Goal: Task Accomplishment & Management: Manage account settings

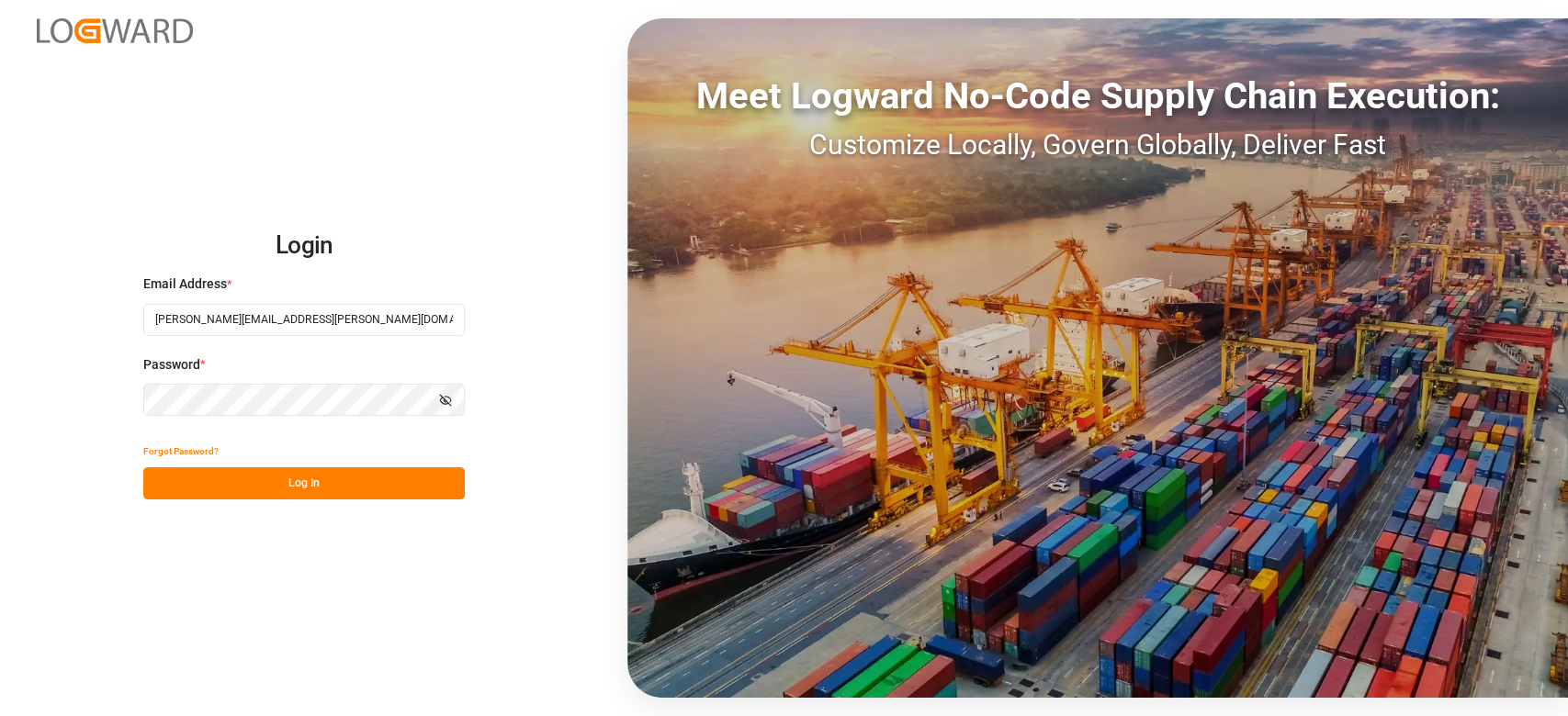
click at [350, 480] on button "Log In" at bounding box center [303, 483] width 321 height 32
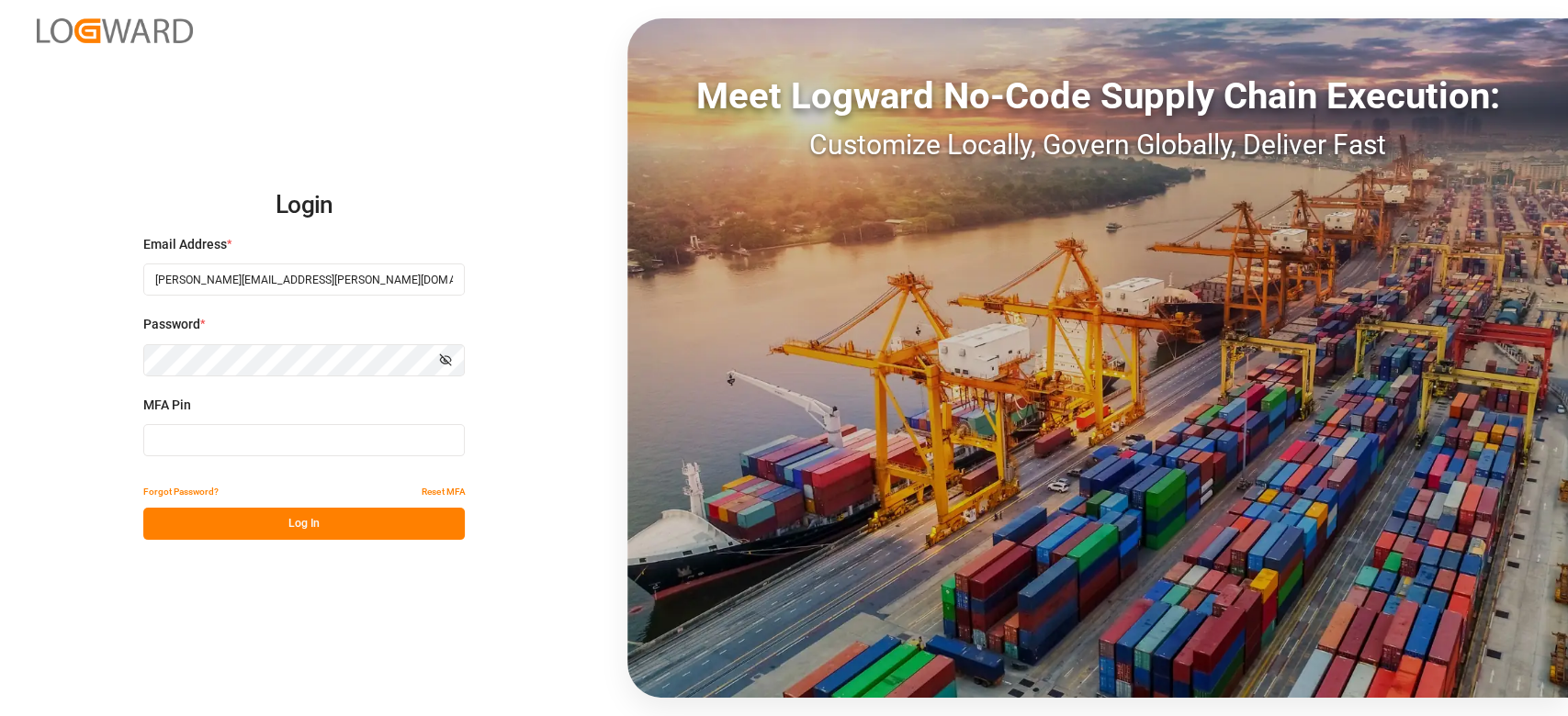
click at [357, 440] on input at bounding box center [303, 440] width 321 height 32
type input "166812"
click at [309, 525] on button "Log In" at bounding box center [303, 523] width 321 height 32
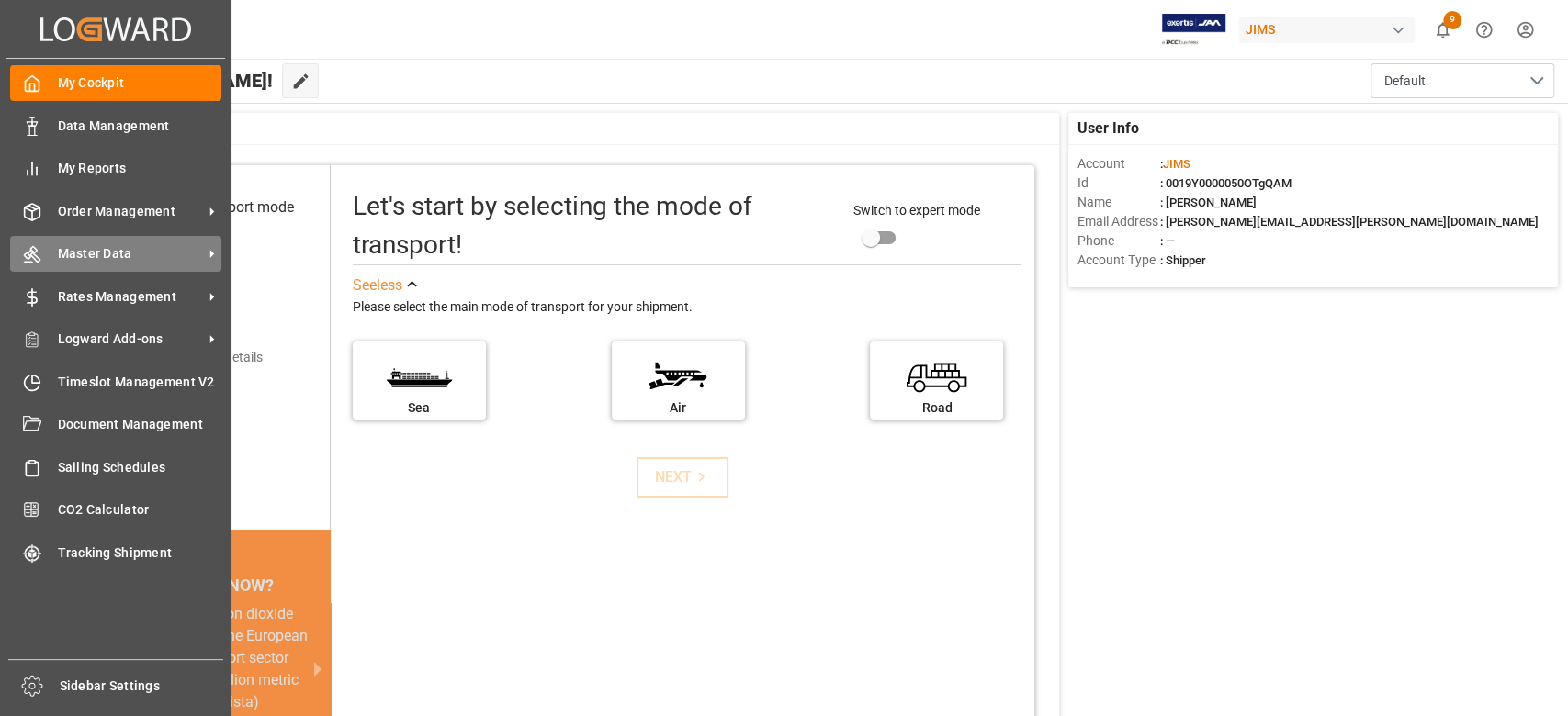
click at [156, 264] on div "Master Data Master Data" at bounding box center [115, 253] width 211 height 36
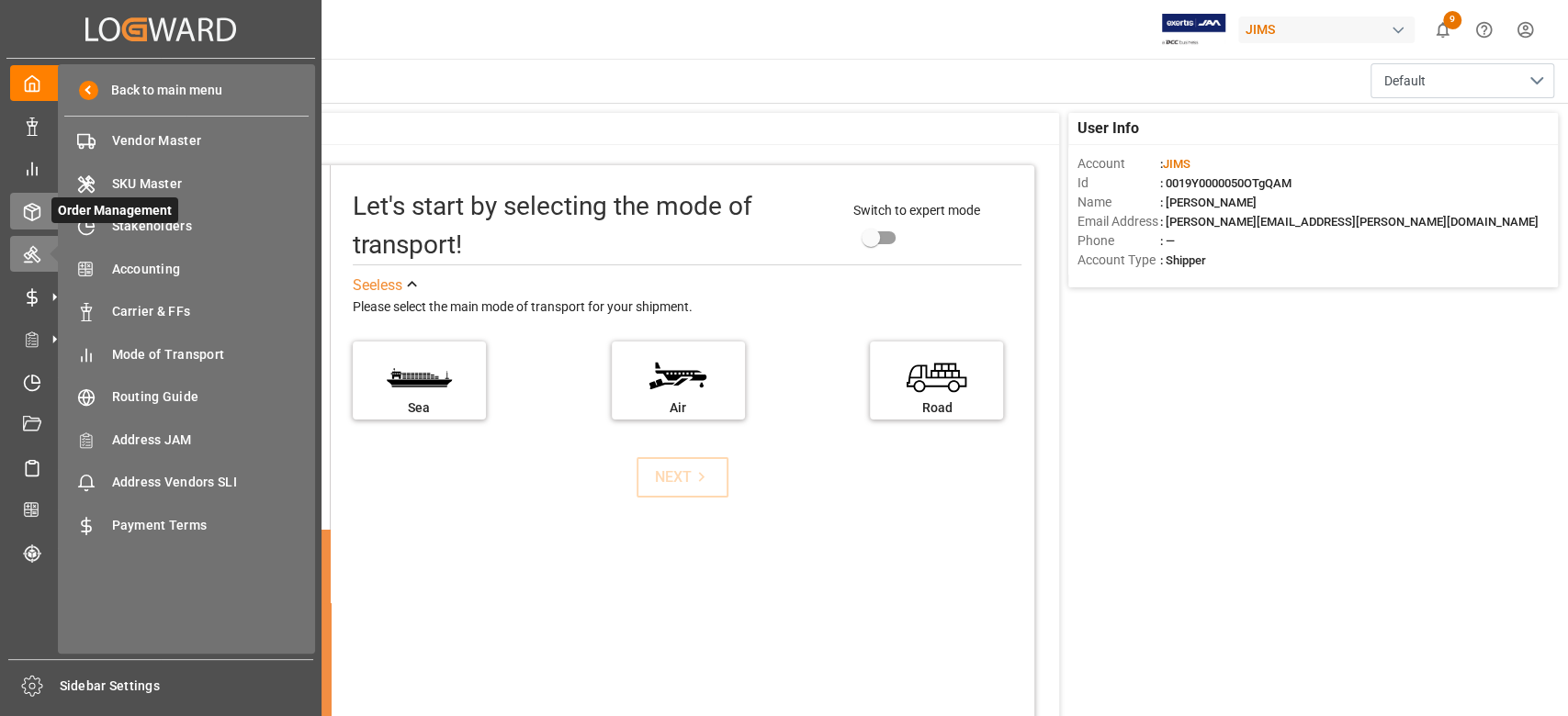
click at [40, 216] on icon at bounding box center [31, 211] width 19 height 19
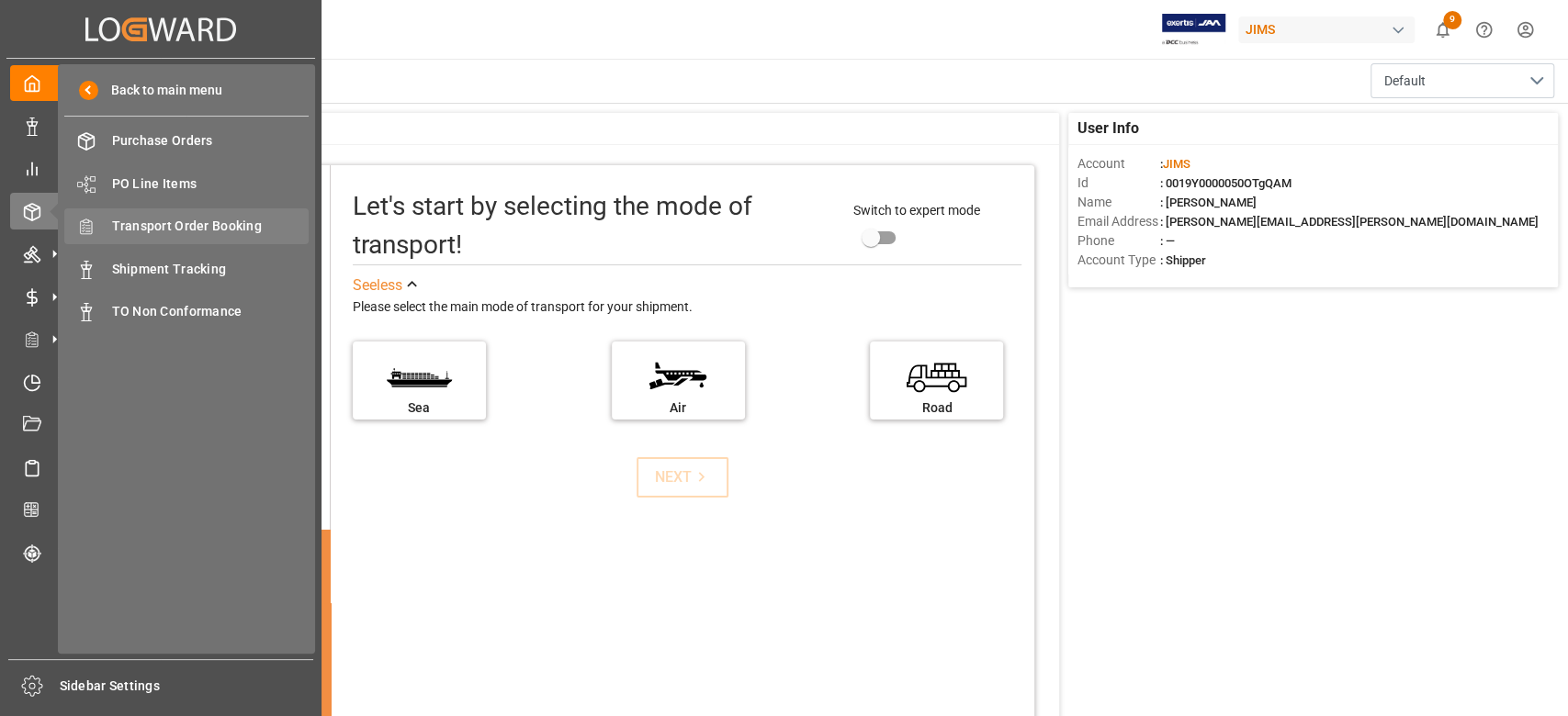
click at [220, 218] on span "Transport Order Booking" at bounding box center [210, 226] width 198 height 20
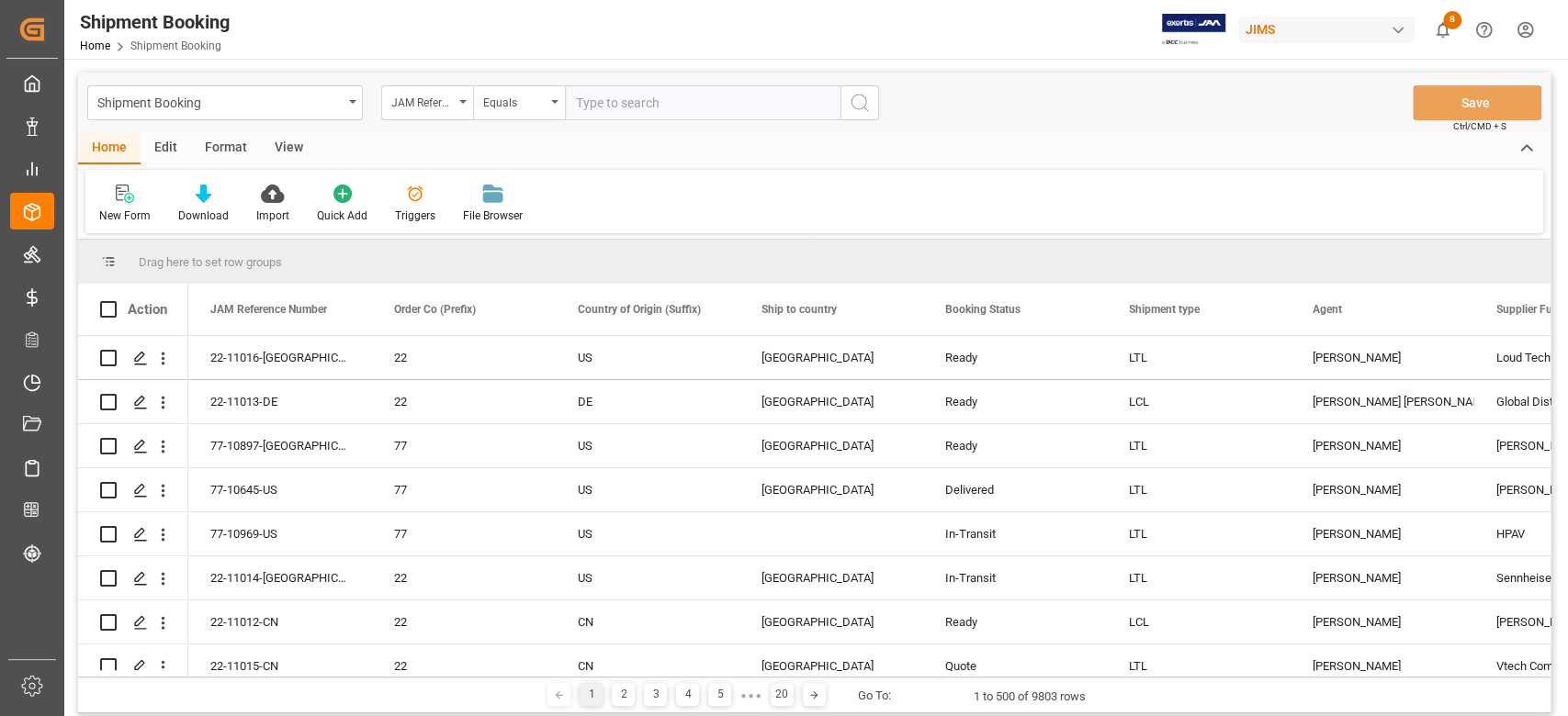
click at [691, 110] on input "text" at bounding box center [703, 103] width 276 height 35
type input "77-10797-NL"
click at [859, 109] on circle "search button" at bounding box center [858, 102] width 15 height 15
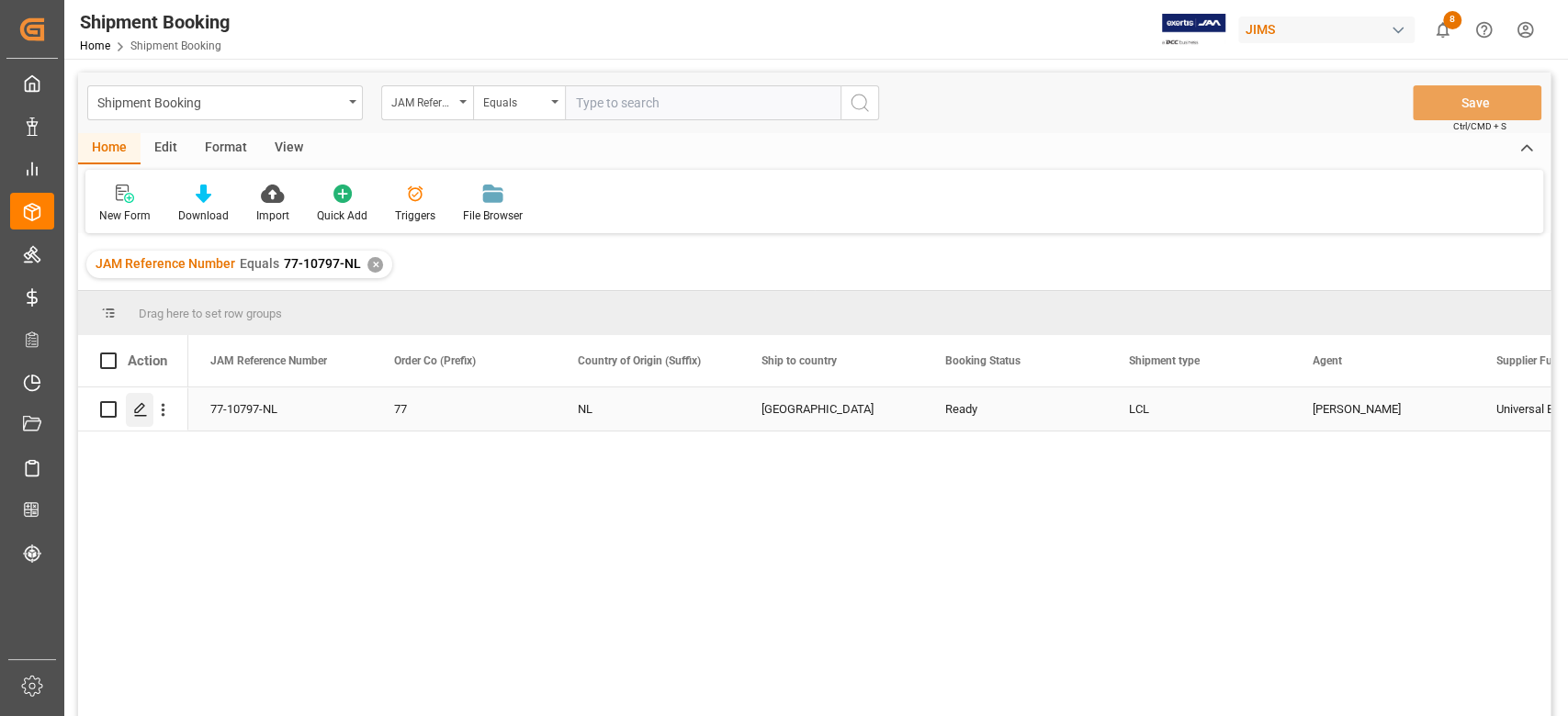
click at [133, 408] on icon "Press SPACE to select this row." at bounding box center [140, 409] width 15 height 15
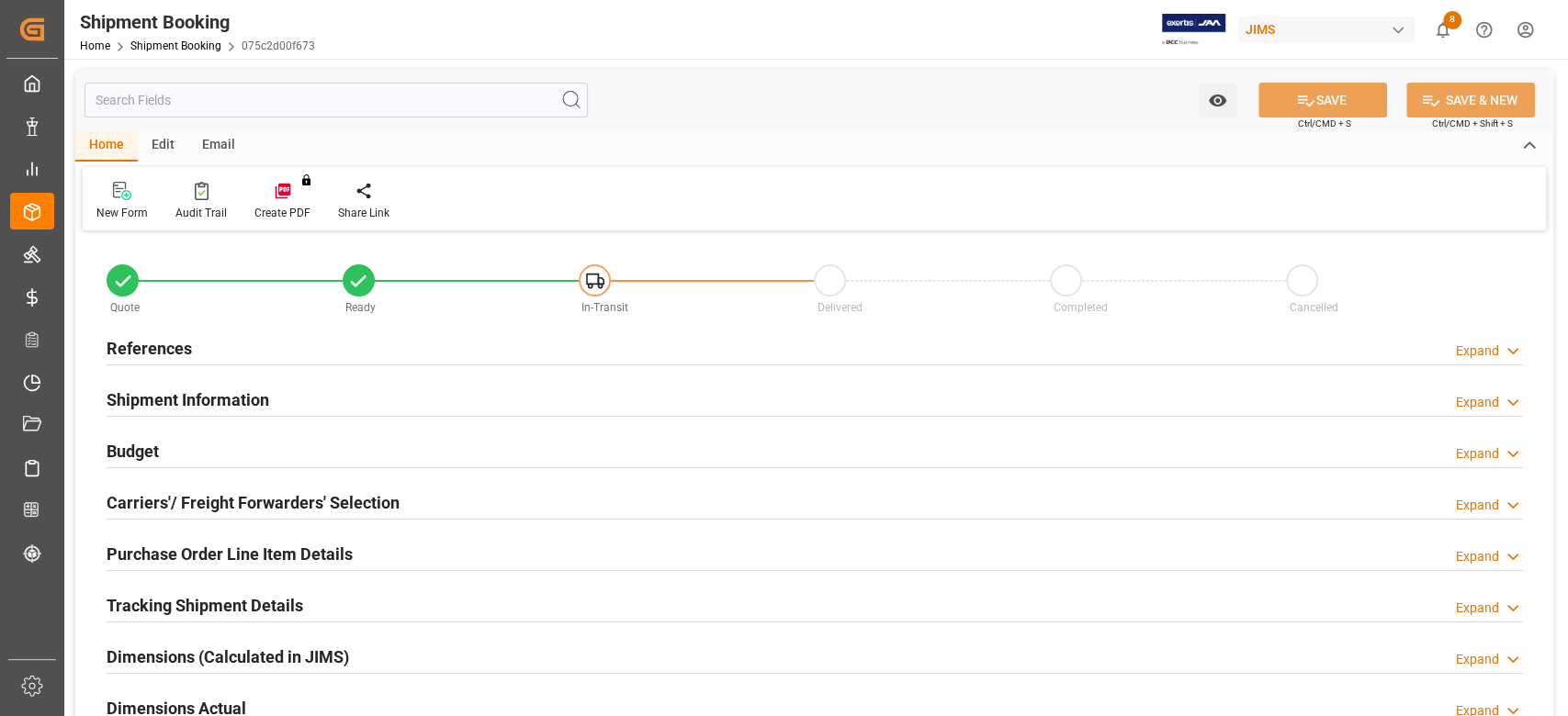
type input "0"
type input "16-09-2025"
click at [167, 344] on h2 "References" at bounding box center [149, 347] width 85 height 24
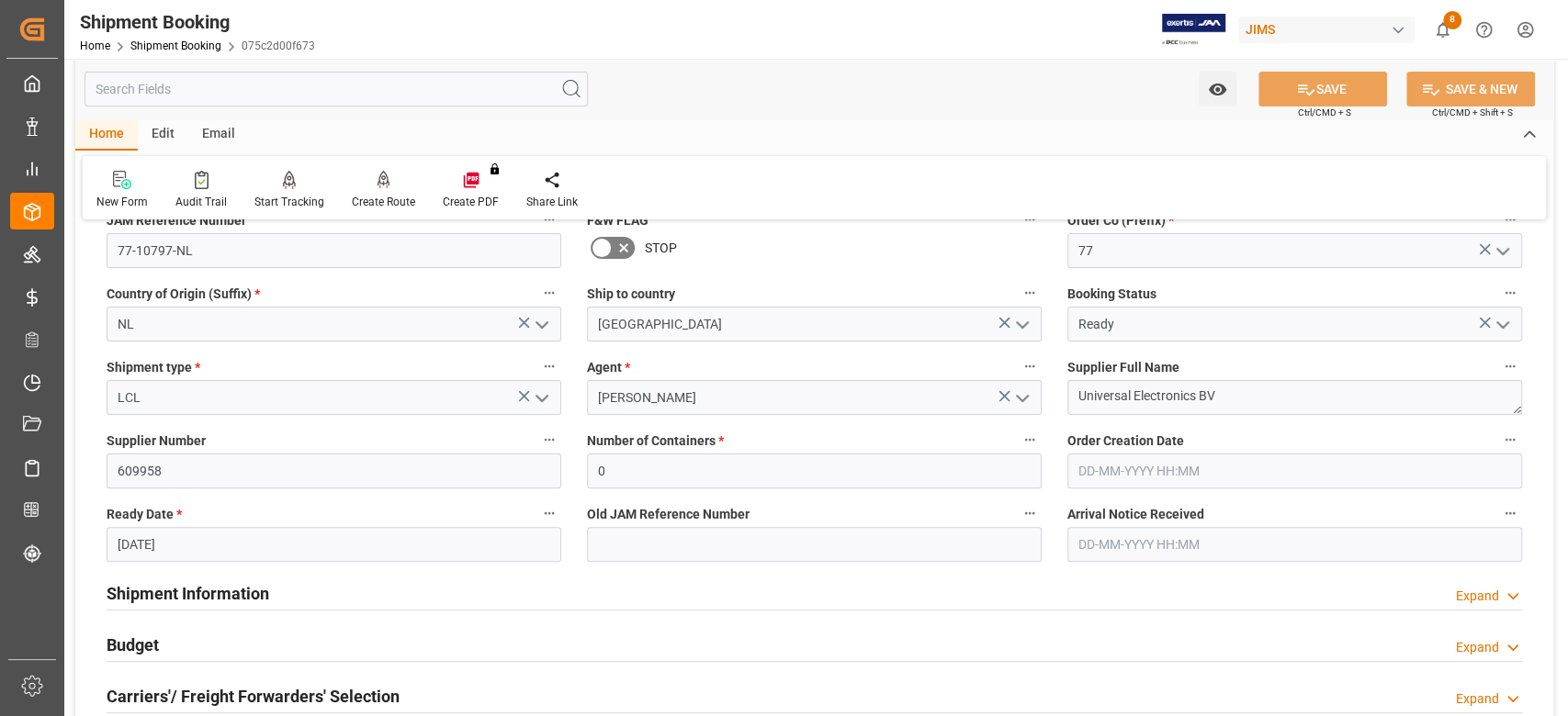
scroll to position [122, 0]
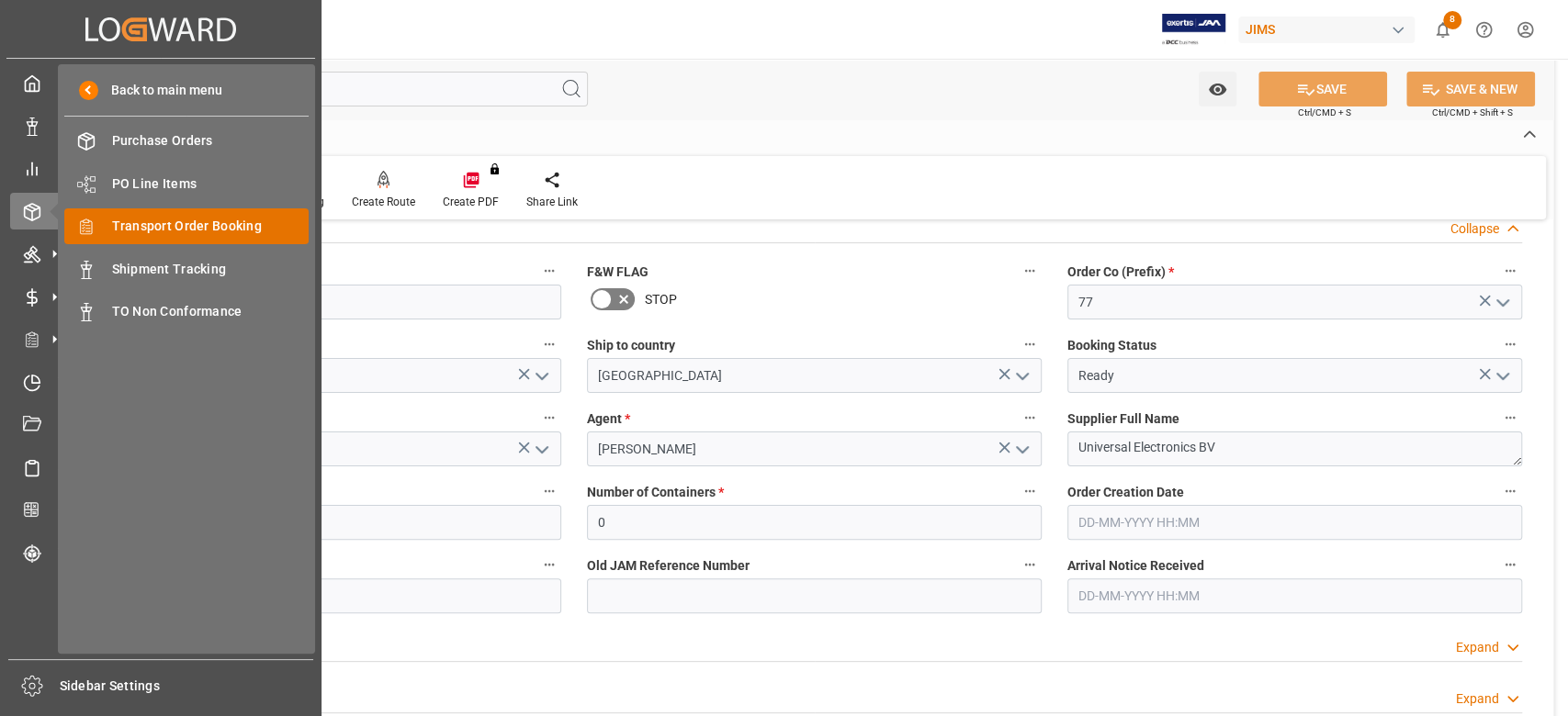
click at [186, 232] on span "Transport Order Booking" at bounding box center [210, 226] width 198 height 20
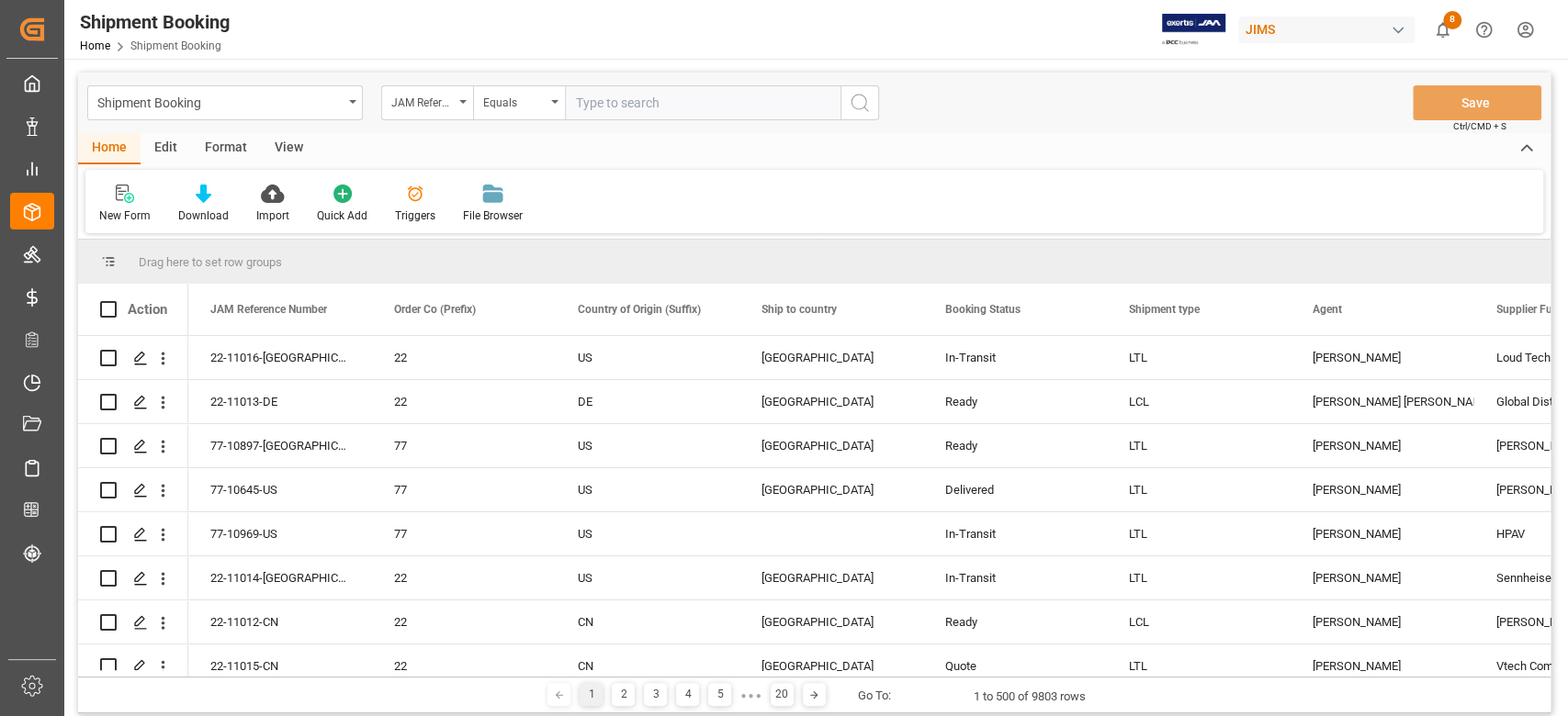
click at [668, 98] on input "text" at bounding box center [703, 103] width 276 height 35
type input "77-11010-TW"
click at [853, 107] on icon "search button" at bounding box center [859, 103] width 23 height 22
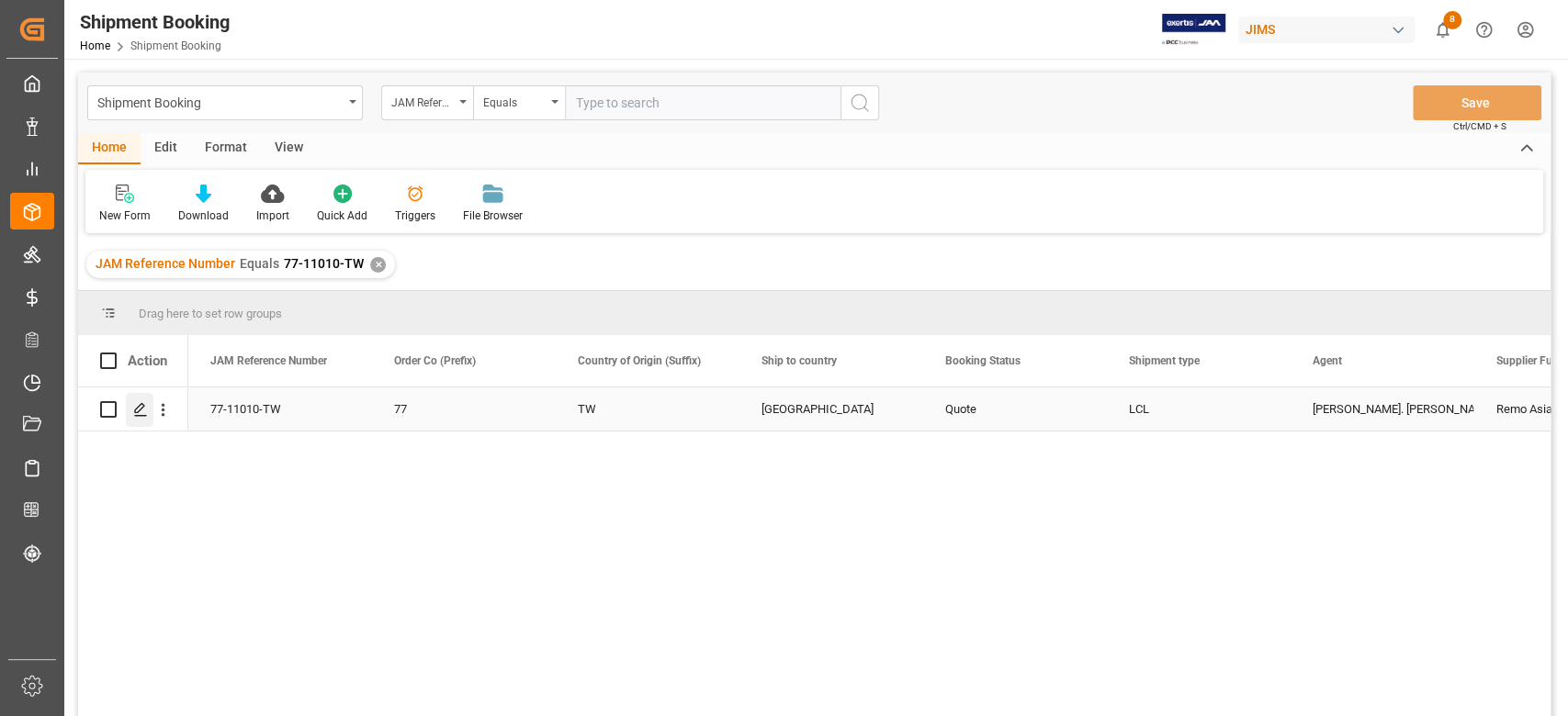
click at [145, 410] on icon "Press SPACE to select this row." at bounding box center [140, 409] width 15 height 15
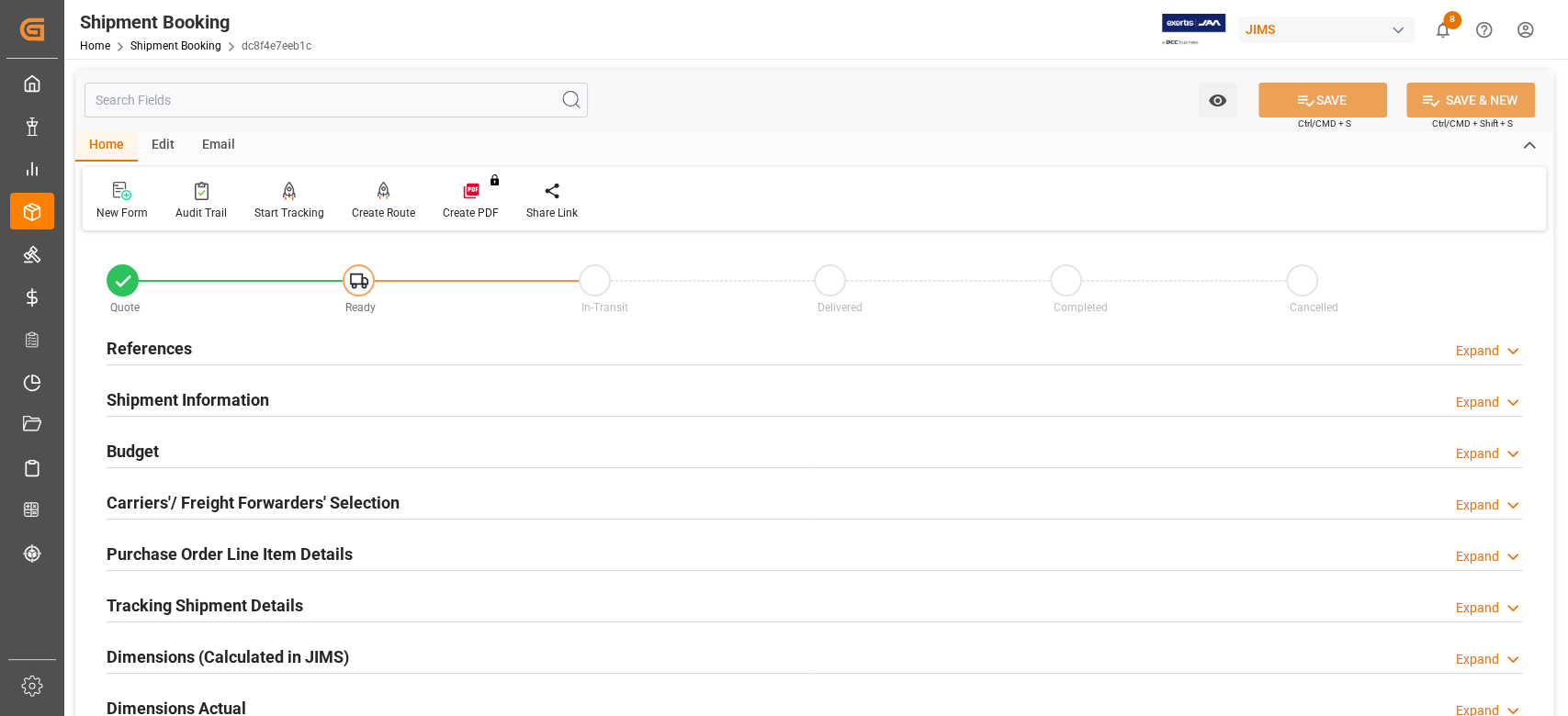
click at [174, 349] on h2 "References" at bounding box center [149, 347] width 85 height 24
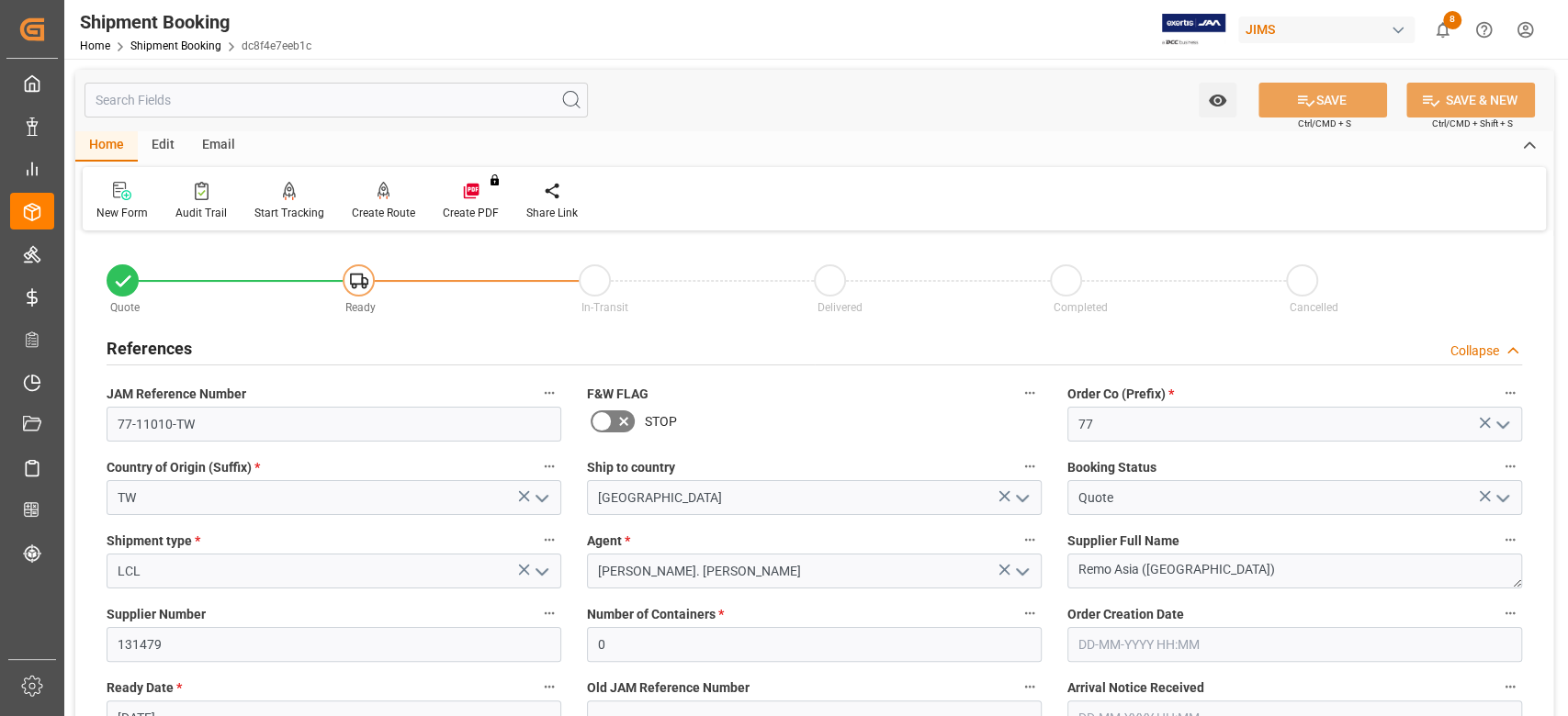
click at [174, 349] on h2 "References" at bounding box center [149, 347] width 85 height 24
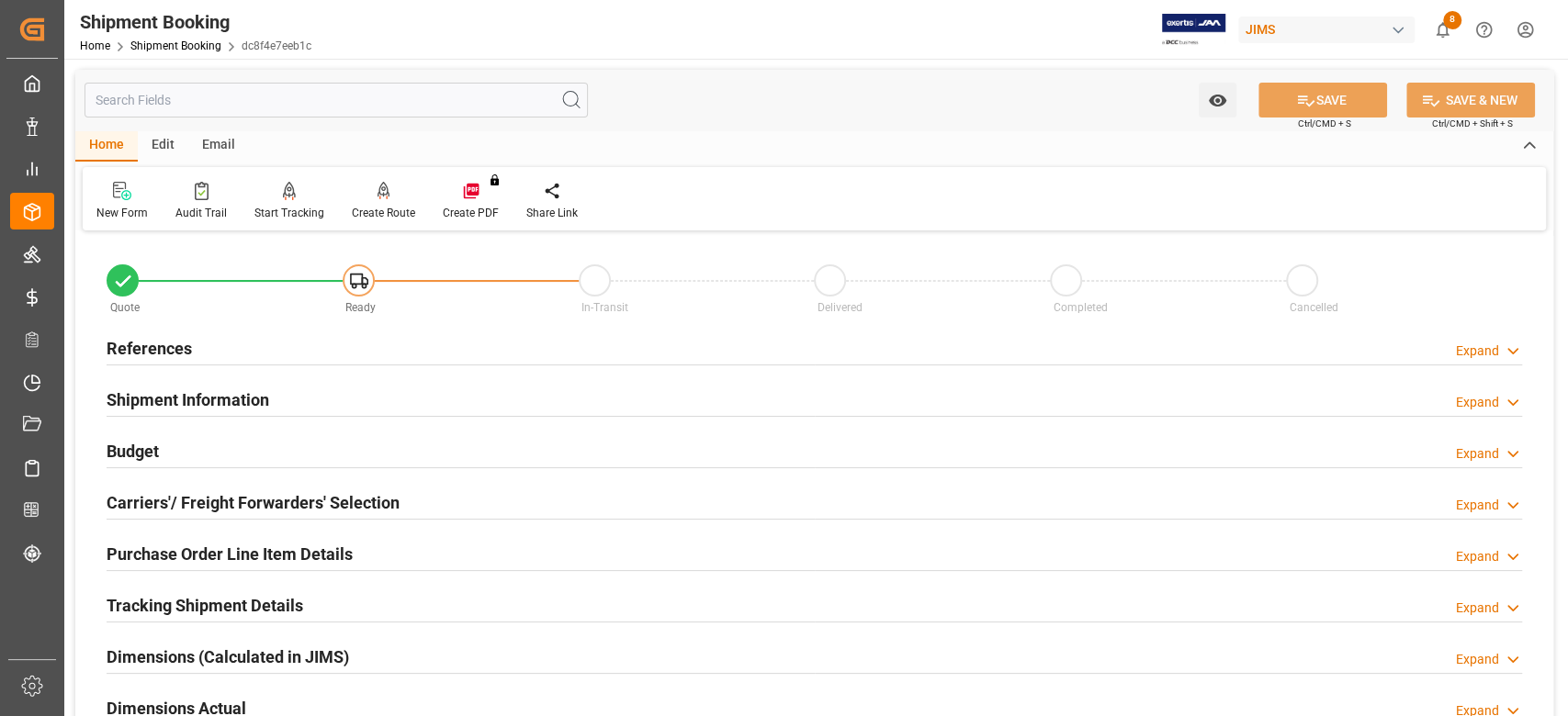
click at [159, 348] on h2 "References" at bounding box center [149, 347] width 85 height 24
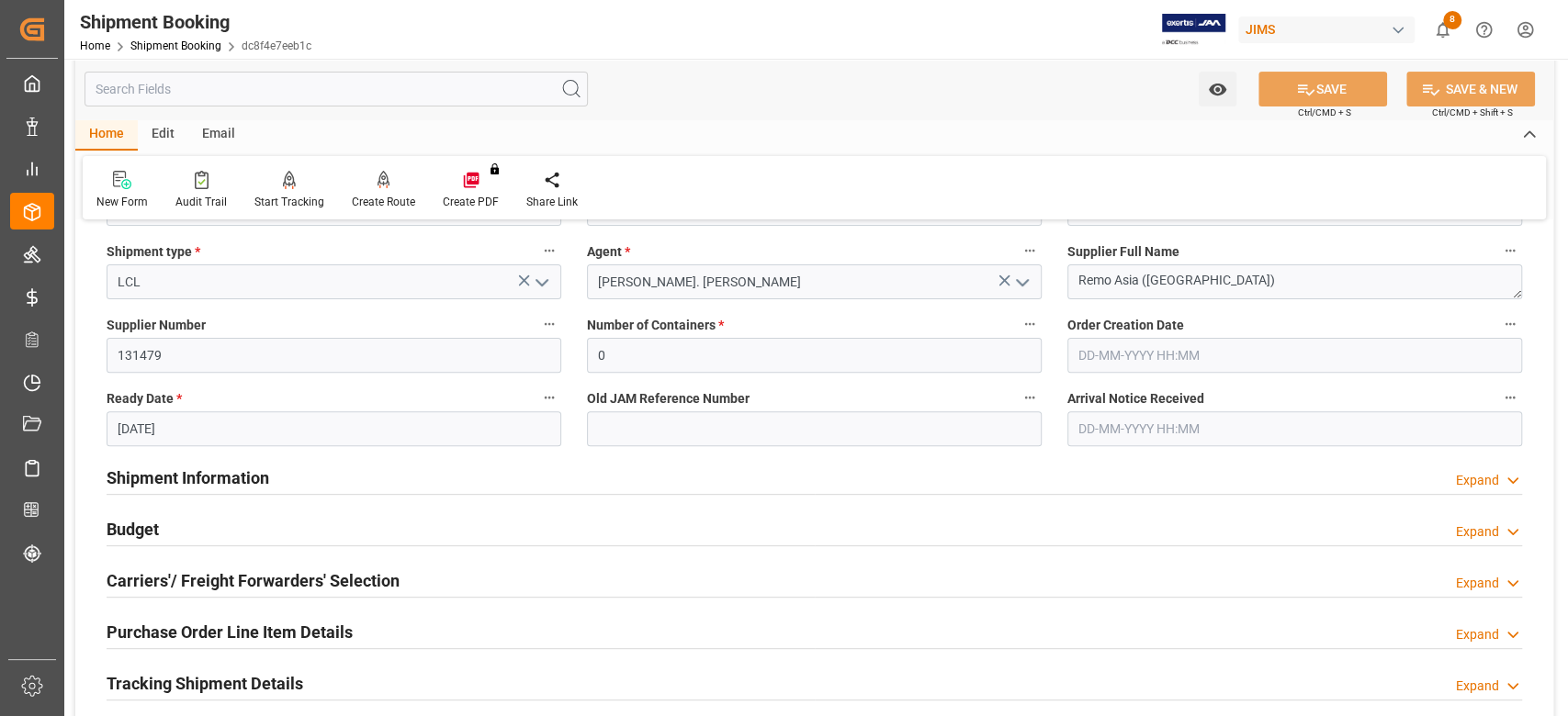
scroll to position [489, 0]
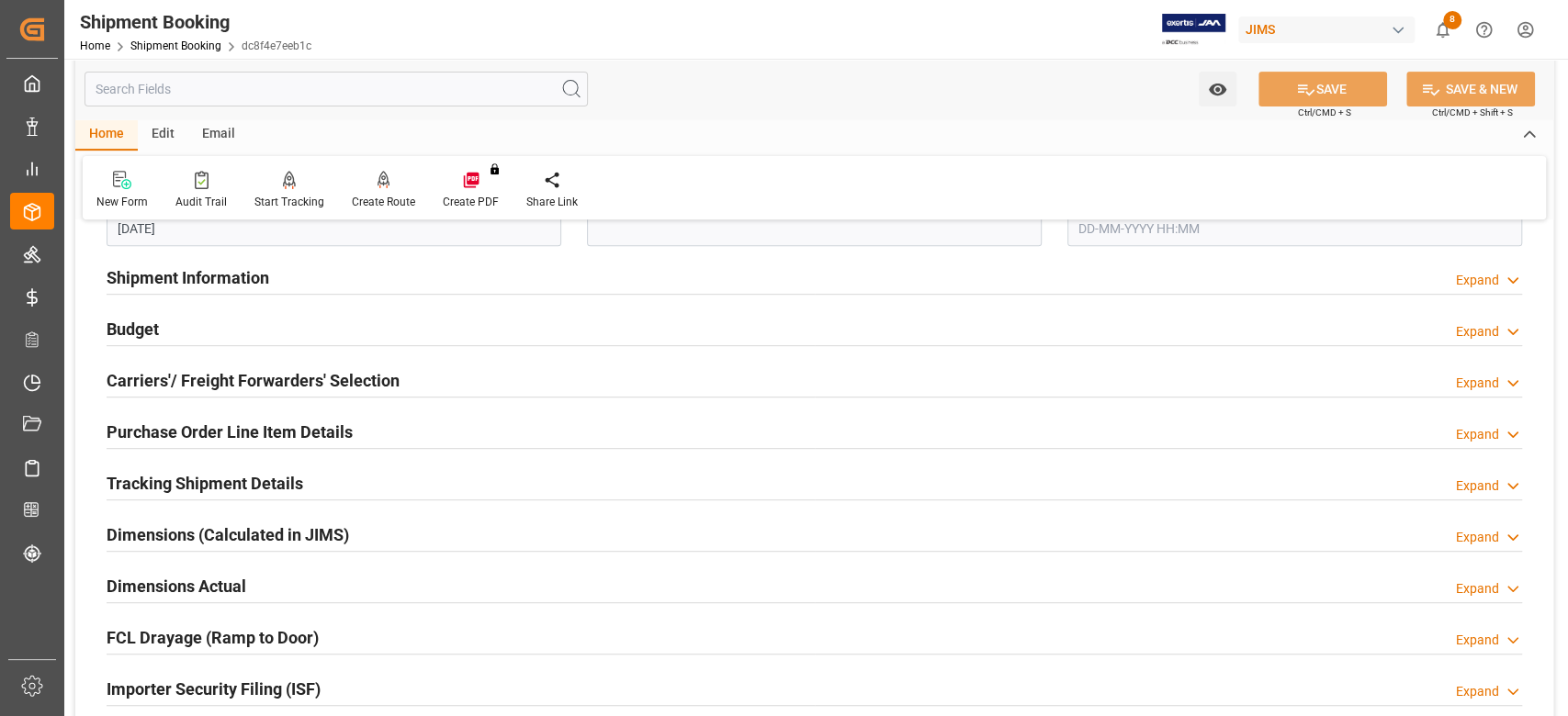
click at [226, 257] on div "Shipment Information Expand" at bounding box center [814, 278] width 1441 height 52
click at [260, 281] on h2 "Shipment Information" at bounding box center [188, 277] width 162 height 24
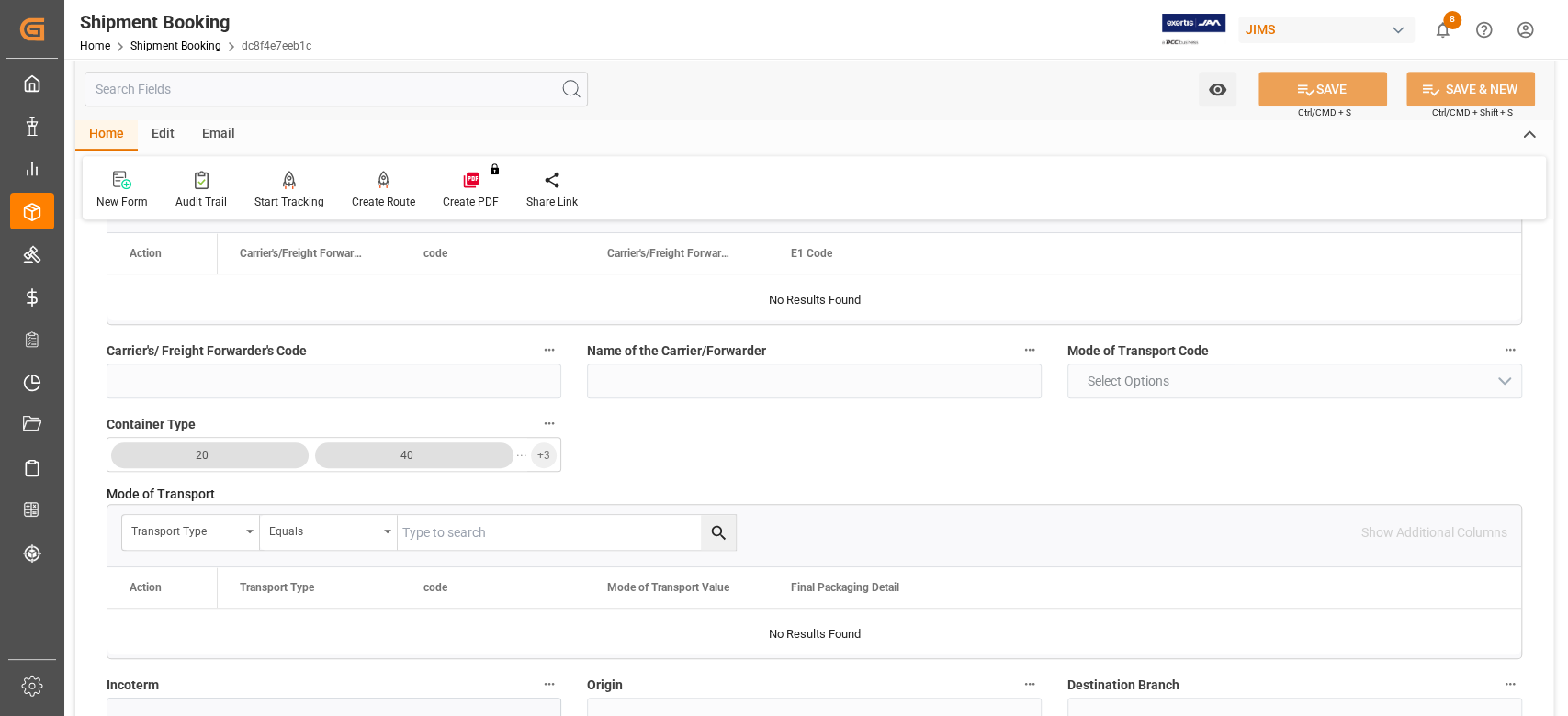
scroll to position [856, 0]
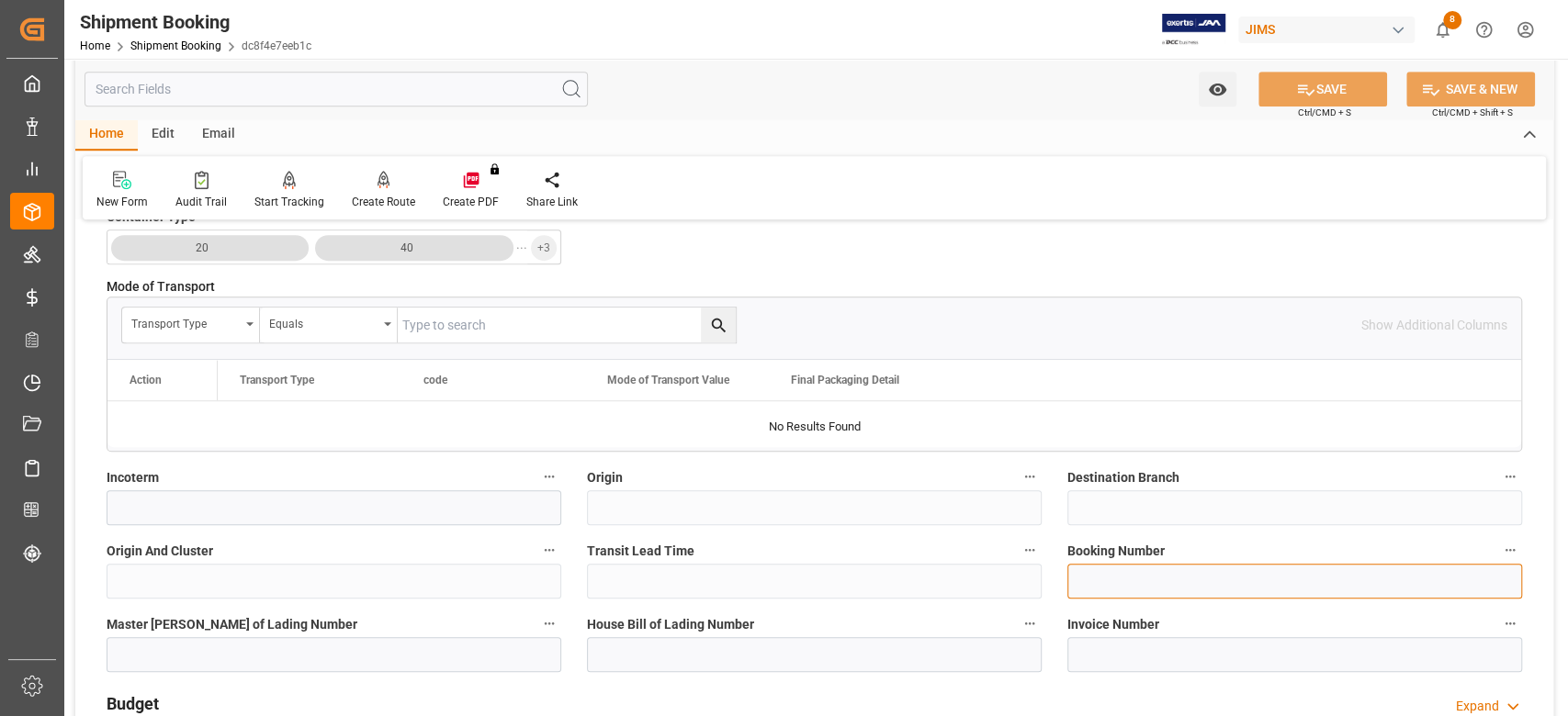
click at [1111, 582] on input at bounding box center [1294, 581] width 454 height 35
paste input "13637997"
type input "13637997"
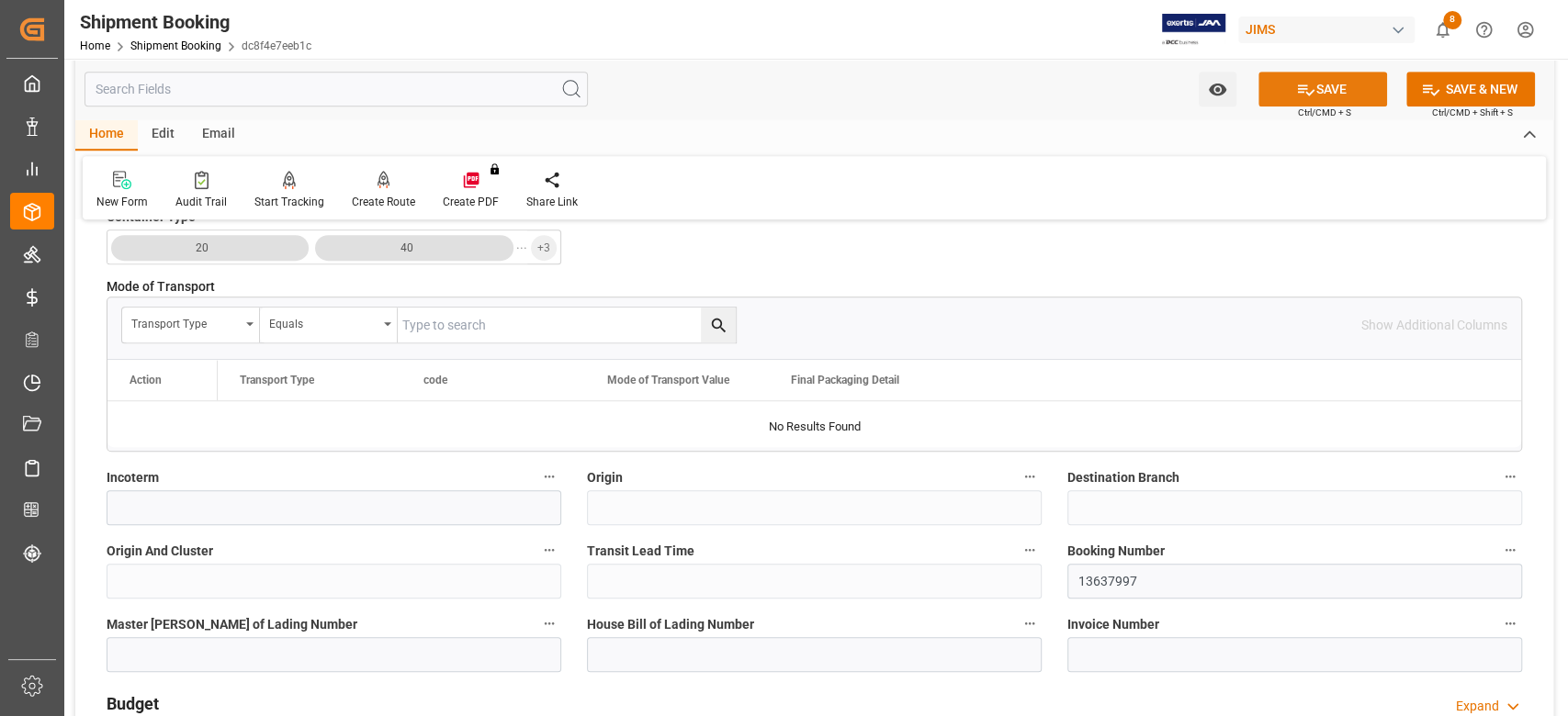
click at [1287, 89] on button "SAVE" at bounding box center [1322, 89] width 128 height 35
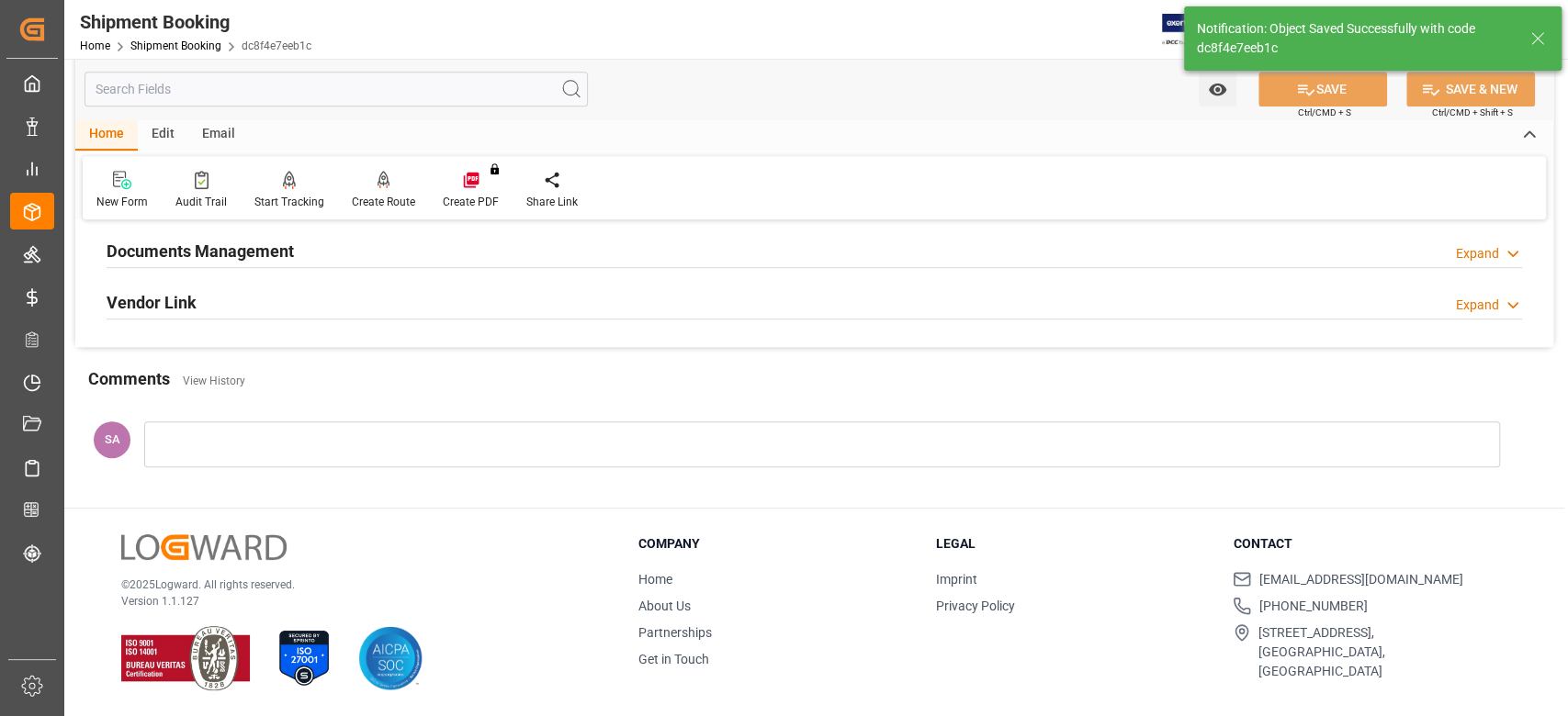
scroll to position [0, 0]
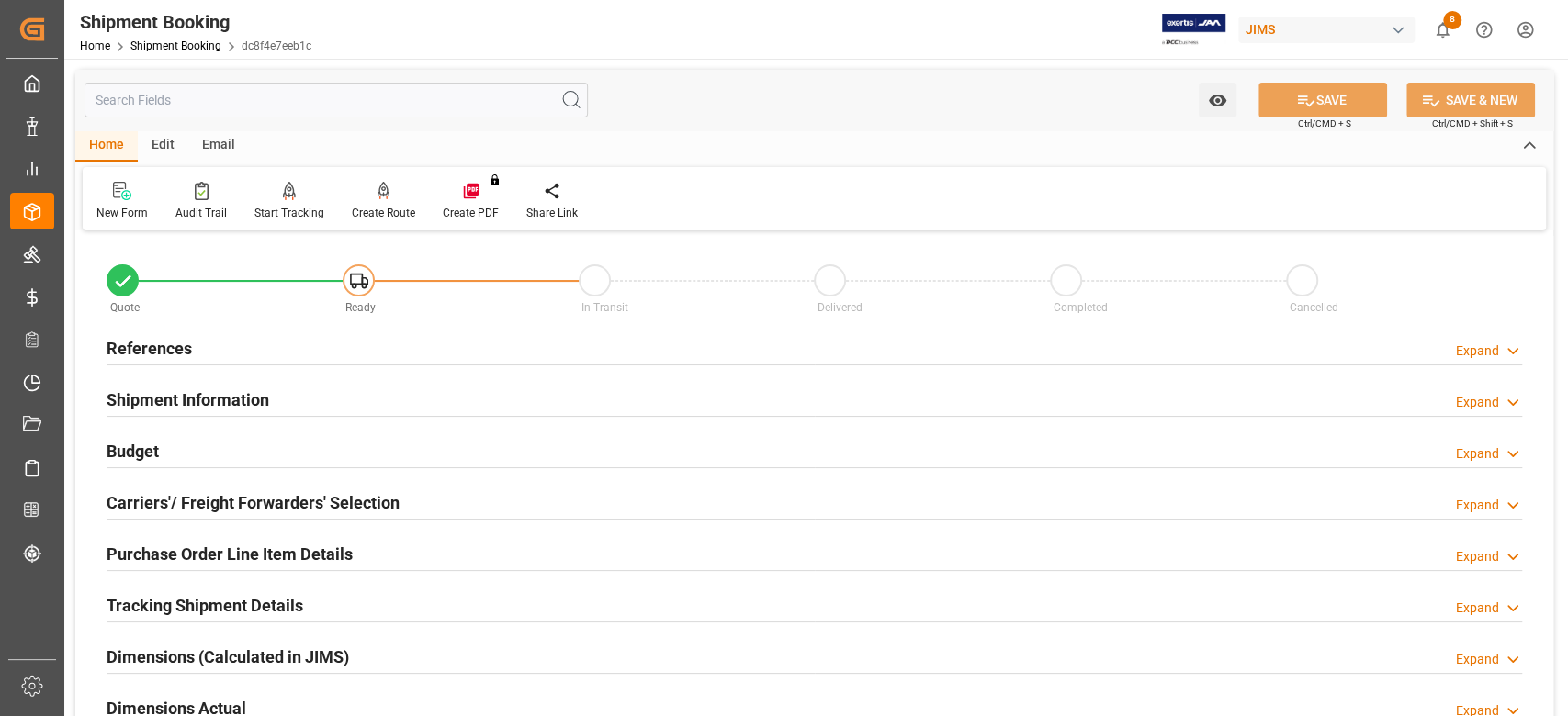
click at [180, 346] on h2 "References" at bounding box center [149, 347] width 85 height 24
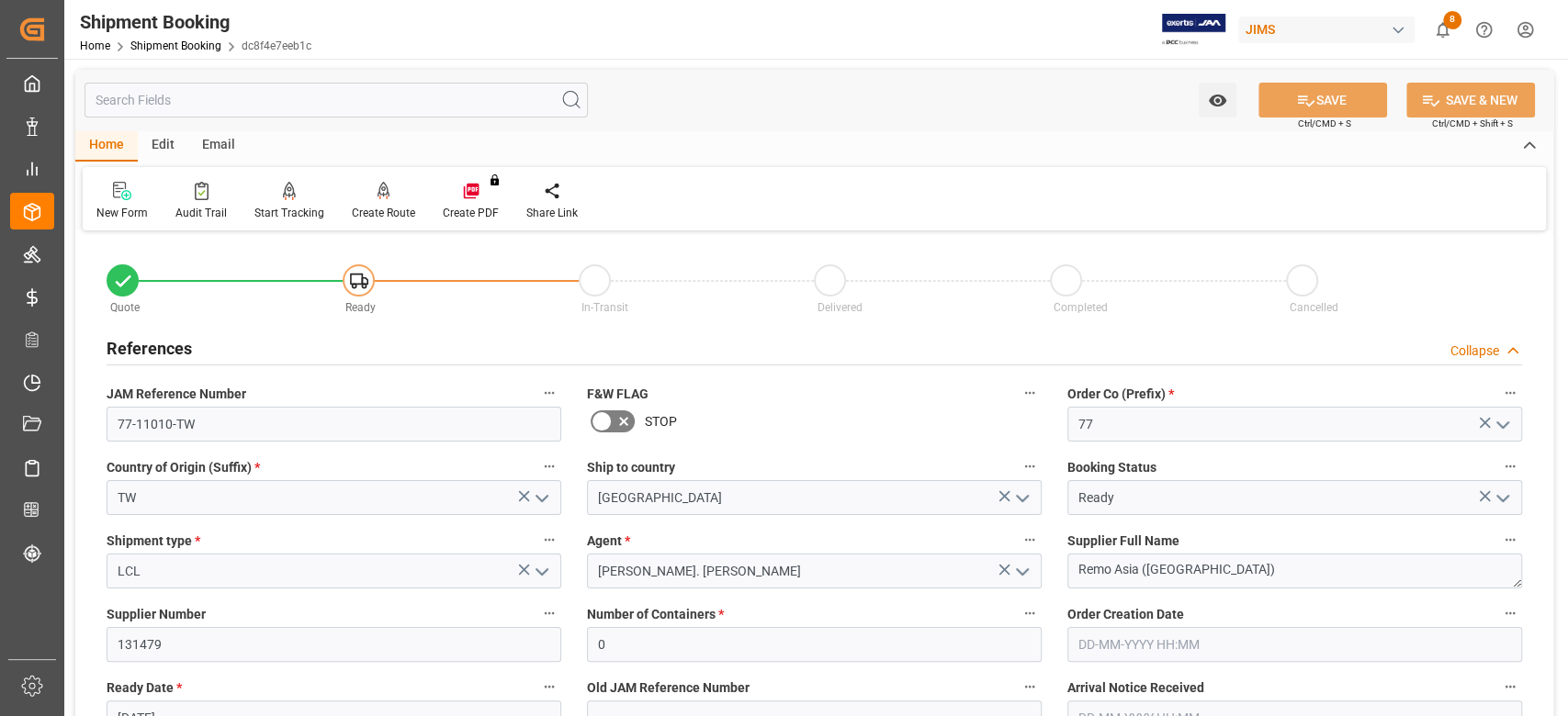
click at [180, 346] on h2 "References" at bounding box center [149, 347] width 85 height 24
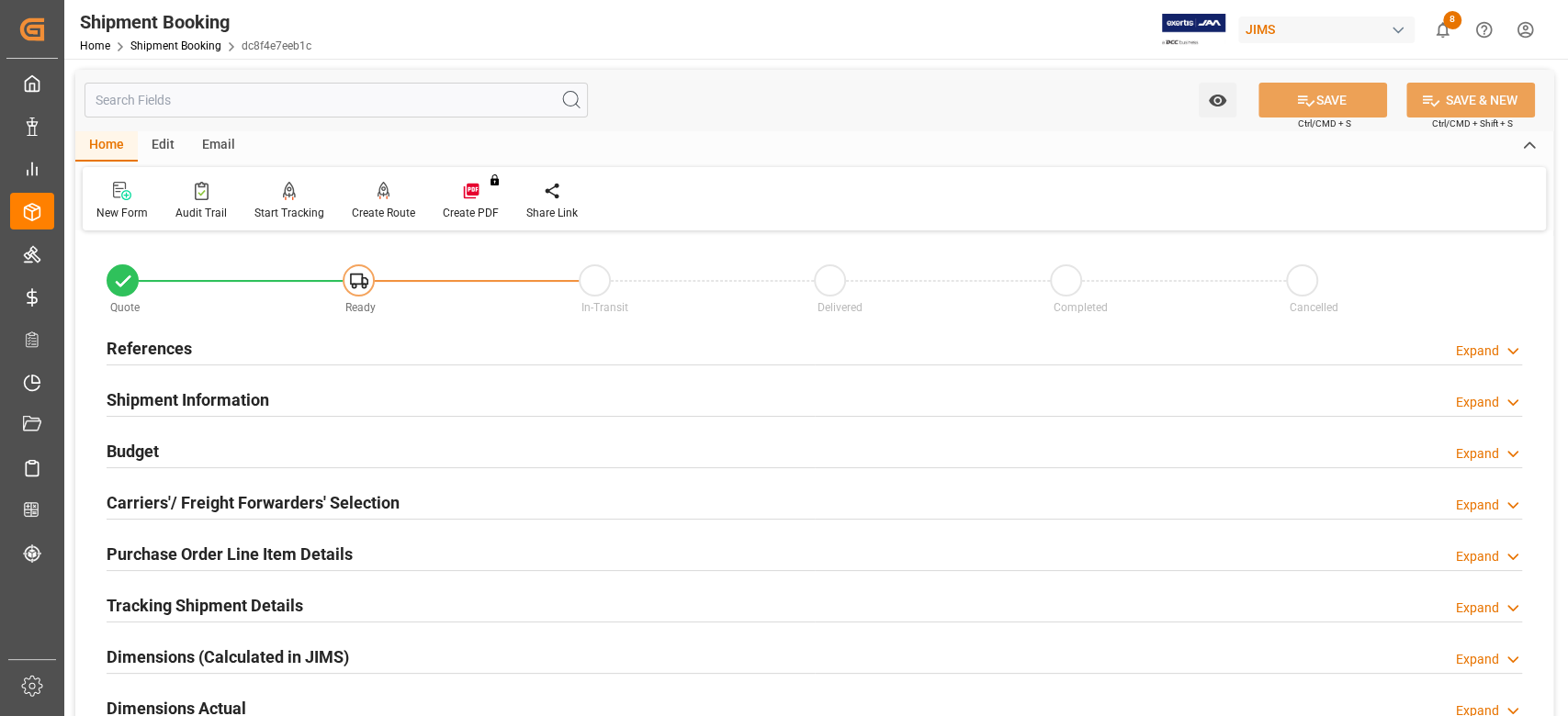
click at [200, 404] on h2 "Shipment Information" at bounding box center [188, 399] width 162 height 24
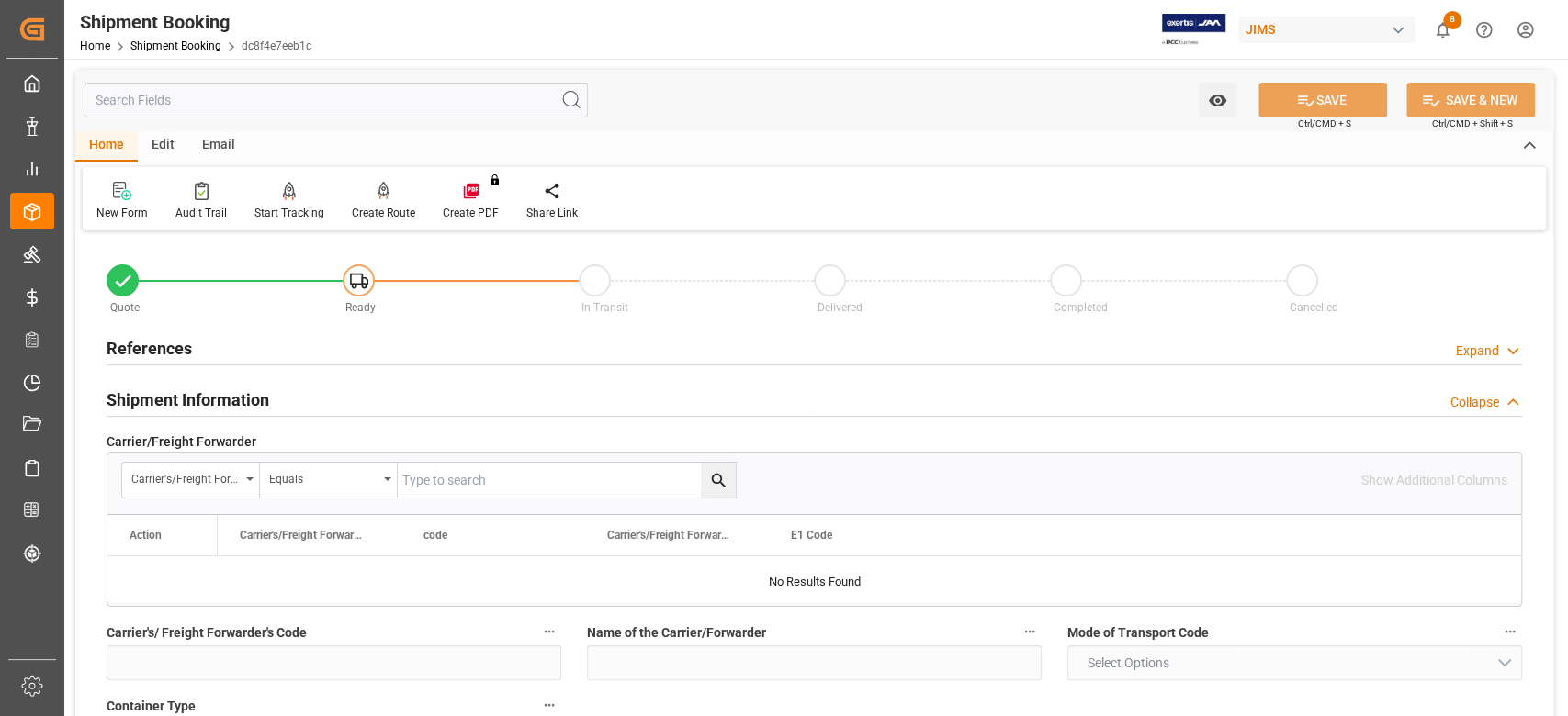
click at [185, 400] on h2 "Shipment Information" at bounding box center [188, 399] width 162 height 24
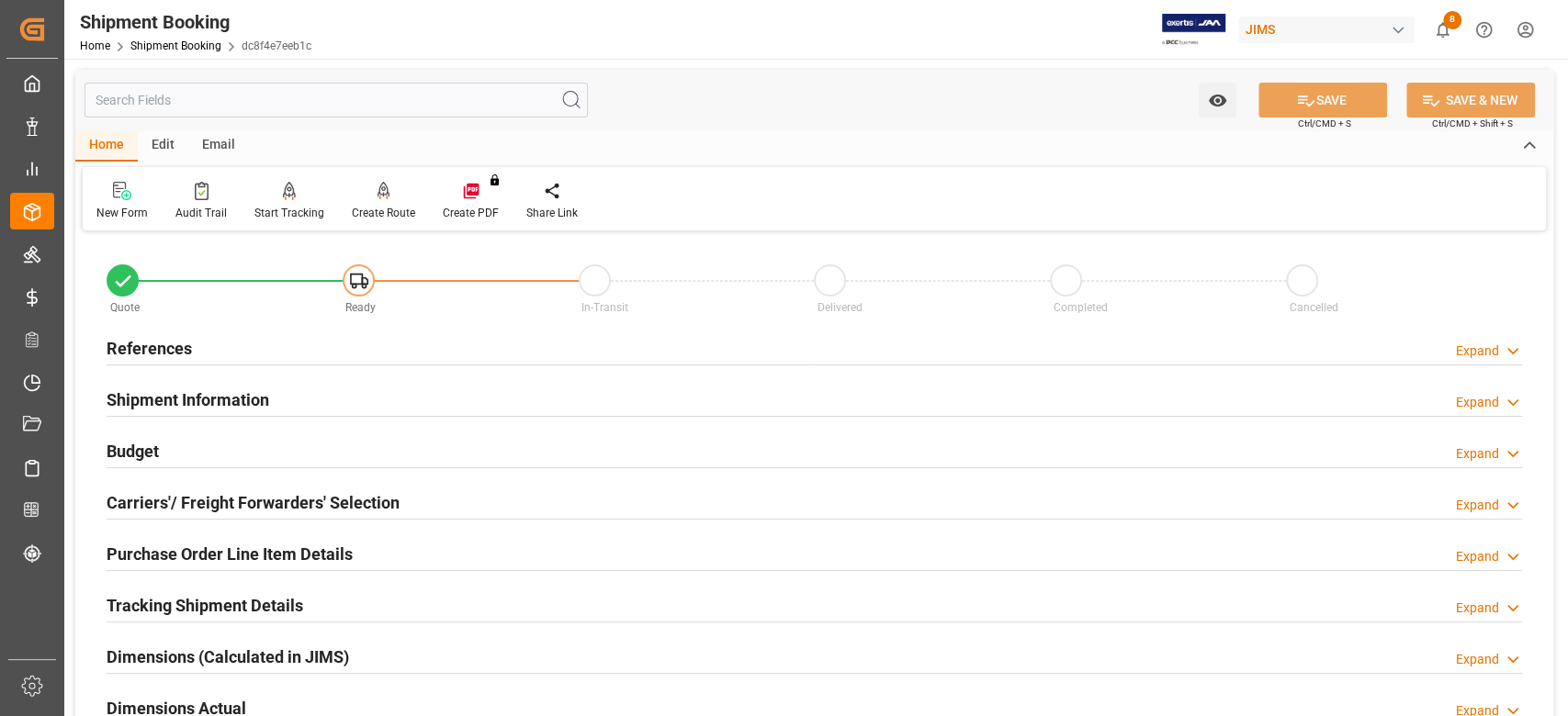
click at [121, 454] on h2 "Budget" at bounding box center [132, 451] width 52 height 24
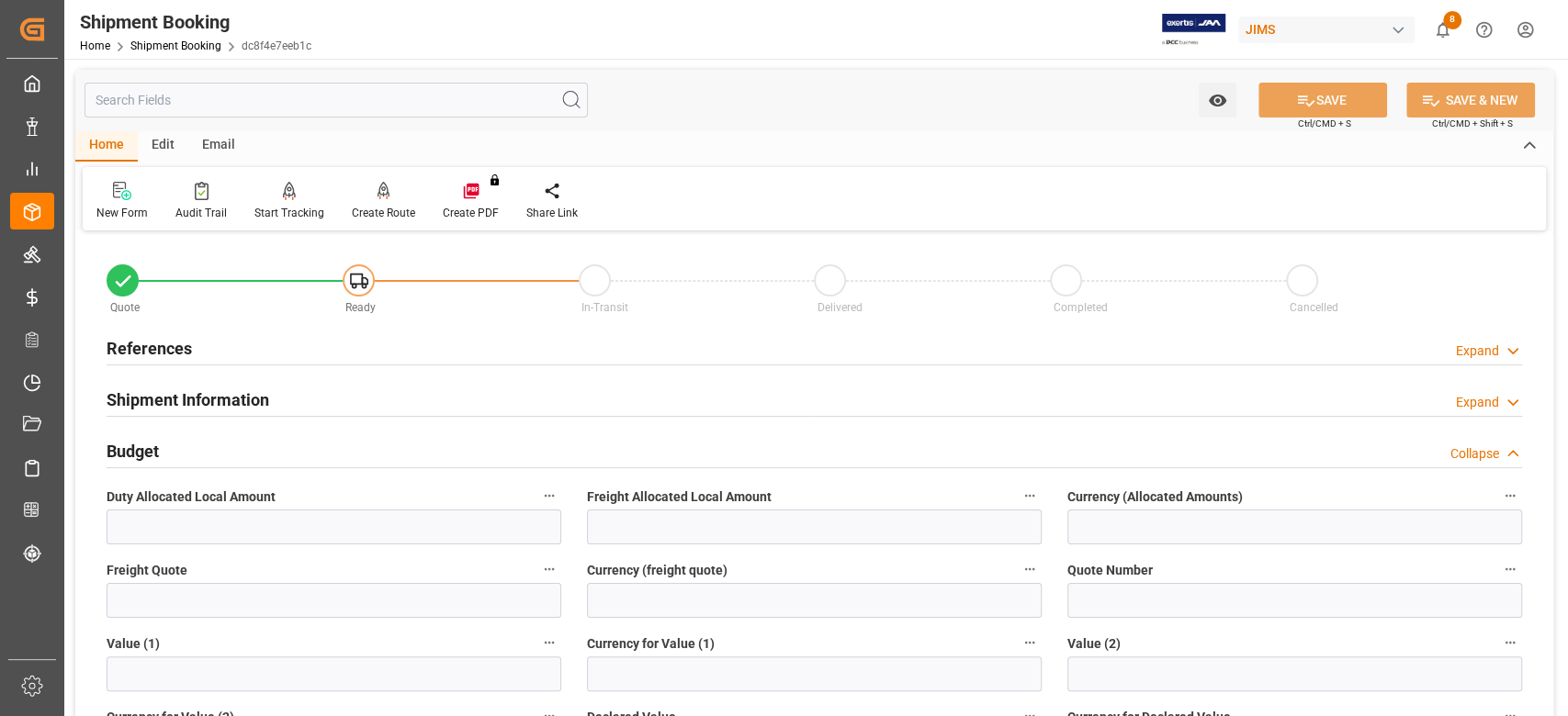
click at [150, 451] on h2 "Budget" at bounding box center [132, 451] width 52 height 24
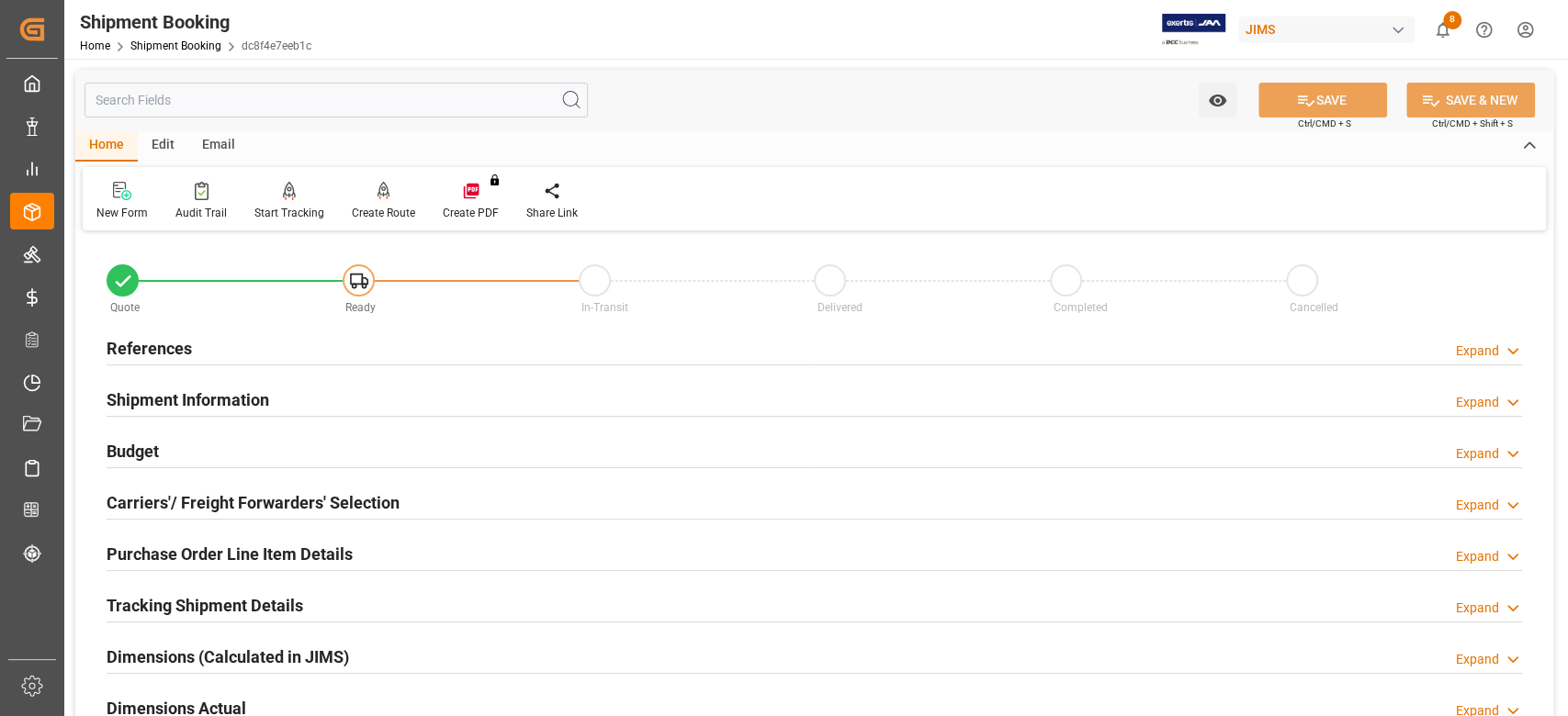
click at [176, 496] on h2 "Carriers'/ Freight Forwarders' Selection" at bounding box center [253, 502] width 293 height 24
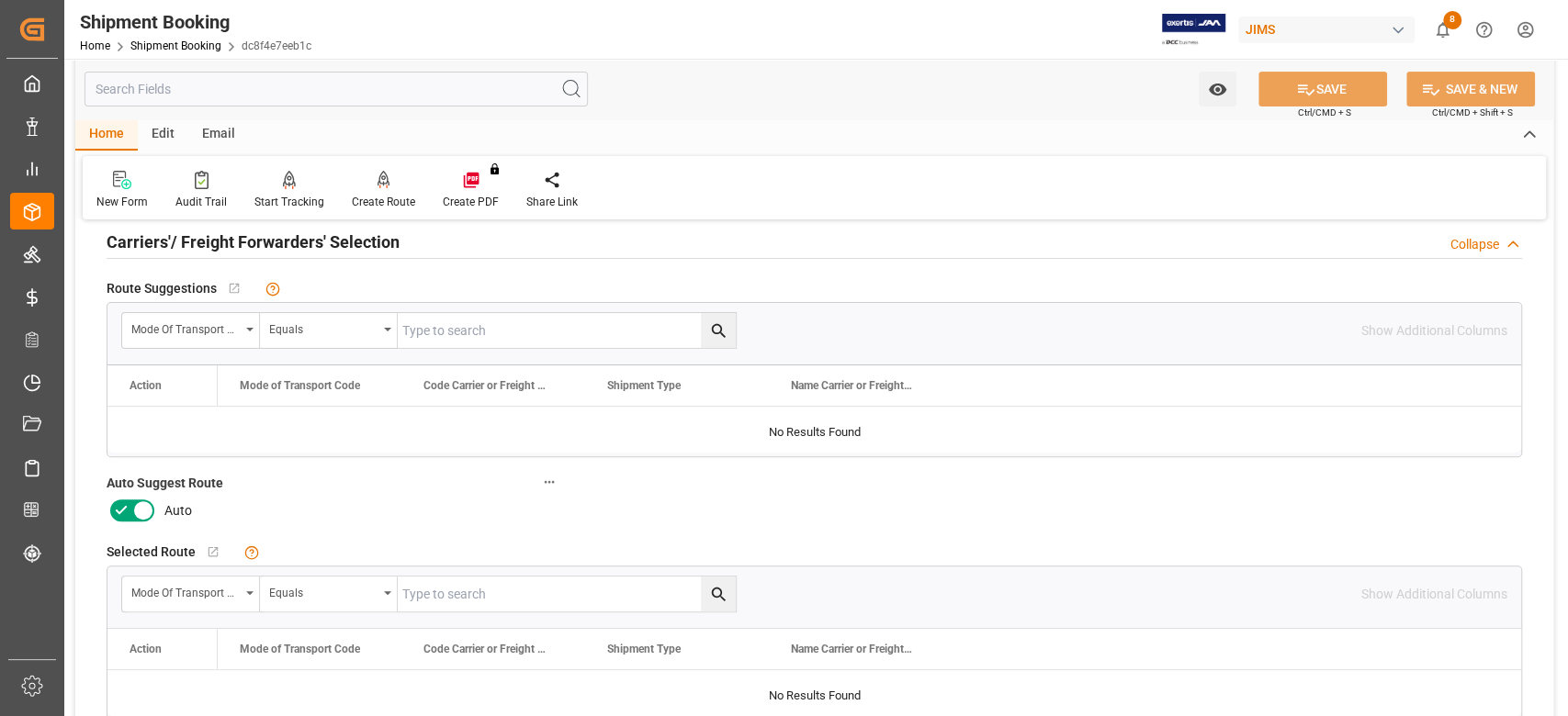
scroll to position [367, 0]
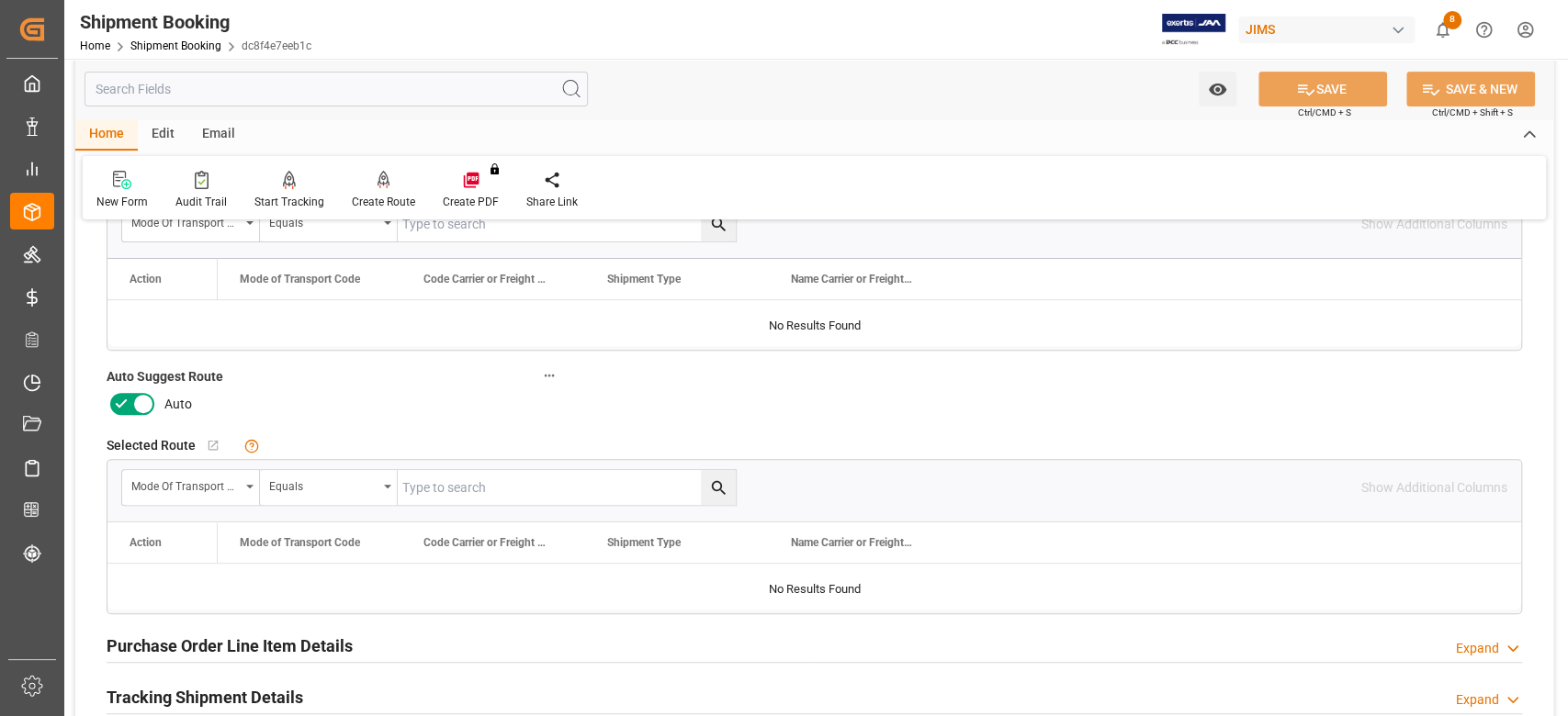
click at [146, 400] on icon at bounding box center [143, 404] width 9 height 9
click at [0, 0] on input "checkbox" at bounding box center [0, 0] width 0 height 0
click at [1307, 93] on icon at bounding box center [1306, 90] width 20 height 20
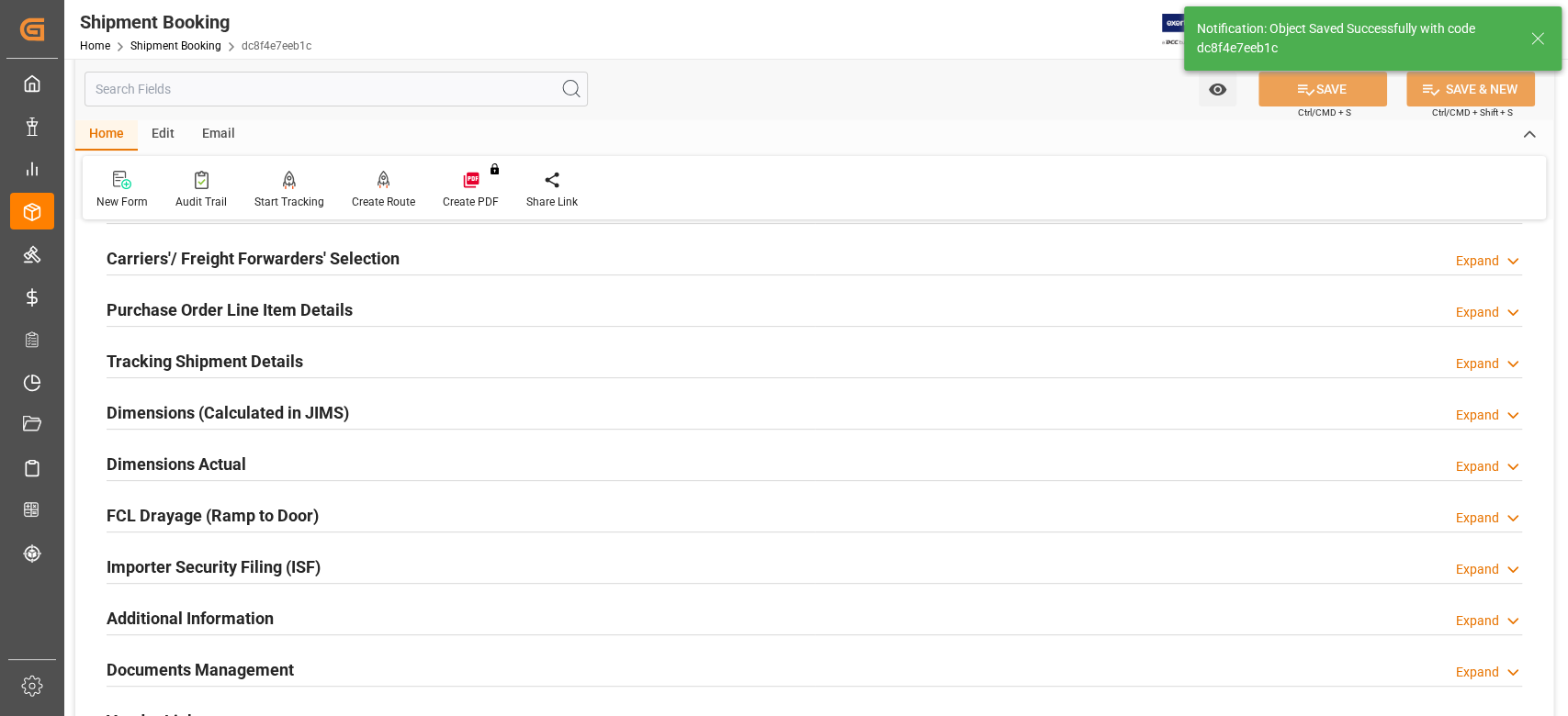
scroll to position [0, 0]
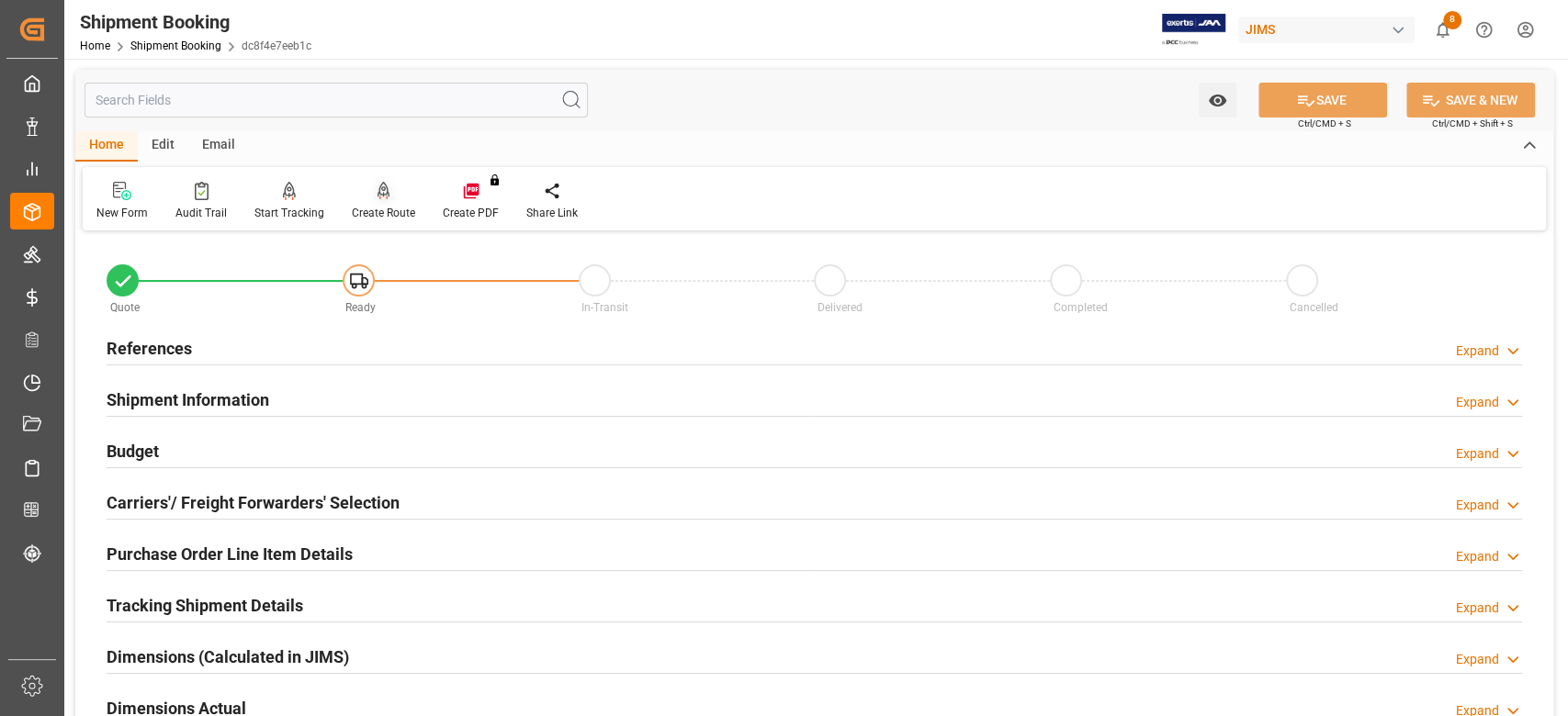
click at [379, 204] on div "Create Route" at bounding box center [383, 212] width 64 height 17
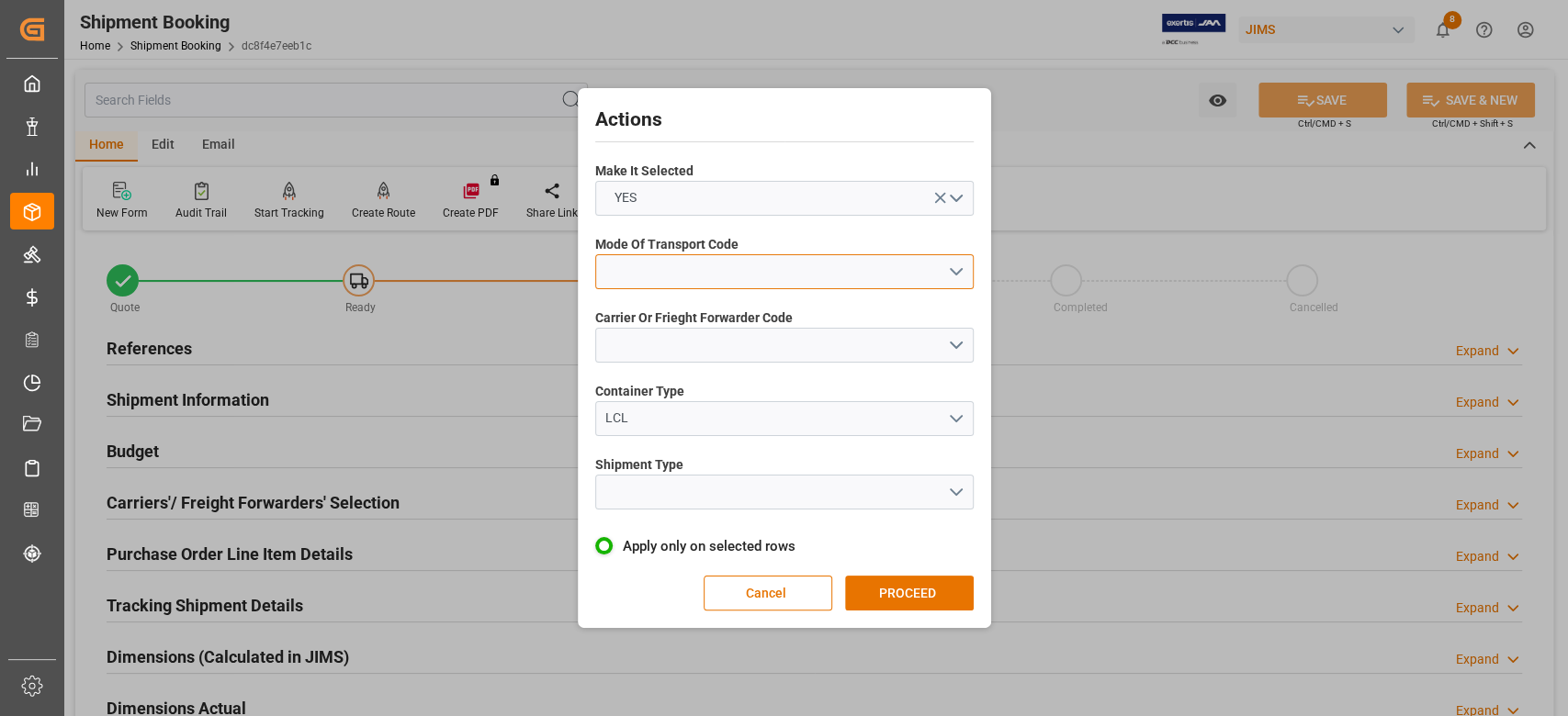
click at [800, 268] on button "open menu" at bounding box center [784, 272] width 379 height 35
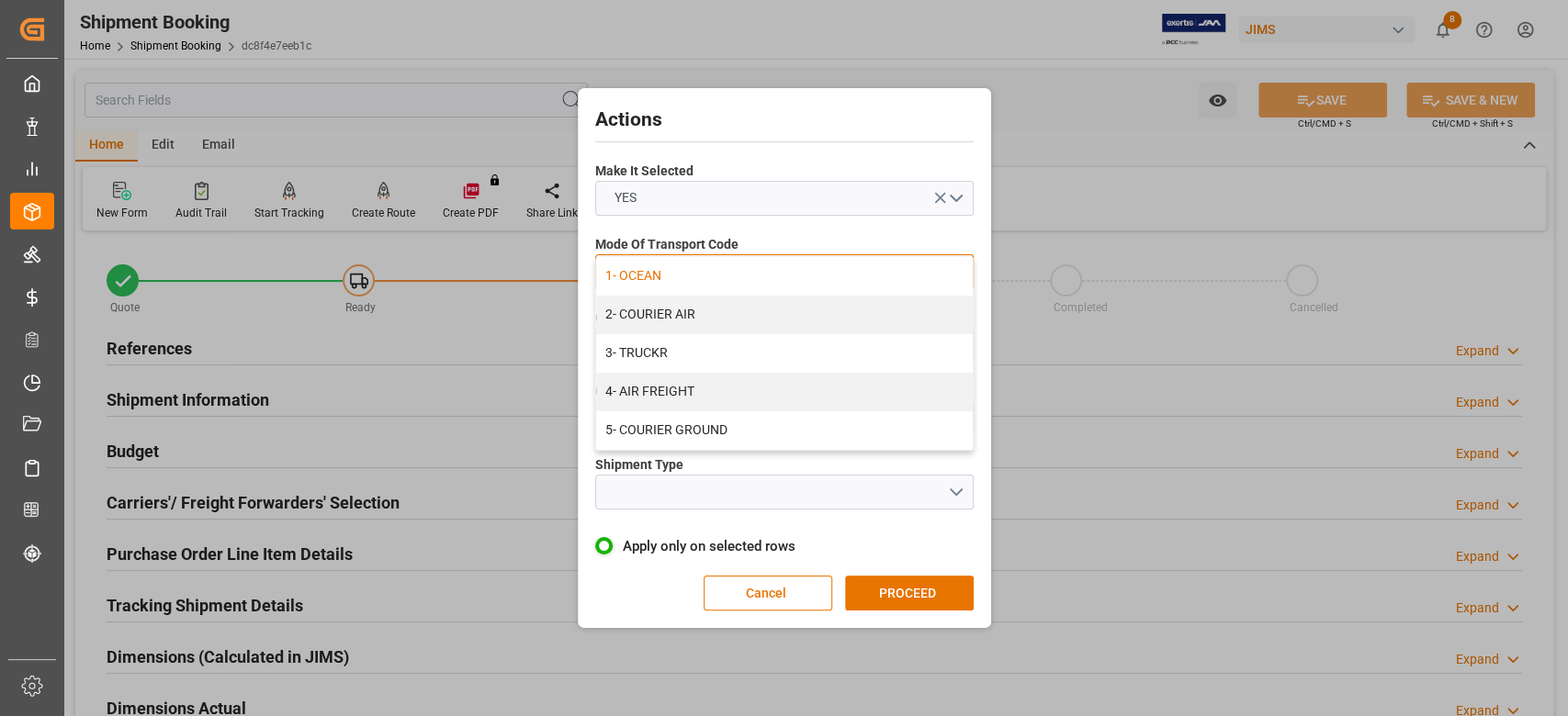
click at [688, 276] on div "1- OCEAN" at bounding box center [784, 276] width 377 height 38
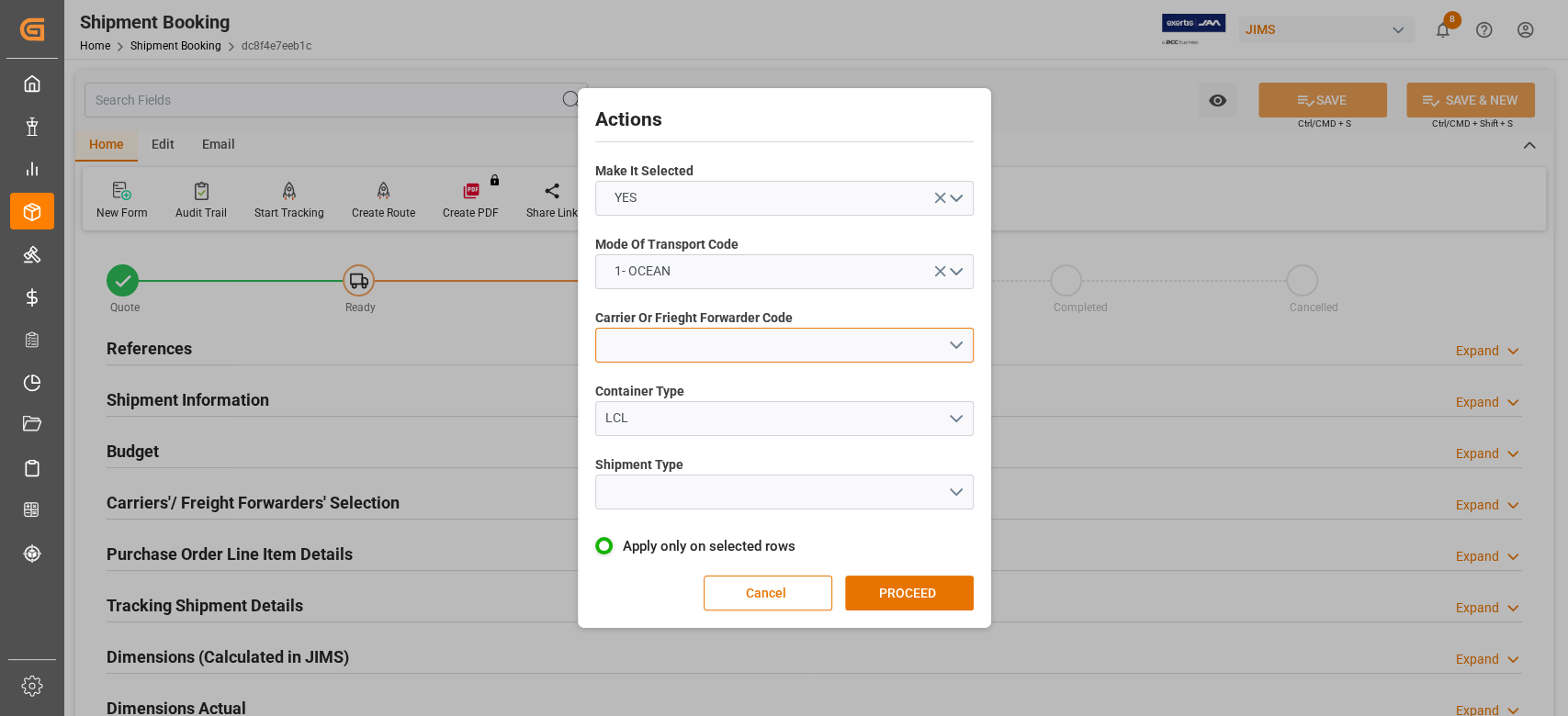
click at [746, 343] on button "open menu" at bounding box center [784, 345] width 379 height 35
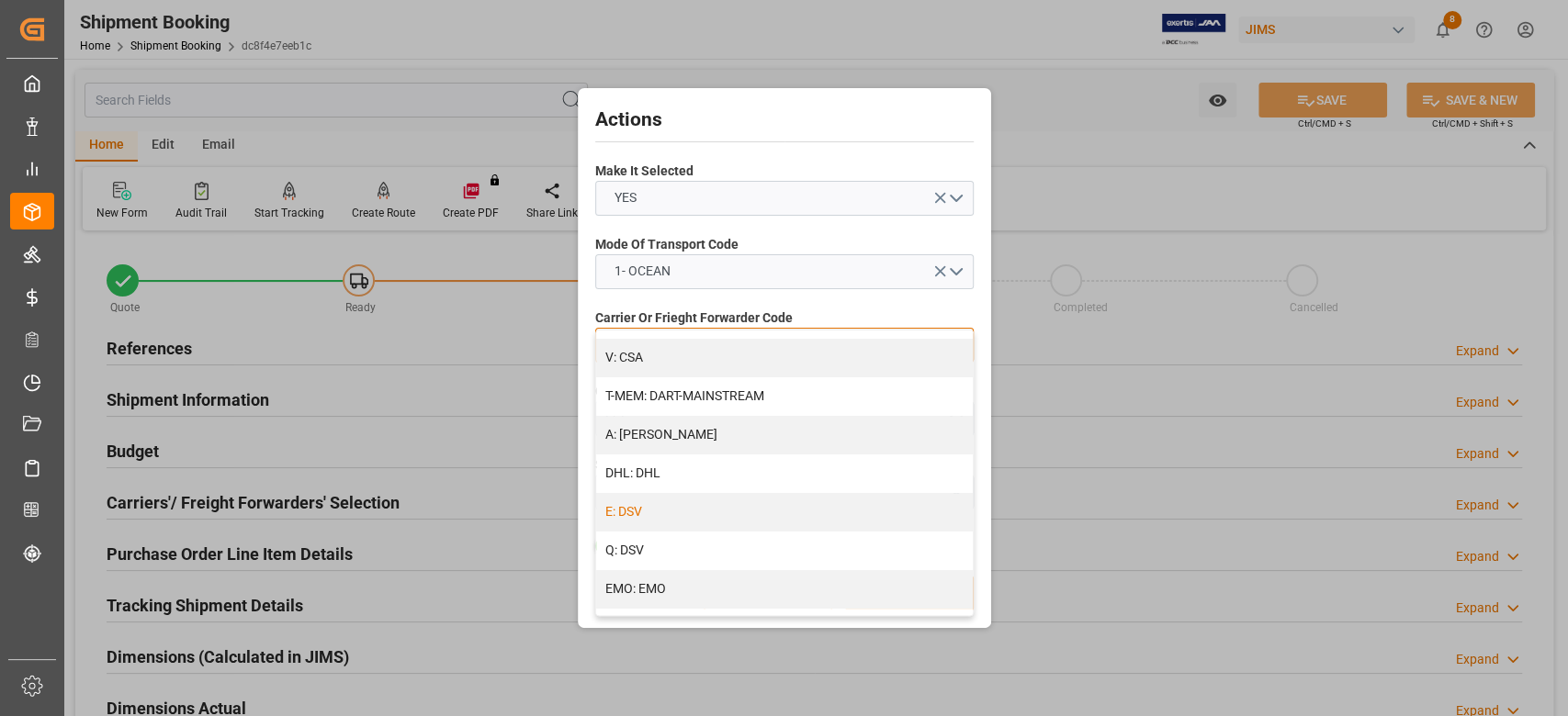
scroll to position [245, 0]
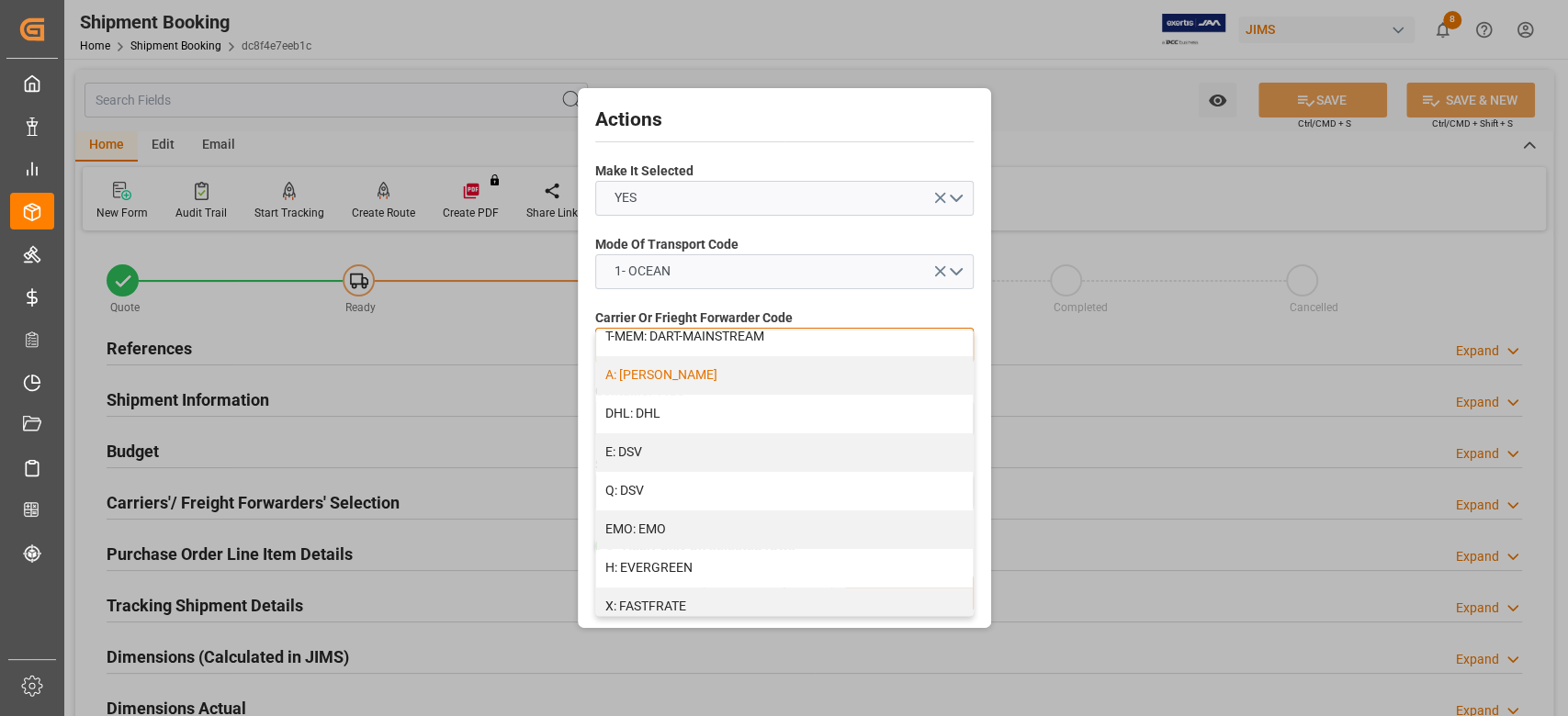
click at [708, 368] on div "A: DELMAR" at bounding box center [784, 375] width 377 height 38
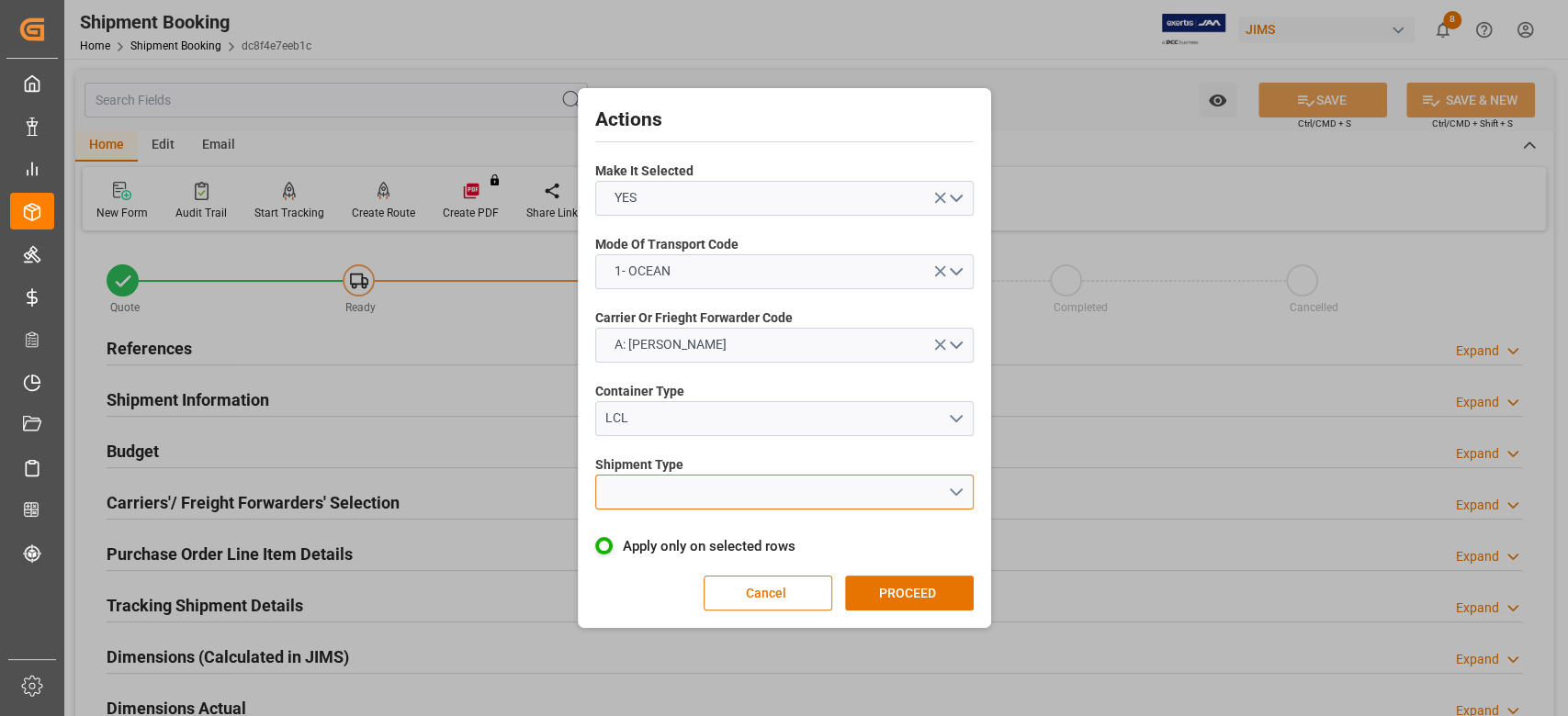
click at [743, 501] on button "open menu" at bounding box center [784, 492] width 379 height 35
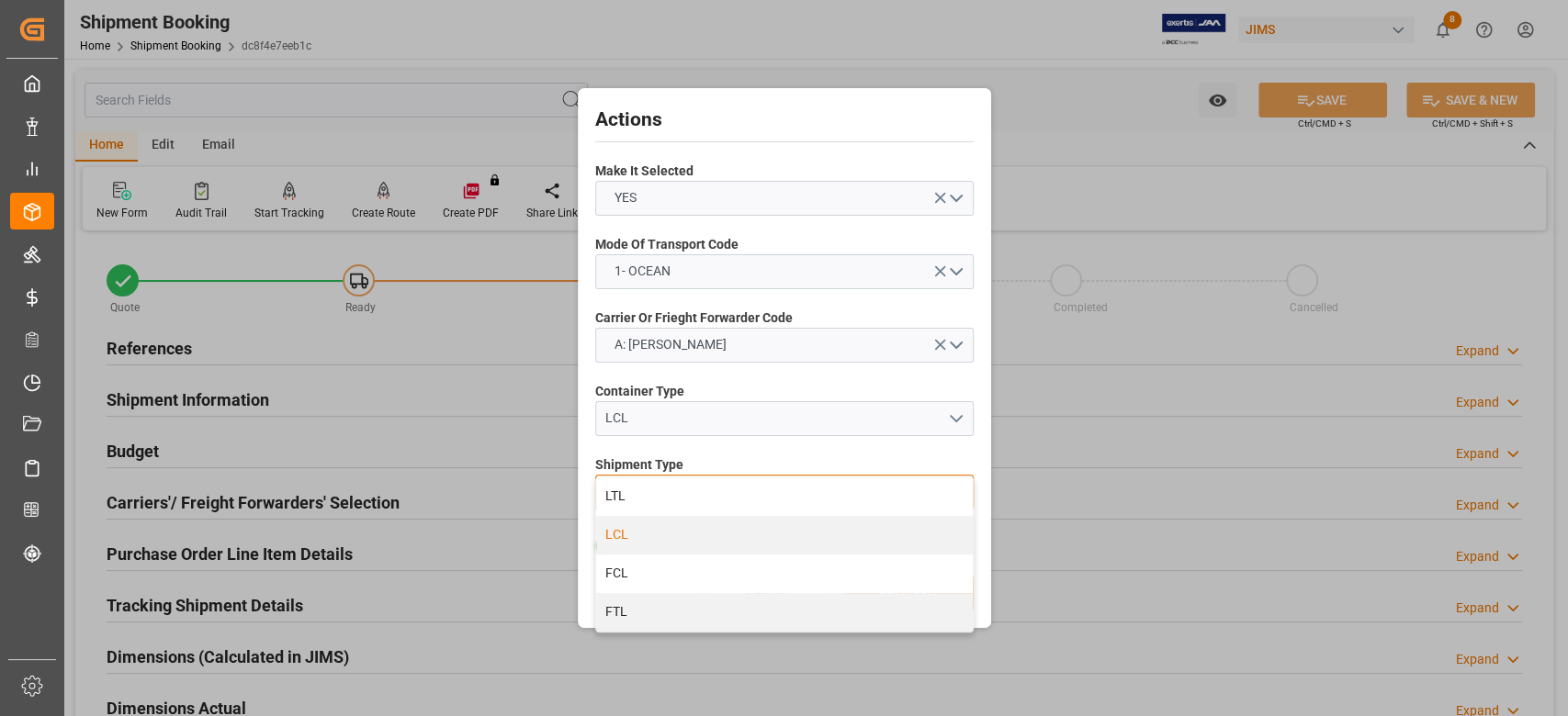
click at [678, 528] on div "LCL" at bounding box center [784, 534] width 377 height 38
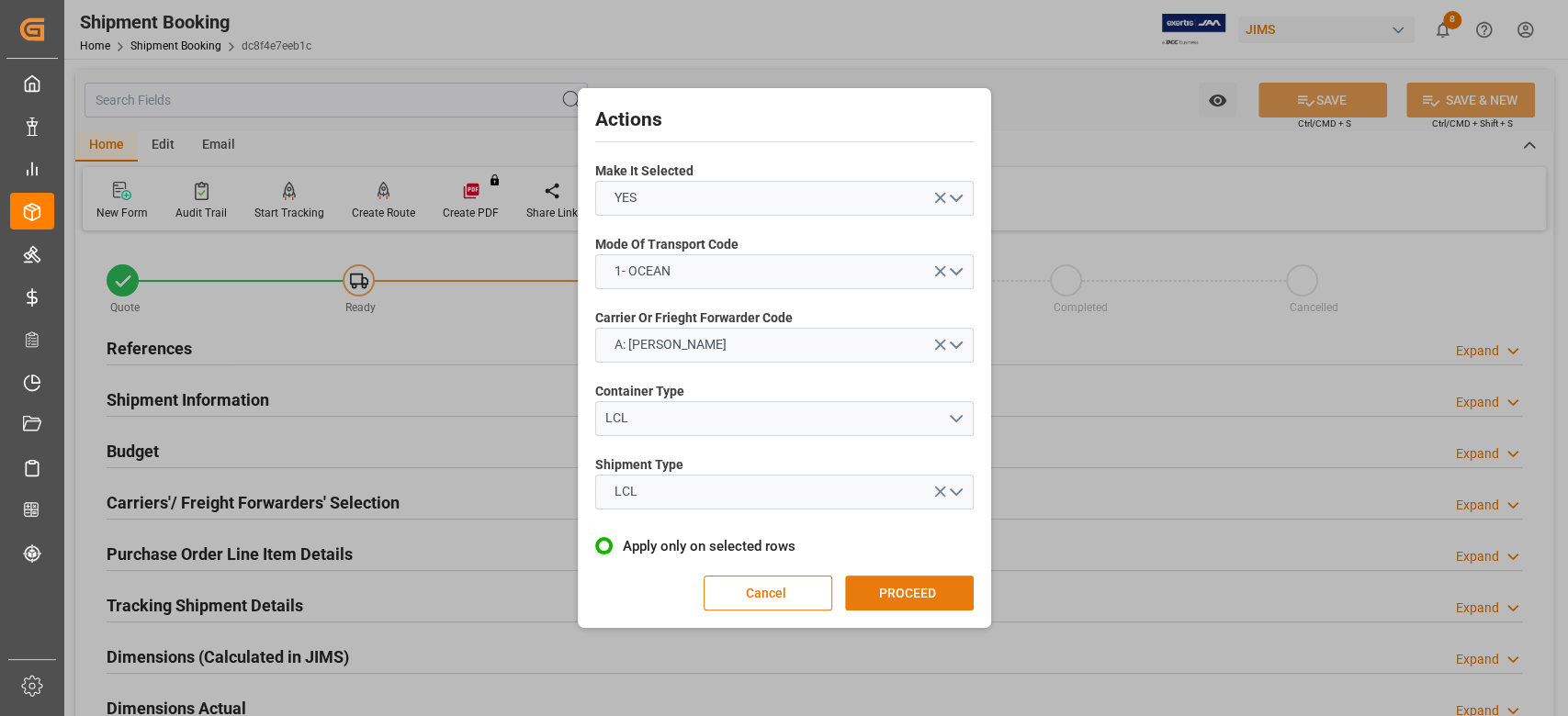
click at [895, 593] on button "PROCEED" at bounding box center [908, 593] width 128 height 35
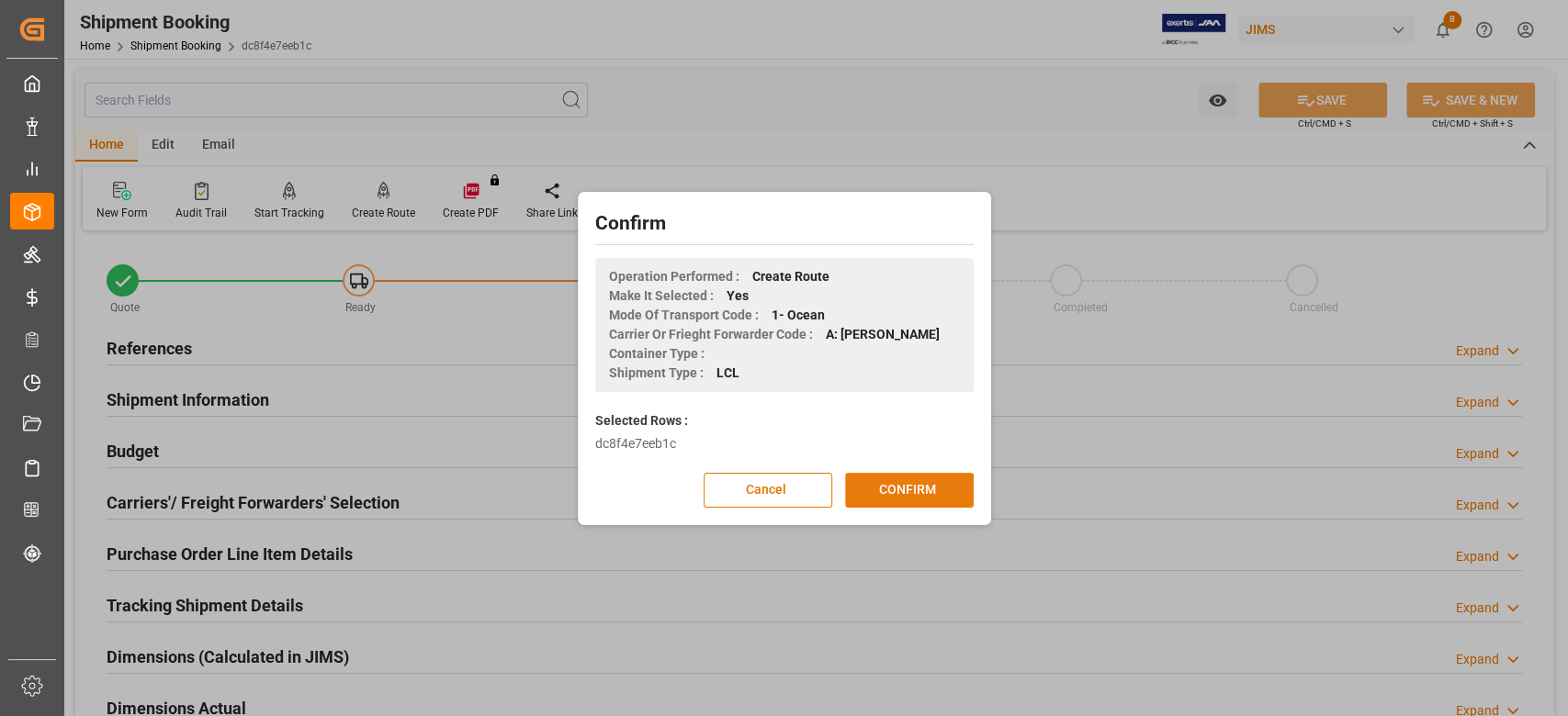
click at [929, 490] on button "CONFIRM" at bounding box center [908, 490] width 128 height 35
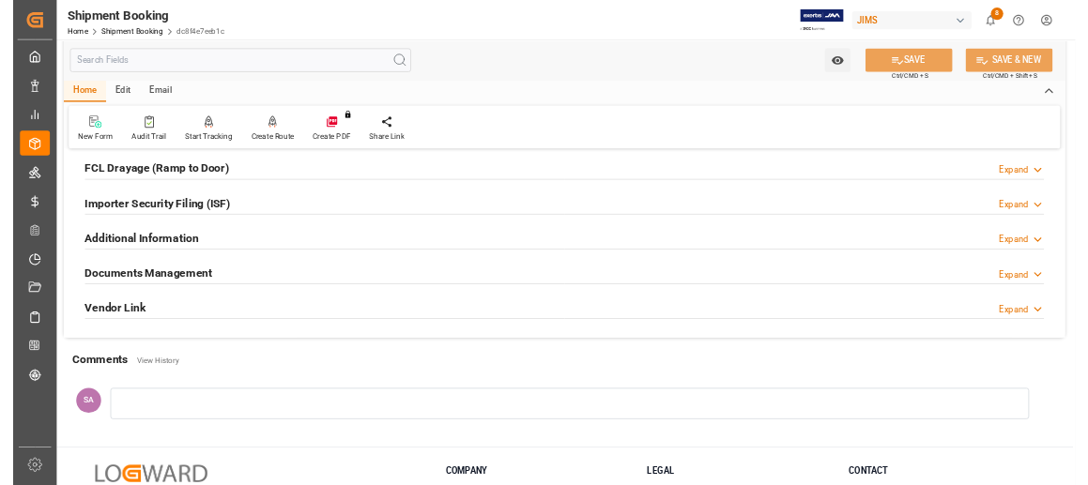
scroll to position [375, 0]
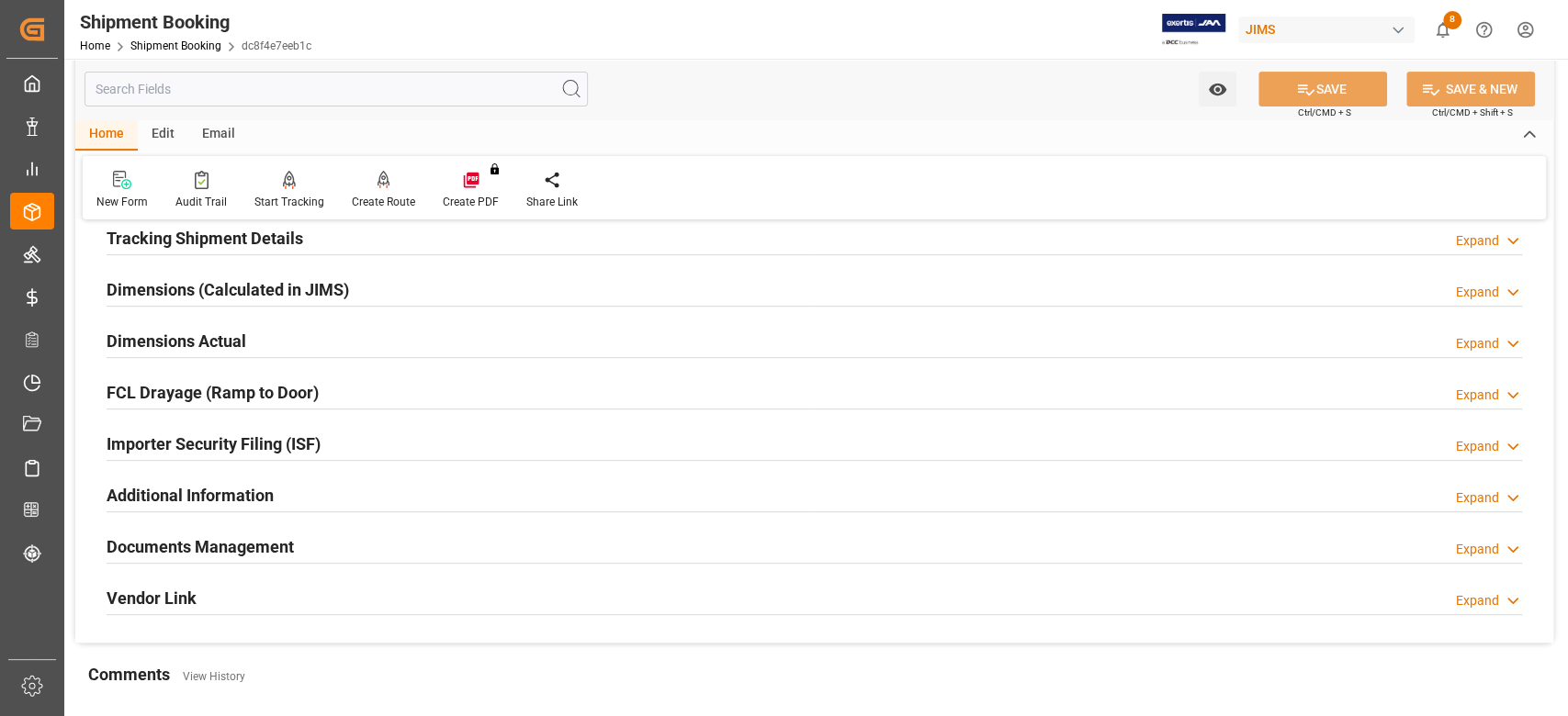
click at [184, 349] on h2 "Dimensions Actual" at bounding box center [176, 340] width 140 height 24
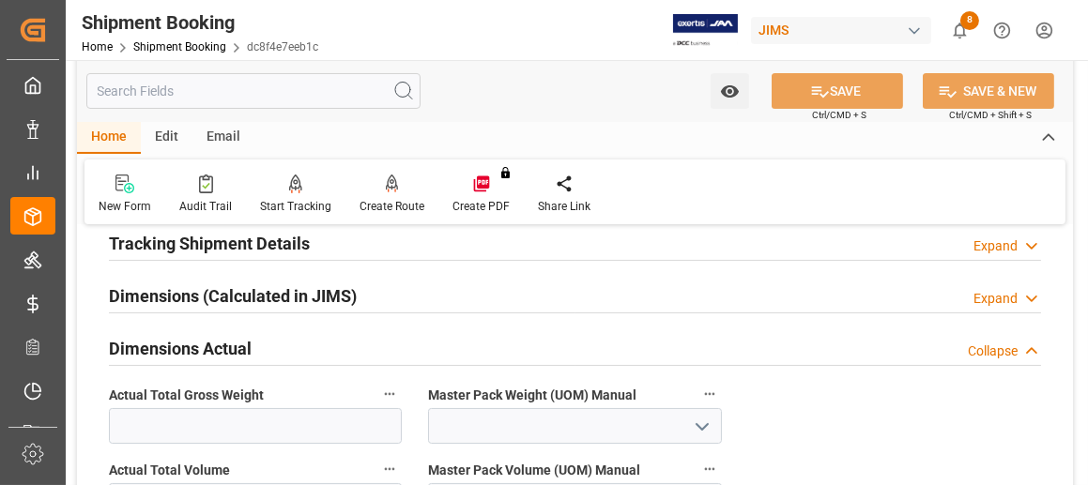
scroll to position [500, 0]
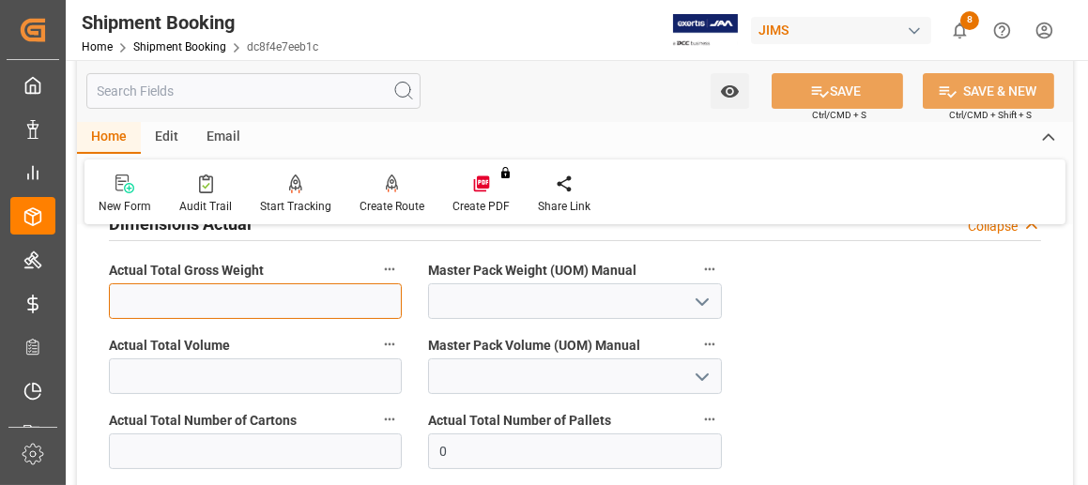
click at [222, 290] on input "text" at bounding box center [255, 301] width 293 height 36
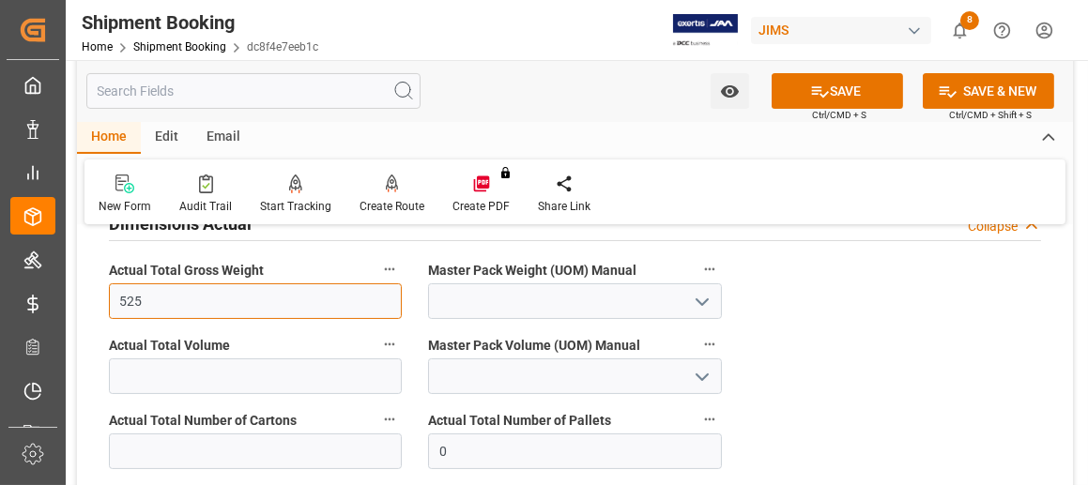
type input "525"
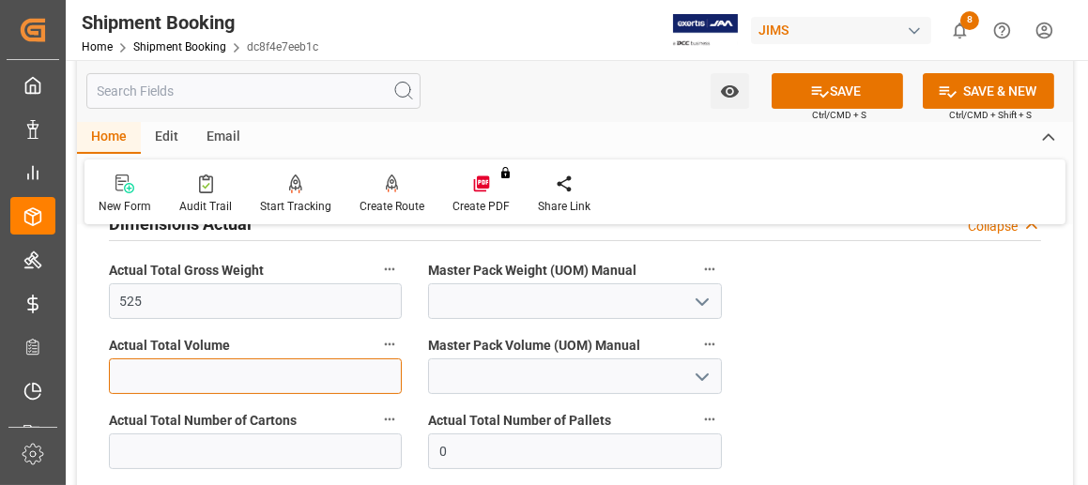
click at [238, 378] on input "text" at bounding box center [255, 376] width 293 height 36
type input "4.62"
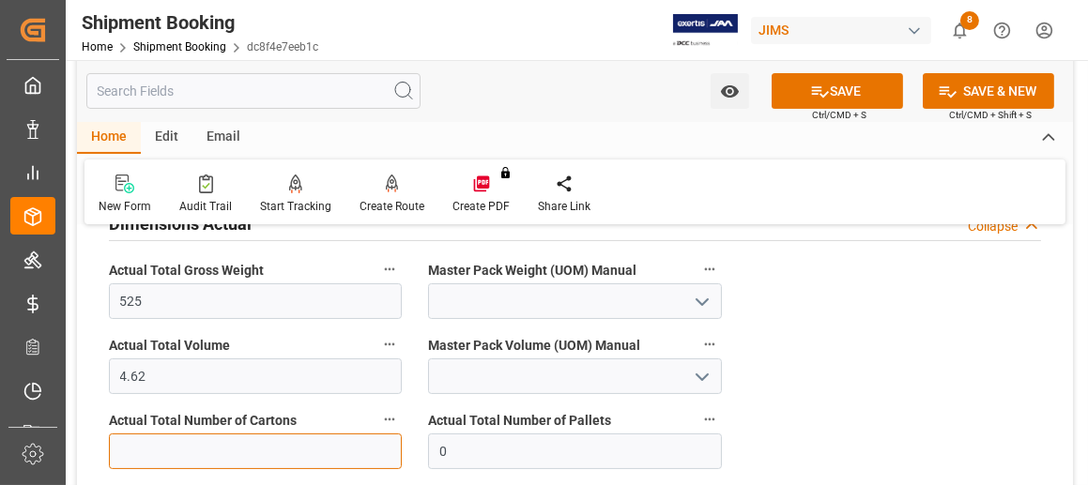
click at [284, 449] on input "text" at bounding box center [255, 452] width 293 height 36
type input "64"
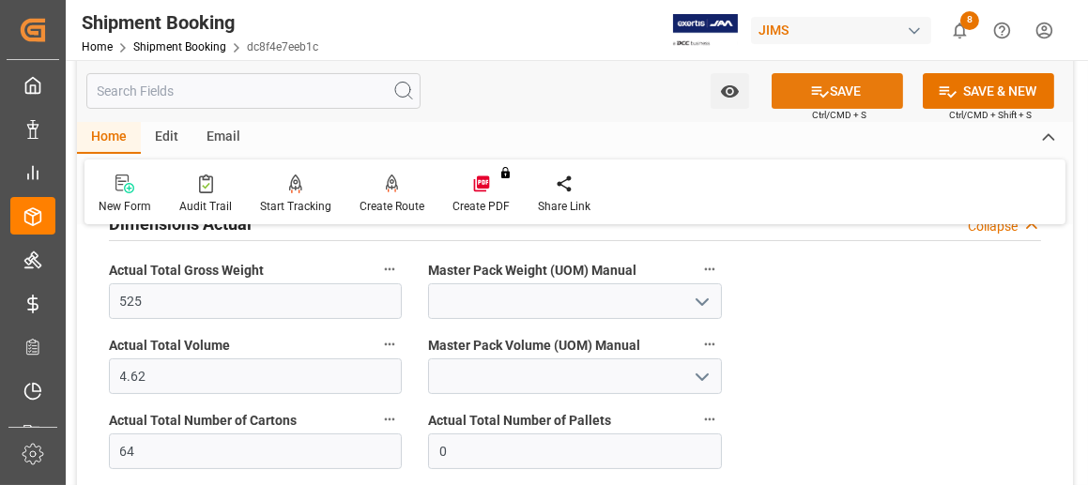
click at [810, 96] on icon at bounding box center [820, 92] width 20 height 20
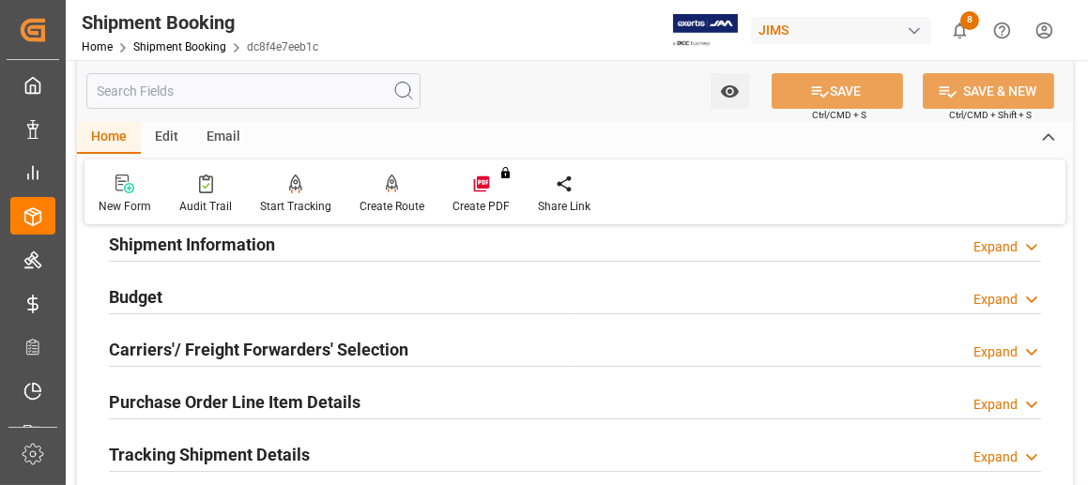
scroll to position [125, 0]
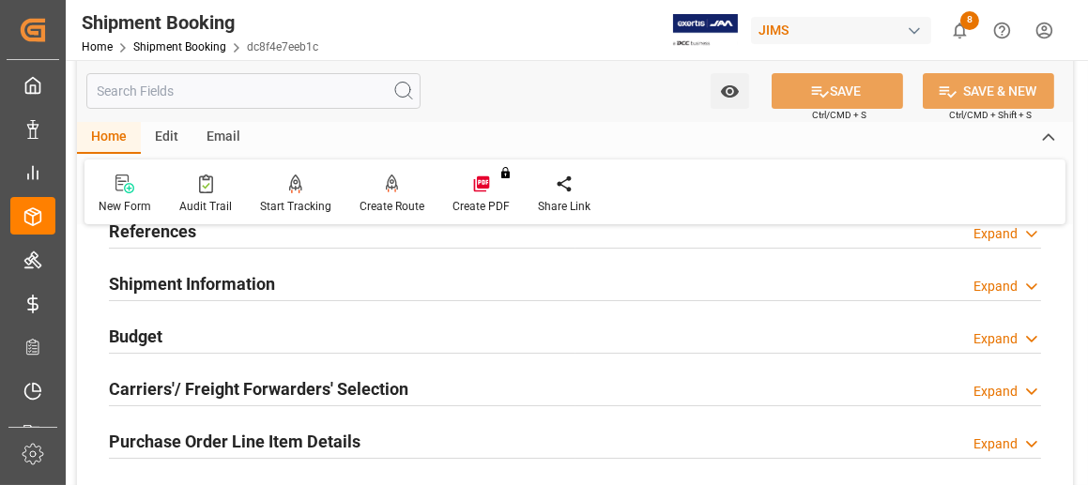
click at [140, 329] on h2 "Budget" at bounding box center [135, 336] width 53 height 25
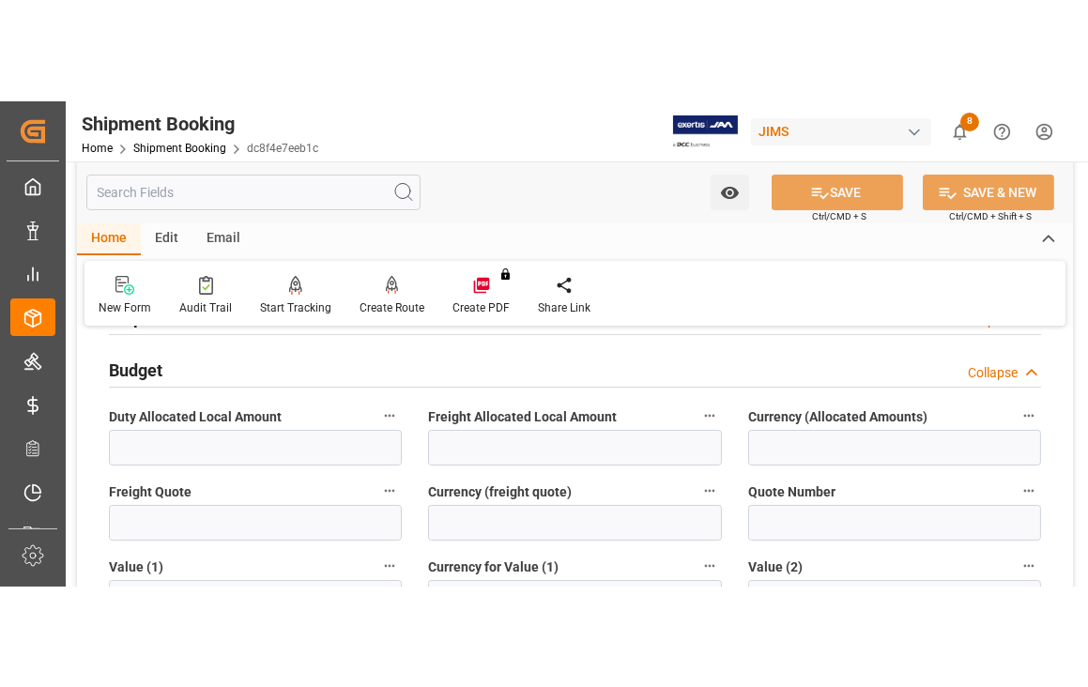
scroll to position [250, 0]
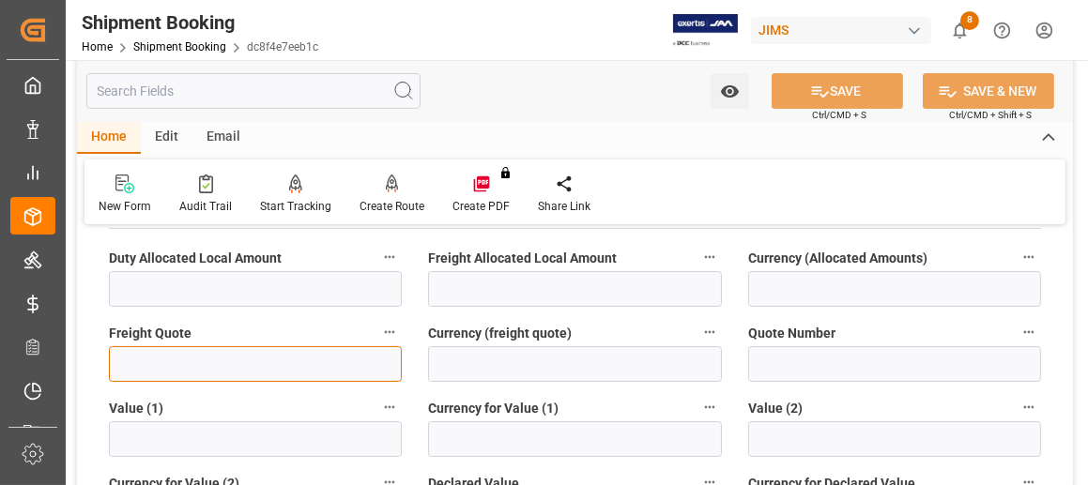
click at [204, 346] on input "text" at bounding box center [255, 364] width 293 height 36
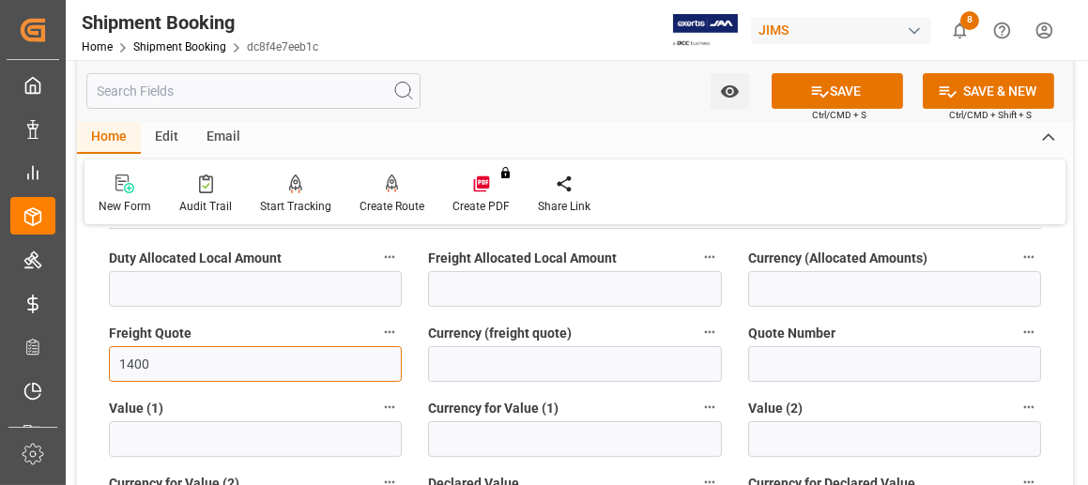
type input "1400"
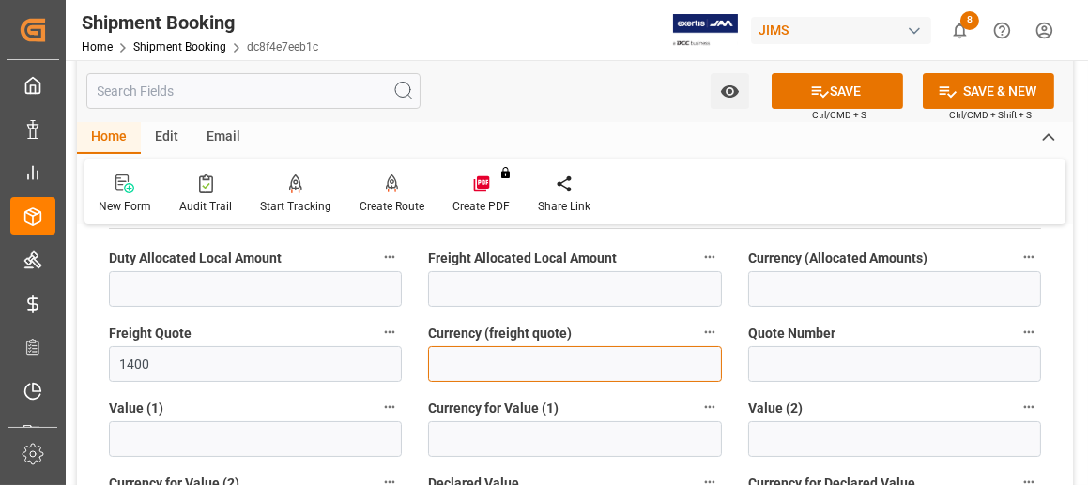
click at [472, 374] on input at bounding box center [574, 364] width 293 height 36
type input "USD"
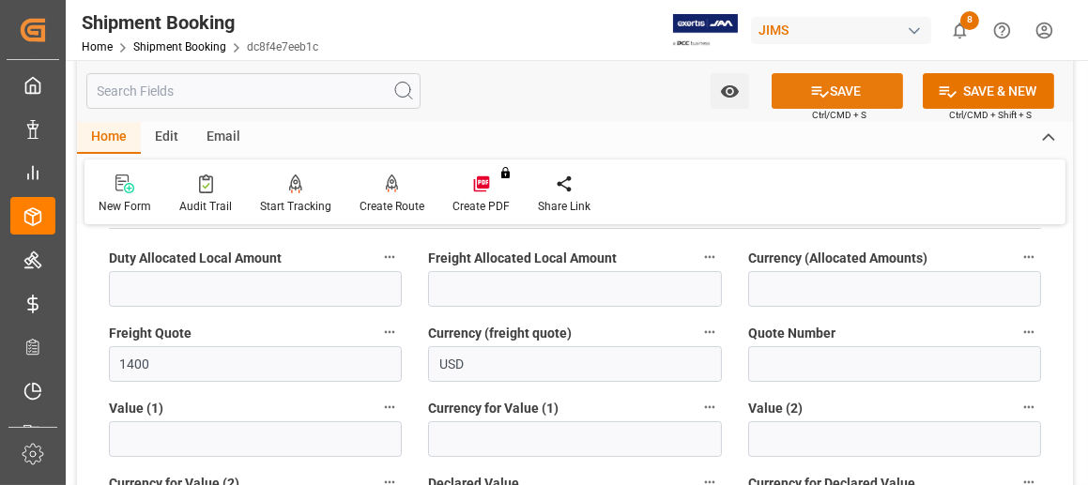
click at [817, 84] on icon at bounding box center [820, 92] width 20 height 20
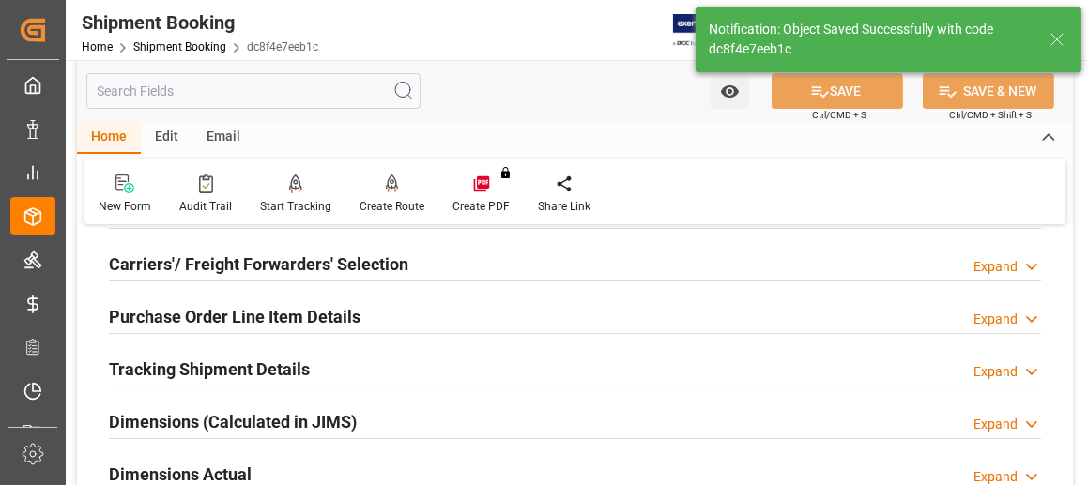
click at [1077, 481] on div "Watch Option SAVE Ctrl/CMD + S SAVE & NEW Ctrl/CMD + Shift + S Home Edit Email …" at bounding box center [575, 378] width 1018 height 1136
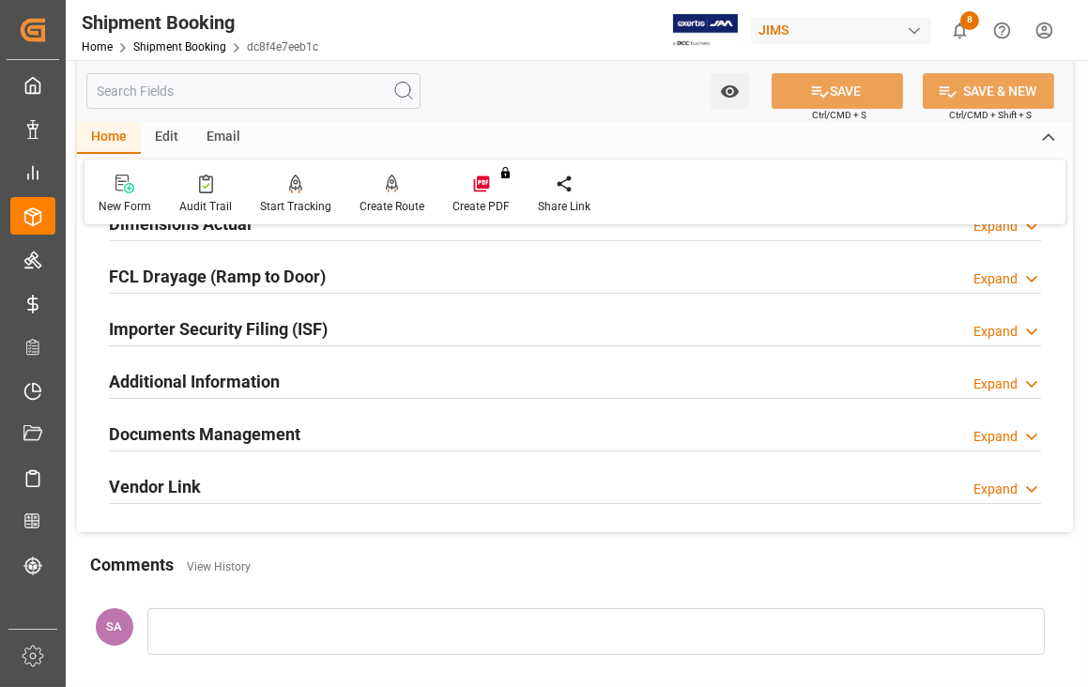
scroll to position [375, 0]
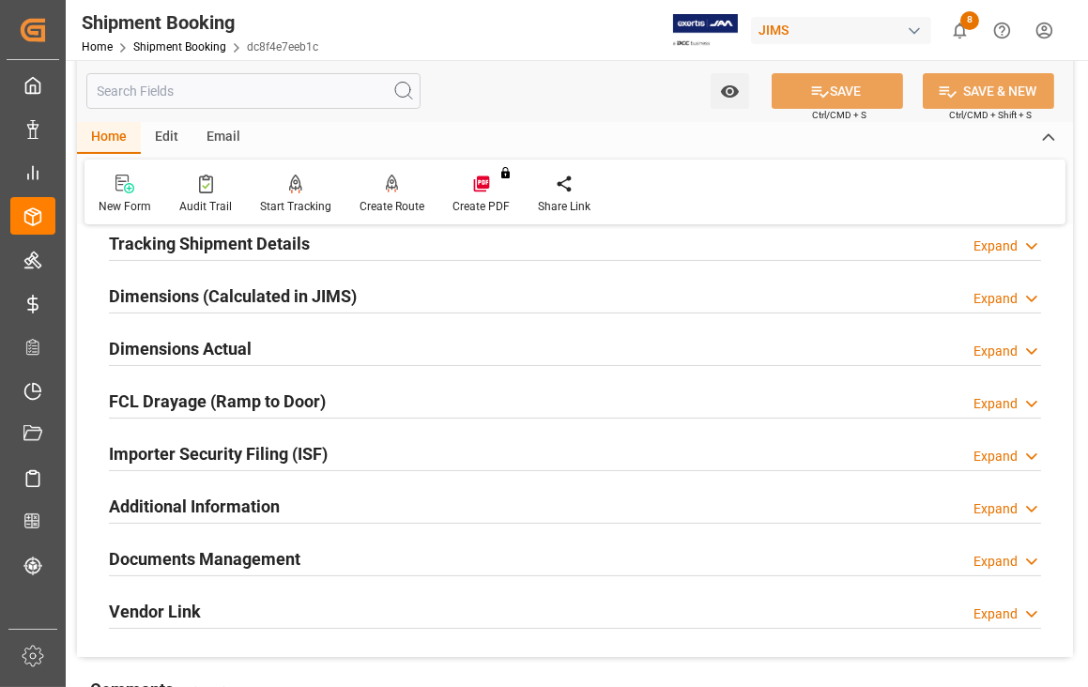
click at [172, 245] on h2 "Tracking Shipment Details" at bounding box center [209, 243] width 201 height 25
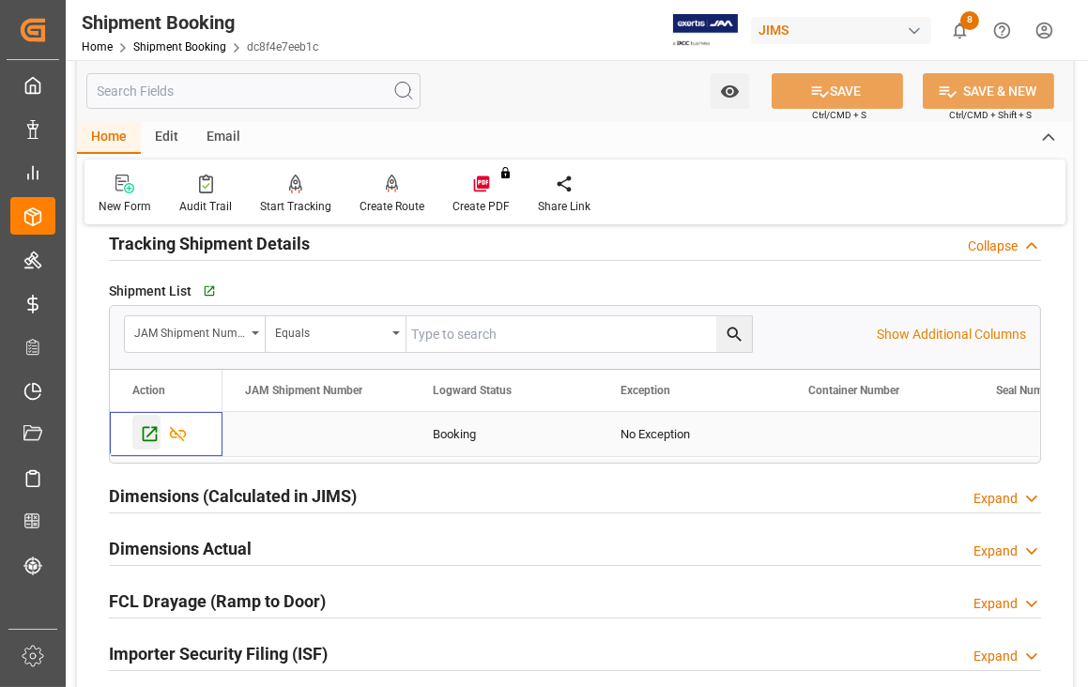
click at [148, 440] on icon "Press SPACE to select this row." at bounding box center [150, 434] width 20 height 20
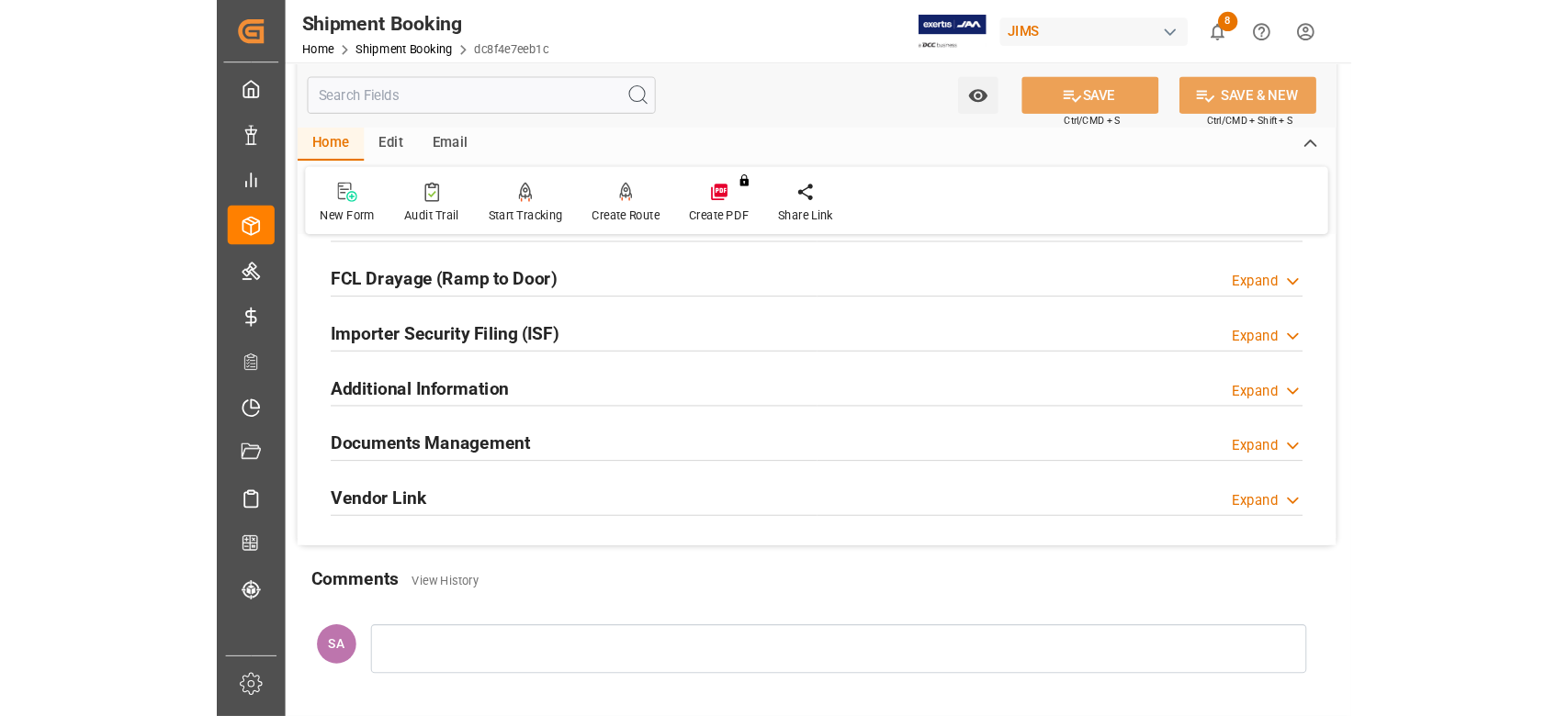
scroll to position [735, 0]
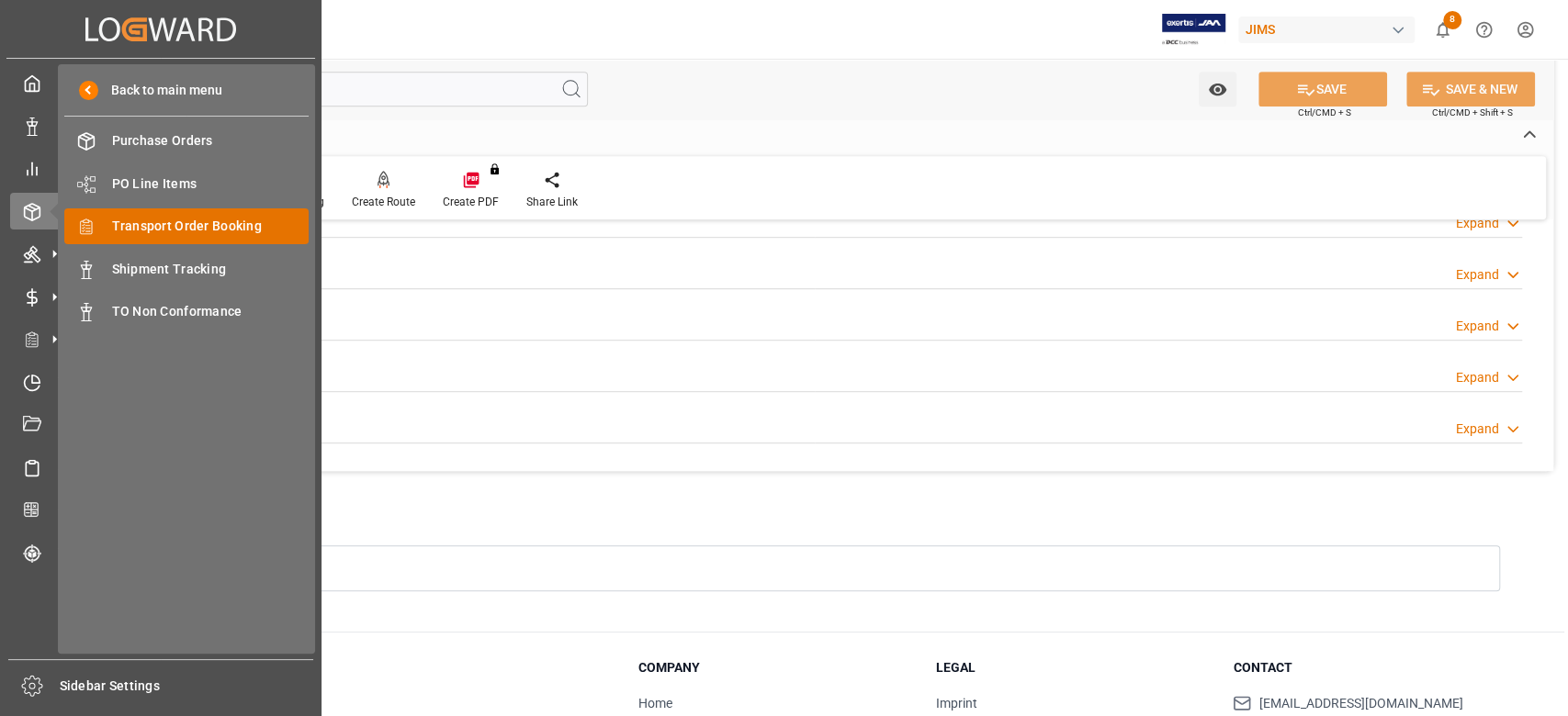
click at [191, 231] on span "Transport Order Booking" at bounding box center [210, 226] width 198 height 20
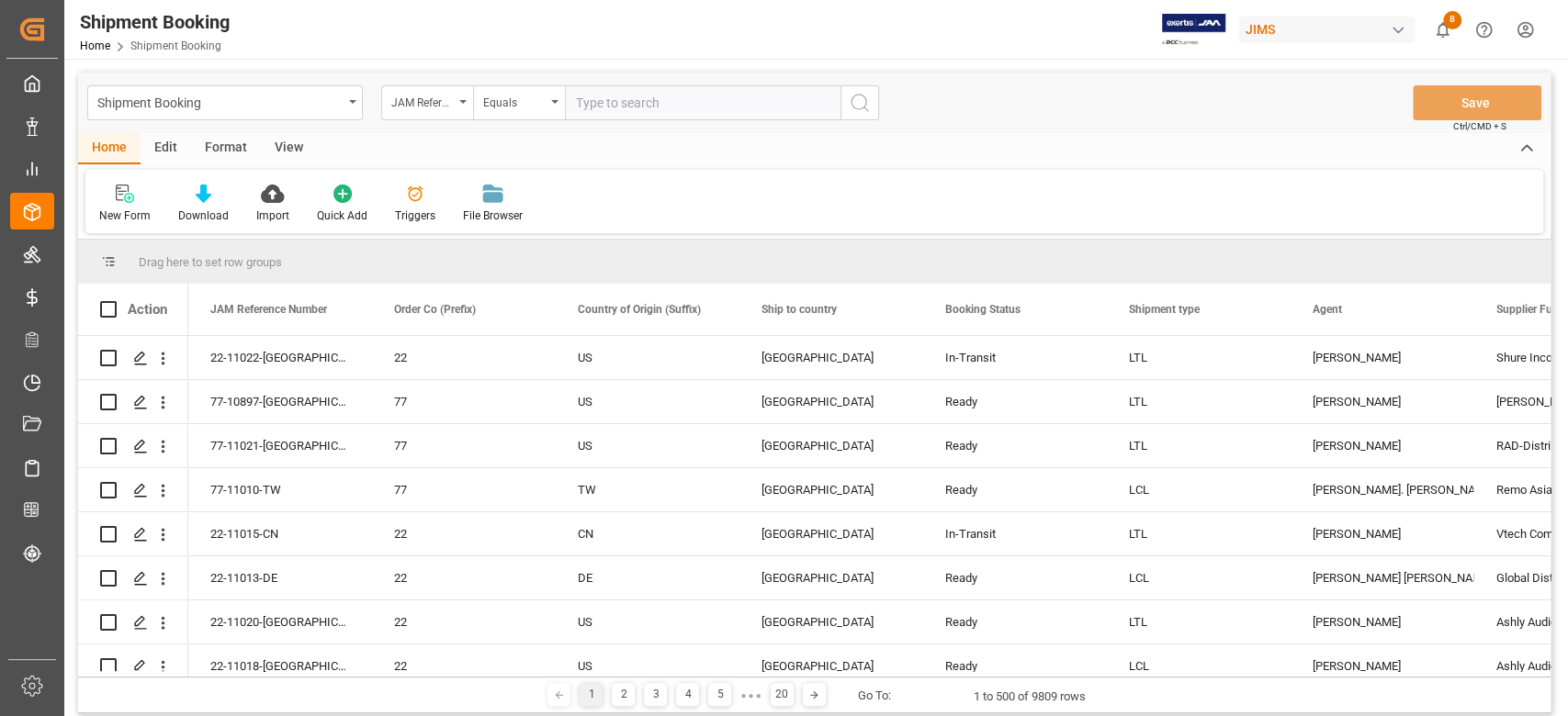
click at [681, 104] on input "text" at bounding box center [703, 103] width 276 height 35
type input "77-10703-CN"
click at [859, 99] on icon "search button" at bounding box center [859, 103] width 23 height 22
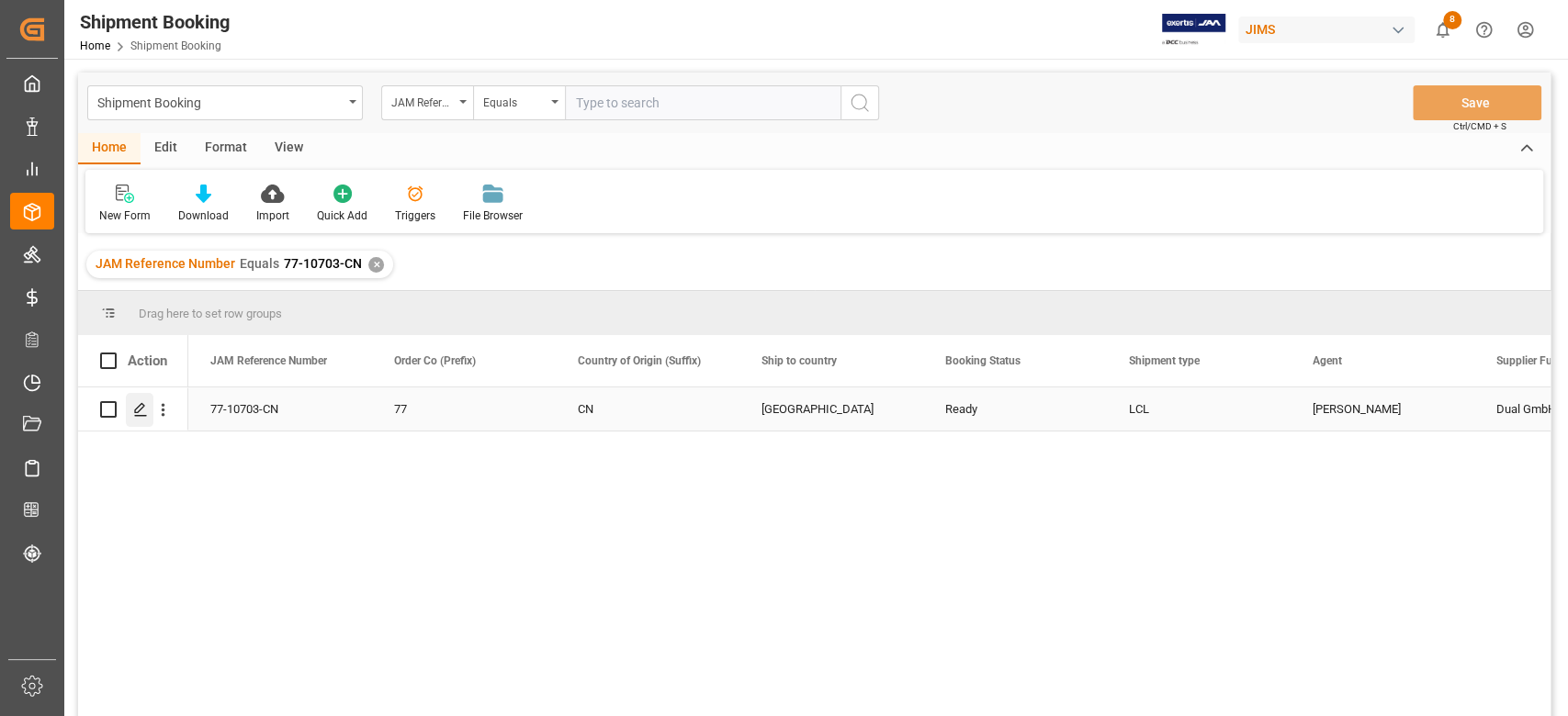
click at [140, 407] on icon "Press SPACE to select this row." at bounding box center [140, 409] width 15 height 15
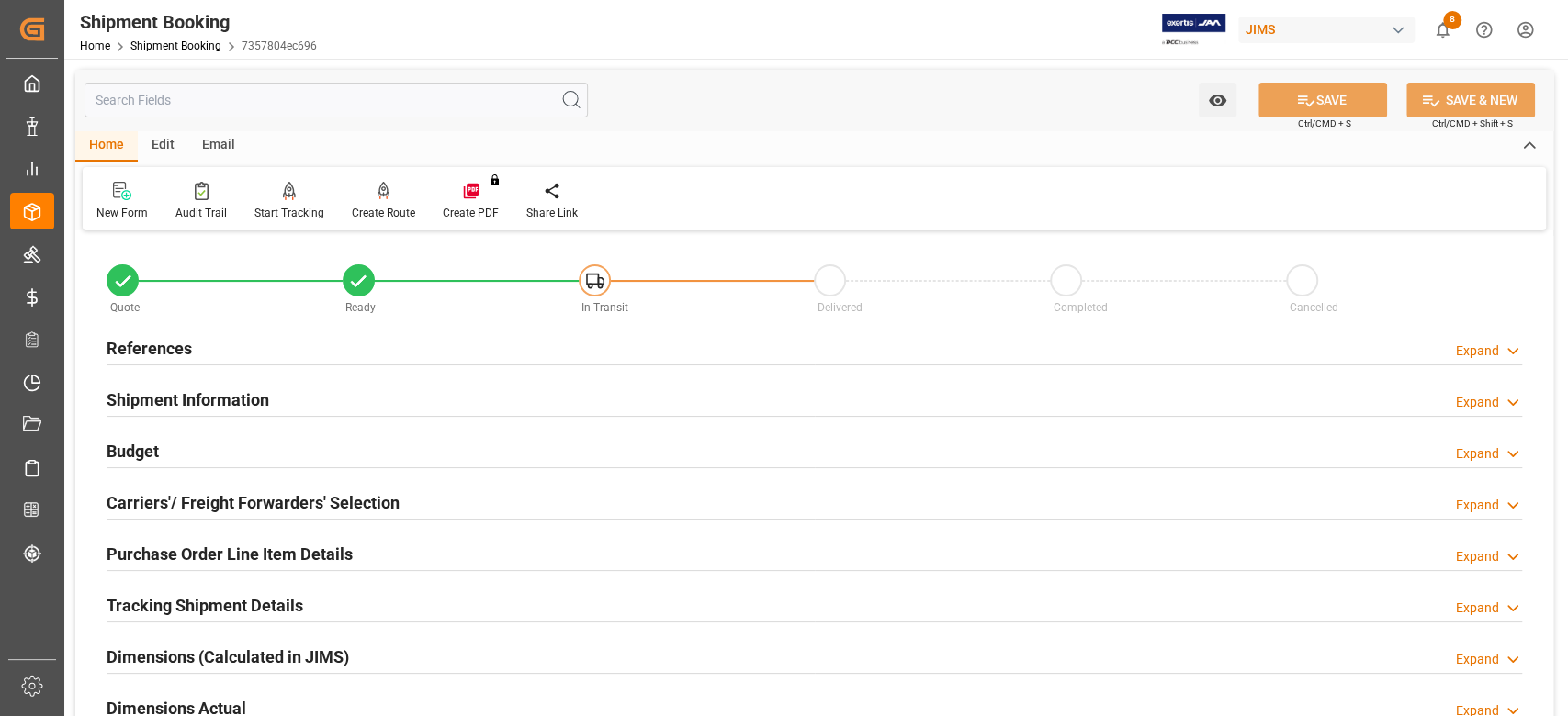
click at [172, 352] on h2 "References" at bounding box center [149, 347] width 85 height 24
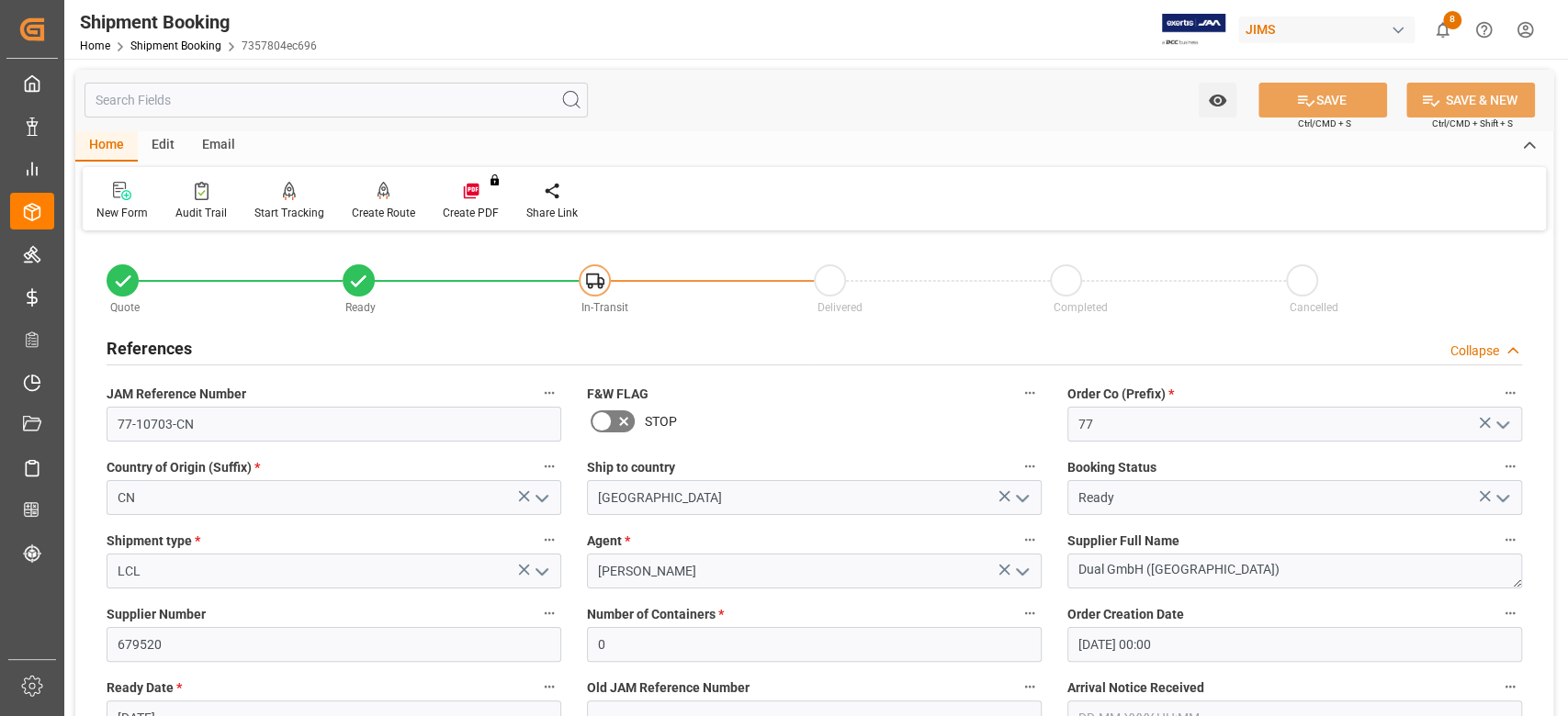
click at [182, 347] on h2 "References" at bounding box center [149, 347] width 85 height 24
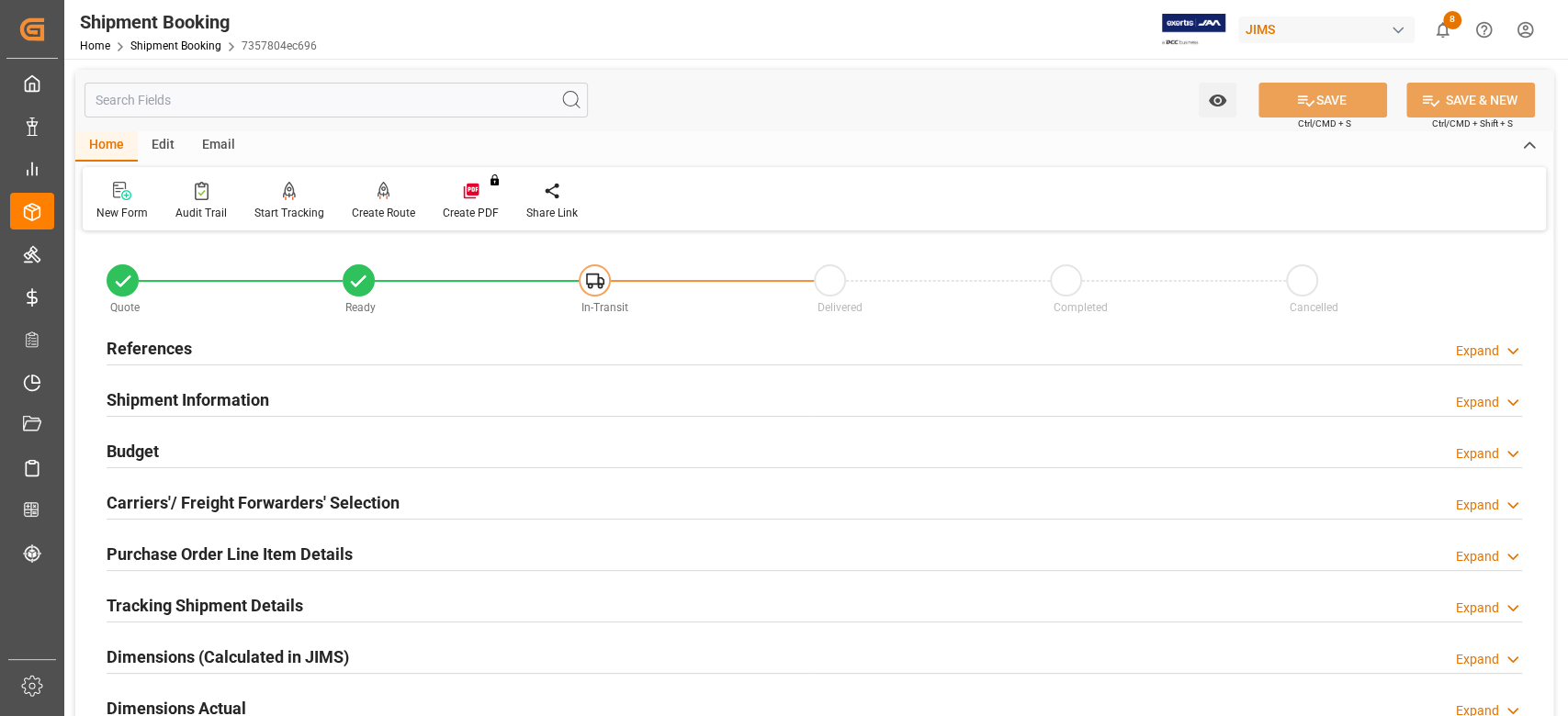
click at [175, 349] on h2 "References" at bounding box center [149, 347] width 85 height 24
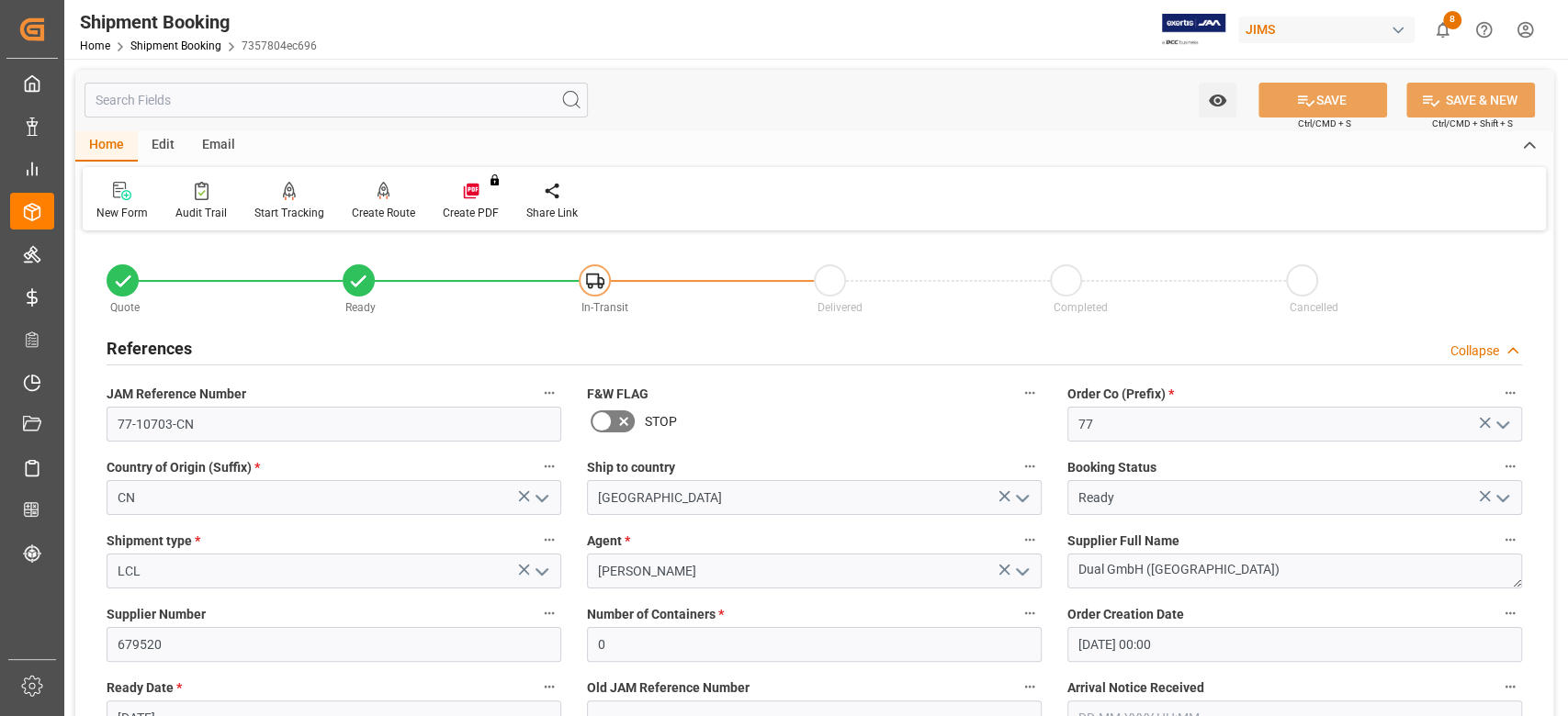
click at [175, 349] on h2 "References" at bounding box center [149, 347] width 85 height 24
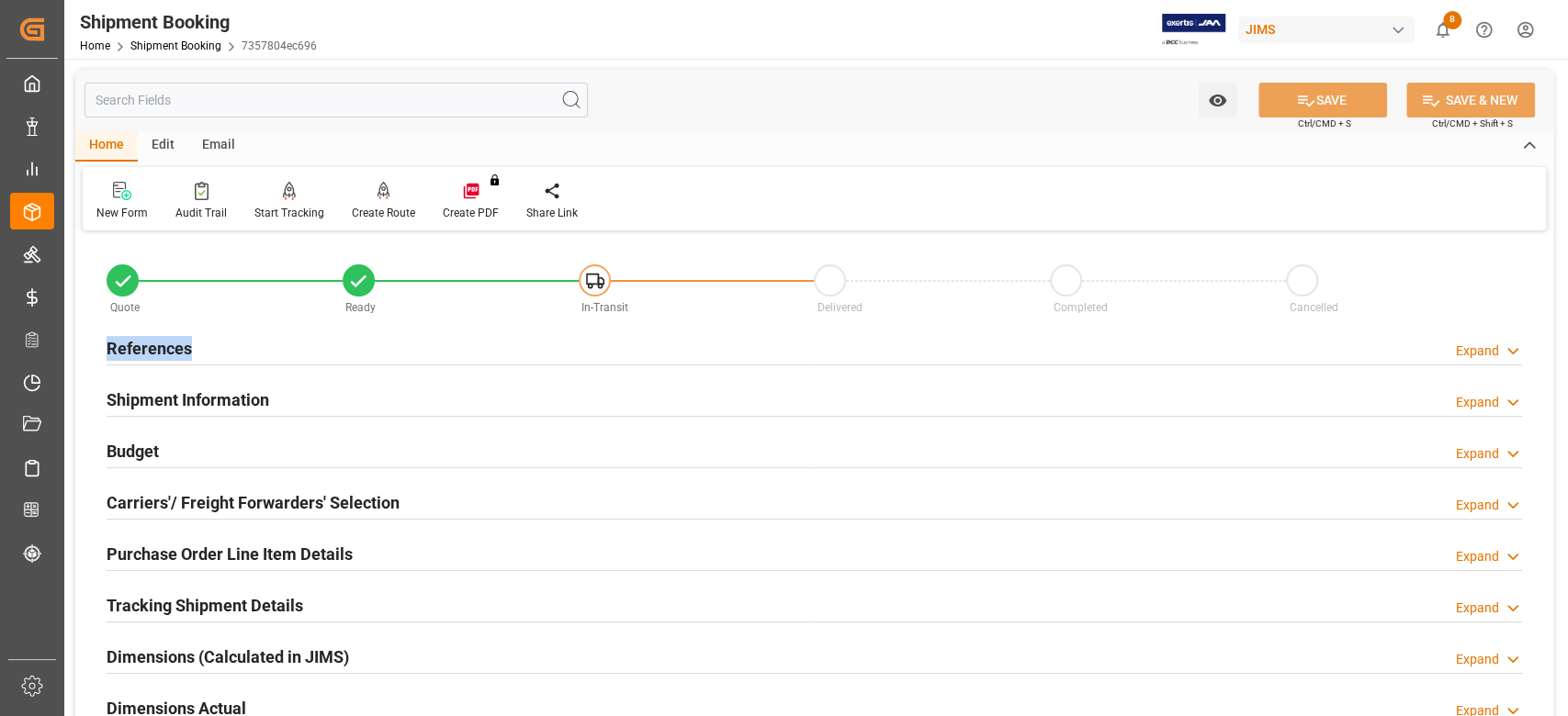
click at [175, 349] on h2 "References" at bounding box center [149, 347] width 85 height 24
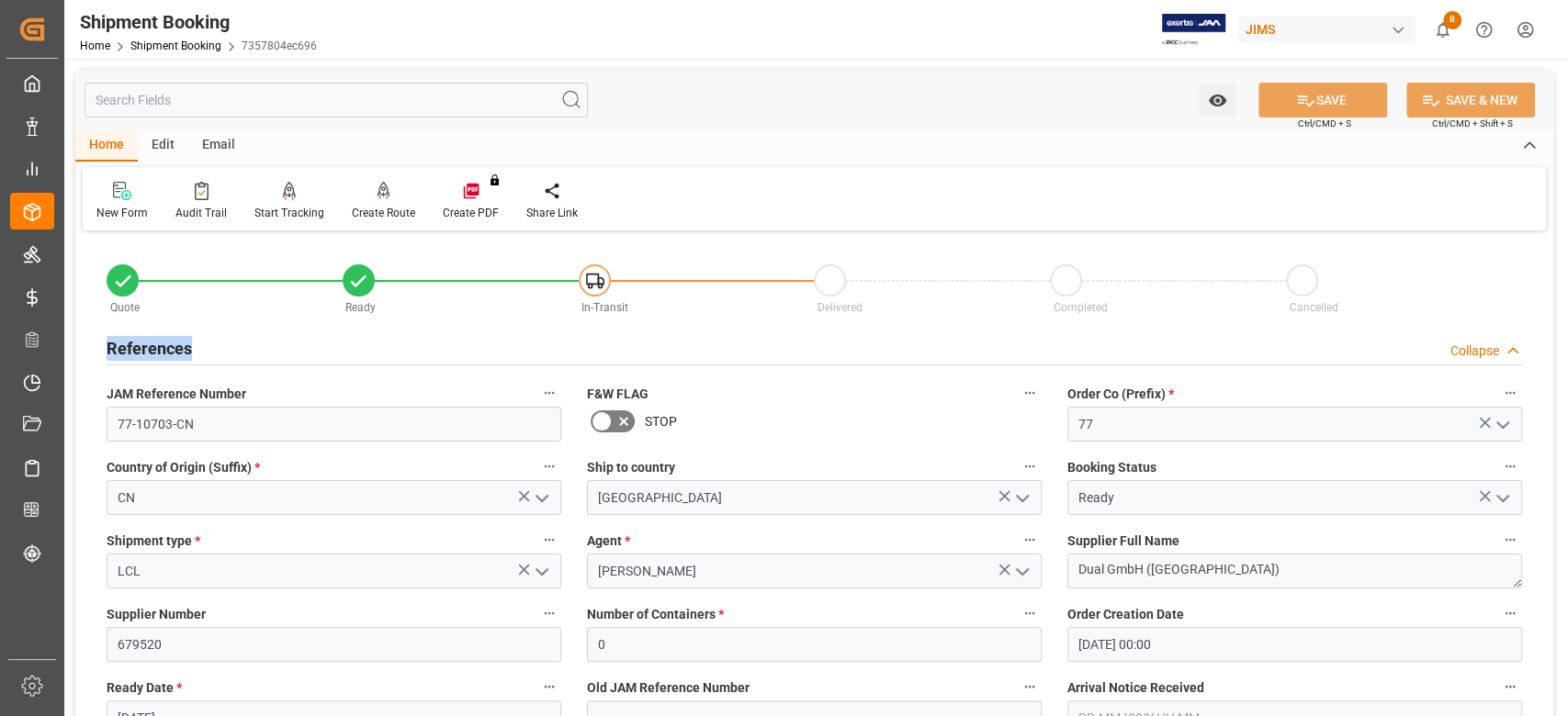
click at [175, 349] on h2 "References" at bounding box center [149, 347] width 85 height 24
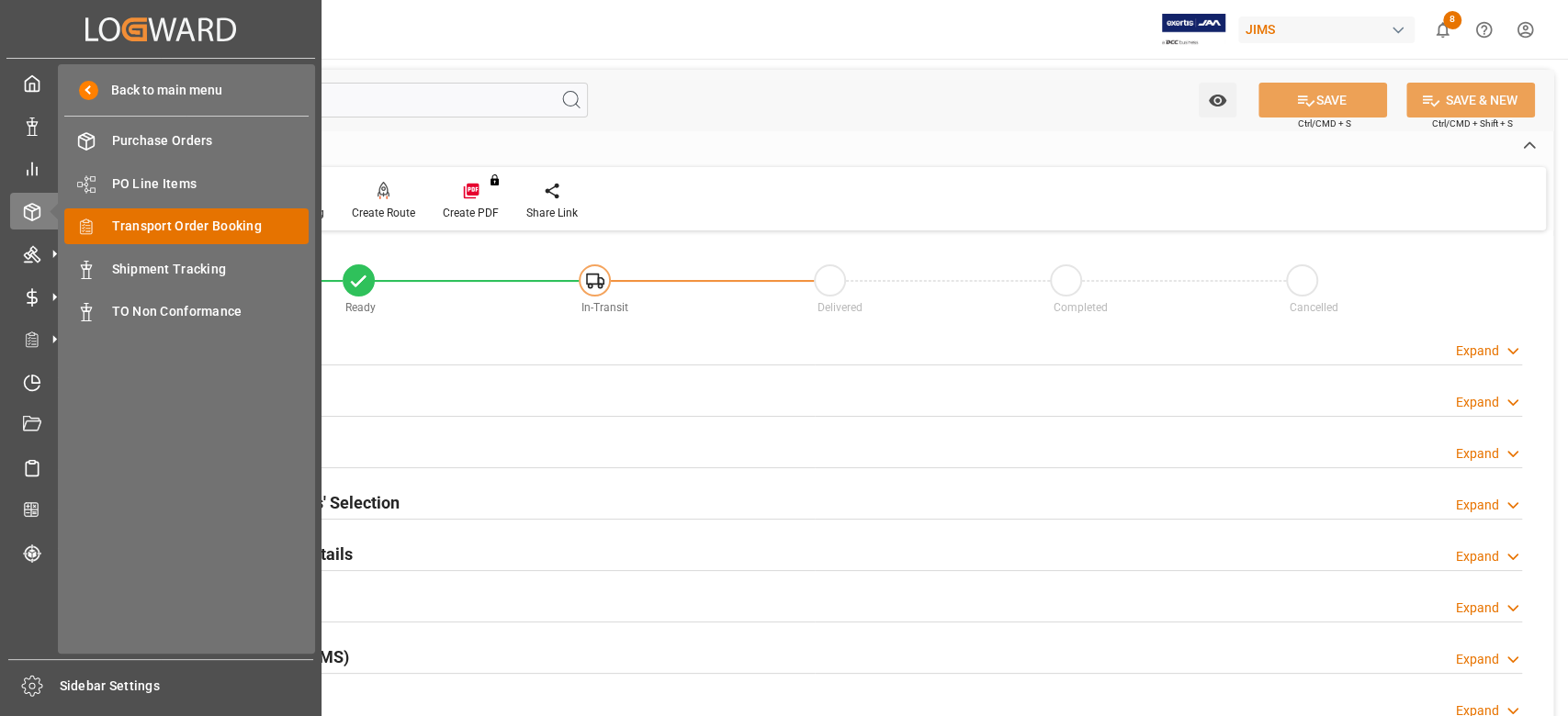
click at [208, 220] on span "Transport Order Booking" at bounding box center [210, 226] width 198 height 20
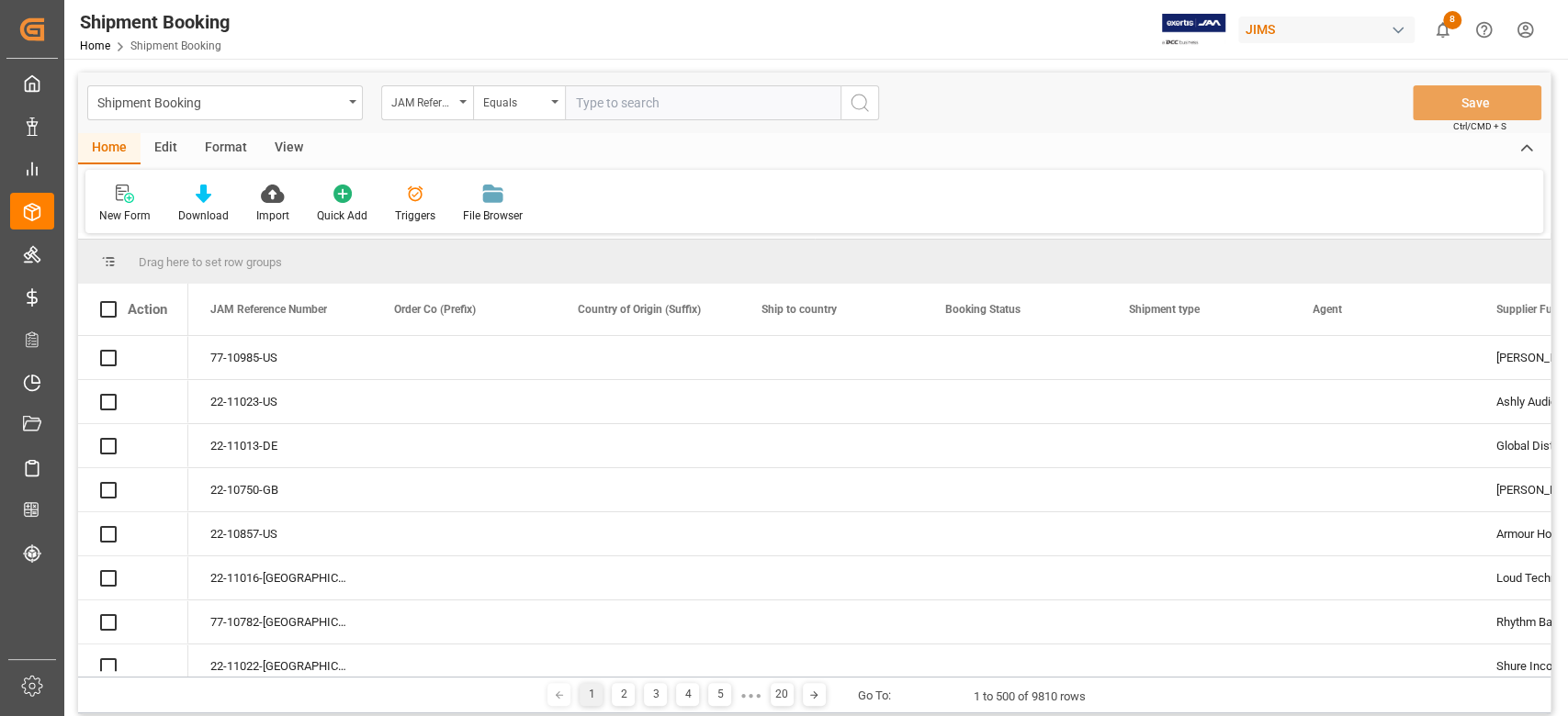
click at [652, 98] on input "text" at bounding box center [703, 103] width 276 height 35
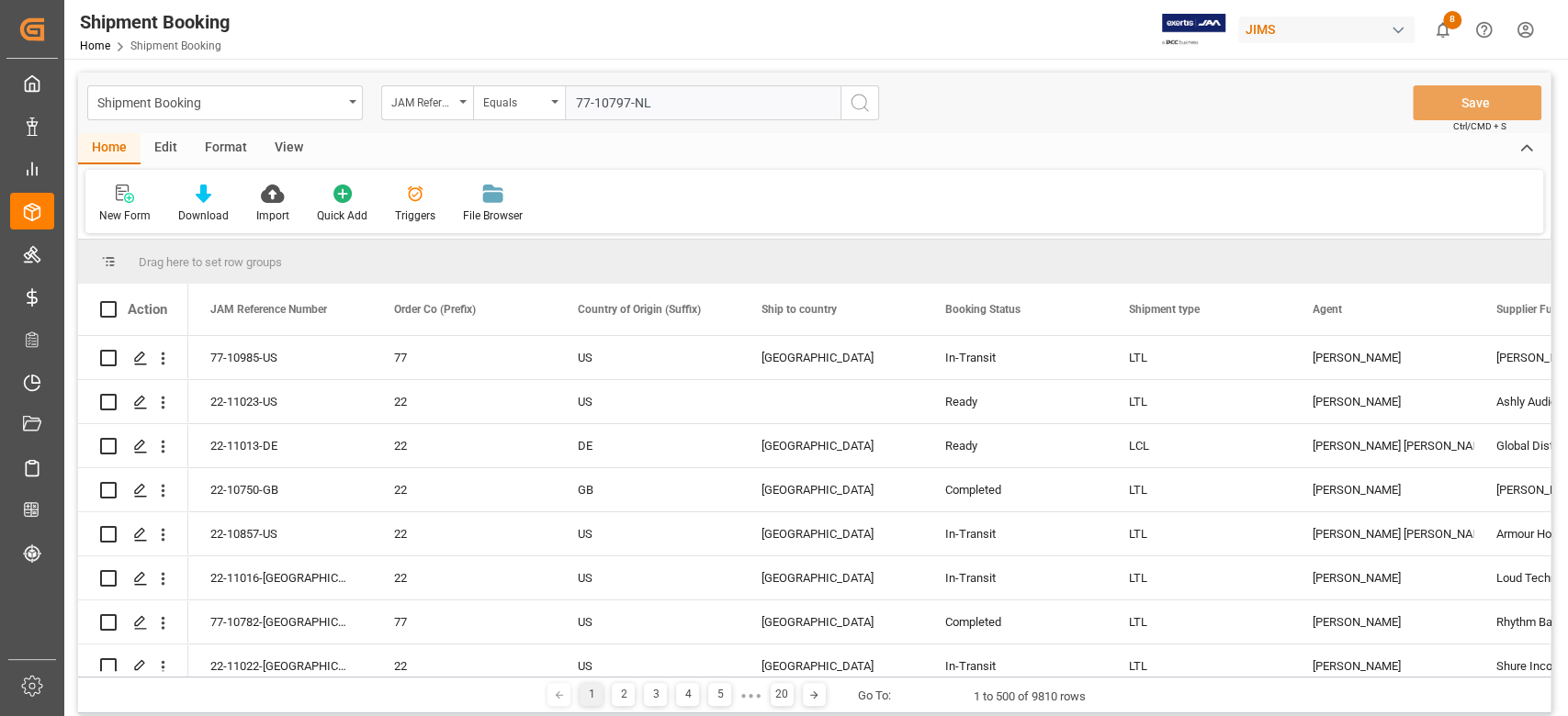
type input "77-10797-NL"
click at [854, 112] on icon "search button" at bounding box center [859, 103] width 23 height 22
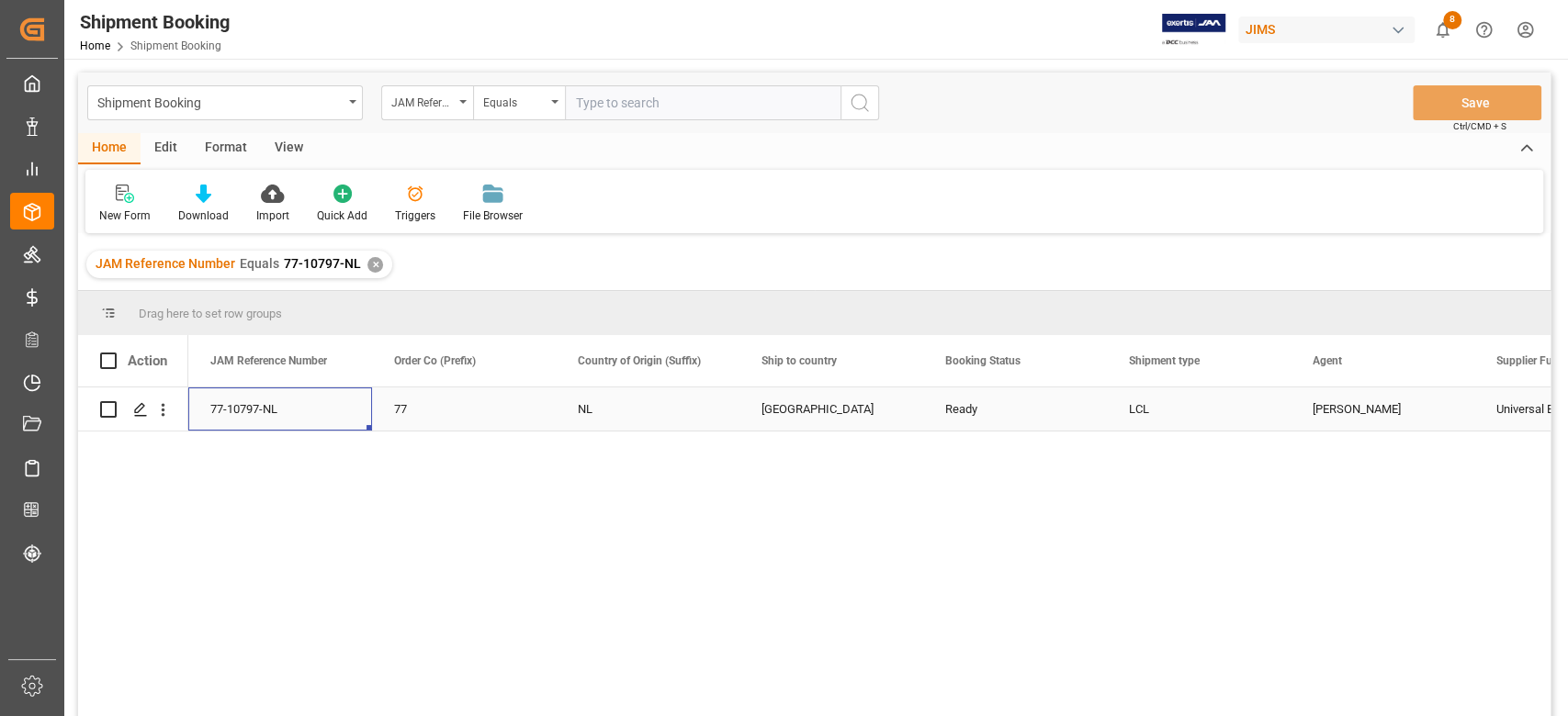
click at [301, 410] on div "77-10797-NL" at bounding box center [280, 409] width 184 height 43
click at [136, 408] on icon "Press SPACE to select this row." at bounding box center [140, 409] width 15 height 15
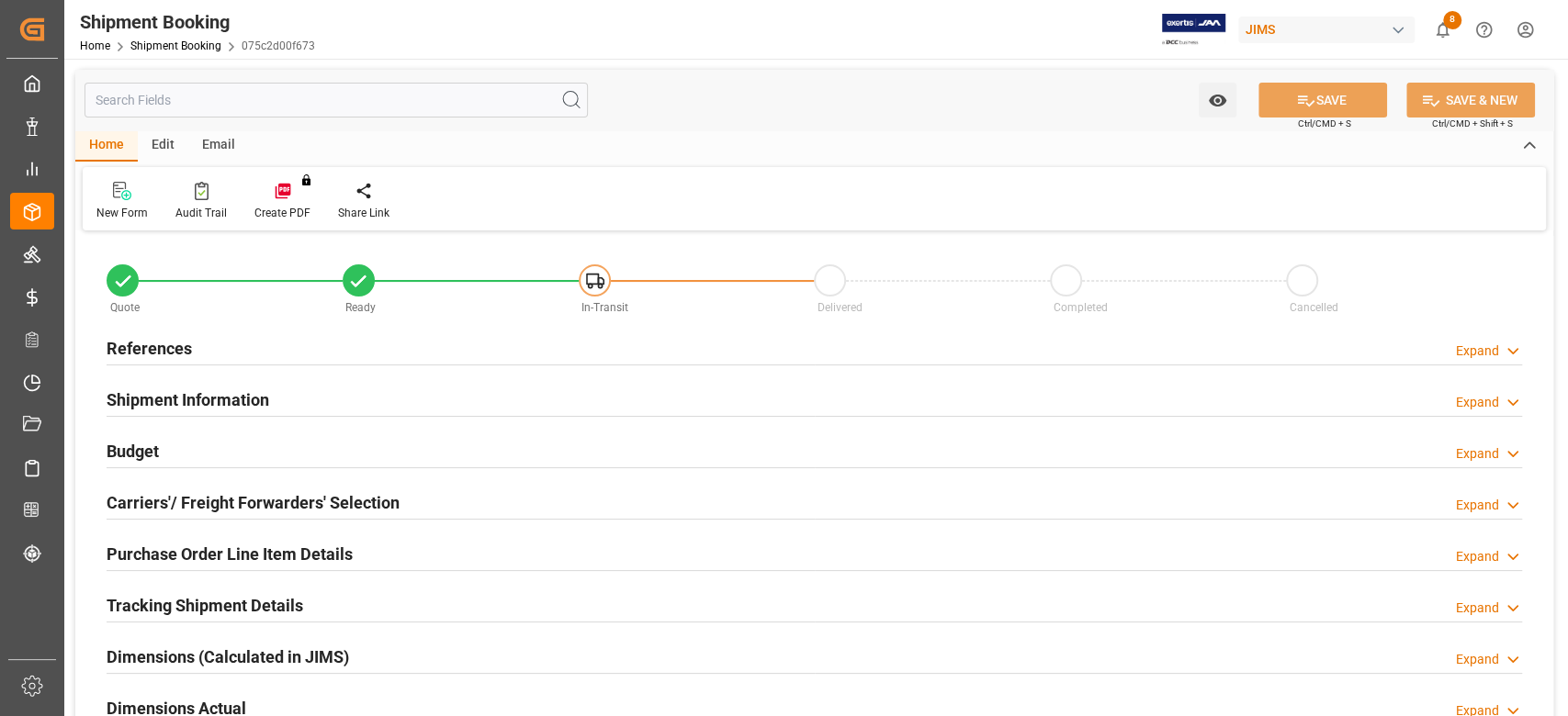
type input "0"
type input "16-09-2025"
click at [177, 342] on h2 "References" at bounding box center [149, 347] width 85 height 24
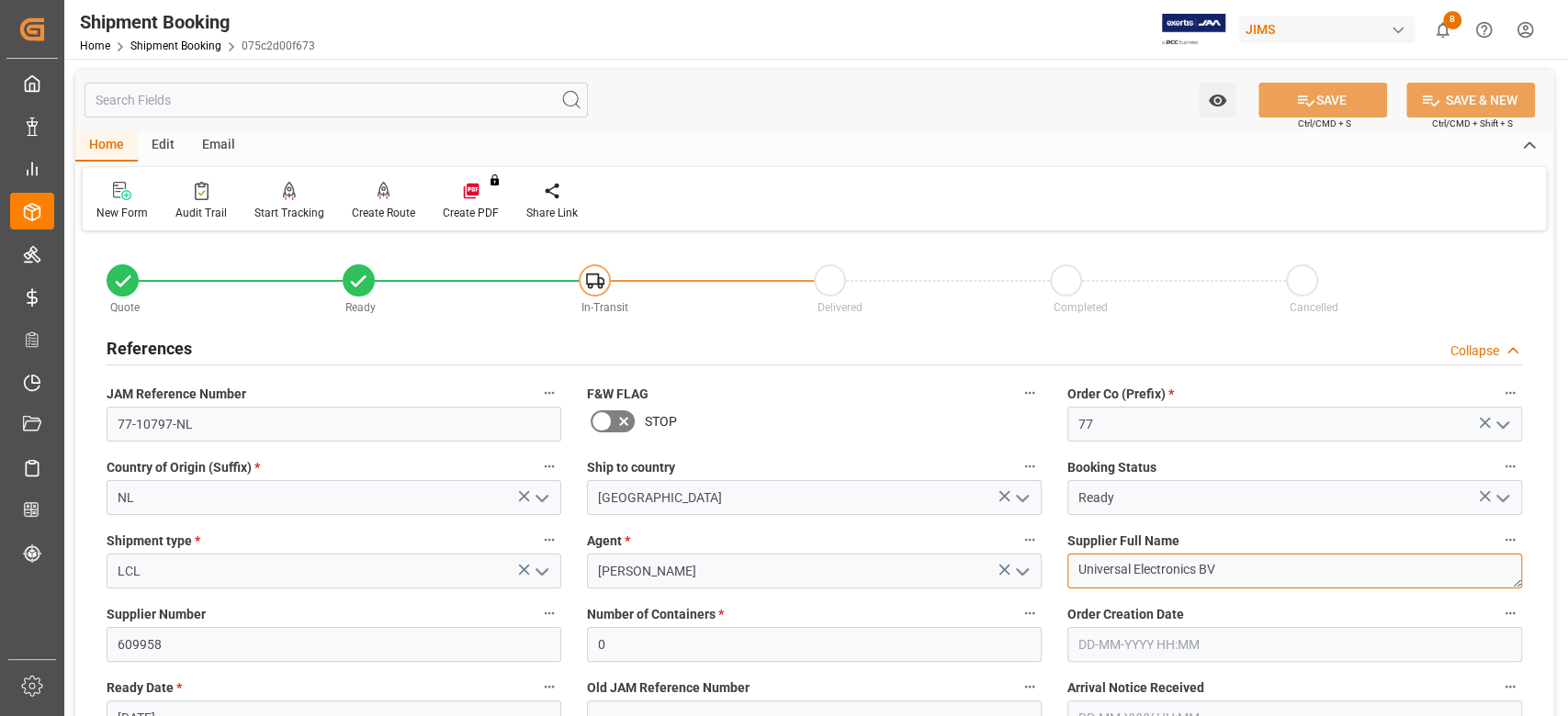
drag, startPoint x: 1233, startPoint y: 568, endPoint x: 981, endPoint y: 567, distance: 252.0
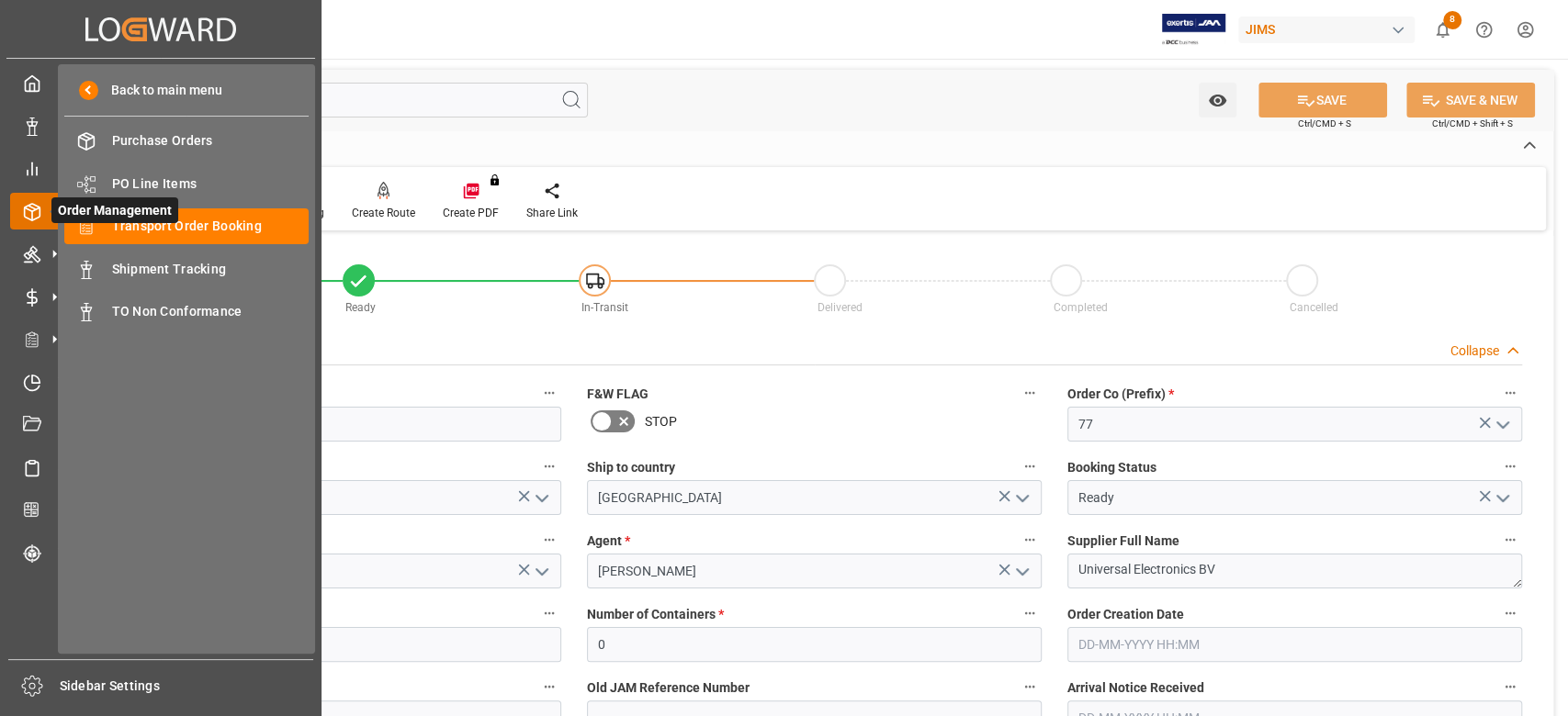
click at [174, 220] on span "Order Management" at bounding box center [115, 210] width 126 height 25
click at [249, 229] on span "Transport Order Booking" at bounding box center [210, 226] width 198 height 20
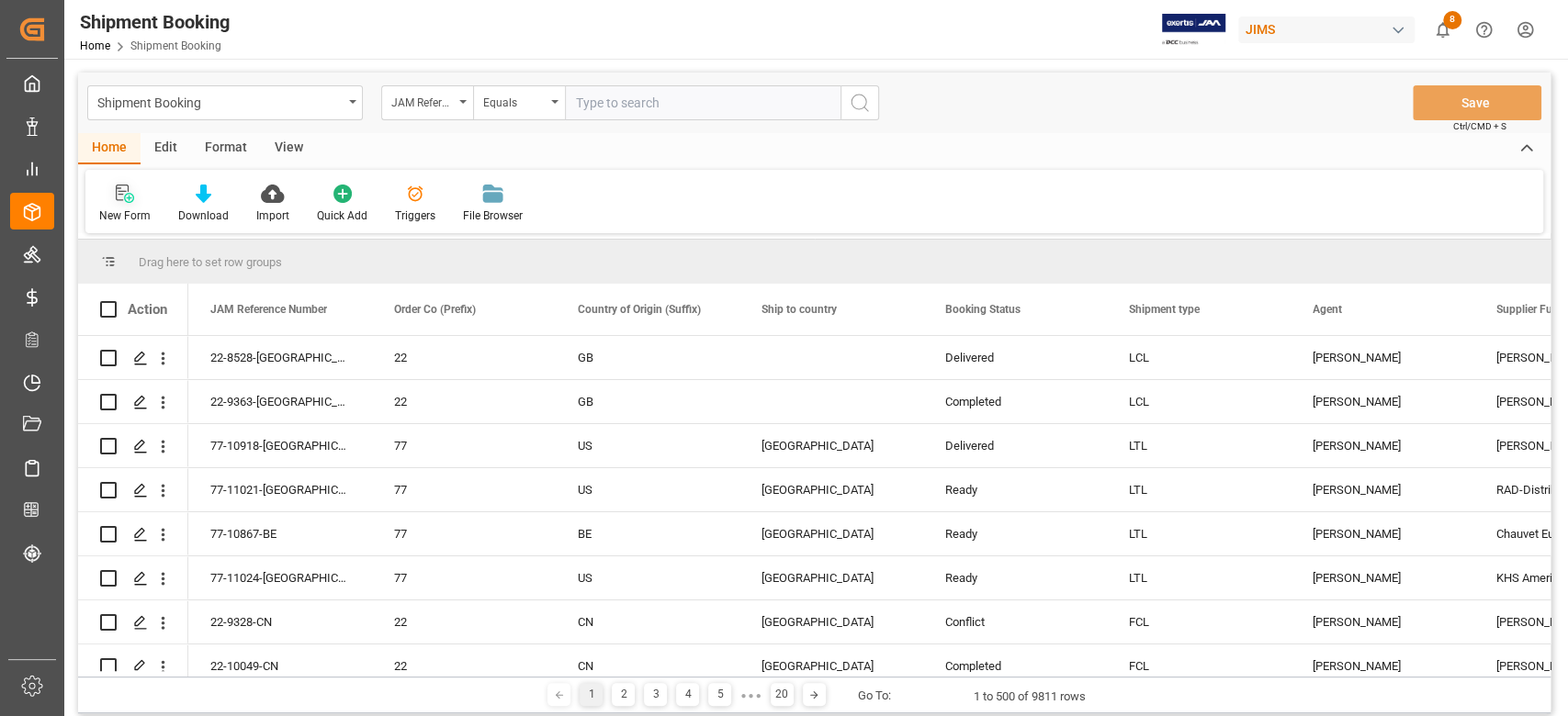
click at [139, 203] on div "New Form" at bounding box center [124, 203] width 79 height 40
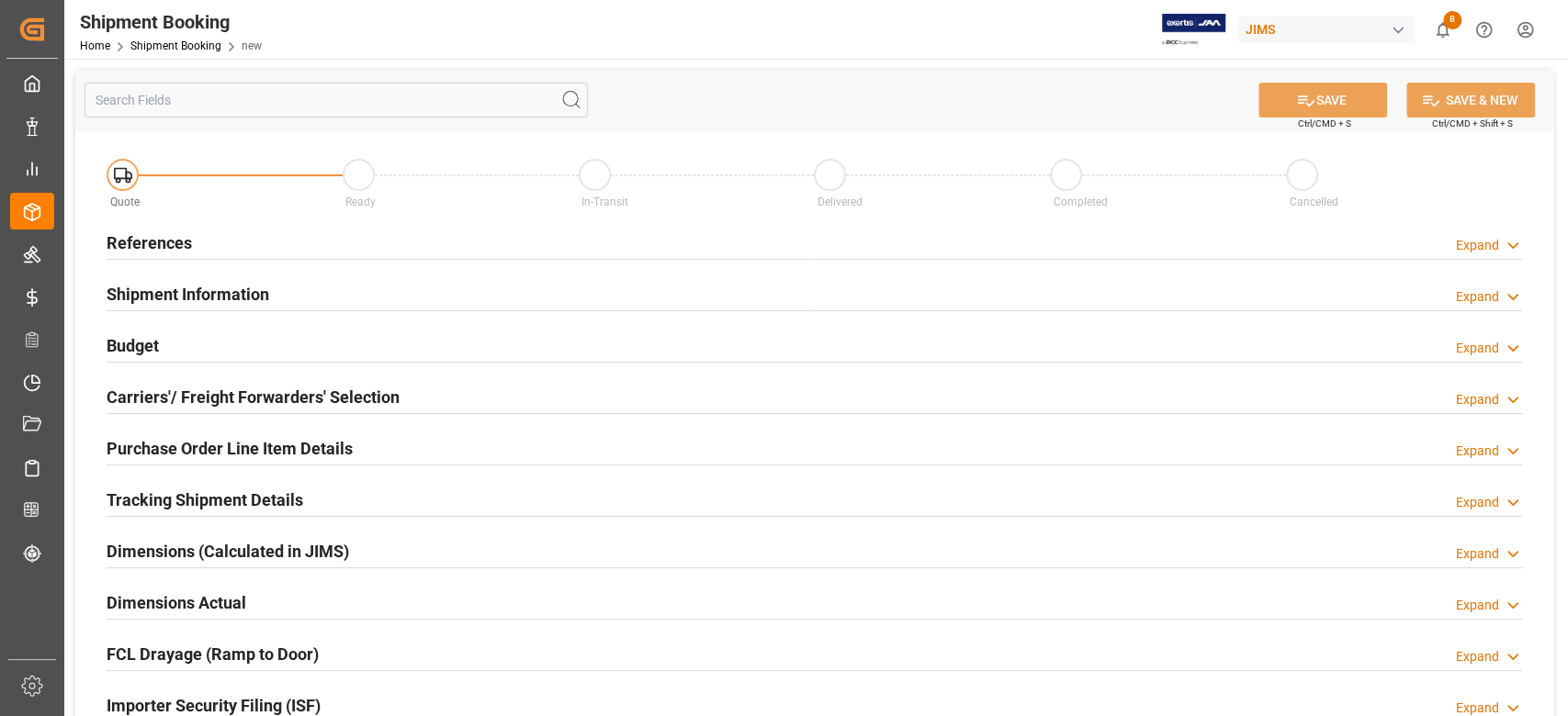
click at [148, 246] on h2 "References" at bounding box center [149, 243] width 85 height 24
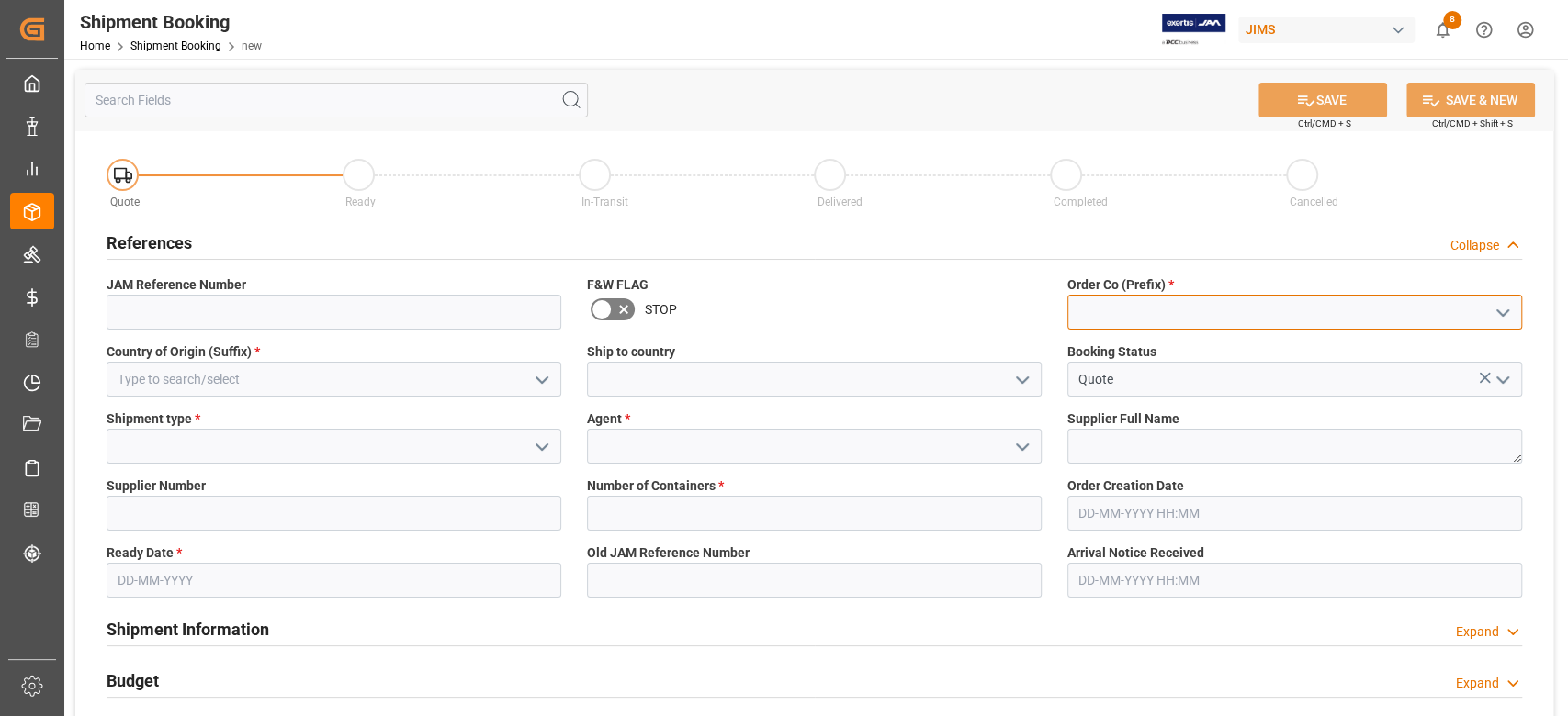
click at [1105, 307] on input at bounding box center [1294, 312] width 454 height 35
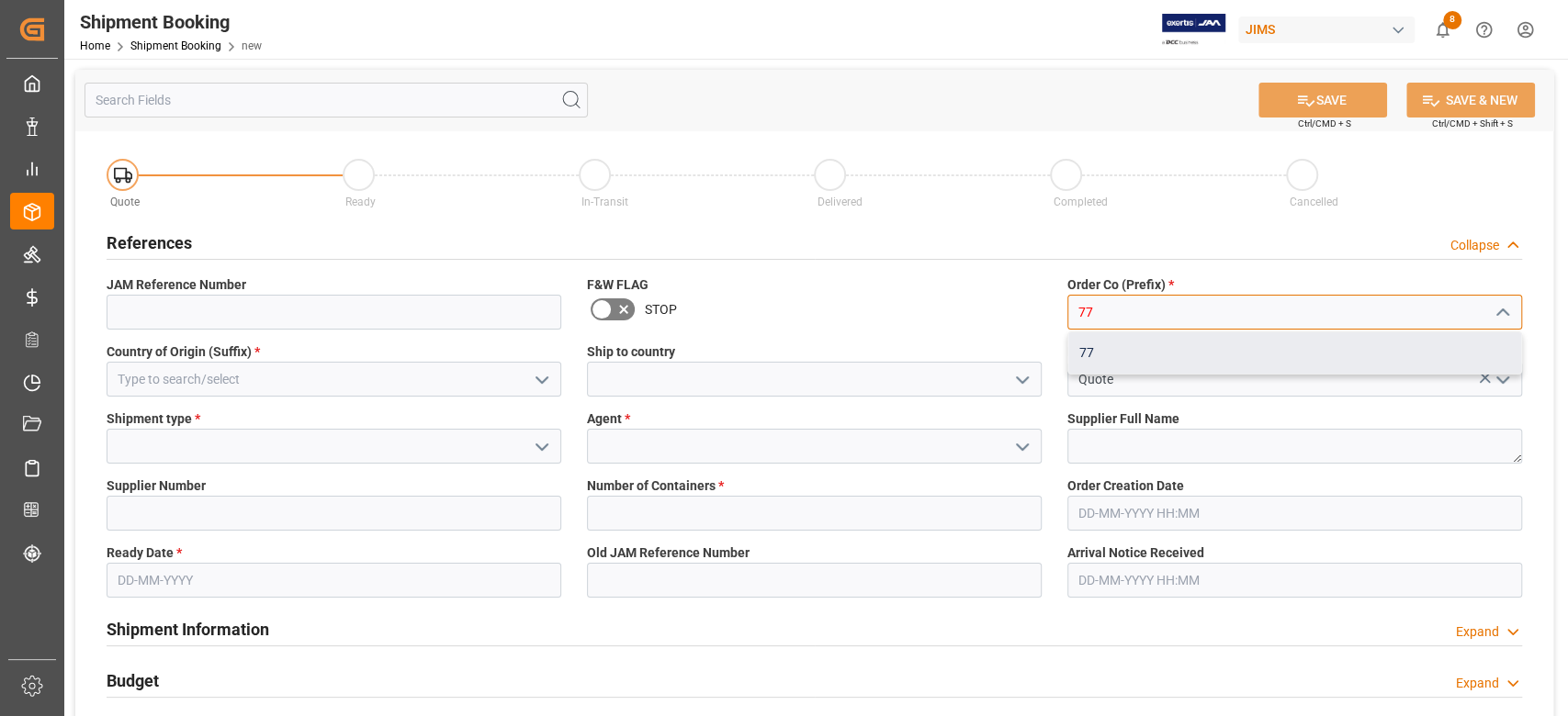
click at [1105, 346] on div "77" at bounding box center [1294, 353] width 453 height 41
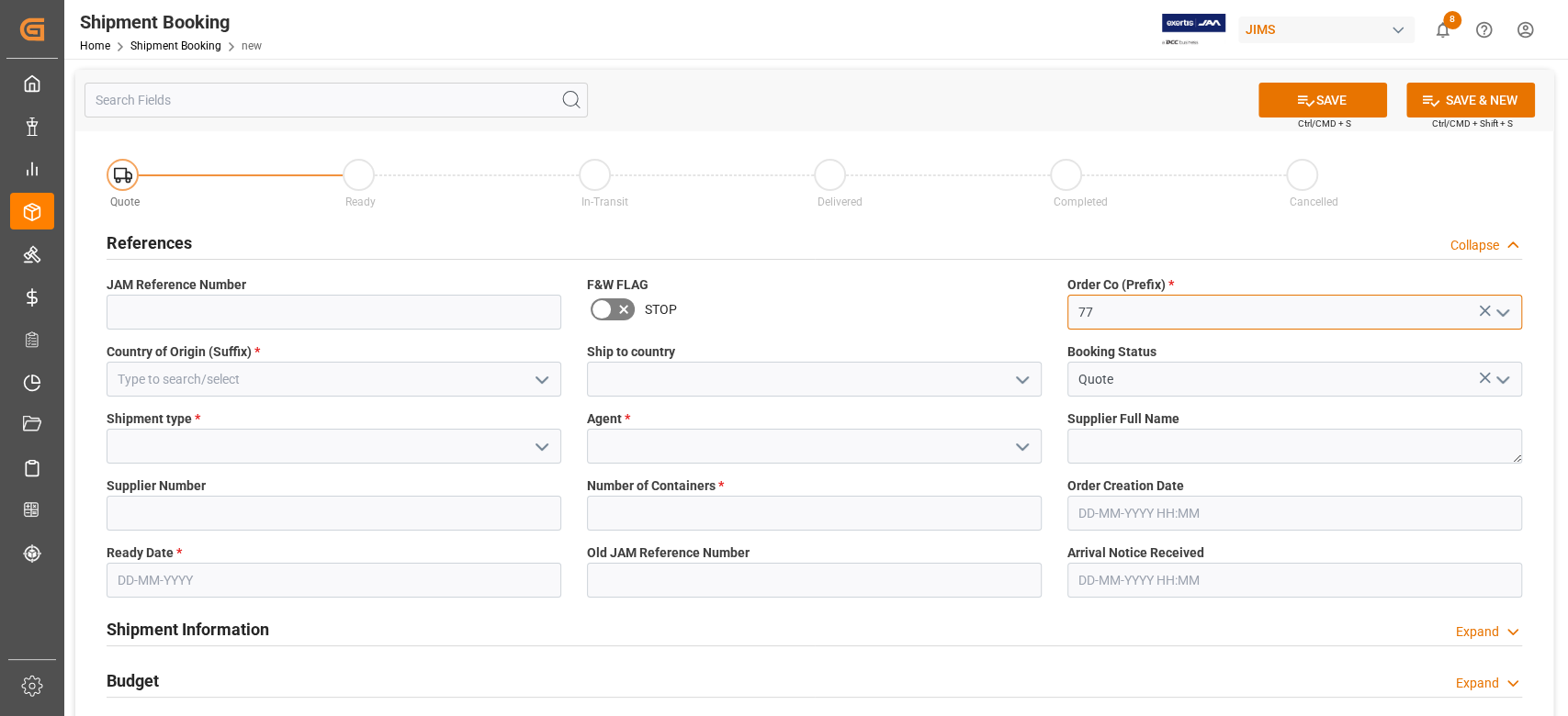
type input "77"
click at [372, 377] on input at bounding box center [334, 380] width 454 height 35
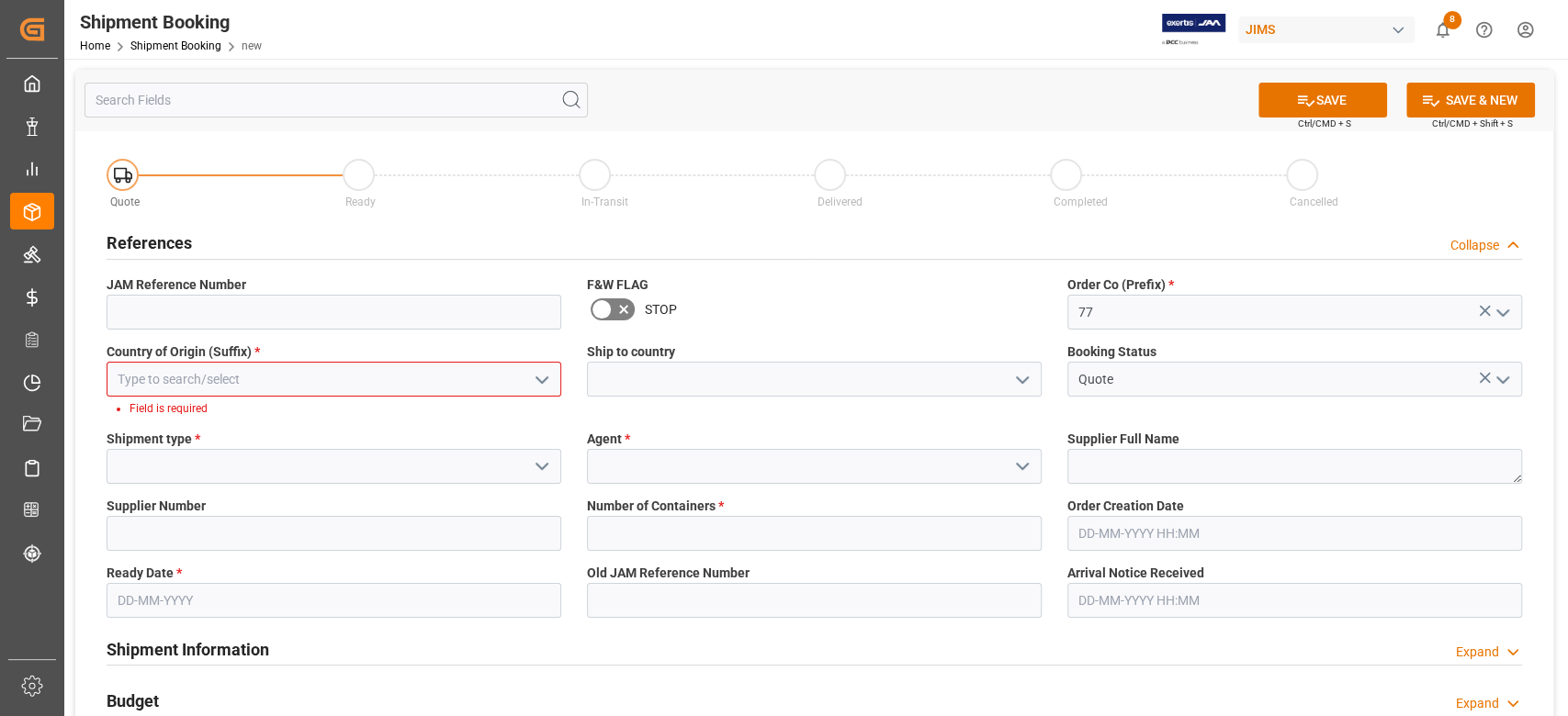
click at [196, 380] on input at bounding box center [334, 380] width 454 height 35
type input "I"
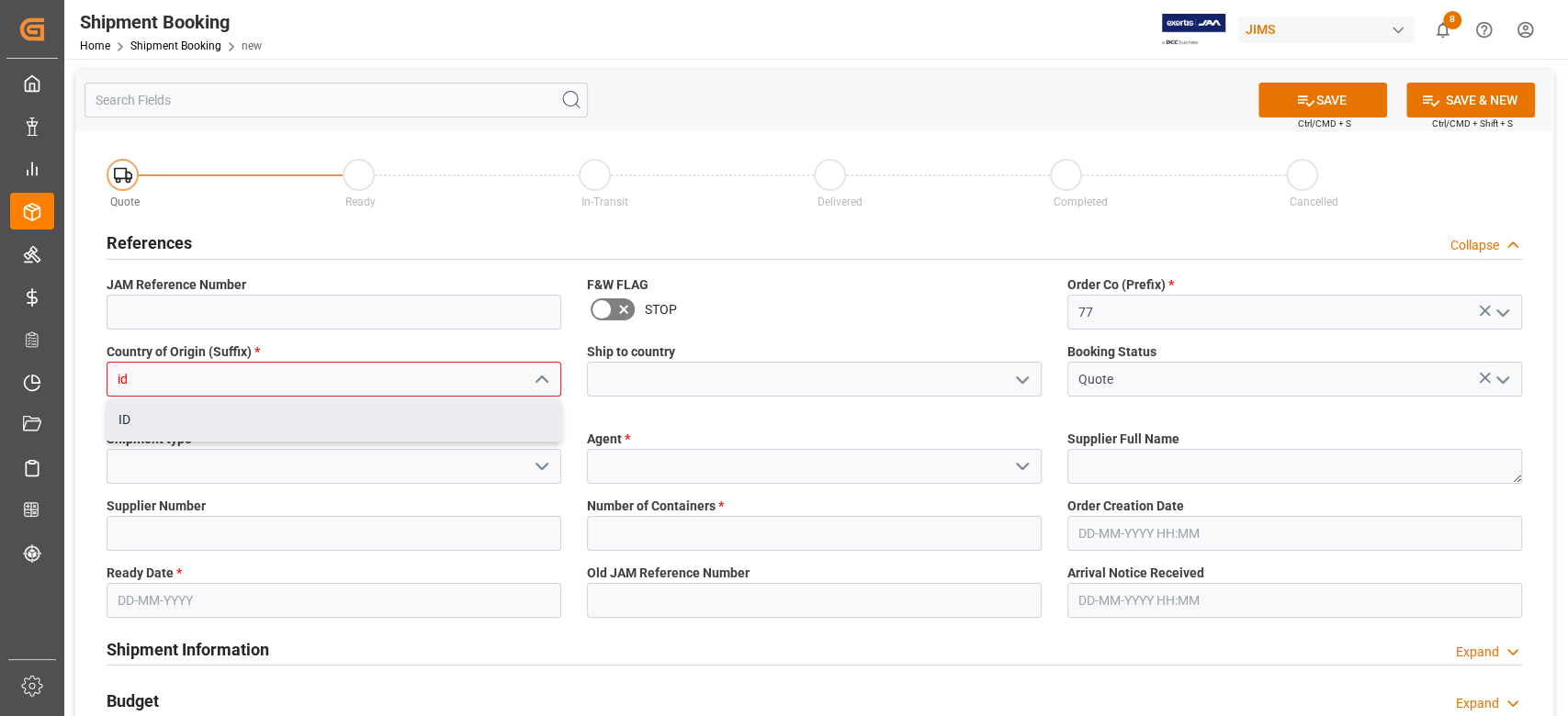
click at [140, 403] on div "ID" at bounding box center [334, 420] width 453 height 41
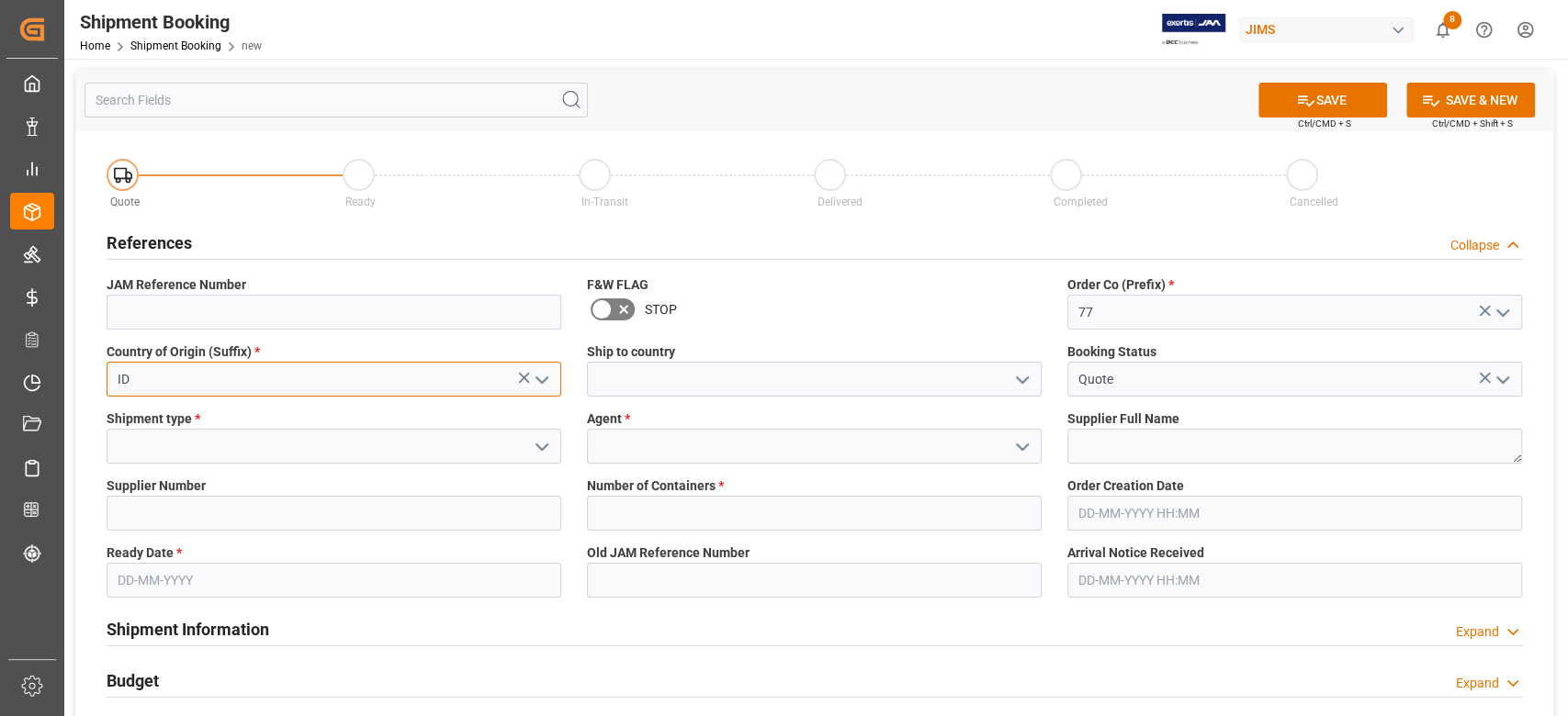
type input "ID"
click at [633, 375] on input at bounding box center [814, 380] width 454 height 35
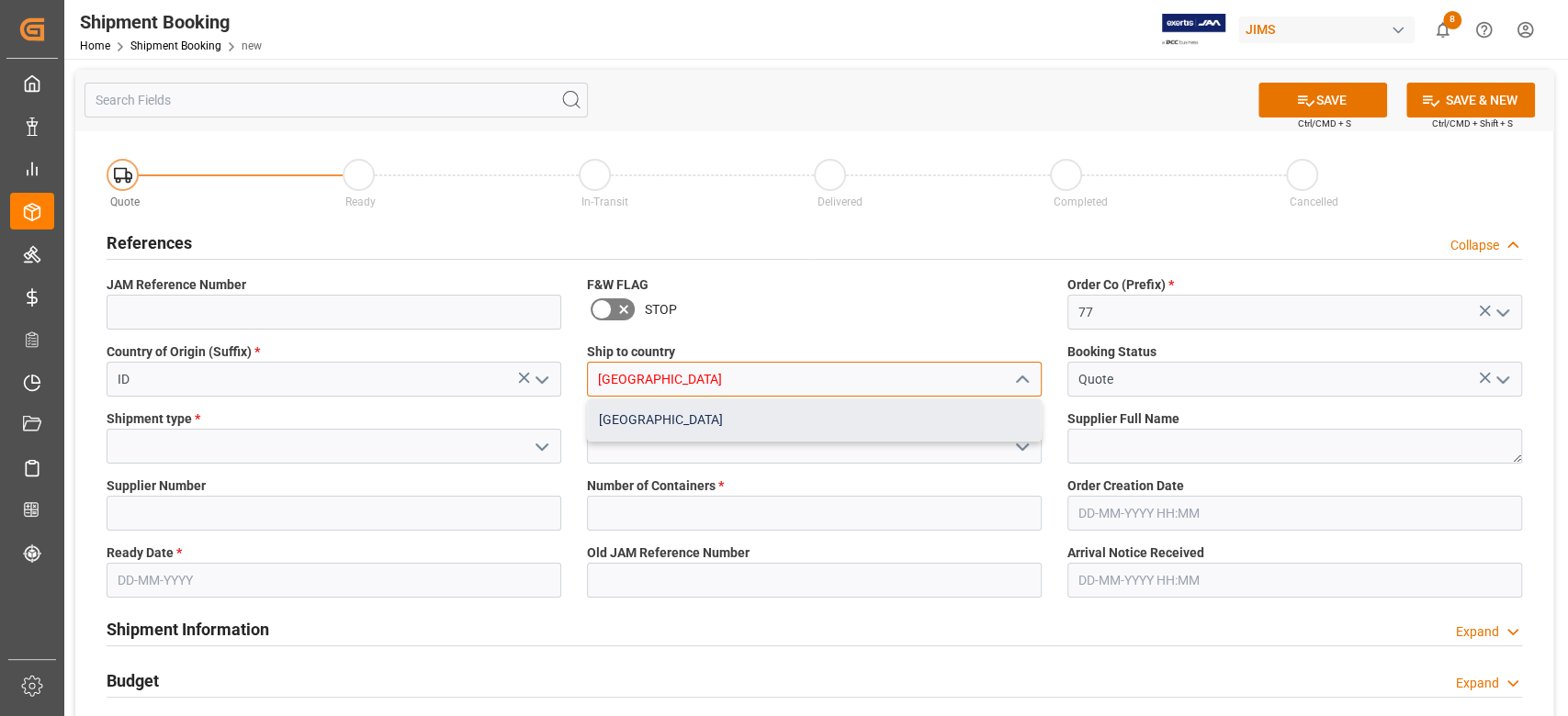
click at [633, 403] on div "Canada" at bounding box center [814, 420] width 453 height 41
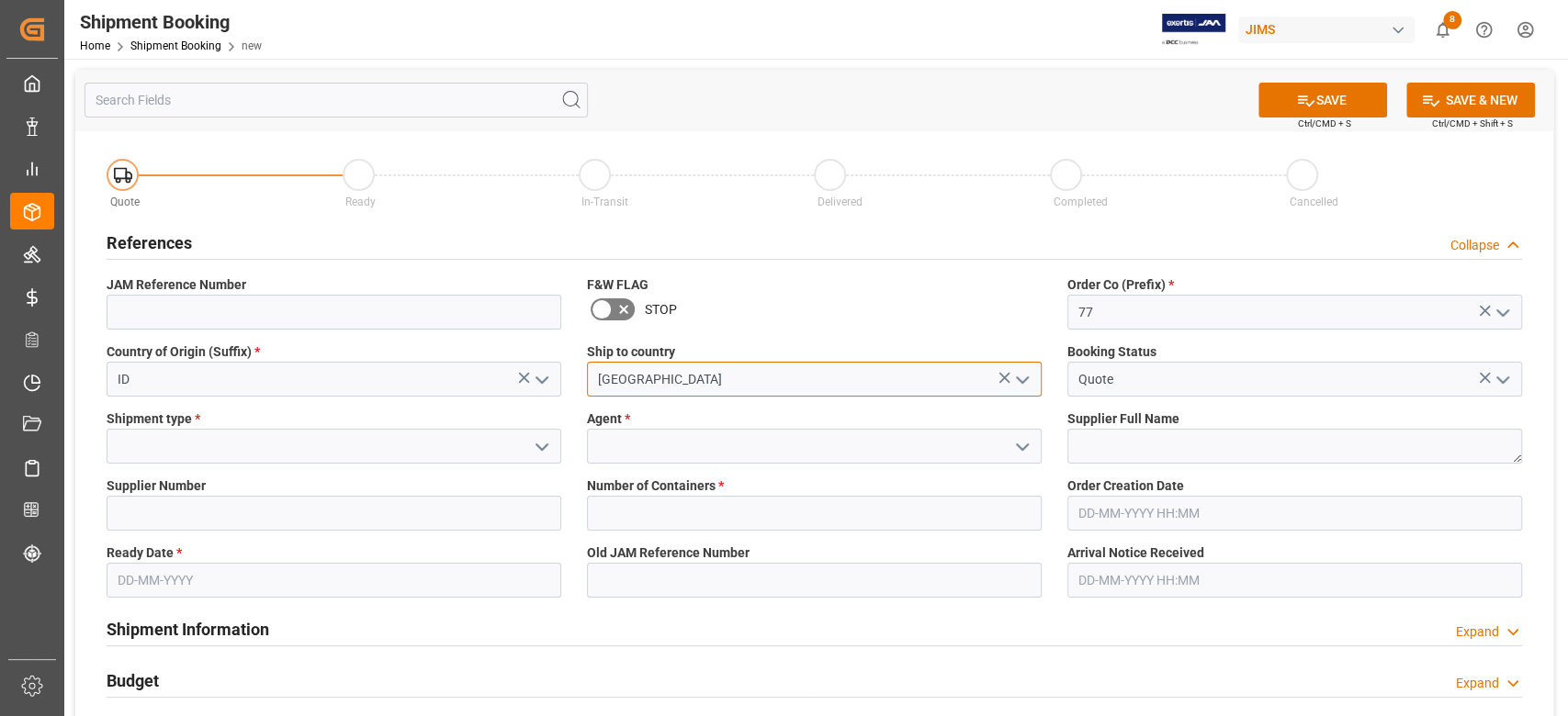
type input "Canada"
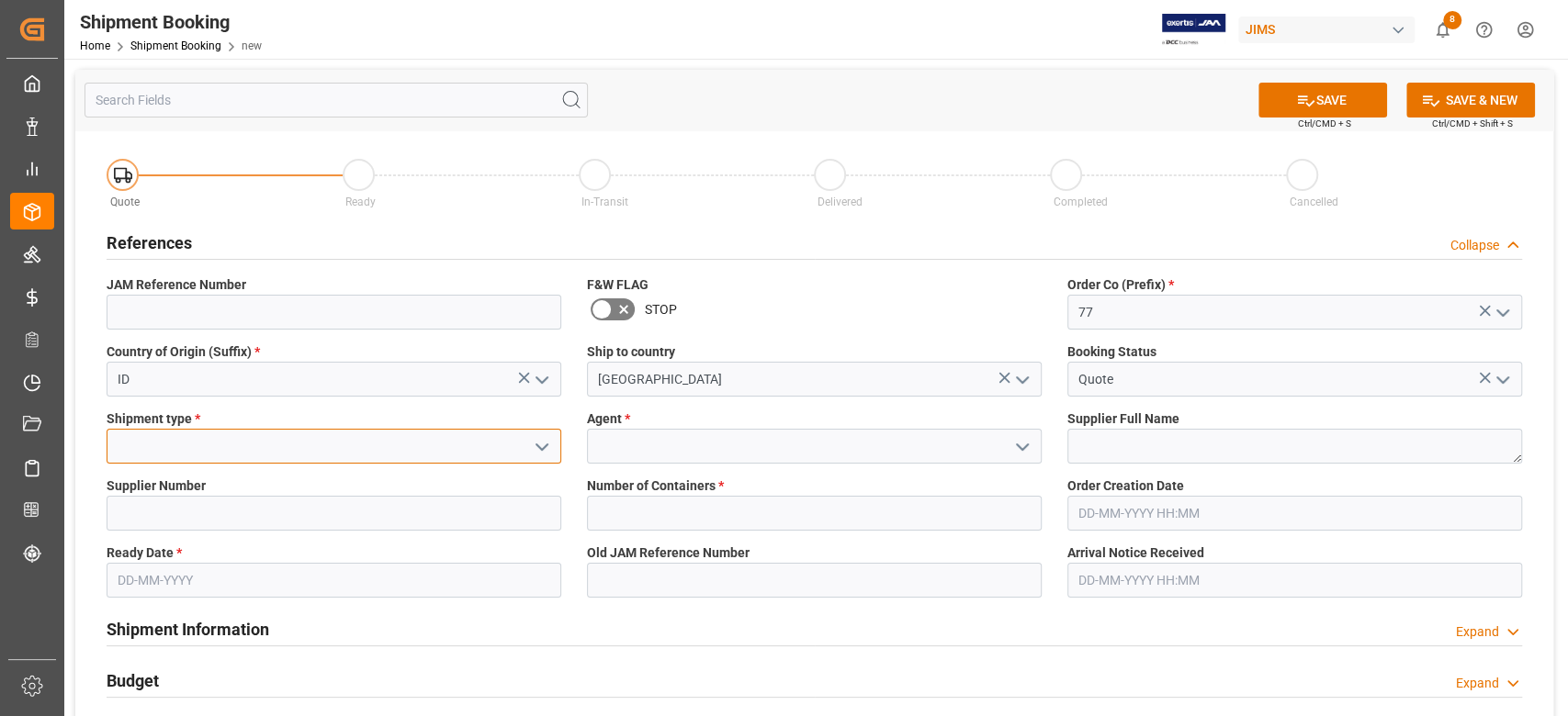
click at [294, 452] on input at bounding box center [334, 446] width 454 height 35
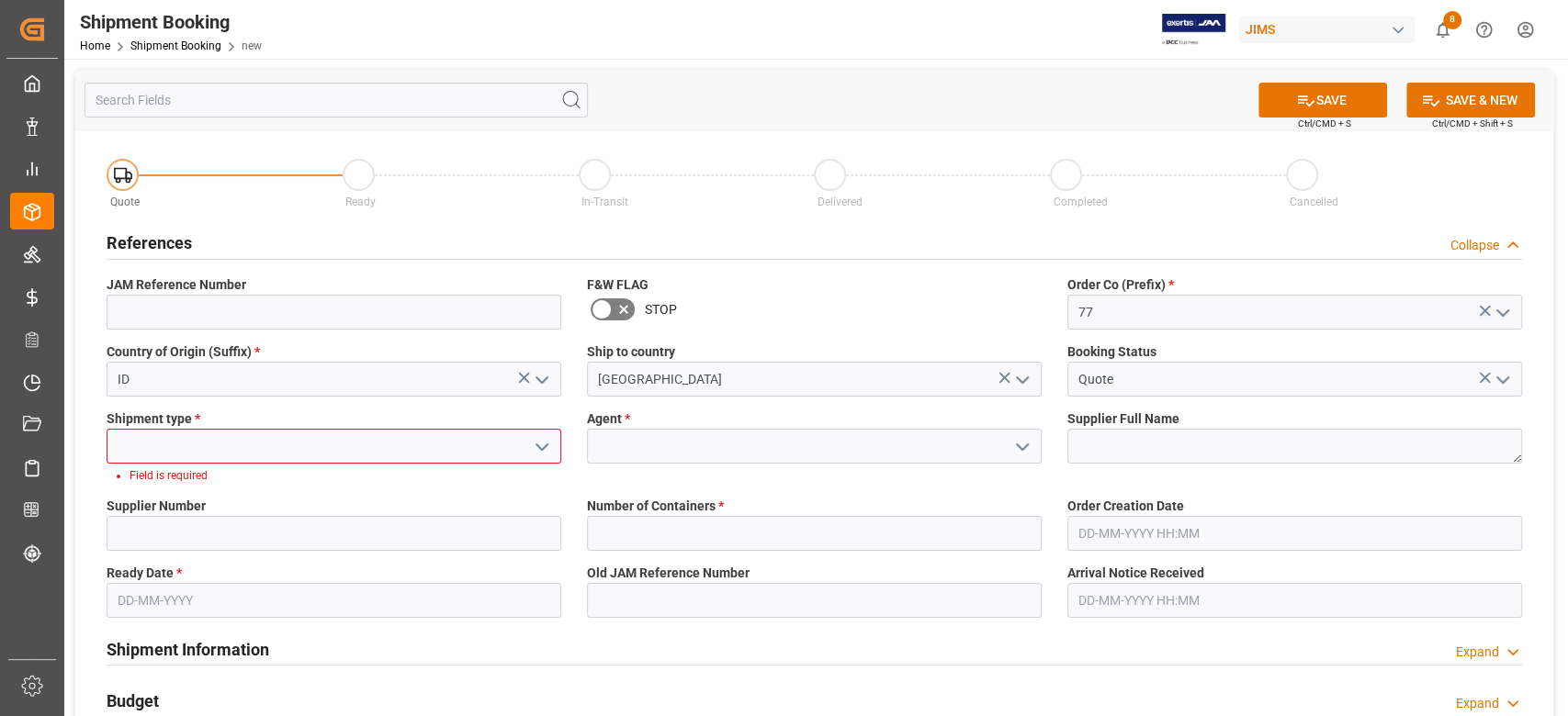
click at [544, 449] on icon "open menu" at bounding box center [541, 447] width 23 height 22
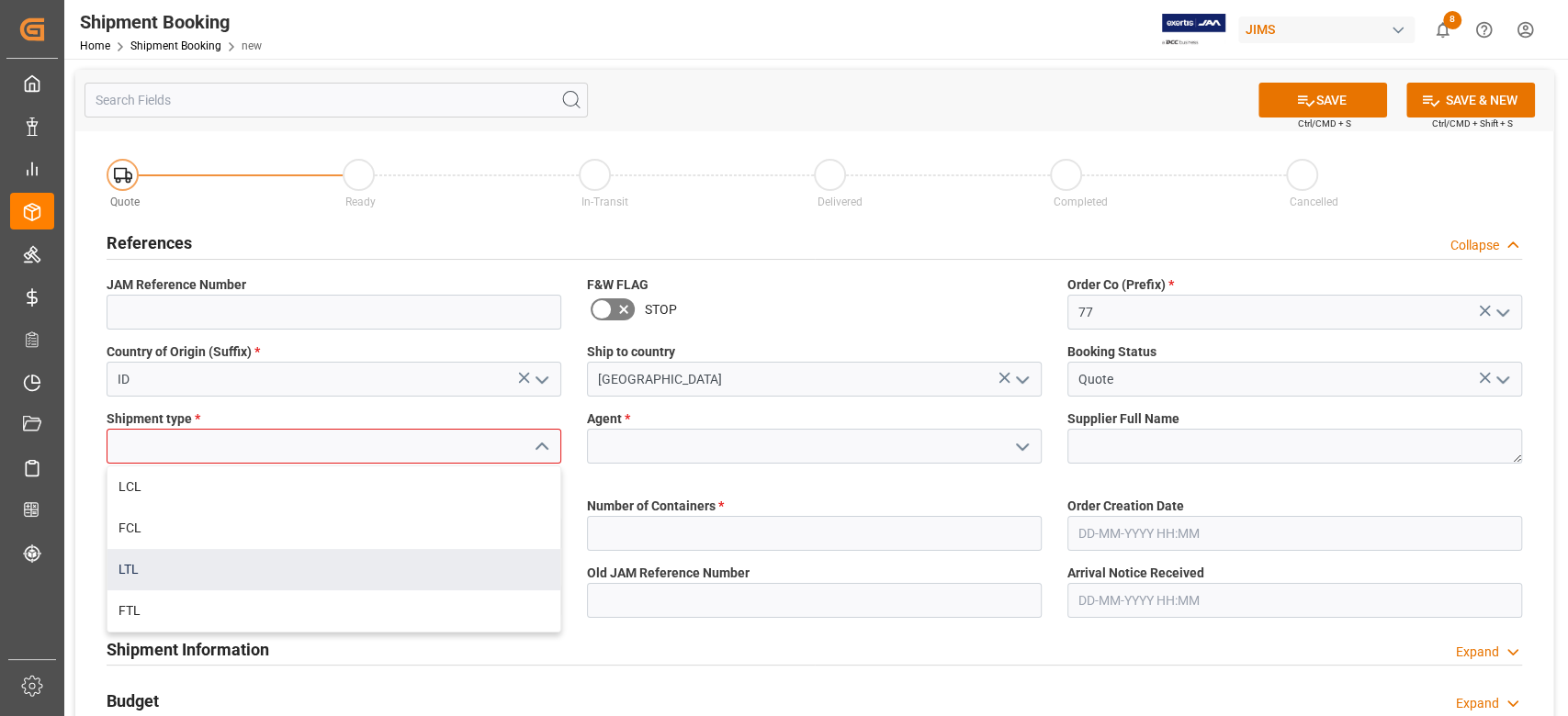
click at [191, 573] on div "LTL" at bounding box center [334, 569] width 453 height 41
type input "LTL"
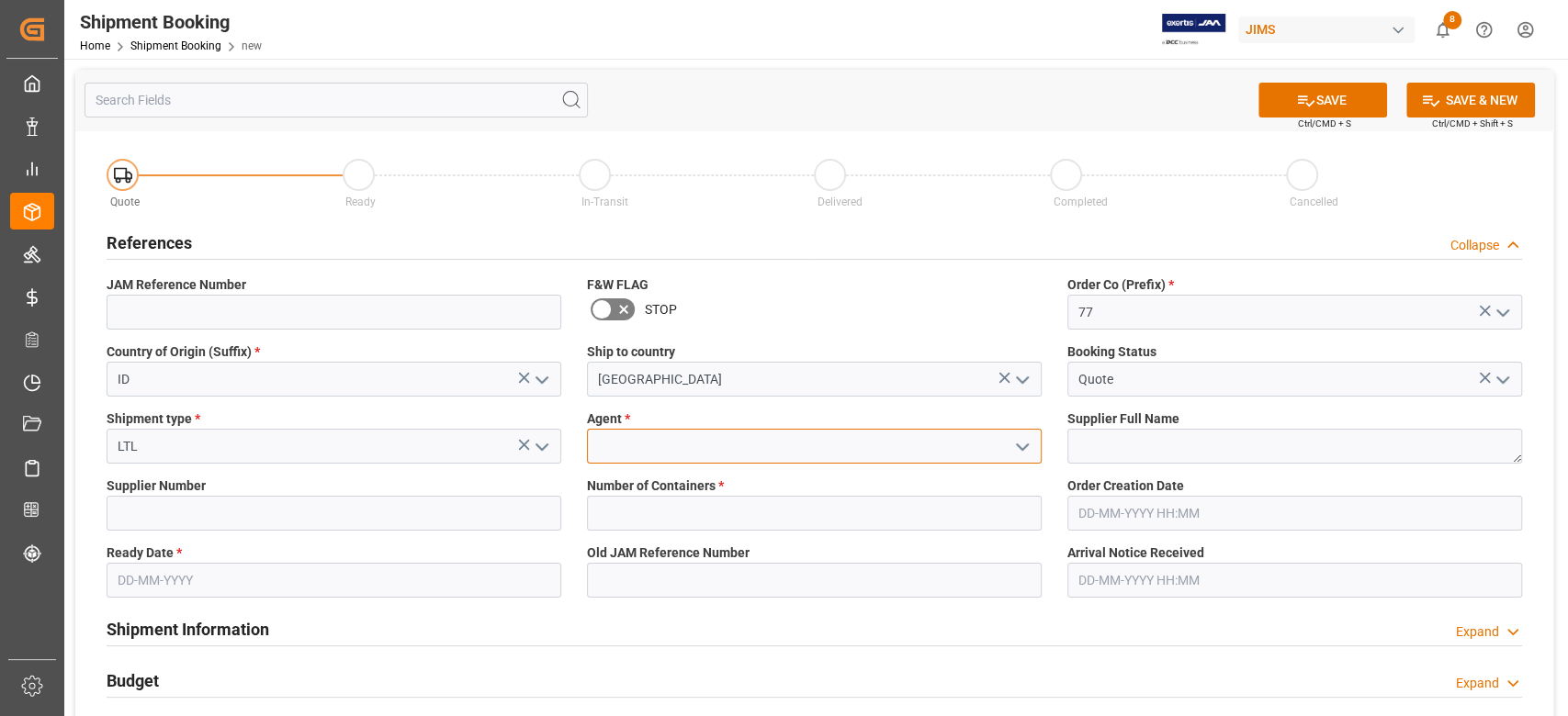
click at [735, 449] on input at bounding box center [814, 446] width 454 height 35
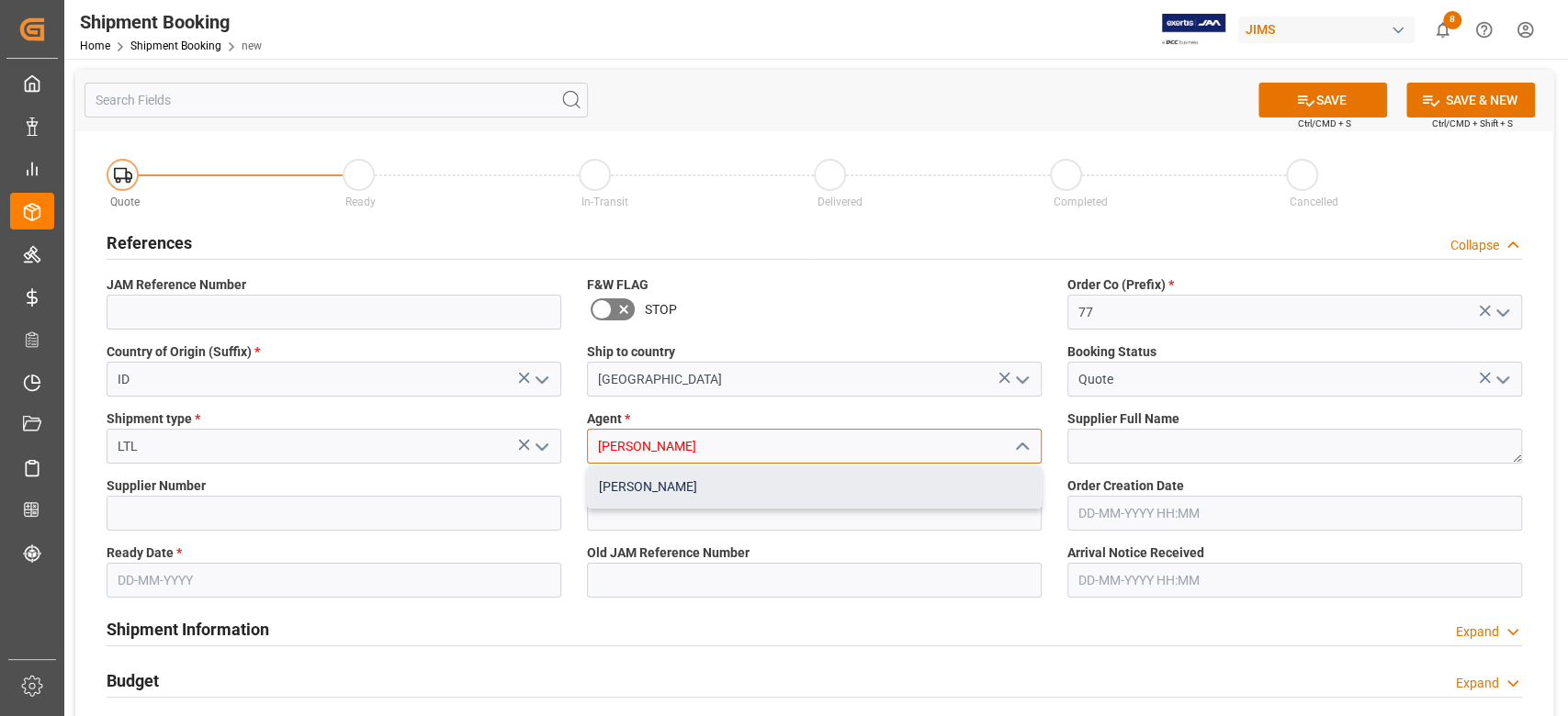
click at [727, 486] on div "[PERSON_NAME]" at bounding box center [814, 487] width 453 height 41
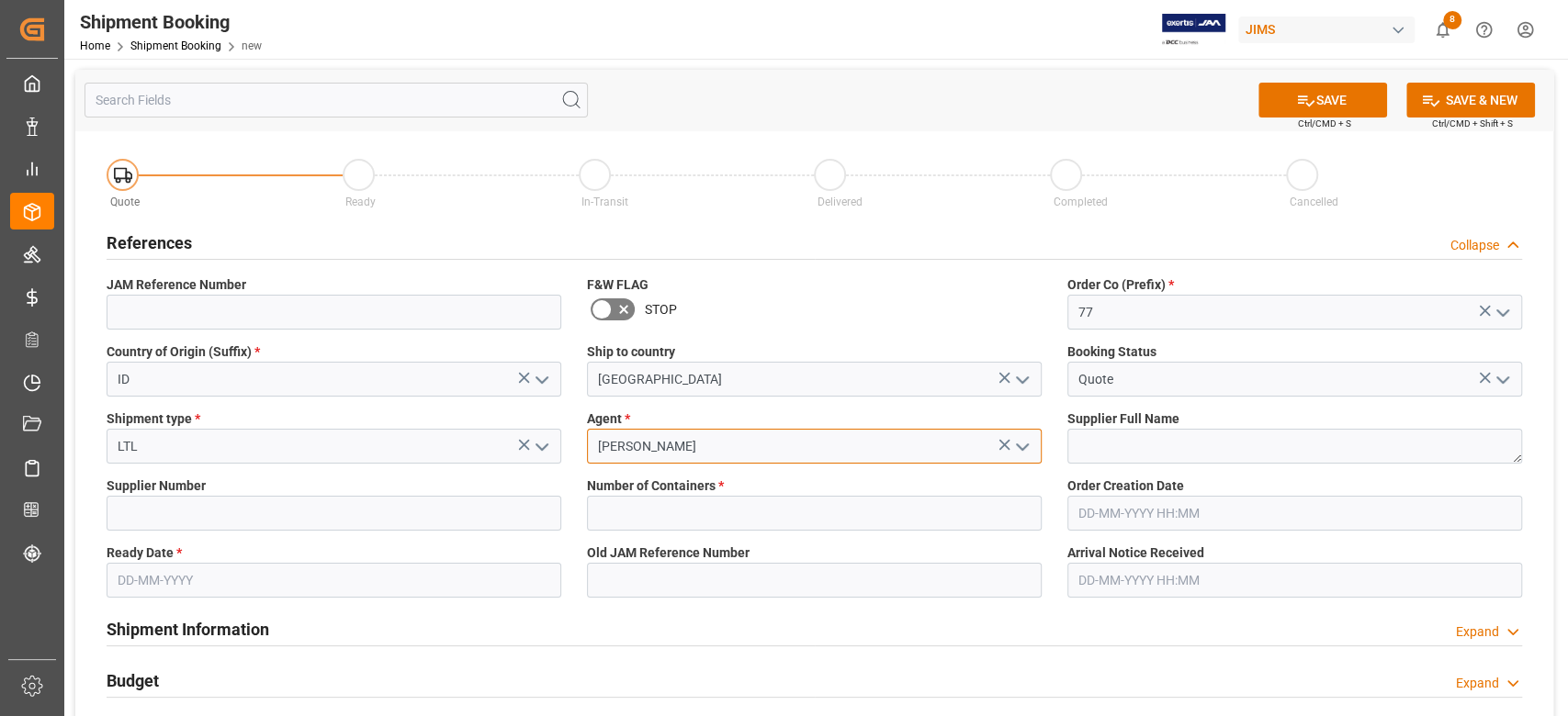
type input "[PERSON_NAME]"
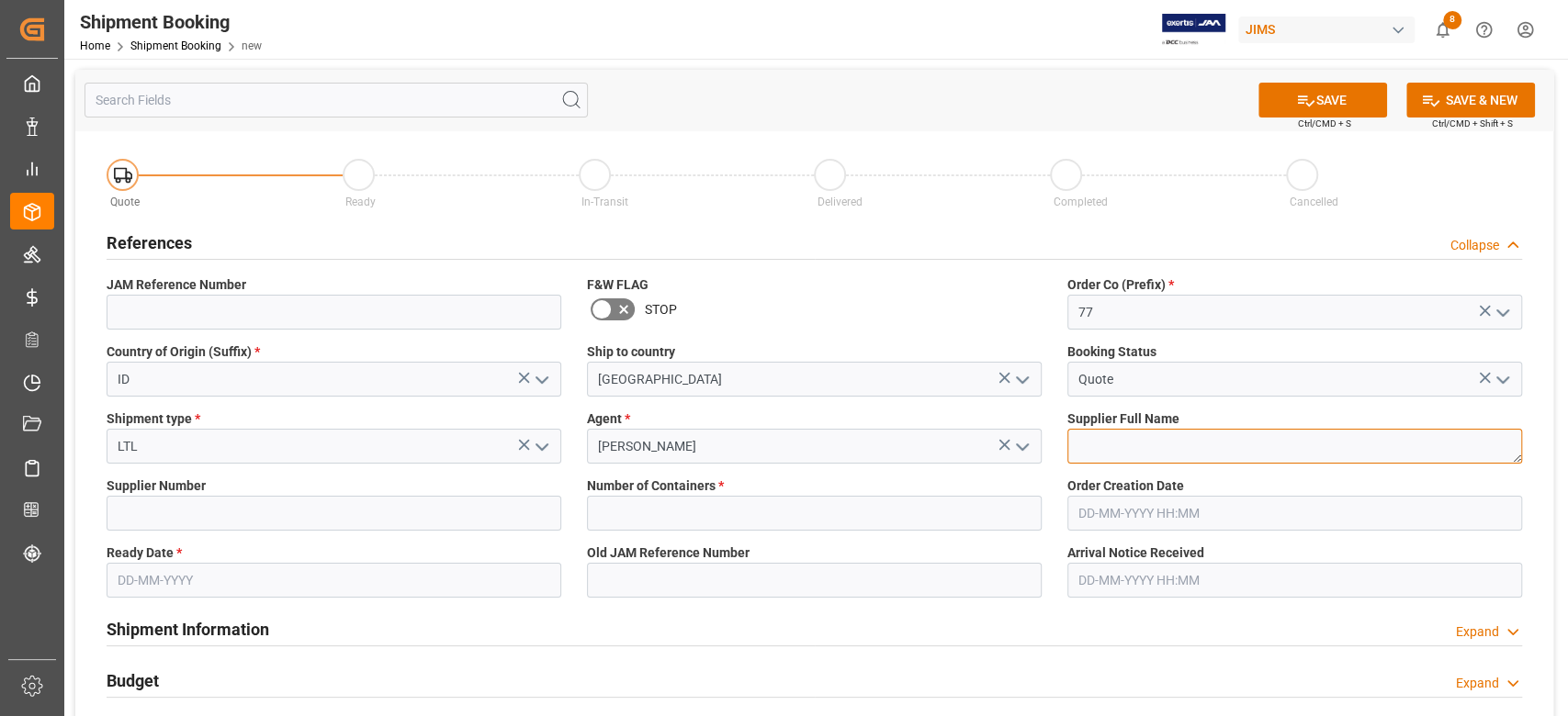
click at [1163, 439] on textarea at bounding box center [1294, 446] width 454 height 35
click at [1117, 450] on textarea at bounding box center [1294, 446] width 454 height 35
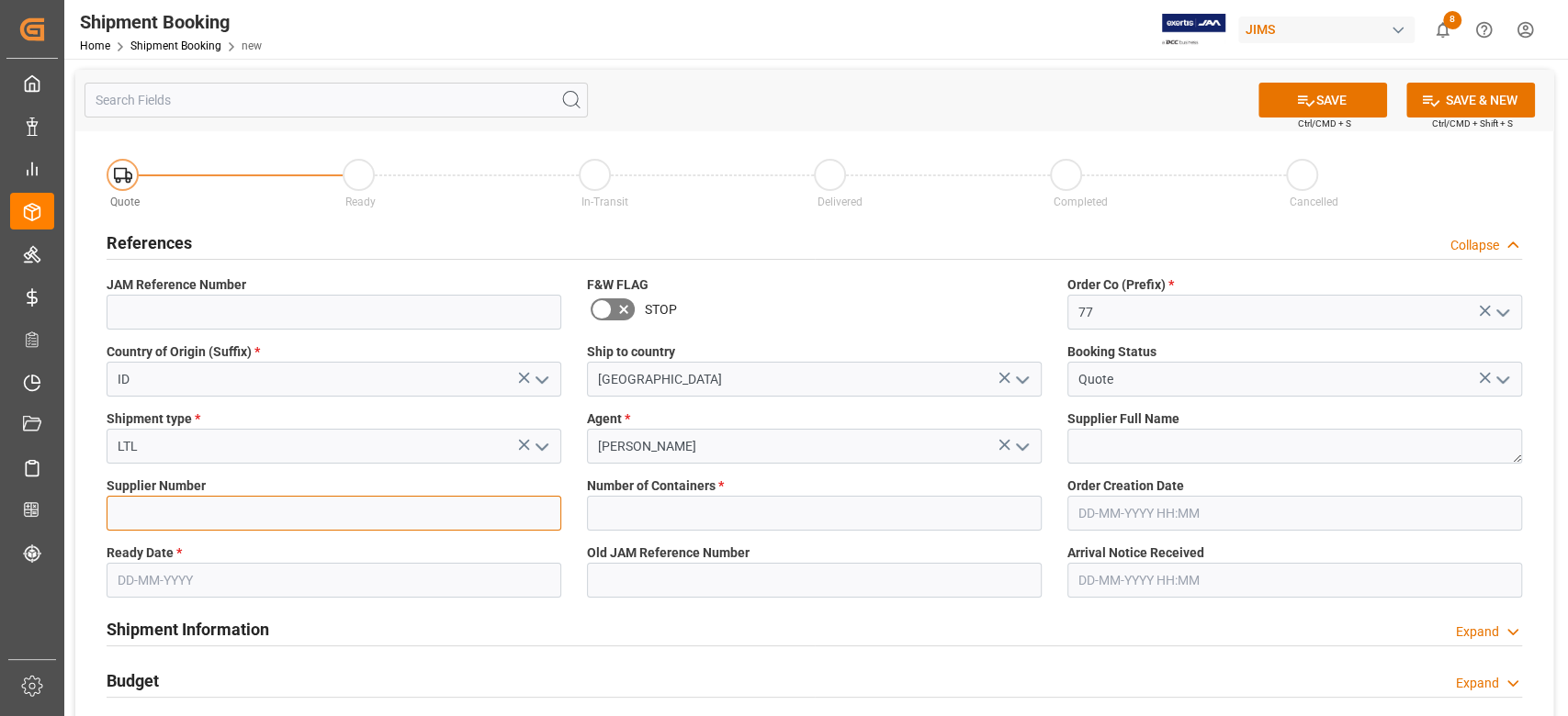
click at [243, 514] on input at bounding box center [334, 514] width 454 height 35
paste input "608530"
type input "608530"
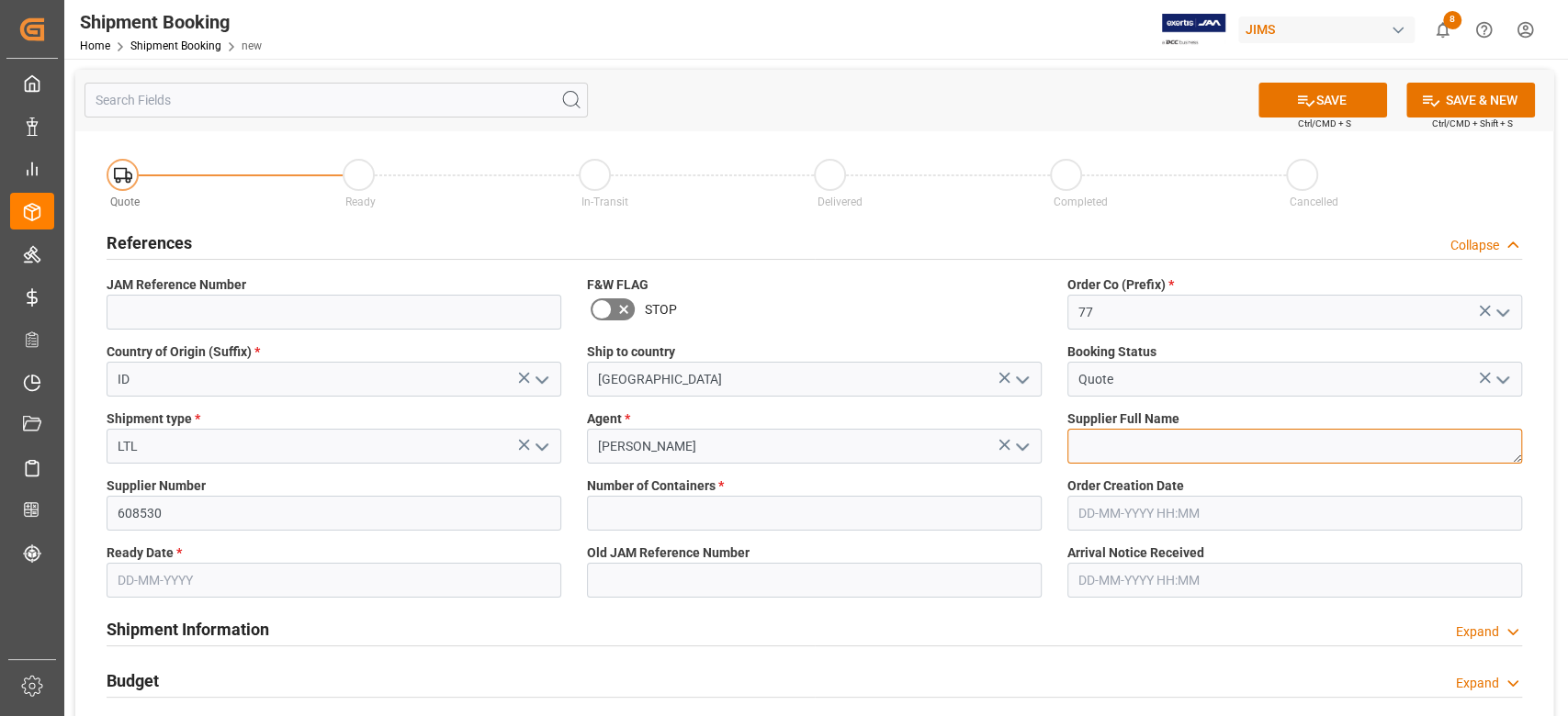
click at [1146, 455] on textarea at bounding box center [1294, 446] width 454 height 35
click at [1099, 433] on textarea at bounding box center [1294, 446] width 454 height 35
paste textarea "SR QUALITY COMPANY LIMITED"
type textarea "SR QUALITY COMPANY LIMITED"
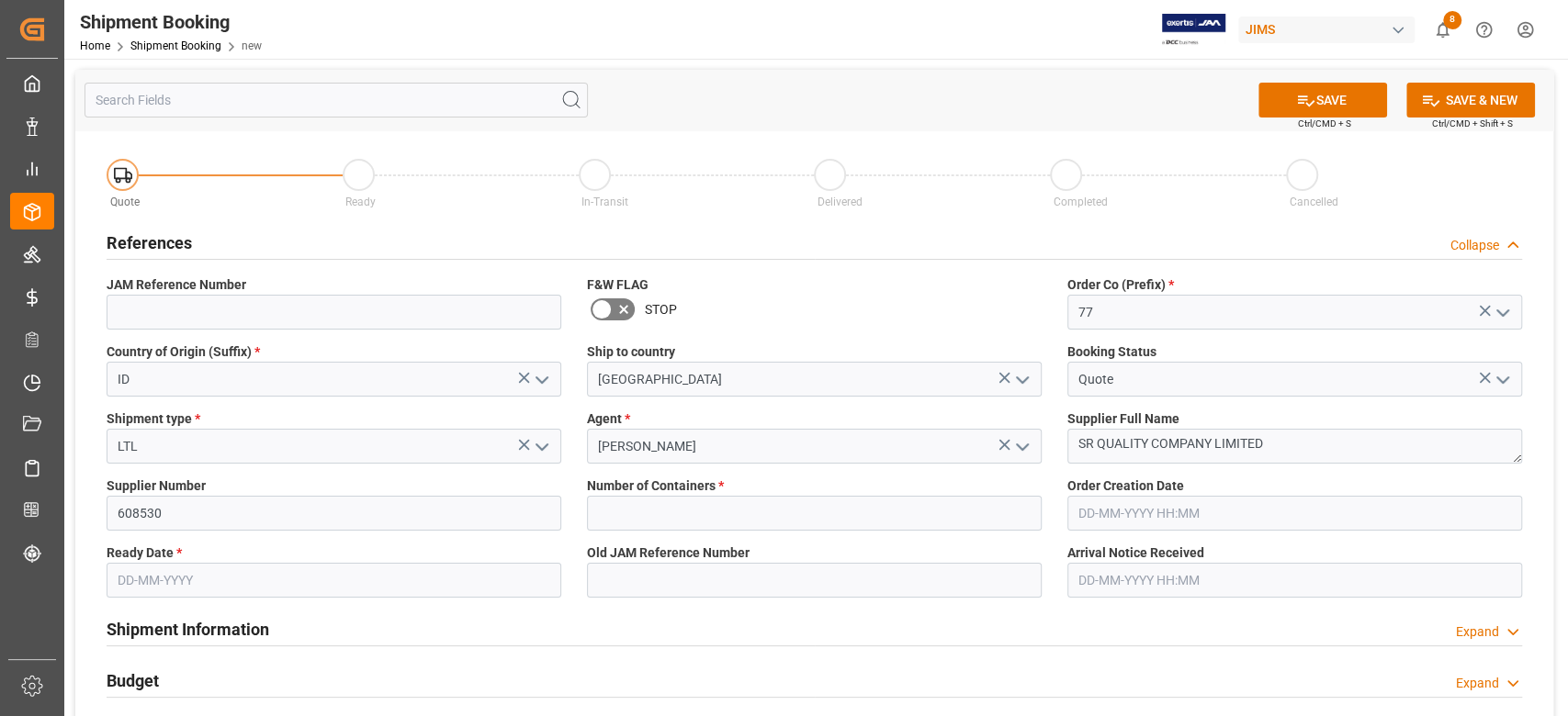
click at [521, 580] on input "text" at bounding box center [334, 580] width 454 height 35
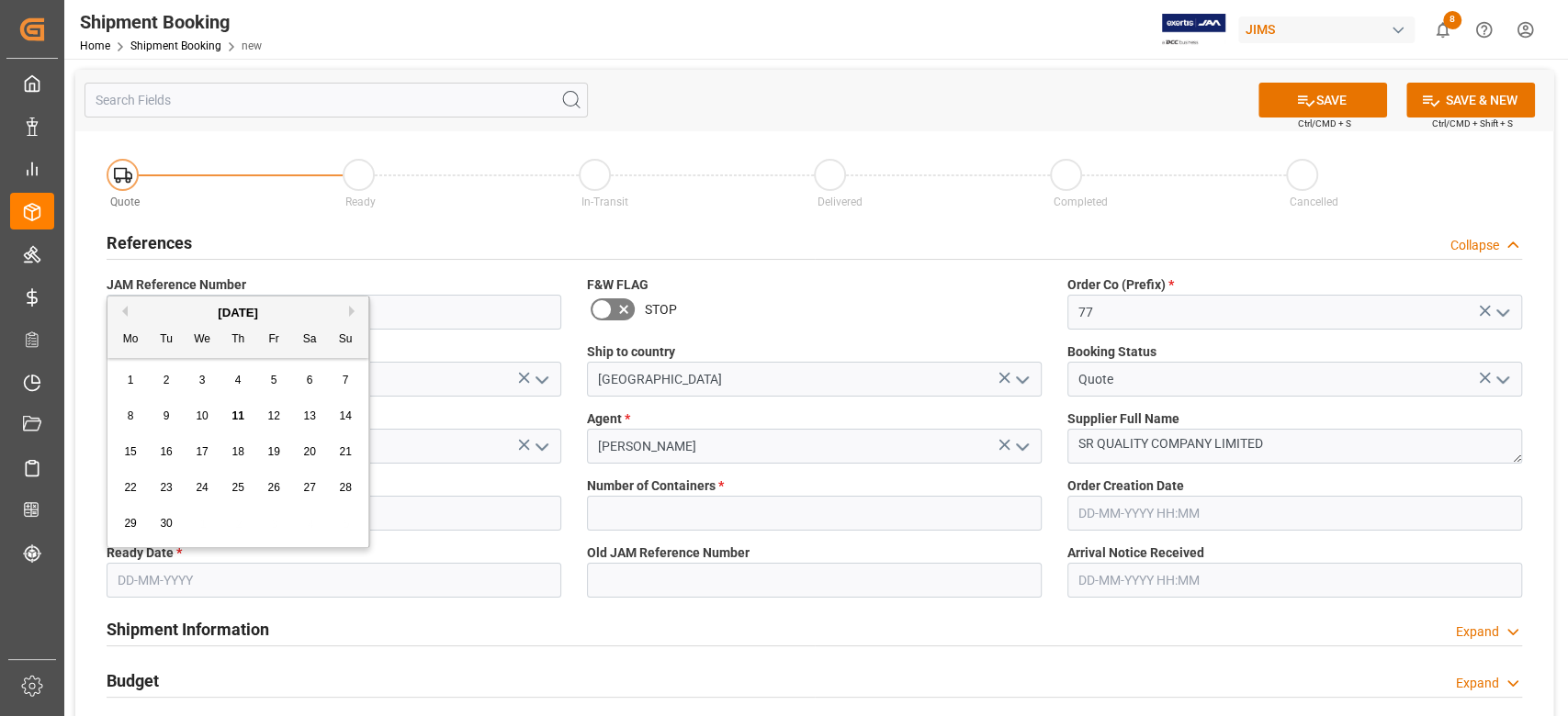
click at [120, 311] on button "Previous Month" at bounding box center [121, 310] width 11 height 11
click at [276, 487] on span "22" at bounding box center [273, 487] width 12 height 13
type input "[DATE]"
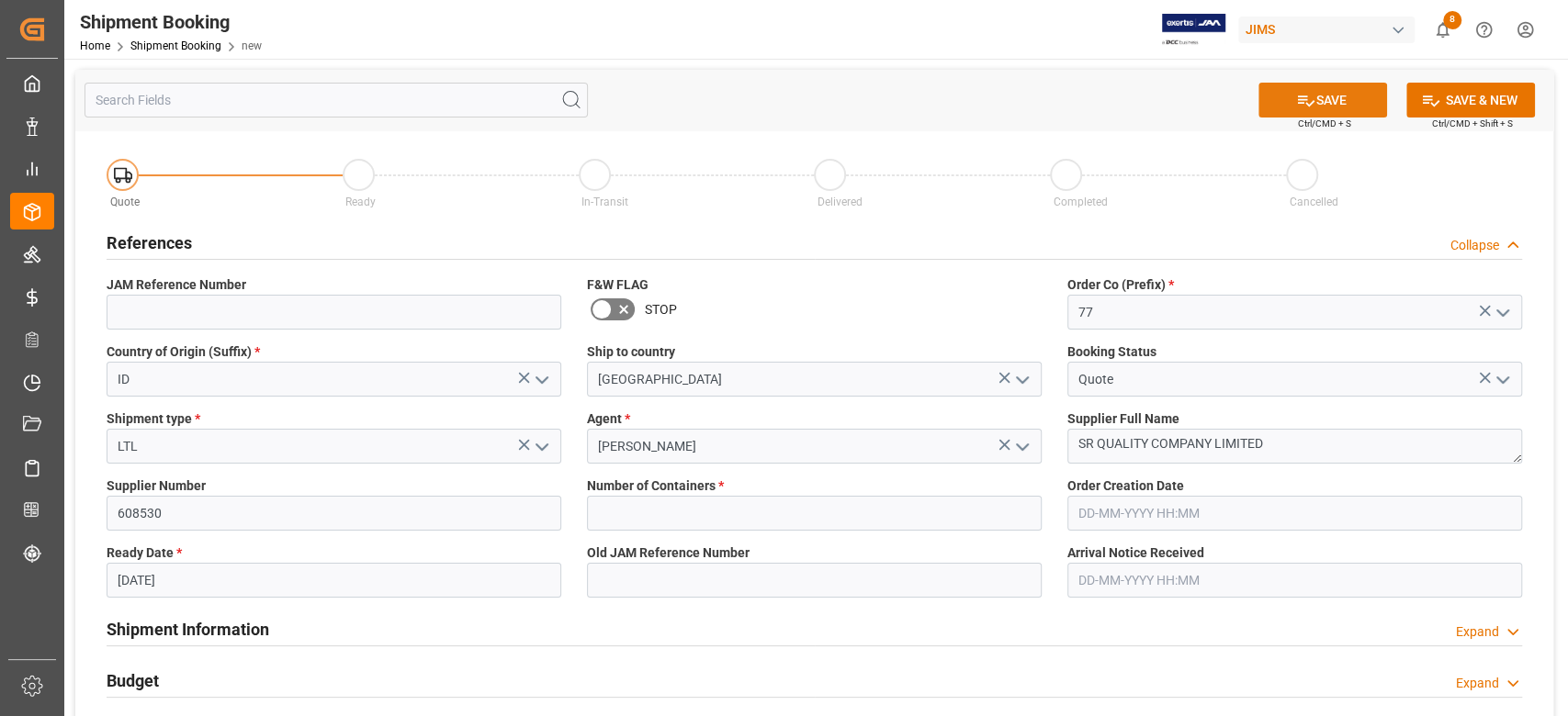
click at [1310, 97] on icon at bounding box center [1306, 101] width 20 height 20
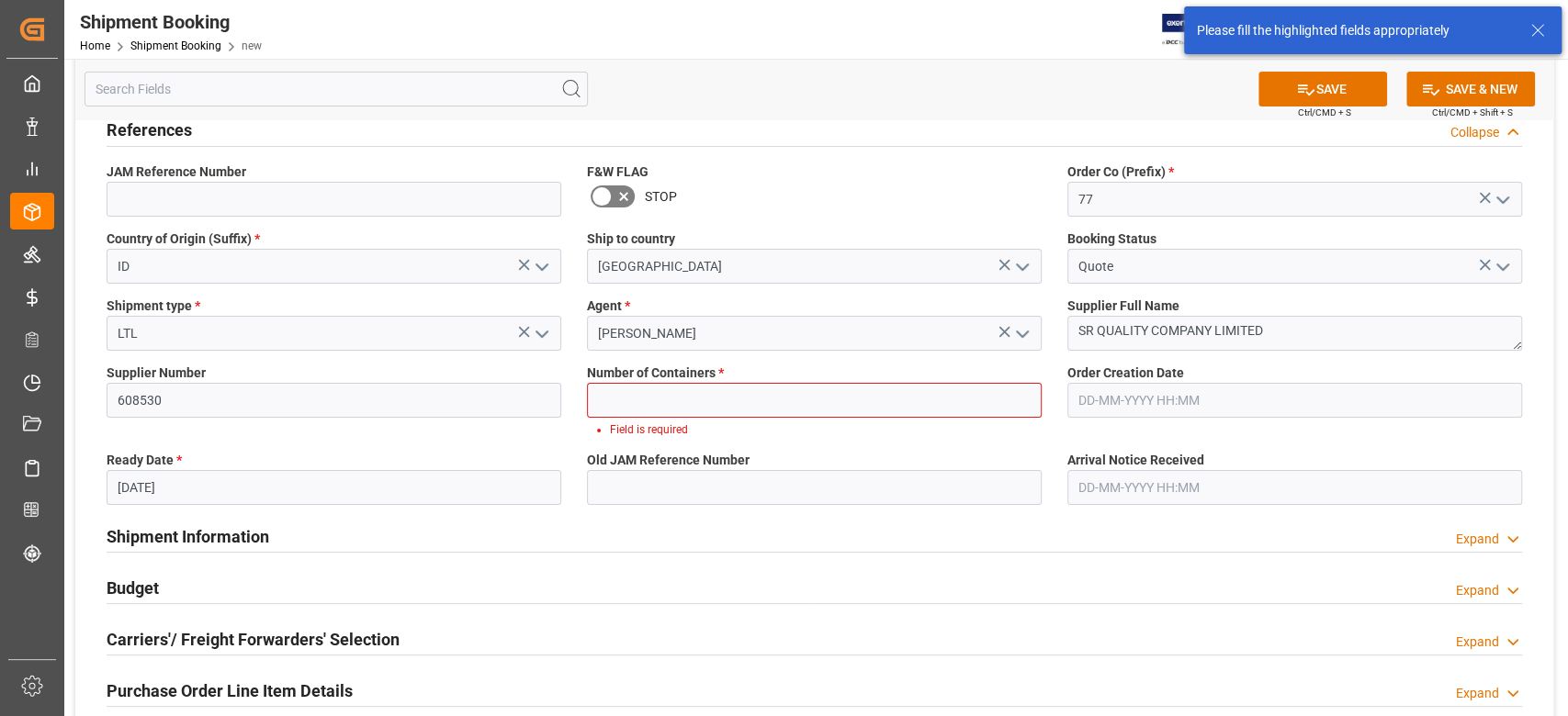
scroll to position [125, 0]
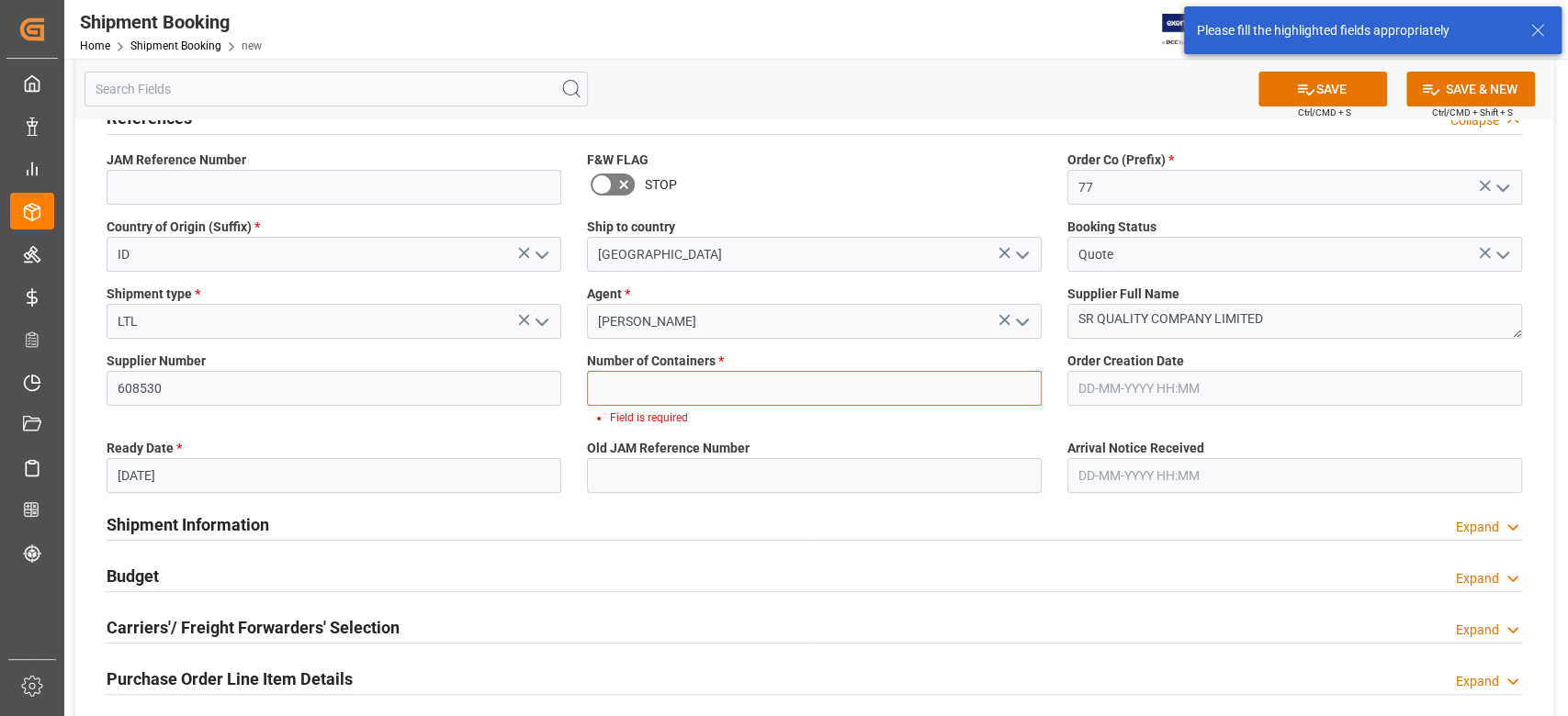
click at [738, 382] on input "text" at bounding box center [814, 388] width 454 height 35
type input "0"
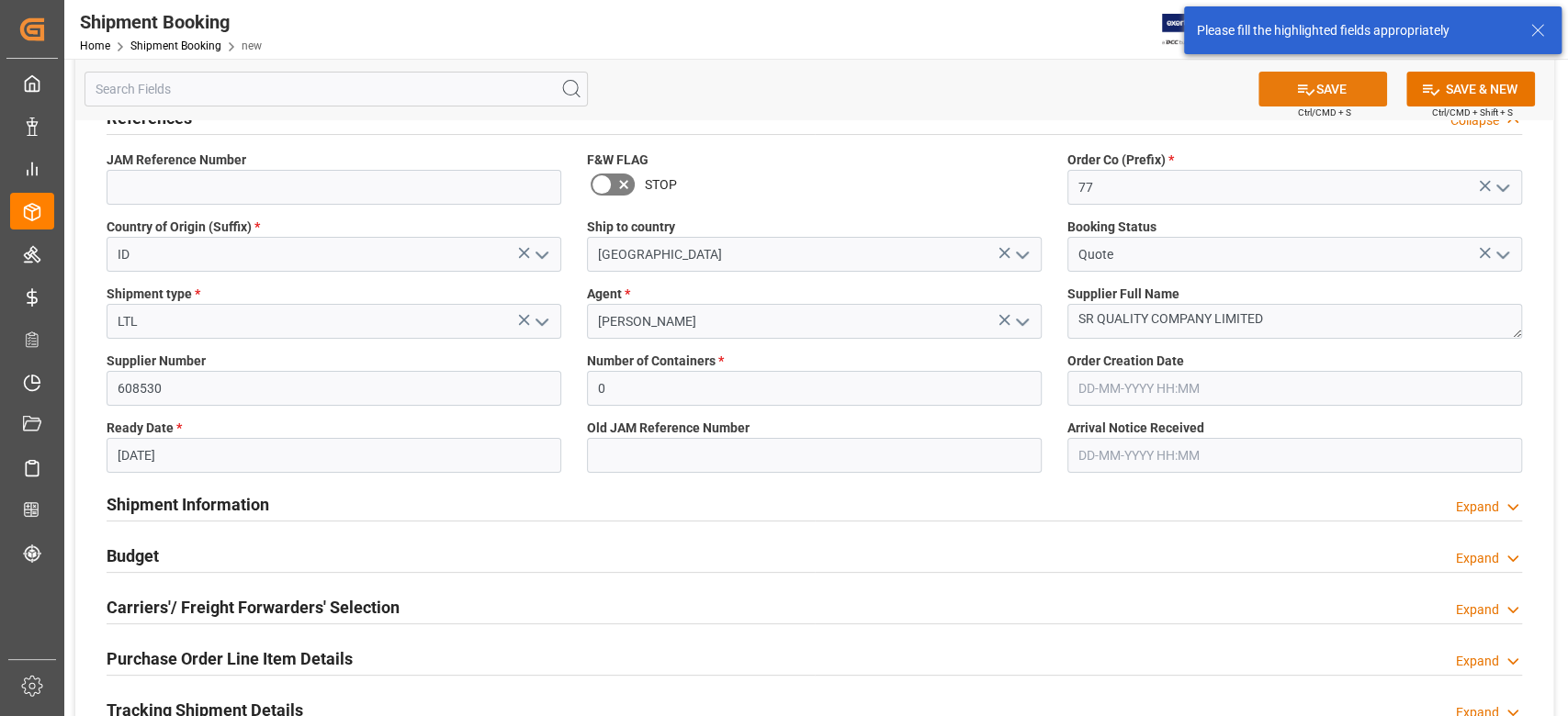
click at [1304, 98] on icon at bounding box center [1306, 90] width 20 height 20
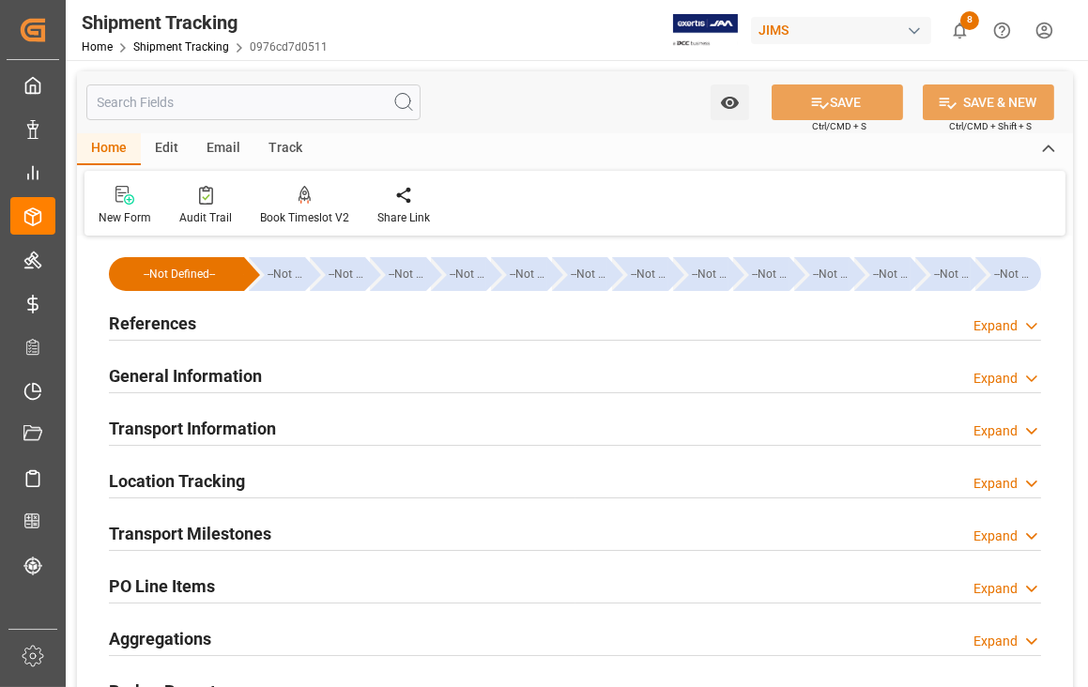
click at [233, 529] on h2 "Transport Milestones" at bounding box center [190, 533] width 162 height 25
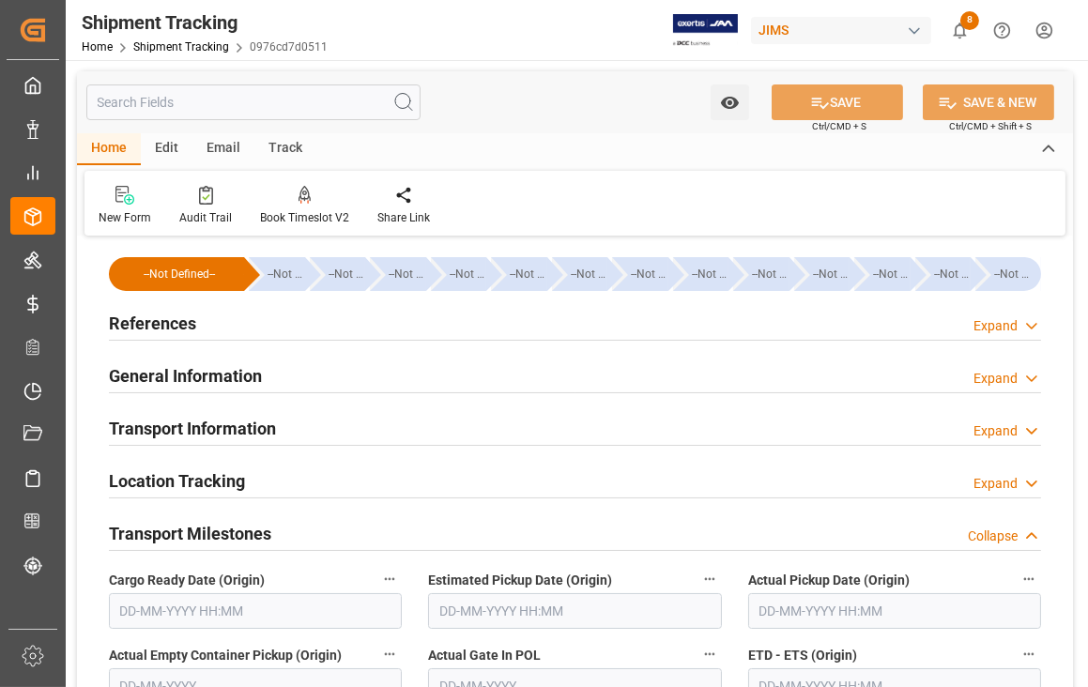
click at [252, 603] on input "text" at bounding box center [255, 611] width 293 height 36
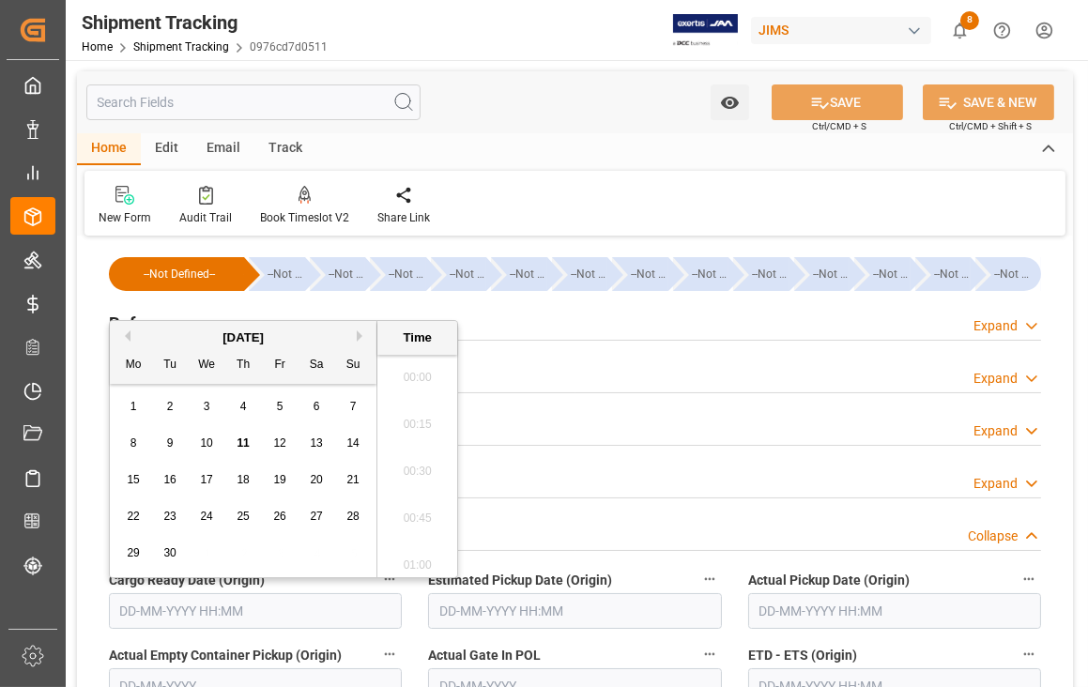
scroll to position [1788, 0]
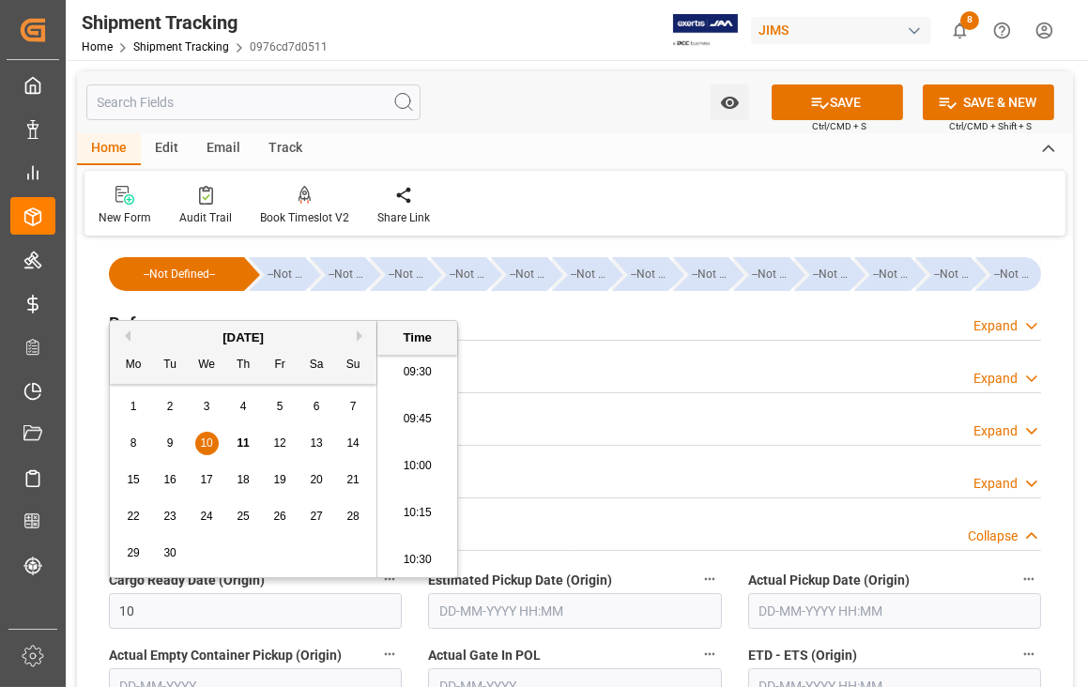
click at [357, 339] on button "Next Month" at bounding box center [362, 335] width 11 height 11
click at [241, 403] on span "2" at bounding box center [243, 406] width 7 height 13
type input "02-10-2025 00:00"
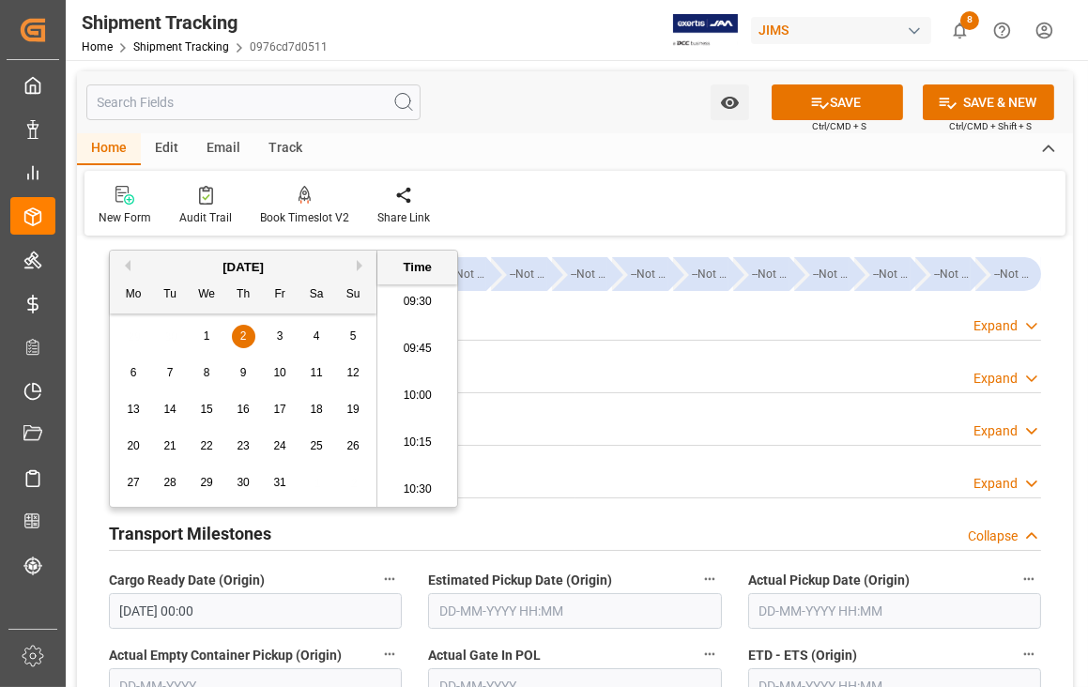
scroll to position [125, 0]
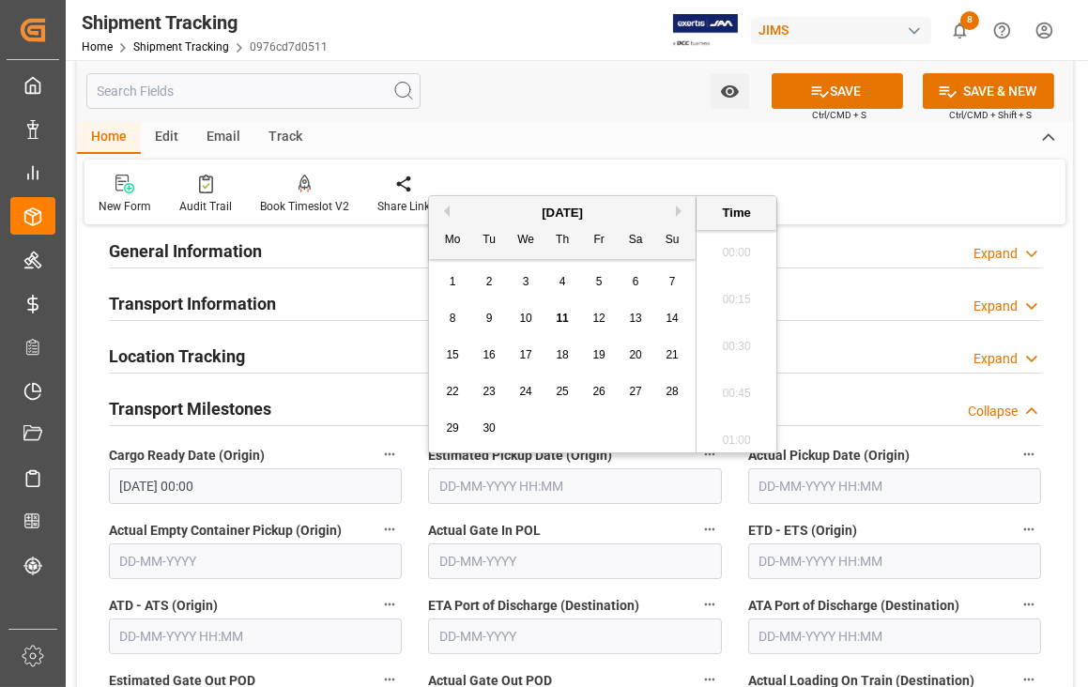
click at [611, 491] on input "text" at bounding box center [574, 486] width 293 height 36
click at [677, 211] on button "Next Month" at bounding box center [681, 210] width 11 height 11
click at [605, 277] on div "3" at bounding box center [598, 282] width 23 height 23
type input "03-10-2025 00:00"
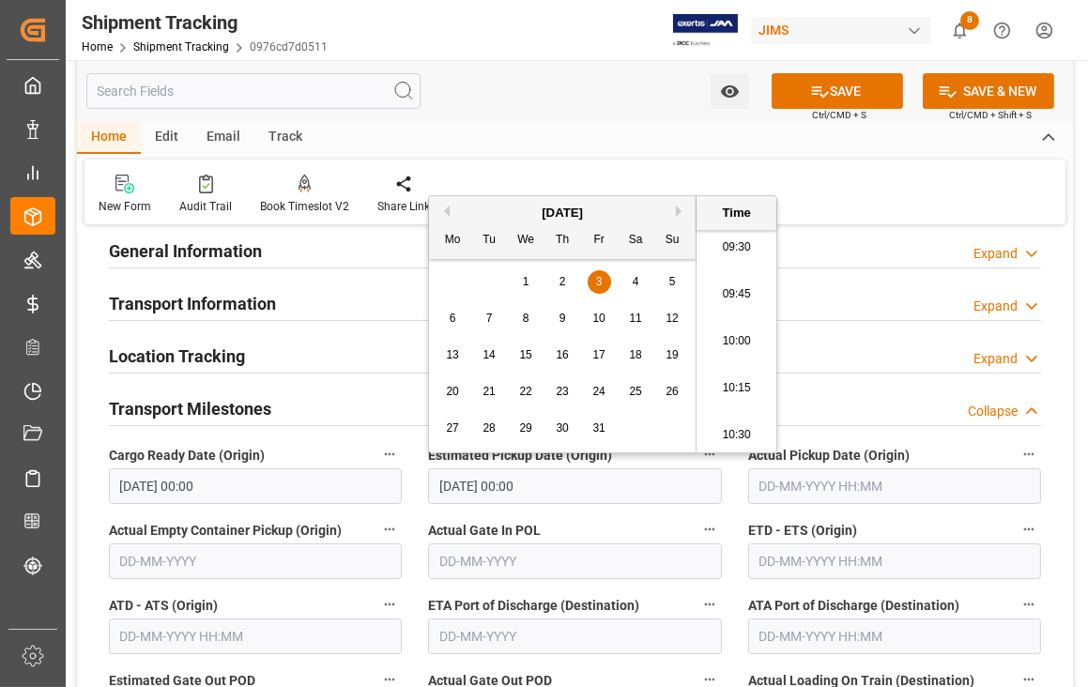
click at [793, 559] on input "text" at bounding box center [894, 561] width 293 height 36
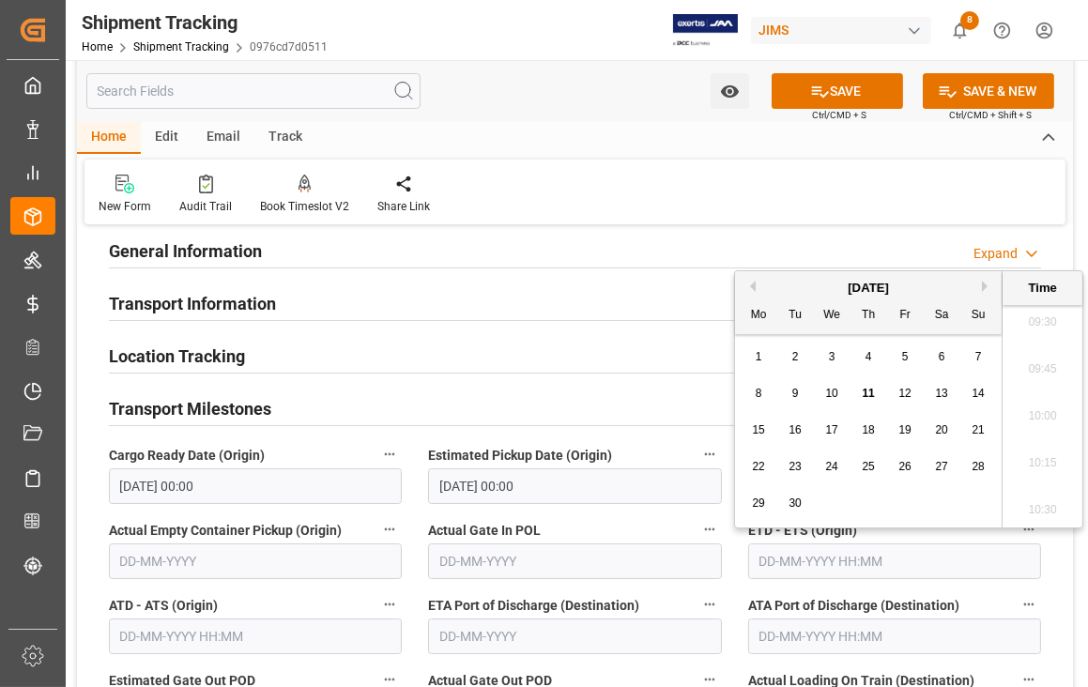
click at [987, 288] on button "Next Month" at bounding box center [987, 286] width 11 height 11
click at [976, 394] on span "12" at bounding box center [977, 393] width 12 height 13
type input "12-10-2025 00:00"
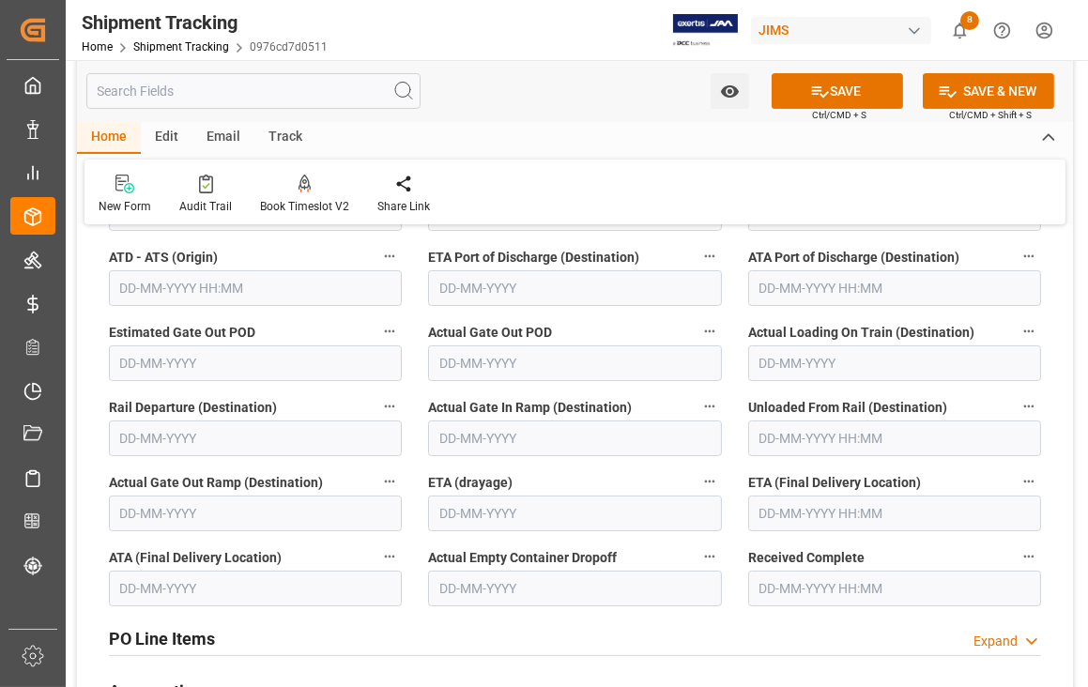
scroll to position [625, 0]
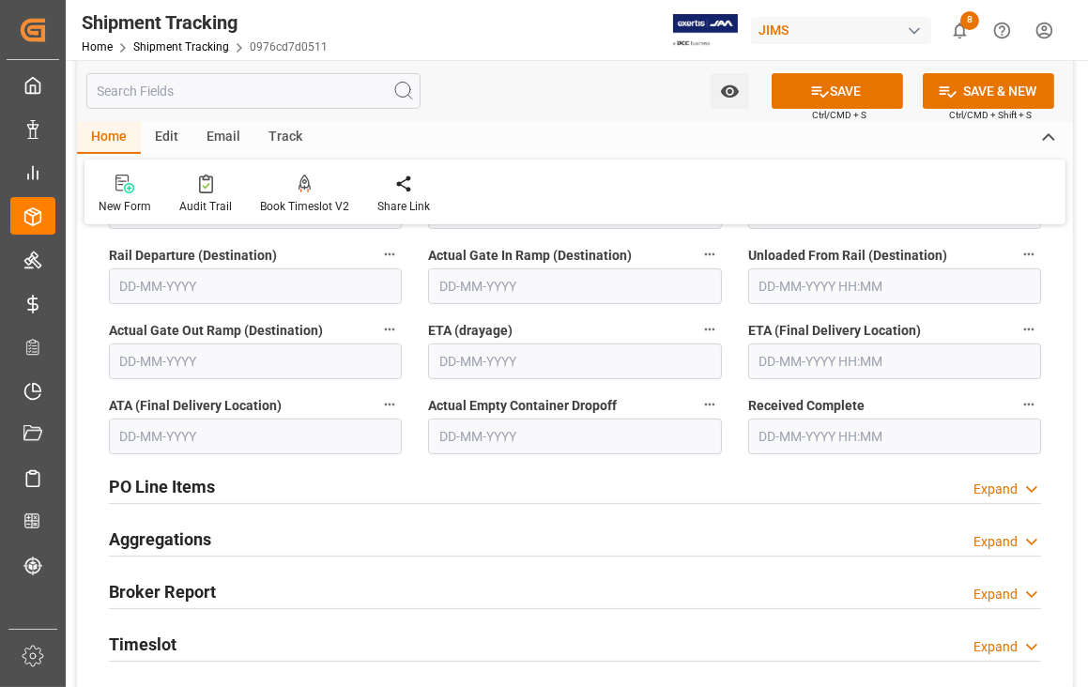
click at [875, 356] on input "text" at bounding box center [894, 361] width 293 height 36
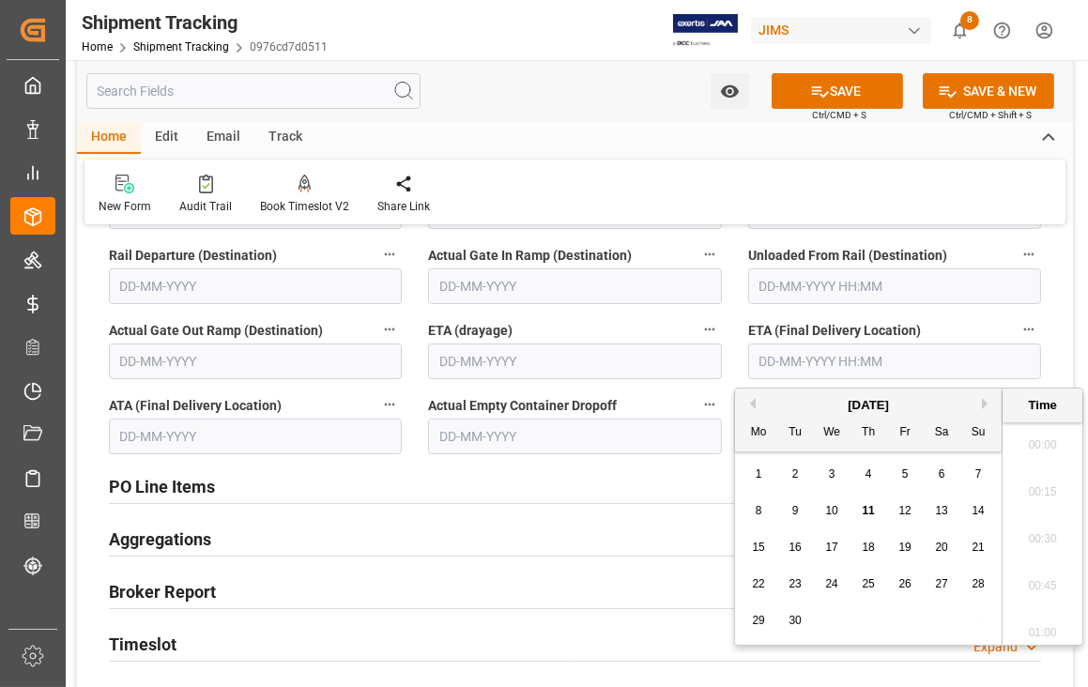
scroll to position [1788, 0]
click at [987, 403] on button "Next Month" at bounding box center [987, 403] width 11 height 11
click at [833, 583] on span "19" at bounding box center [831, 583] width 12 height 13
type input "19-11-2025 00:00"
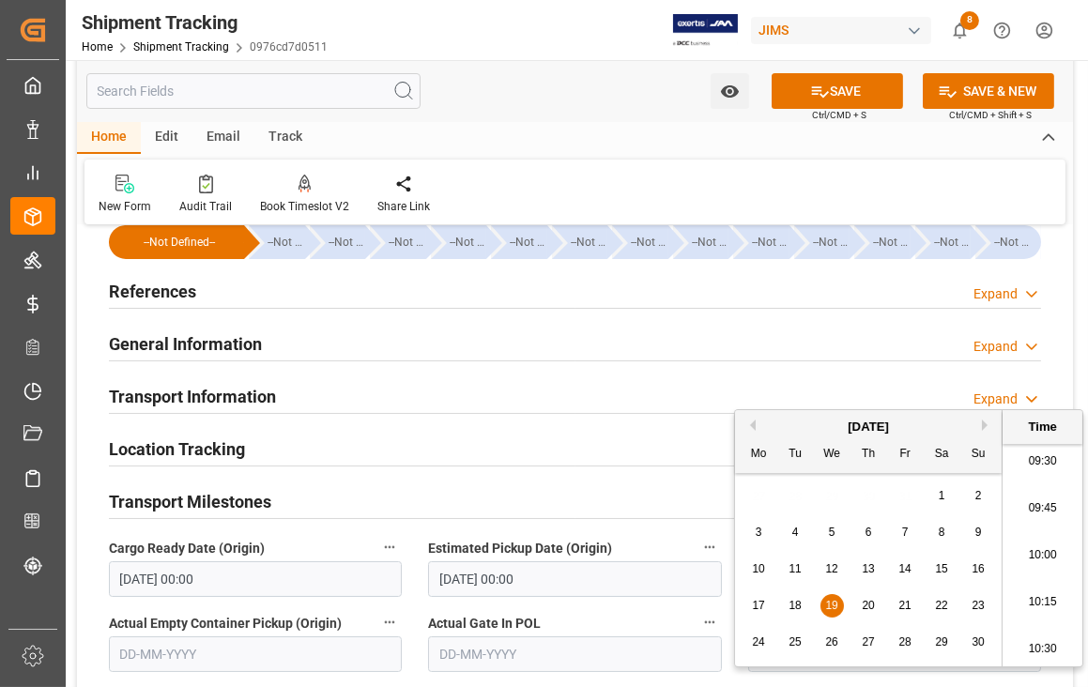
scroll to position [0, 0]
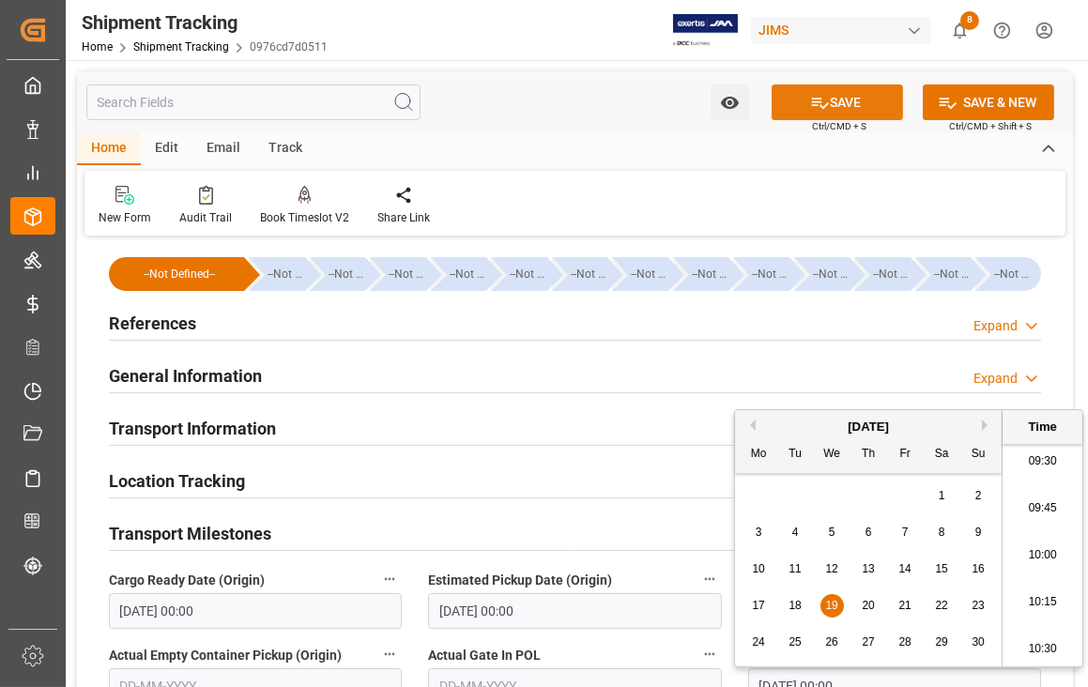
click at [827, 109] on button "SAVE" at bounding box center [836, 102] width 131 height 36
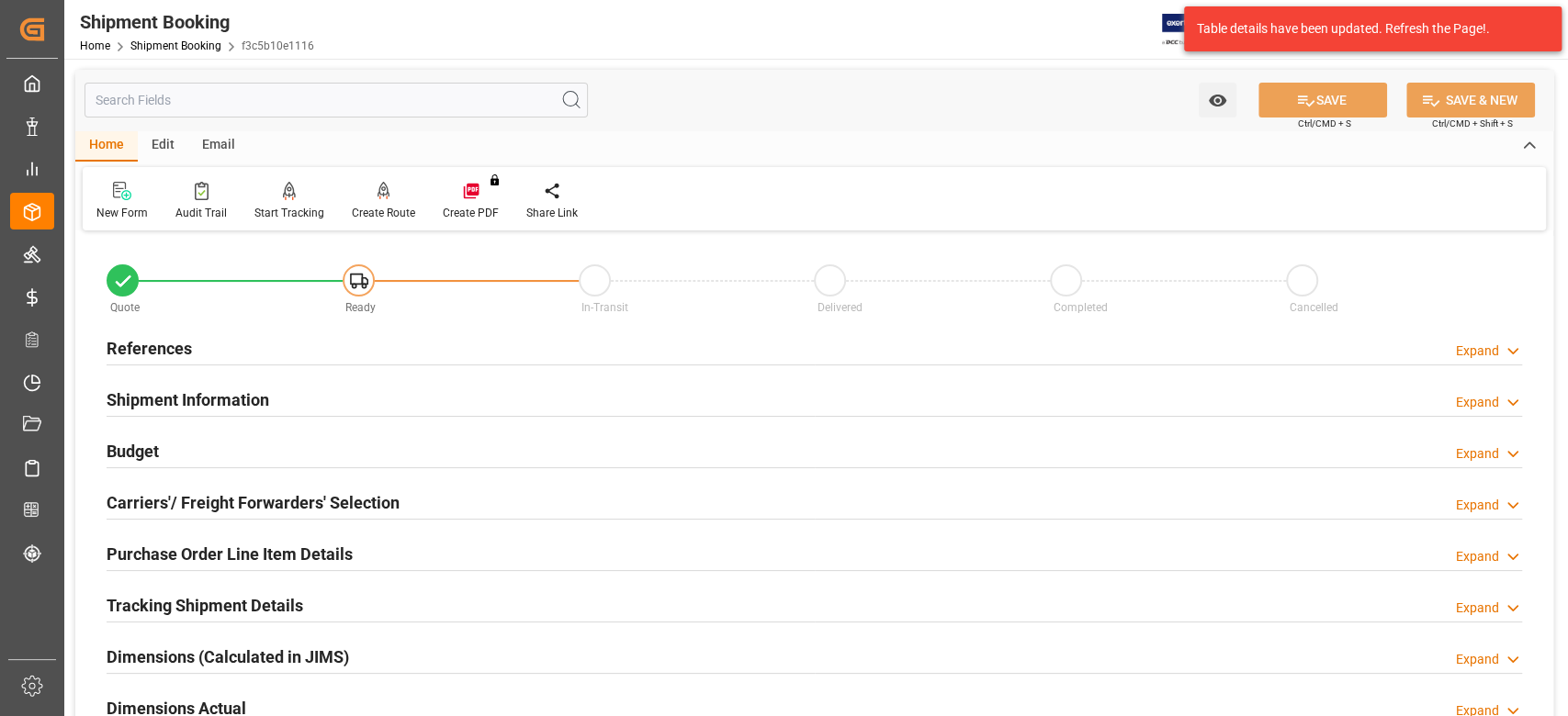
click at [149, 345] on h2 "References" at bounding box center [149, 347] width 85 height 24
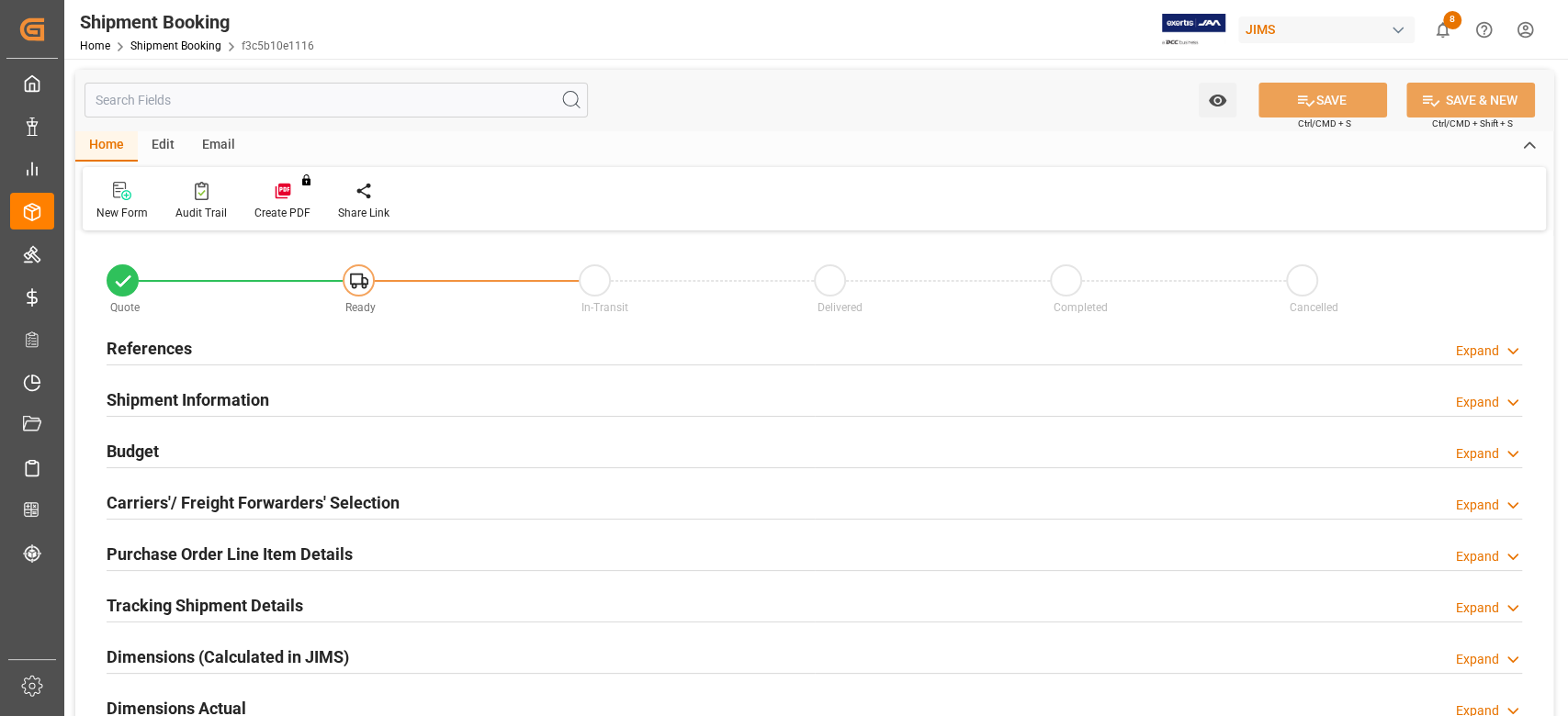
type input "0"
type input "[DATE]"
click at [171, 352] on h2 "References" at bounding box center [149, 347] width 85 height 24
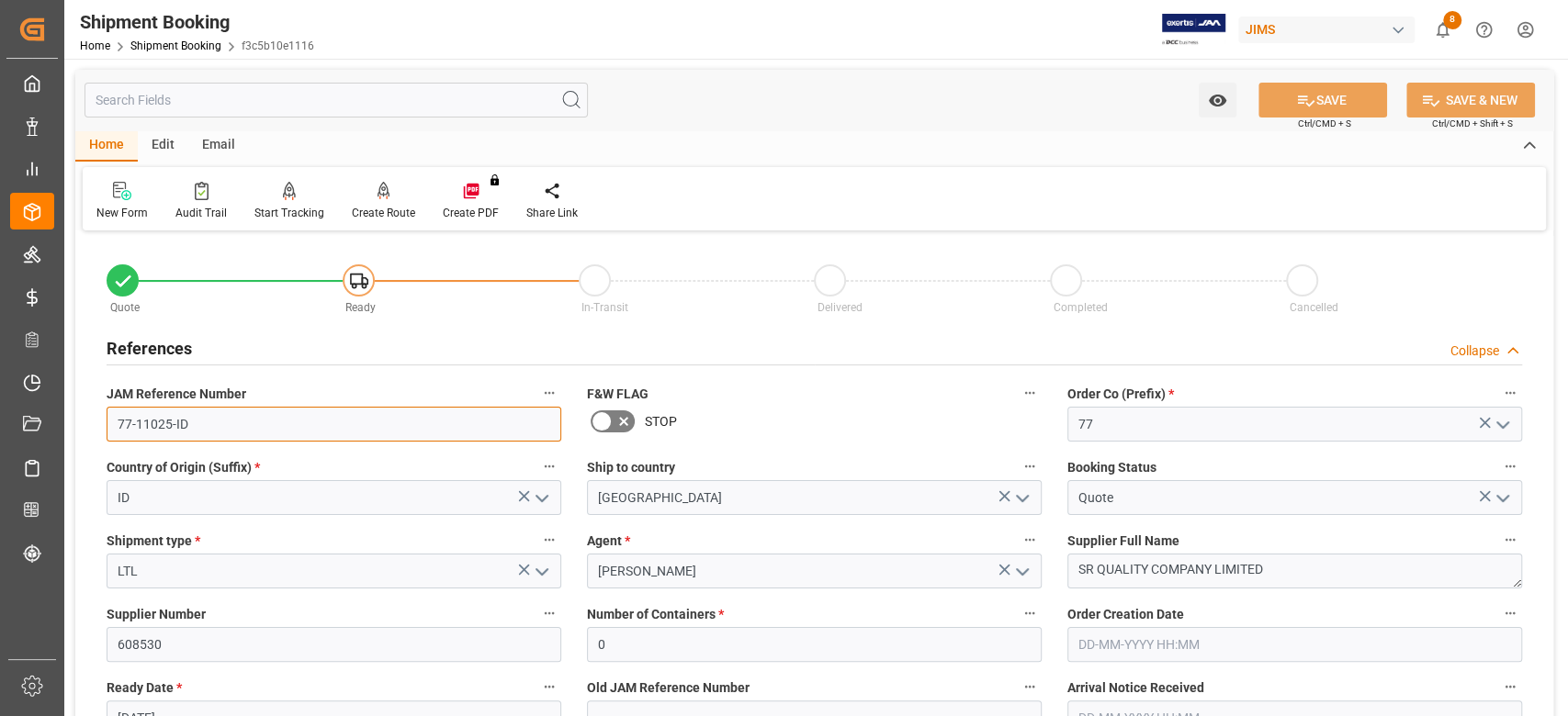
click at [197, 421] on input "77-11025-ID" at bounding box center [334, 425] width 454 height 35
click at [257, 417] on input "77-11025-ID" at bounding box center [334, 425] width 454 height 35
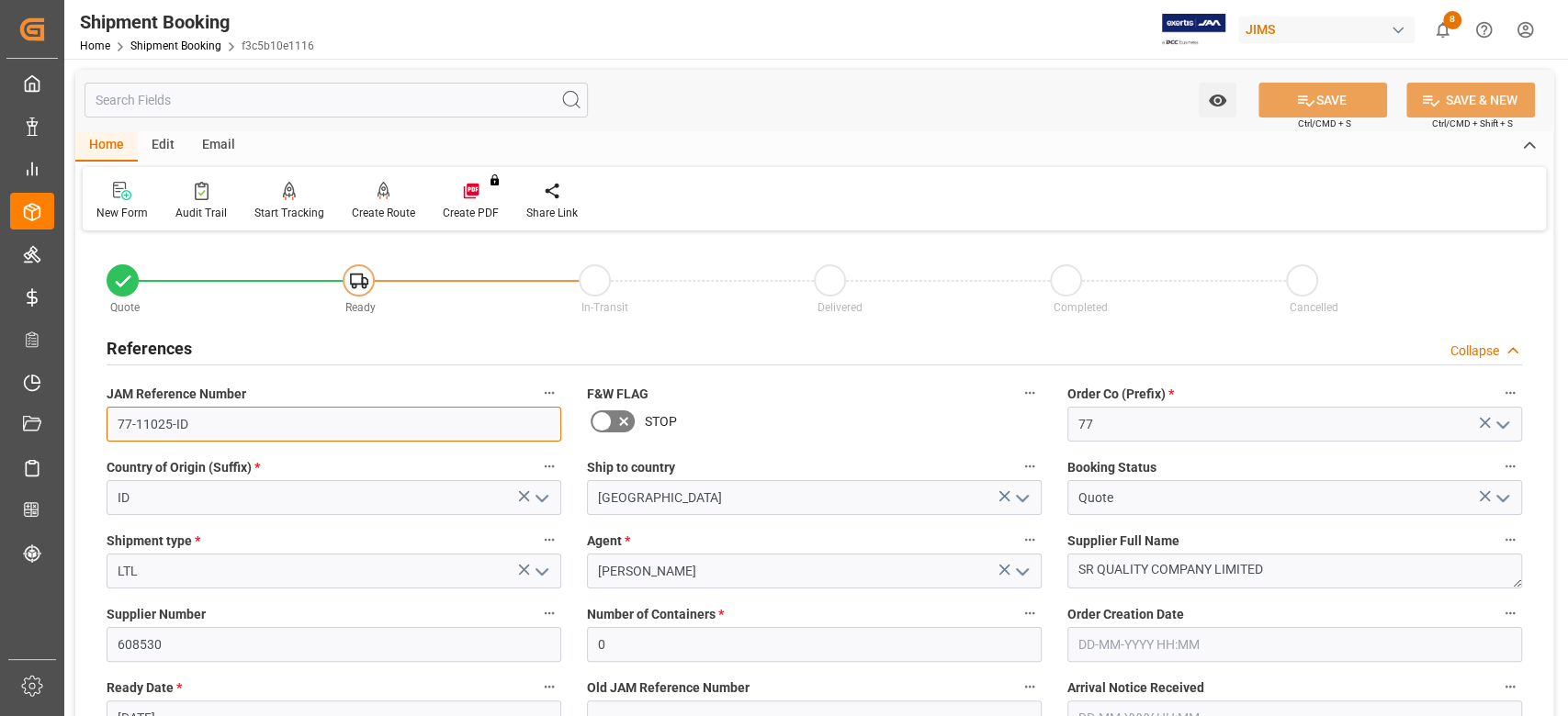
click at [257, 417] on input "77-11025-ID" at bounding box center [334, 425] width 454 height 35
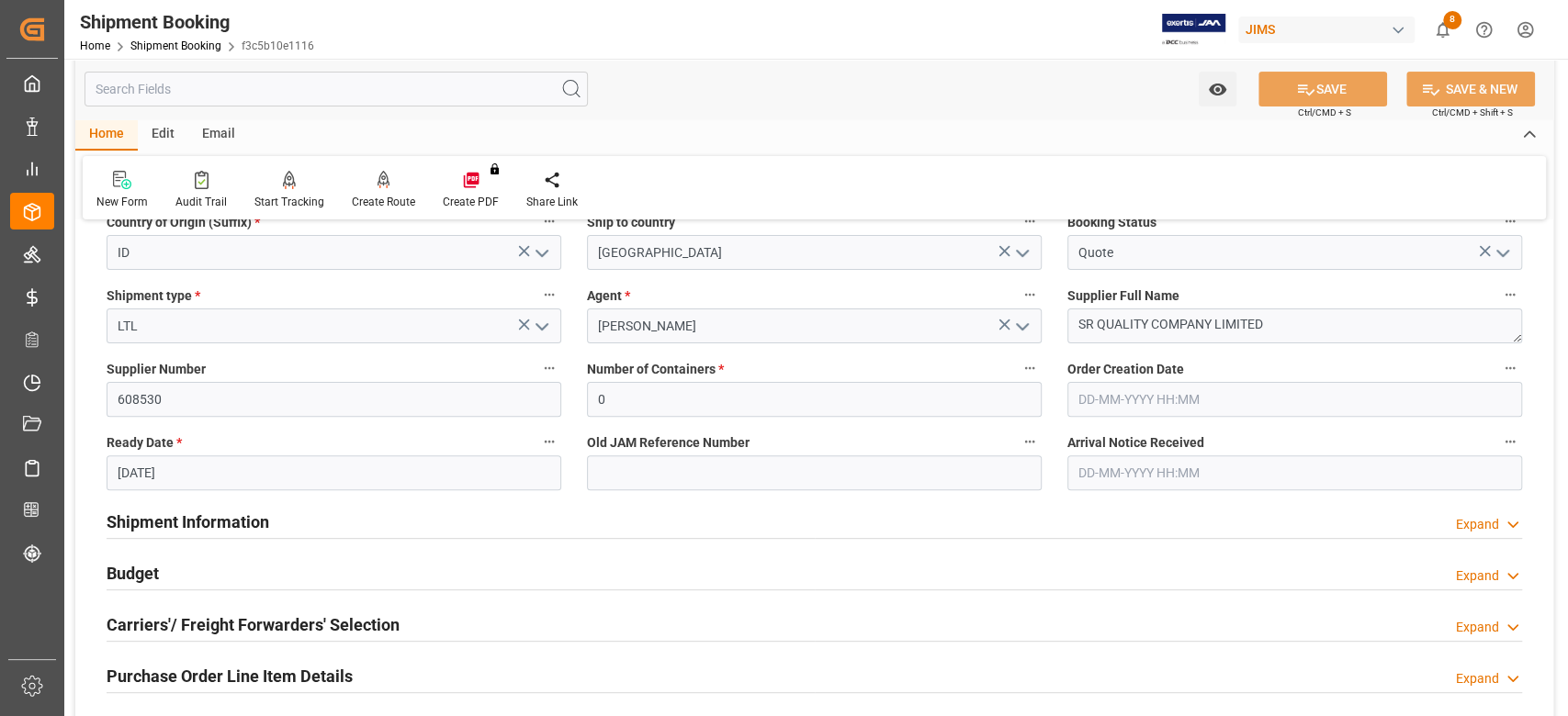
scroll to position [489, 0]
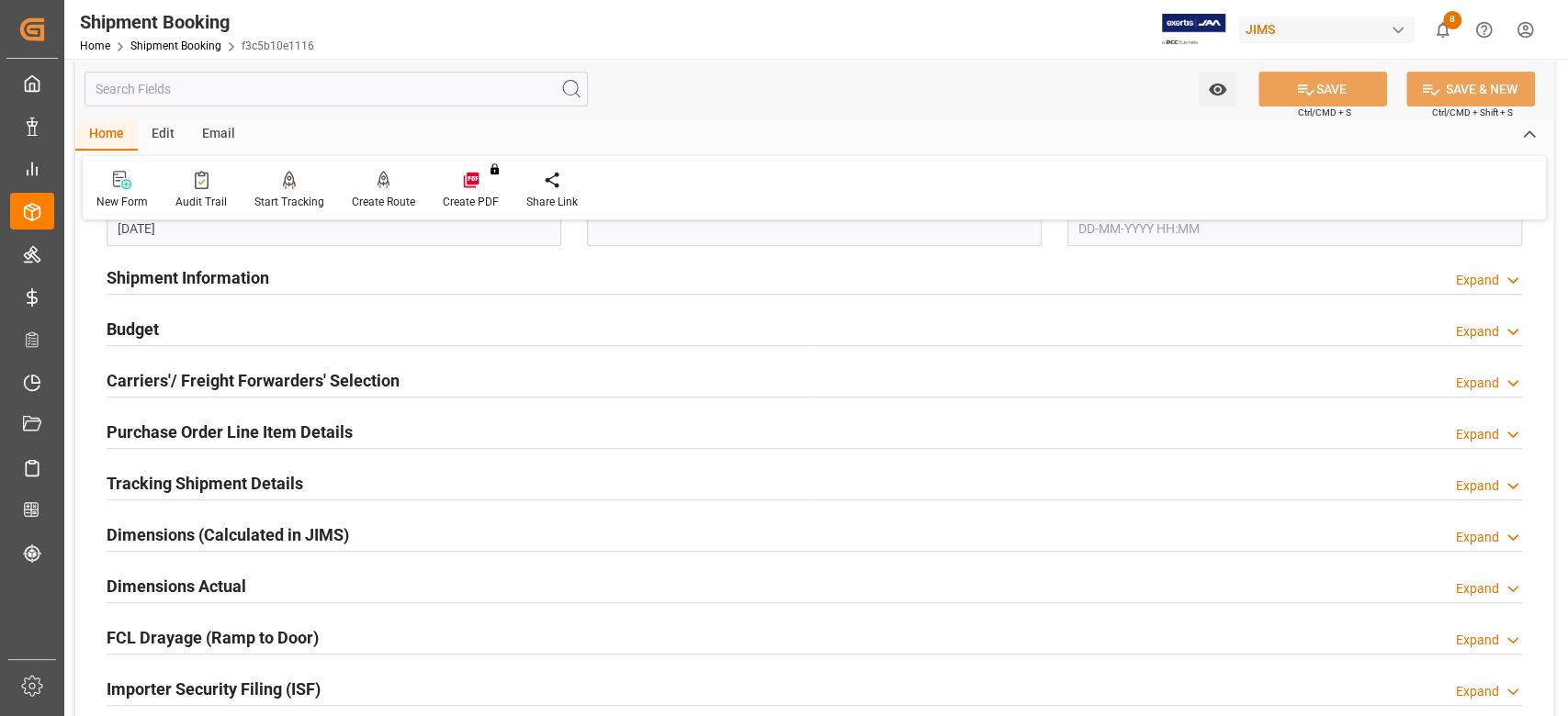
click at [153, 478] on h2 "Tracking Shipment Details" at bounding box center [205, 482] width 197 height 24
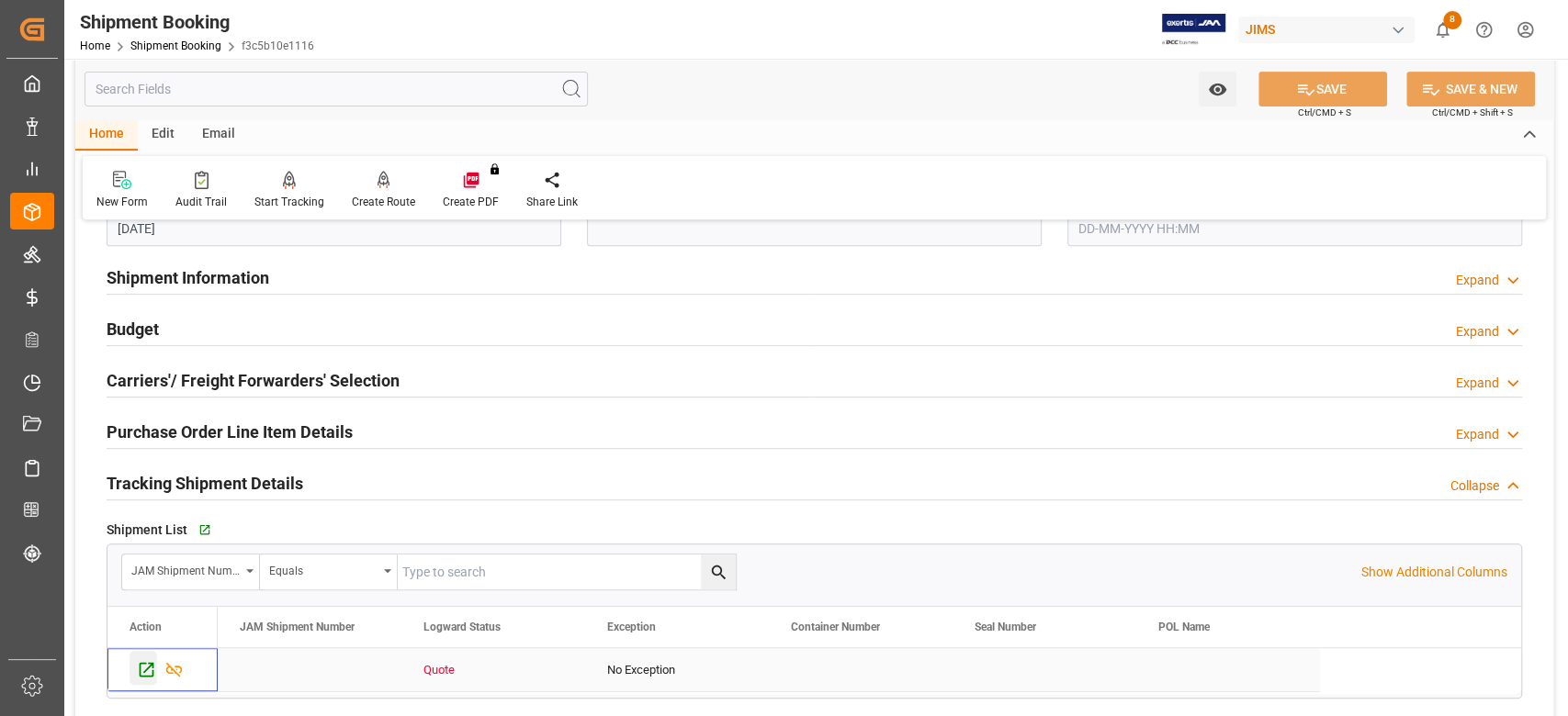
click at [149, 672] on icon "Press SPACE to select this row." at bounding box center [147, 670] width 20 height 20
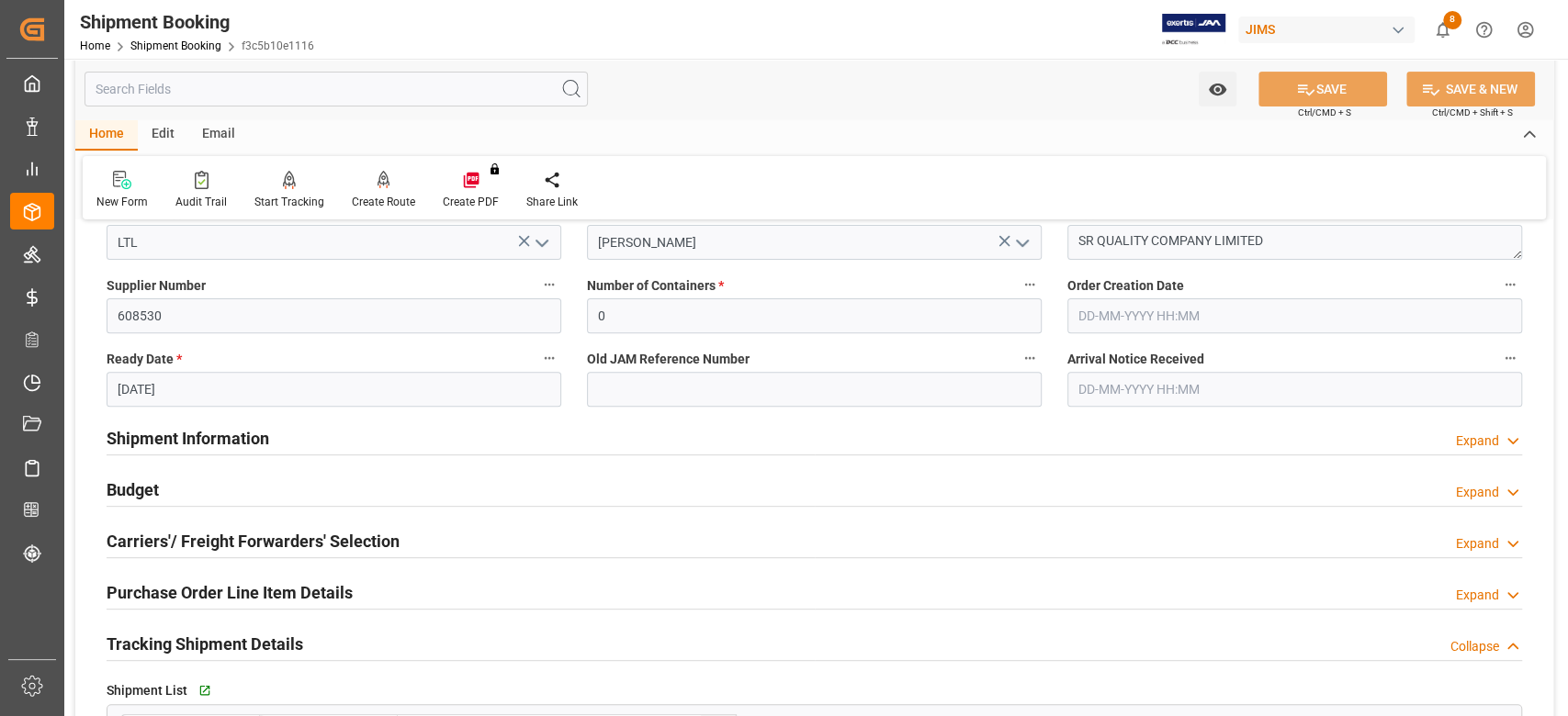
scroll to position [367, 0]
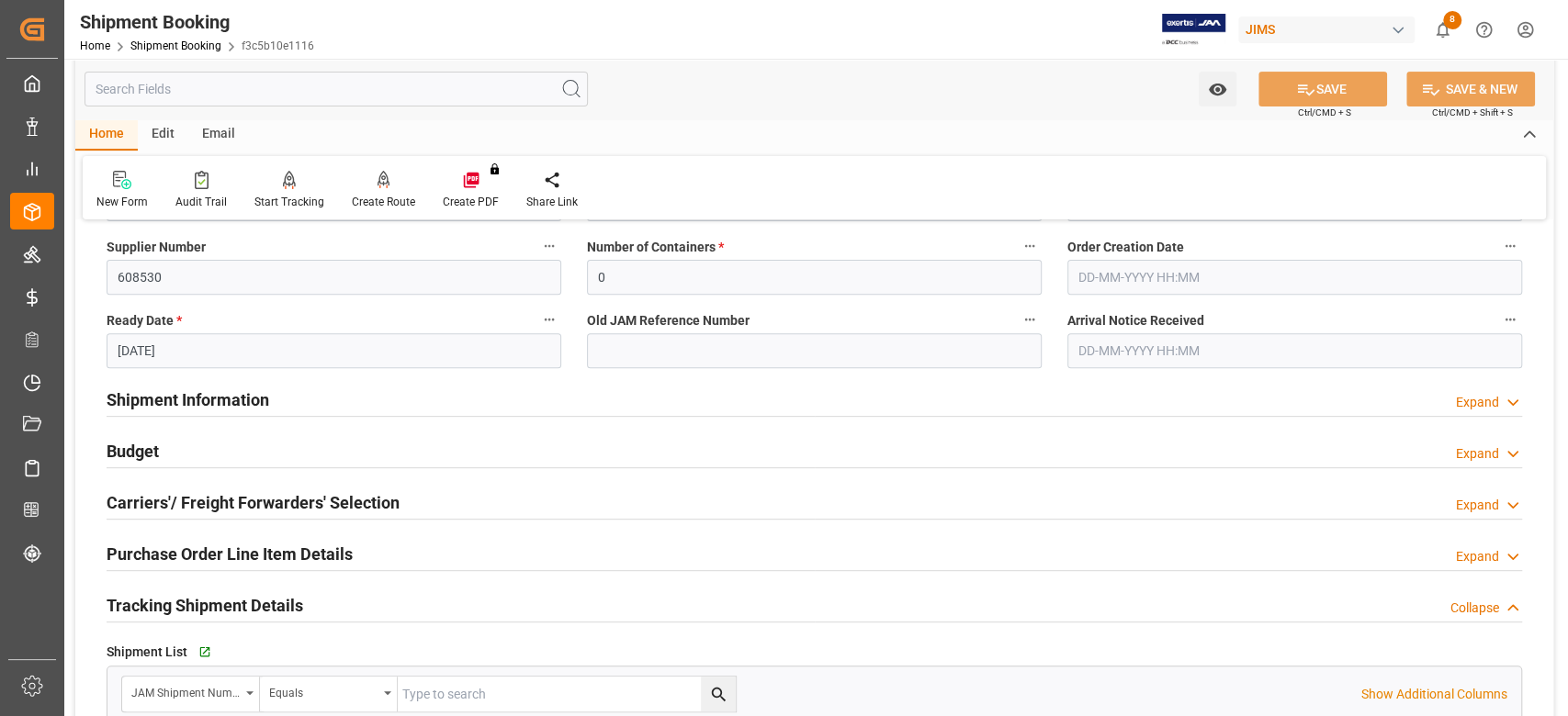
click at [237, 397] on h2 "Shipment Information" at bounding box center [188, 399] width 162 height 24
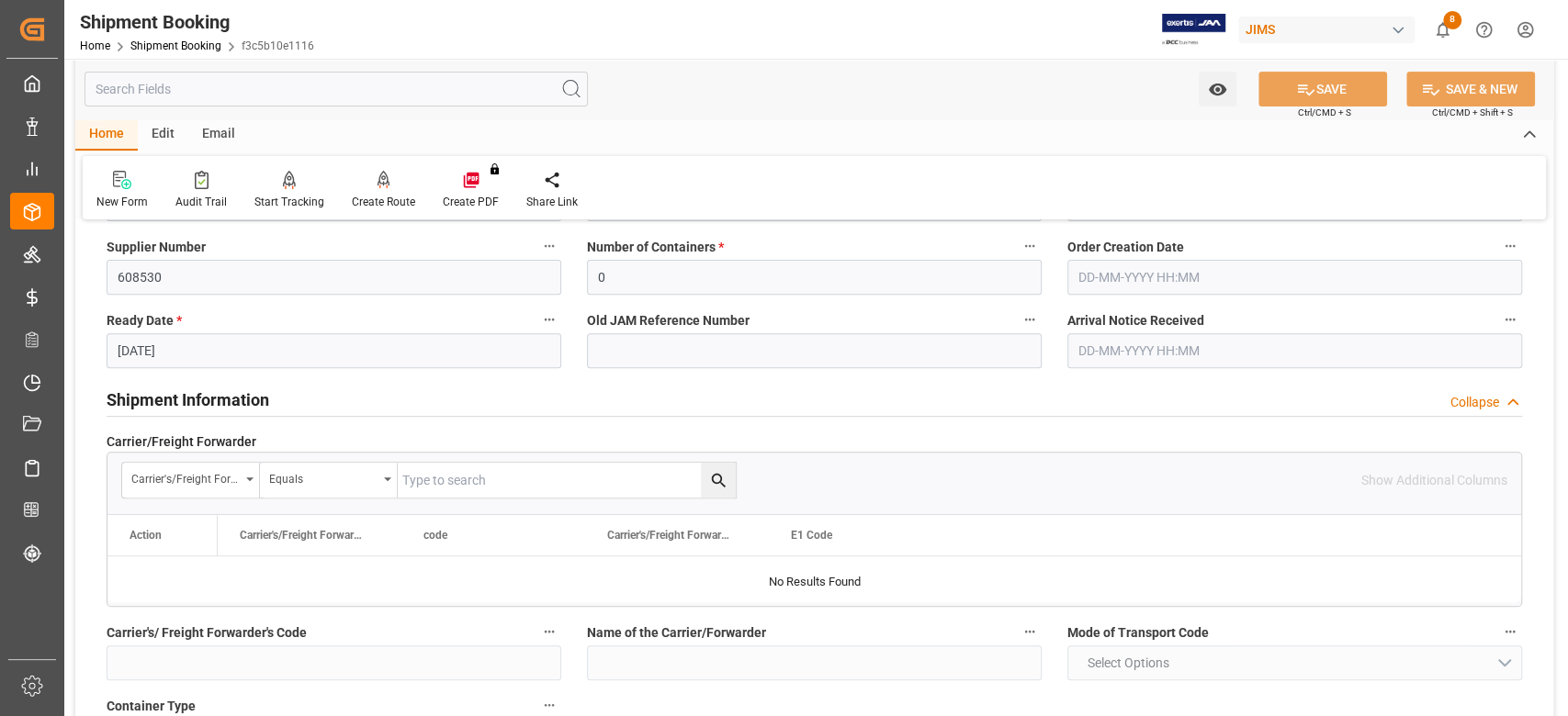
click at [258, 402] on h2 "Shipment Information" at bounding box center [188, 399] width 162 height 24
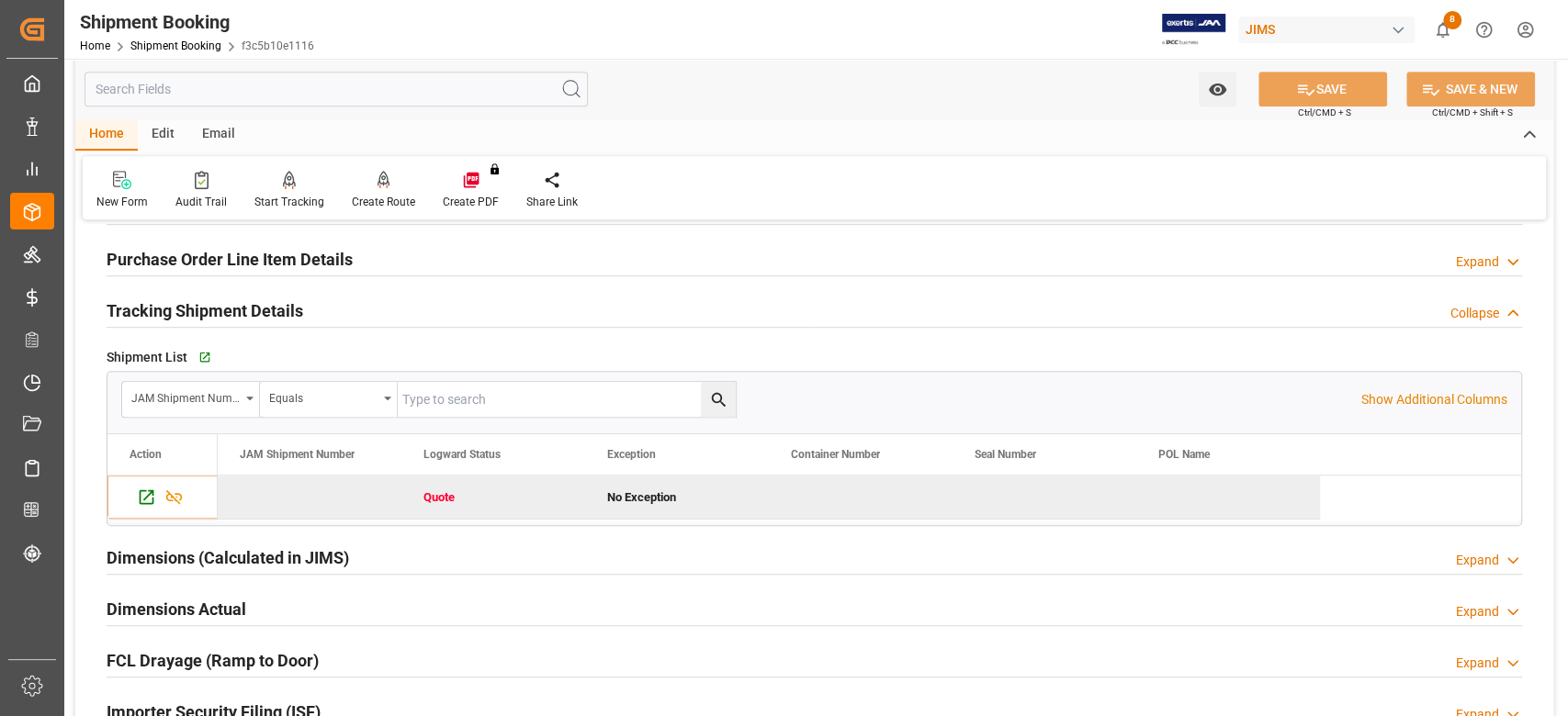
scroll to position [611, 0]
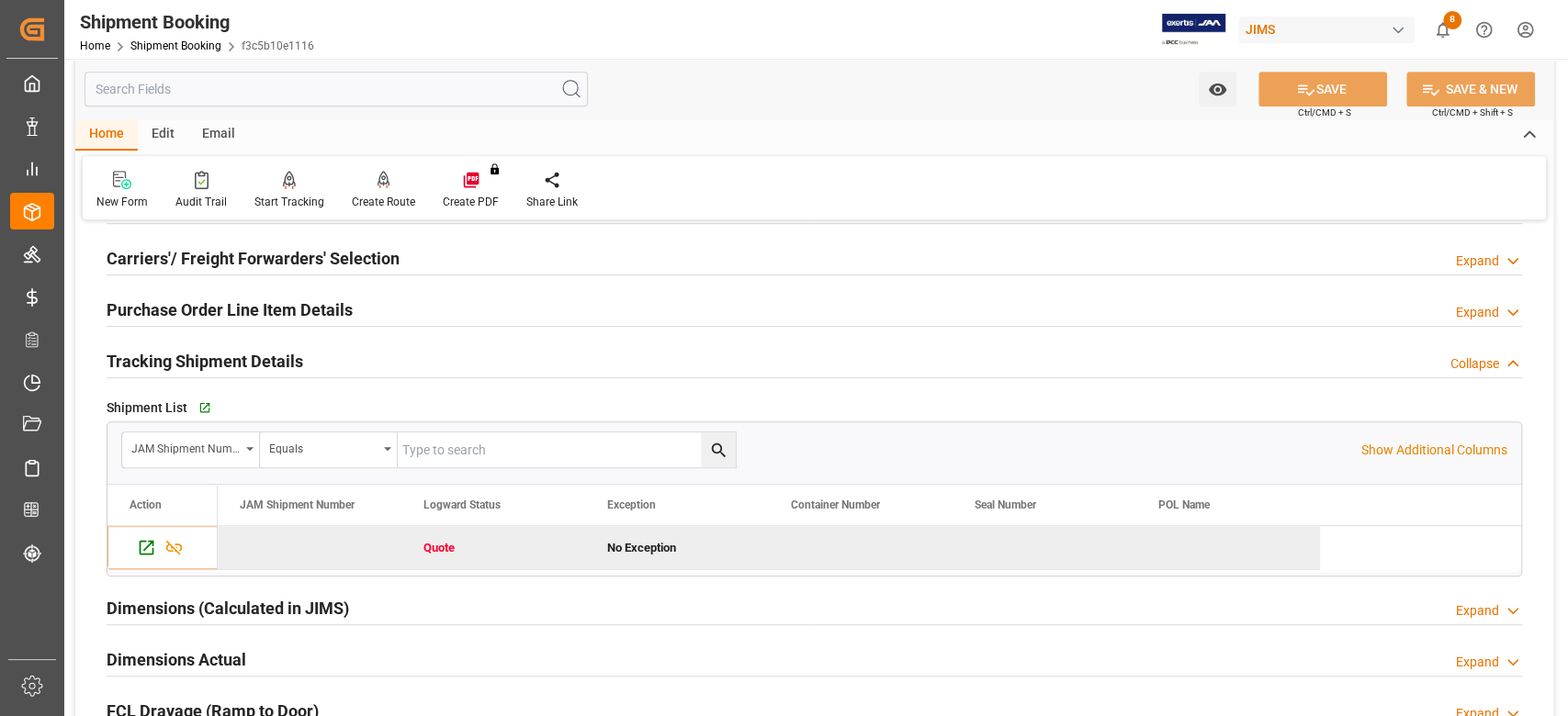
click at [195, 258] on h2 "Carriers'/ Freight Forwarders' Selection" at bounding box center [253, 257] width 293 height 24
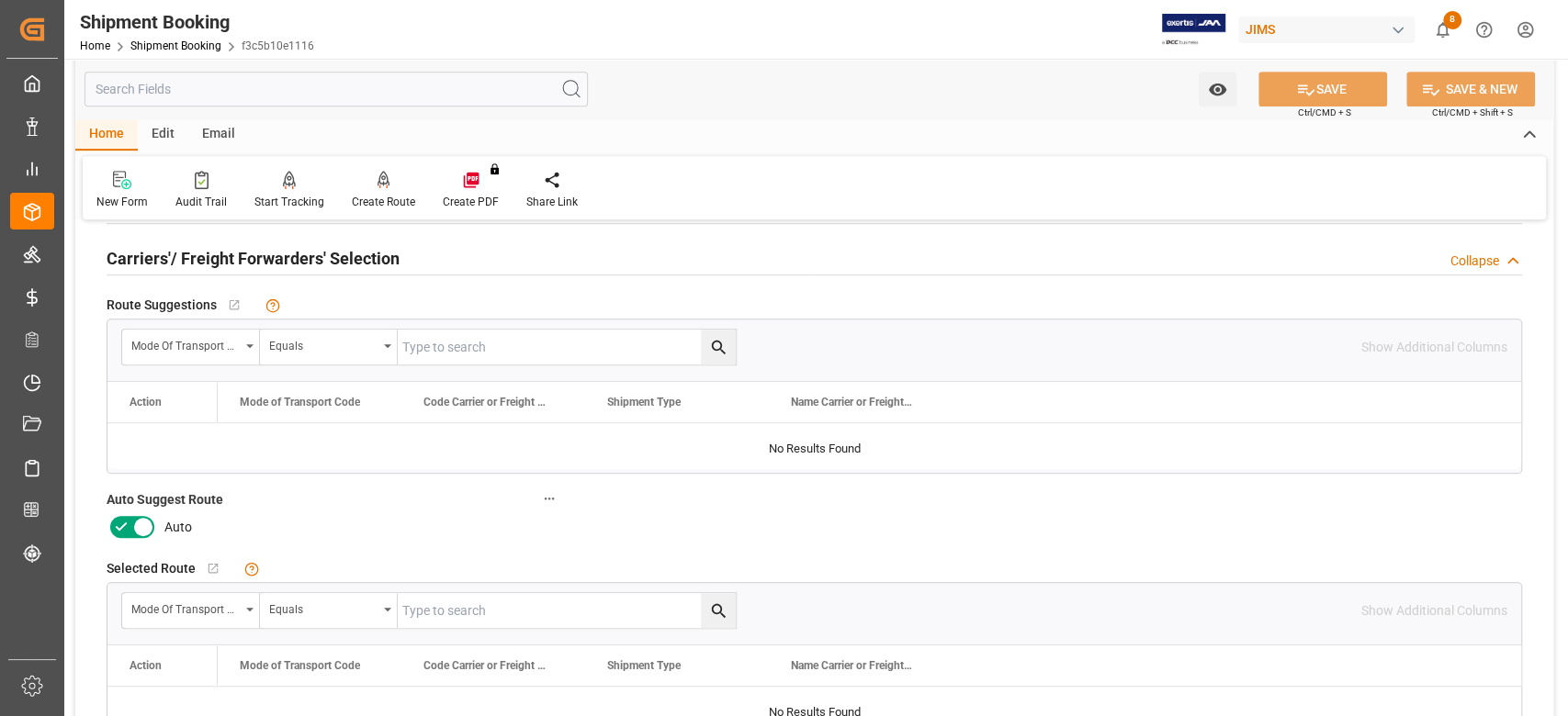
click at [145, 525] on icon at bounding box center [143, 526] width 23 height 22
click at [0, 0] on input "checkbox" at bounding box center [0, 0] width 0 height 0
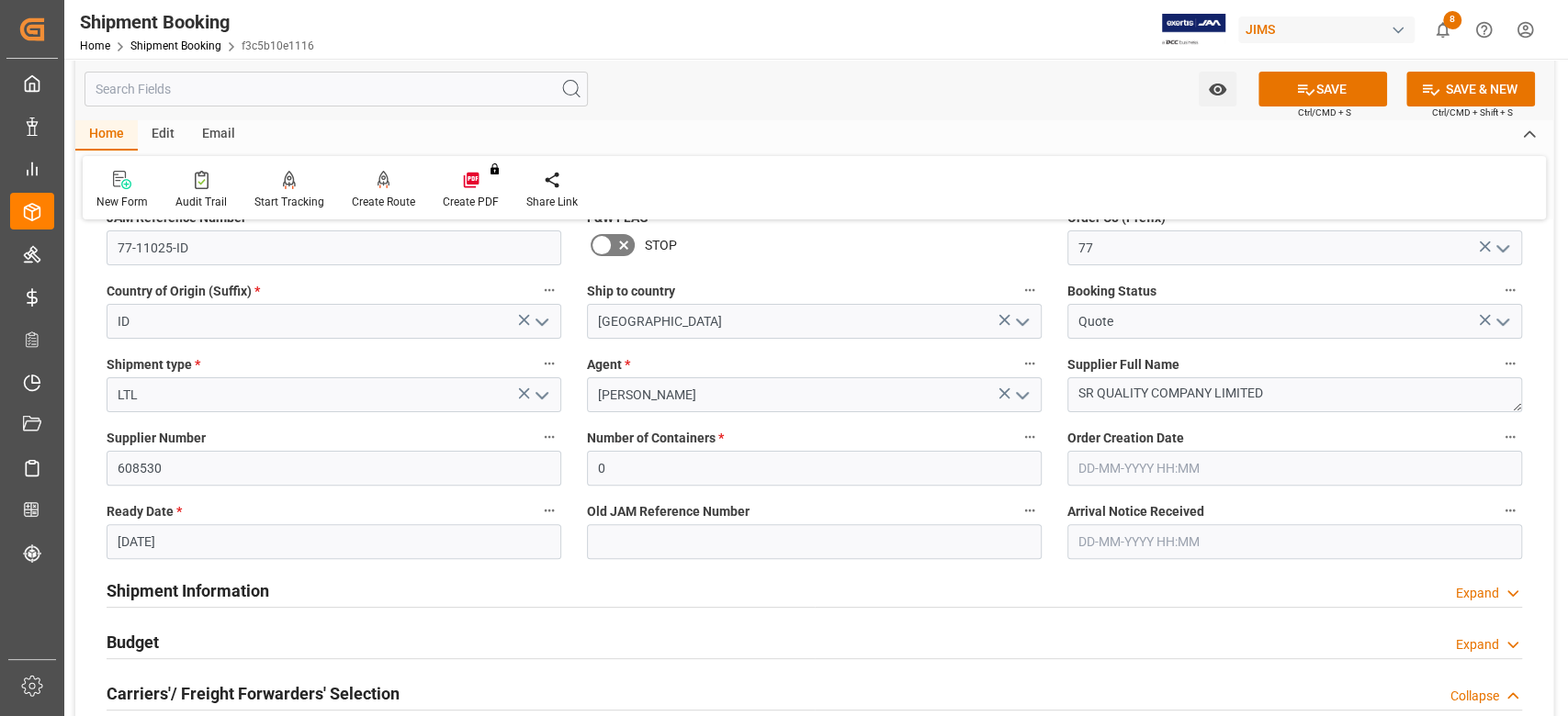
scroll to position [0, 0]
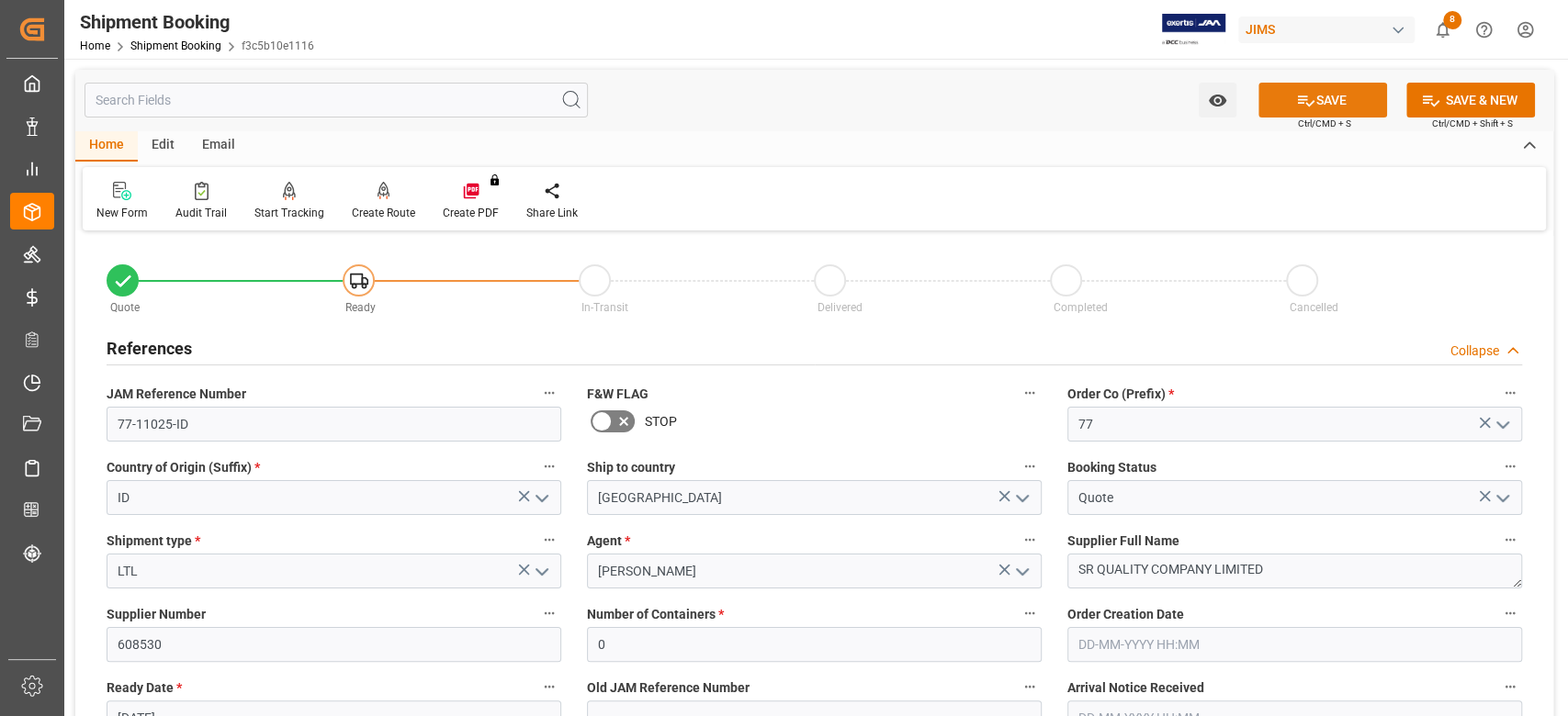
click at [1322, 99] on button "SAVE" at bounding box center [1322, 100] width 128 height 35
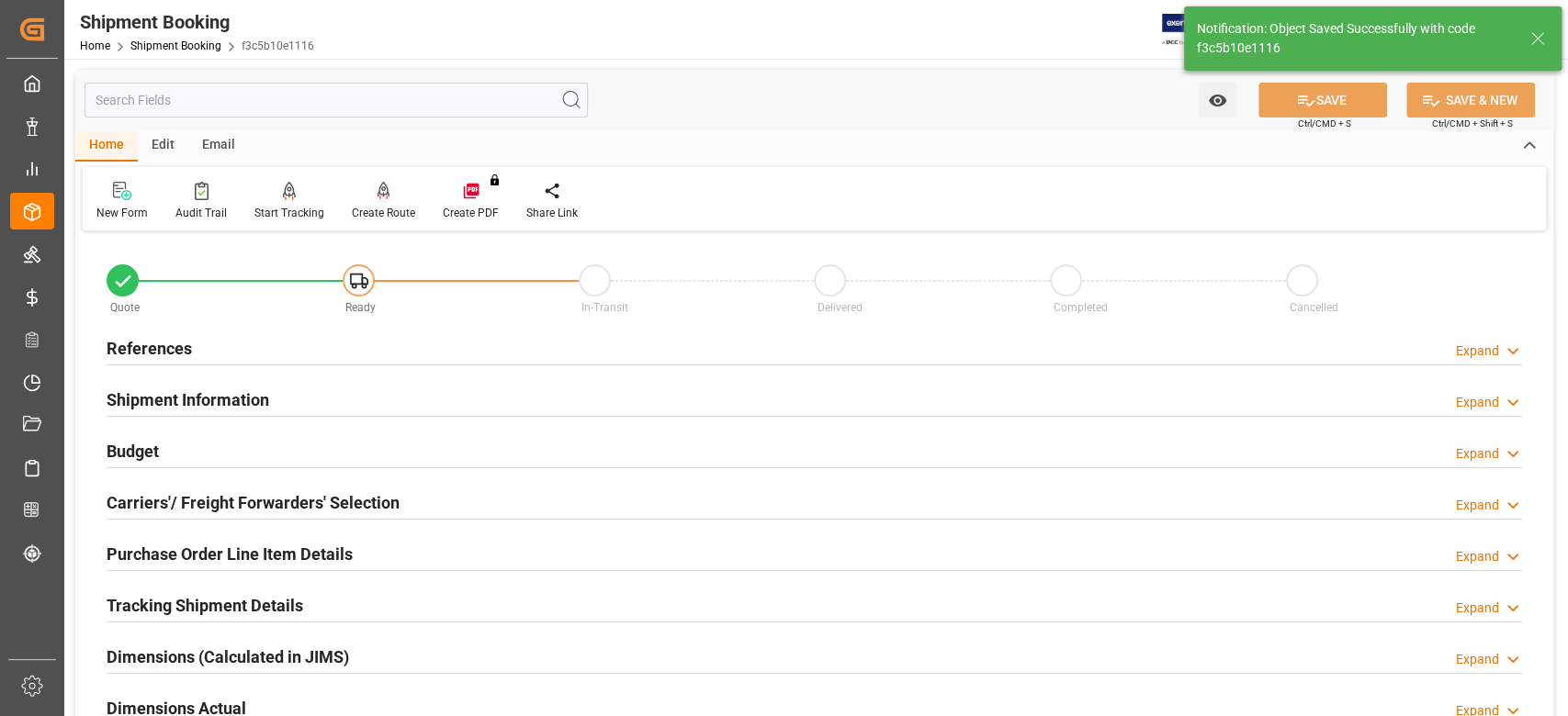
click at [380, 196] on icon at bounding box center [384, 191] width 13 height 19
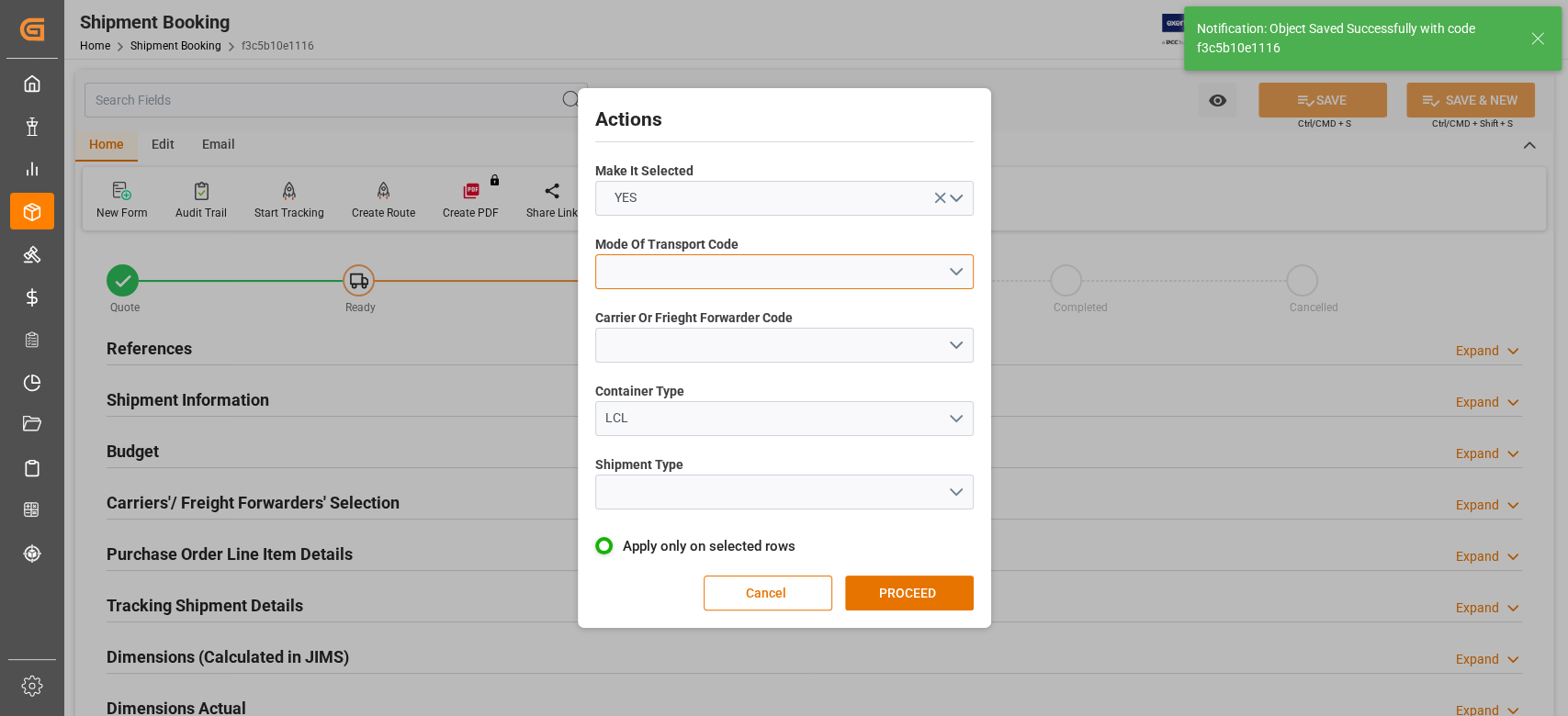
click at [655, 257] on button "open menu" at bounding box center [784, 272] width 379 height 35
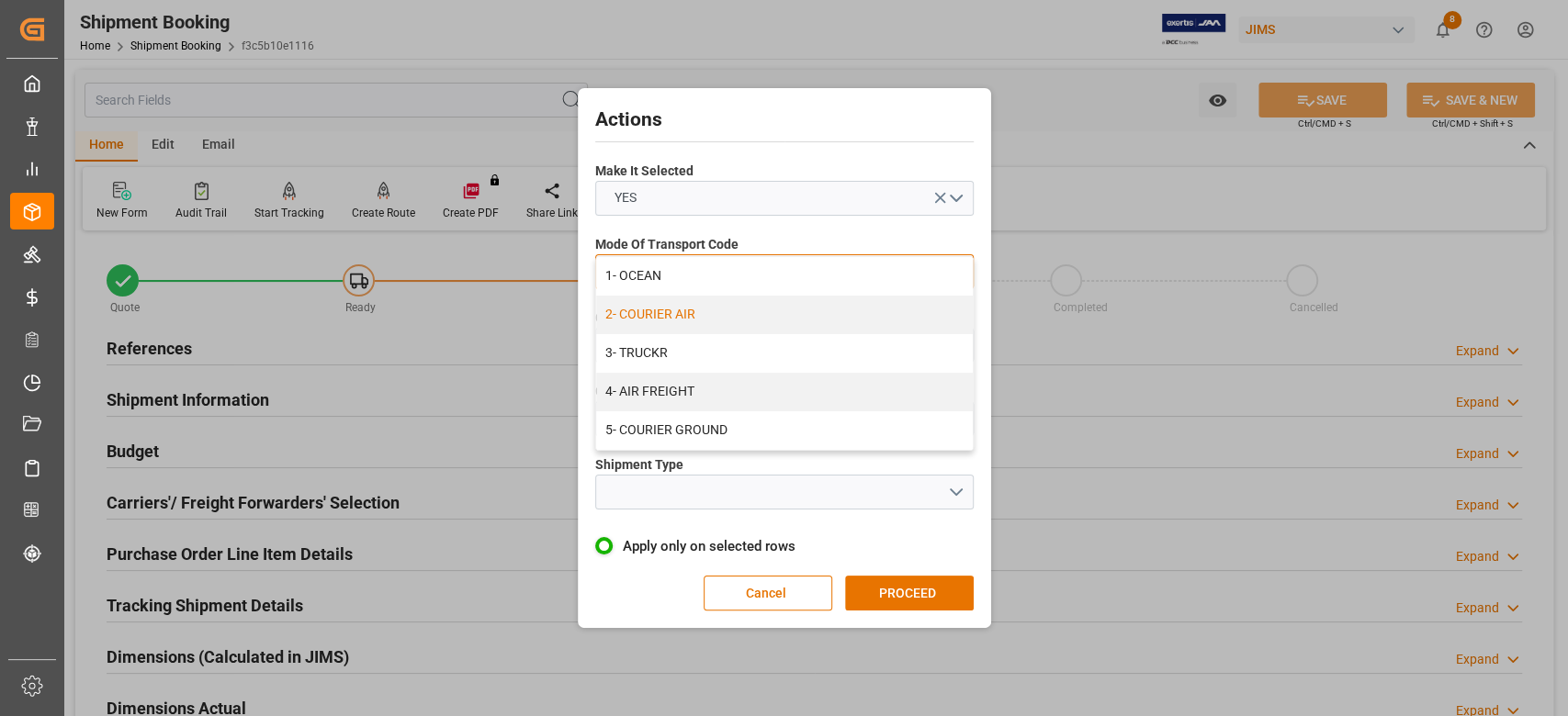
click at [705, 312] on div "2- COURIER AIR" at bounding box center [784, 314] width 377 height 38
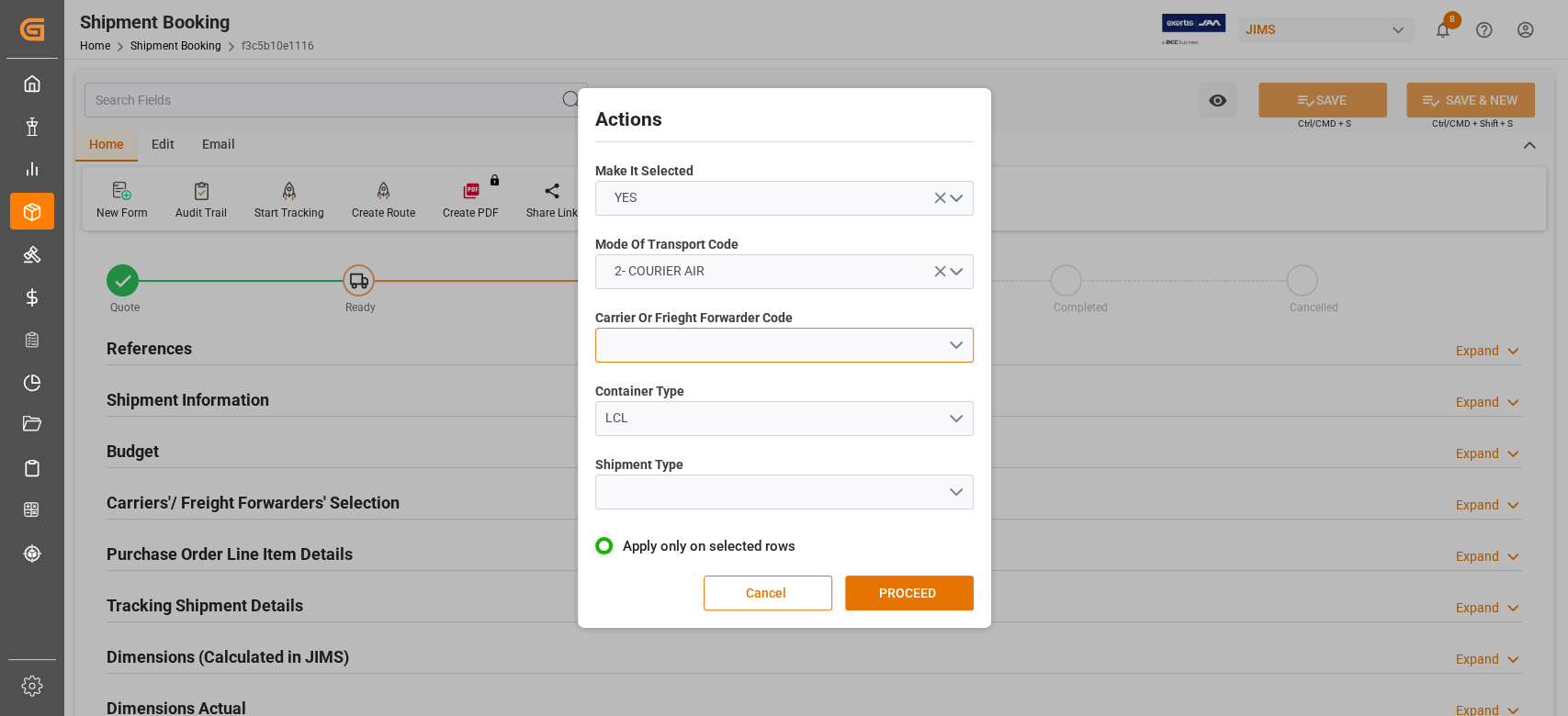
click at [695, 345] on button "open menu" at bounding box center [784, 345] width 379 height 35
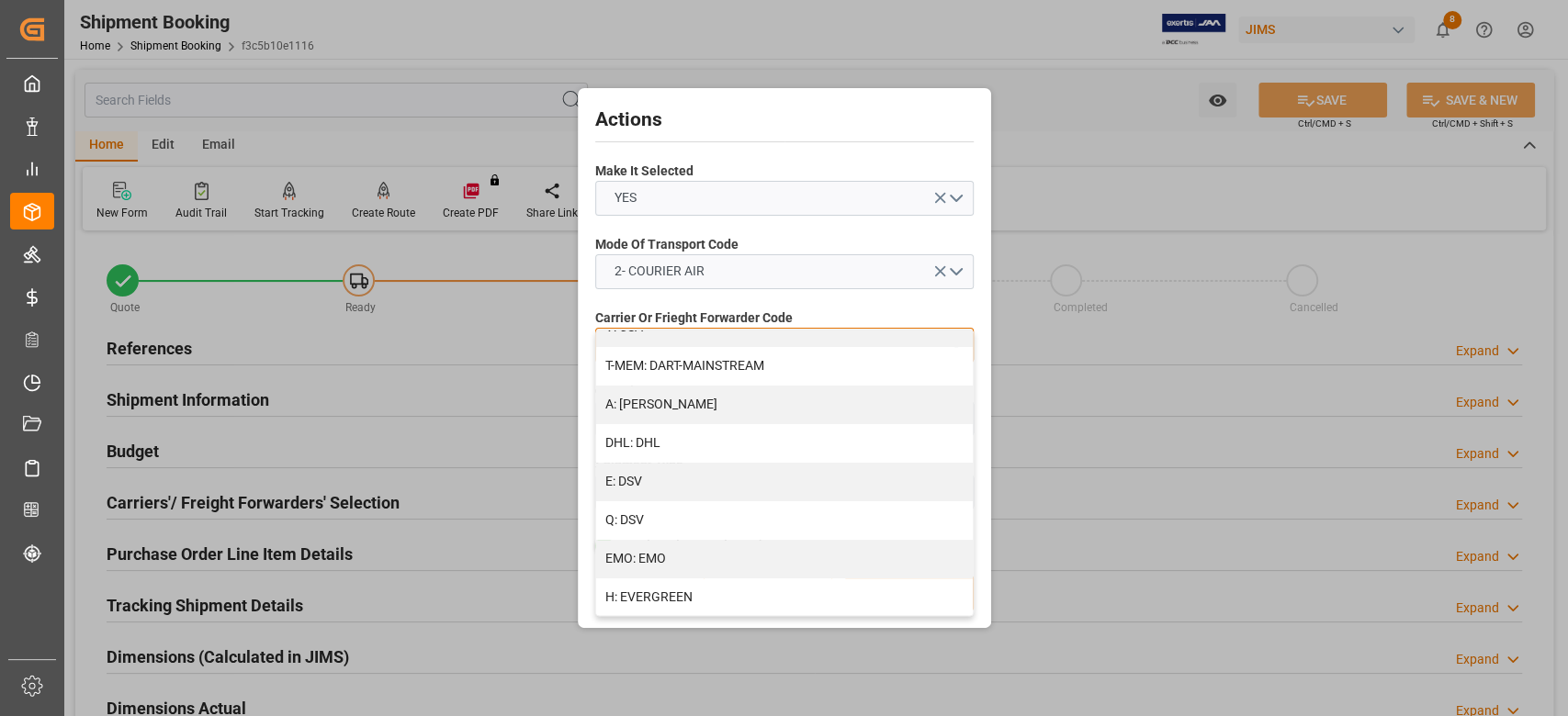
scroll to position [245, 0]
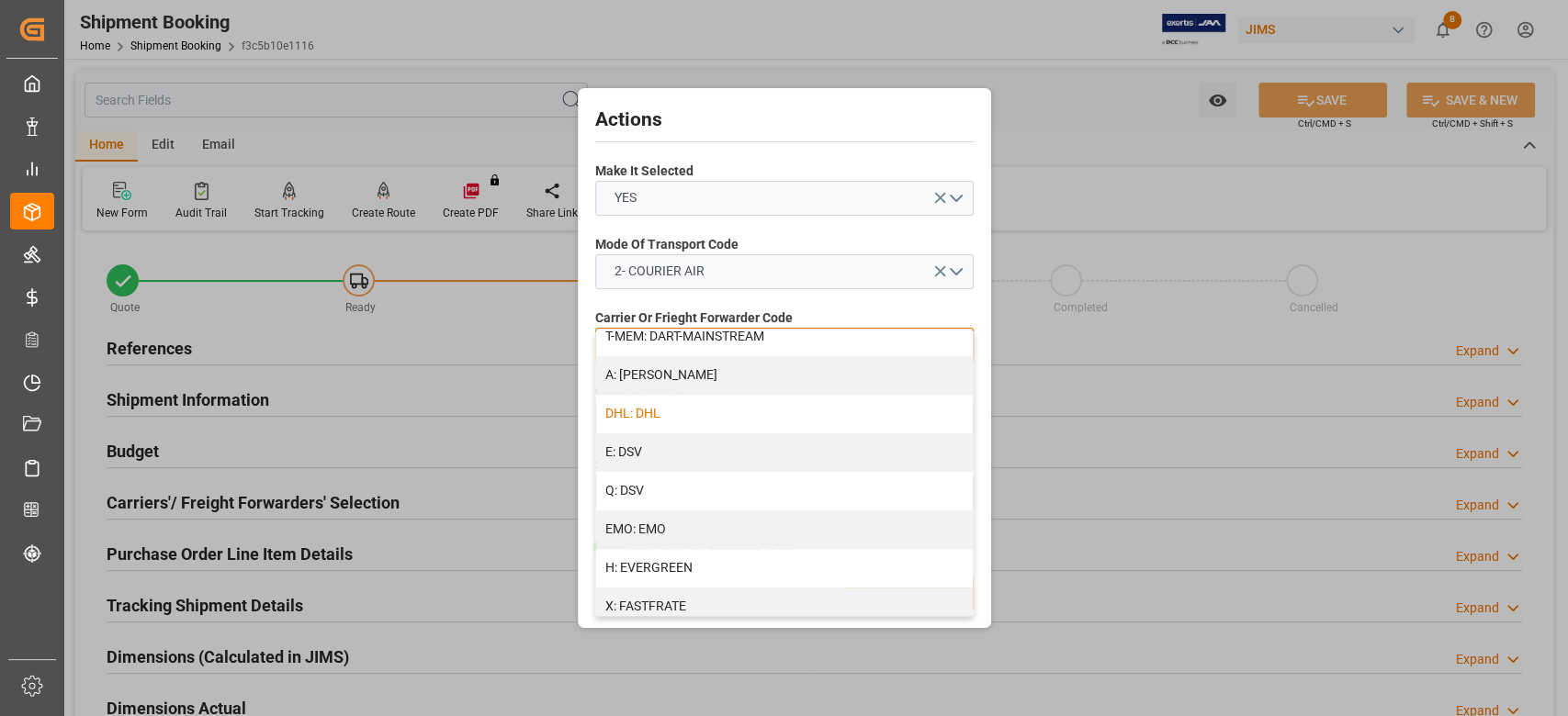
click at [664, 409] on div "DHL: DHL" at bounding box center [784, 413] width 377 height 38
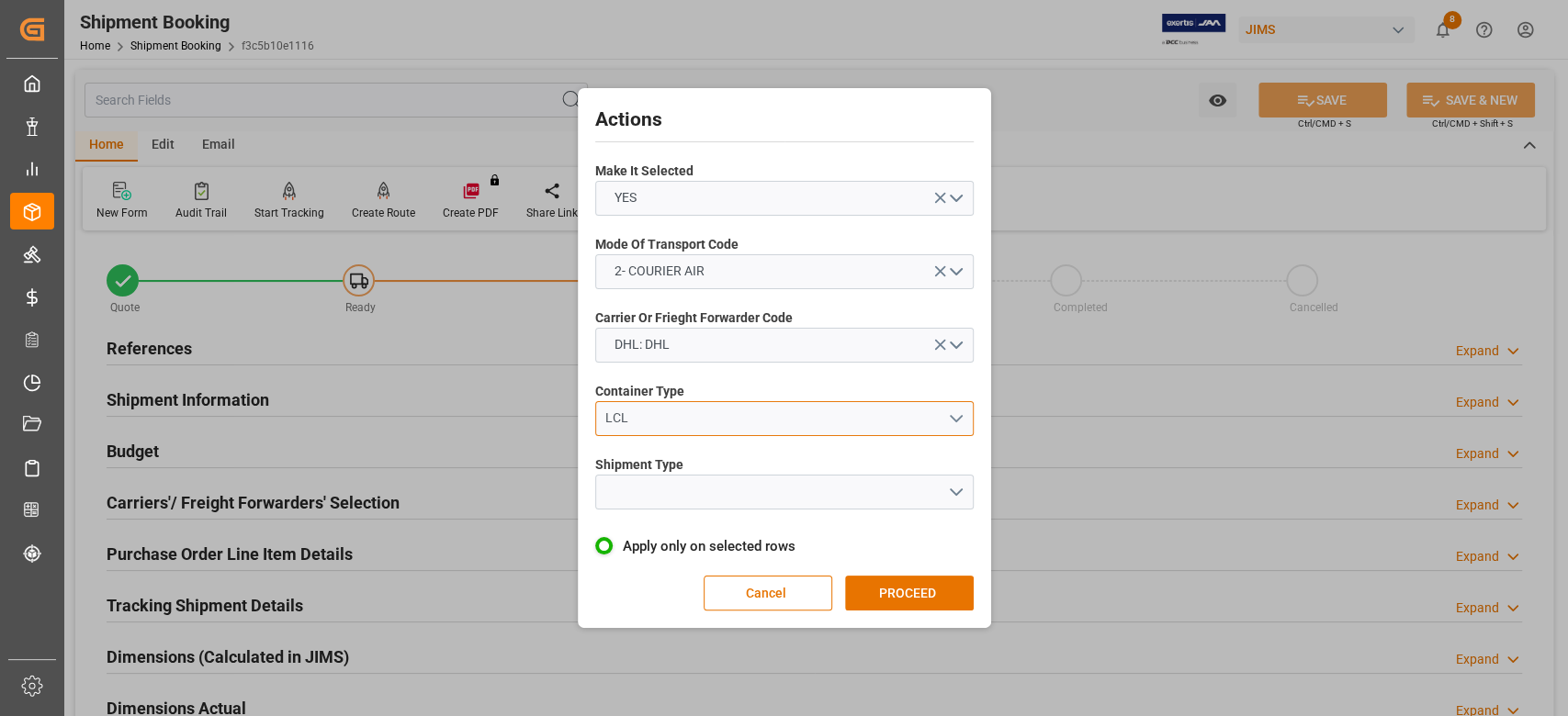
click at [663, 417] on div "LCL" at bounding box center [775, 419] width 342 height 20
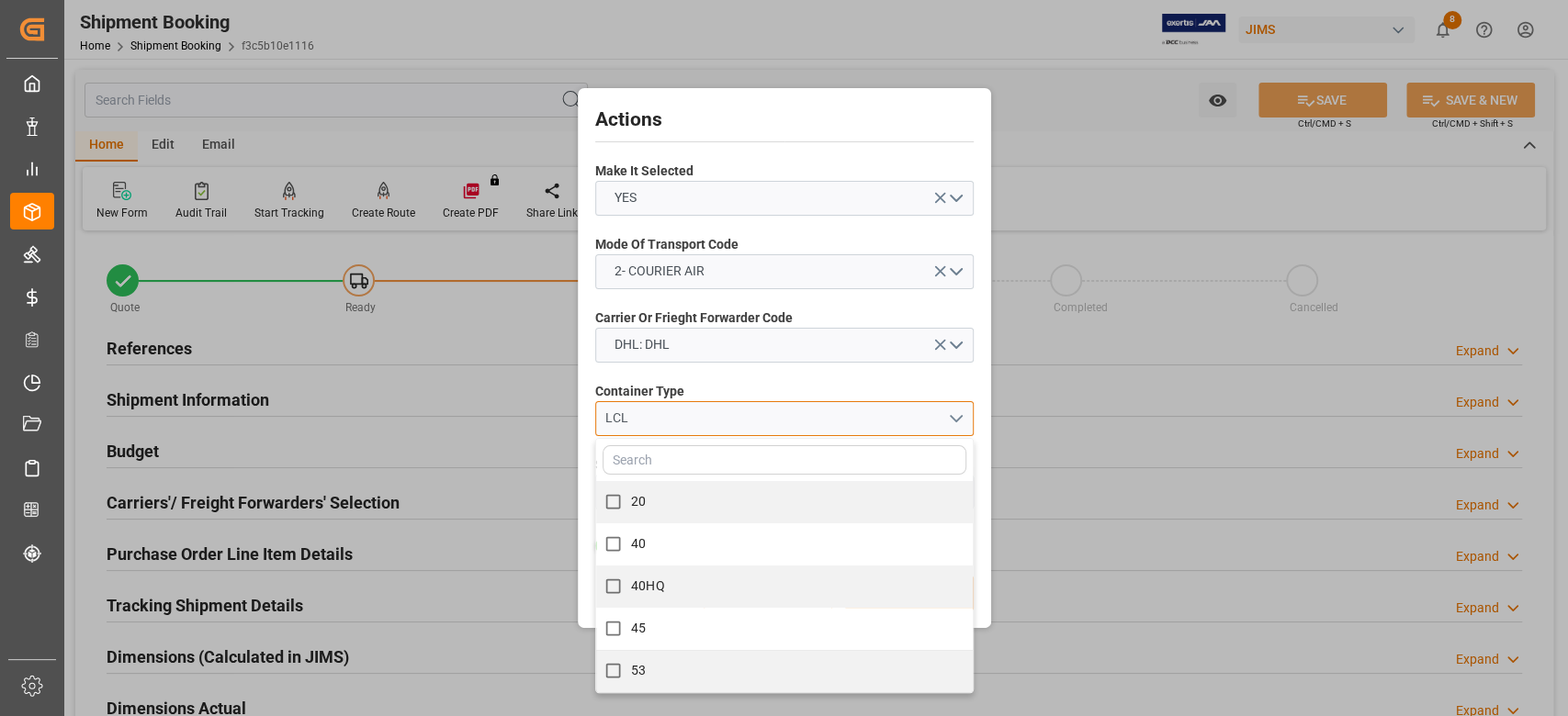
click at [663, 417] on div "LCL" at bounding box center [775, 419] width 342 height 20
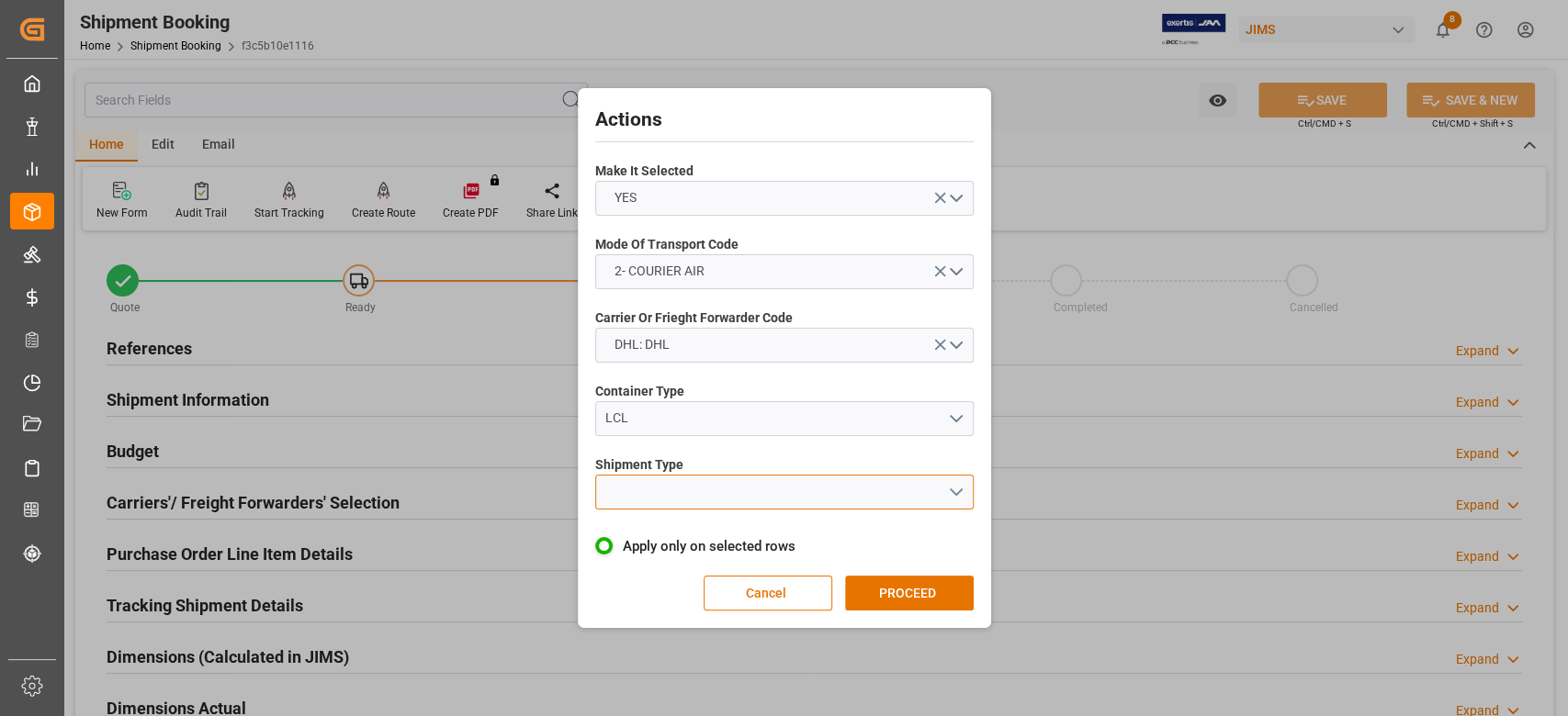
click at [683, 501] on button "open menu" at bounding box center [784, 492] width 379 height 35
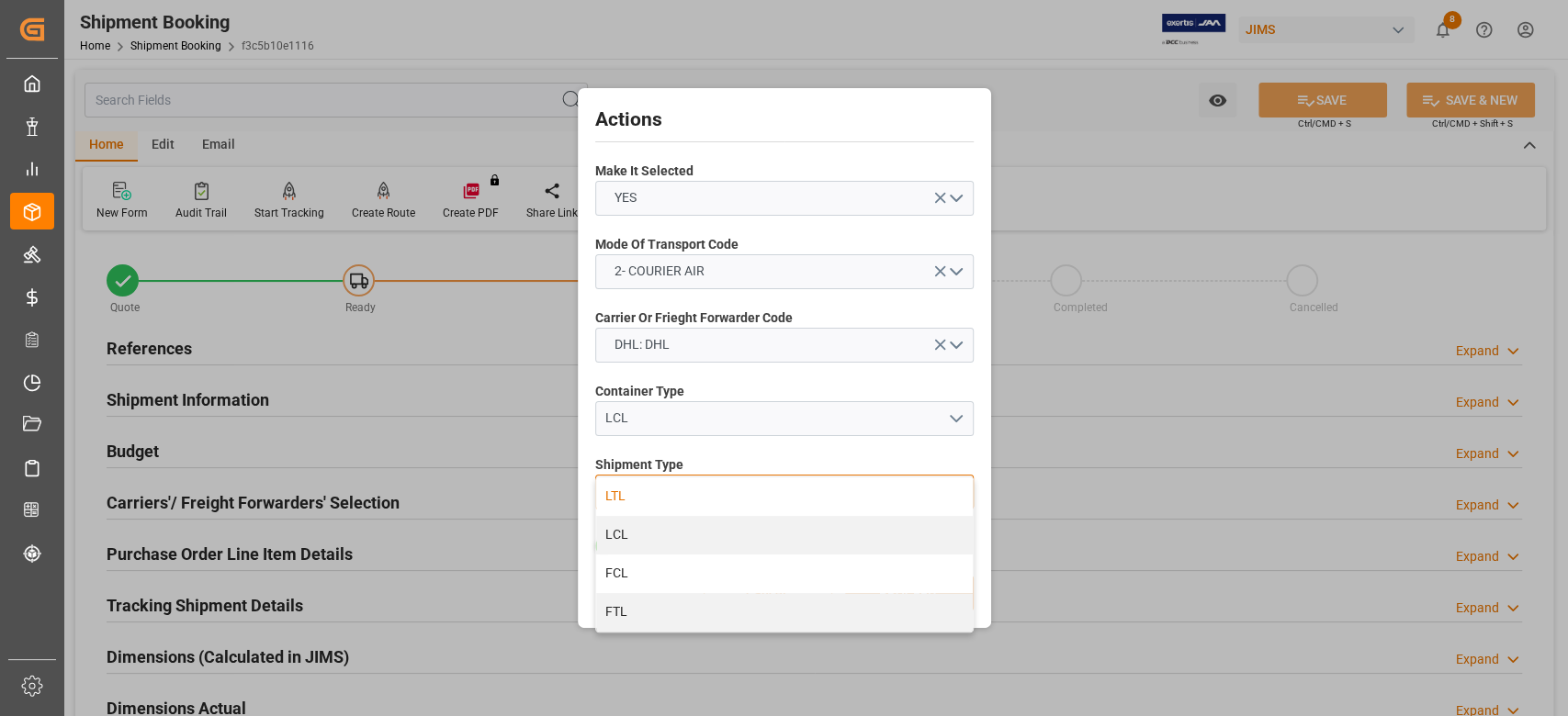
click at [678, 503] on div "LTL" at bounding box center [784, 496] width 377 height 38
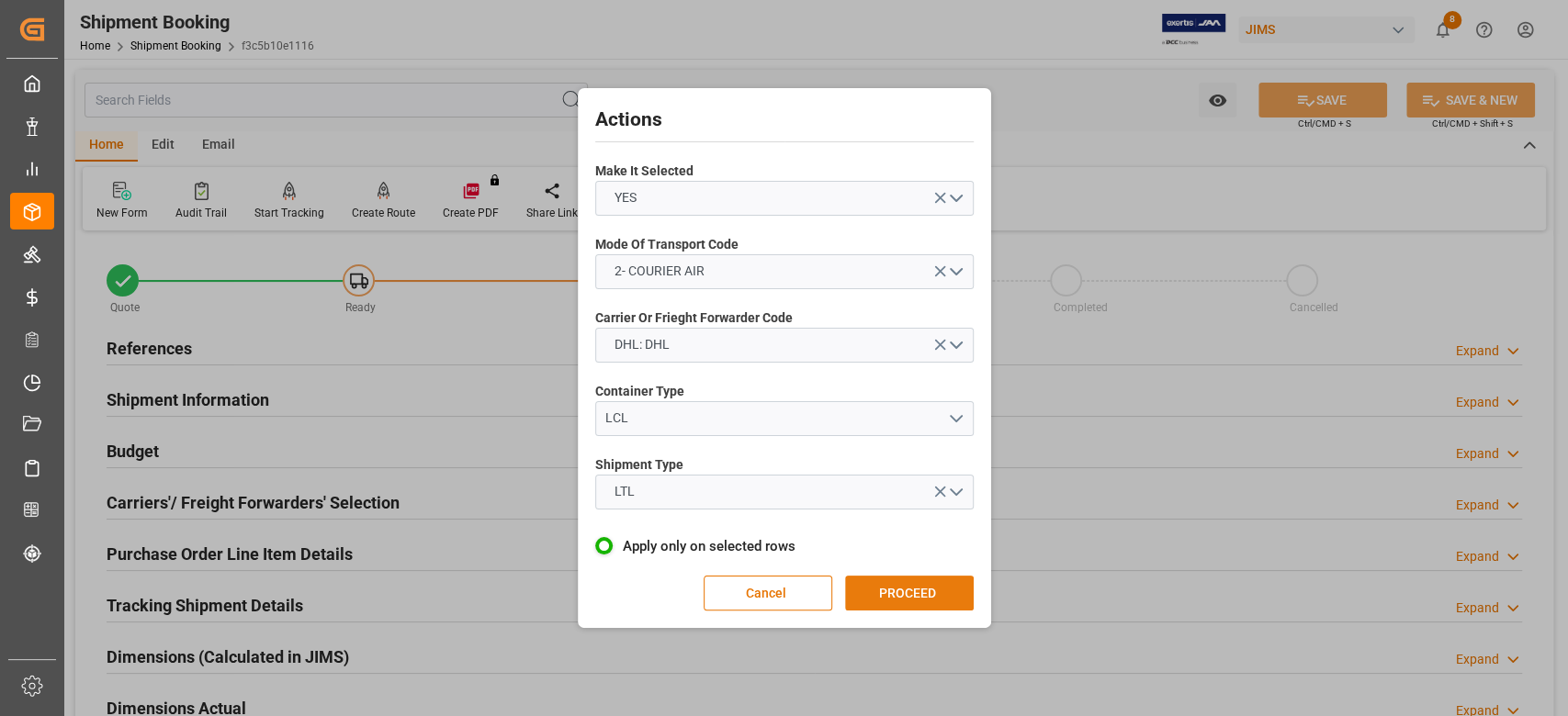
click at [886, 590] on button "PROCEED" at bounding box center [908, 593] width 128 height 35
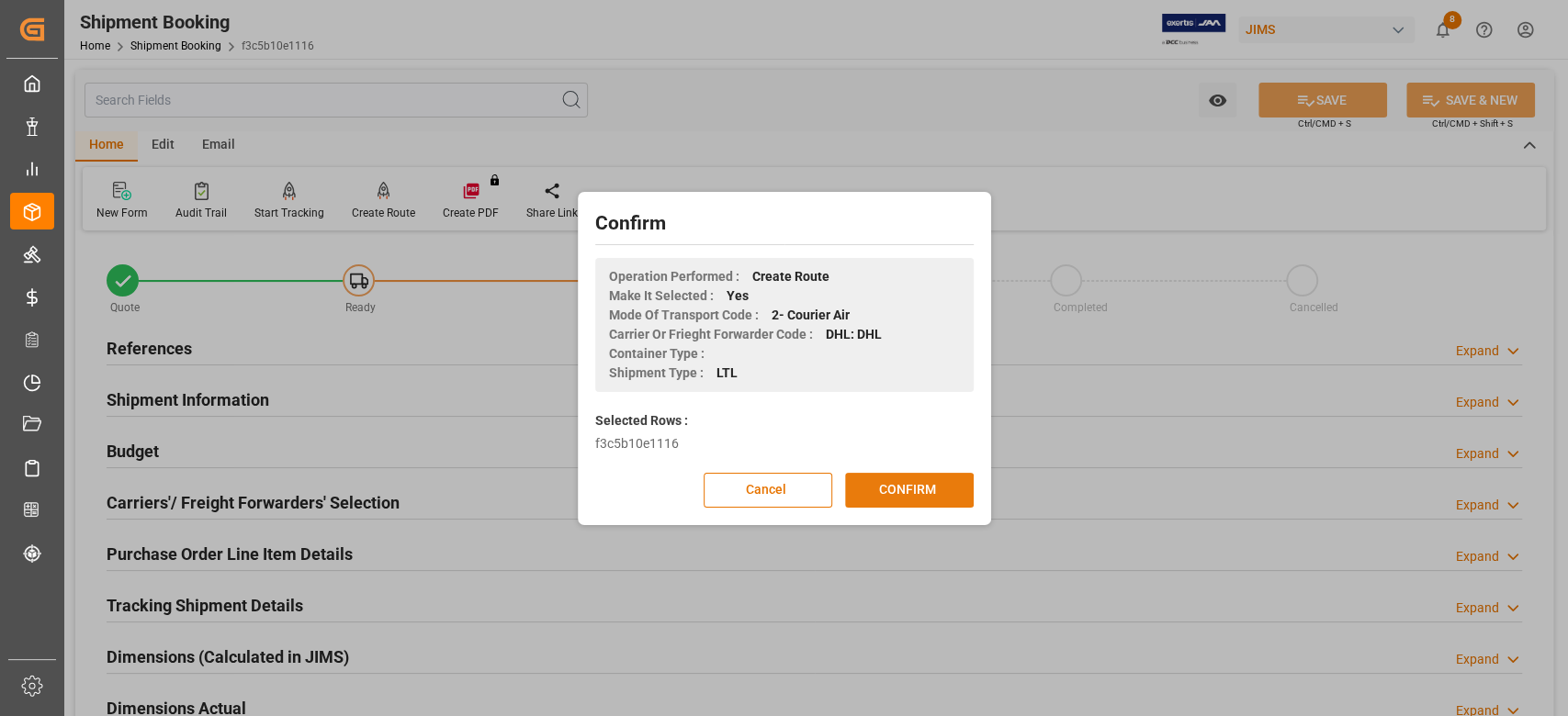
click at [880, 490] on button "CONFIRM" at bounding box center [908, 490] width 128 height 35
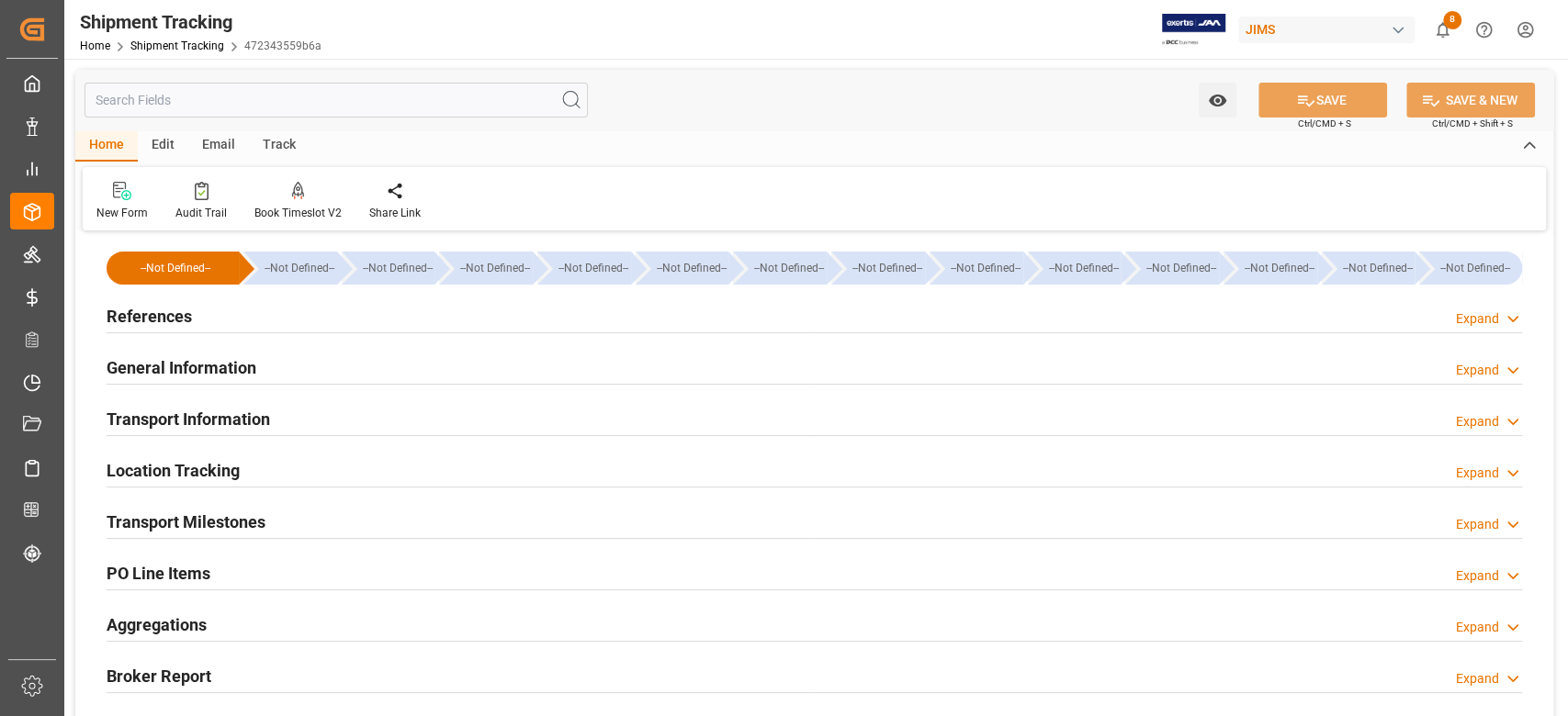
type input "[DATE]"
click at [151, 318] on h2 "References" at bounding box center [149, 316] width 85 height 24
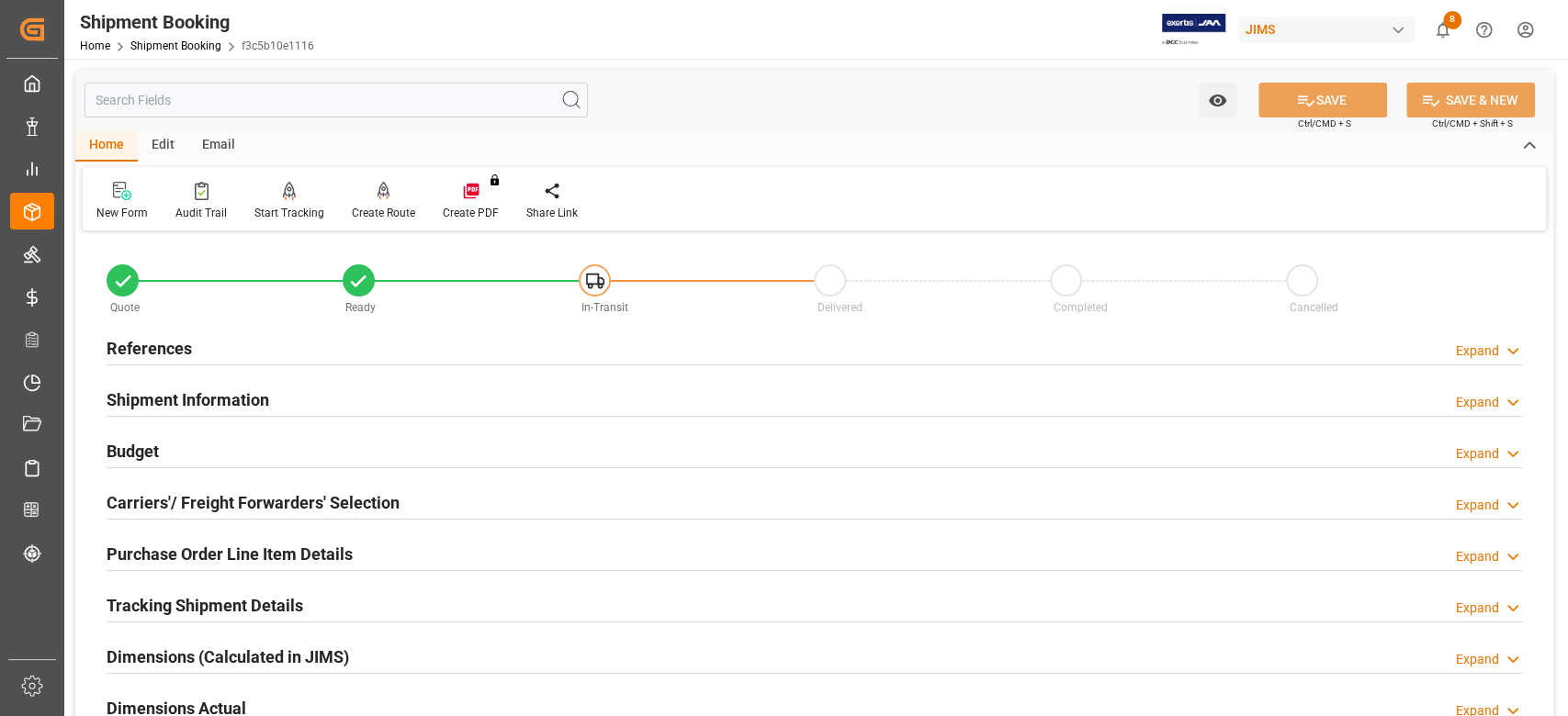
scroll to position [245, 0]
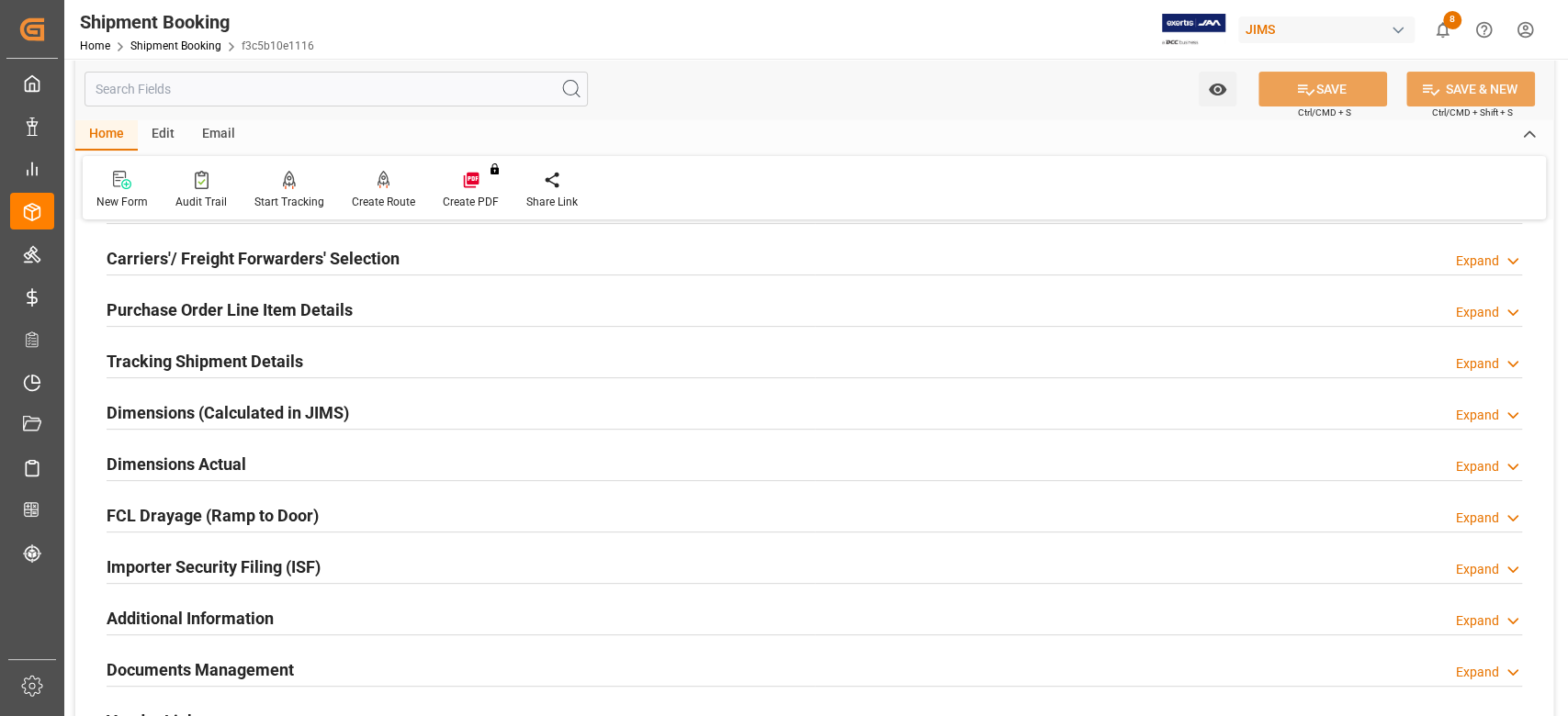
click at [158, 362] on h2 "Tracking Shipment Details" at bounding box center [205, 361] width 197 height 24
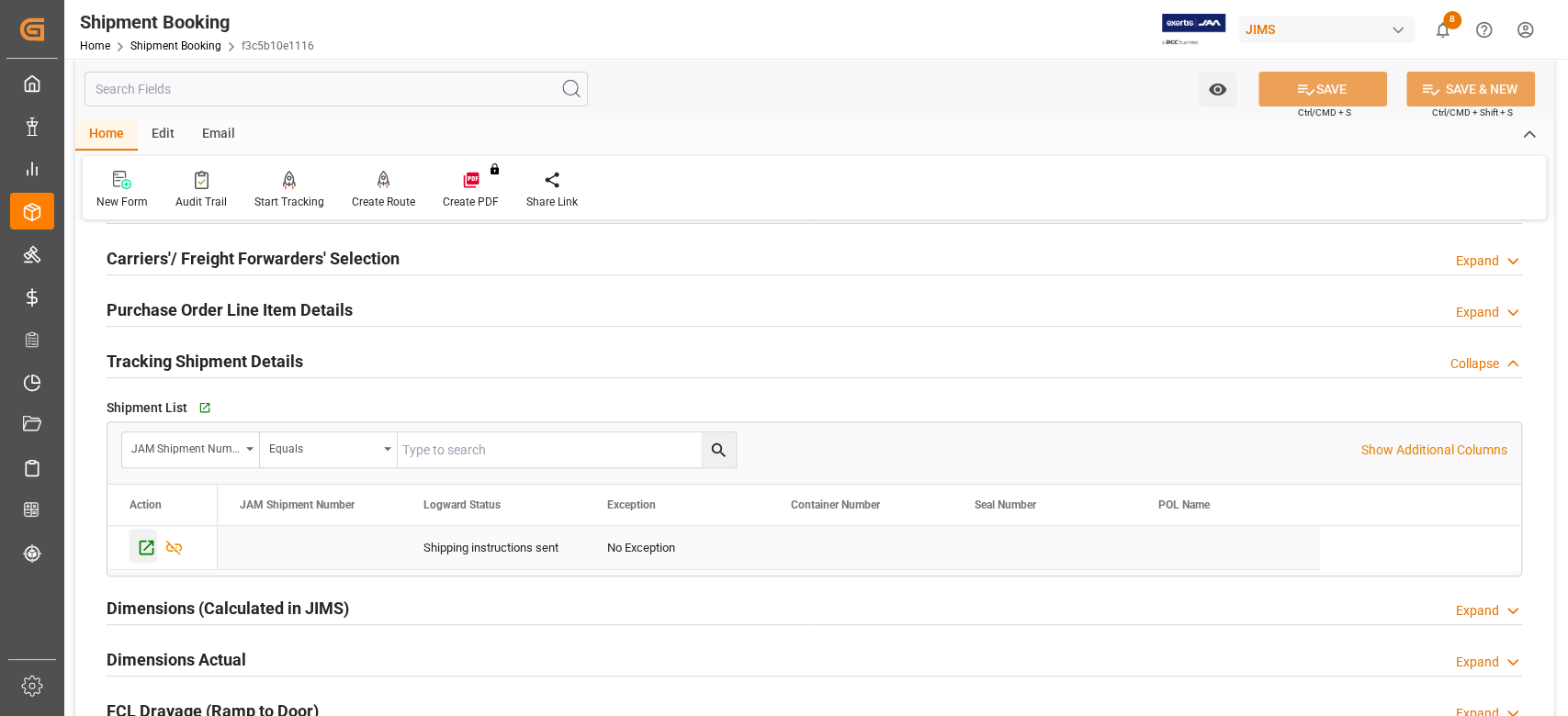
click at [148, 547] on icon "Press SPACE to select this row." at bounding box center [147, 548] width 20 height 20
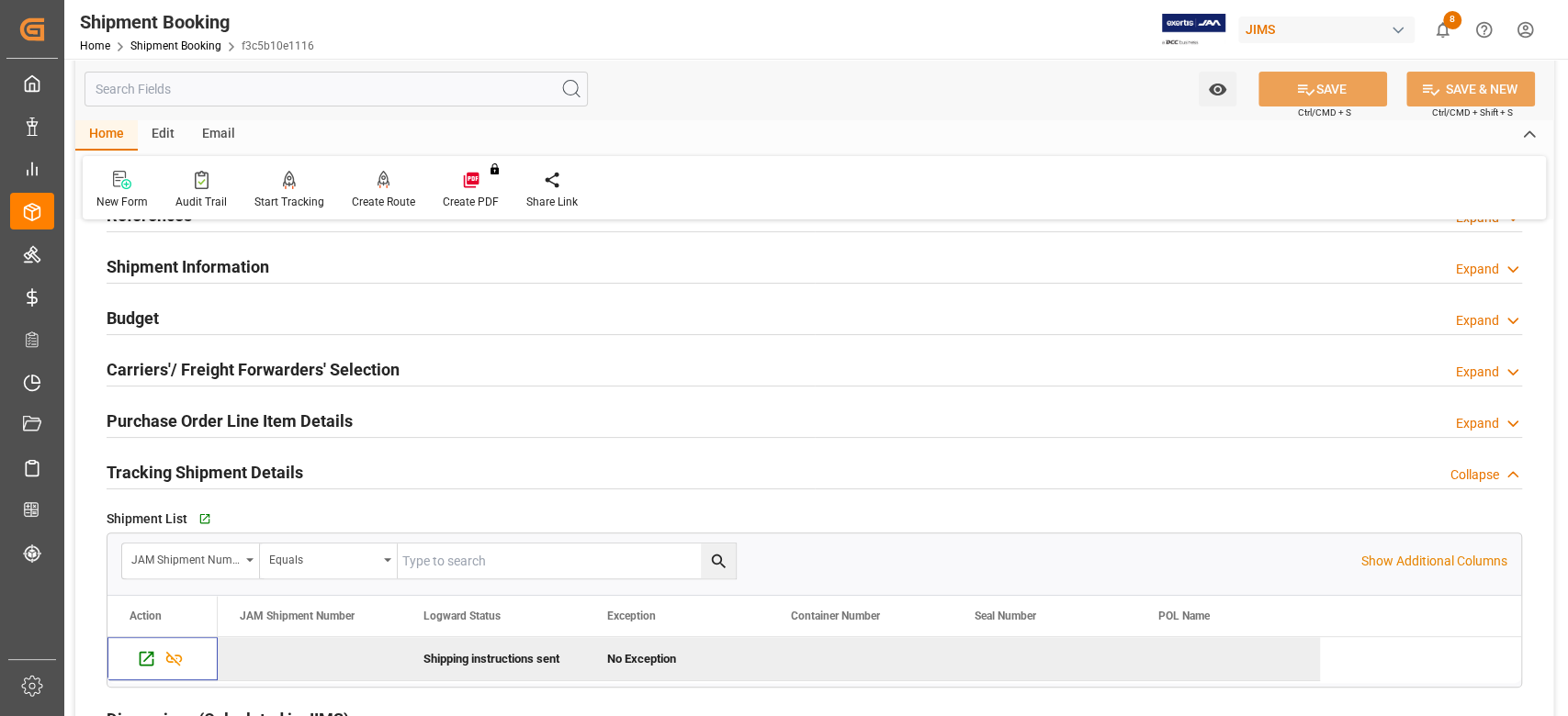
scroll to position [0, 0]
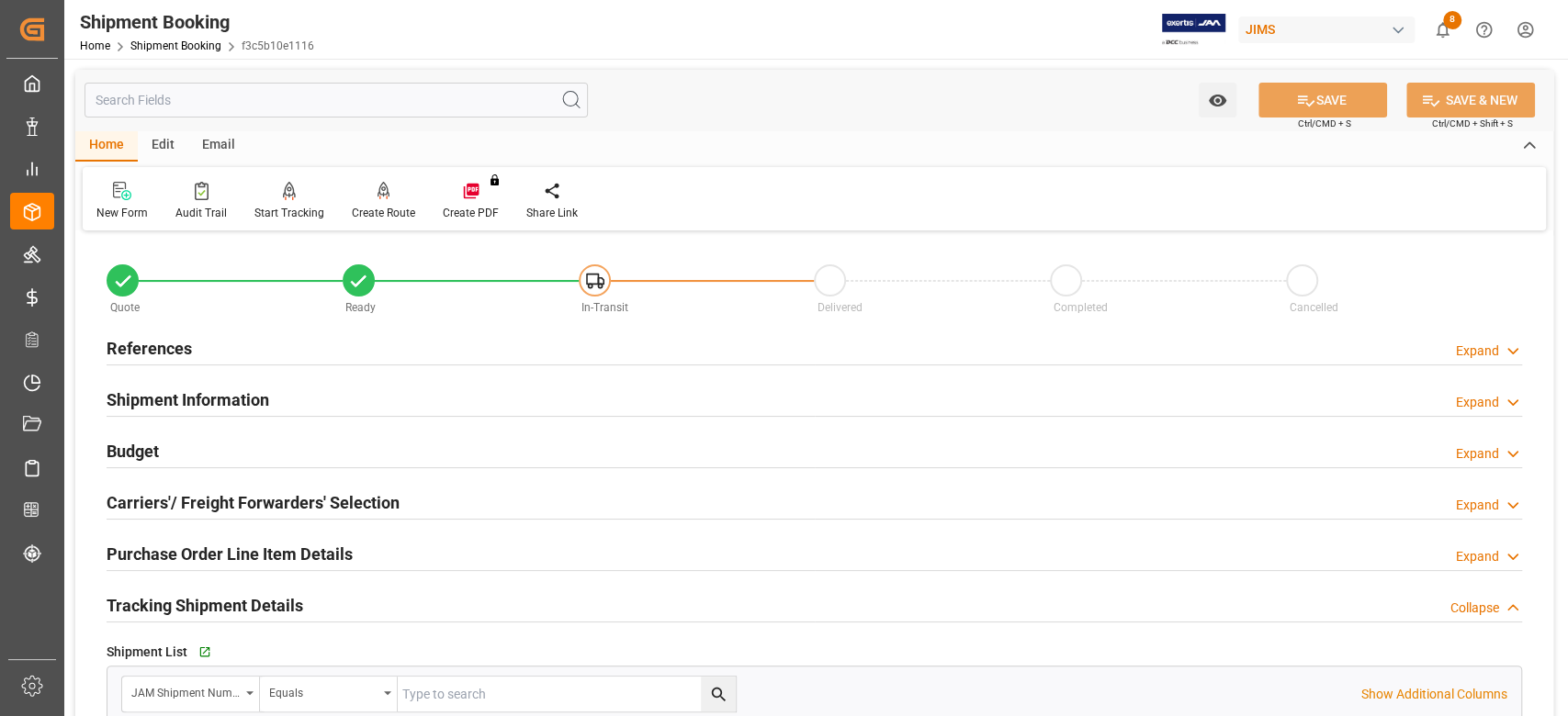
click at [149, 356] on h2 "References" at bounding box center [149, 347] width 85 height 24
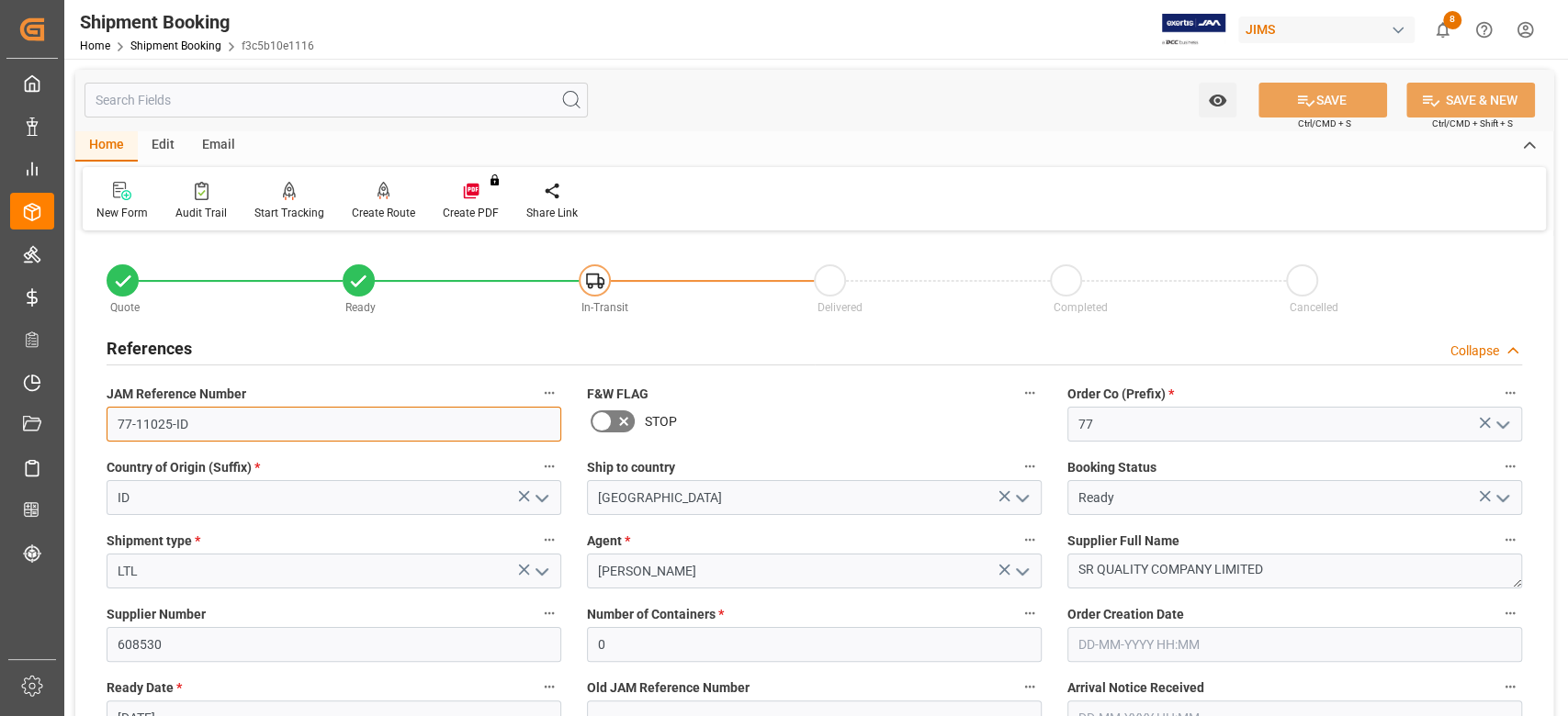
click at [186, 413] on input "77-11025-ID" at bounding box center [334, 425] width 454 height 35
click at [211, 416] on input "77-11025-ID" at bounding box center [334, 425] width 454 height 35
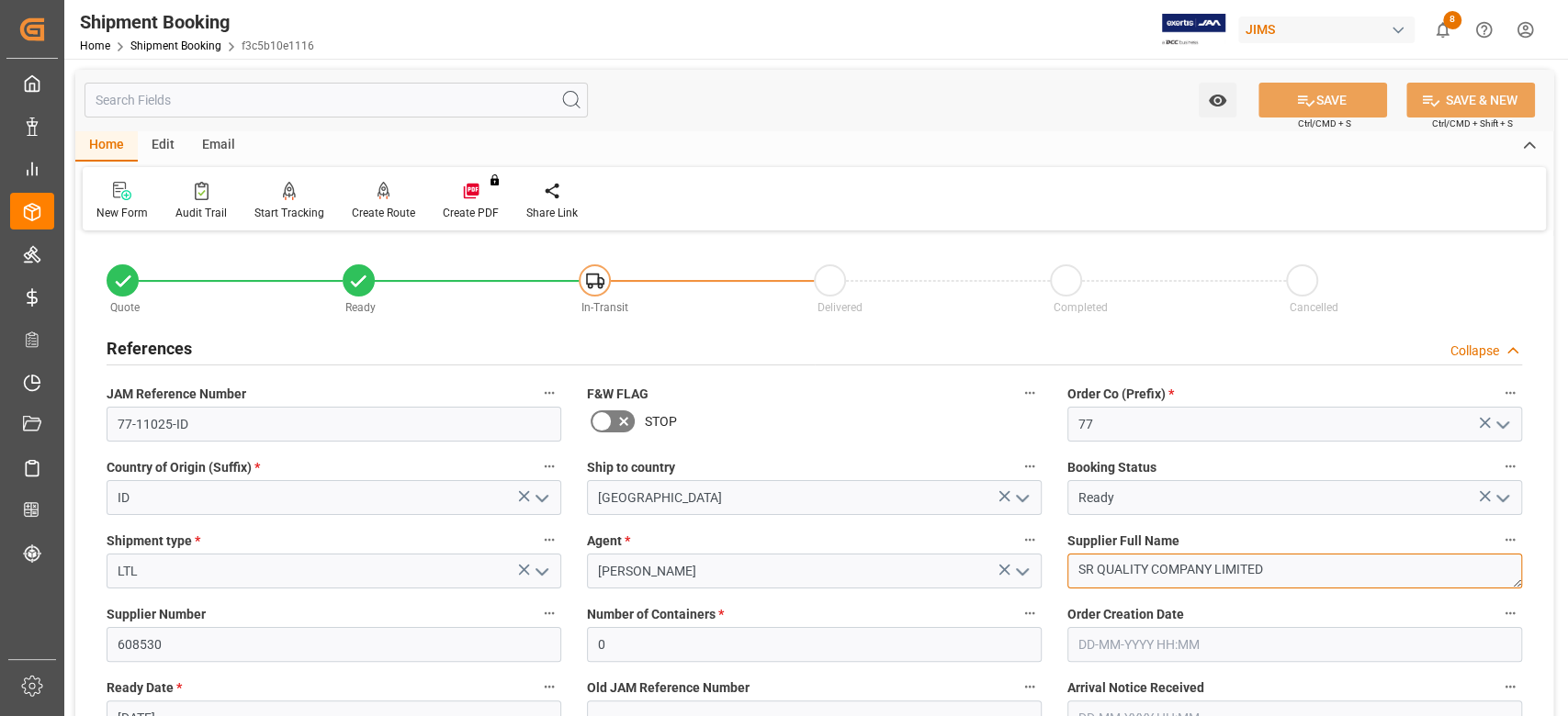
click at [1292, 569] on textarea "SR QUALITY COMPANY LIMITED" at bounding box center [1294, 571] width 454 height 35
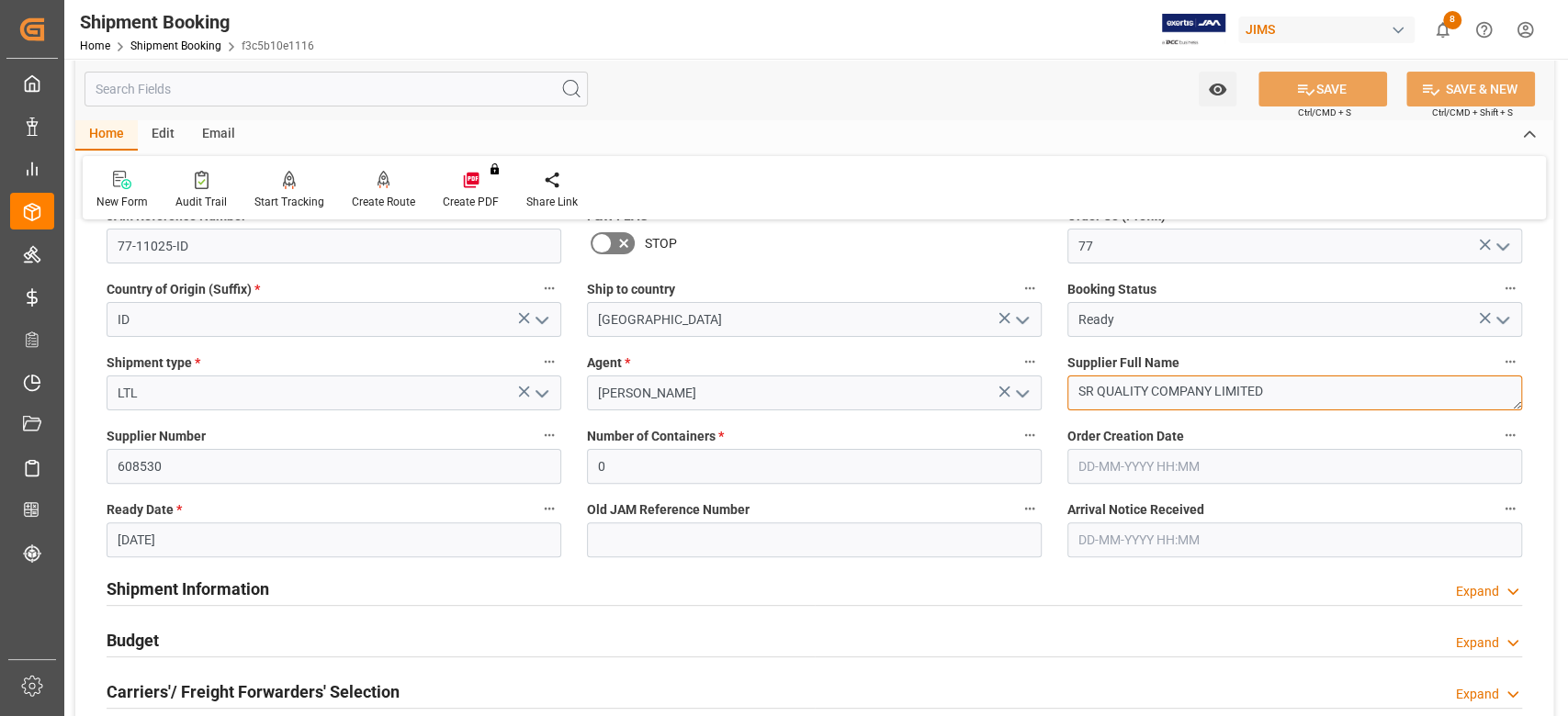
scroll to position [245, 0]
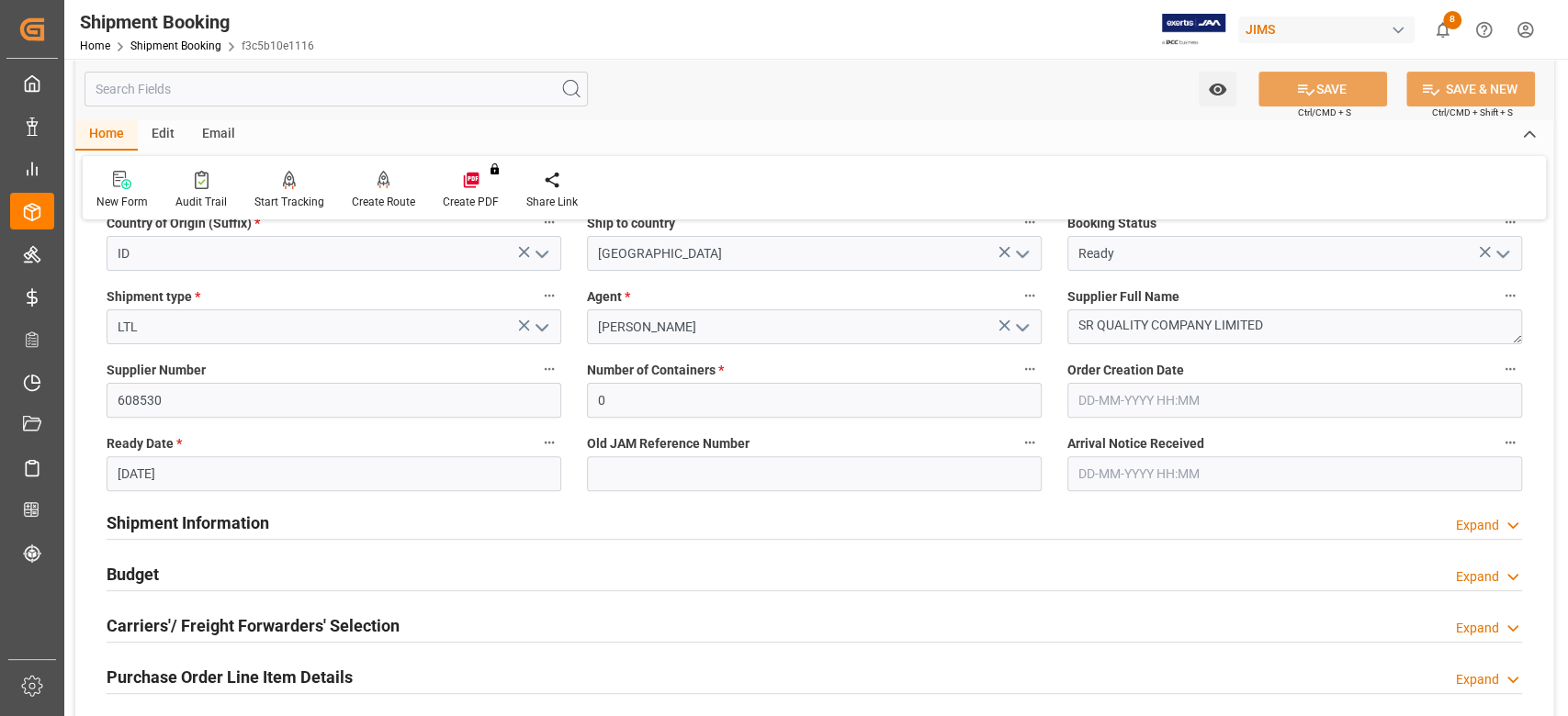
click at [255, 517] on h2 "Shipment Information" at bounding box center [188, 522] width 162 height 24
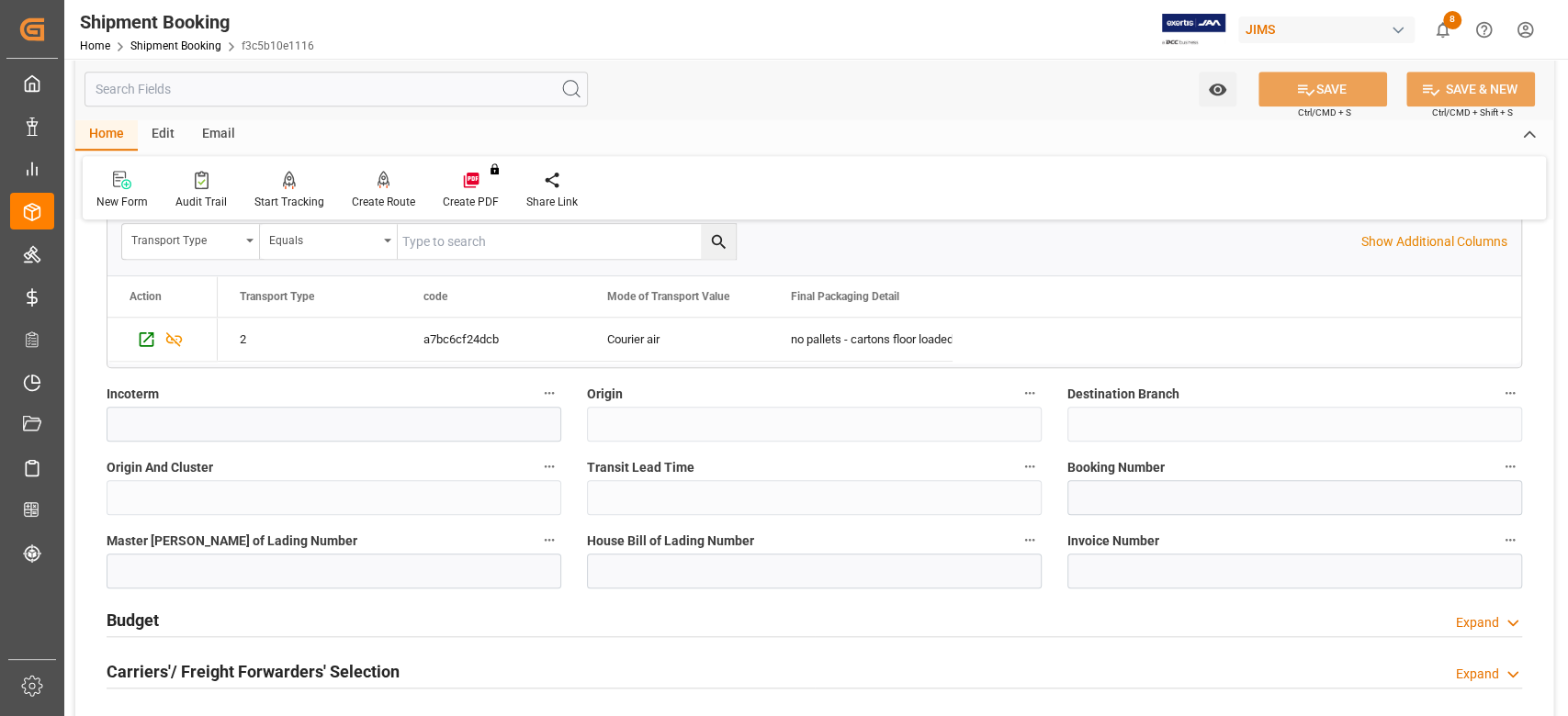
scroll to position [978, 0]
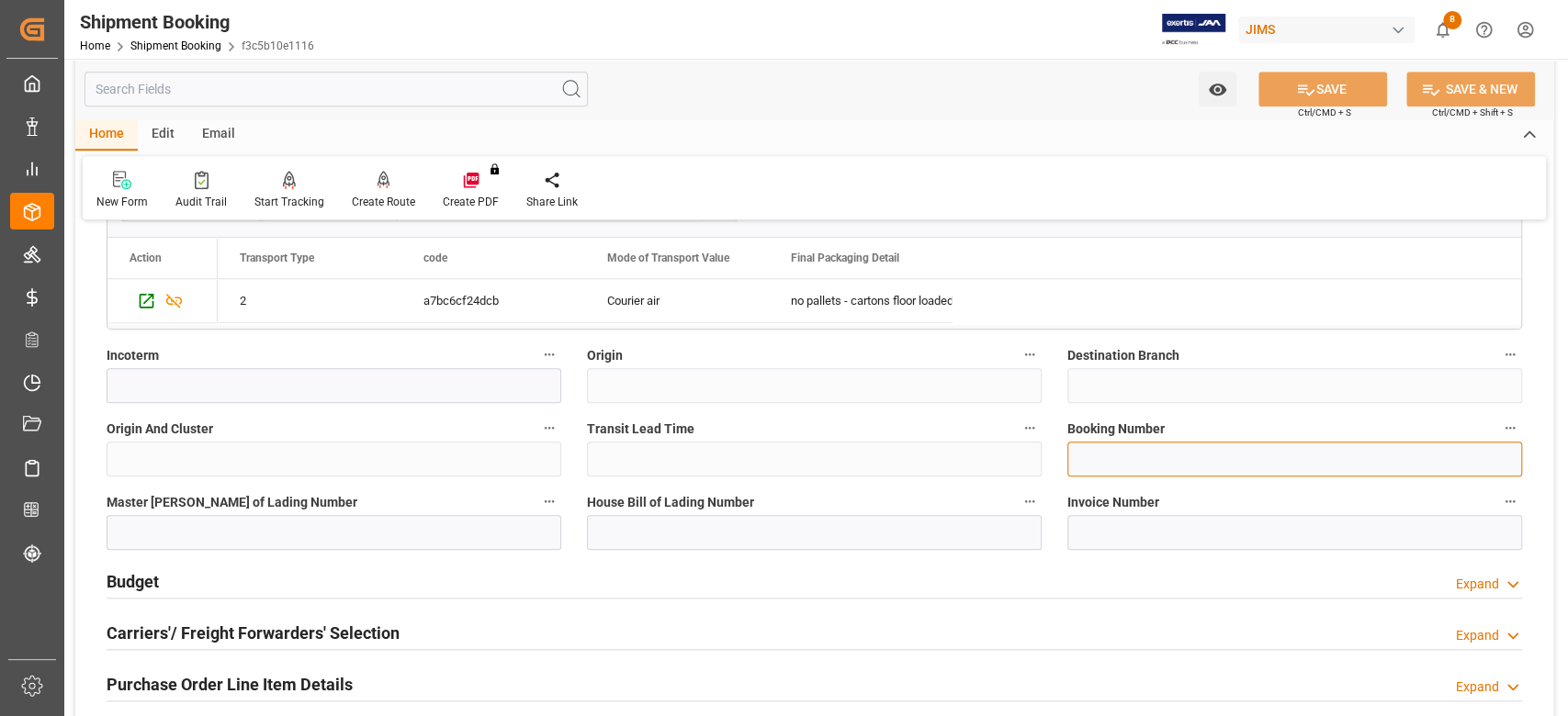
click at [1142, 450] on input at bounding box center [1294, 459] width 454 height 35
paste input "6039808806"
type input "6039808806"
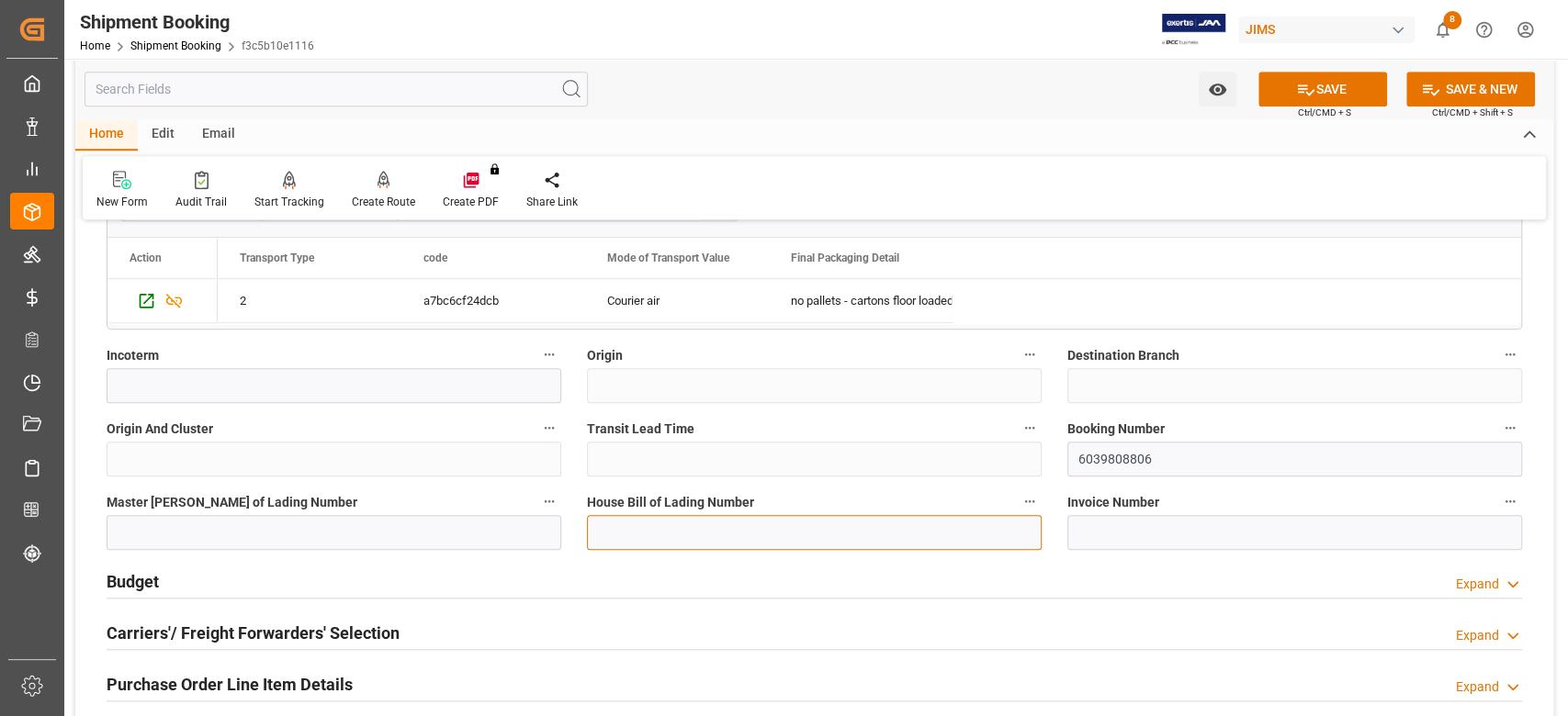
click at [766, 532] on input at bounding box center [814, 532] width 454 height 35
paste input "6039808806"
type input "6039808806"
click at [1347, 91] on button "SAVE" at bounding box center [1322, 89] width 128 height 35
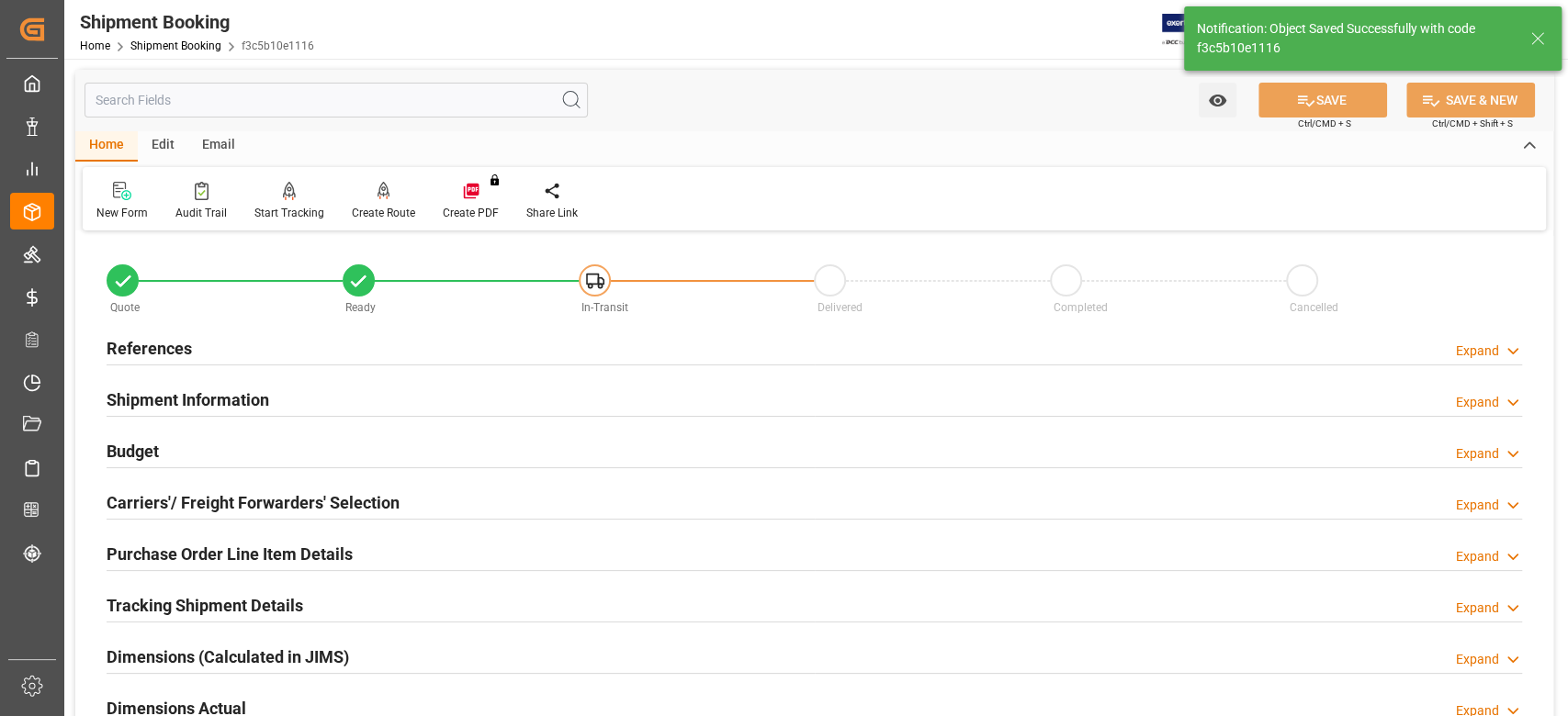
scroll to position [122, 0]
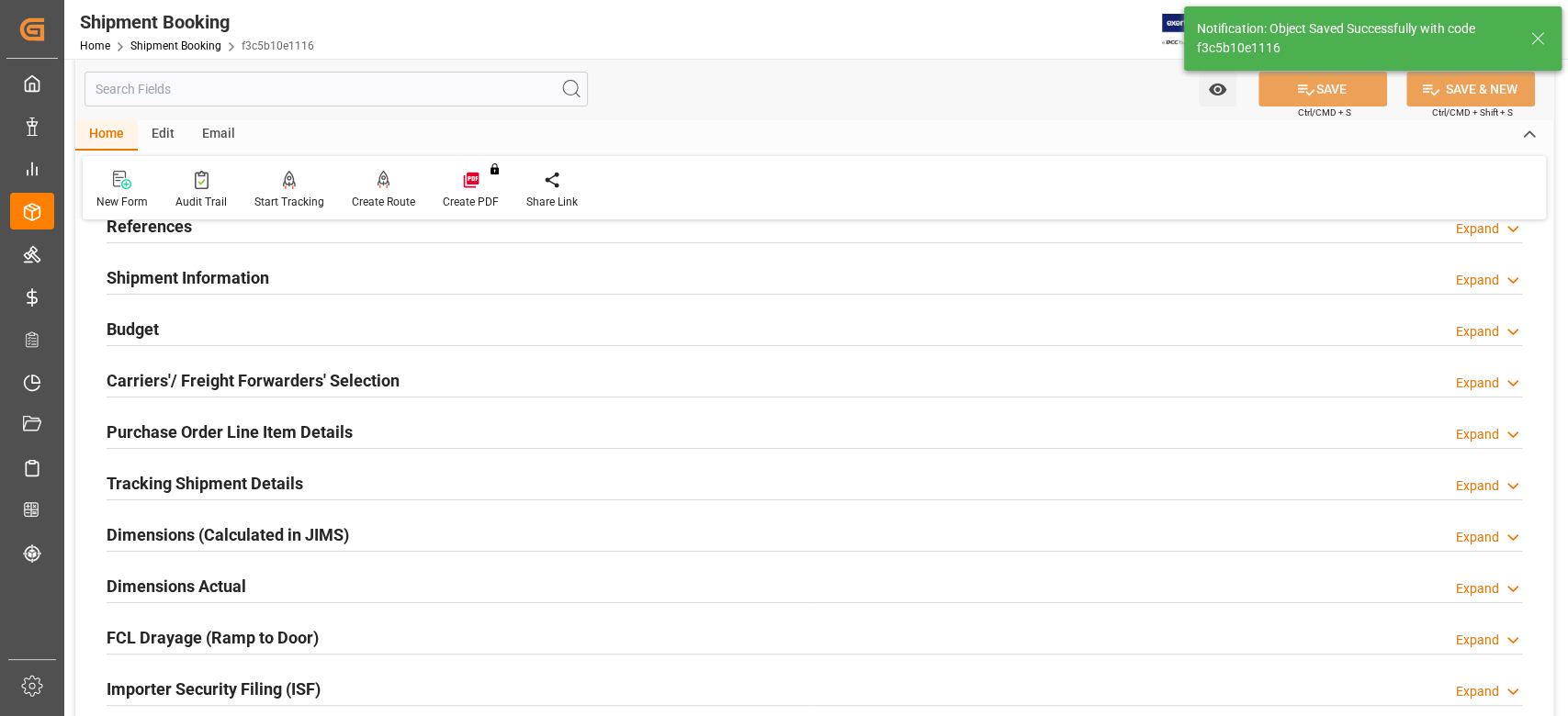
click at [161, 482] on h2 "Tracking Shipment Details" at bounding box center [205, 482] width 197 height 24
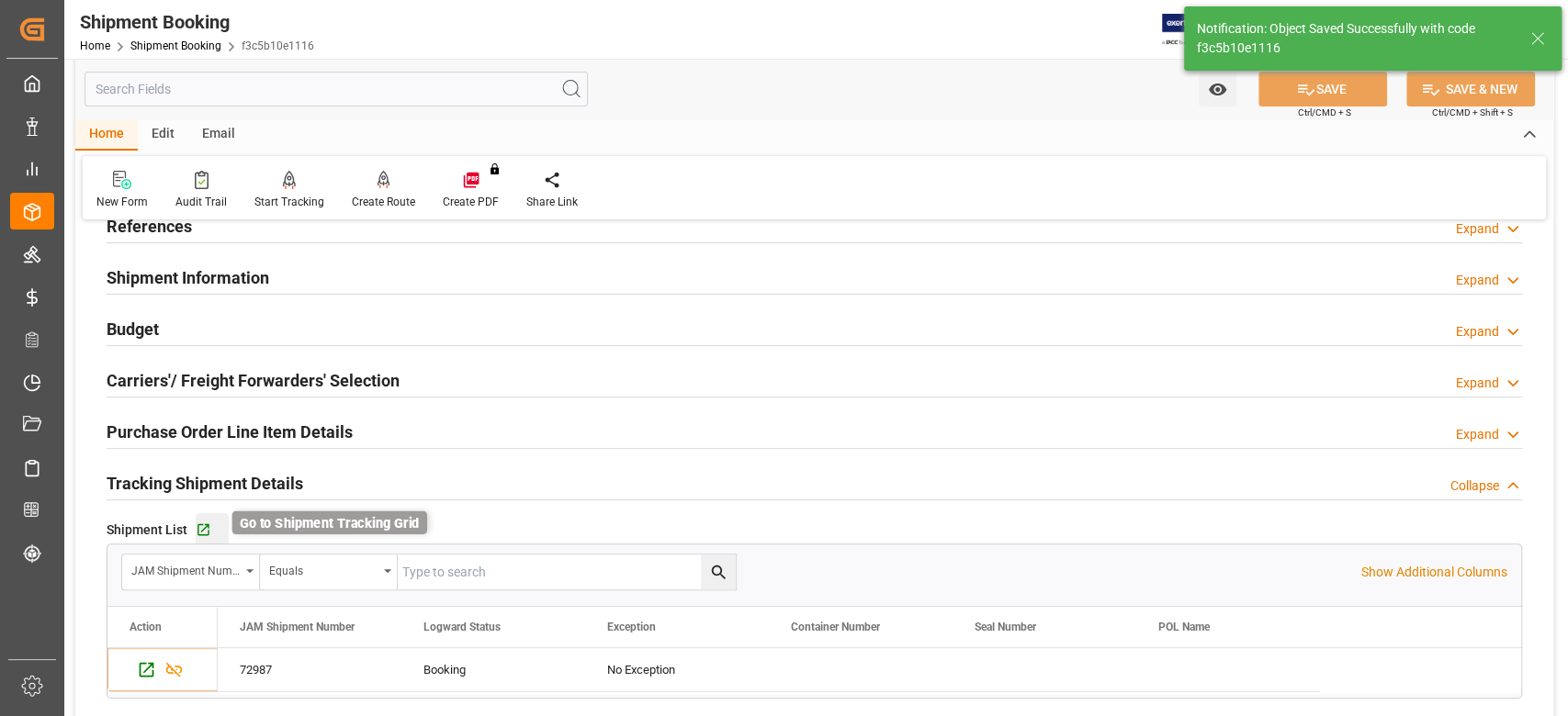
click at [198, 530] on icon "button" at bounding box center [204, 530] width 12 height 12
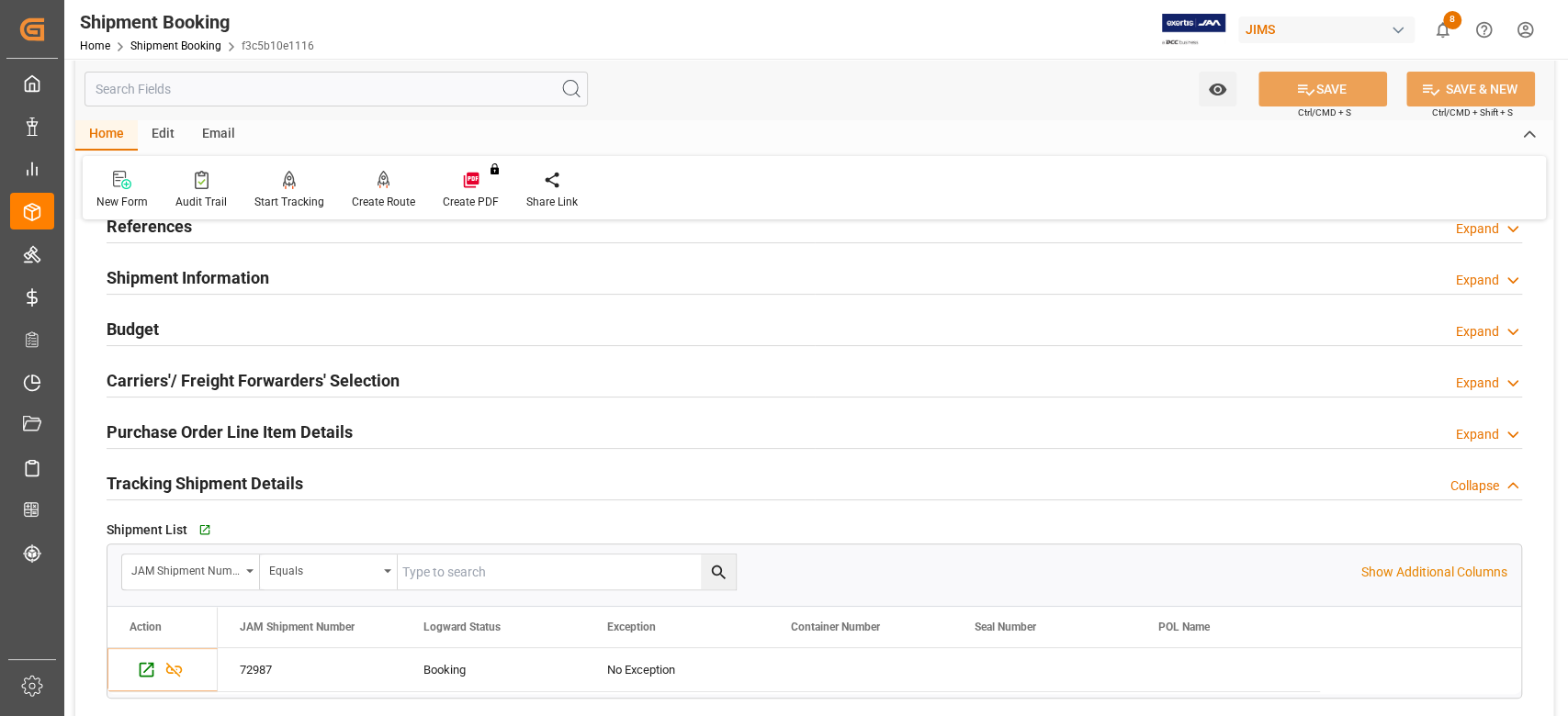
click at [178, 283] on h2 "Shipment Information" at bounding box center [188, 277] width 162 height 24
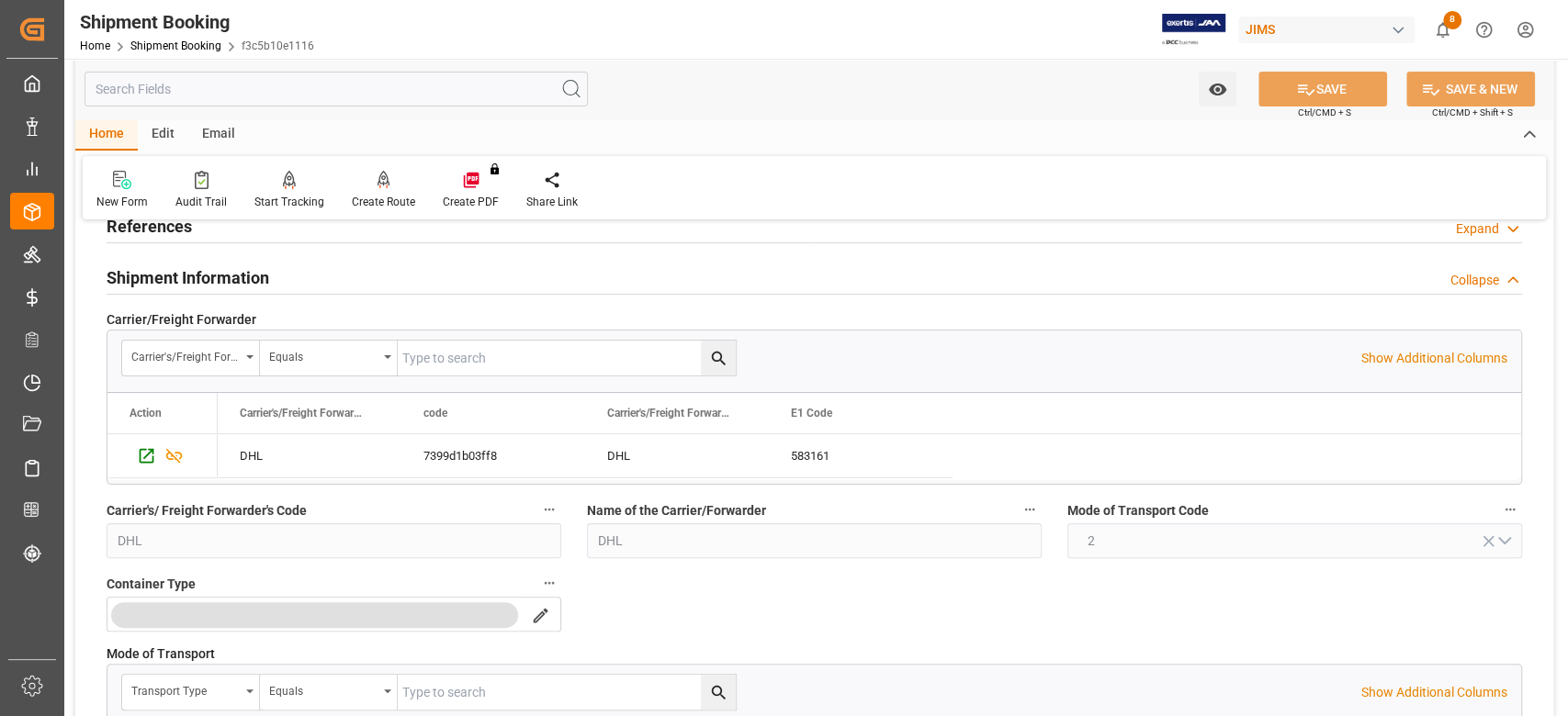
click at [178, 283] on h2 "Shipment Information" at bounding box center [188, 277] width 162 height 24
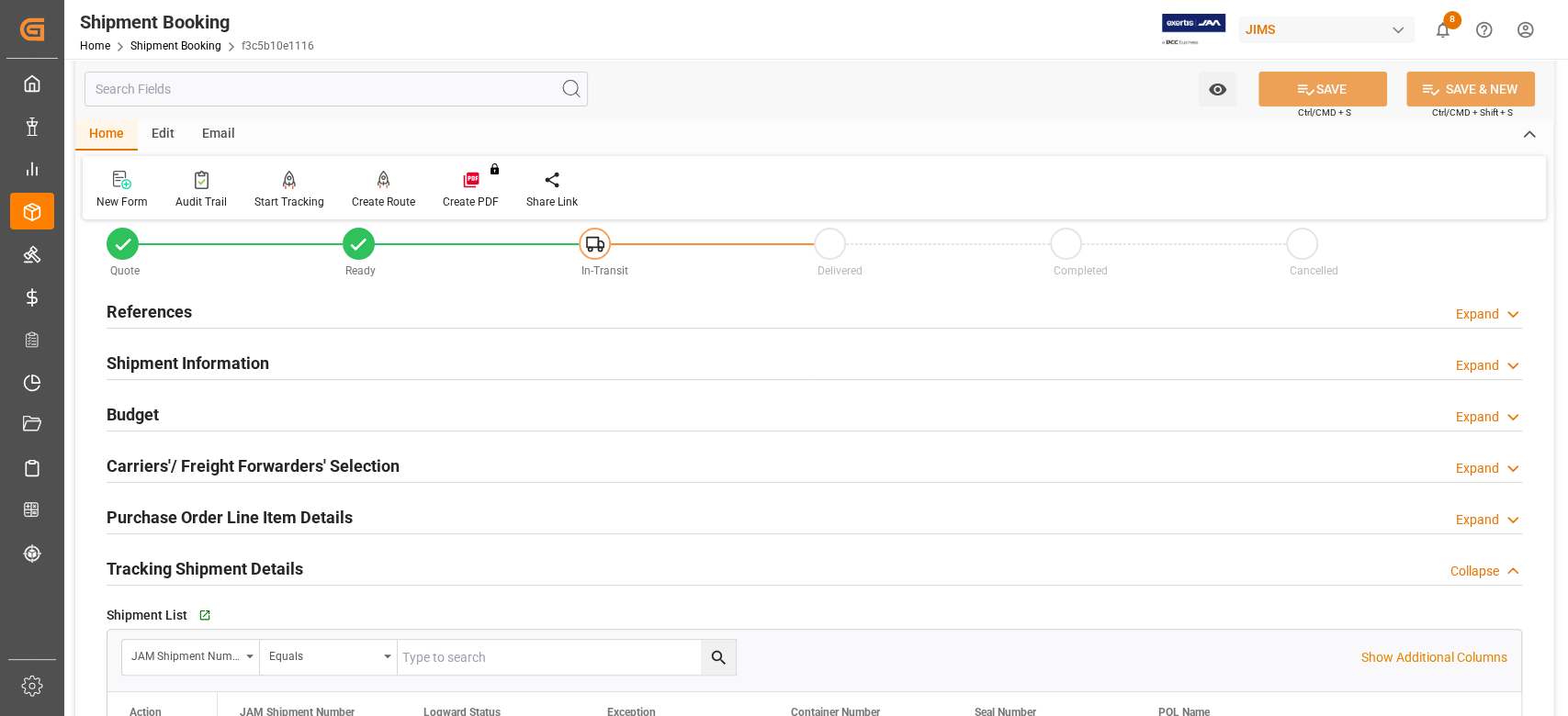
scroll to position [0, 0]
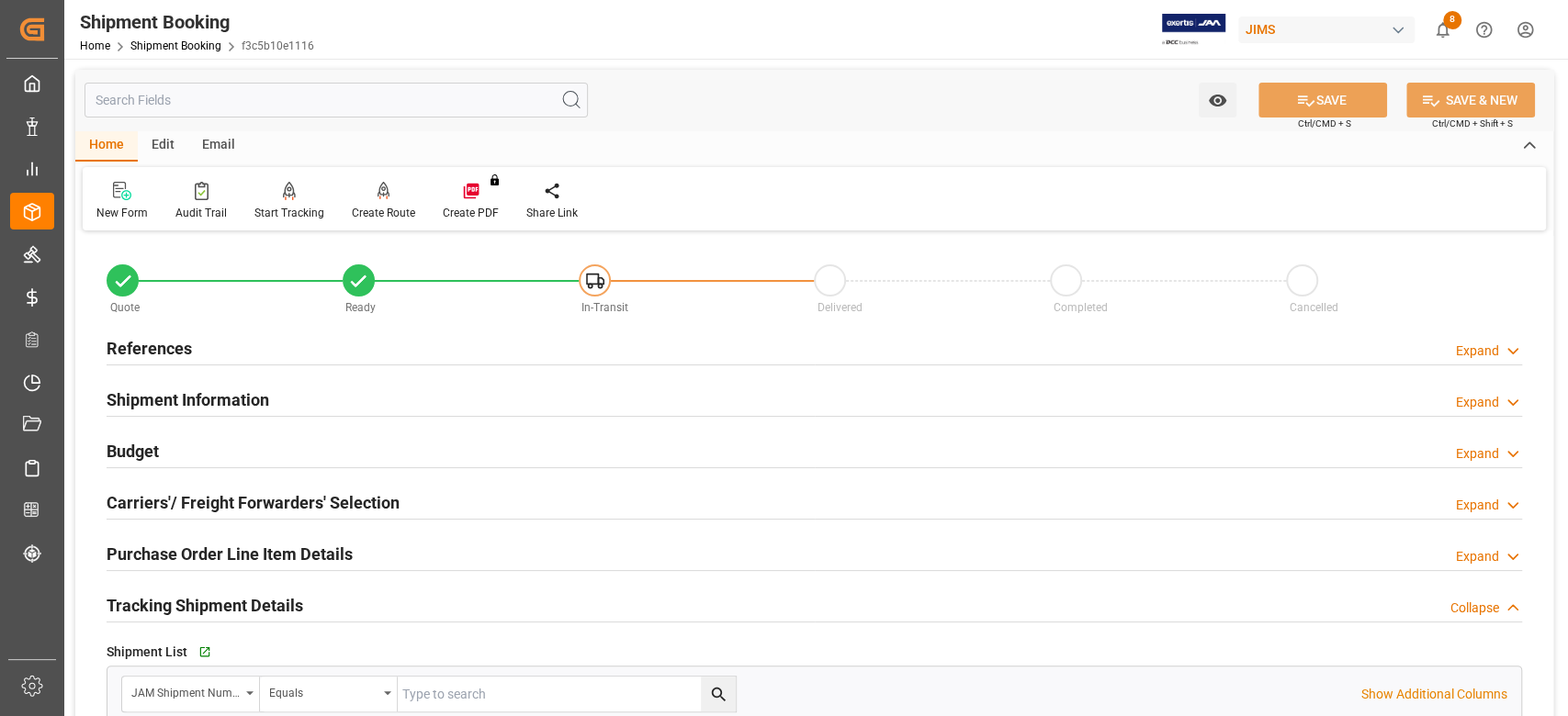
click at [140, 356] on h2 "References" at bounding box center [149, 347] width 85 height 24
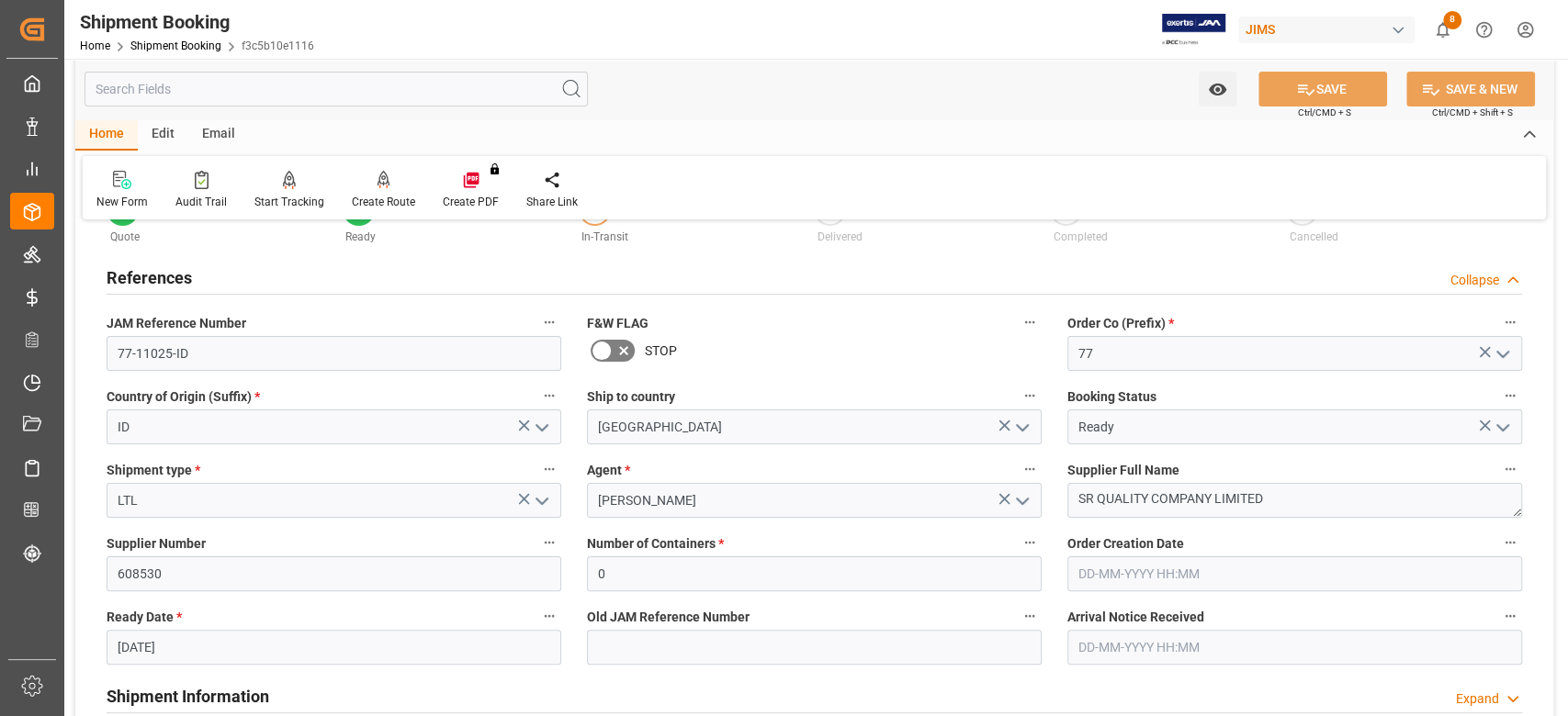
scroll to position [122, 0]
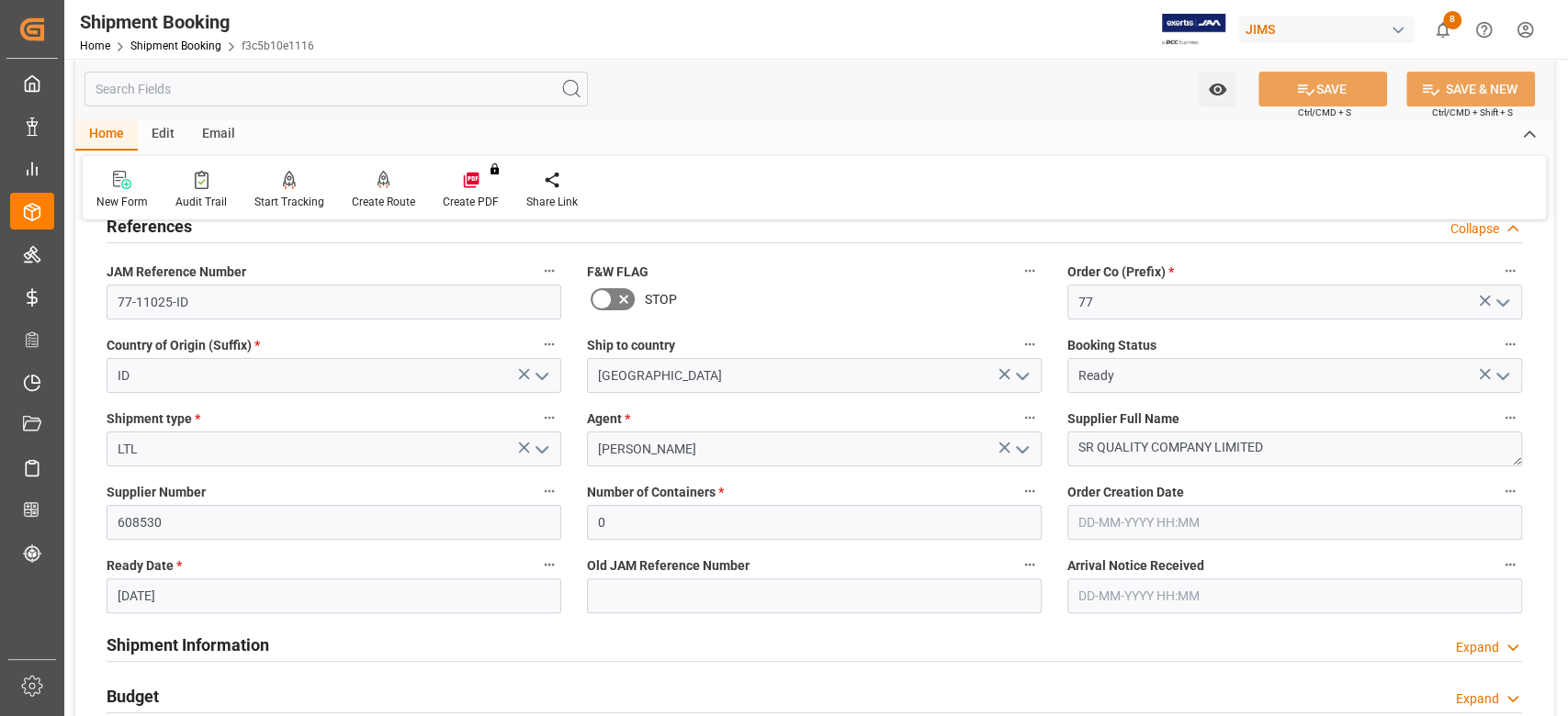
click at [206, 602] on input "[DATE]" at bounding box center [334, 596] width 454 height 35
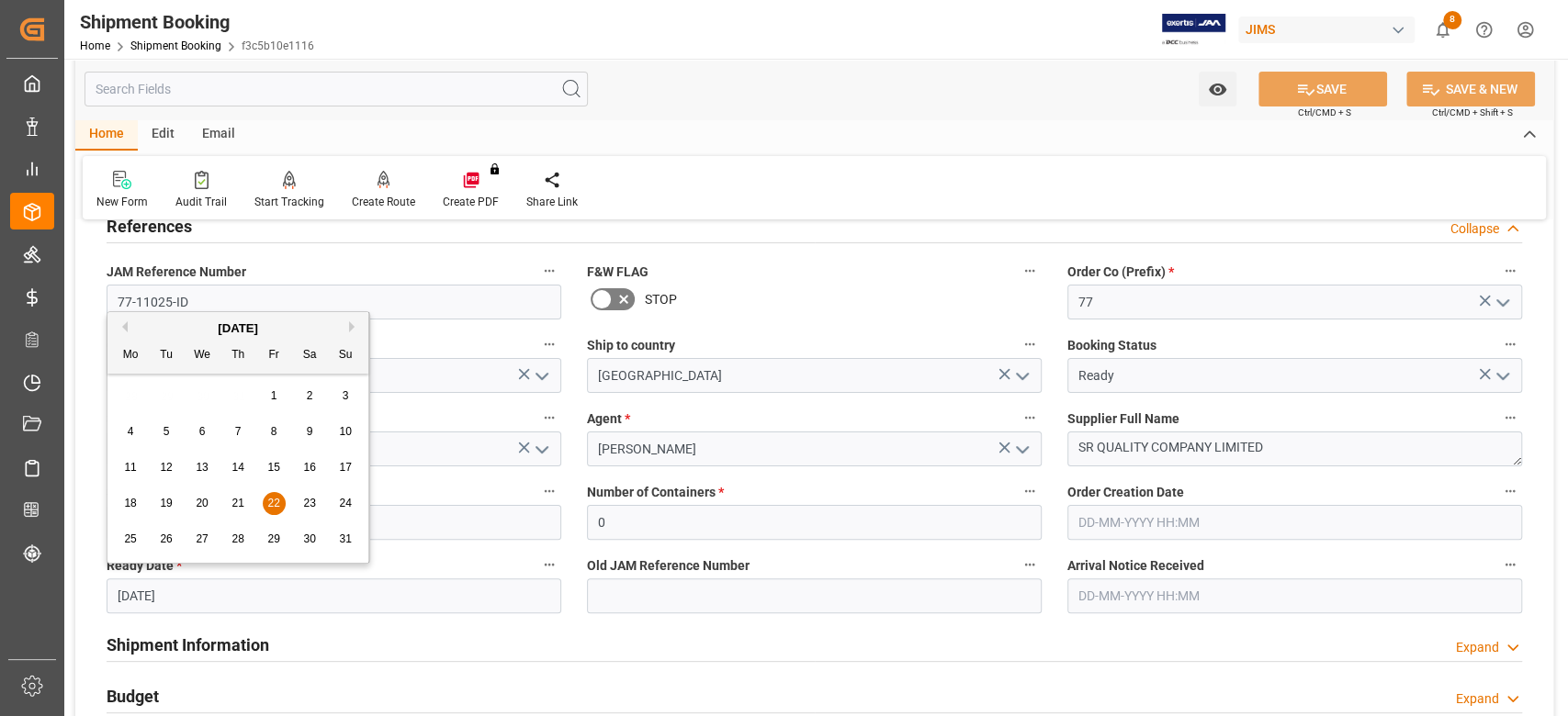
click at [206, 602] on input "[DATE]" at bounding box center [334, 596] width 454 height 35
click at [205, 601] on input "[DATE]" at bounding box center [334, 596] width 454 height 35
click at [192, 599] on input "[DATE]" at bounding box center [334, 596] width 454 height 35
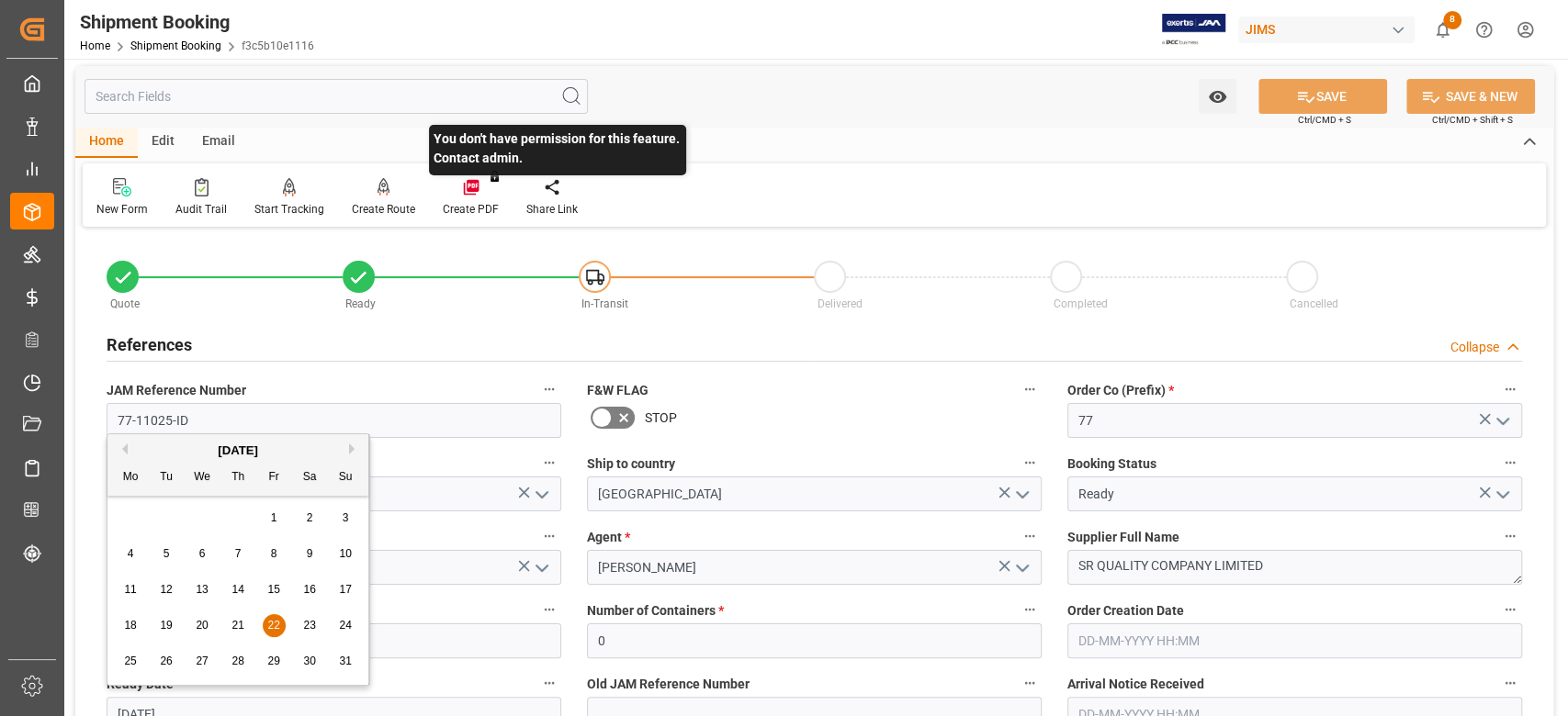
scroll to position [0, 0]
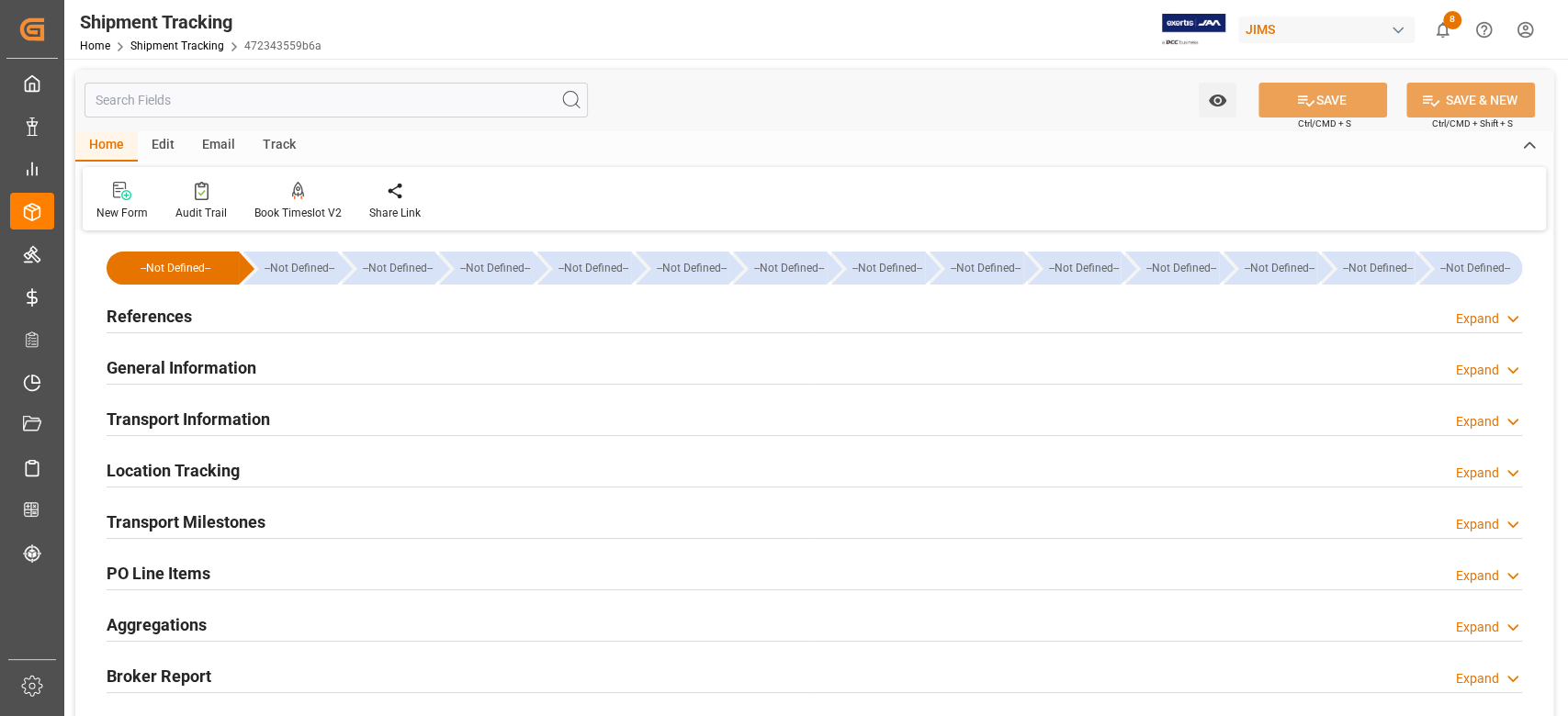
type input "[DATE]"
click at [181, 318] on h2 "References" at bounding box center [149, 316] width 85 height 24
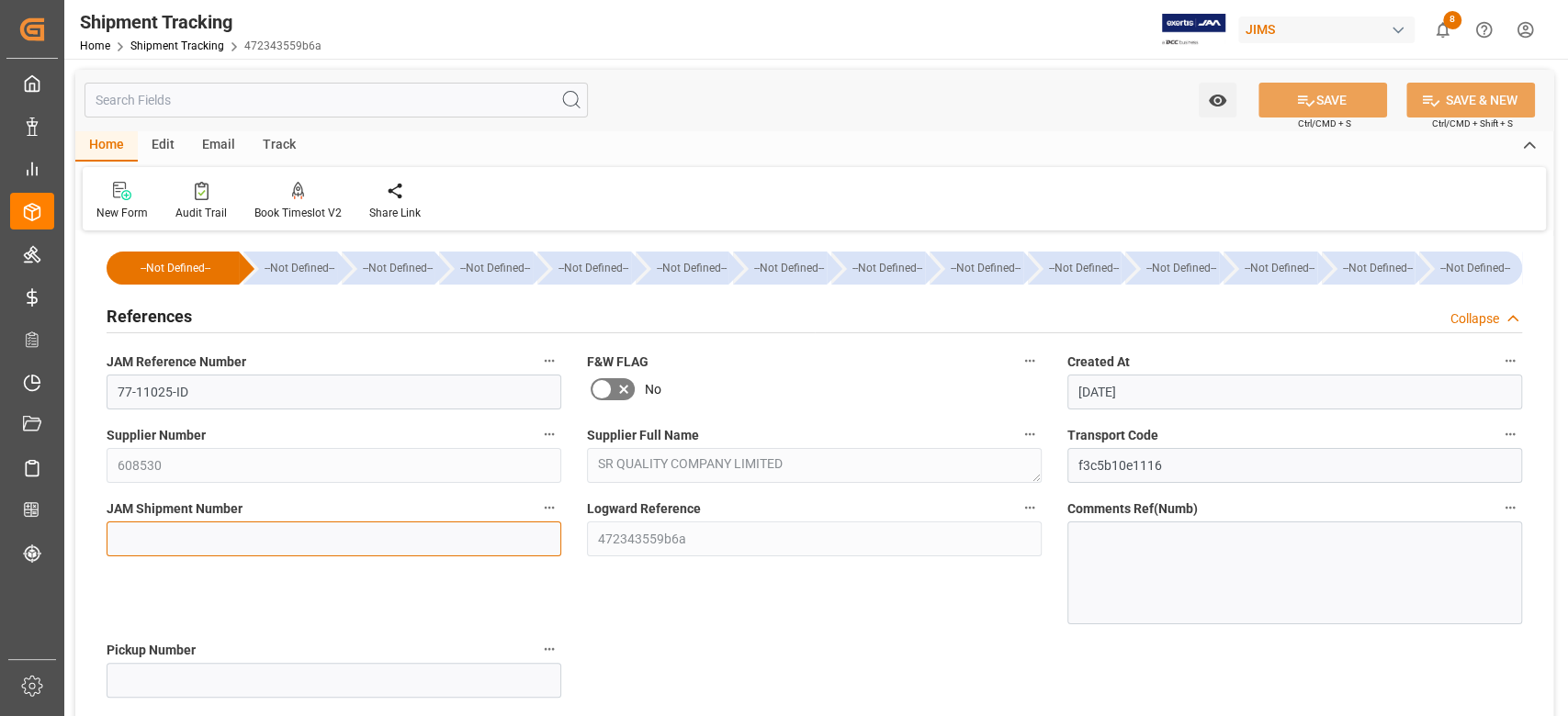
click at [155, 522] on input at bounding box center [334, 539] width 454 height 35
paste input "72987"
type input "72987"
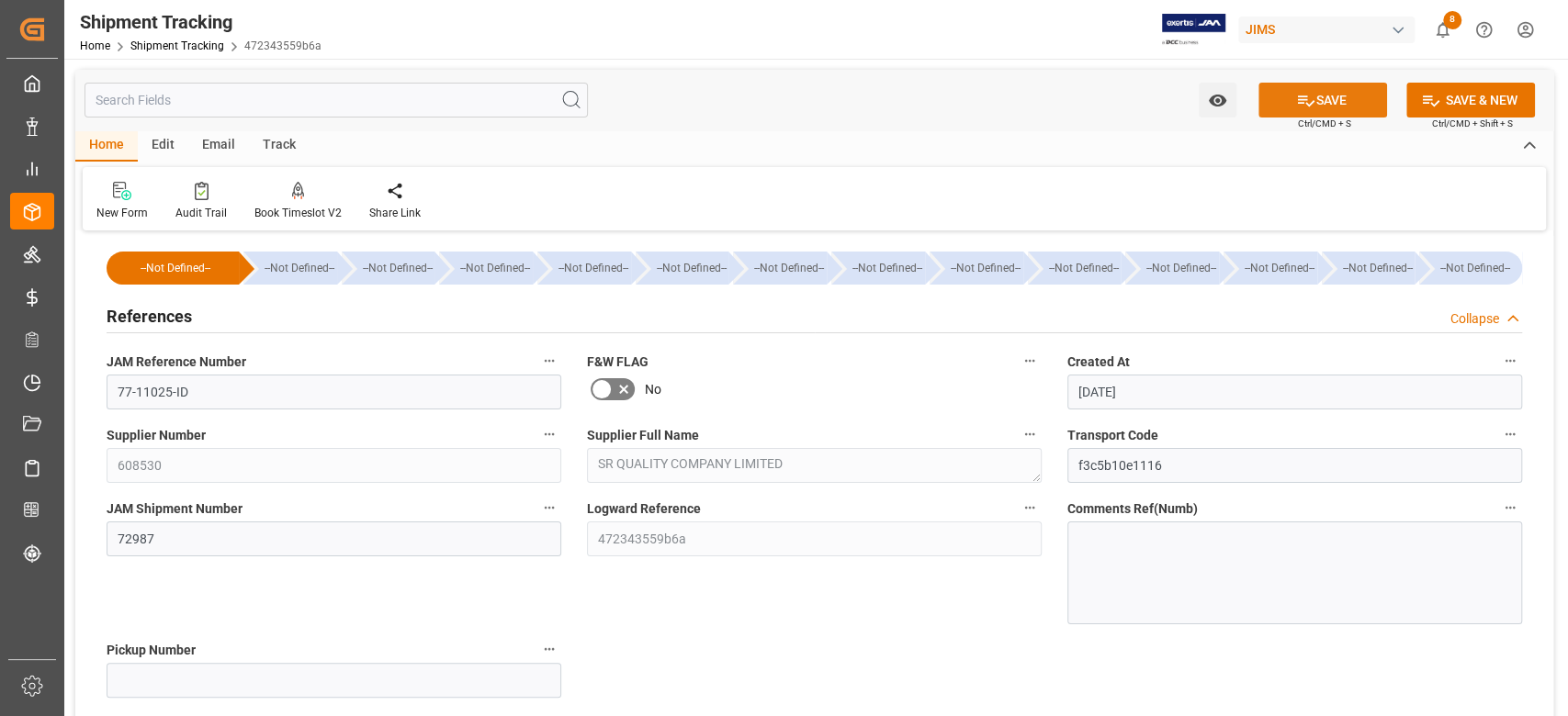
click at [1342, 97] on button "SAVE" at bounding box center [1322, 100] width 128 height 35
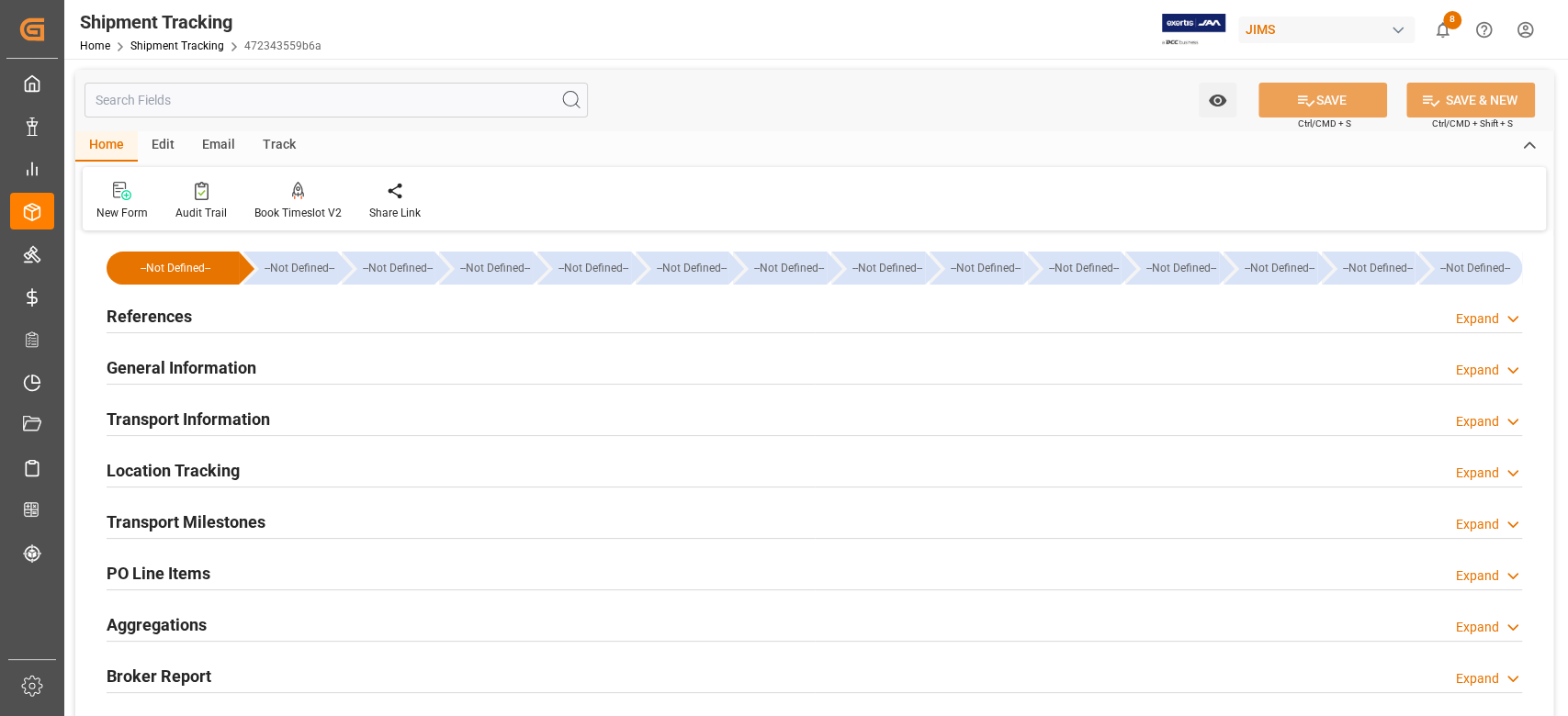
click at [177, 313] on h2 "References" at bounding box center [149, 316] width 85 height 24
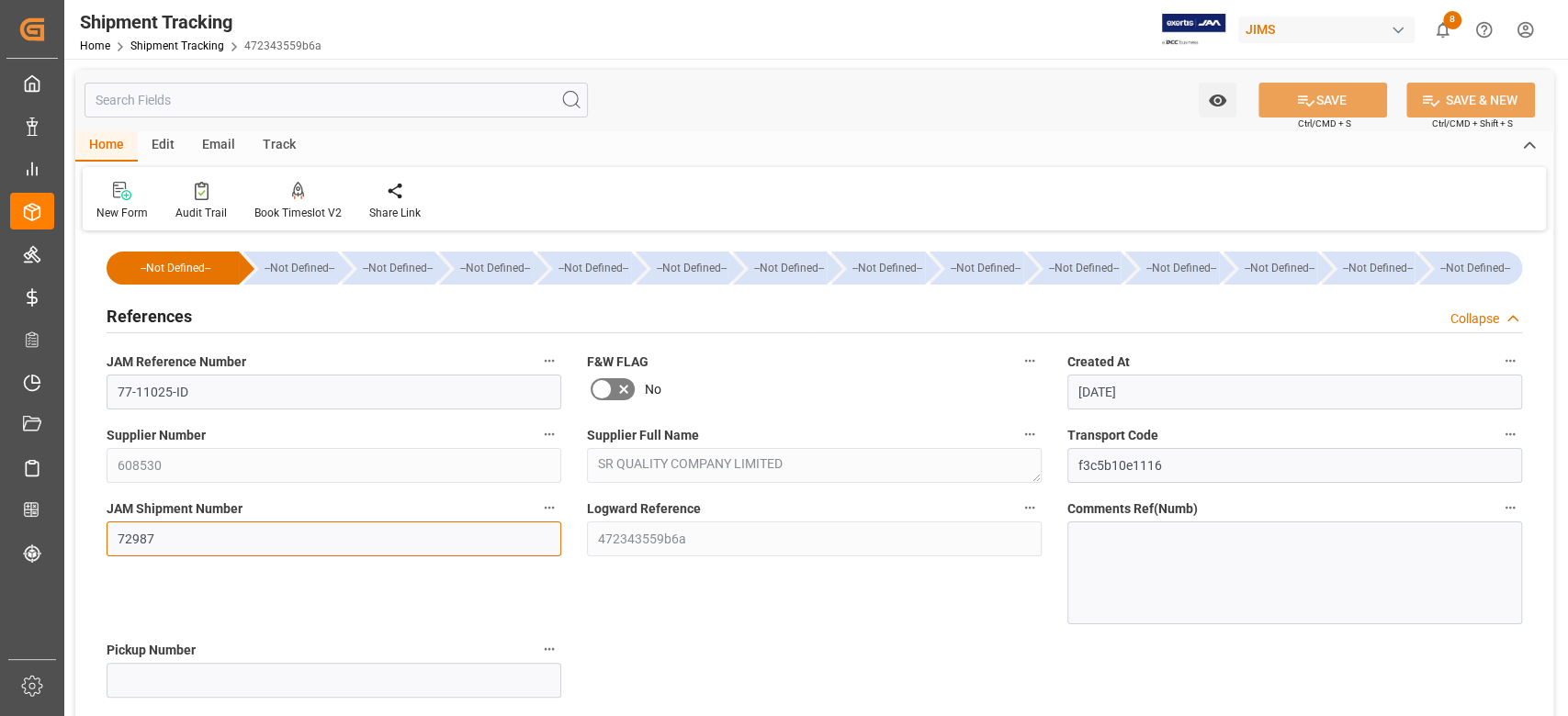
click at [142, 537] on input "72987" at bounding box center [334, 539] width 454 height 35
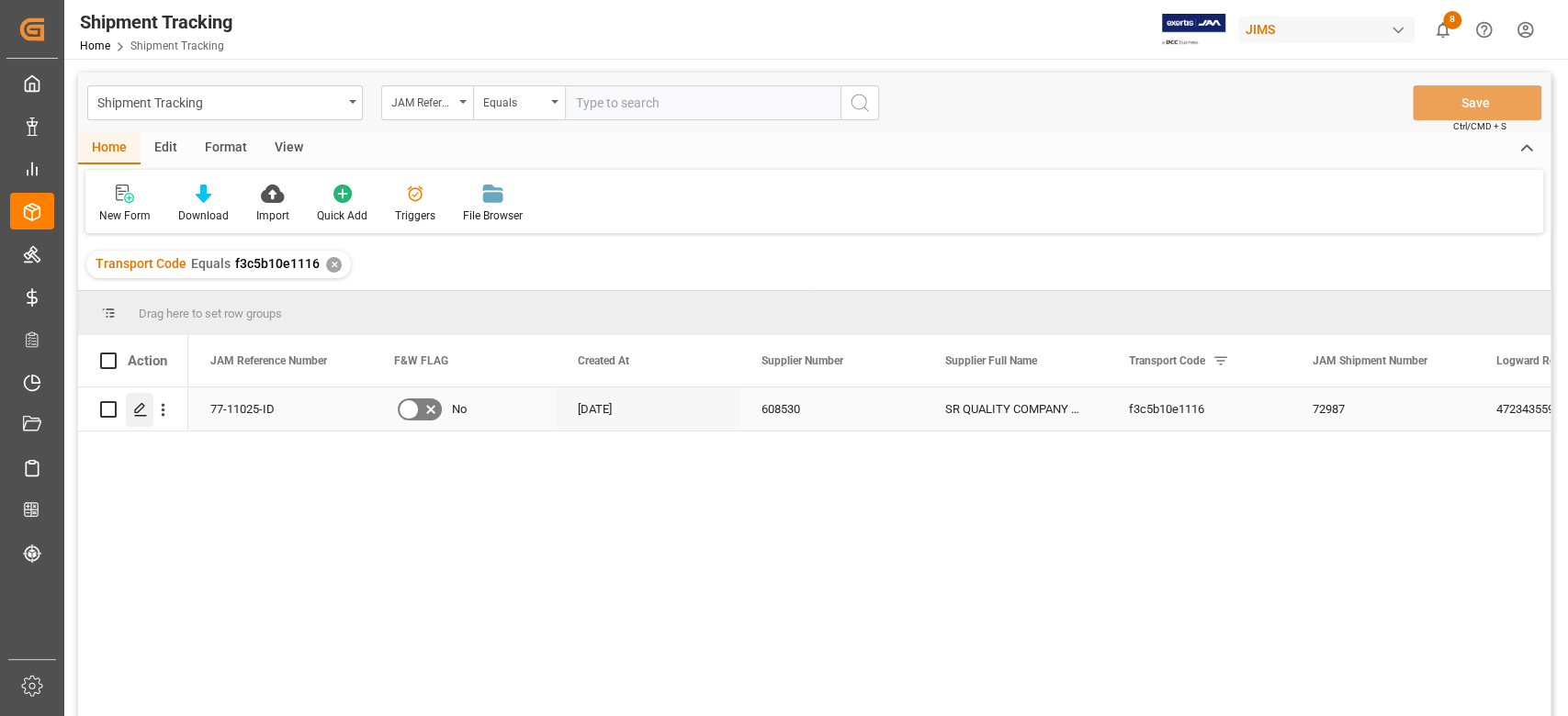
click at [143, 410] on icon "Press SPACE to select this row." at bounding box center [140, 409] width 15 height 15
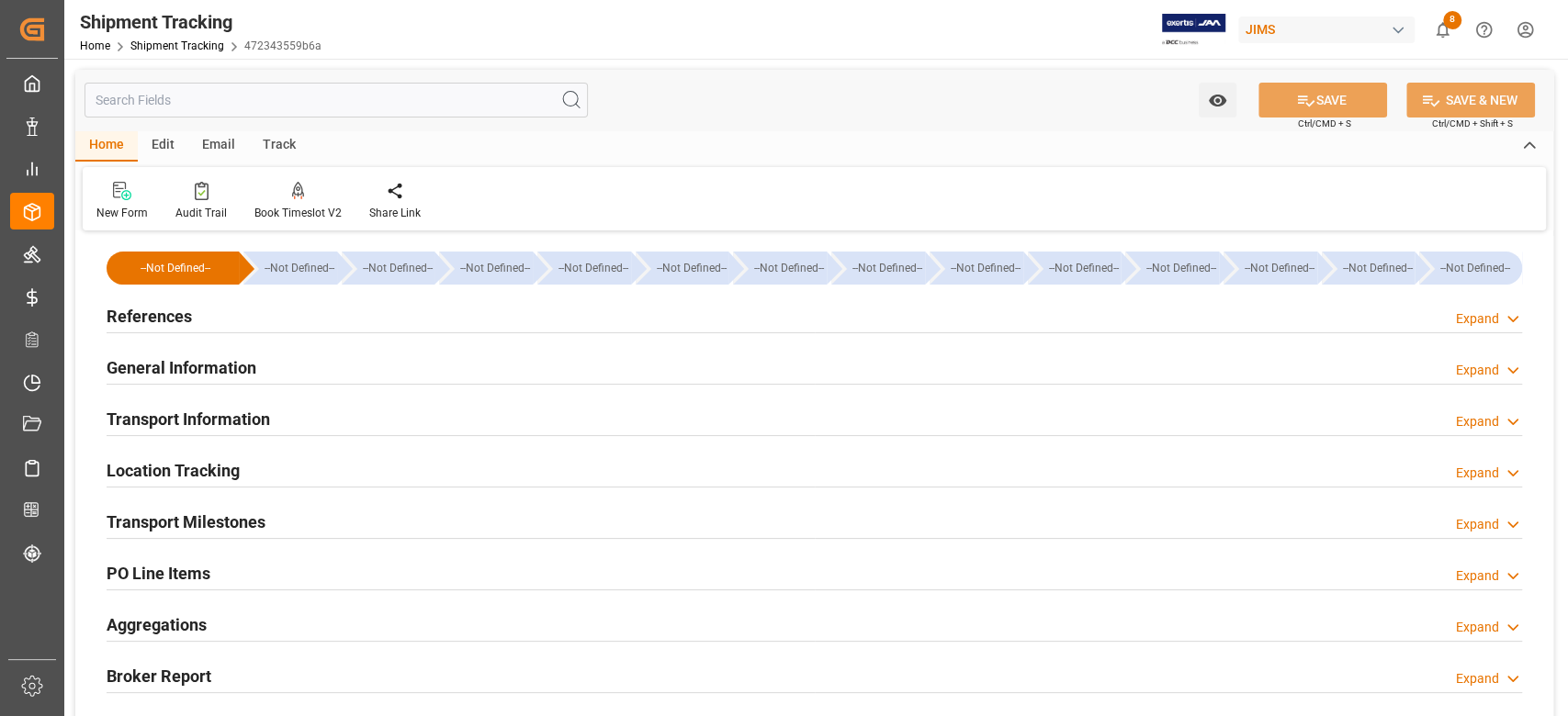
click at [200, 416] on h2 "Transport Information" at bounding box center [188, 419] width 163 height 24
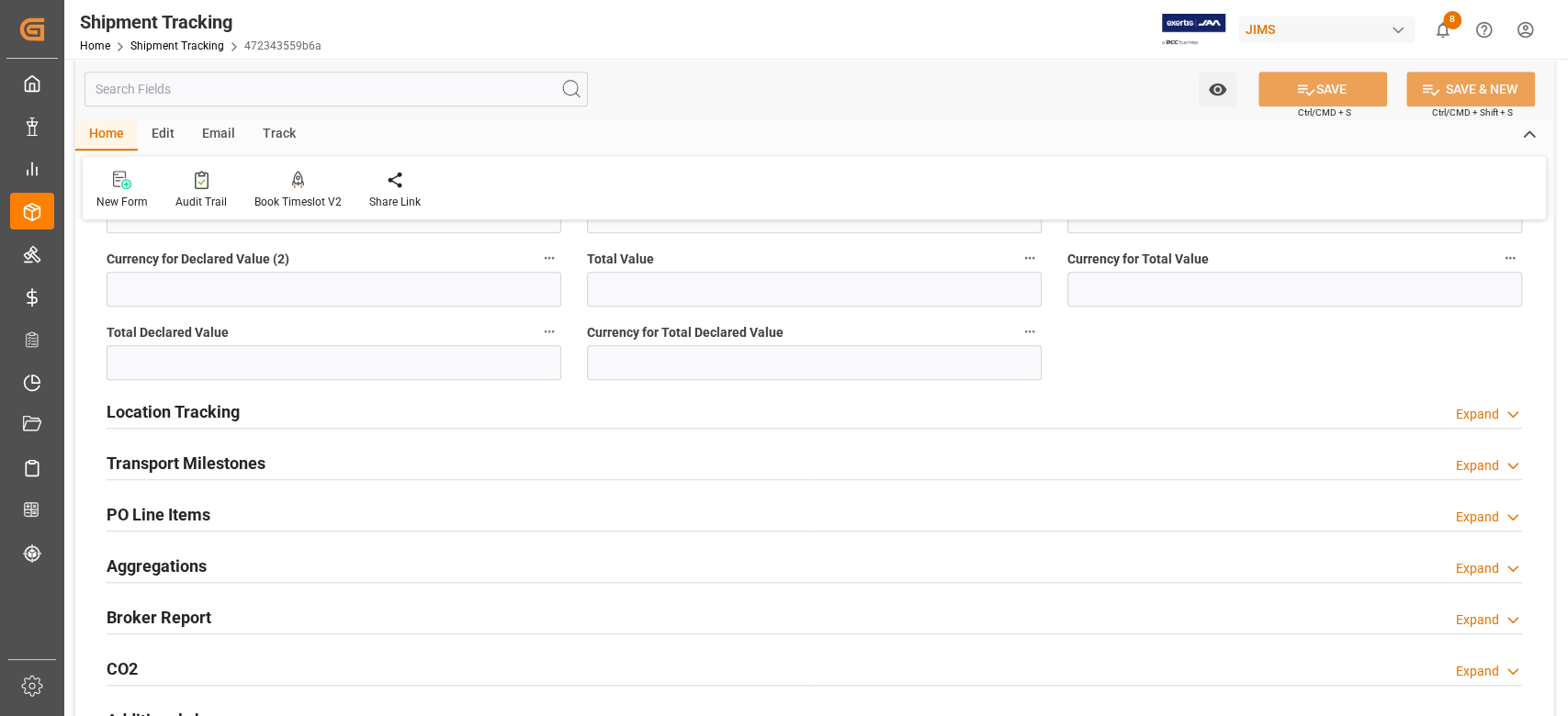
scroll to position [735, 0]
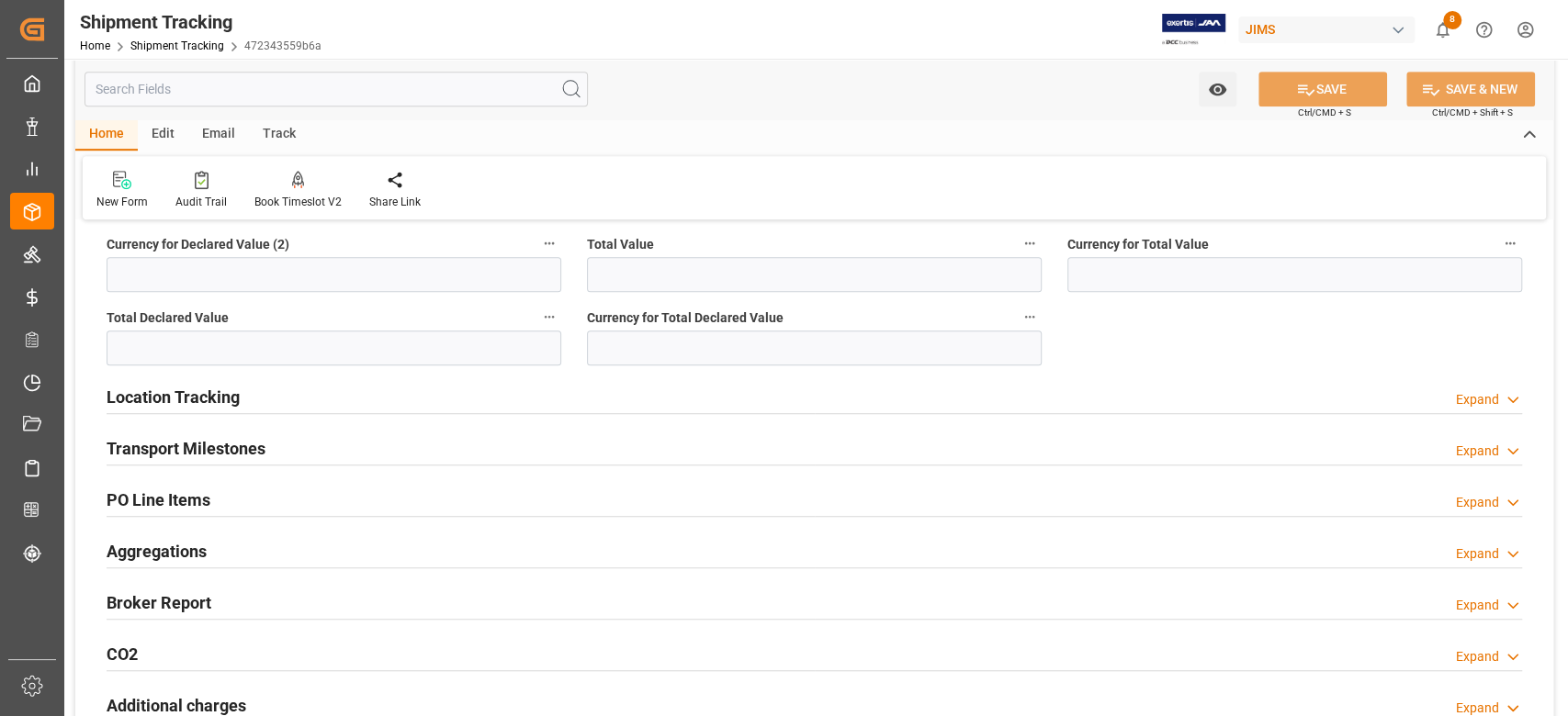
click at [244, 453] on h2 "Transport Milestones" at bounding box center [186, 448] width 159 height 24
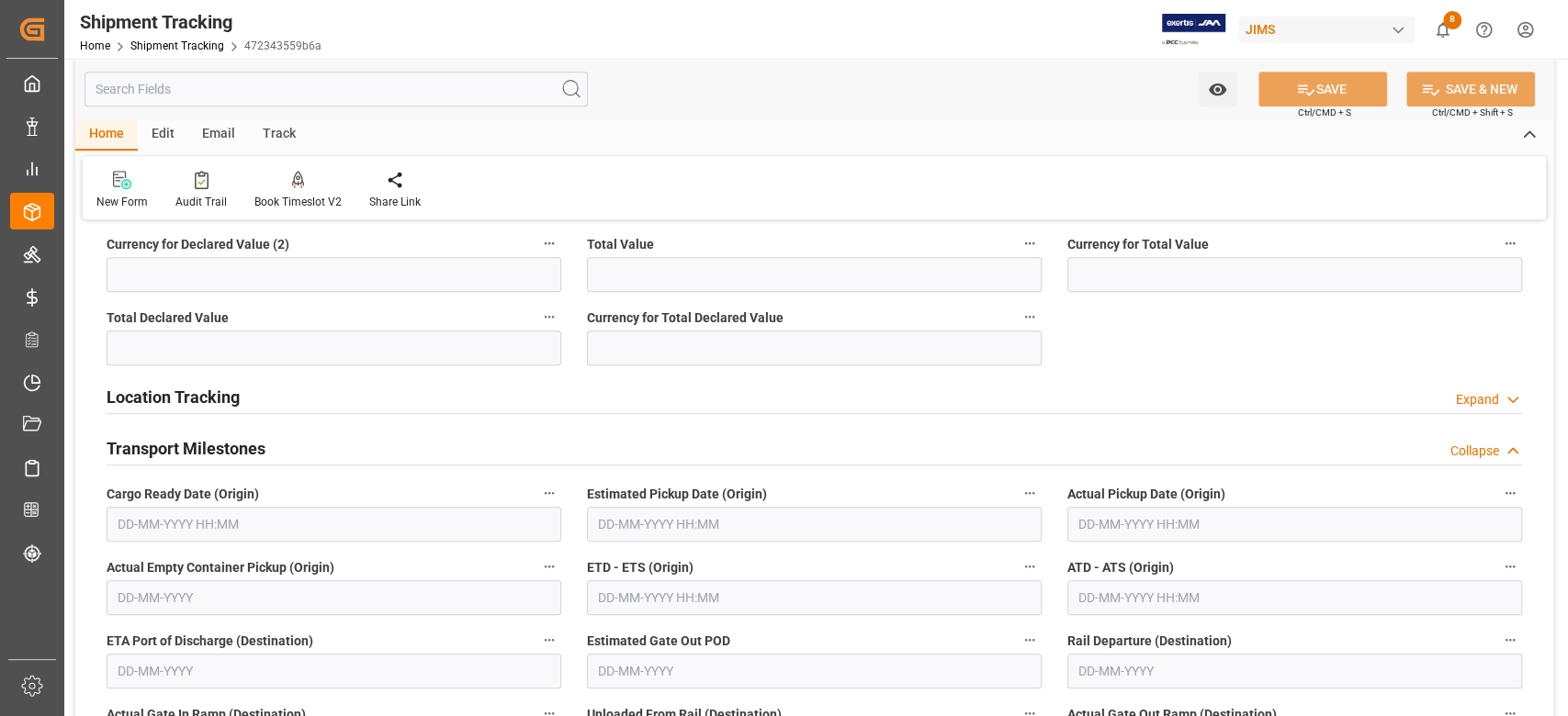
scroll to position [856, 0]
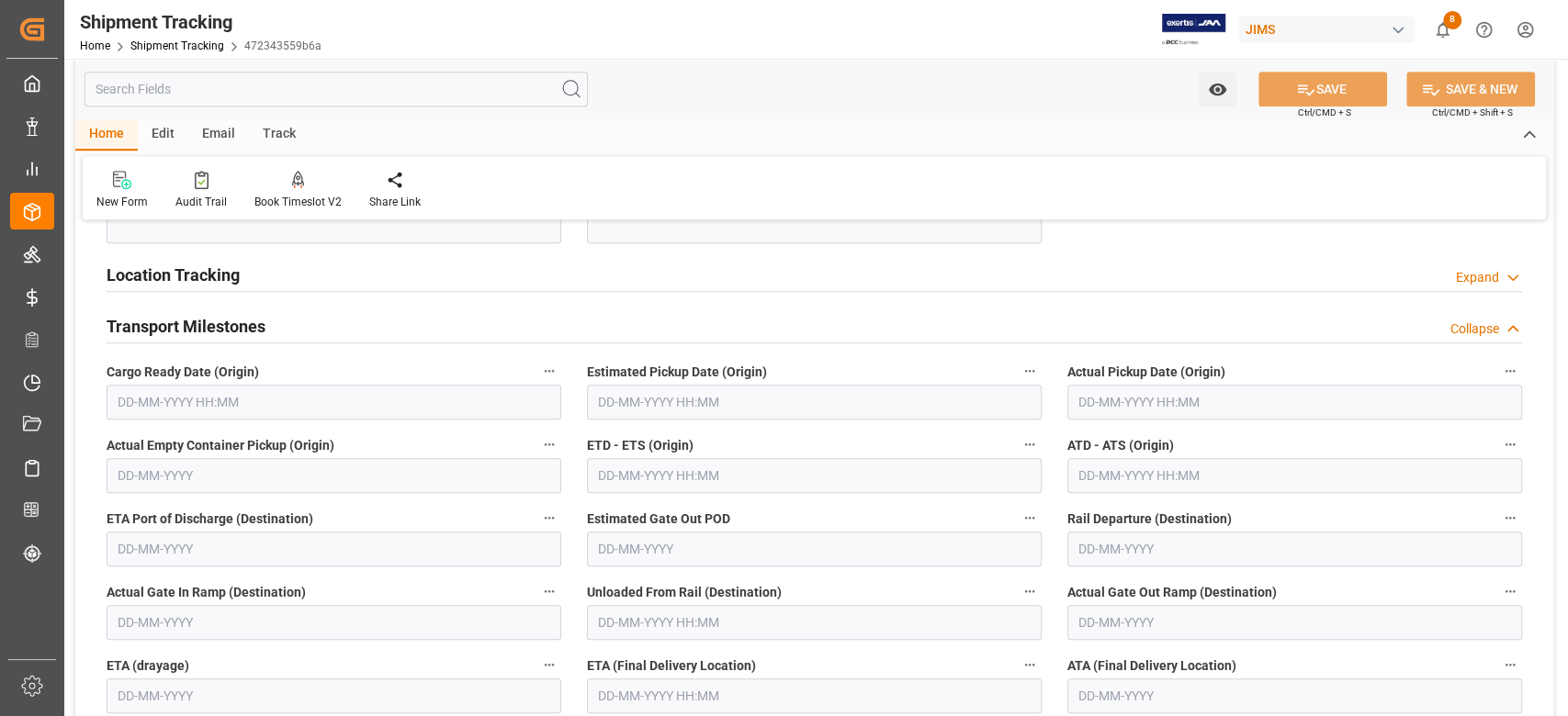
click at [228, 399] on input "text" at bounding box center [334, 402] width 454 height 35
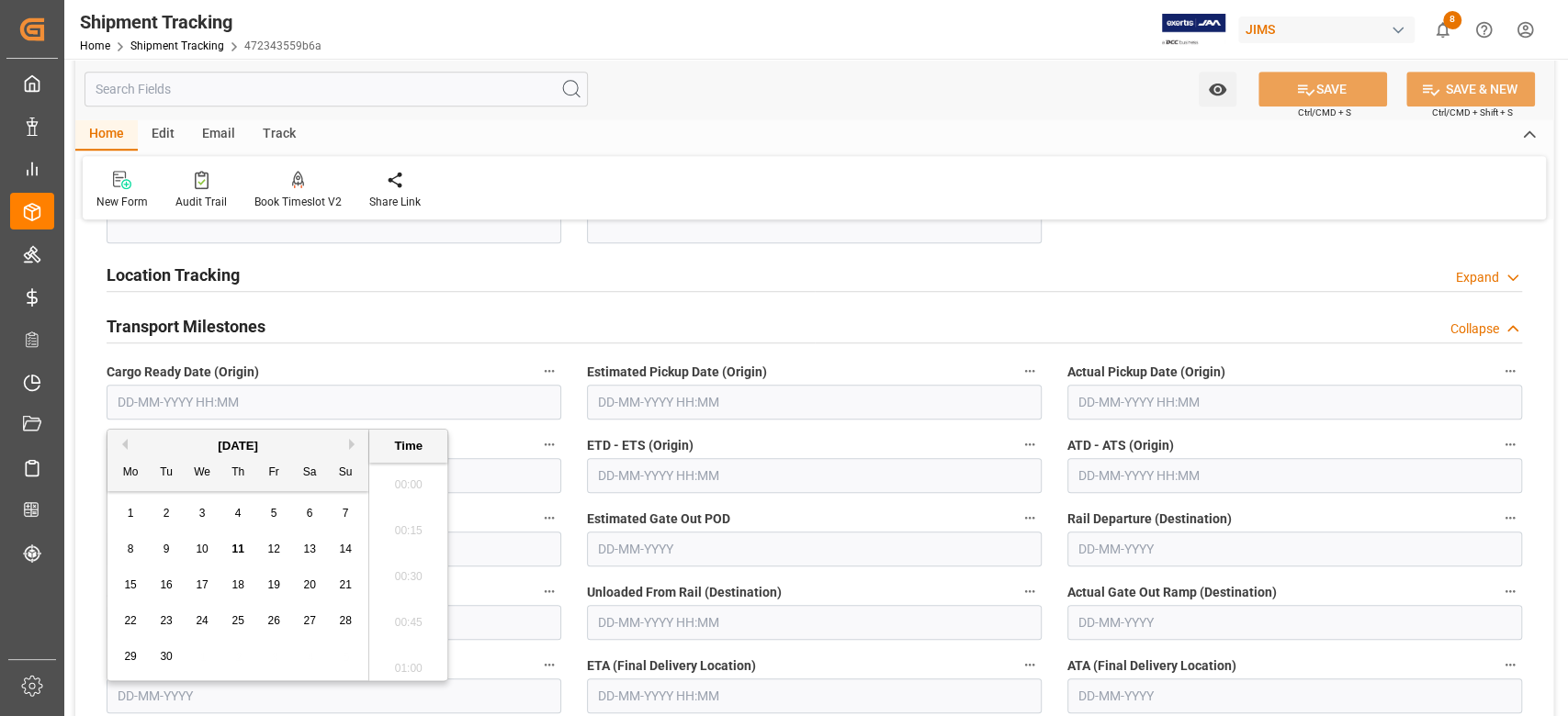
scroll to position [1933, 0]
paste input "22-08-2025"
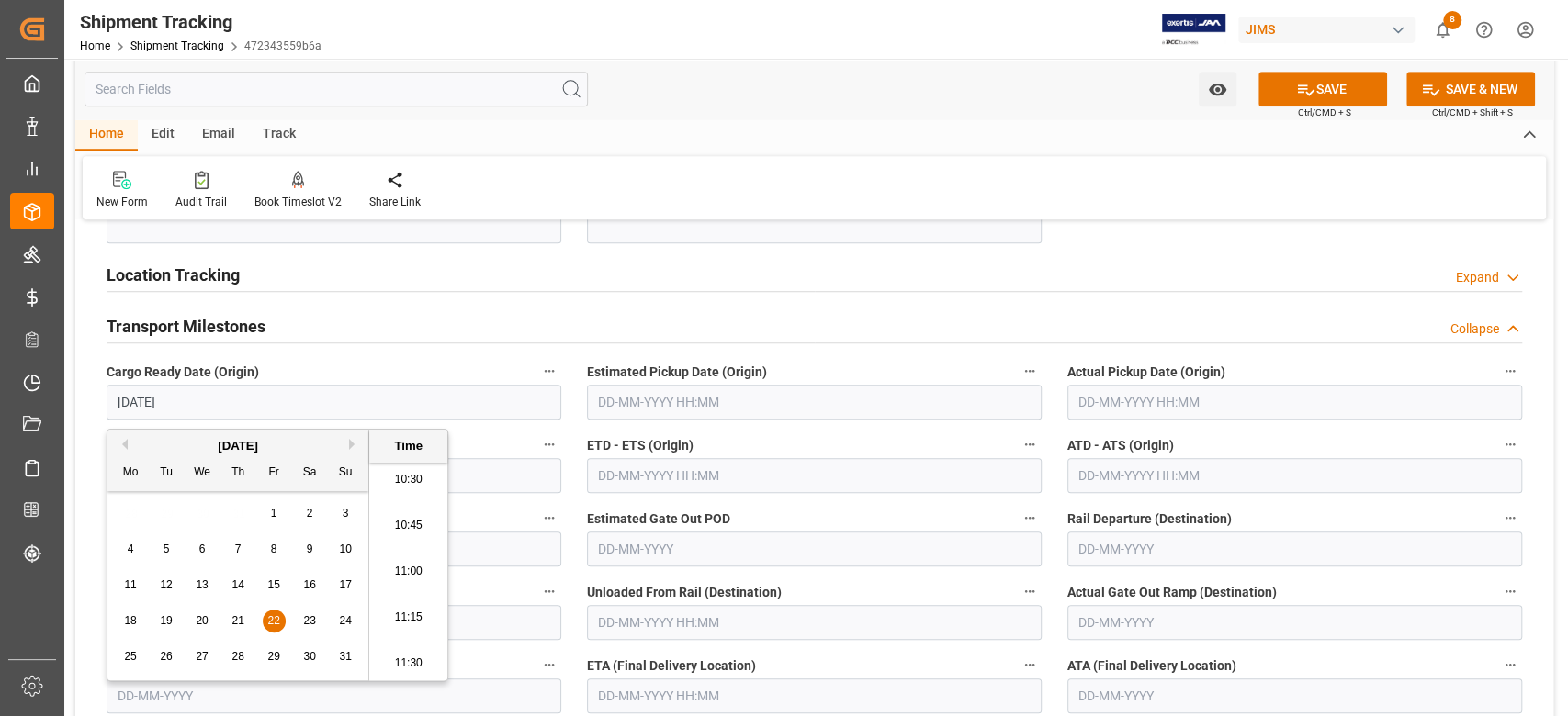
type input "22-08-2025 00:00"
click at [678, 400] on input "text" at bounding box center [814, 402] width 454 height 35
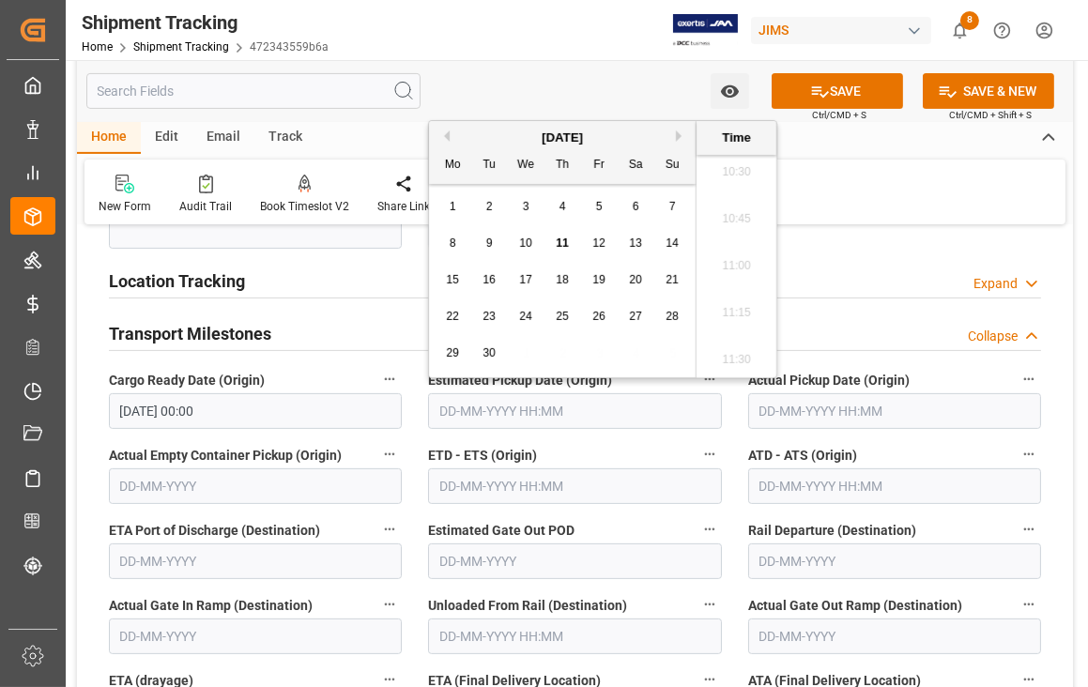
click at [444, 134] on button "Previous Month" at bounding box center [443, 135] width 11 height 11
click at [490, 352] on span "26" at bounding box center [488, 352] width 12 height 13
type input "26-08-2025 00:00"
click at [799, 409] on input "text" at bounding box center [894, 411] width 293 height 36
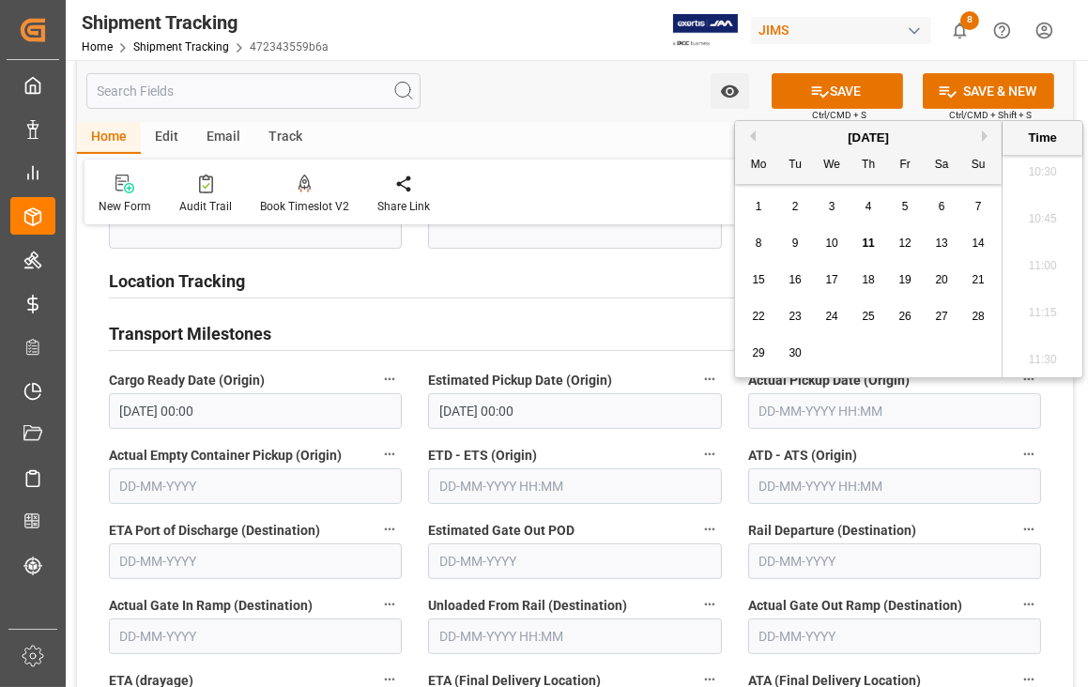
click at [757, 133] on div "September 2025" at bounding box center [868, 138] width 266 height 19
click at [752, 132] on button "Previous Month" at bounding box center [749, 135] width 11 height 11
click at [796, 352] on span "26" at bounding box center [794, 352] width 12 height 13
type input "26-08-2025 00:00"
click at [818, 491] on input "text" at bounding box center [894, 486] width 293 height 36
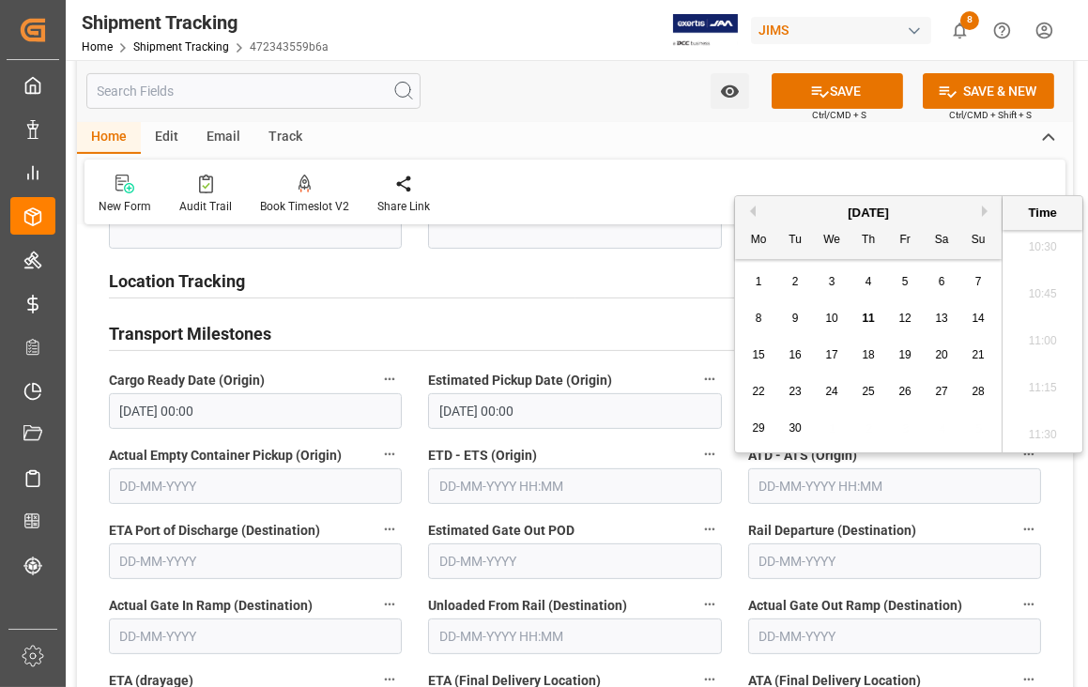
click at [753, 210] on button "Previous Month" at bounding box center [749, 210] width 11 height 11
click at [796, 420] on div "26" at bounding box center [795, 429] width 23 height 23
type input "26-08-2025 00:00"
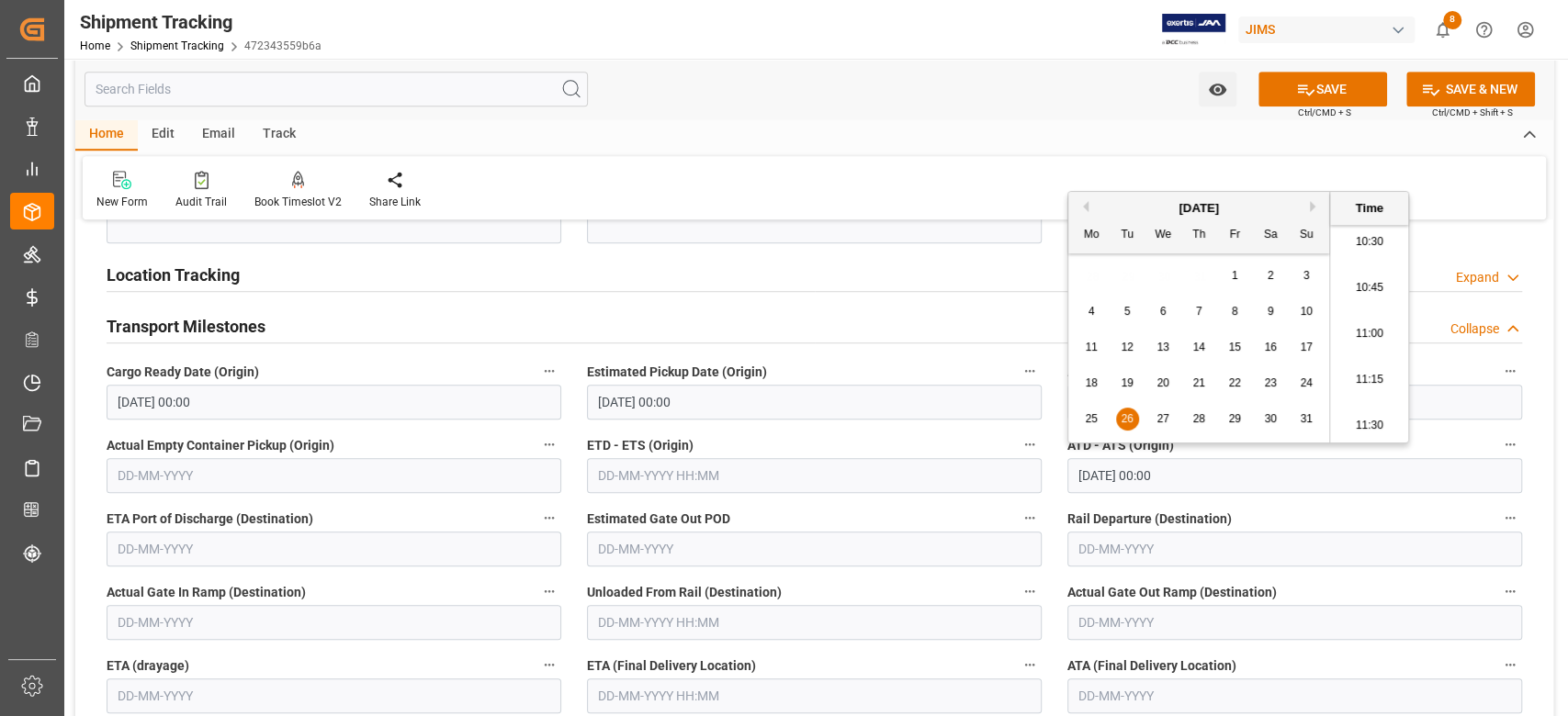
click at [801, 469] on input "text" at bounding box center [814, 475] width 454 height 35
drag, startPoint x: 1180, startPoint y: 470, endPoint x: 1057, endPoint y: 470, distance: 123.0
click at [1057, 470] on div "ATD - ATS (Origin) 26-08-2025 00:00" at bounding box center [1294, 462] width 481 height 73
click at [829, 479] on input "text" at bounding box center [814, 475] width 454 height 35
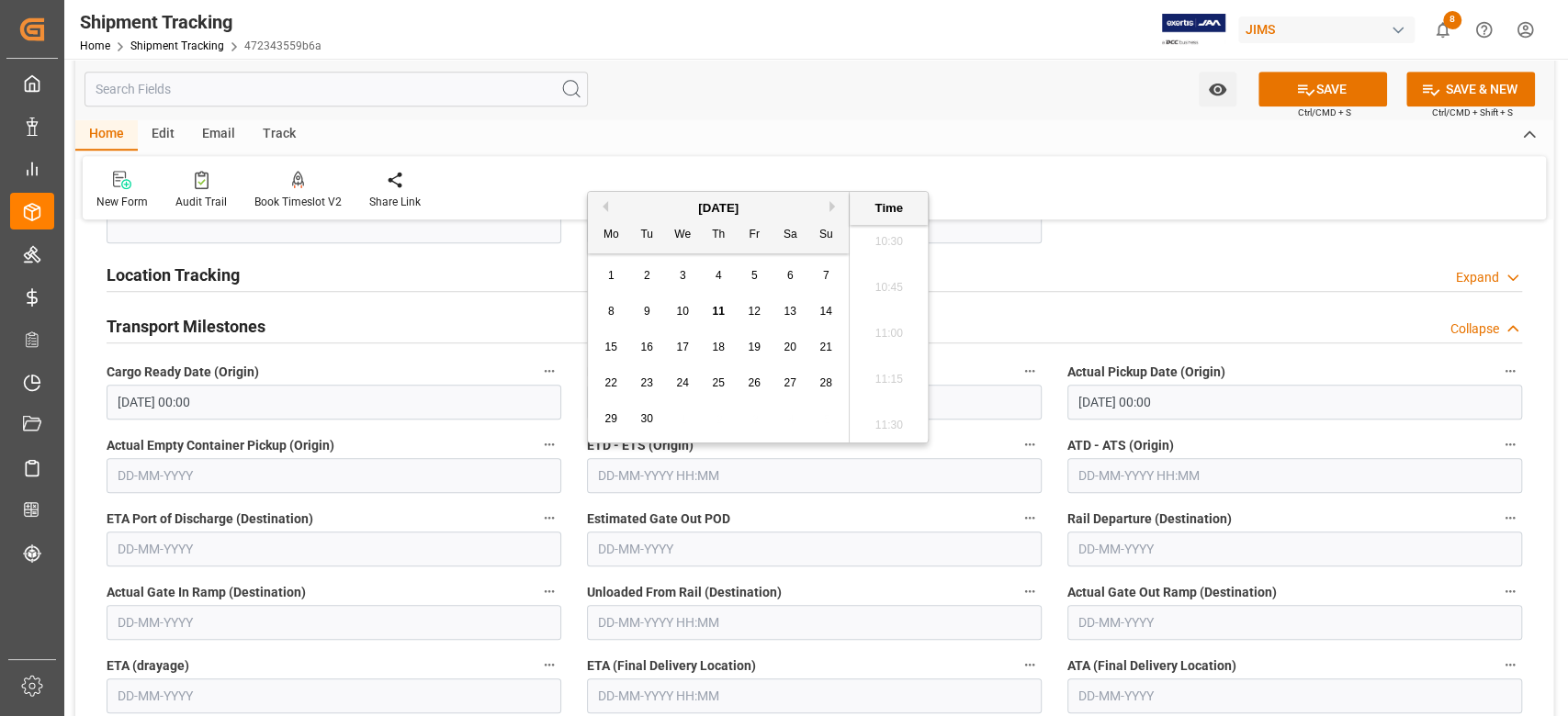
paste input "26-08-2025 00:00"
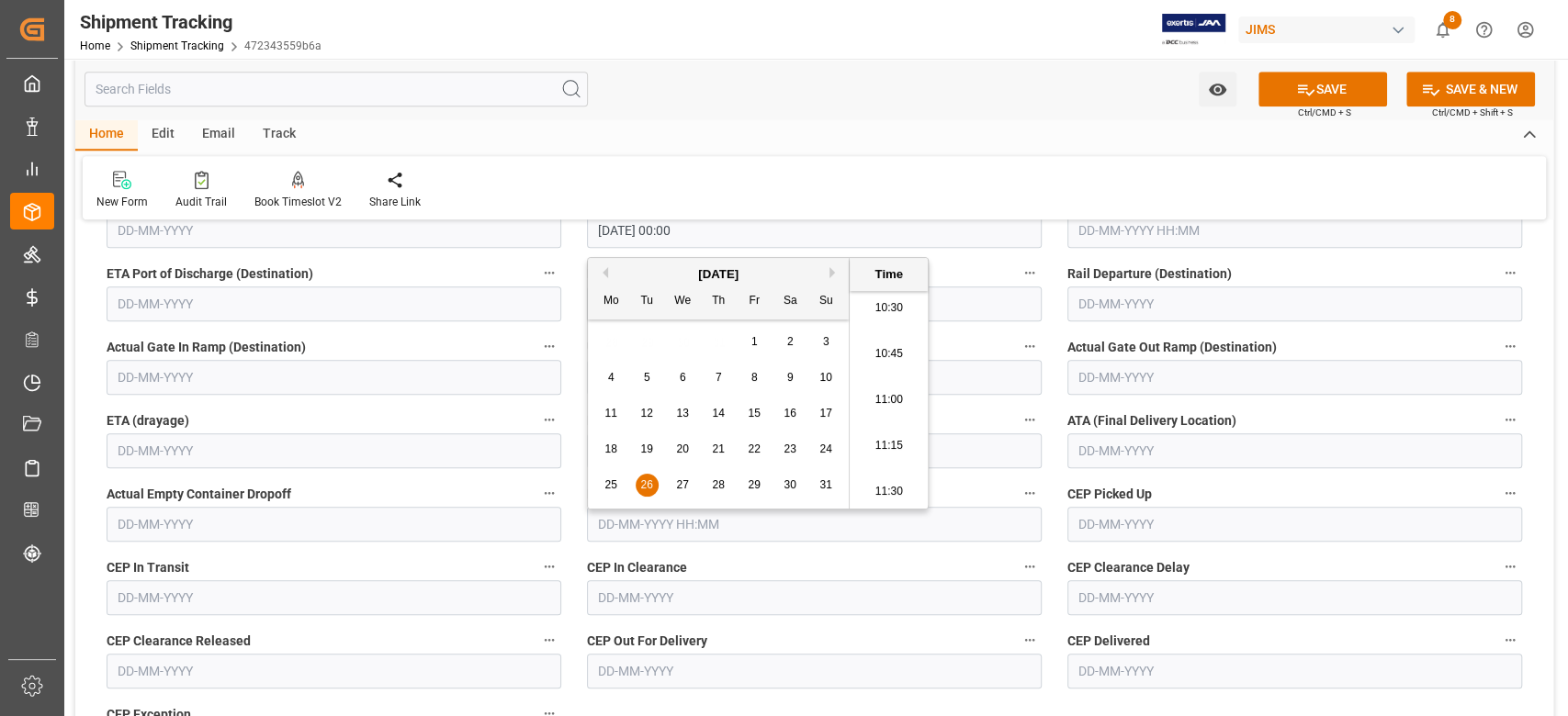
type input "26-08-2025 00:00"
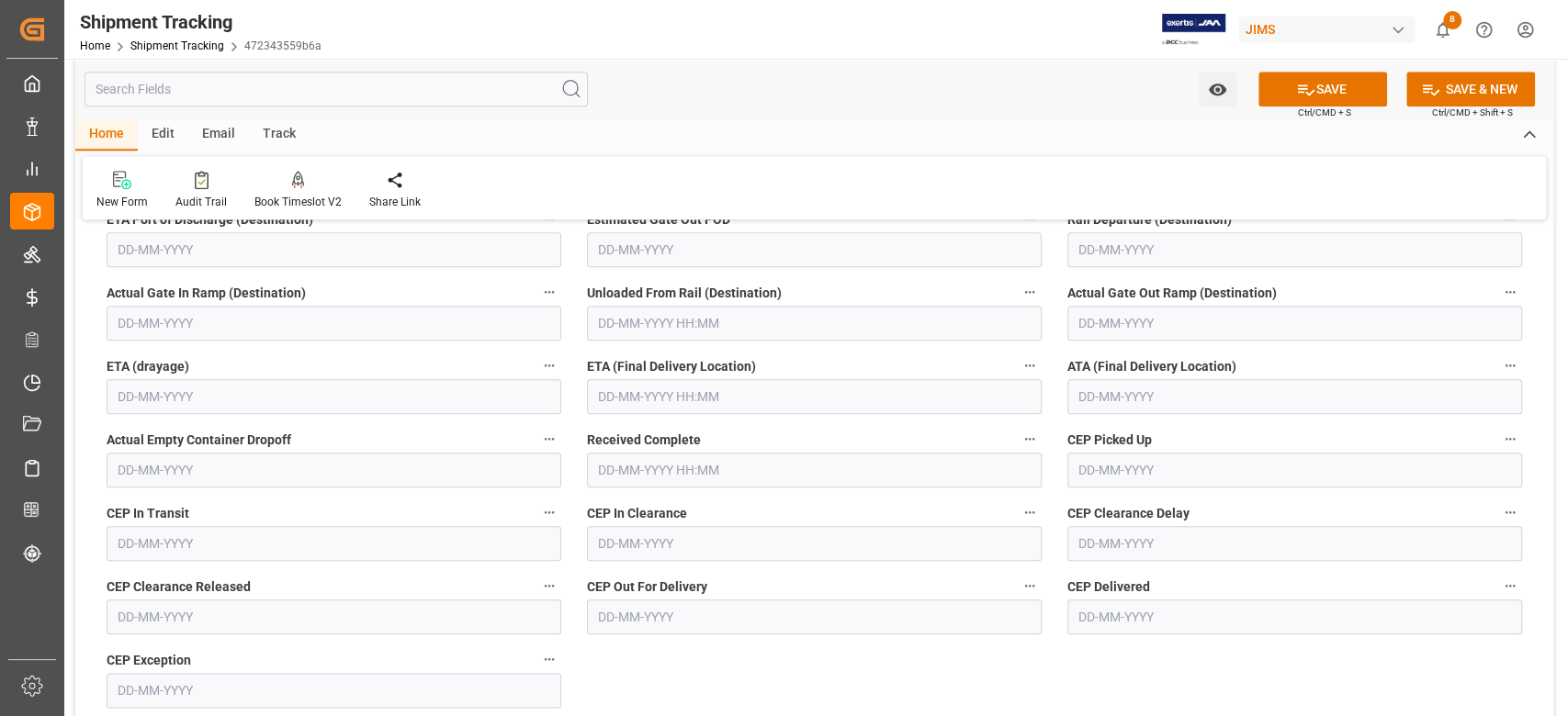
scroll to position [1101, 0]
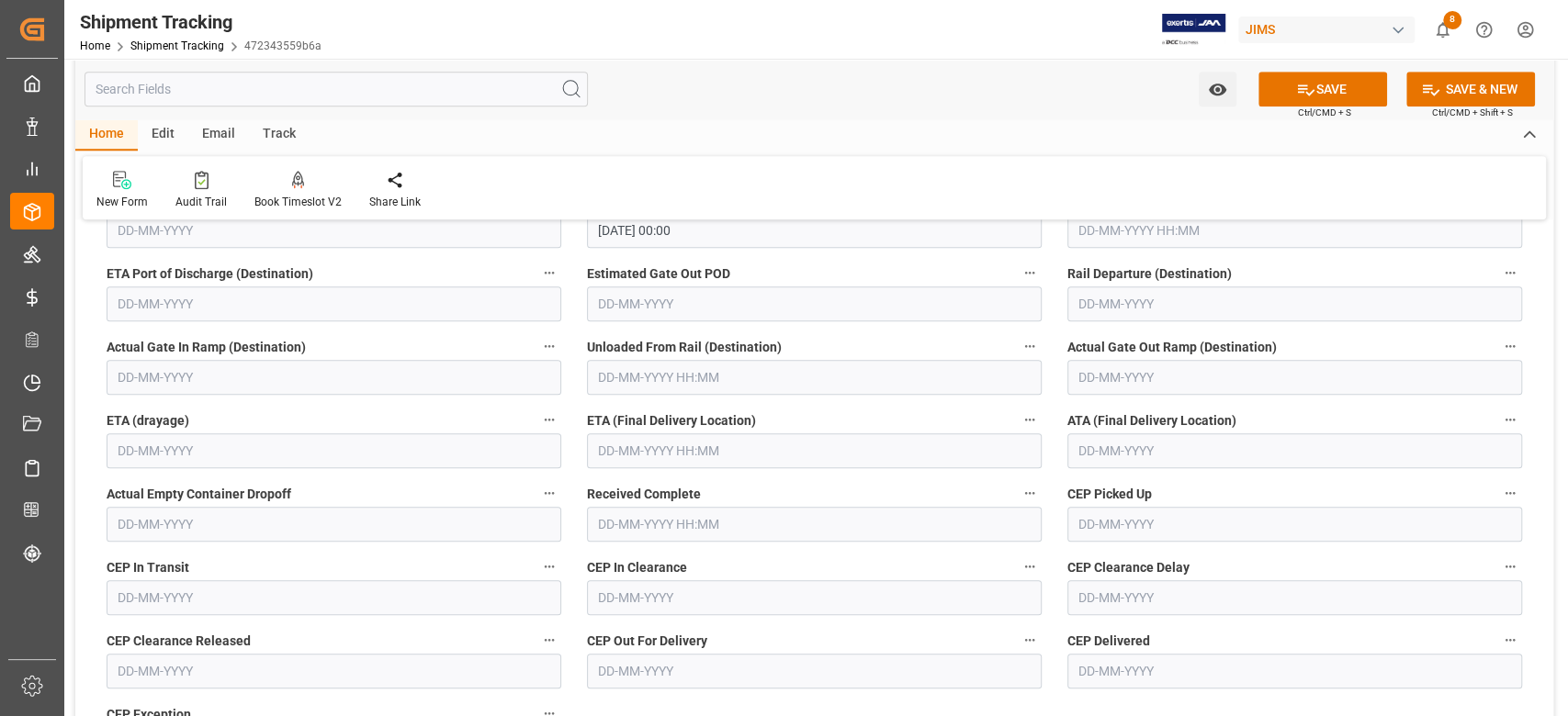
click at [732, 454] on input "text" at bounding box center [814, 451] width 454 height 35
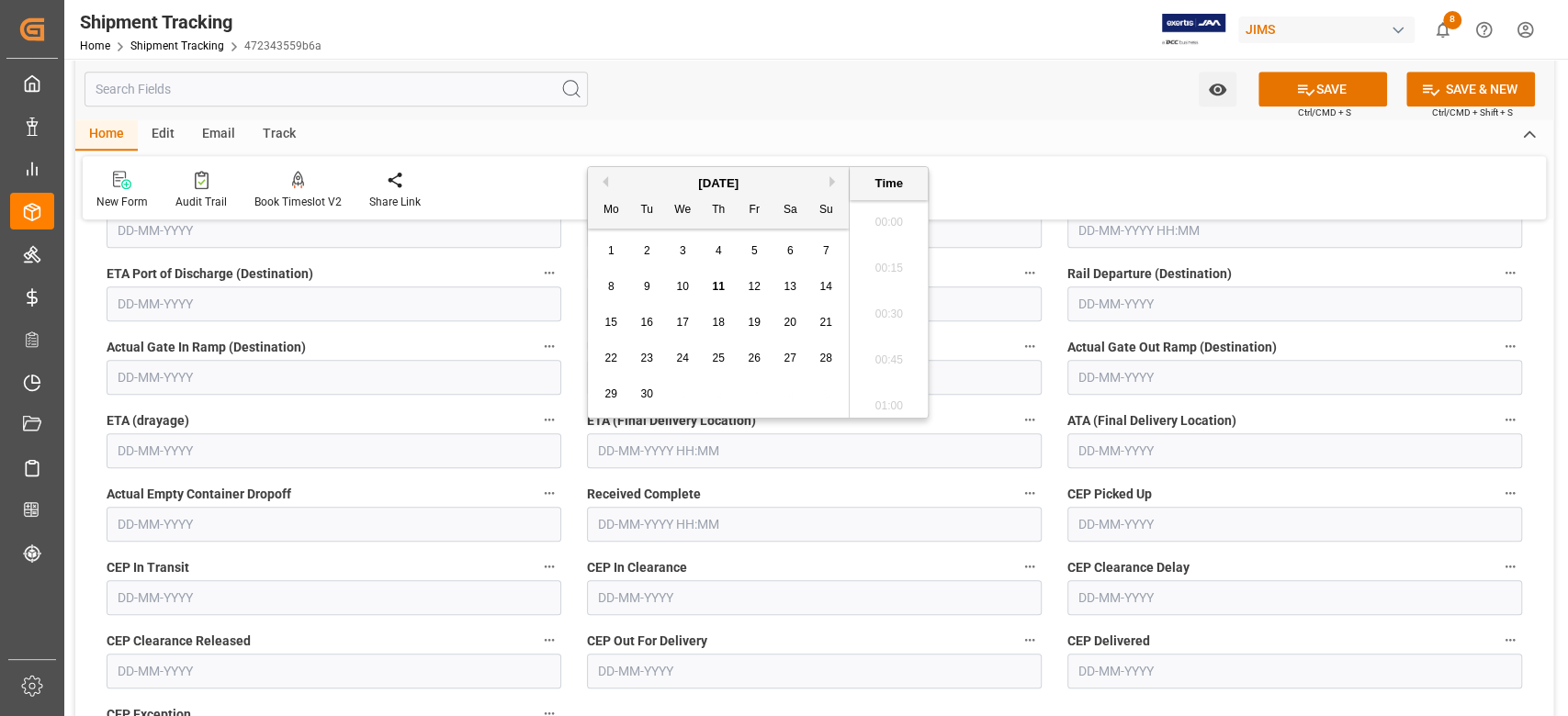
scroll to position [1933, 0]
paste input "26-08-2025 00:00"
type input "26-08-2025 00:00"
click at [1137, 447] on input "text" at bounding box center [1294, 451] width 454 height 35
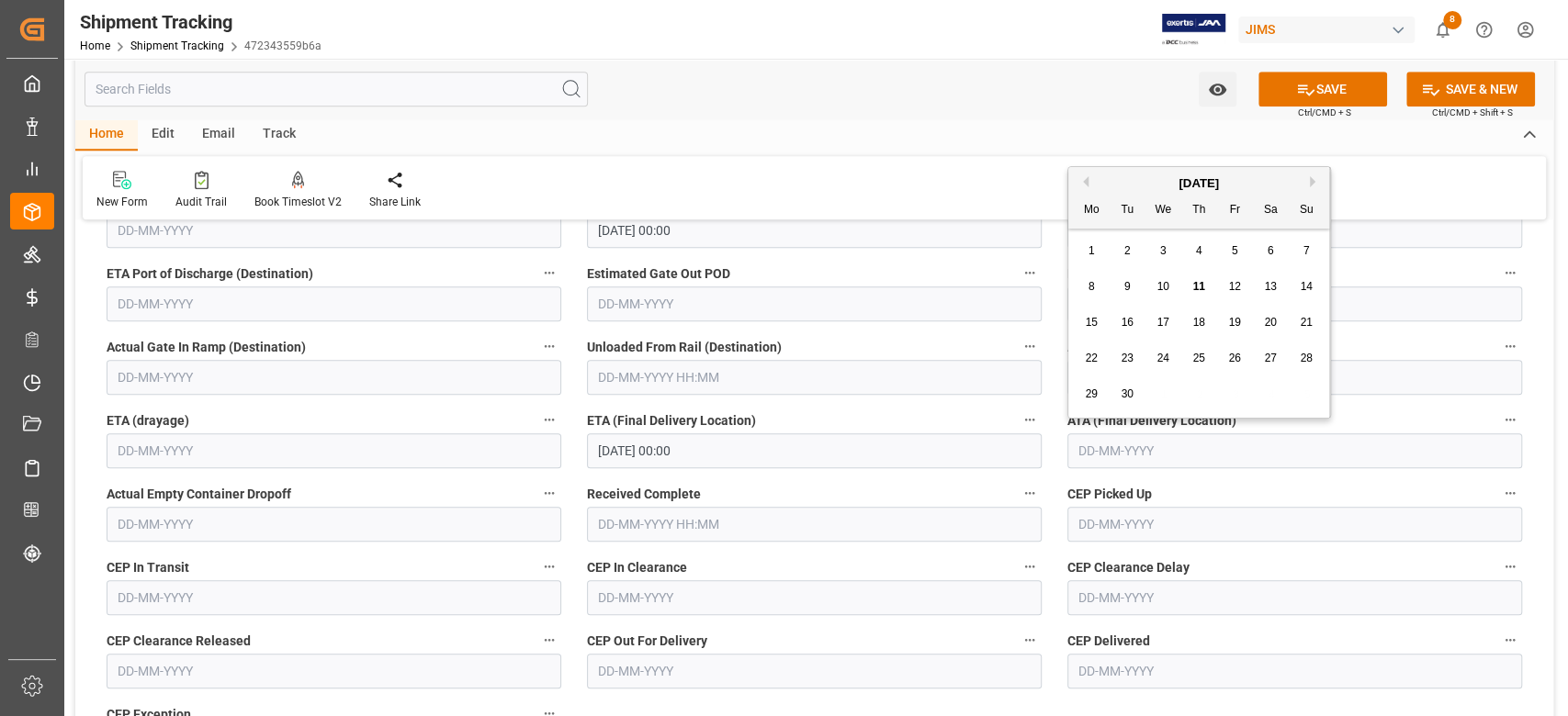
paste input "26-08-2025"
drag, startPoint x: 1094, startPoint y: 444, endPoint x: 1121, endPoint y: 475, distance: 41.1
click at [1093, 445] on input "26-08-2025" at bounding box center [1294, 451] width 454 height 35
click at [1236, 389] on span "29" at bounding box center [1234, 393] width 12 height 13
type input "29-08-2025"
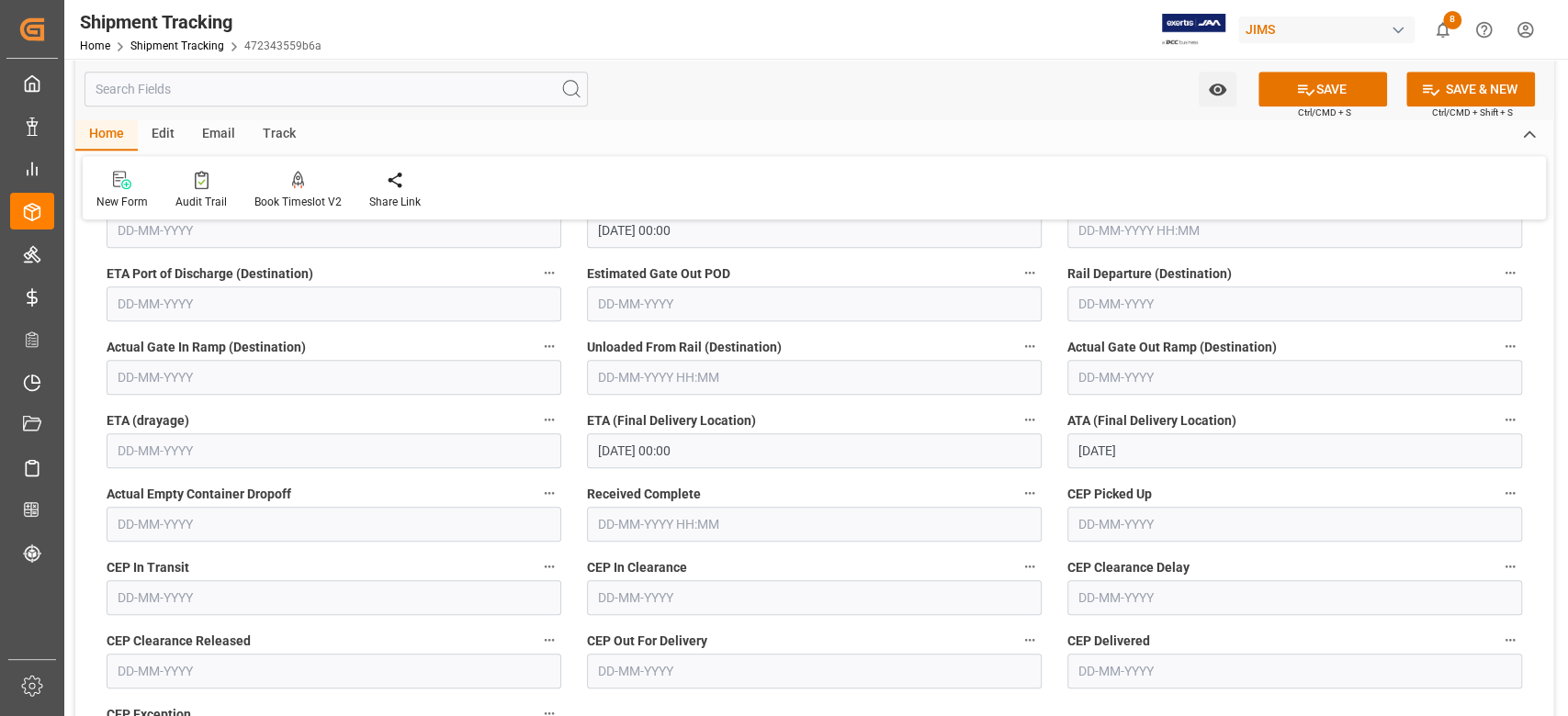
click at [835, 452] on input "26-08-2025 00:00" at bounding box center [814, 451] width 454 height 35
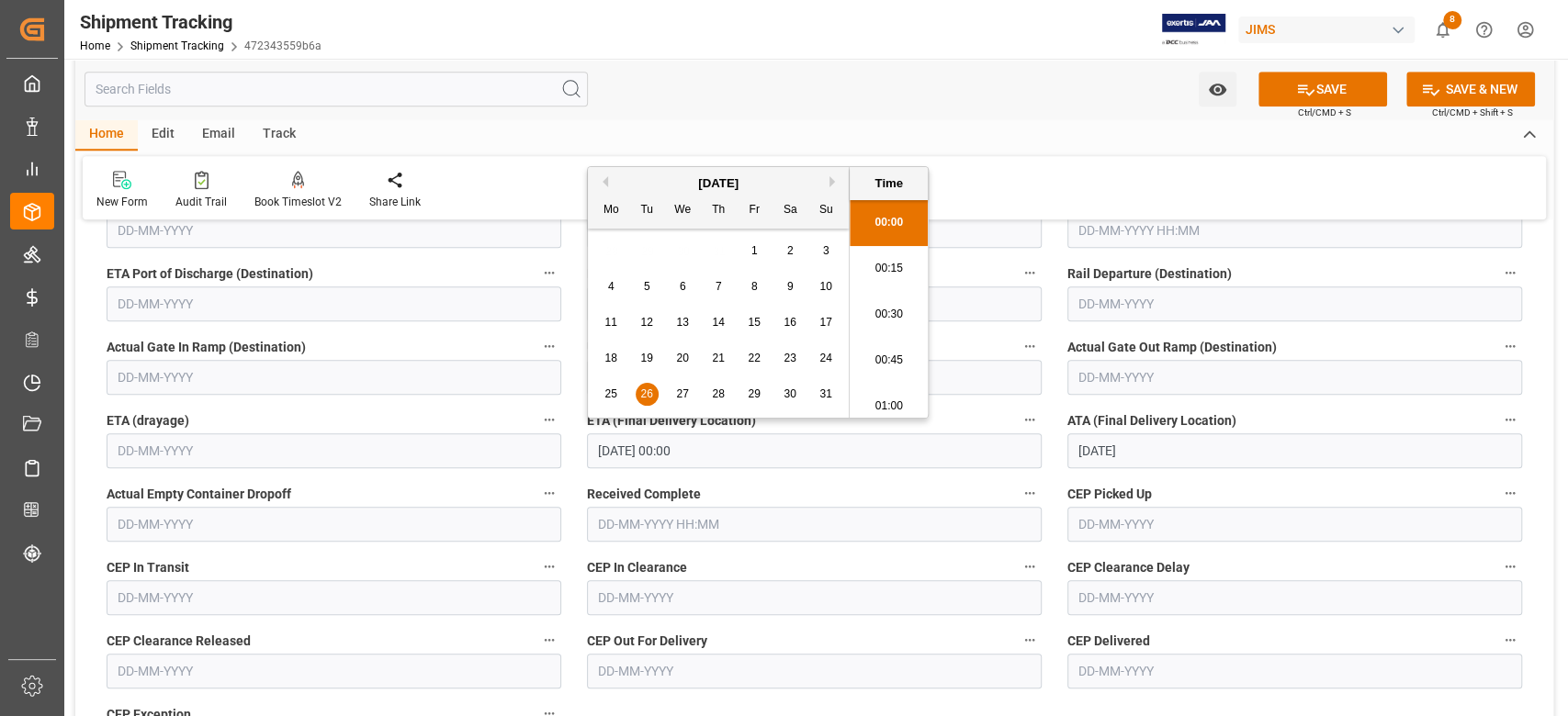
click at [758, 391] on span "29" at bounding box center [754, 393] width 12 height 13
type input "29-08-2025 00:00"
click at [1317, 80] on button "SAVE" at bounding box center [1322, 89] width 128 height 35
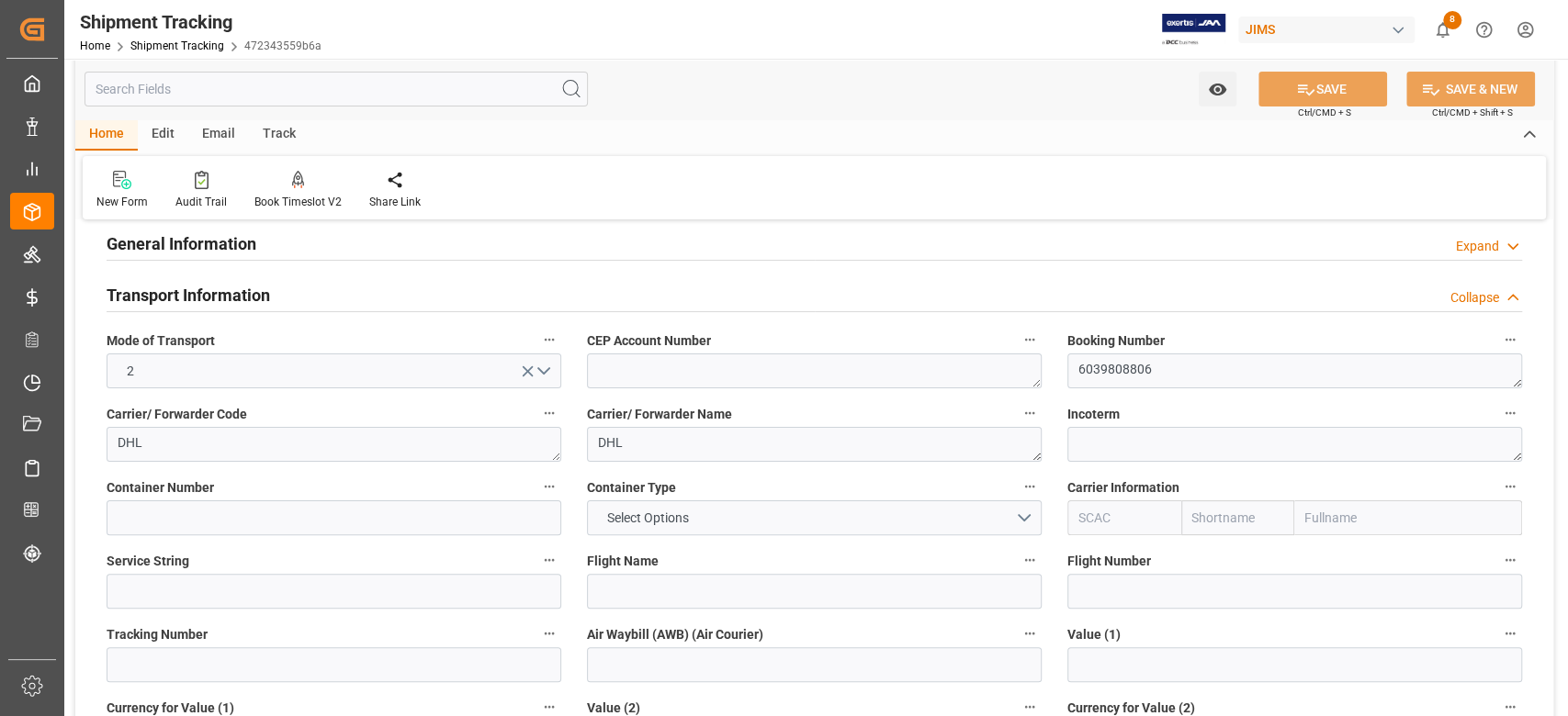
scroll to position [0, 0]
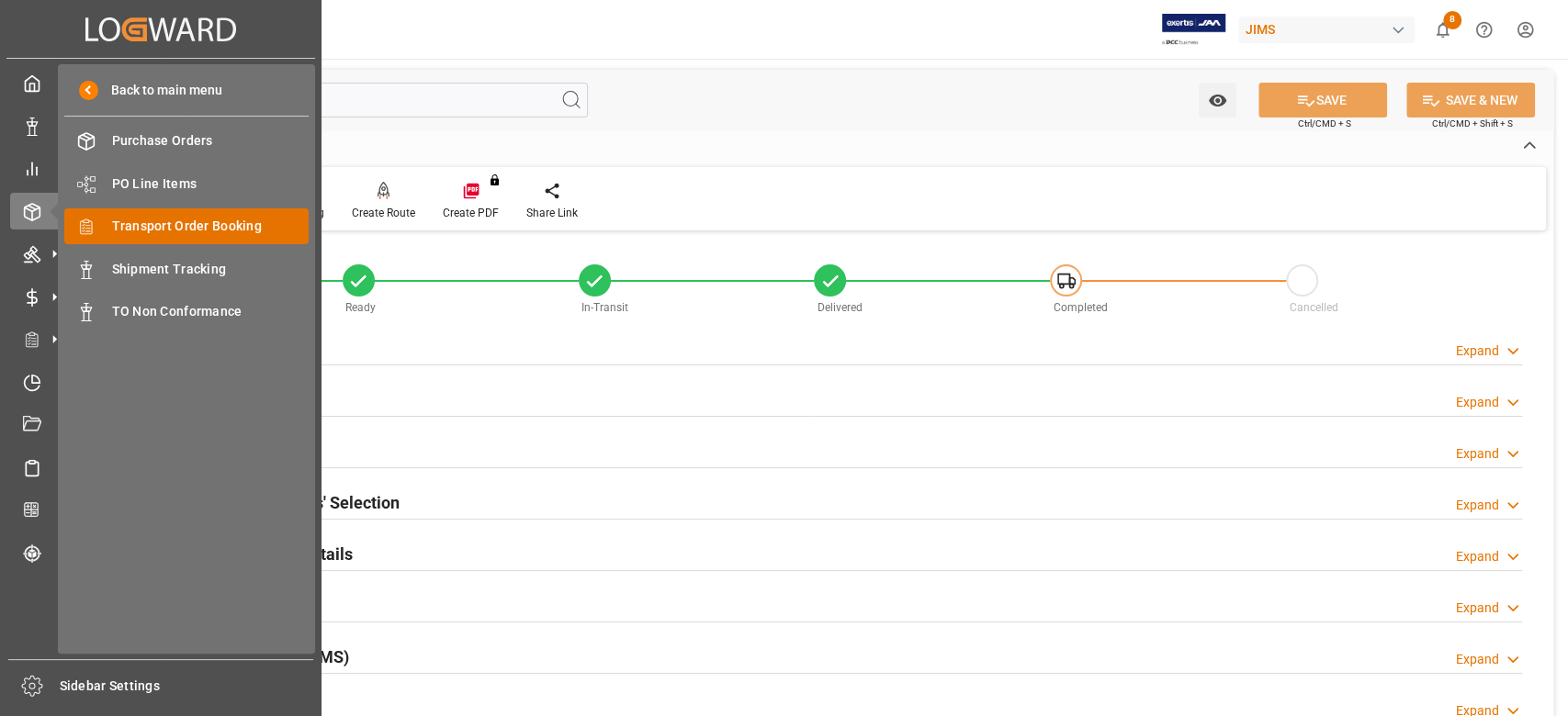
click at [230, 223] on span "Transport Order Booking" at bounding box center [210, 226] width 198 height 20
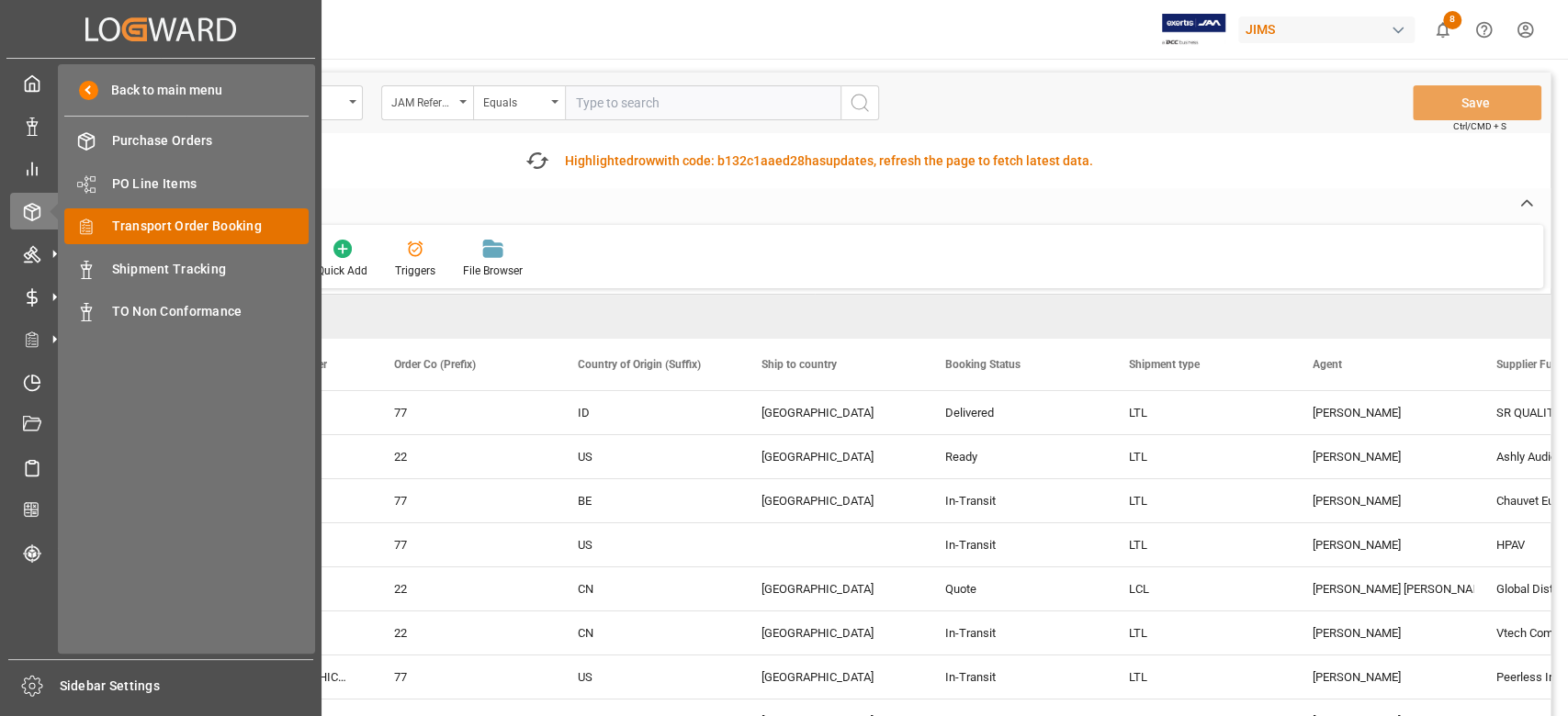
click at [186, 224] on span "Transport Order Booking" at bounding box center [210, 226] width 198 height 20
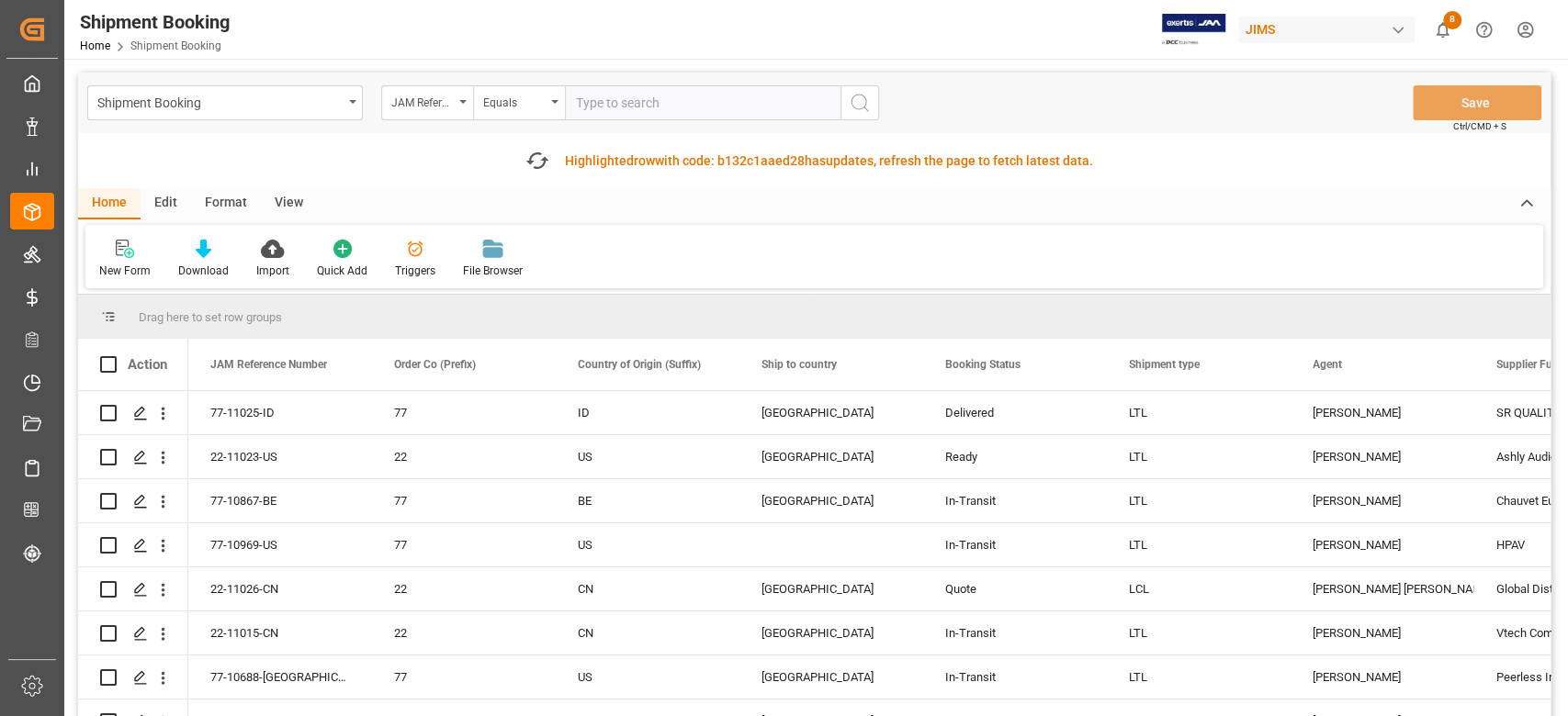
click at [626, 100] on input "text" at bounding box center [703, 103] width 276 height 35
paste input "77-10703-CN"
type input "77-10703-CN"
click at [860, 99] on icon "search button" at bounding box center [859, 103] width 23 height 22
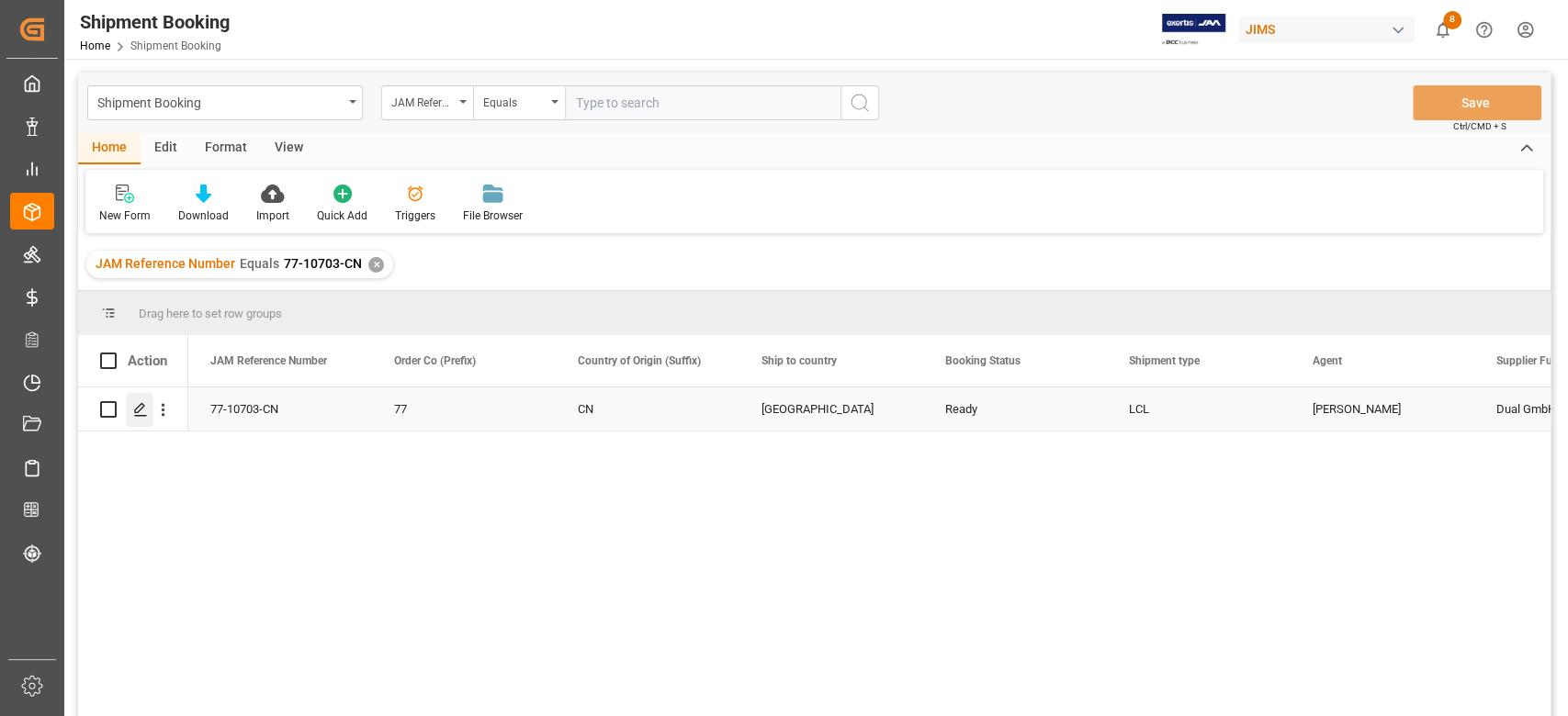
click at [136, 413] on polygon "Press SPACE to select this row." at bounding box center [139, 408] width 9 height 9
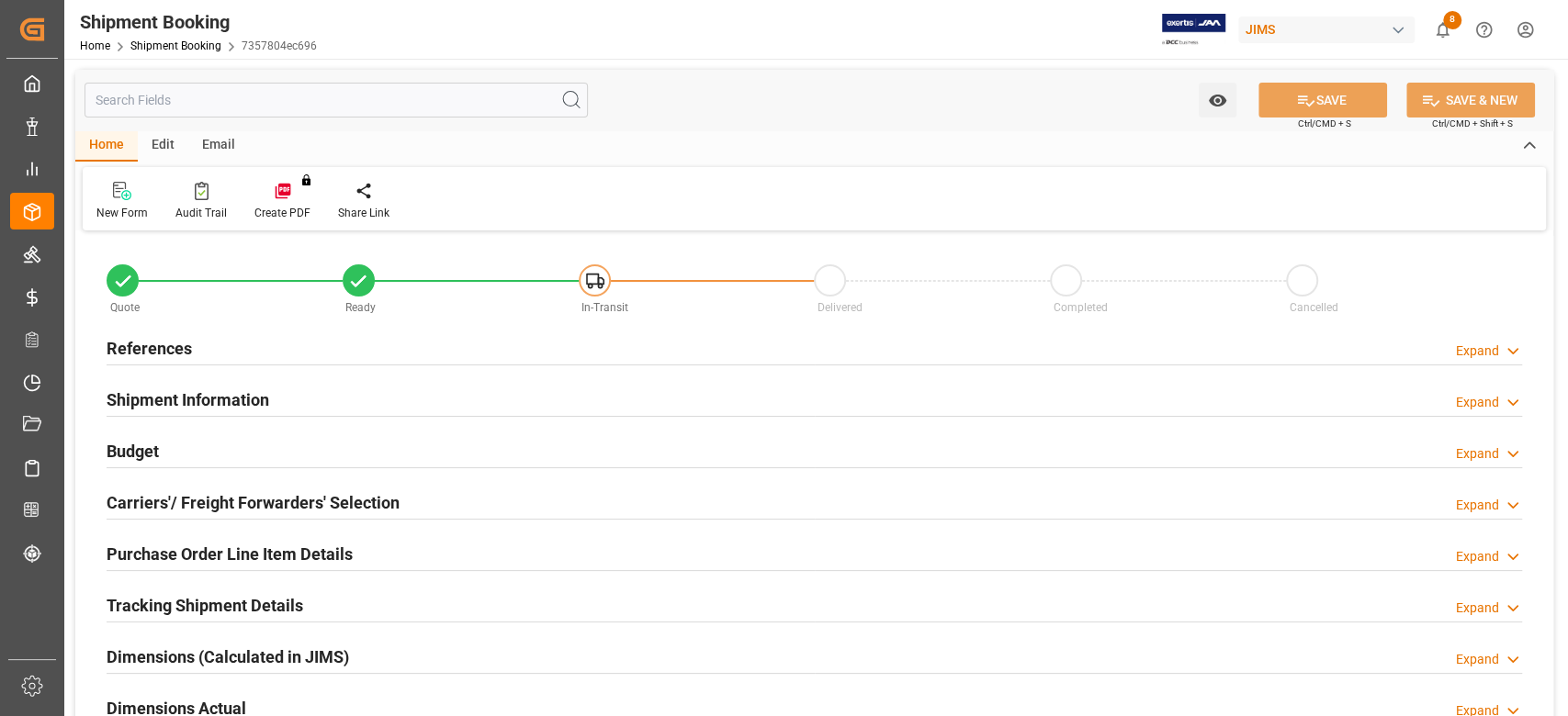
type input "[DATE] 00:00"
type input "[DATE]"
click at [179, 354] on h2 "References" at bounding box center [149, 347] width 85 height 24
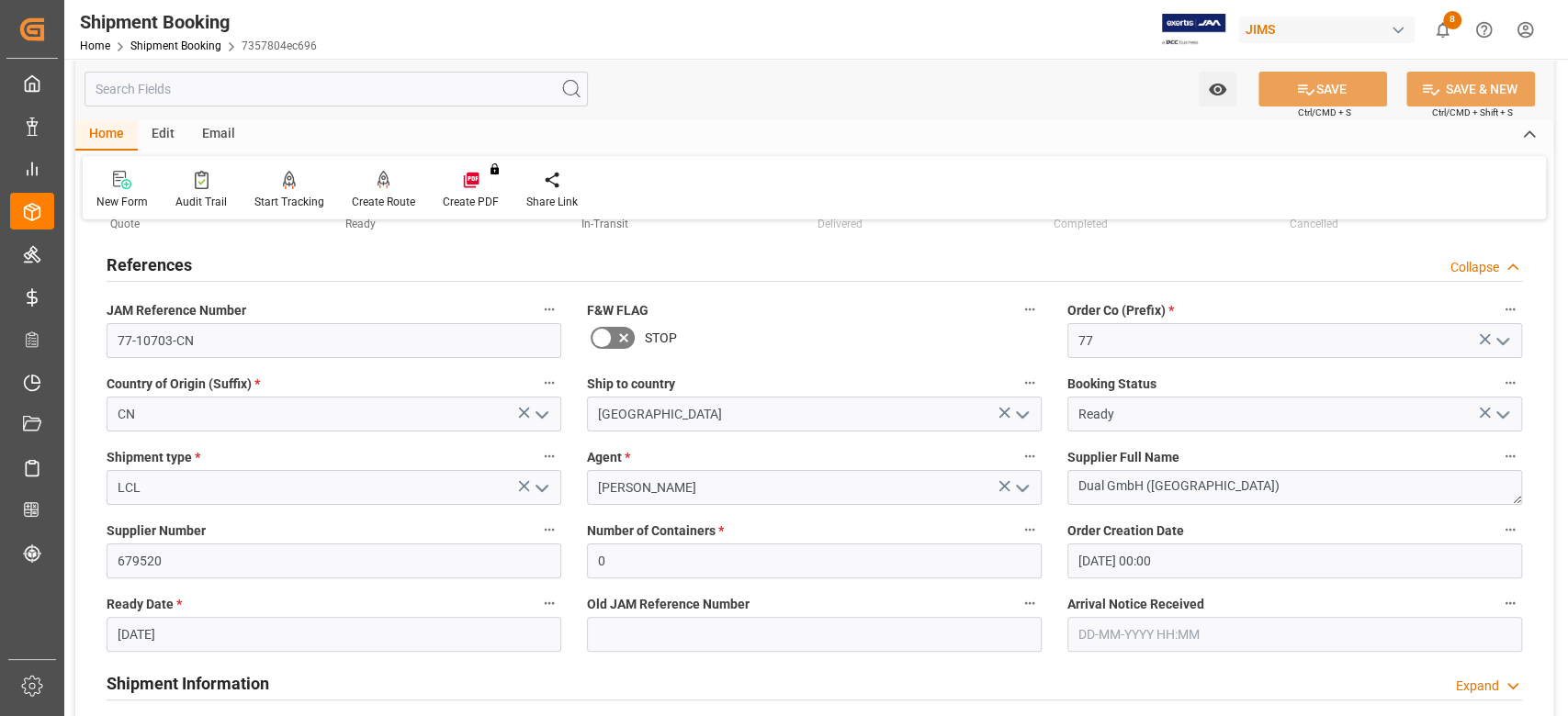
scroll to position [122, 0]
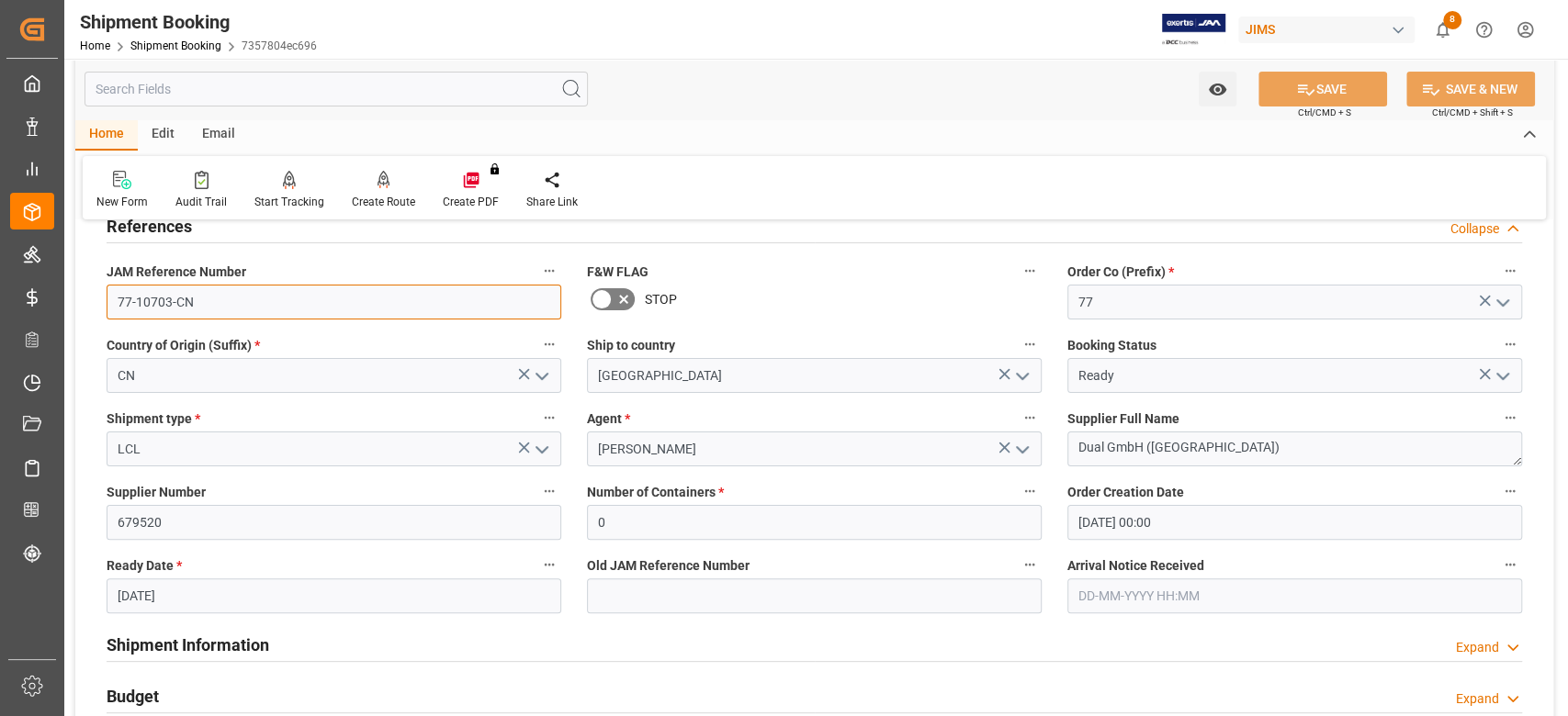
click at [226, 290] on input "77-10703-CN" at bounding box center [334, 302] width 454 height 35
click at [224, 291] on input "77-10703-CN" at bounding box center [334, 302] width 454 height 35
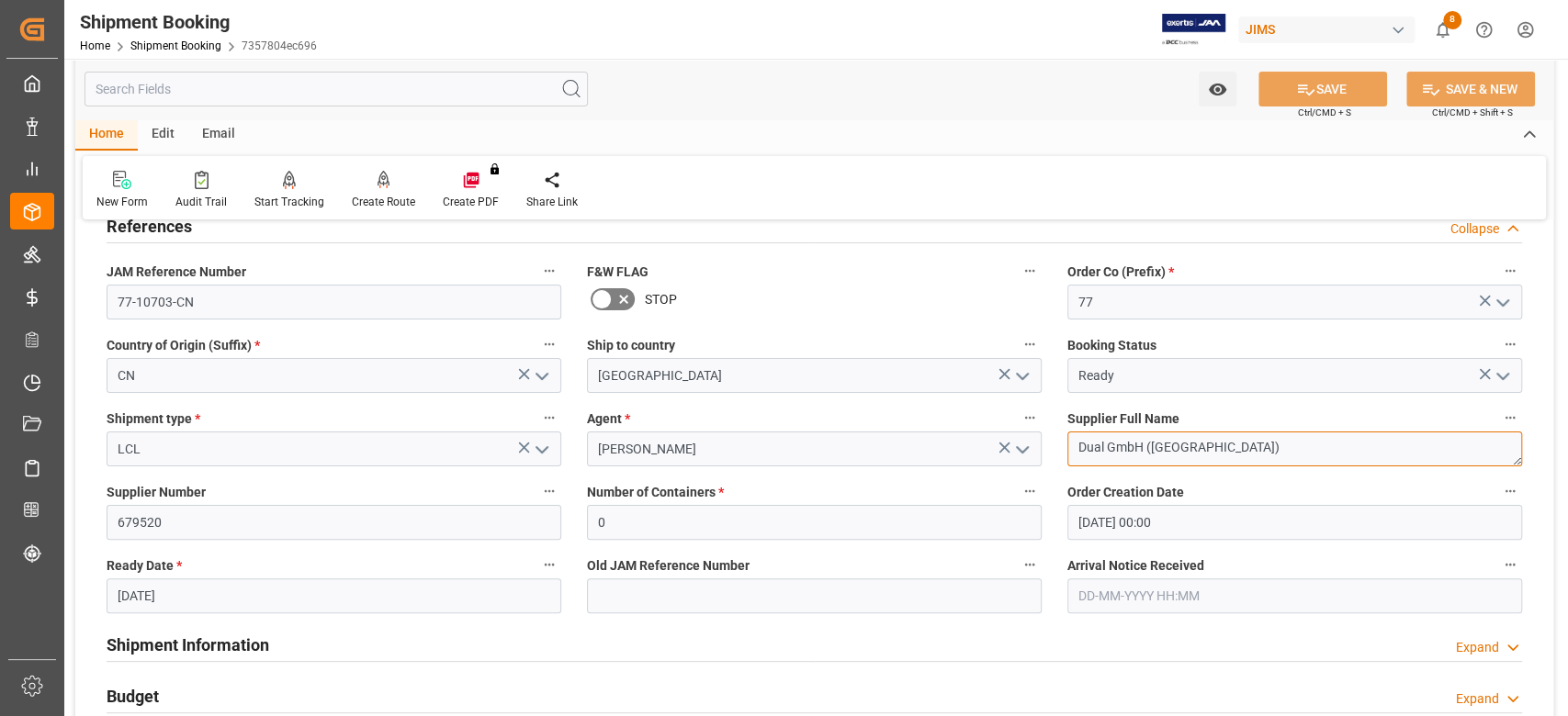
click at [1211, 452] on textarea "Dual GmbH ([GEOGRAPHIC_DATA])" at bounding box center [1294, 449] width 454 height 35
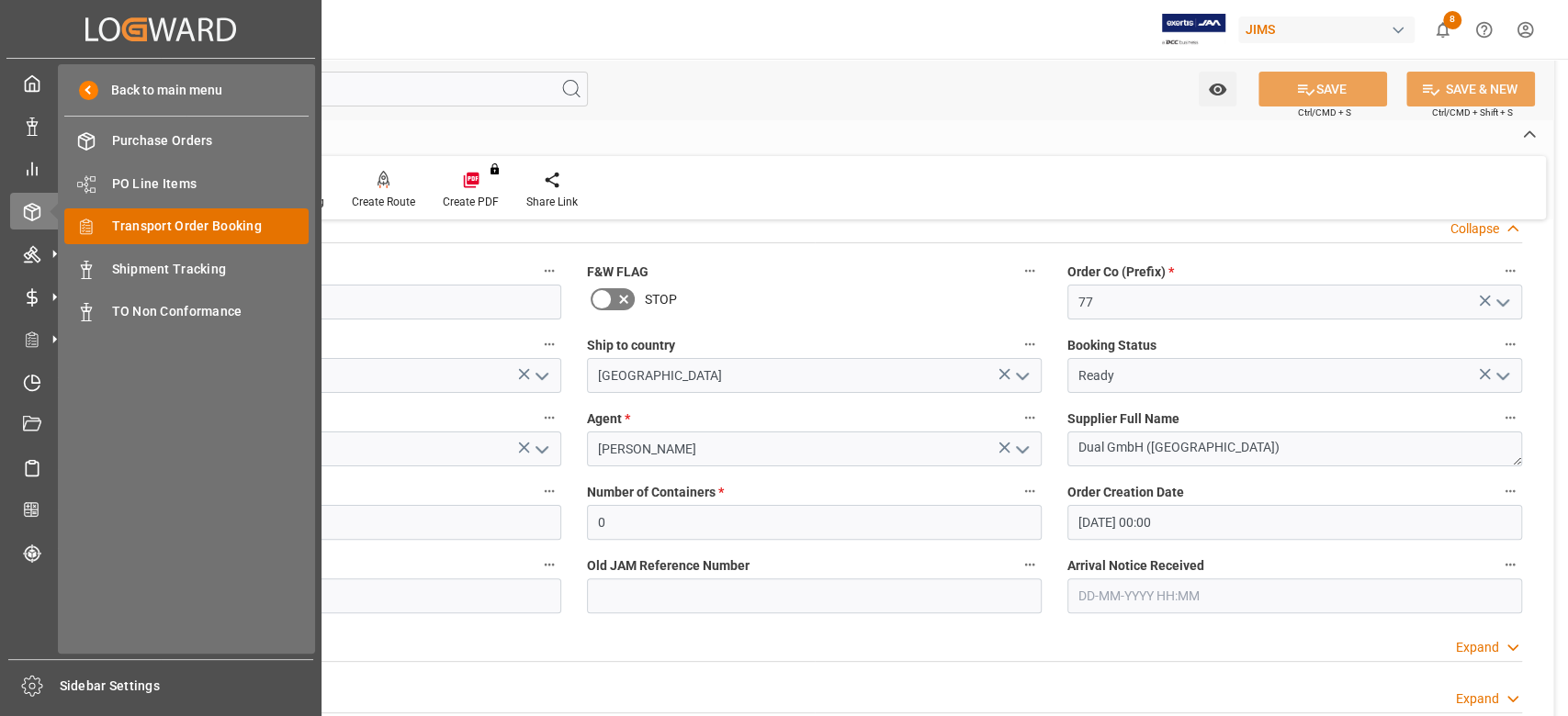
click at [166, 231] on span "Transport Order Booking" at bounding box center [210, 226] width 198 height 20
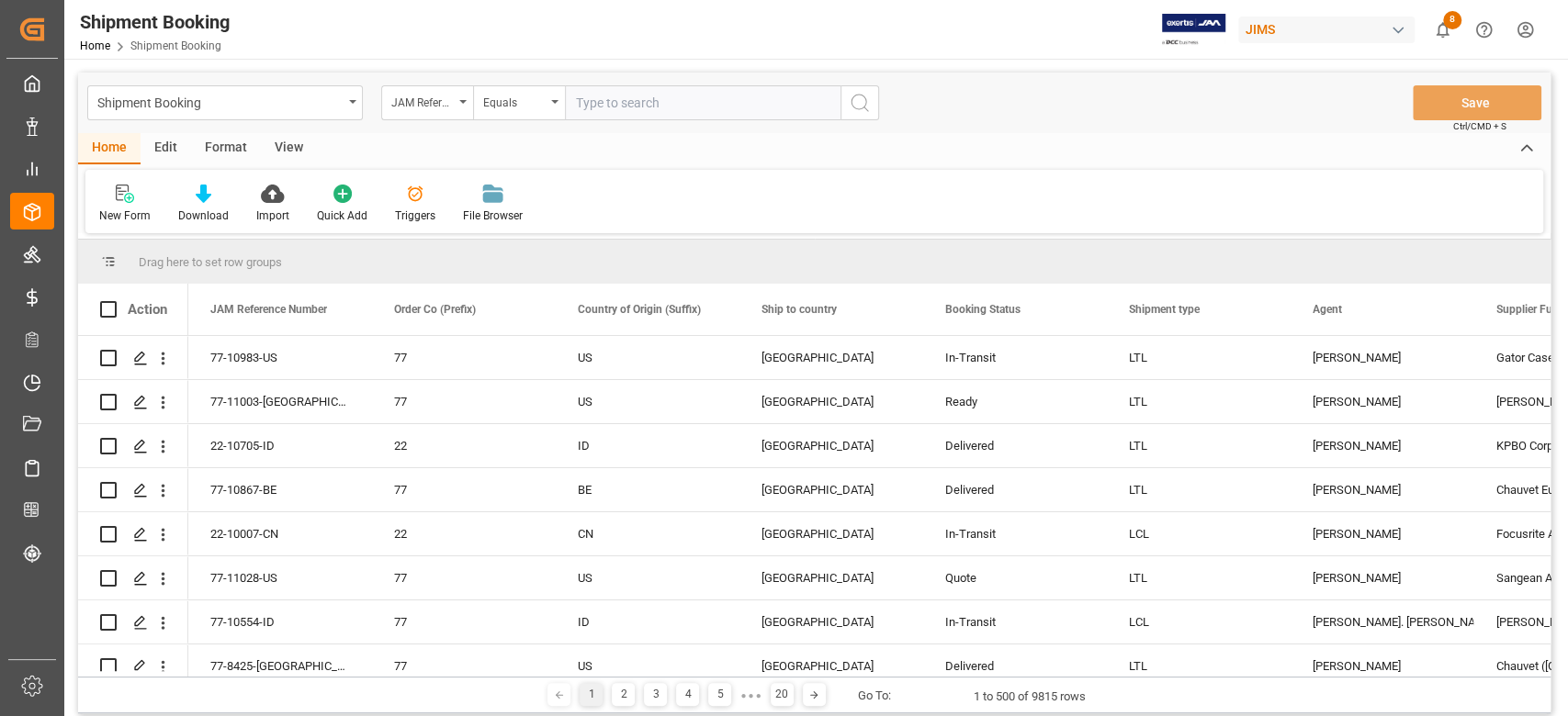
click at [644, 99] on input "text" at bounding box center [703, 103] width 276 height 35
type input "77-11025-ID"
click at [865, 102] on icon "search button" at bounding box center [859, 103] width 23 height 22
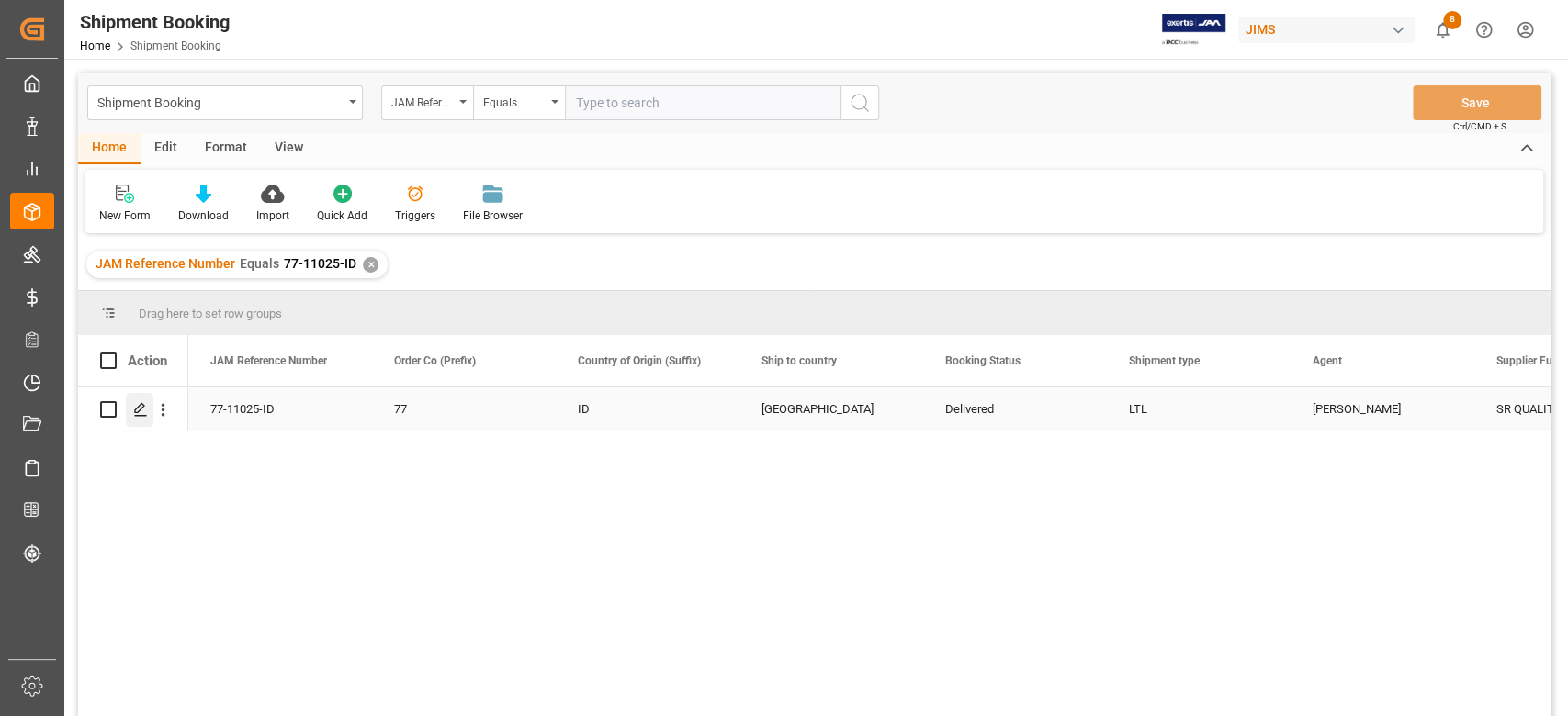
click at [140, 408] on icon "Press SPACE to select this row." at bounding box center [140, 409] width 15 height 15
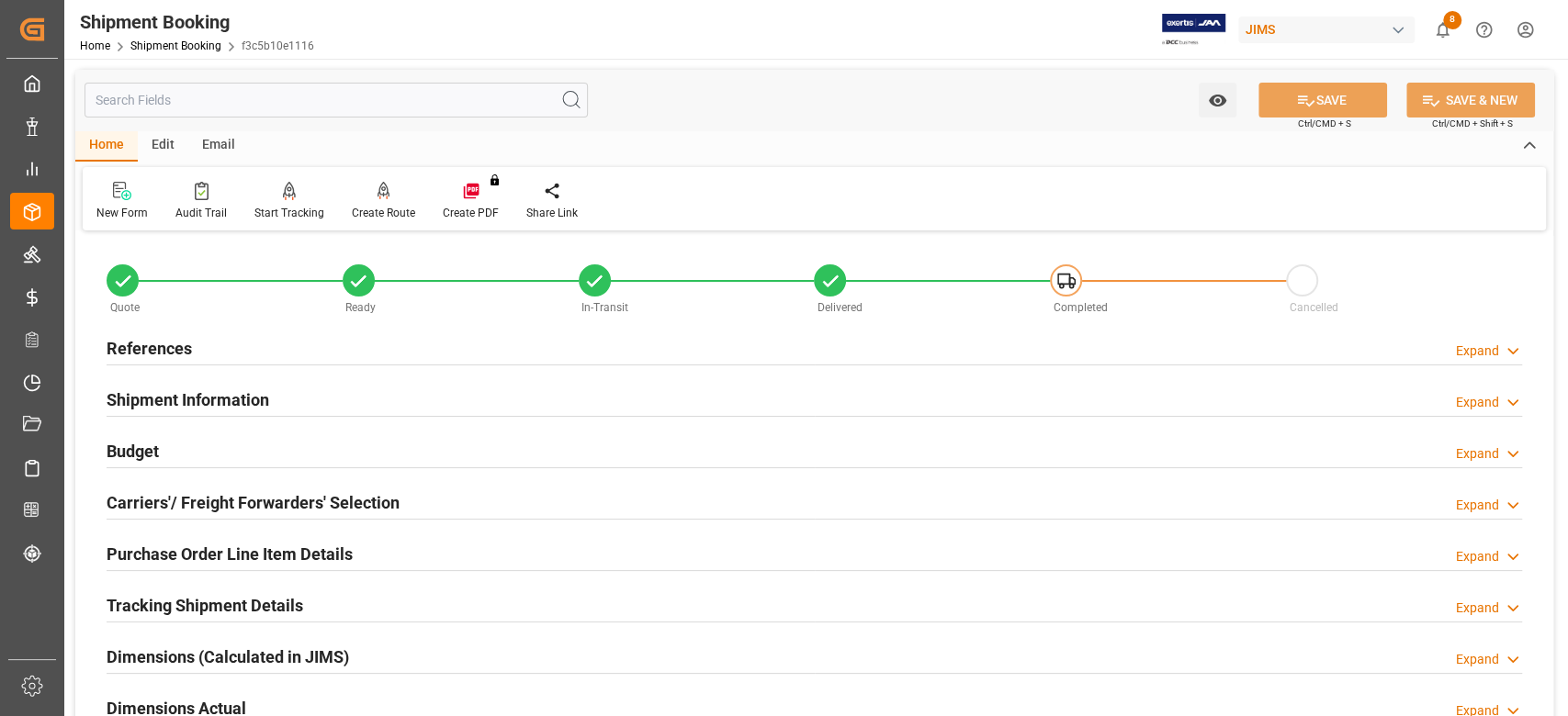
click at [161, 348] on h2 "References" at bounding box center [149, 347] width 85 height 24
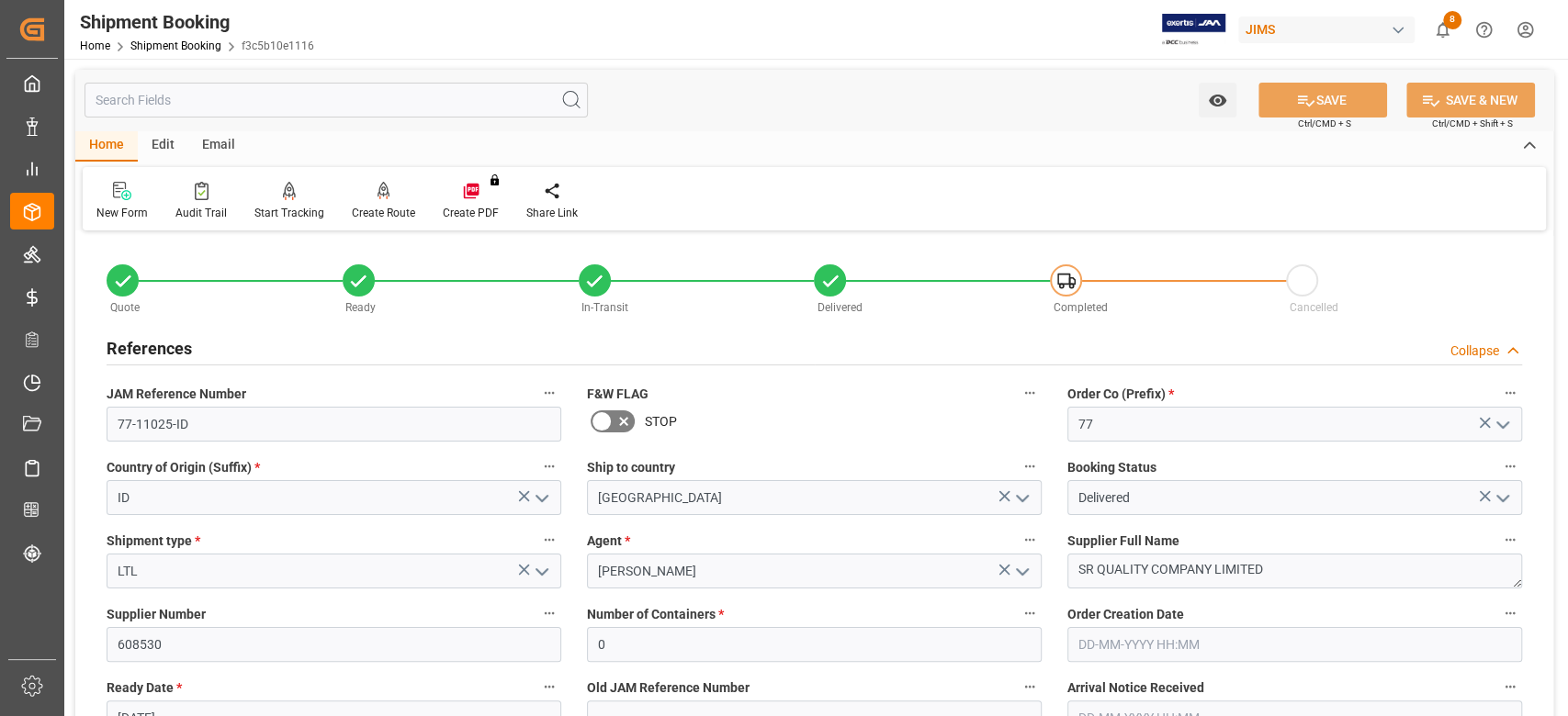
click at [161, 348] on h2 "References" at bounding box center [149, 347] width 85 height 24
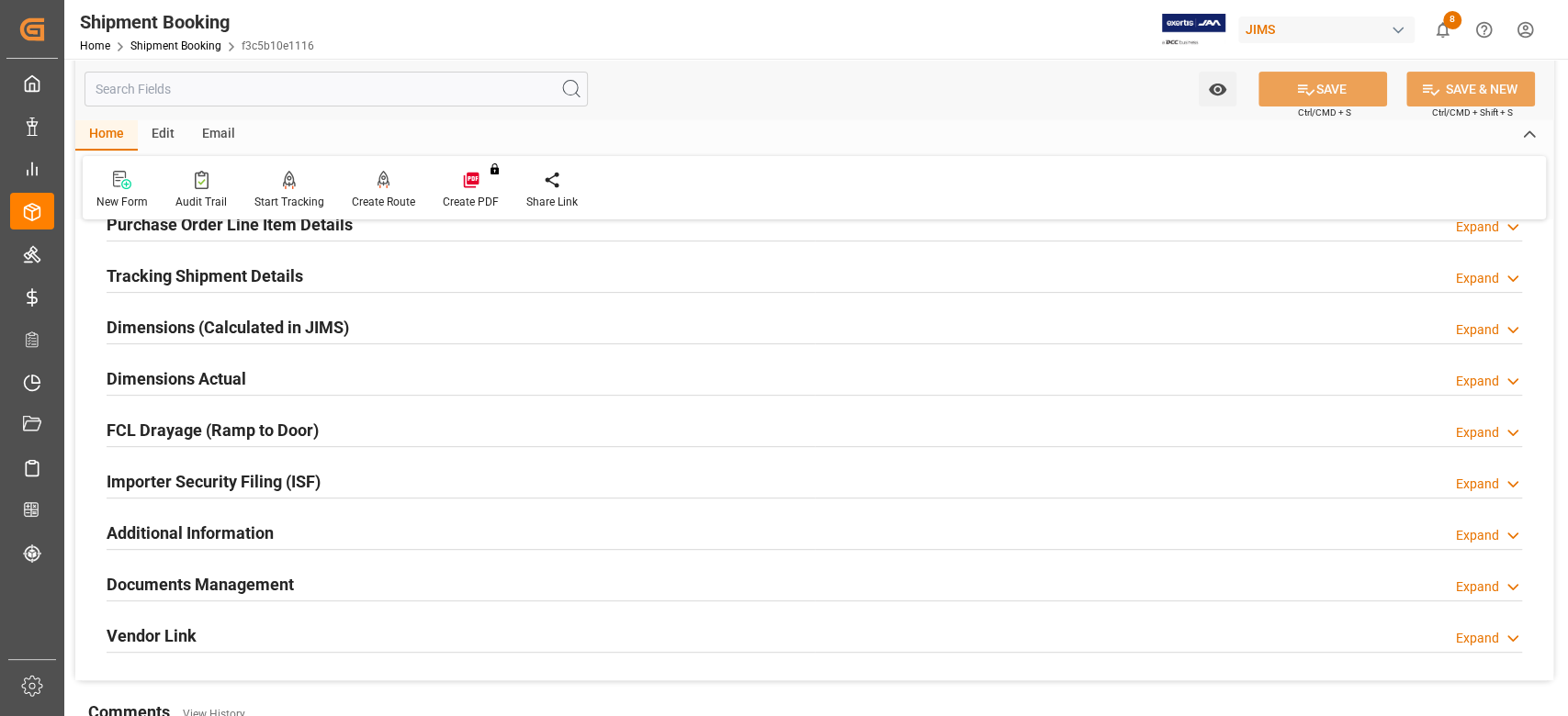
scroll to position [367, 0]
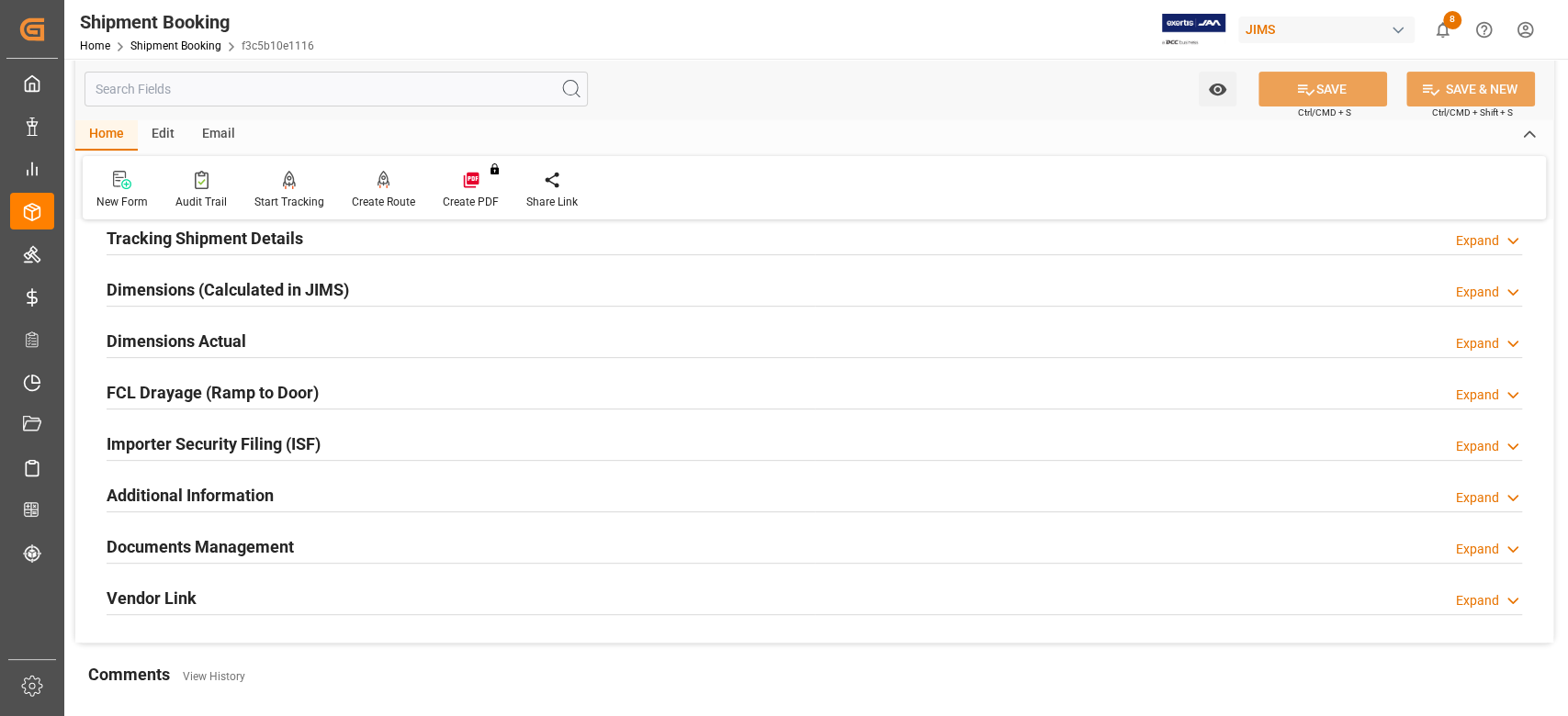
click at [281, 545] on h2 "Documents Management" at bounding box center [200, 546] width 187 height 24
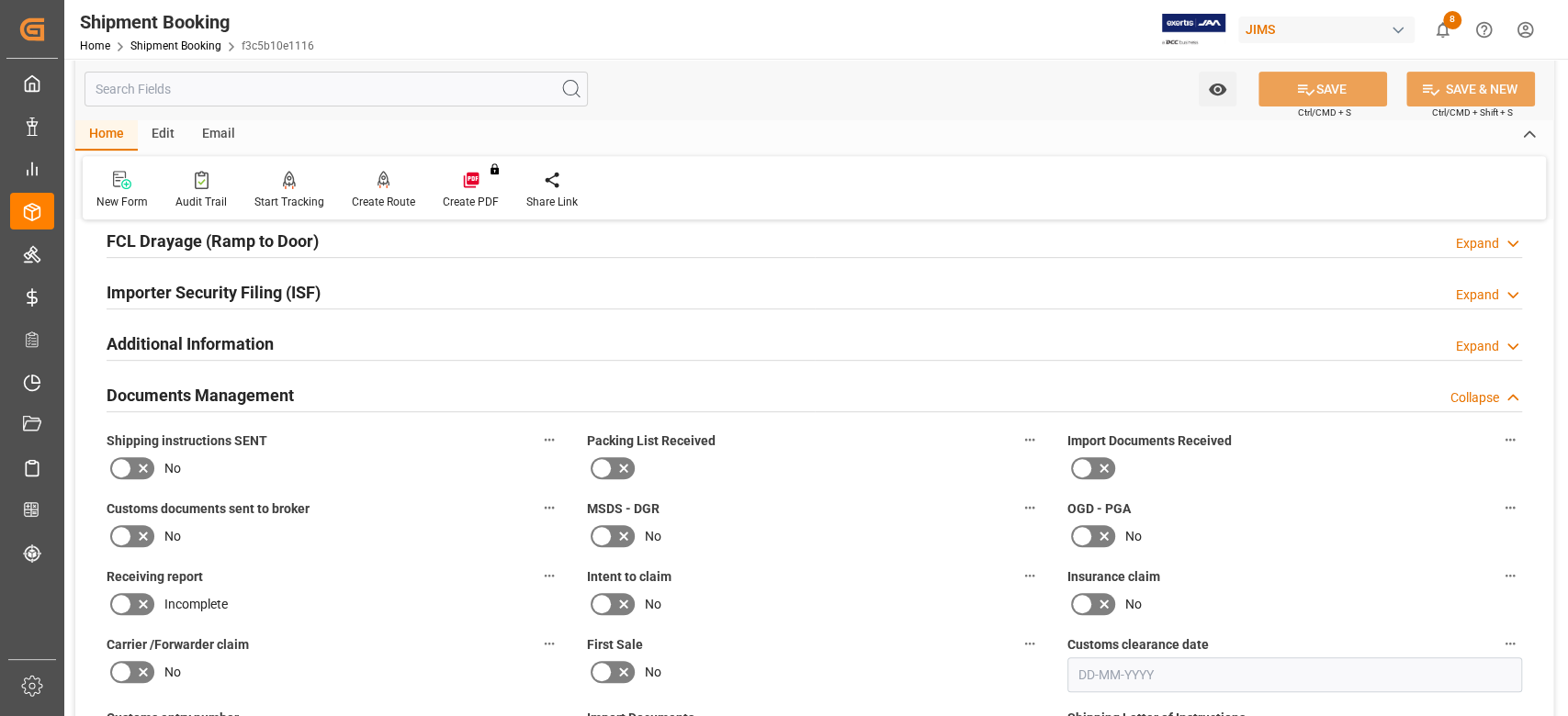
scroll to position [735, 0]
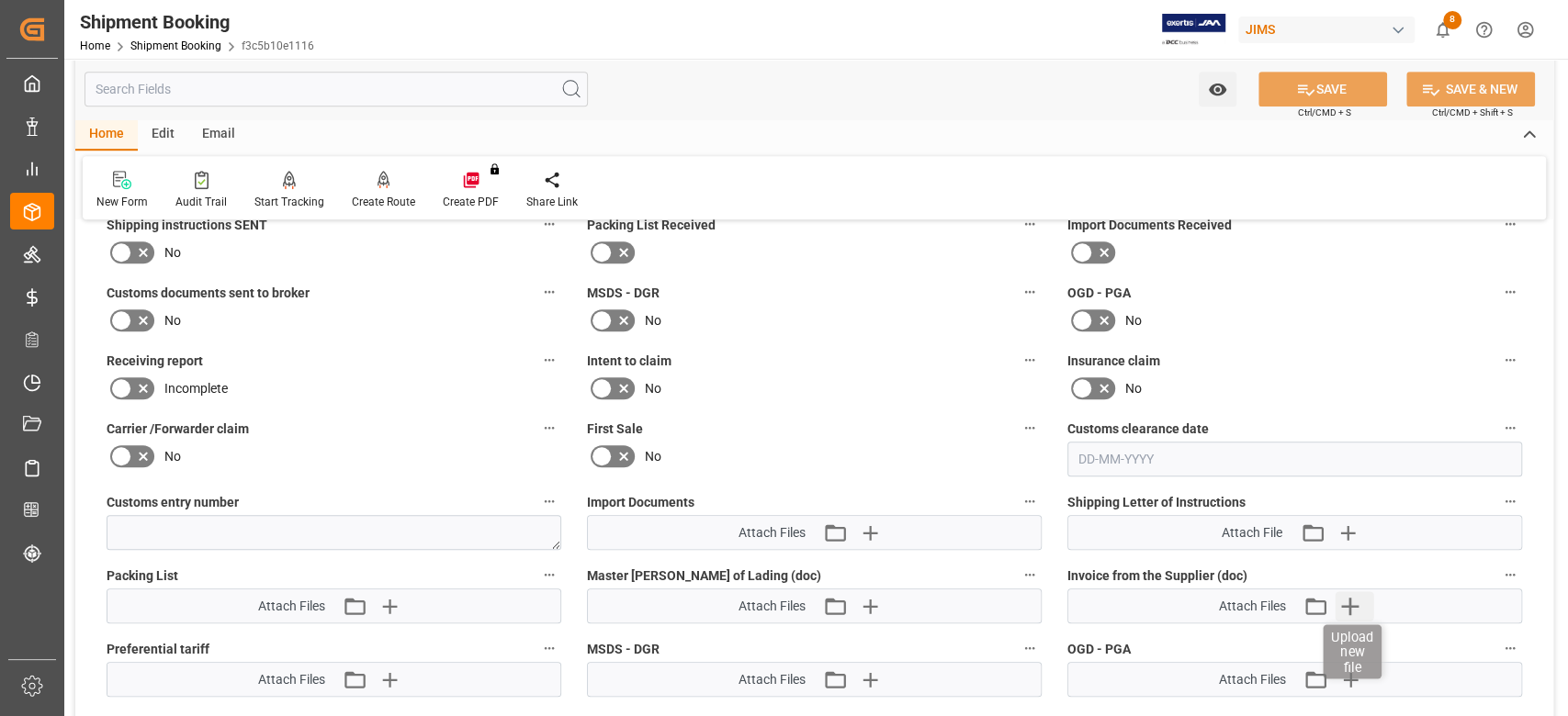
click at [1352, 604] on icon "button" at bounding box center [1351, 606] width 18 height 18
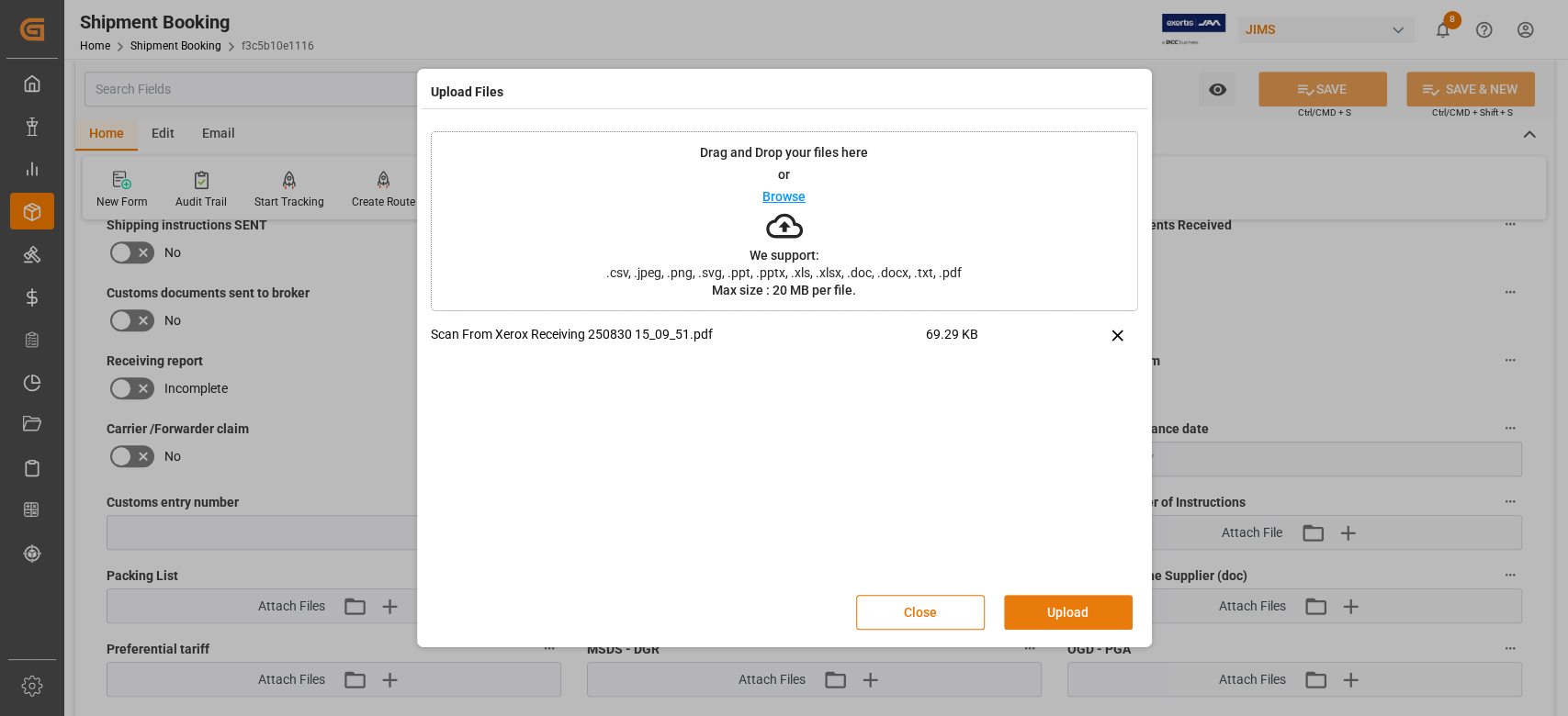
click at [1050, 606] on button "Upload" at bounding box center [1068, 612] width 128 height 35
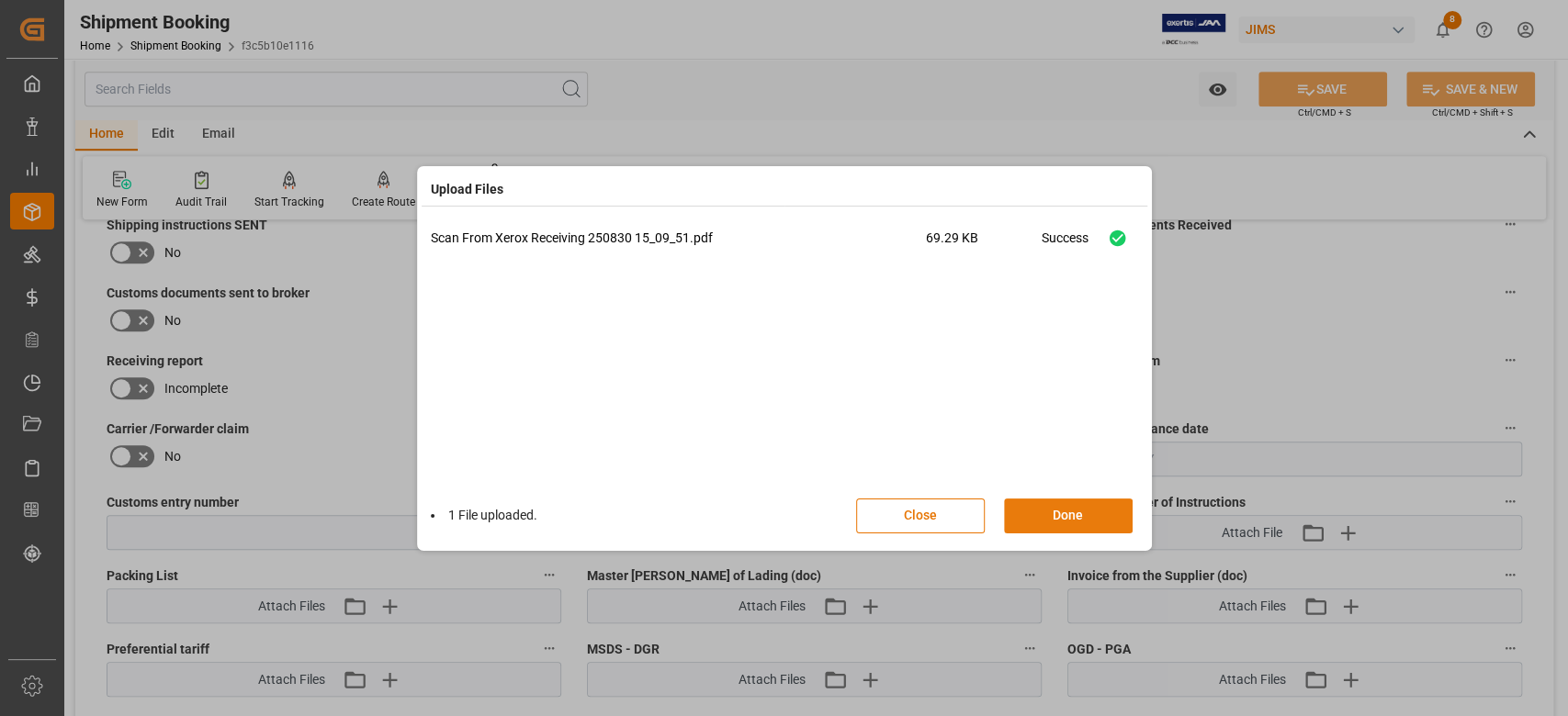
click at [1084, 516] on button "Done" at bounding box center [1068, 516] width 128 height 35
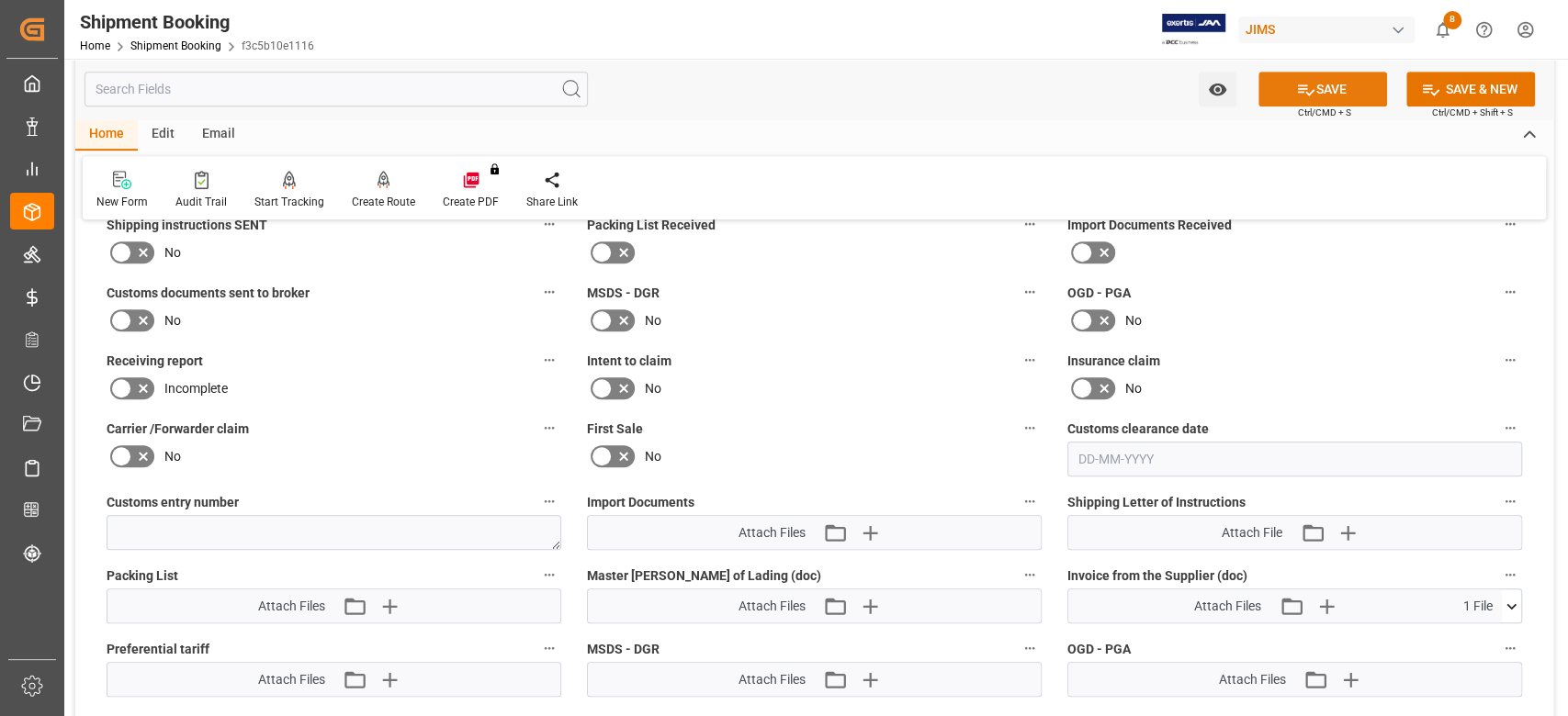
click at [1308, 84] on icon at bounding box center [1306, 90] width 20 height 20
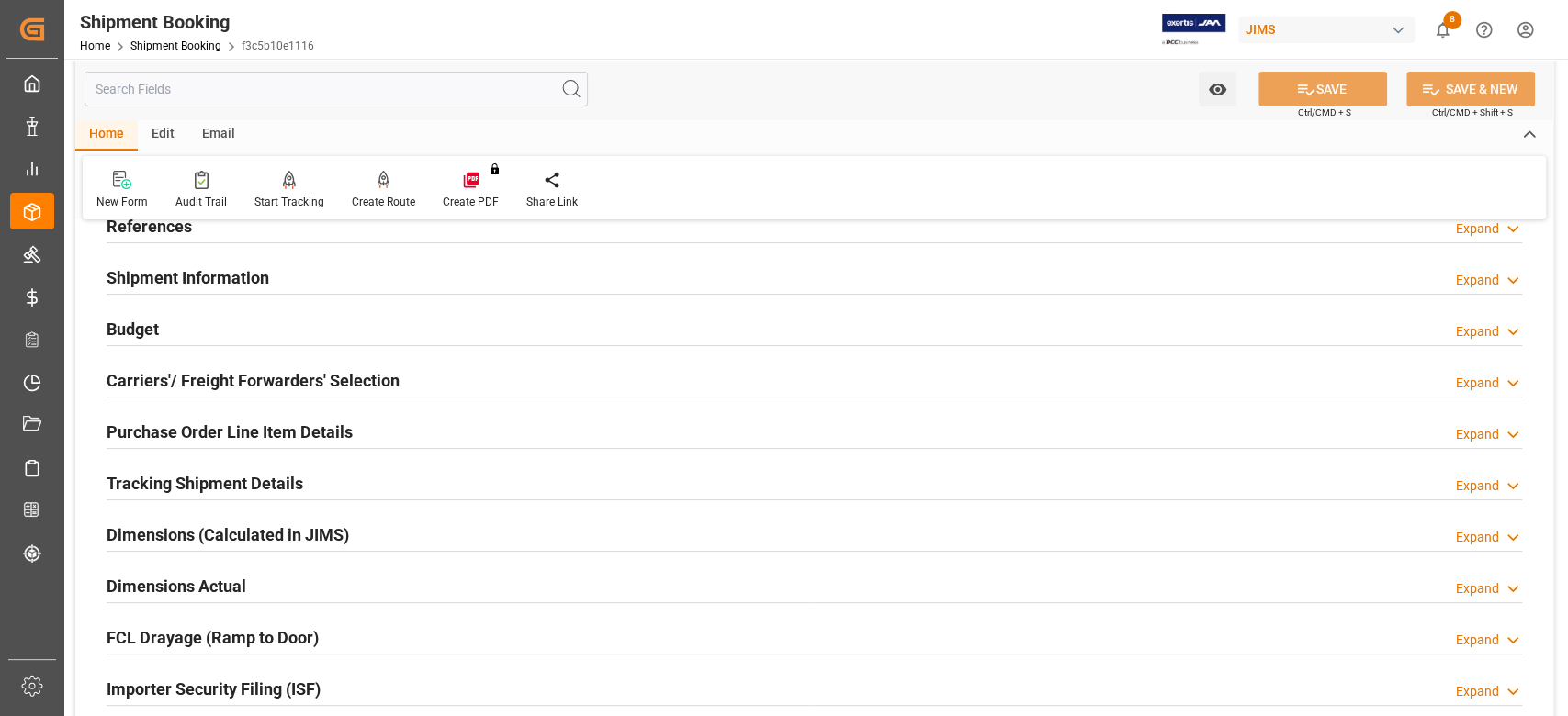
scroll to position [0, 0]
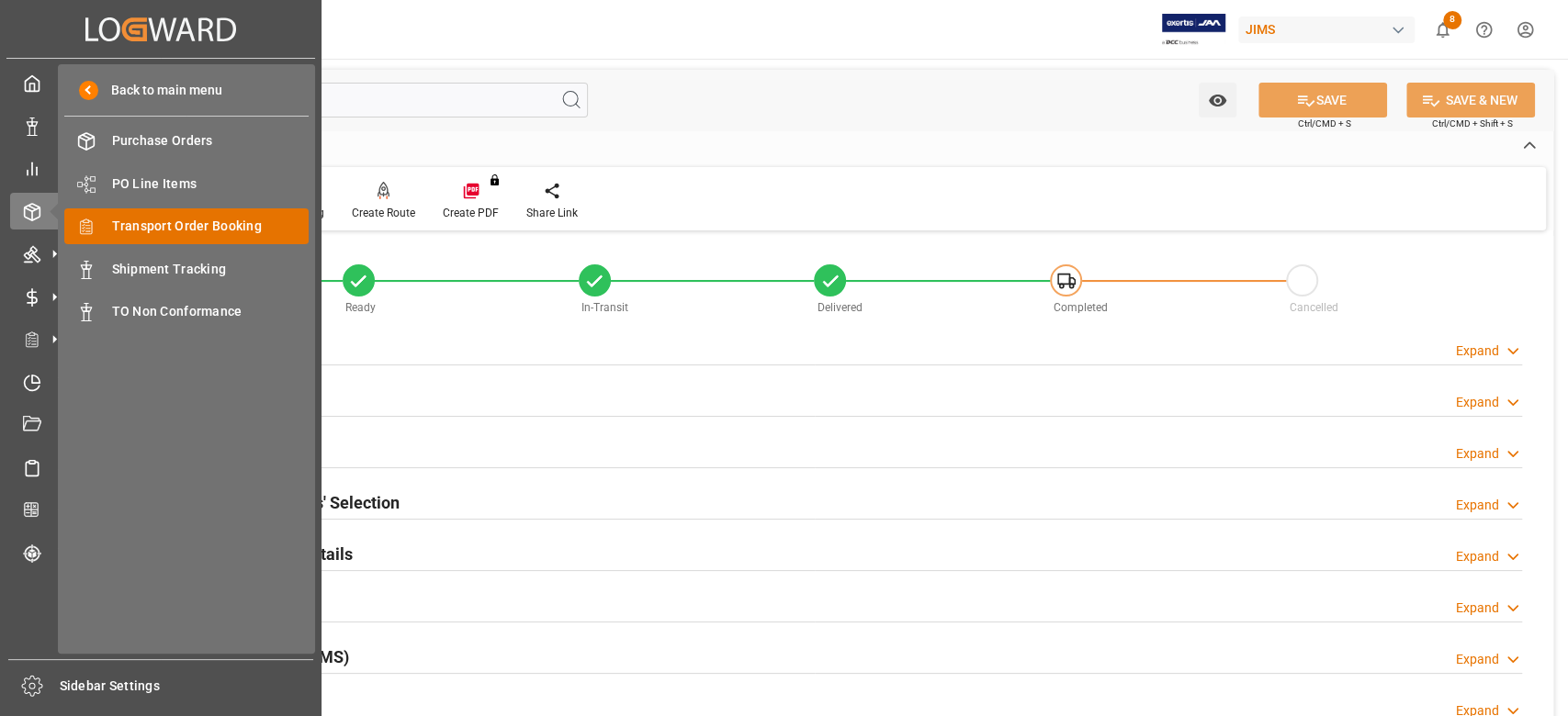
click at [174, 233] on span "Transport Order Booking" at bounding box center [210, 226] width 198 height 20
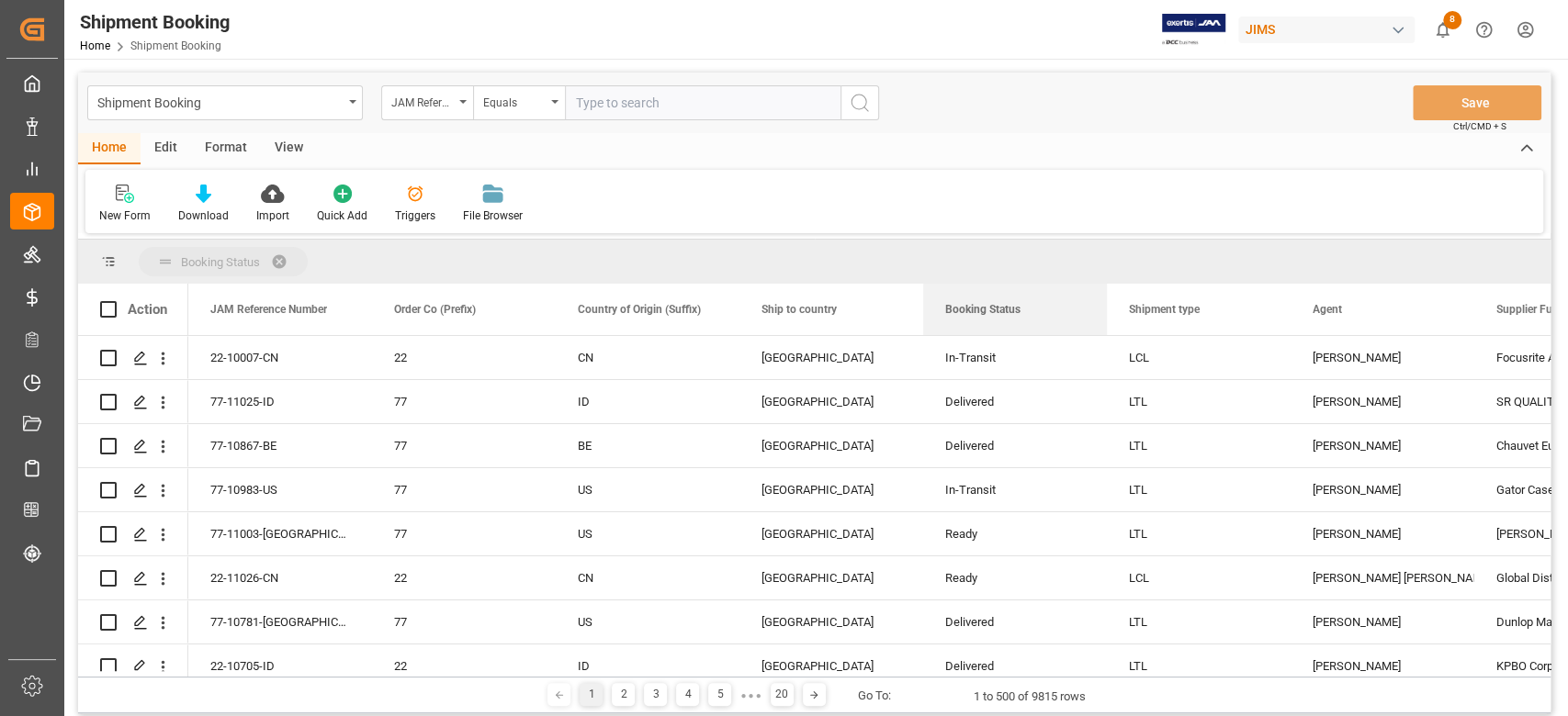
drag, startPoint x: 999, startPoint y: 311, endPoint x: 778, endPoint y: 253, distance: 228.5
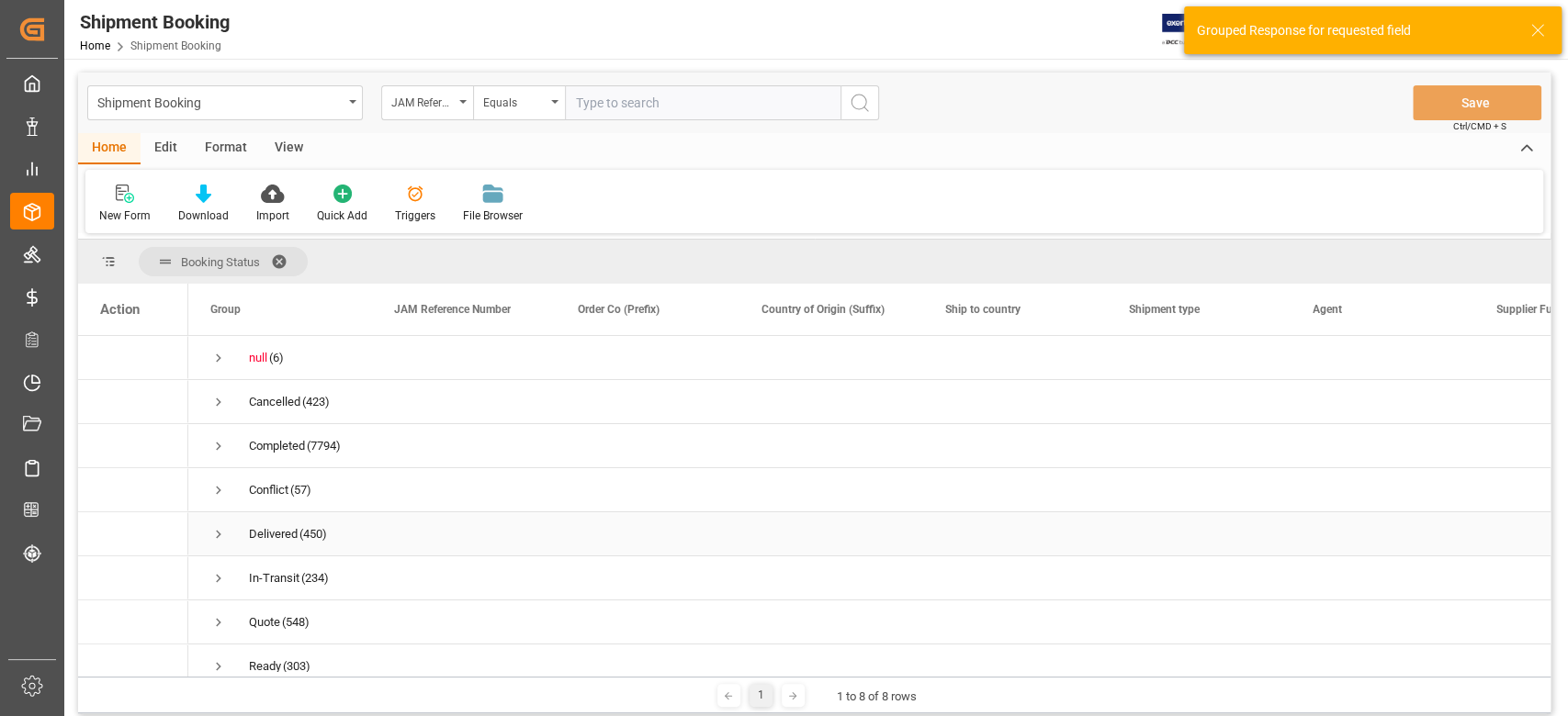
scroll to position [22, 0]
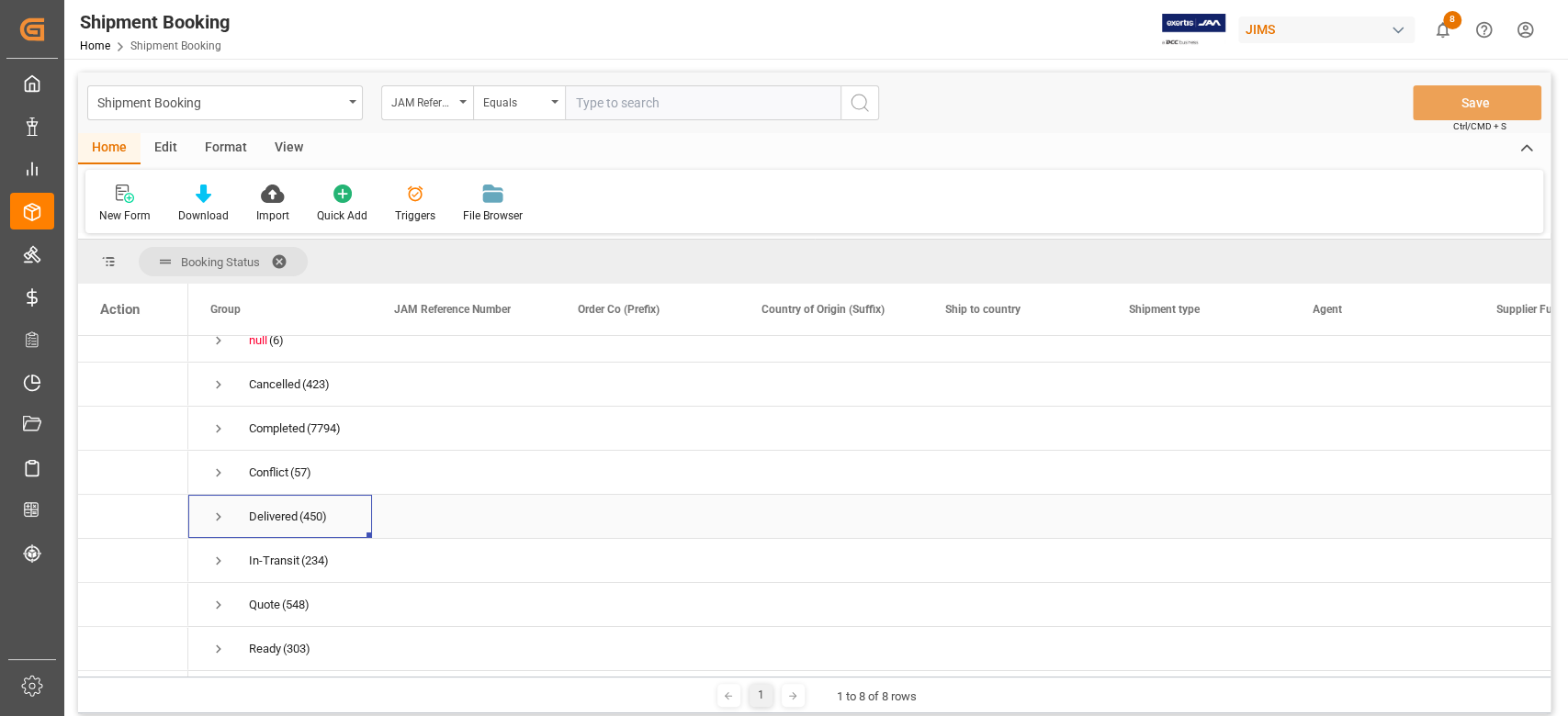
click at [224, 514] on span "Press SPACE to select this row." at bounding box center [218, 516] width 17 height 17
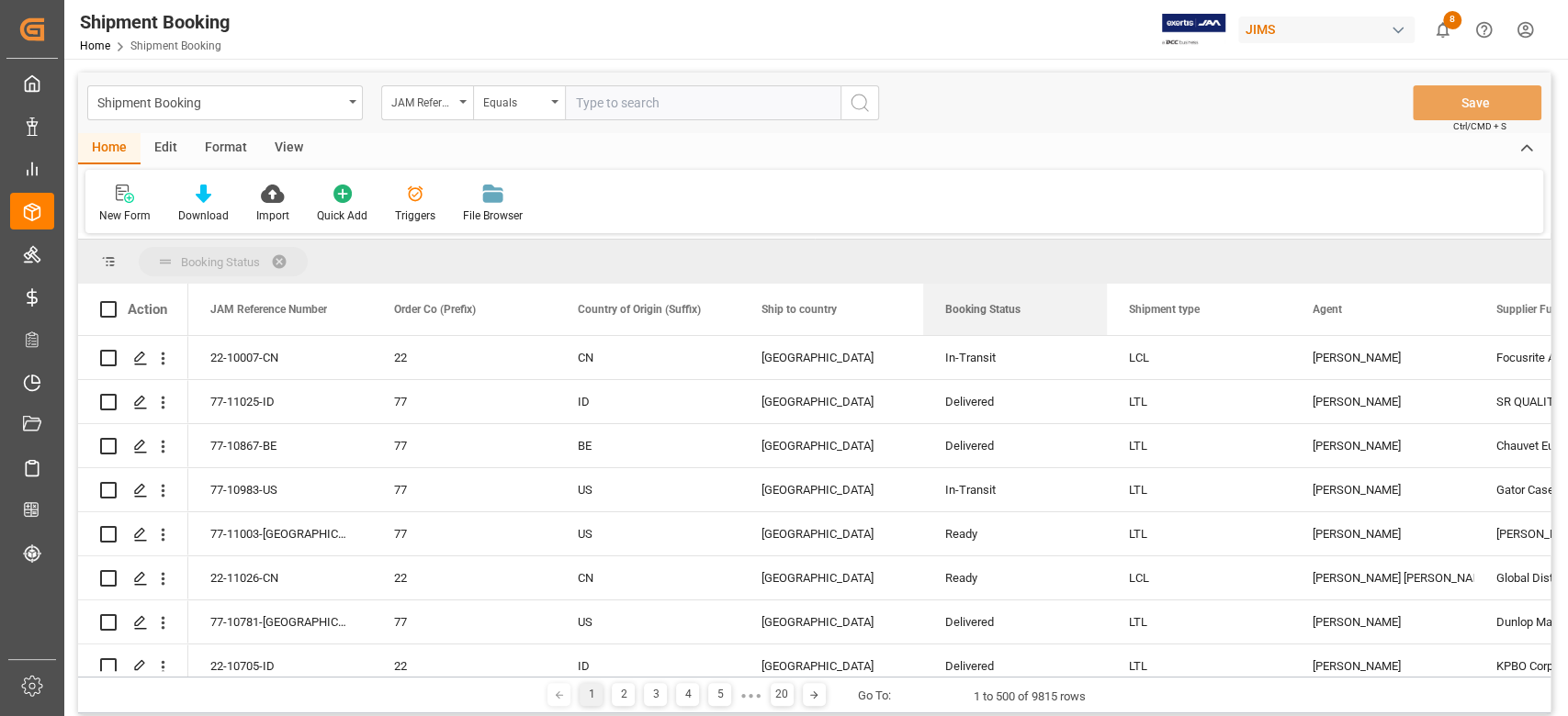
drag, startPoint x: 0, startPoint y: 0, endPoint x: 379, endPoint y: 250, distance: 454.0
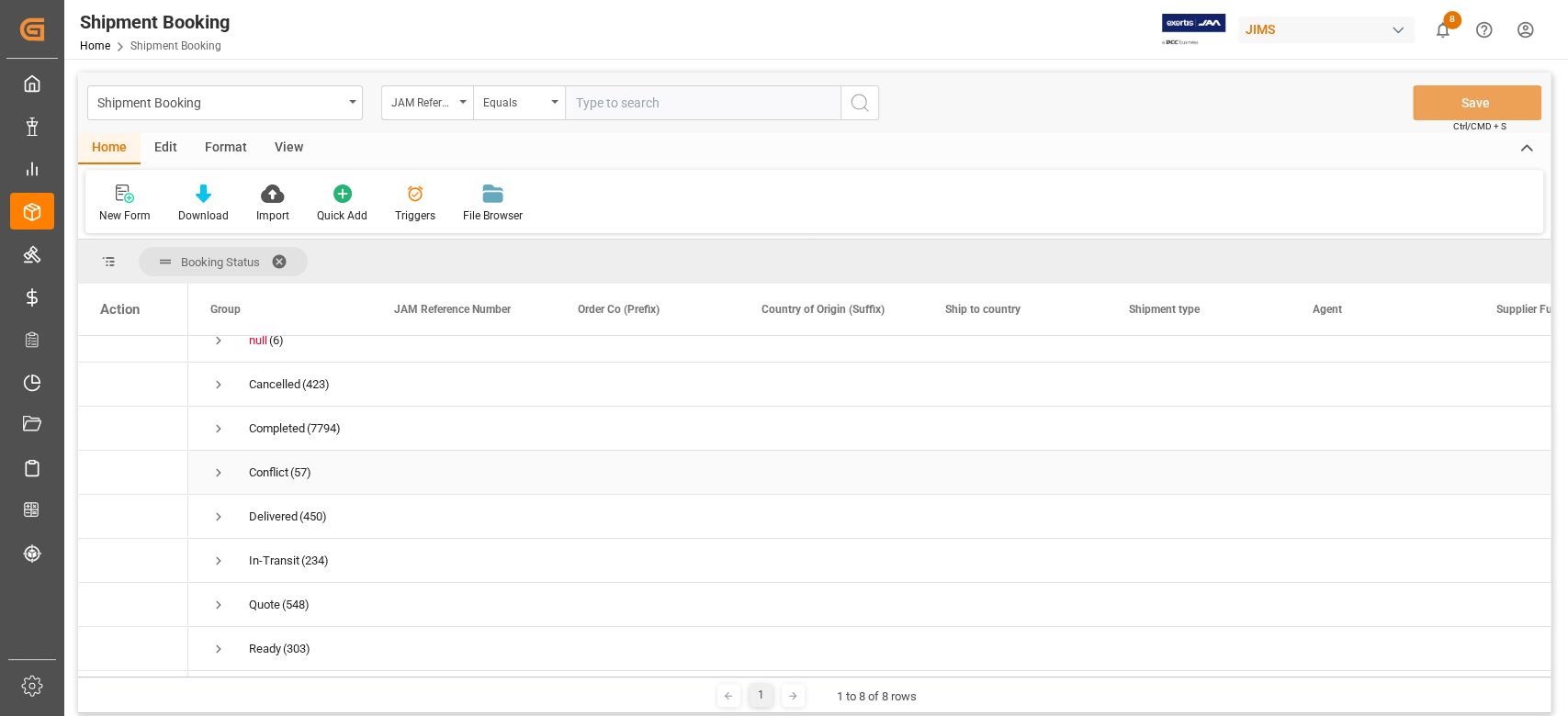
scroll to position [22, 0]
click at [217, 511] on span "Press SPACE to select this row." at bounding box center [218, 516] width 17 height 17
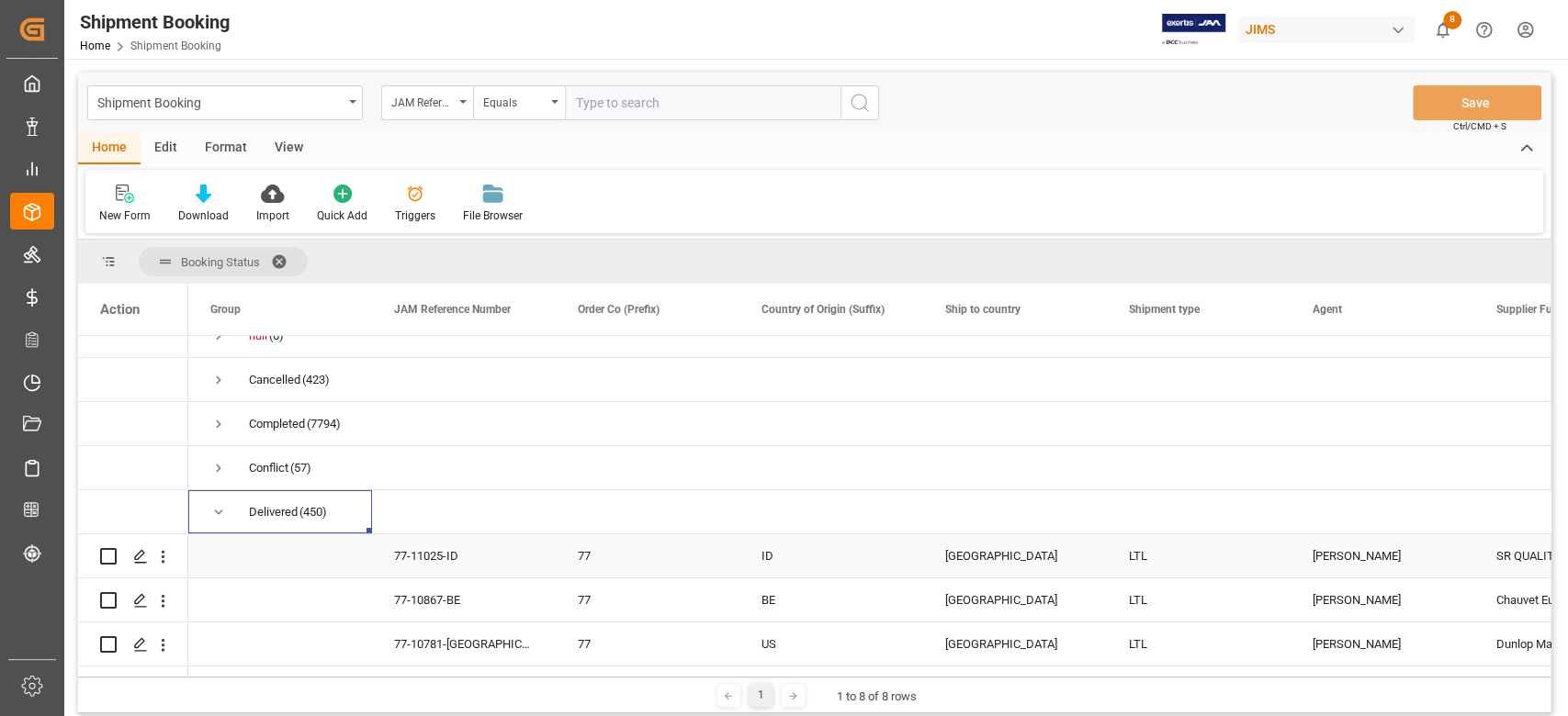
click at [848, 557] on div "ID" at bounding box center [831, 556] width 140 height 42
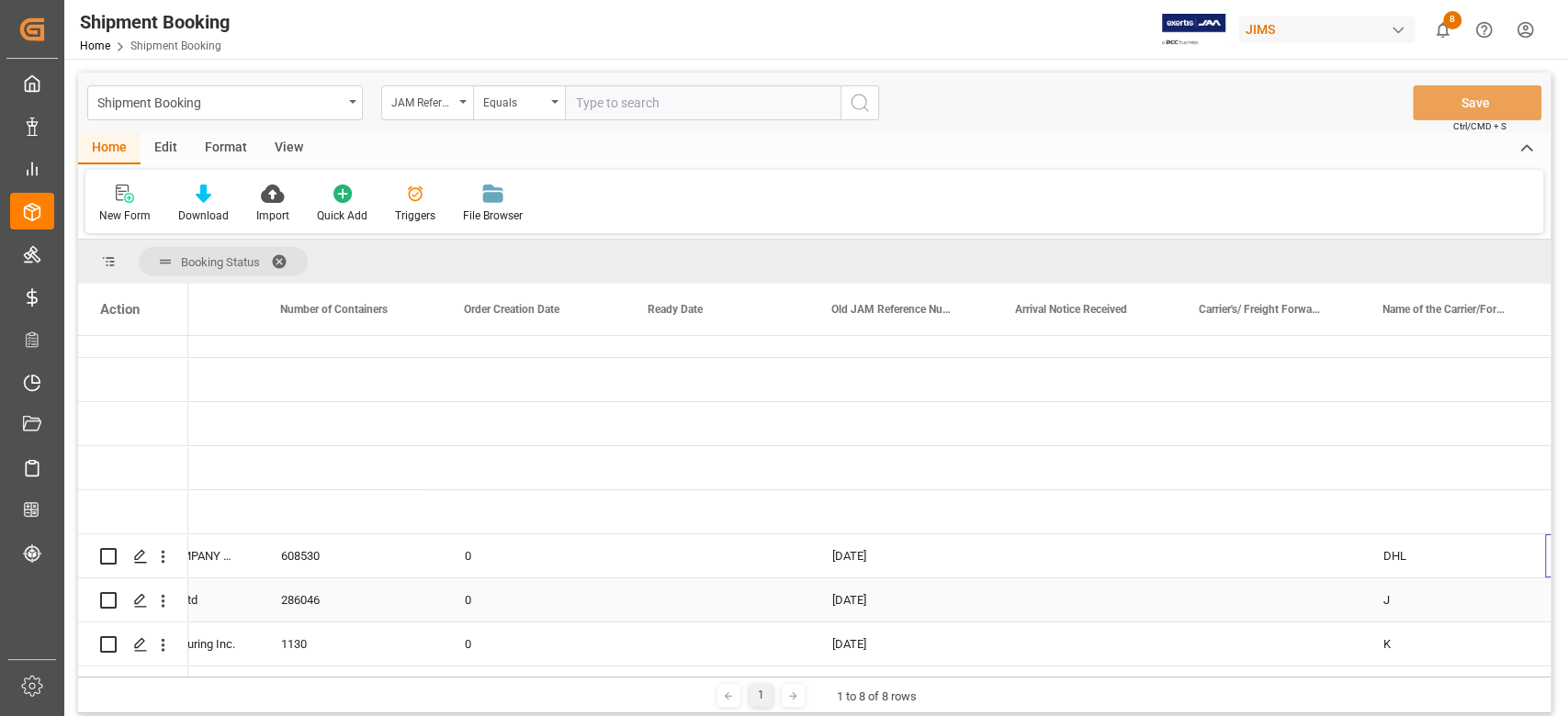
scroll to position [0, 1584]
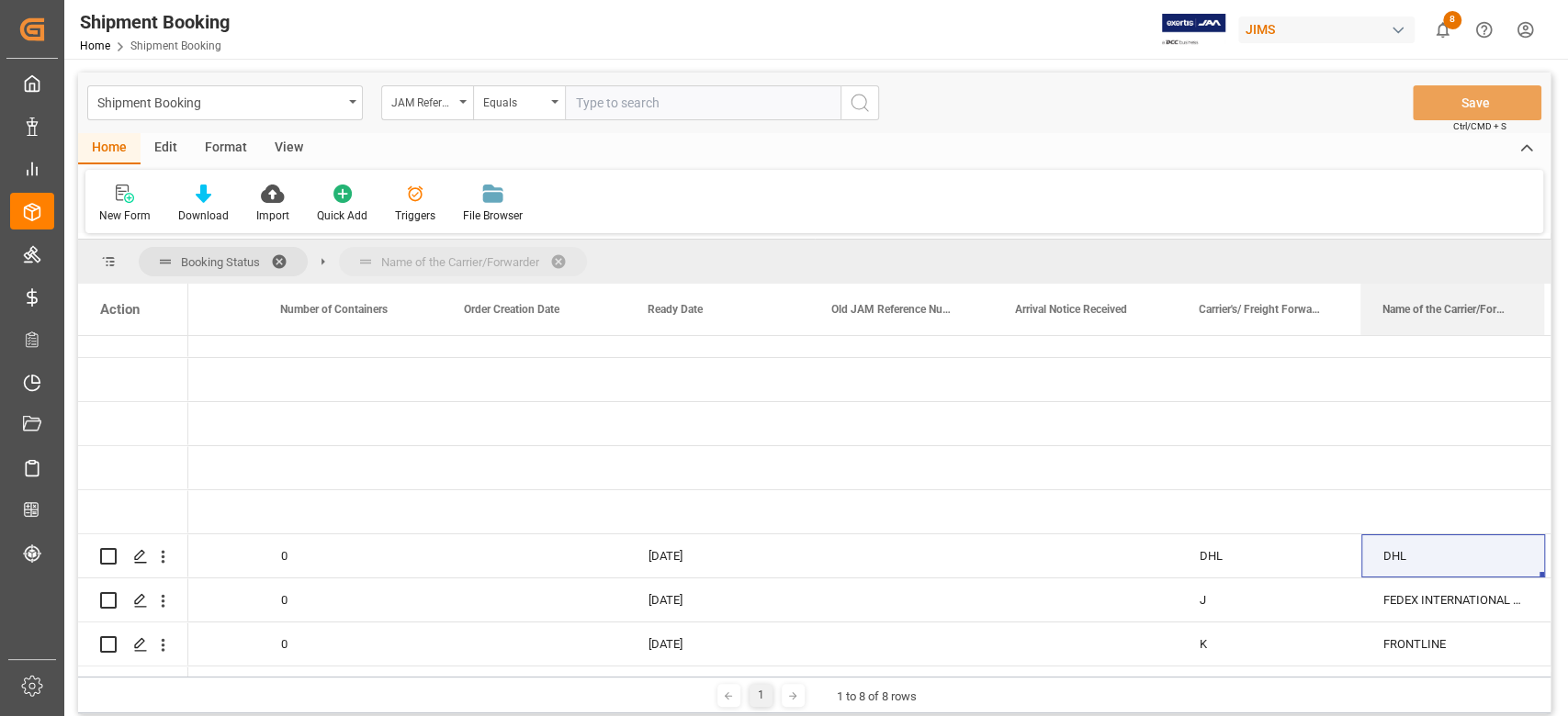
drag, startPoint x: 1418, startPoint y: 313, endPoint x: 1315, endPoint y: 263, distance: 114.5
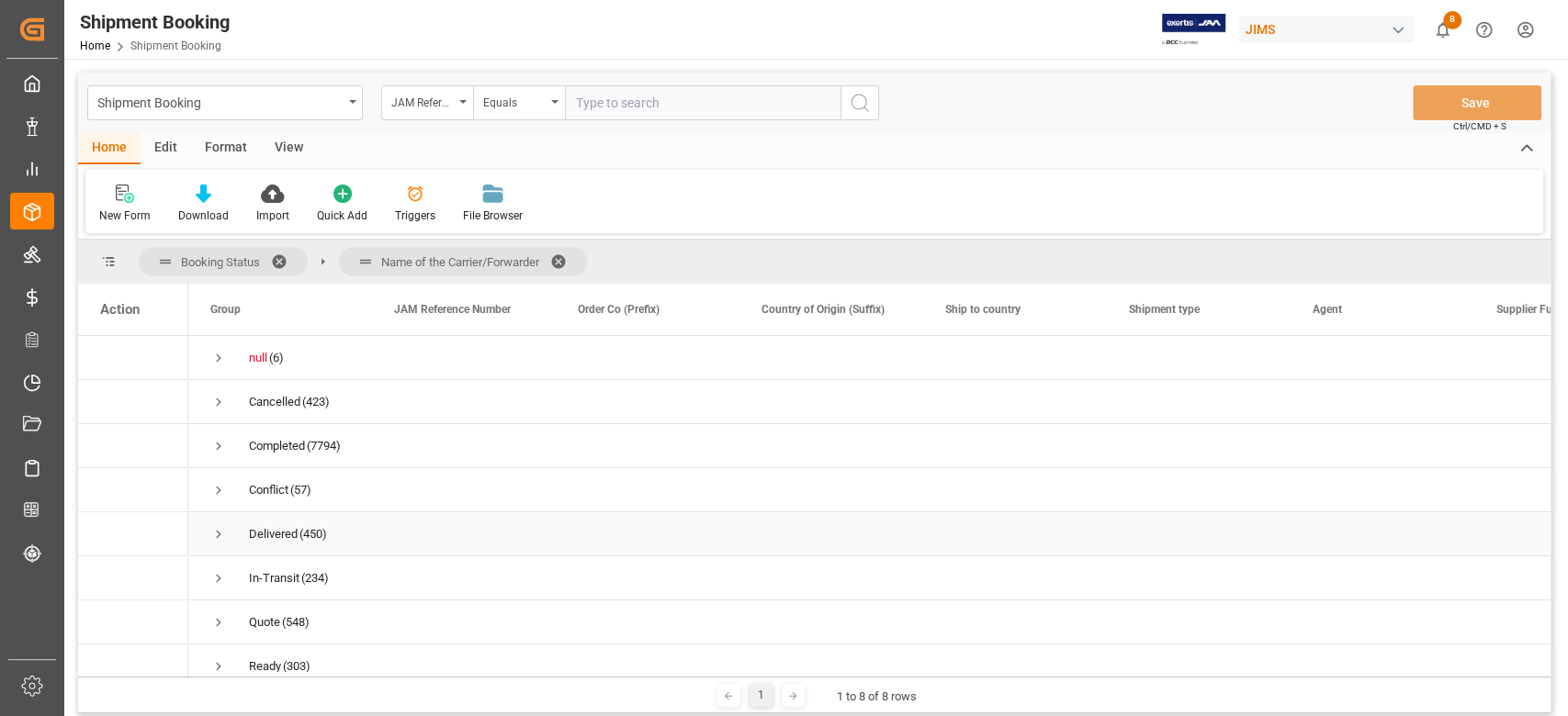
scroll to position [22, 0]
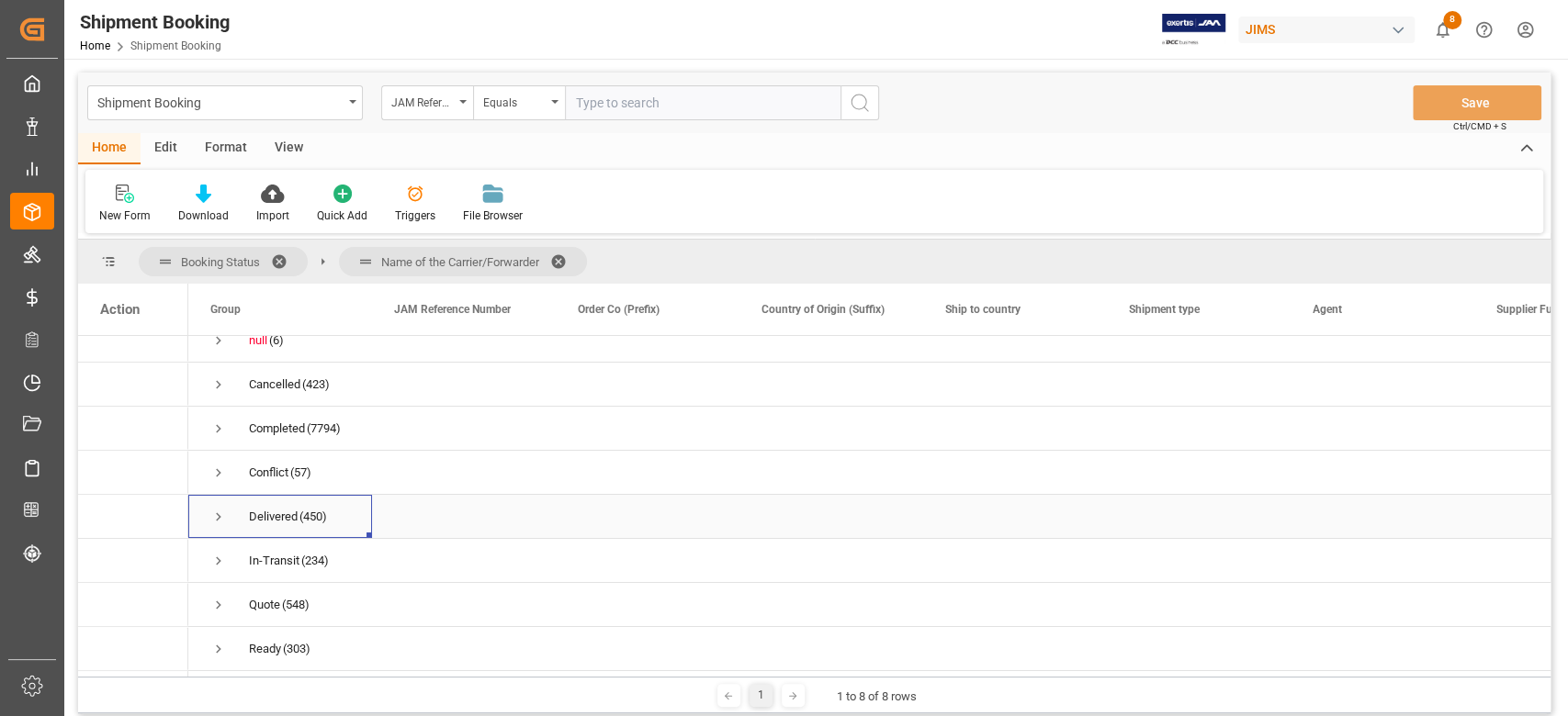
click at [218, 514] on span "Press SPACE to select this row." at bounding box center [218, 516] width 17 height 17
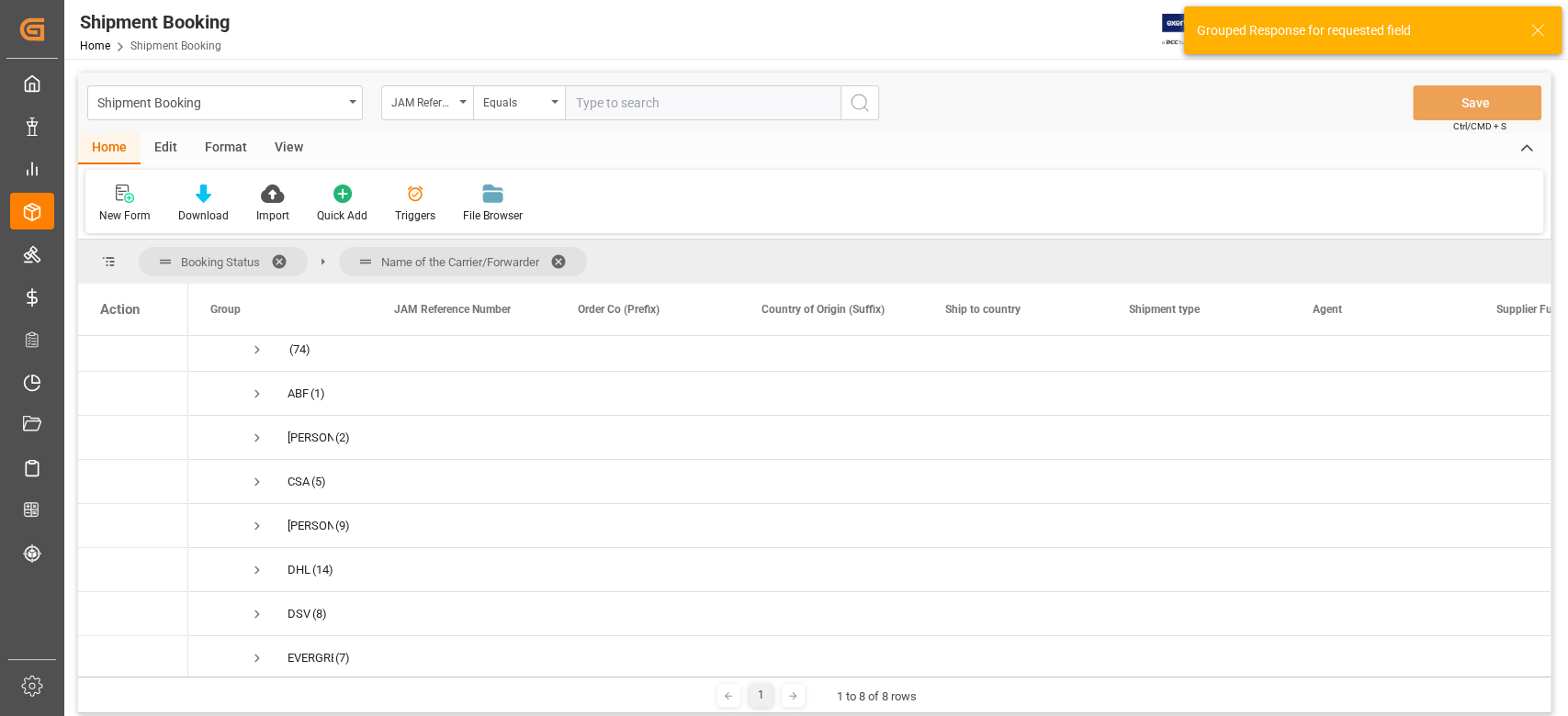
scroll to position [267, 0]
click at [257, 530] on span "Press SPACE to select this row." at bounding box center [256, 531] width 17 height 17
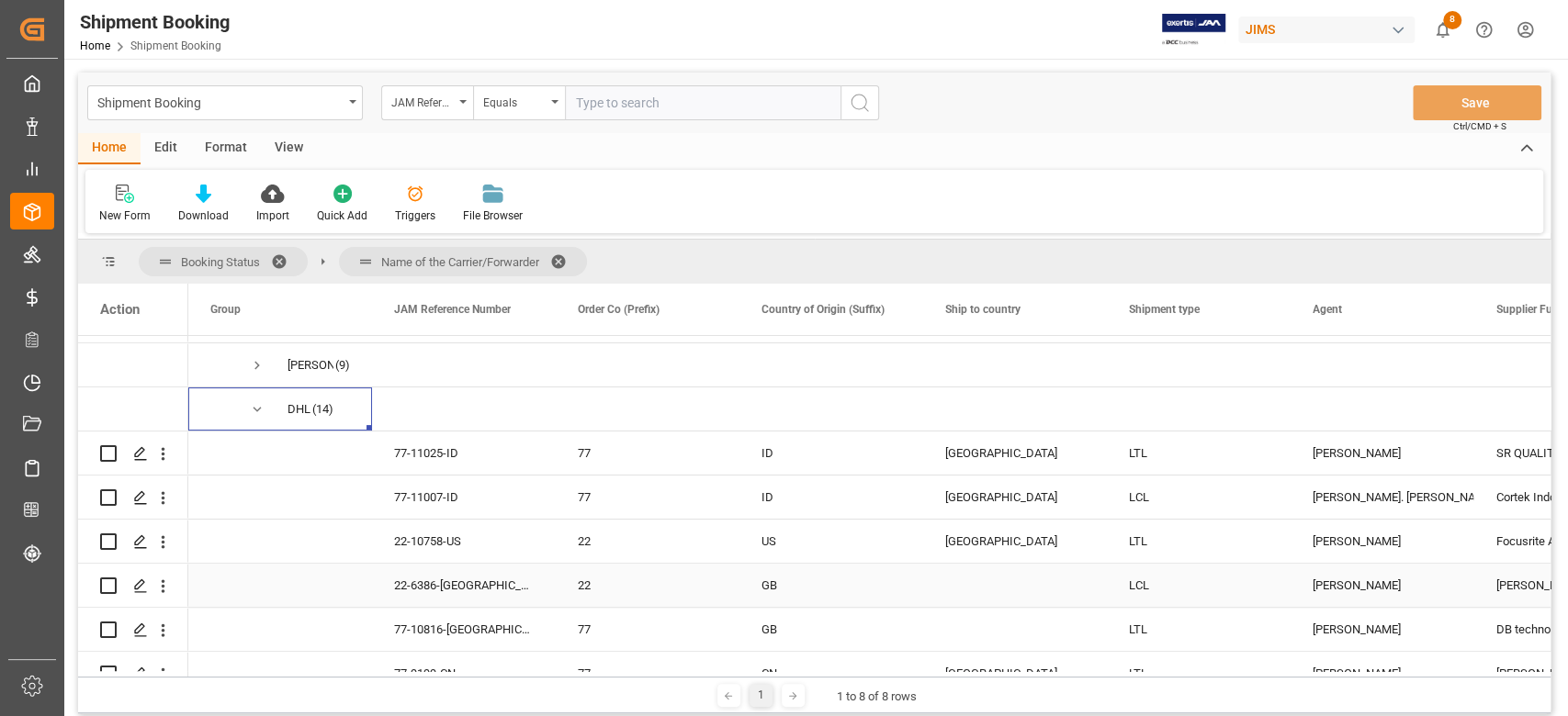
scroll to position [513, 0]
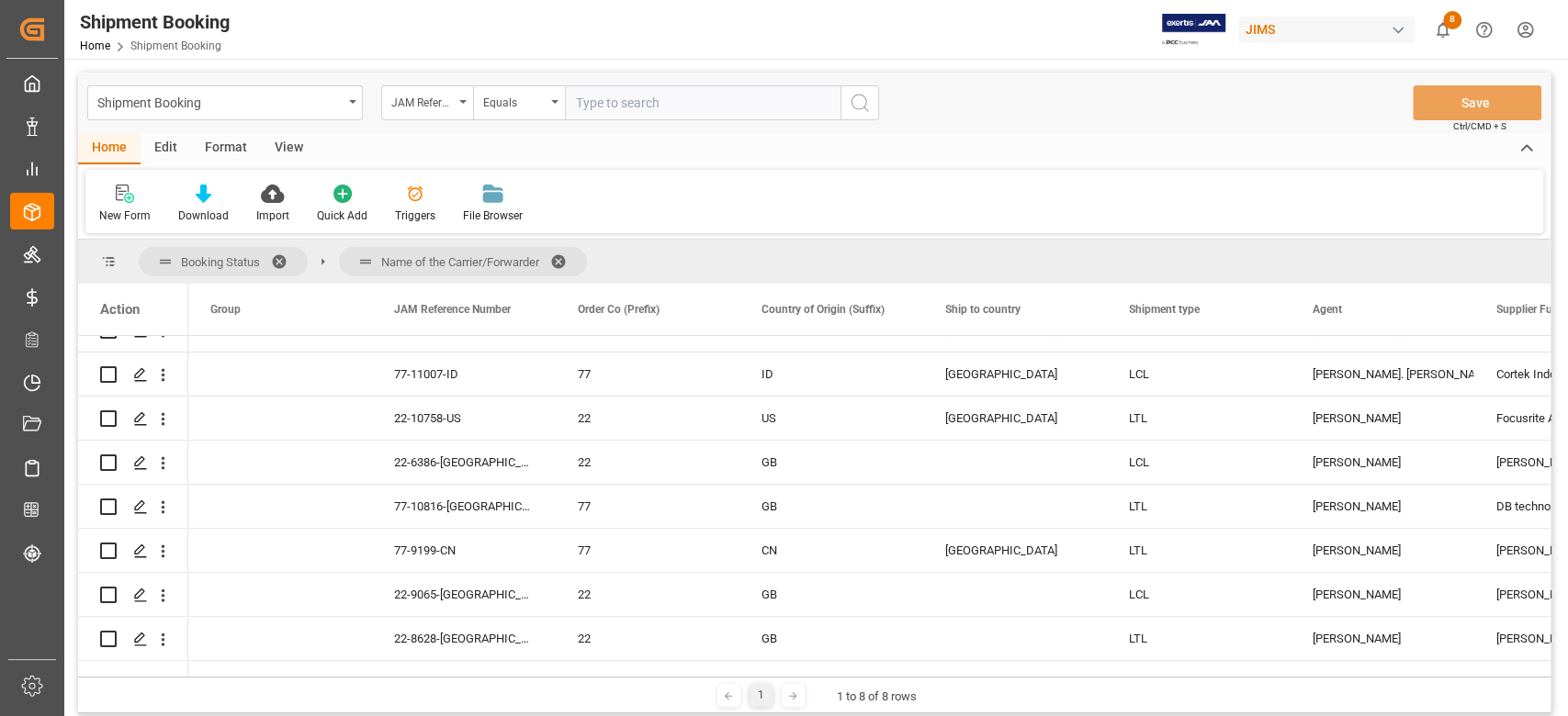
drag, startPoint x: 211, startPoint y: 671, endPoint x: 272, endPoint y: 672, distance: 61.0
click at [272, 672] on div at bounding box center [866, 674] width 1357 height 6
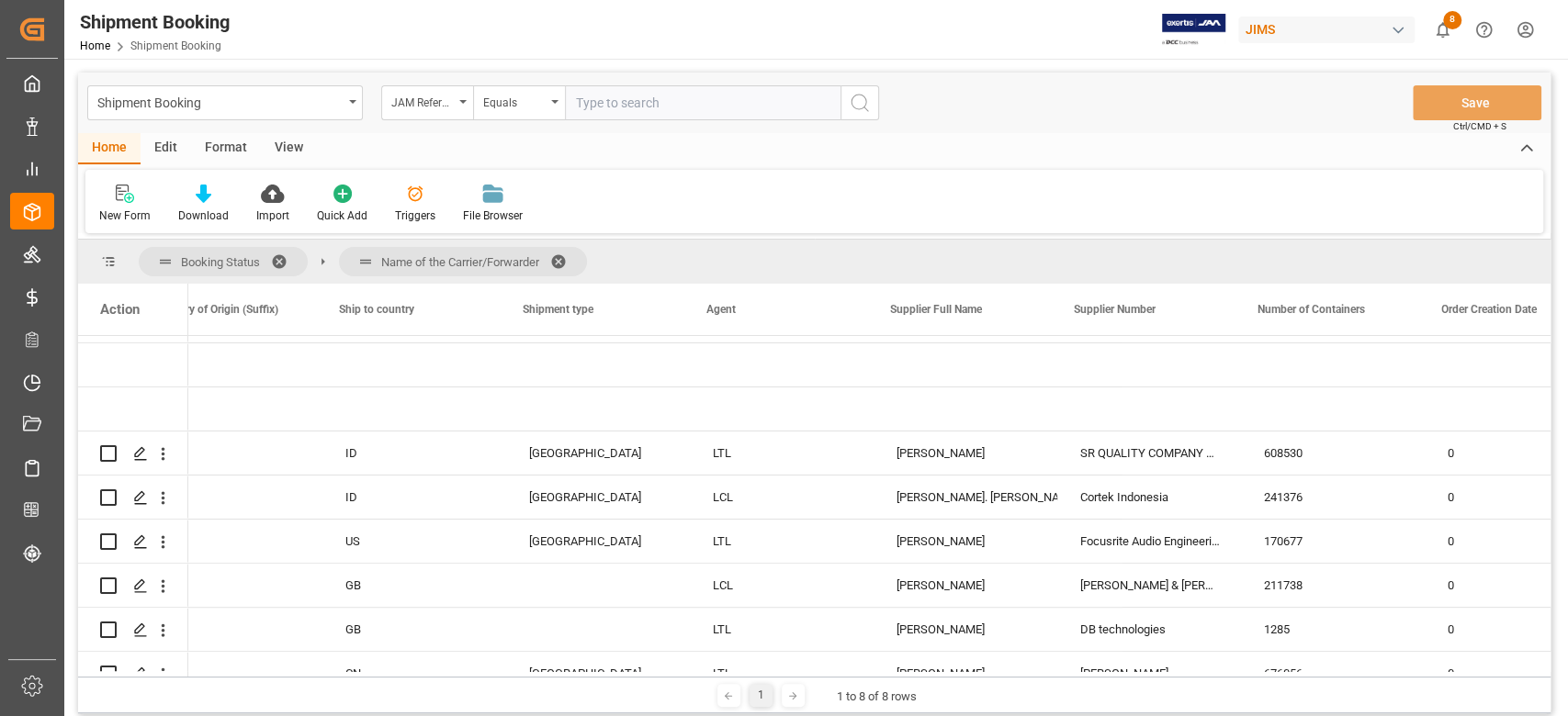
scroll to position [0, 643]
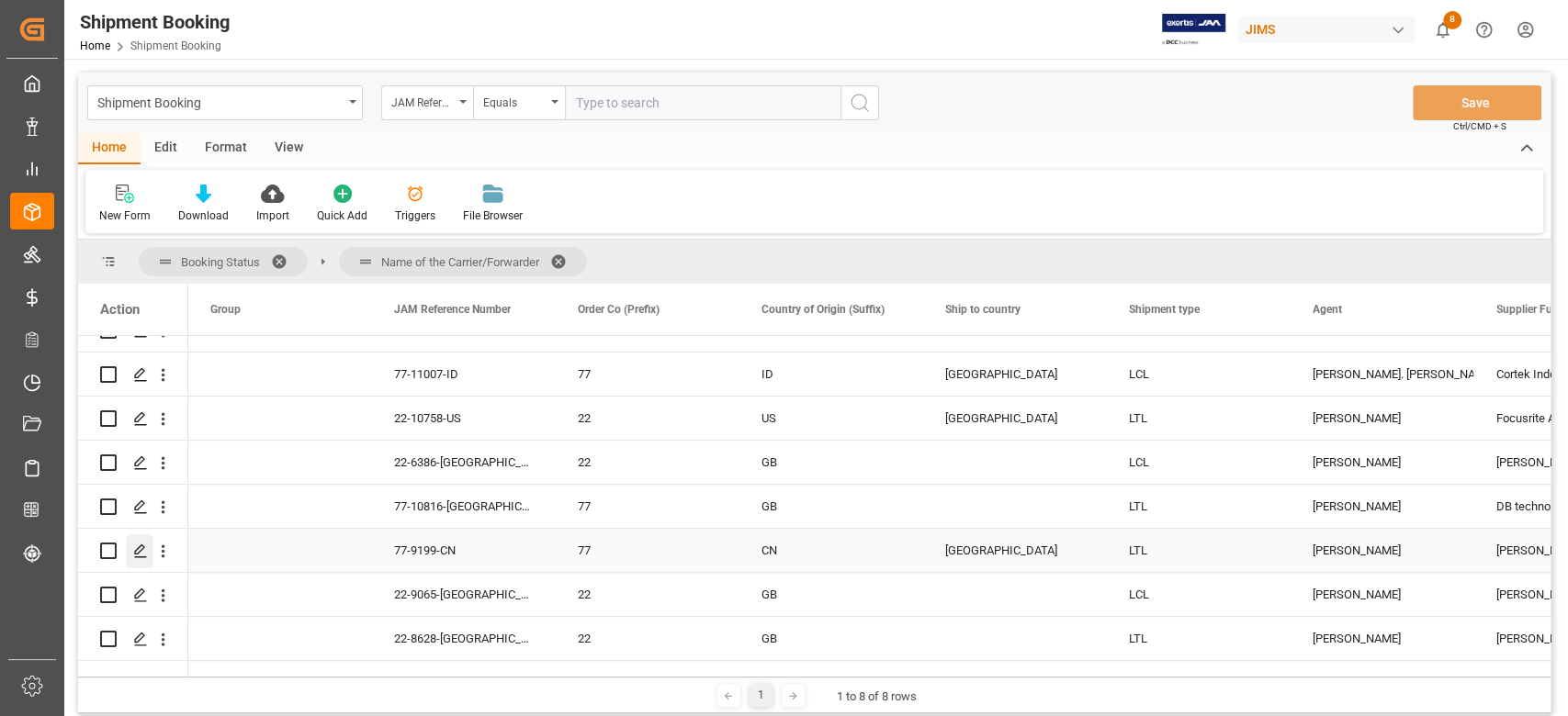
click at [140, 552] on polygon "Press SPACE to select this row." at bounding box center [139, 549] width 9 height 9
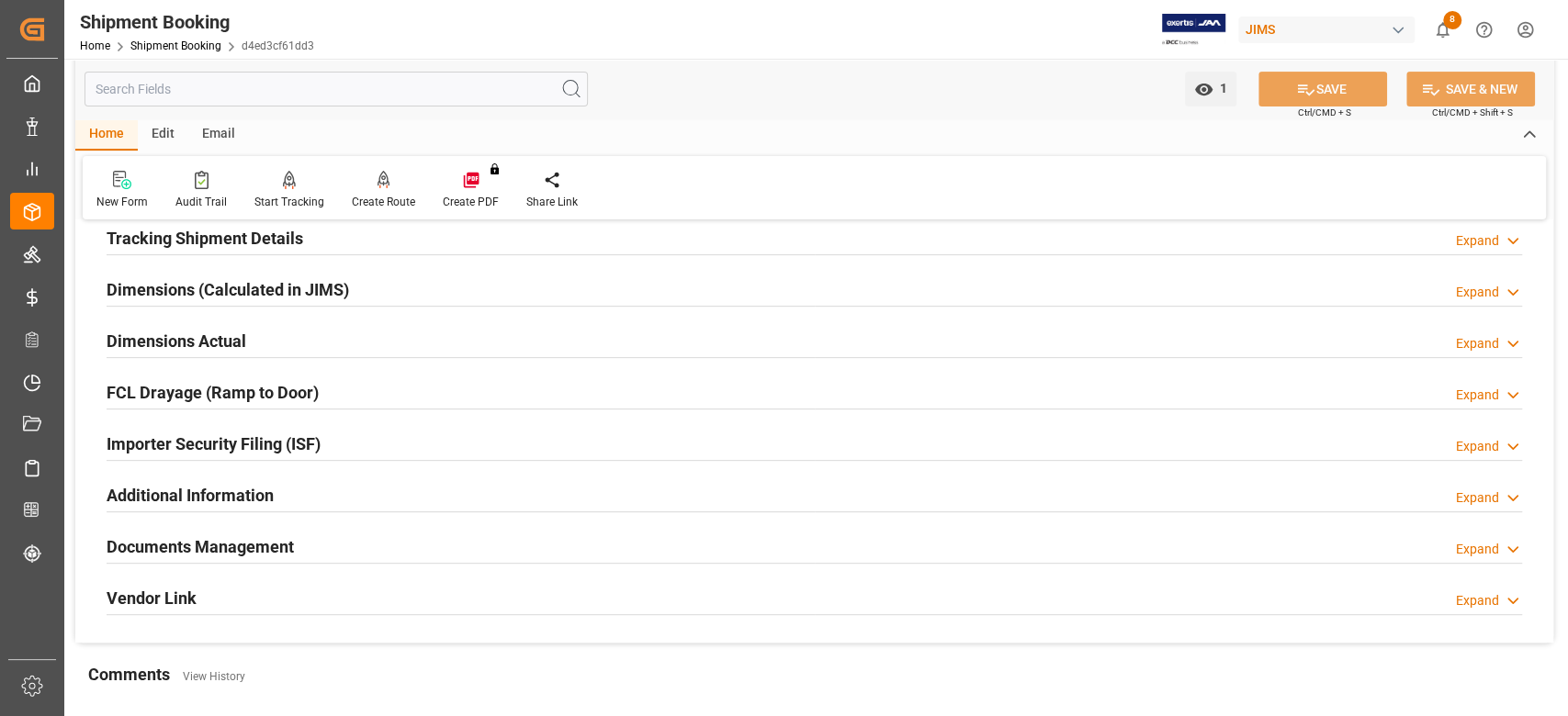
click at [184, 344] on h2 "Dimensions Actual" at bounding box center [176, 340] width 140 height 24
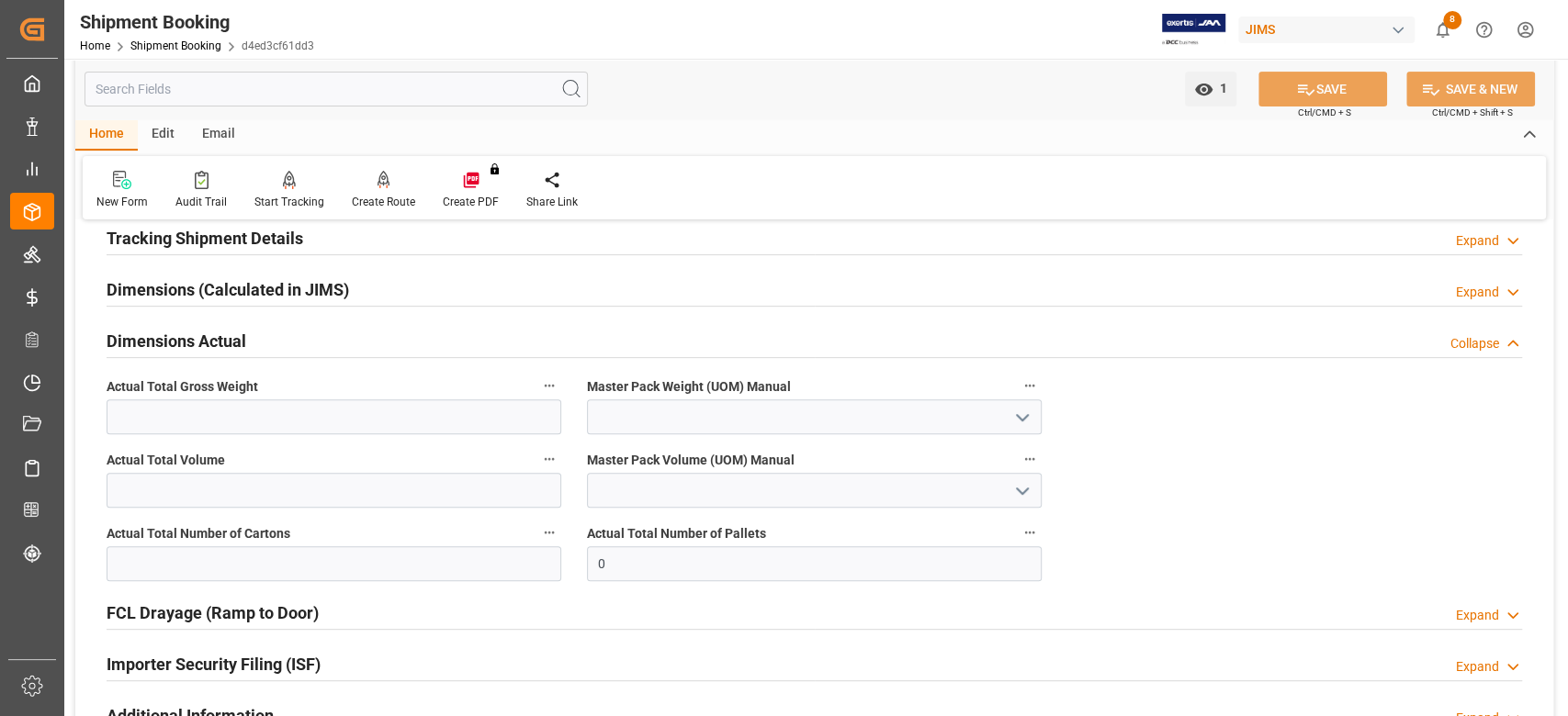
click at [184, 344] on h2 "Dimensions Actual" at bounding box center [176, 340] width 140 height 24
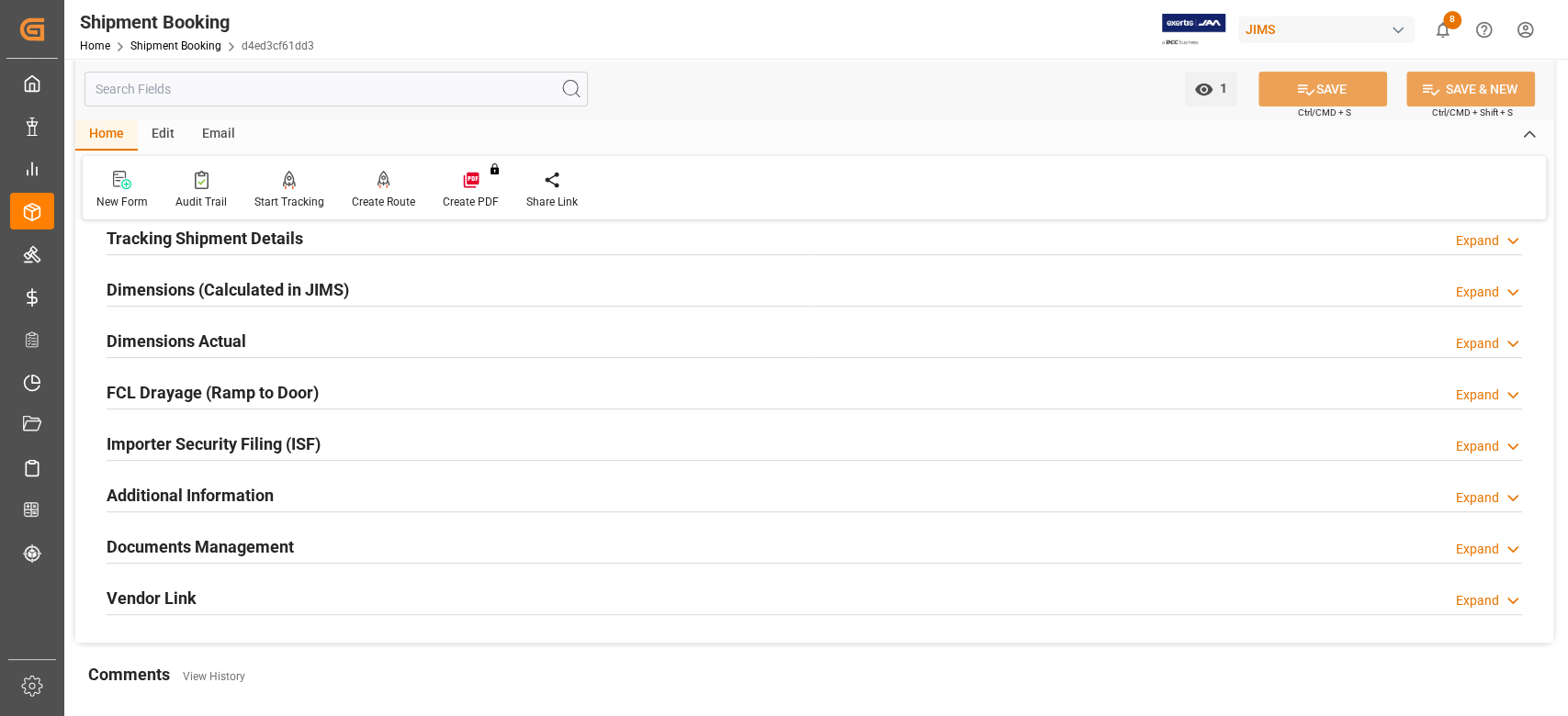
click at [220, 559] on div "Documents Management" at bounding box center [200, 546] width 187 height 35
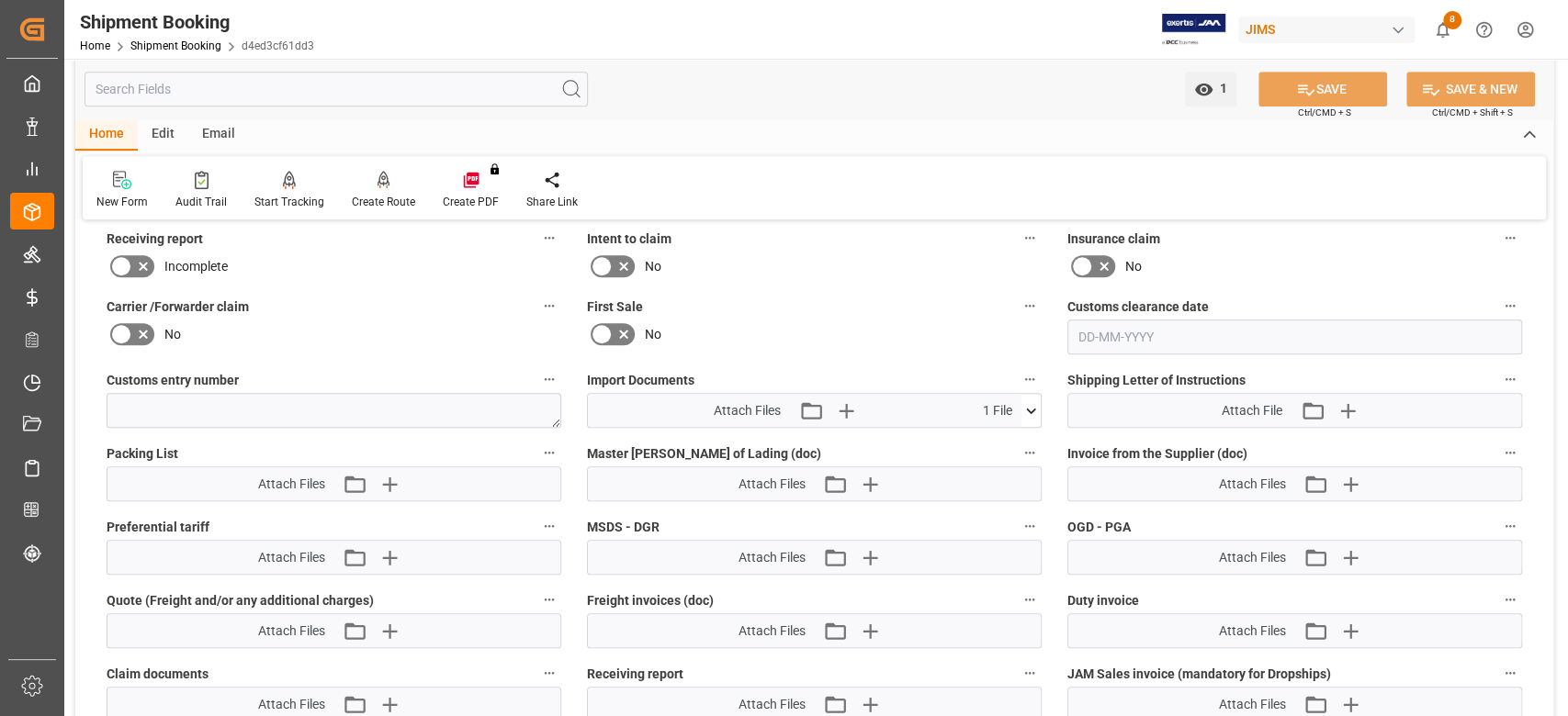
click at [1030, 407] on icon at bounding box center [1031, 411] width 20 height 20
click at [1030, 408] on icon at bounding box center [1031, 411] width 10 height 6
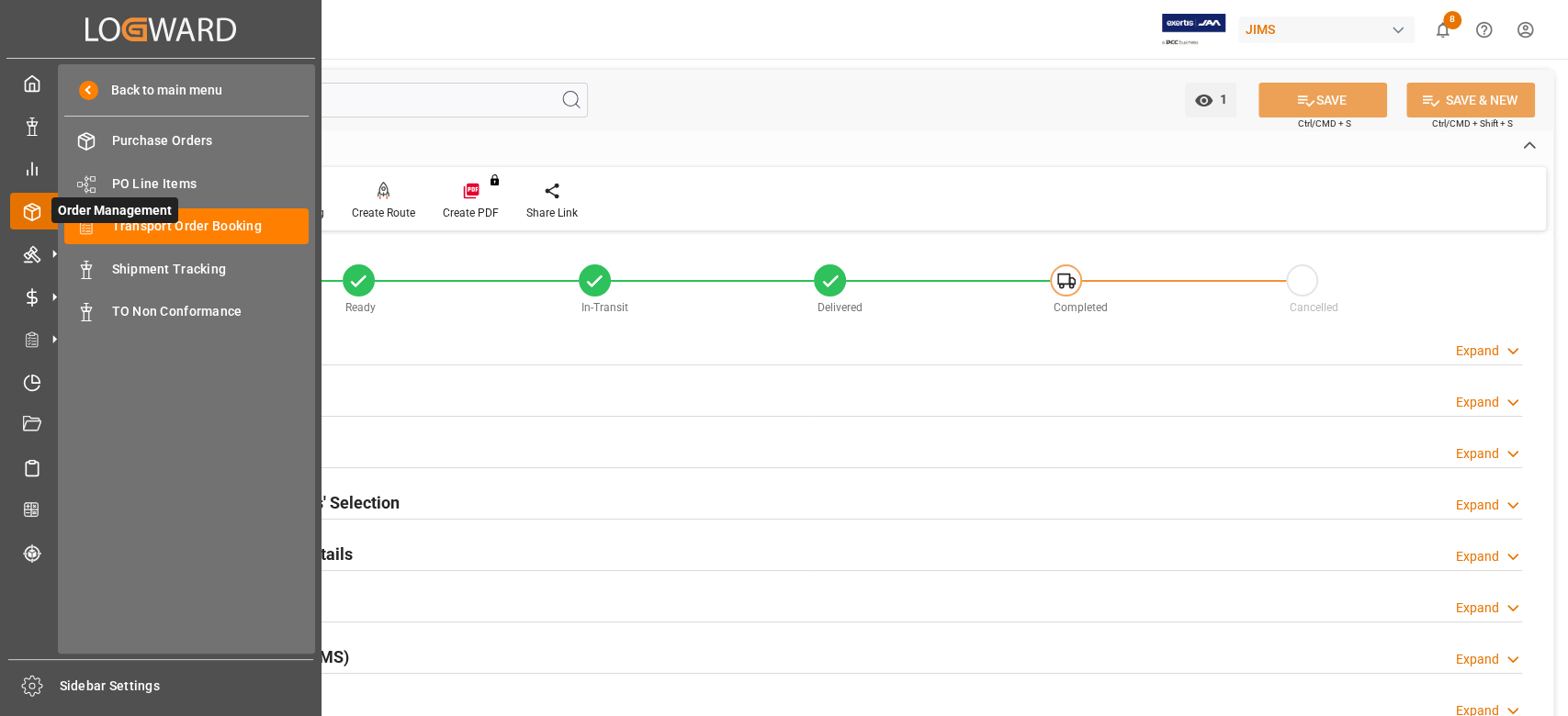
click at [160, 222] on span "Order Management" at bounding box center [115, 210] width 126 height 25
click at [226, 227] on span "Transport Order Booking" at bounding box center [210, 226] width 198 height 20
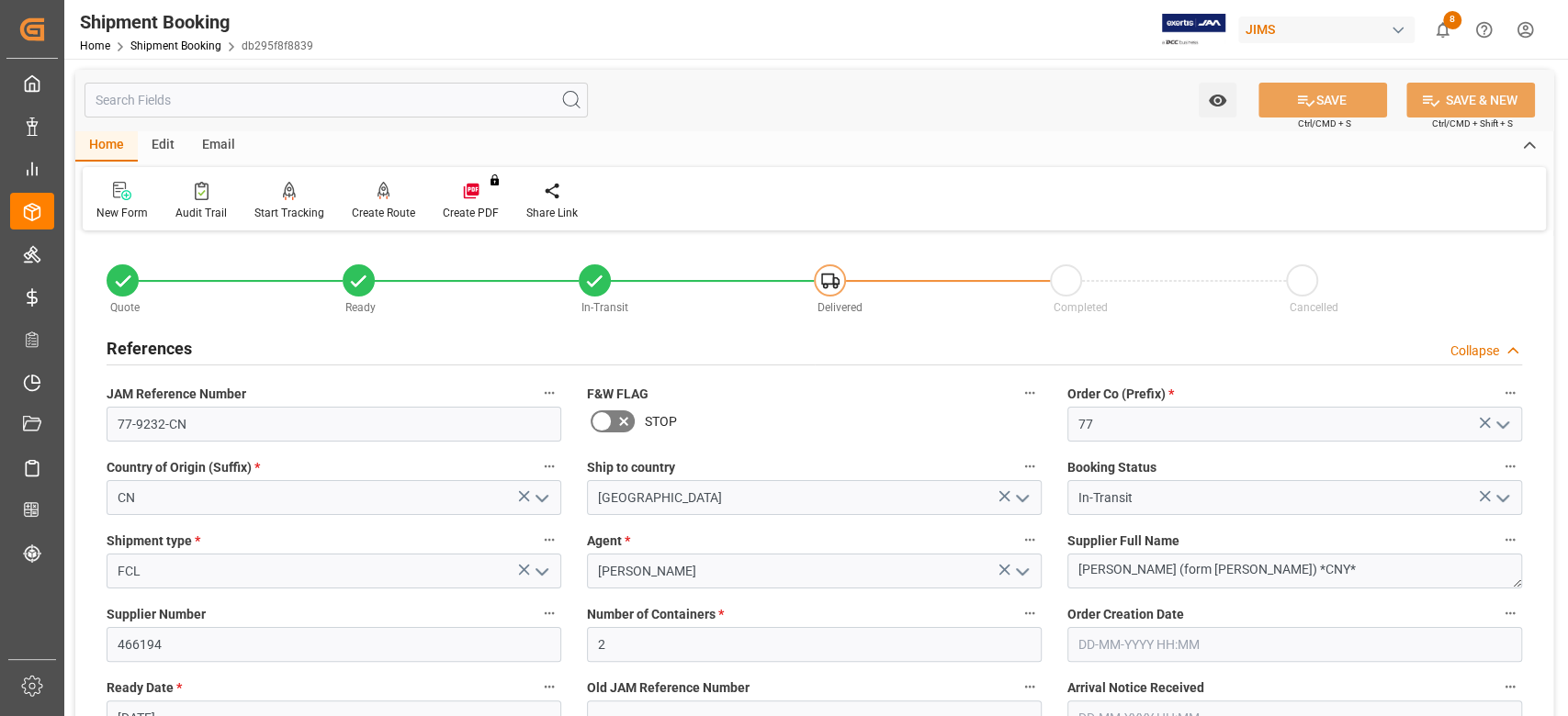
scroll to position [367, 0]
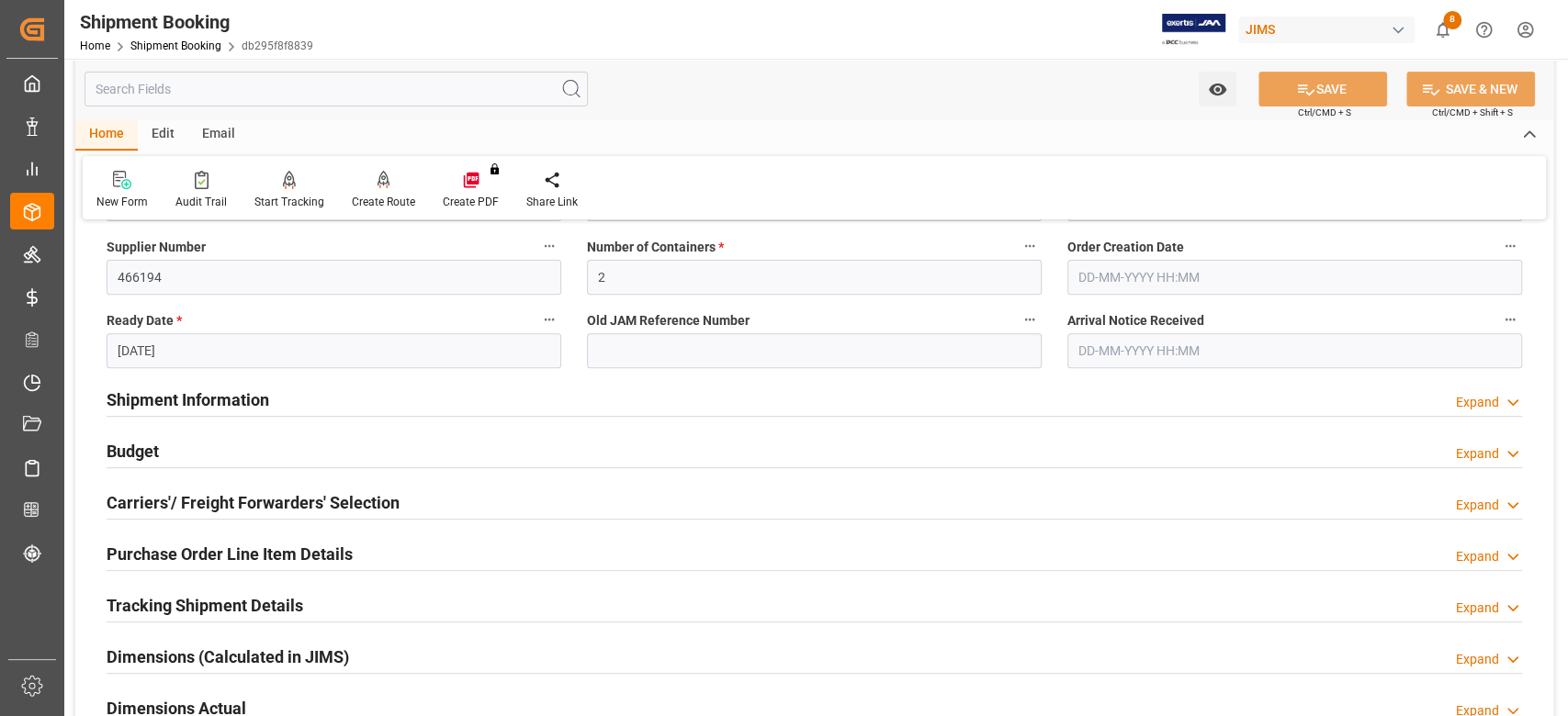
click at [243, 394] on h2 "Shipment Information" at bounding box center [188, 399] width 162 height 24
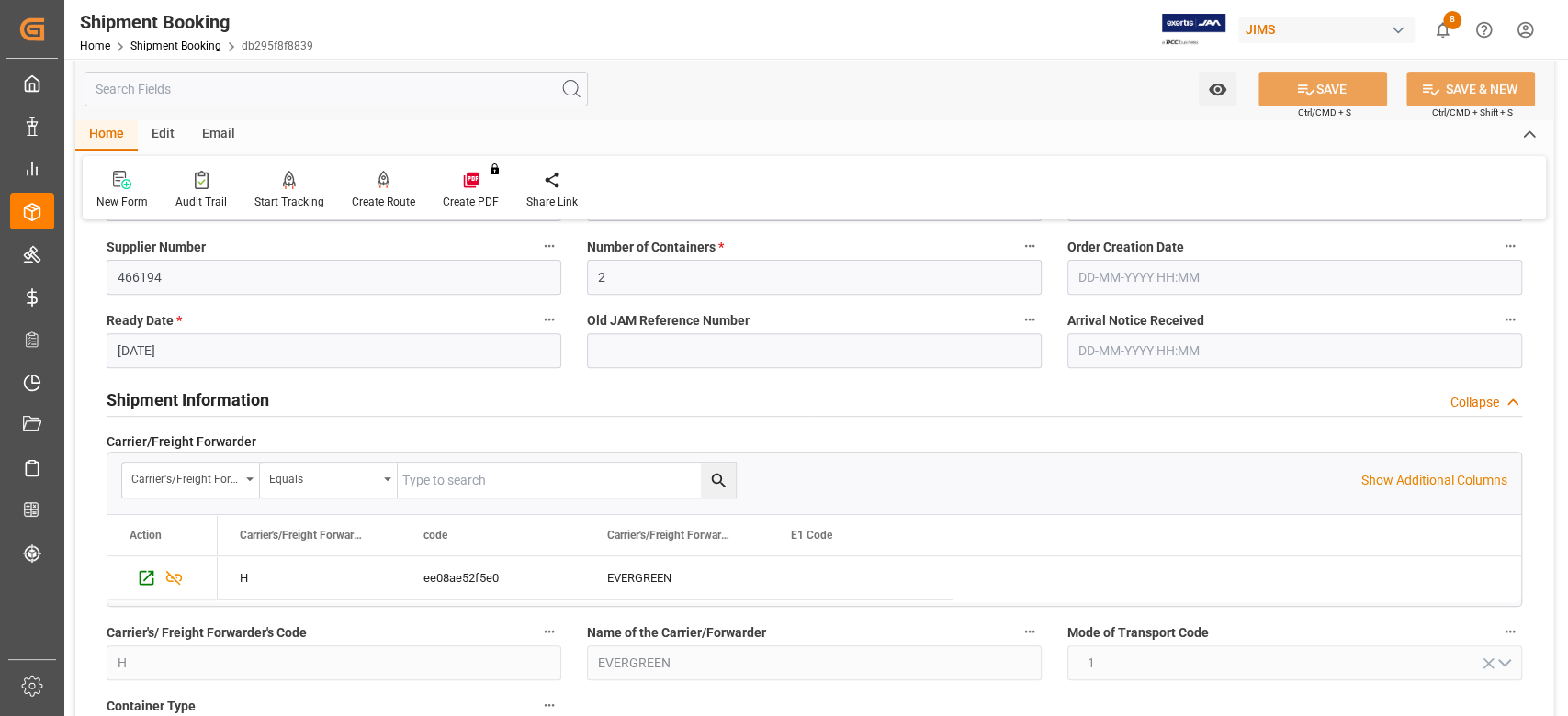
click at [243, 394] on h2 "Shipment Information" at bounding box center [188, 399] width 162 height 24
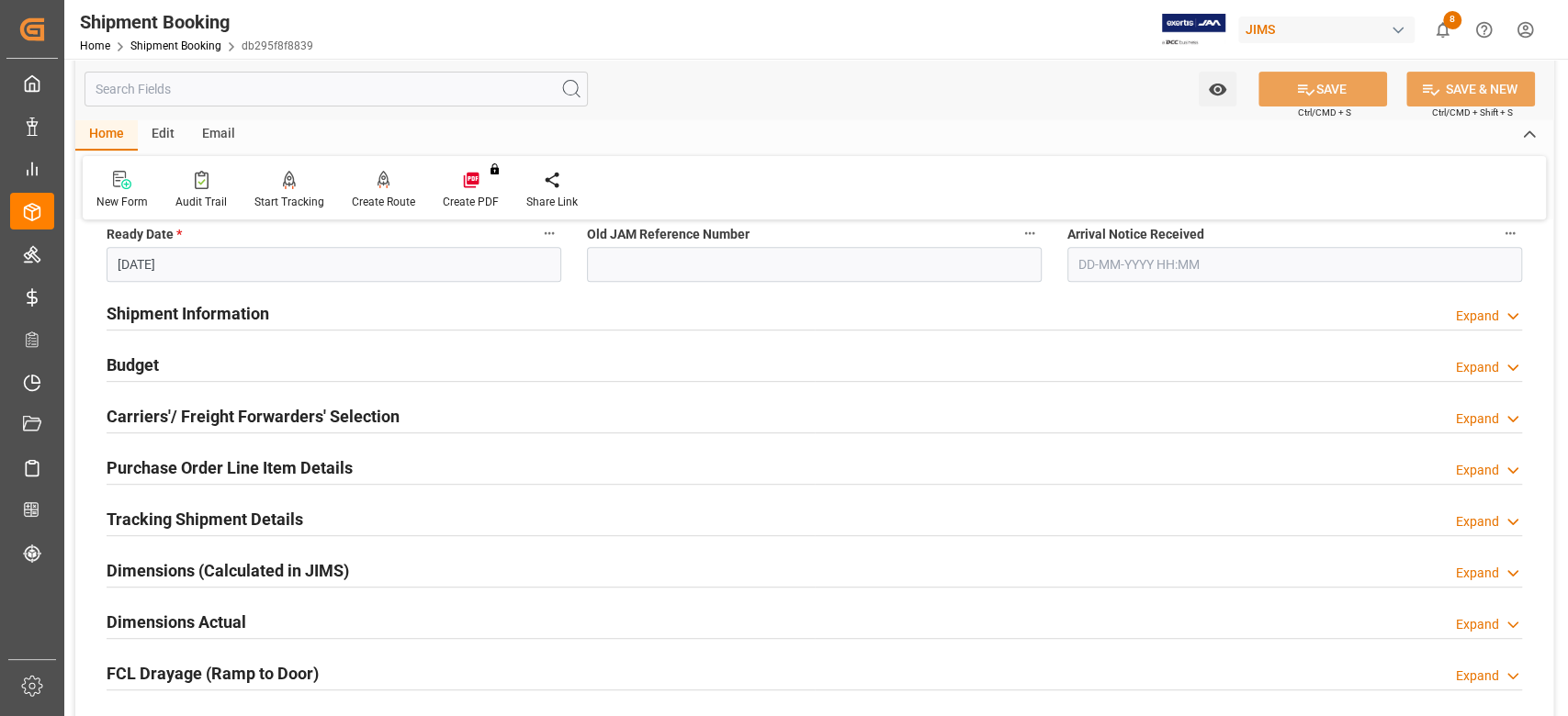
scroll to position [489, 0]
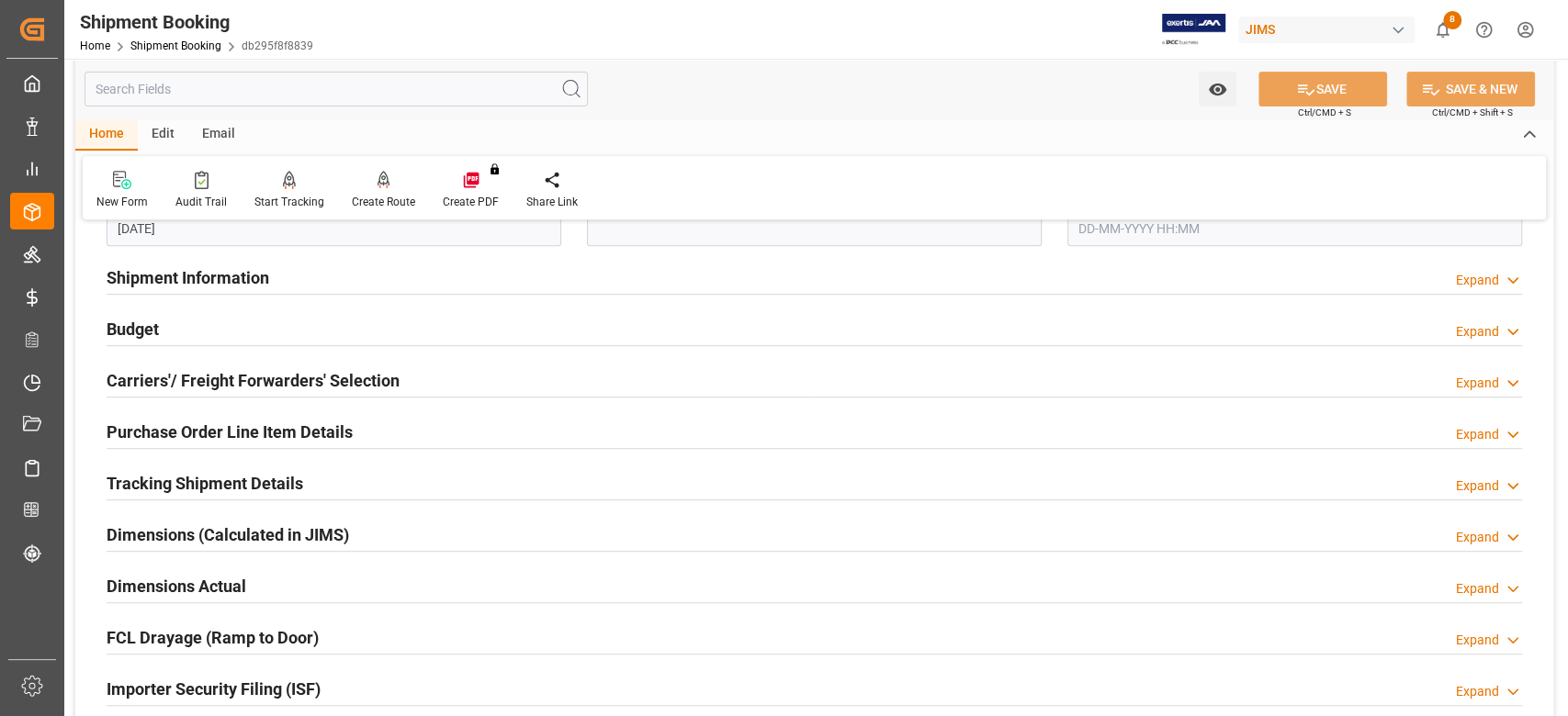
click at [230, 478] on h2 "Tracking Shipment Details" at bounding box center [205, 482] width 197 height 24
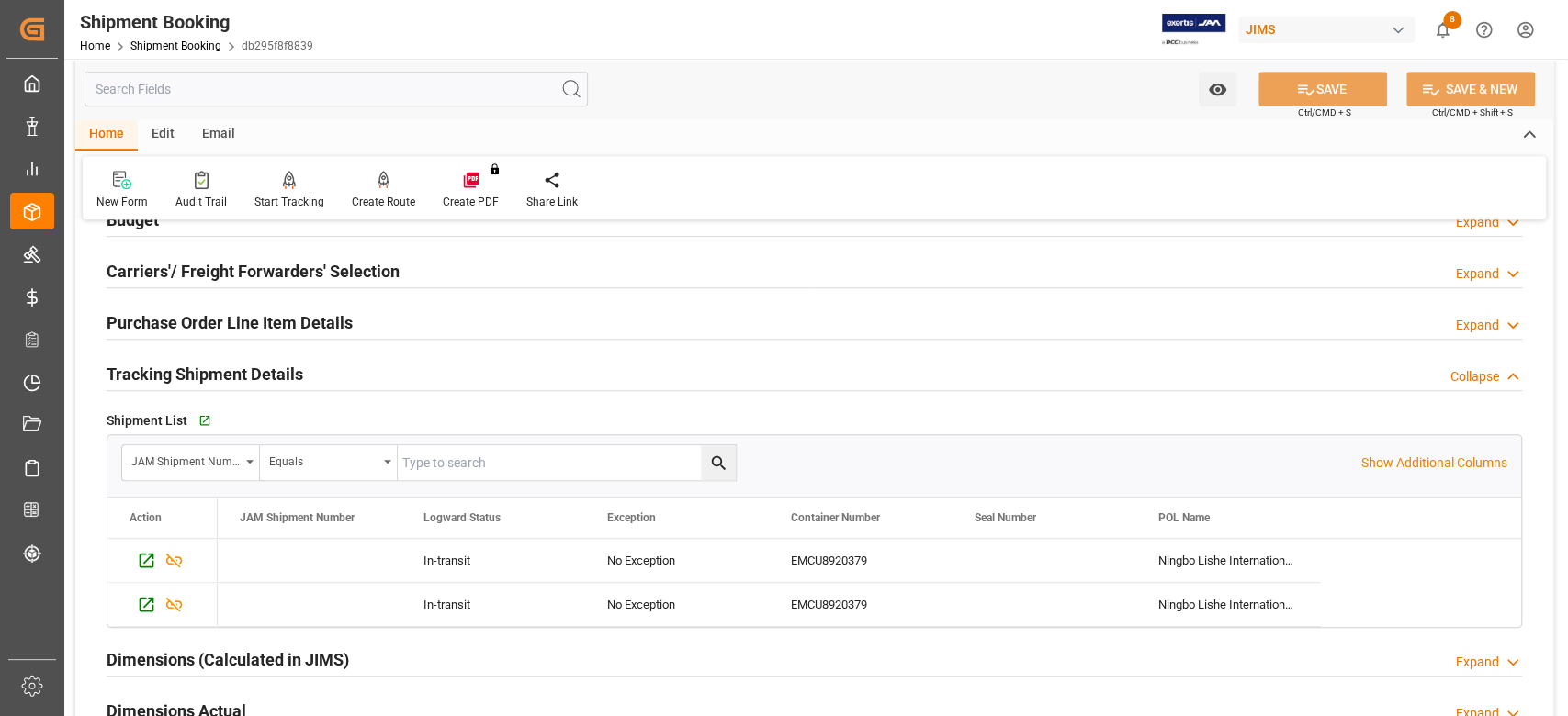
scroll to position [735, 0]
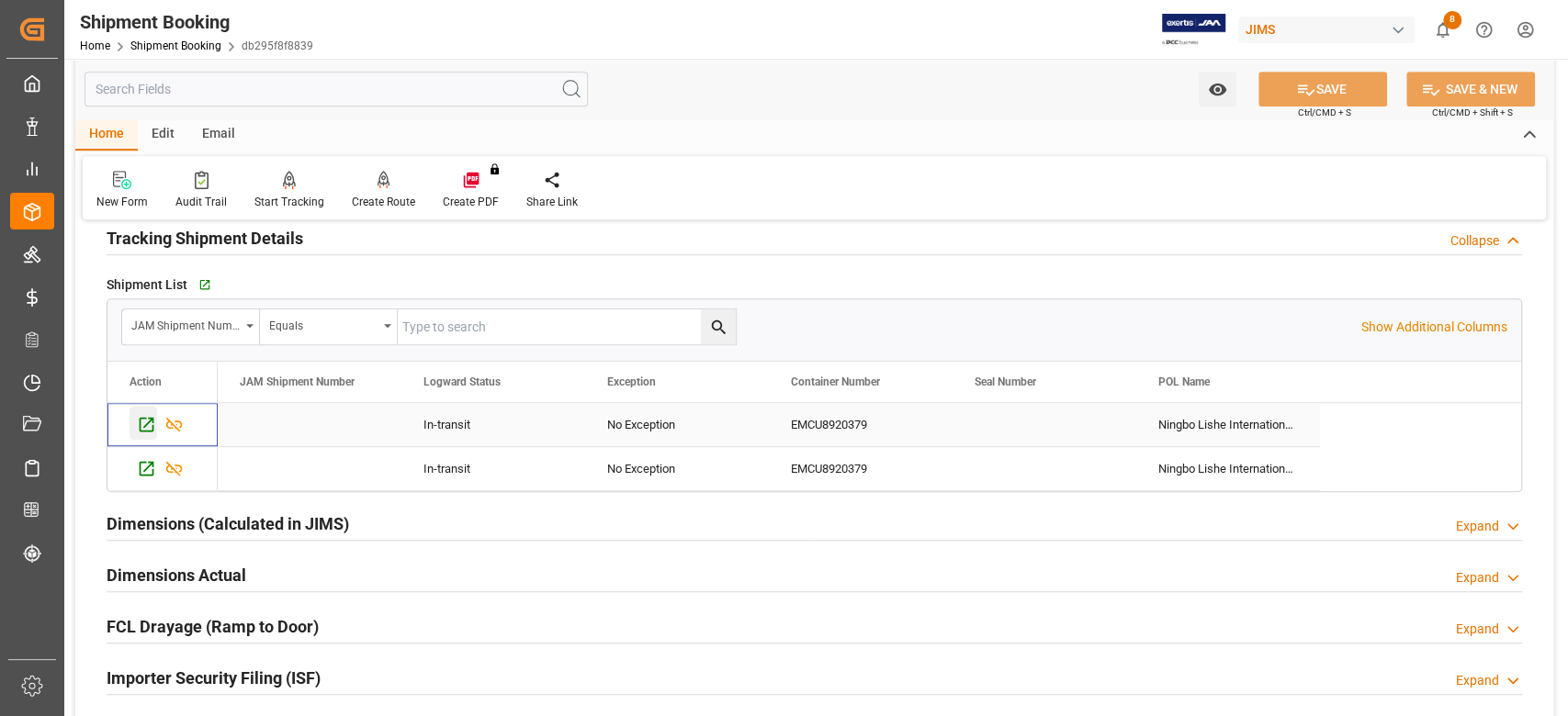
click at [146, 422] on icon "Press SPACE to select this row." at bounding box center [147, 425] width 20 height 20
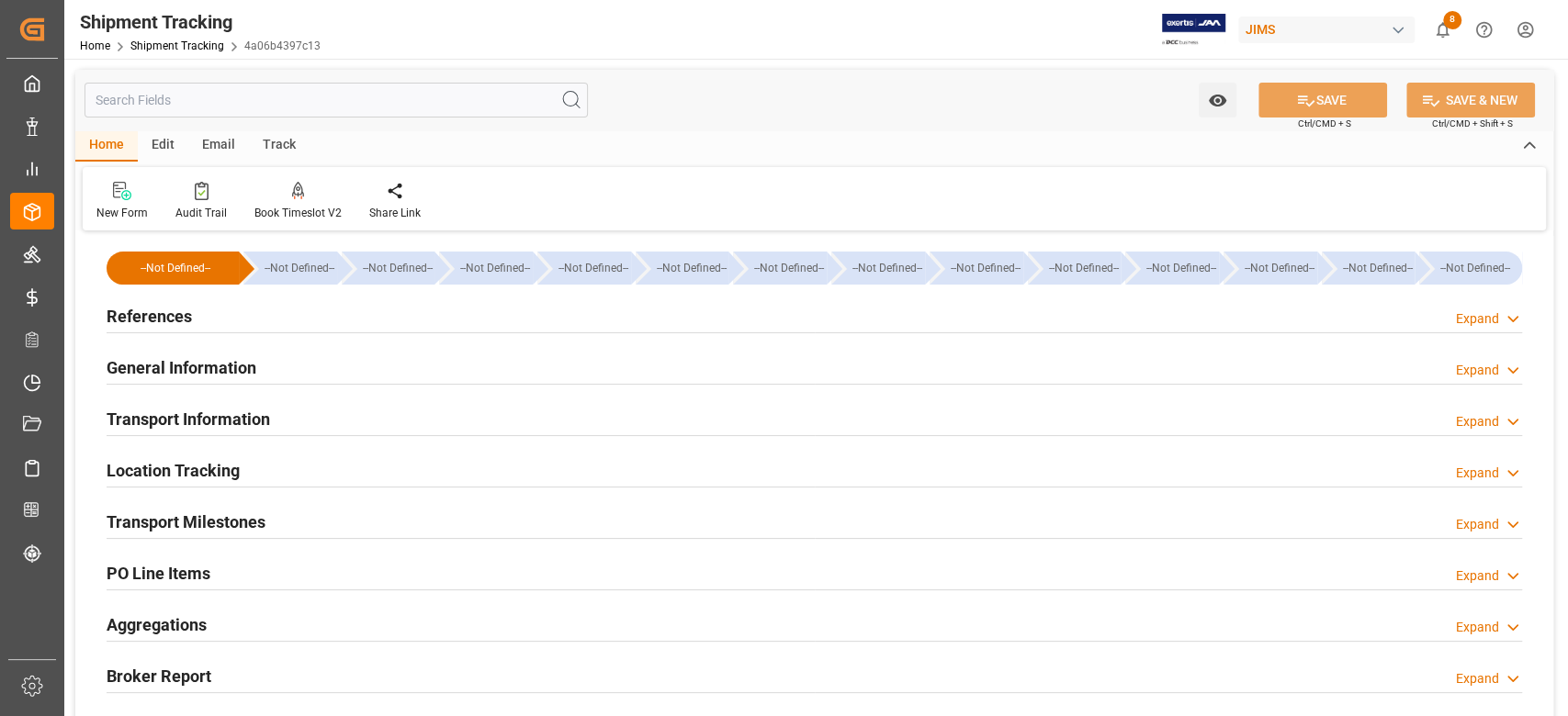
click at [239, 417] on h2 "Transport Information" at bounding box center [188, 419] width 163 height 24
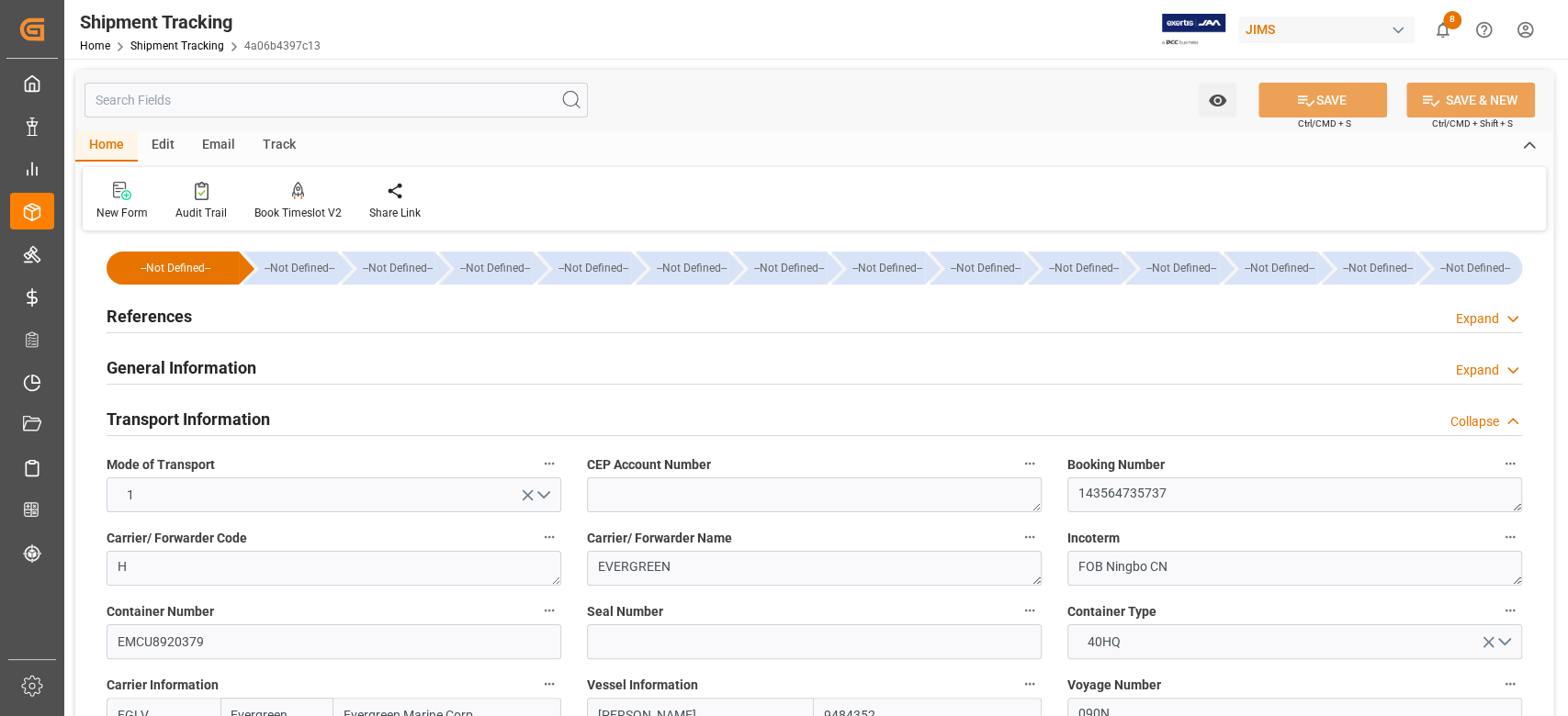
scroll to position [122, 0]
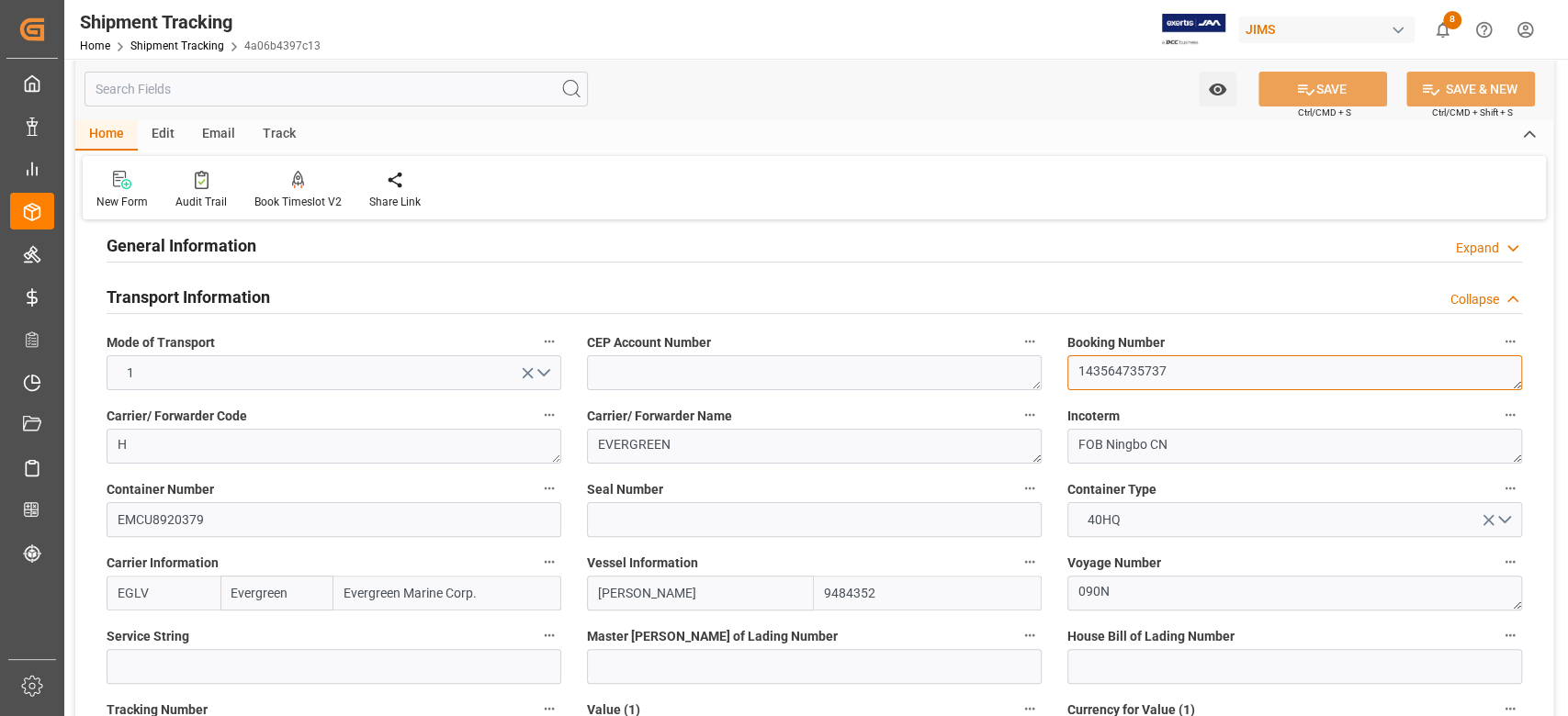
click at [1106, 372] on textarea "143564735737" at bounding box center [1294, 373] width 454 height 35
click at [1117, 359] on textarea "143564735737" at bounding box center [1294, 373] width 454 height 35
click at [632, 523] on input at bounding box center [814, 519] width 454 height 35
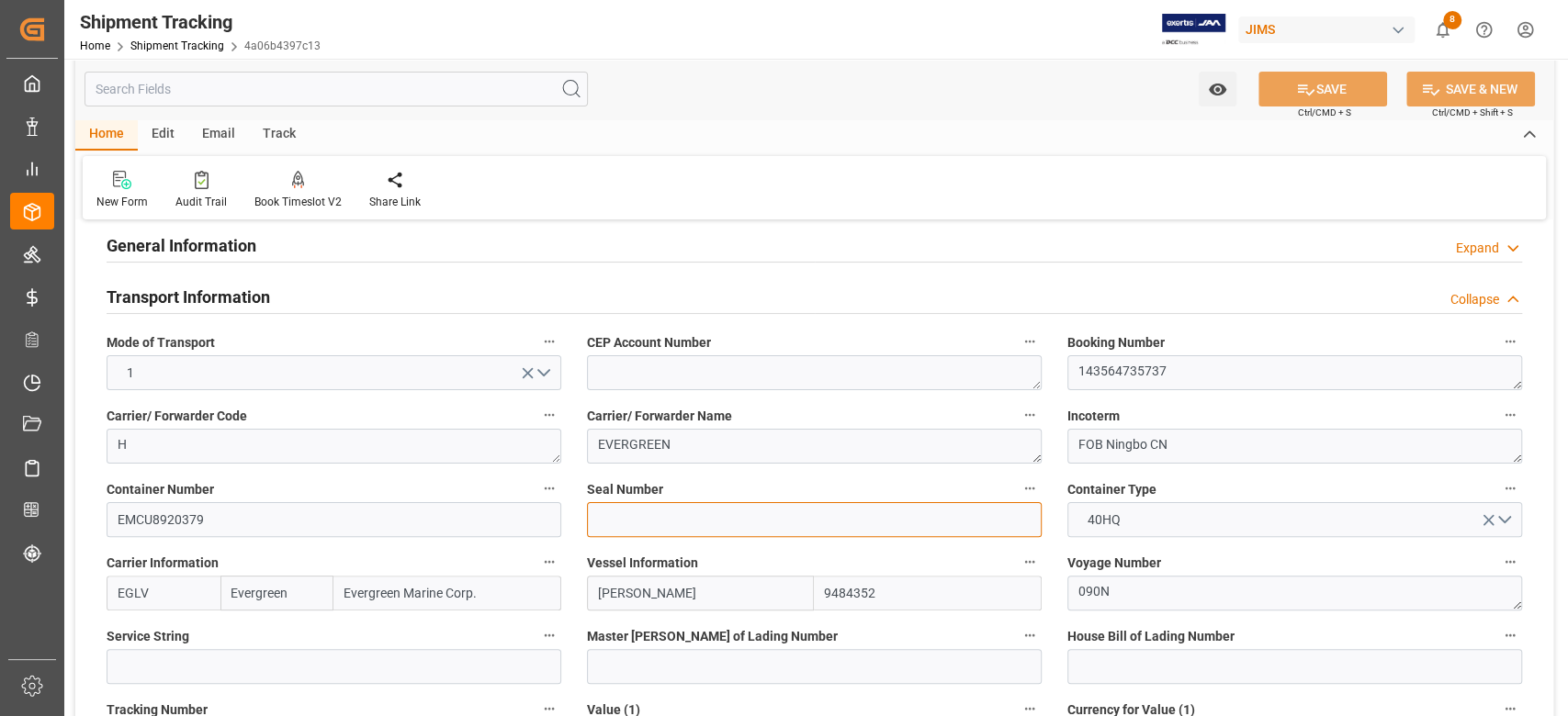
paste input "EMCVZM5204"
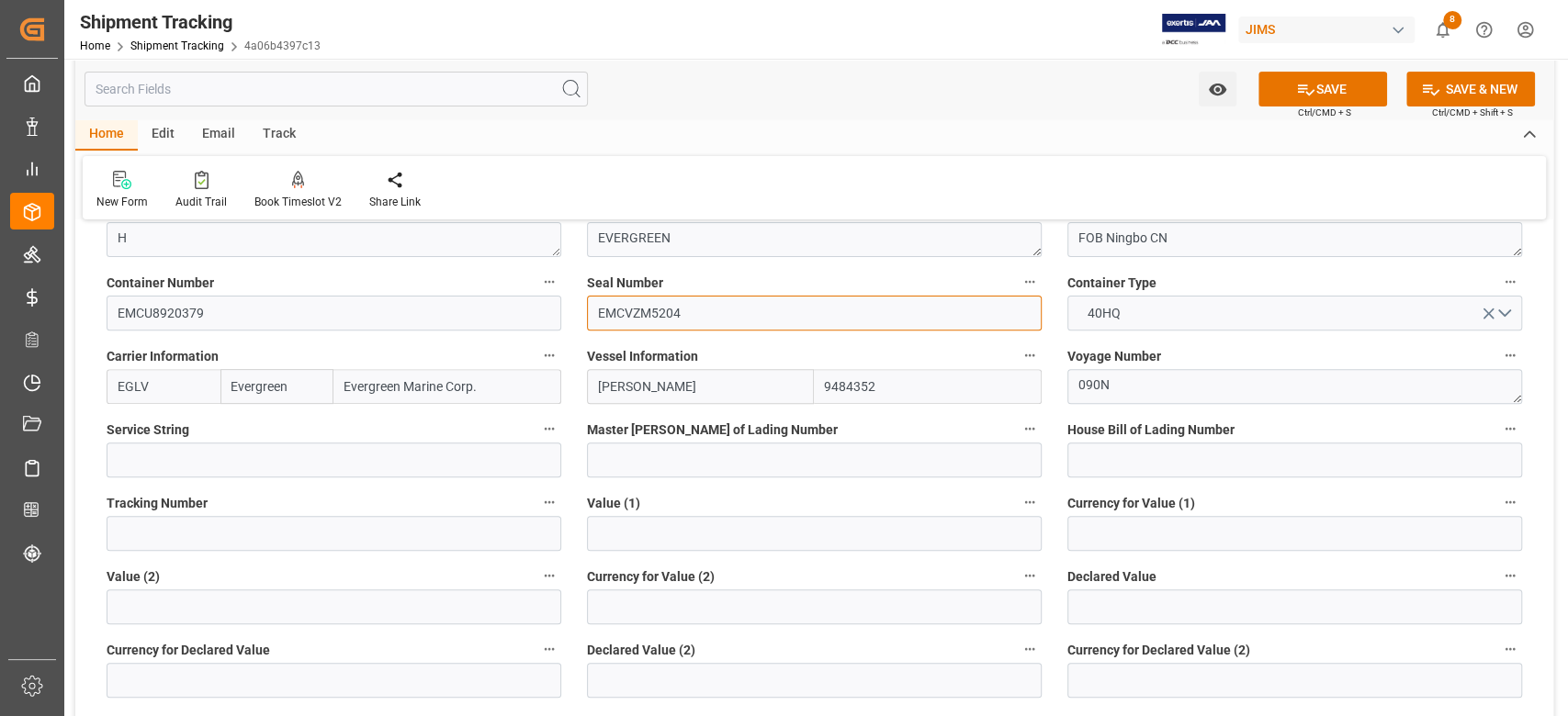
scroll to position [367, 0]
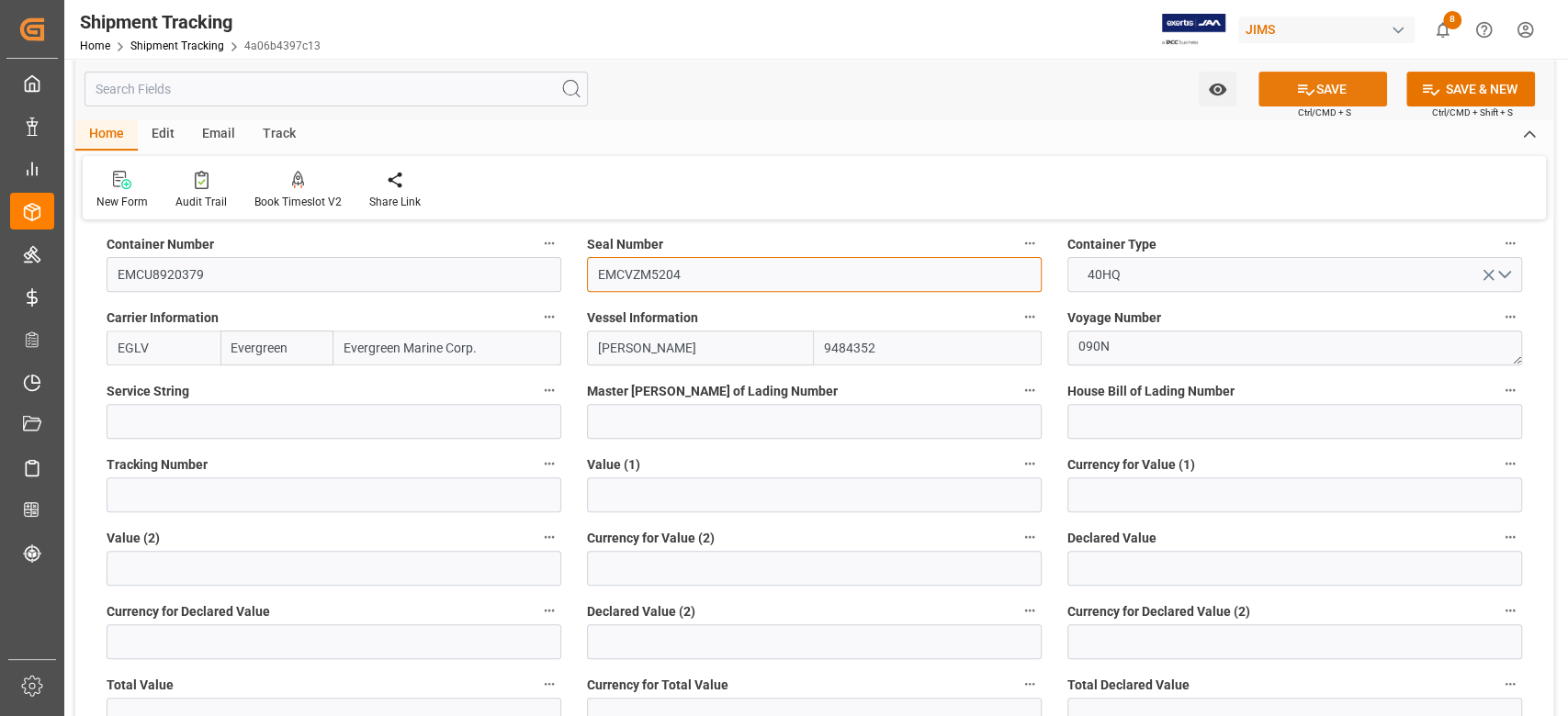
type input "EMCVZM5204"
click at [1302, 89] on icon at bounding box center [1306, 90] width 20 height 20
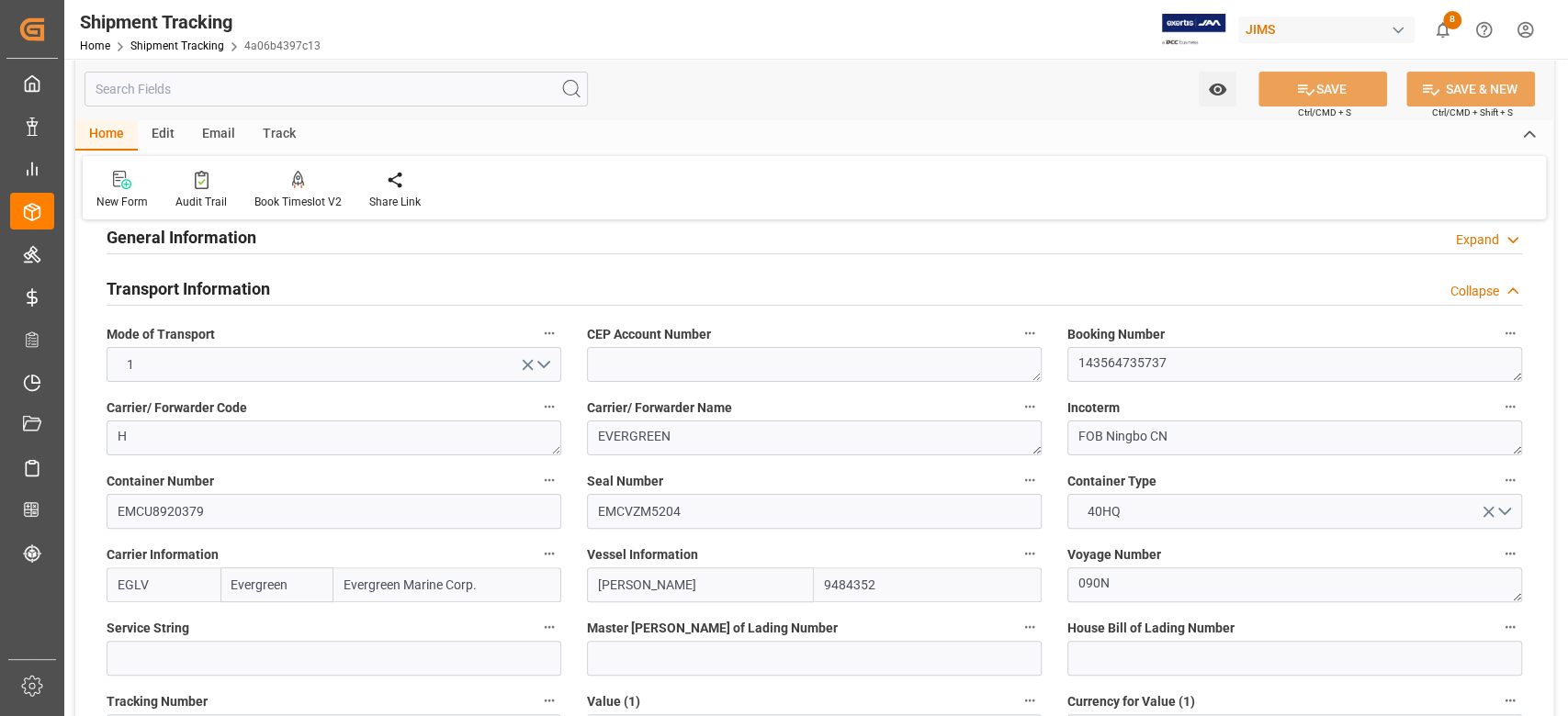
scroll to position [0, 0]
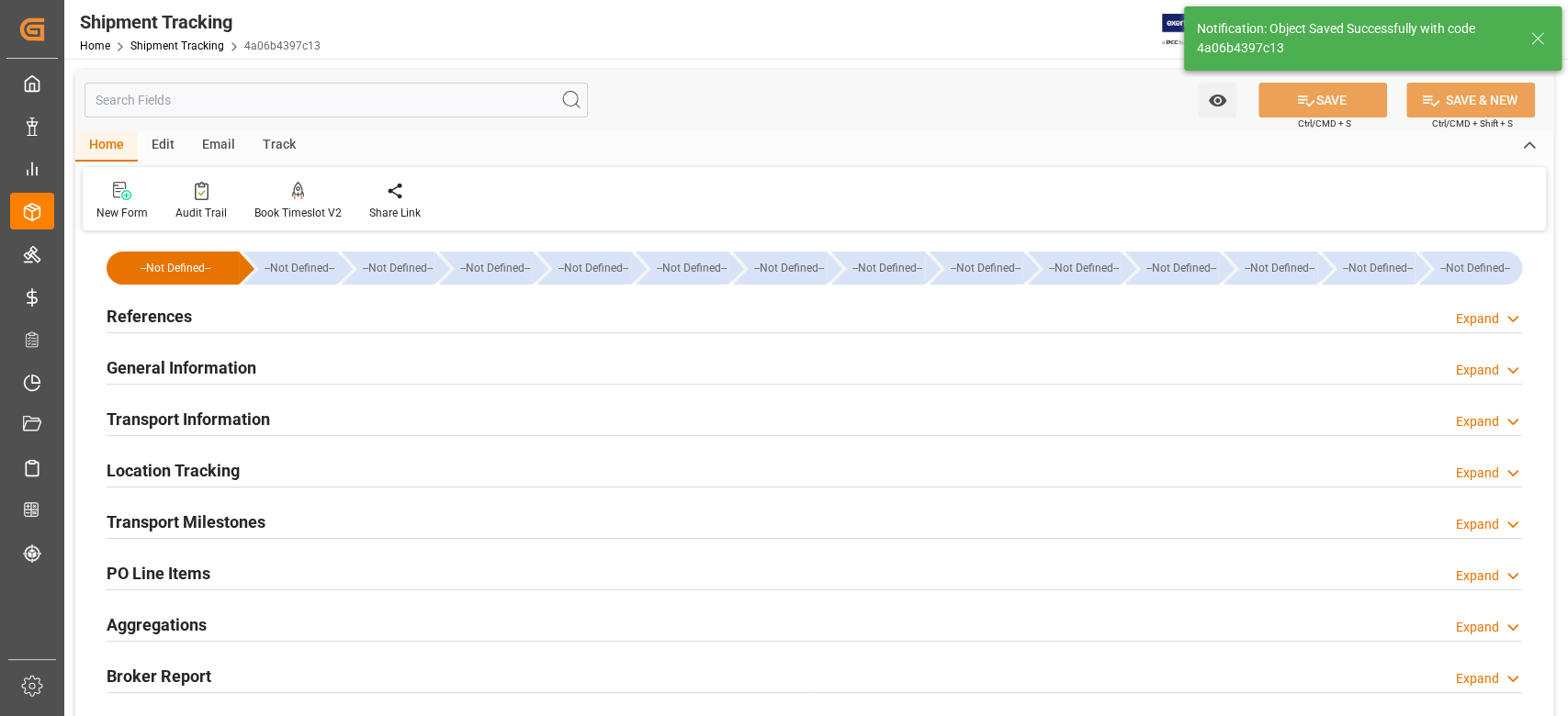
click at [169, 310] on h2 "References" at bounding box center [149, 316] width 85 height 24
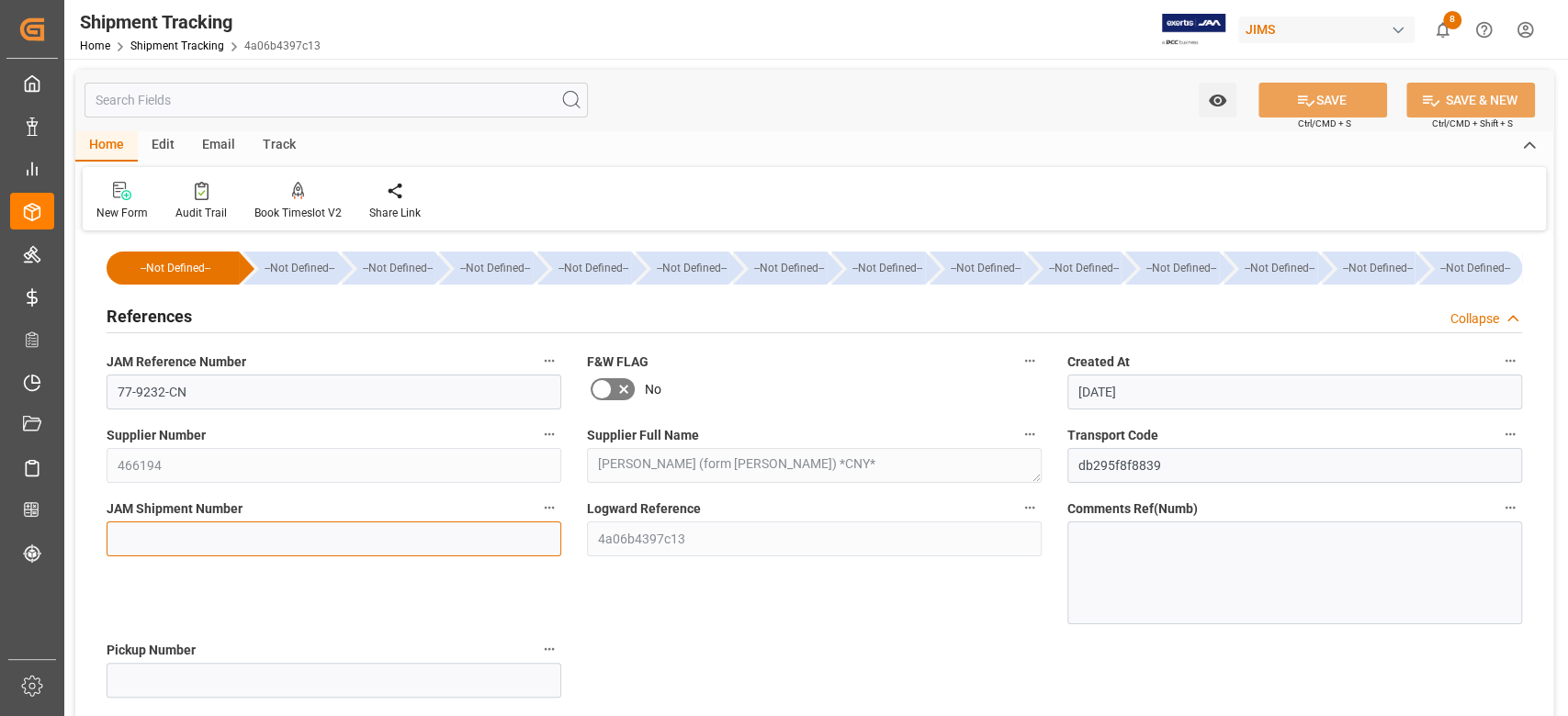
click at [344, 528] on input at bounding box center [334, 539] width 454 height 35
paste input "72991"
type input "72991"
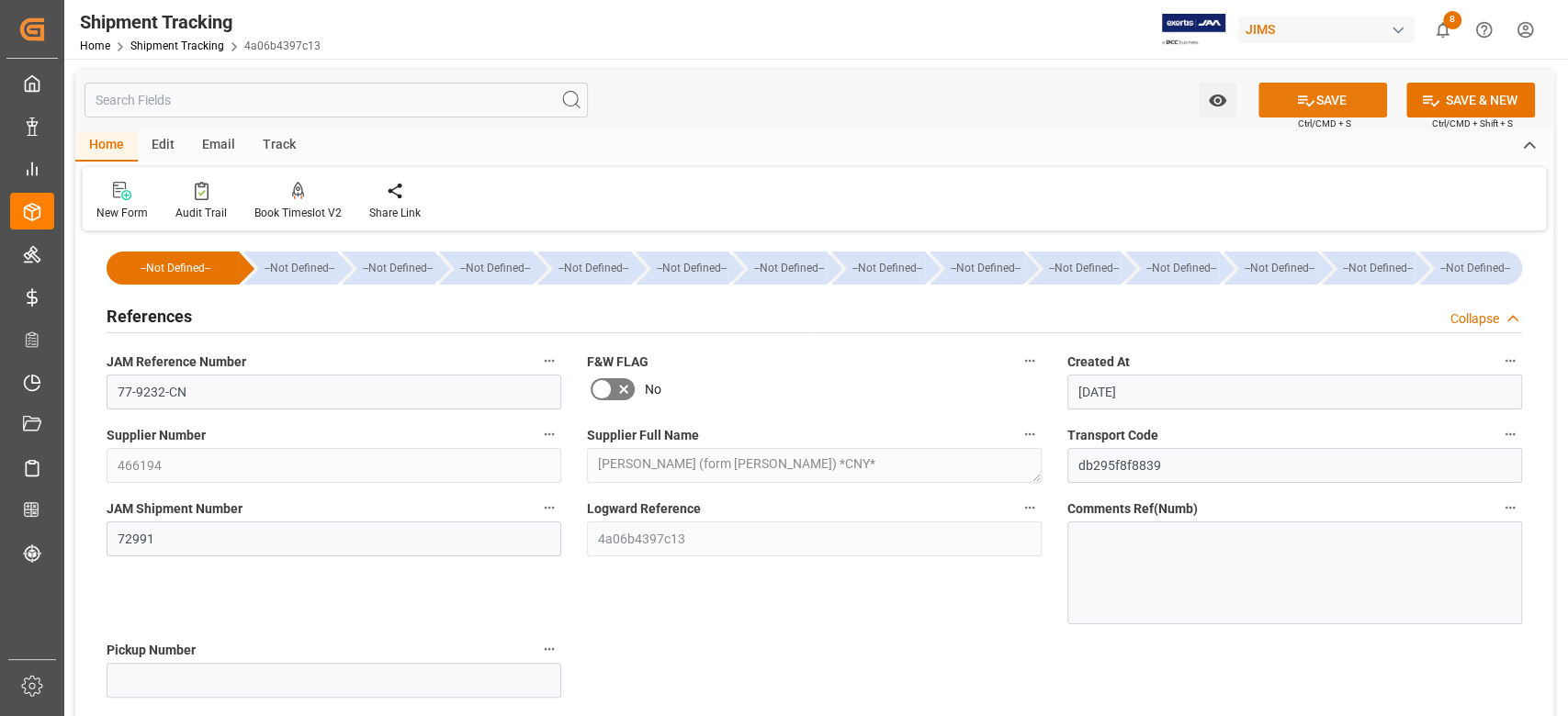
click at [1339, 99] on button "SAVE" at bounding box center [1322, 100] width 128 height 35
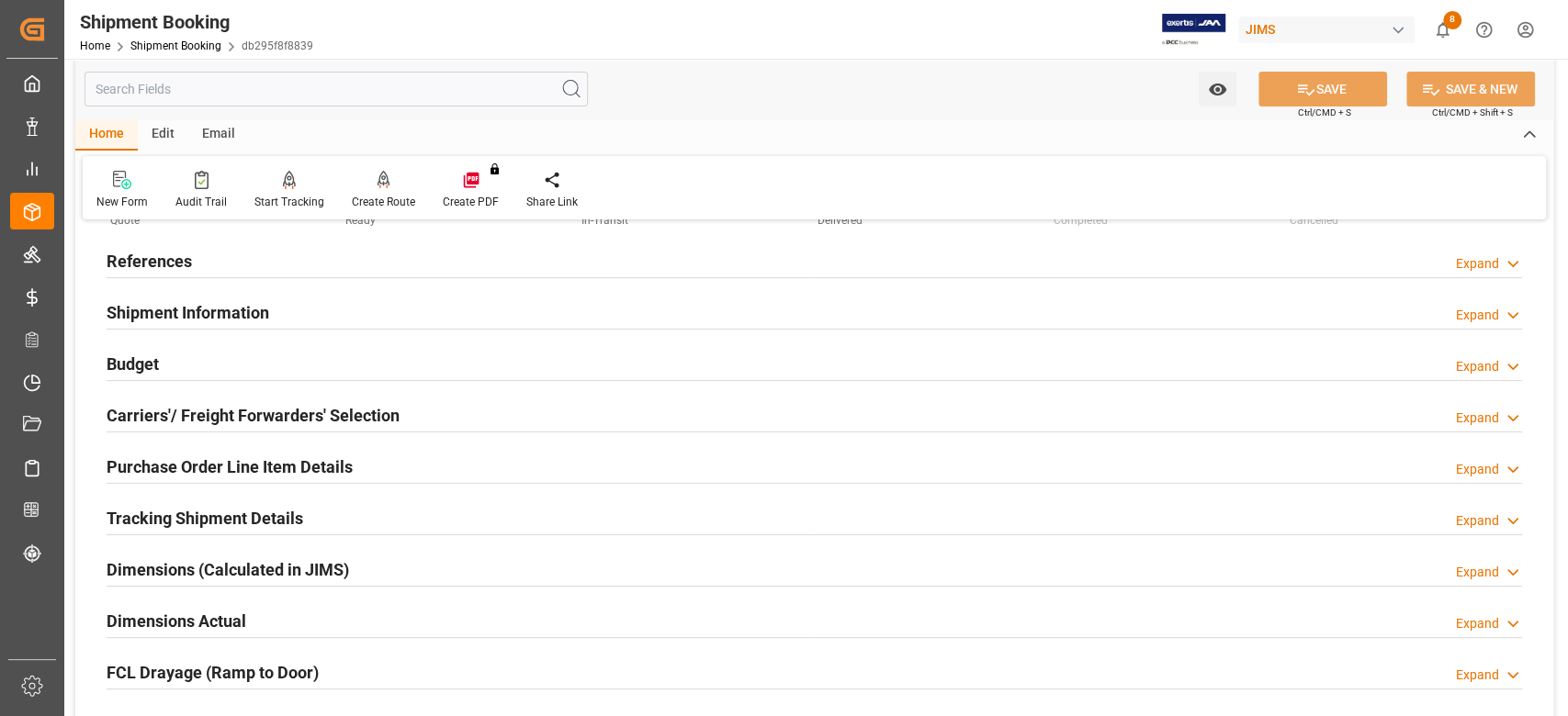
scroll to position [245, 0]
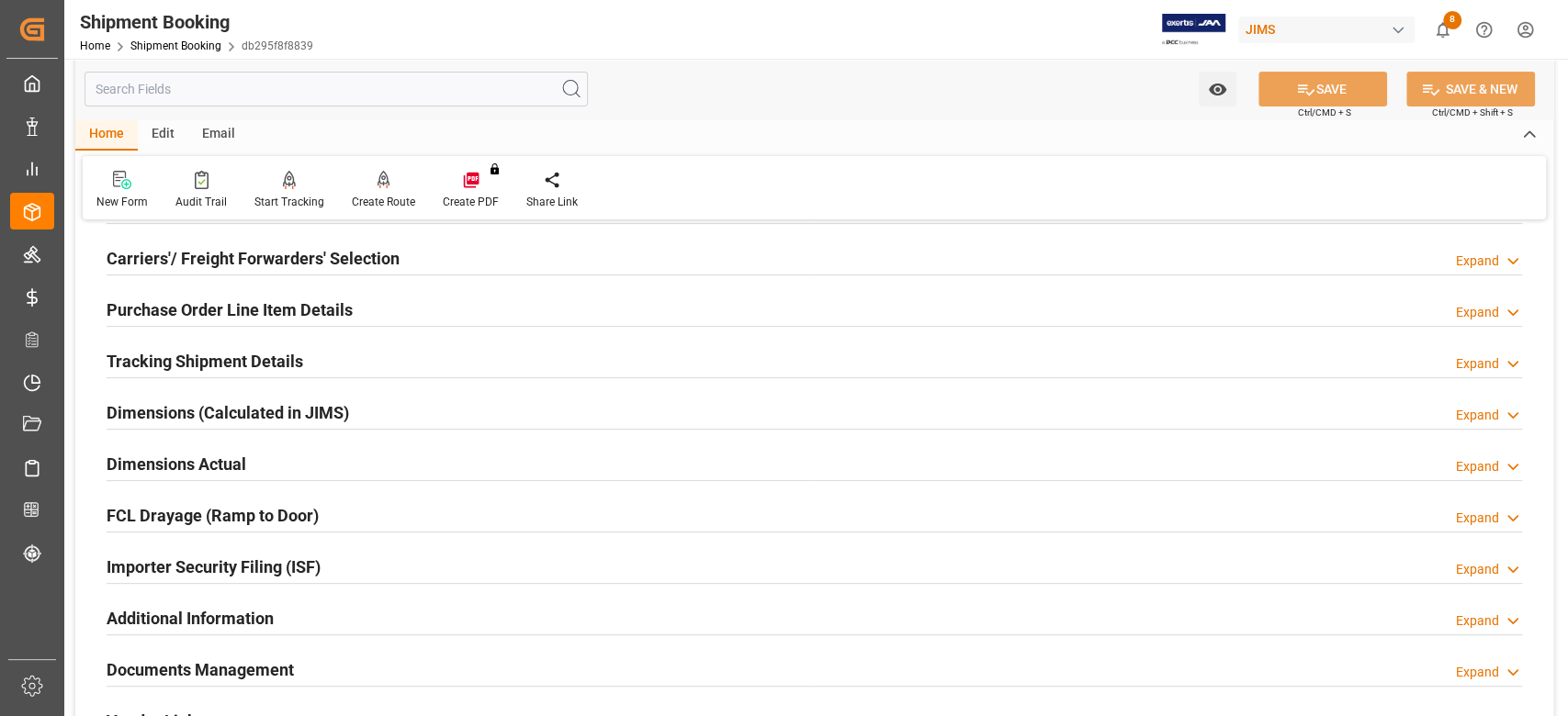
click at [170, 357] on h2 "Tracking Shipment Details" at bounding box center [205, 361] width 197 height 24
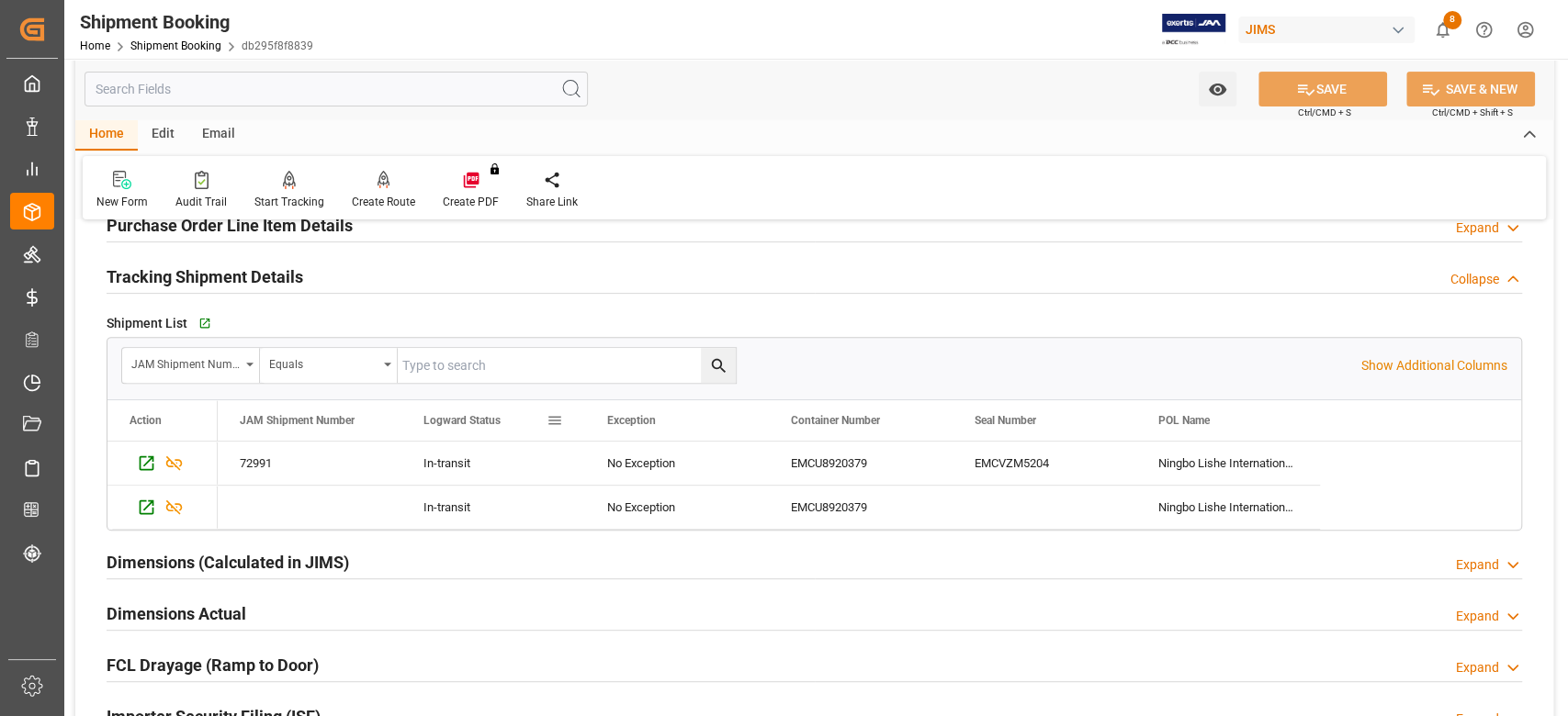
scroll to position [367, 0]
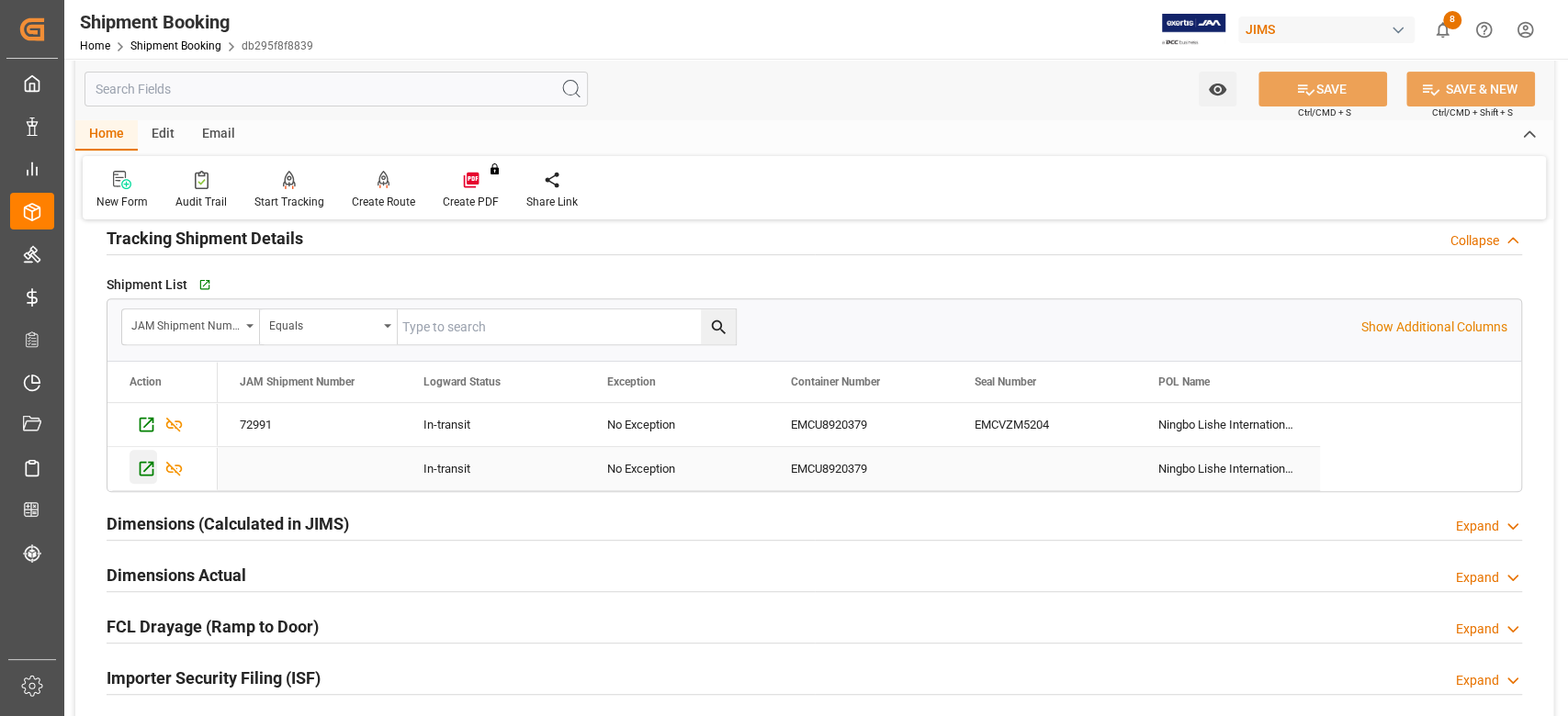
click at [148, 467] on icon "Press SPACE to select this row." at bounding box center [147, 469] width 15 height 15
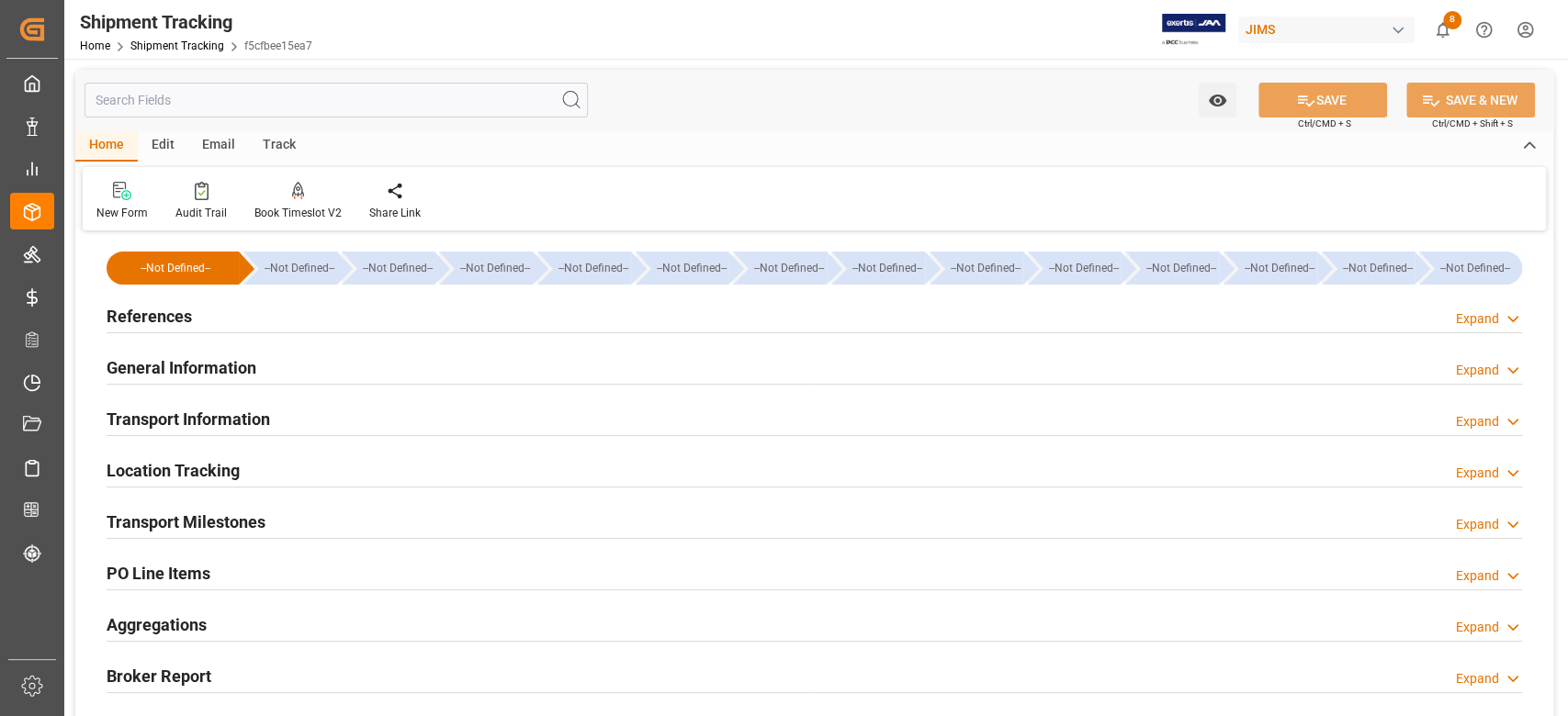
click at [189, 366] on h2 "General Information" at bounding box center [181, 367] width 150 height 24
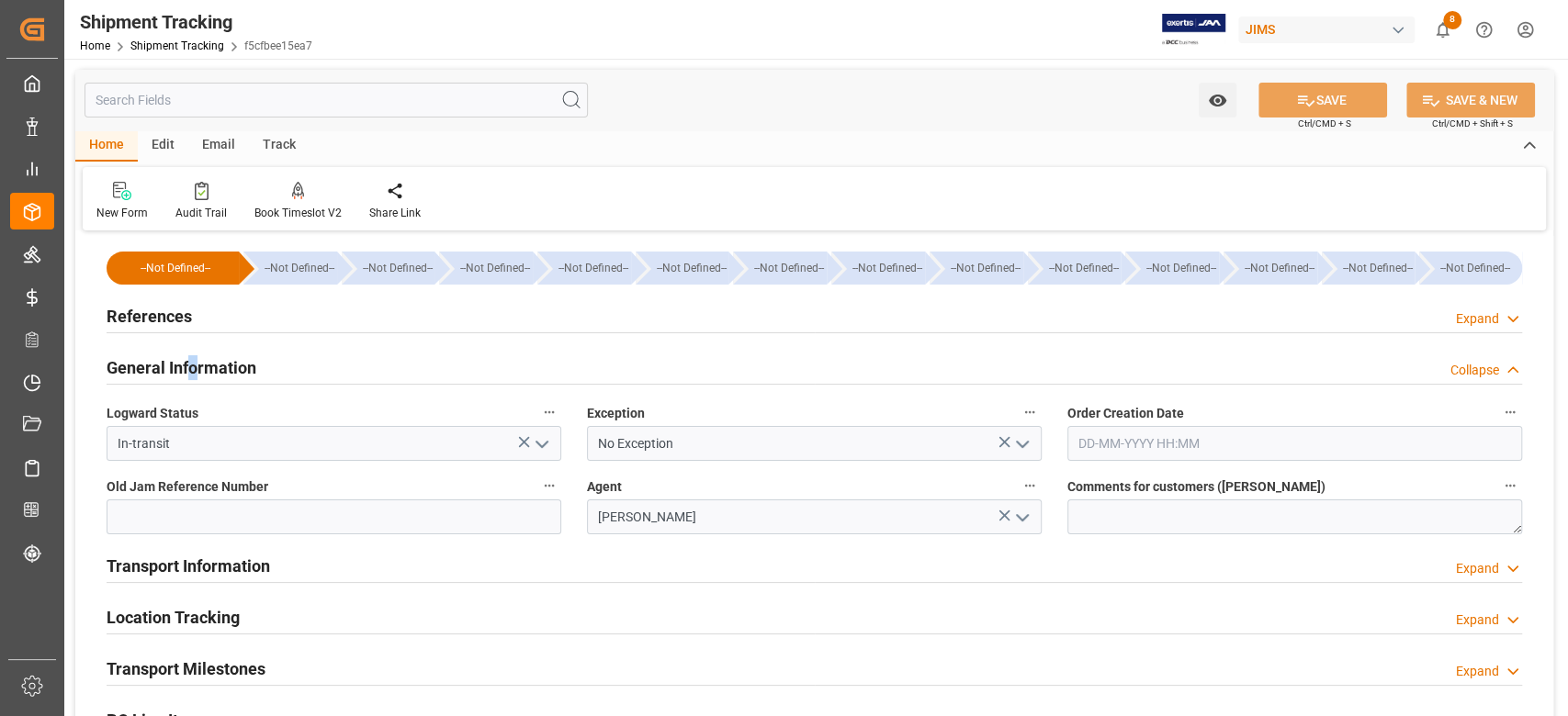
click at [193, 368] on h2 "General Information" at bounding box center [181, 367] width 150 height 24
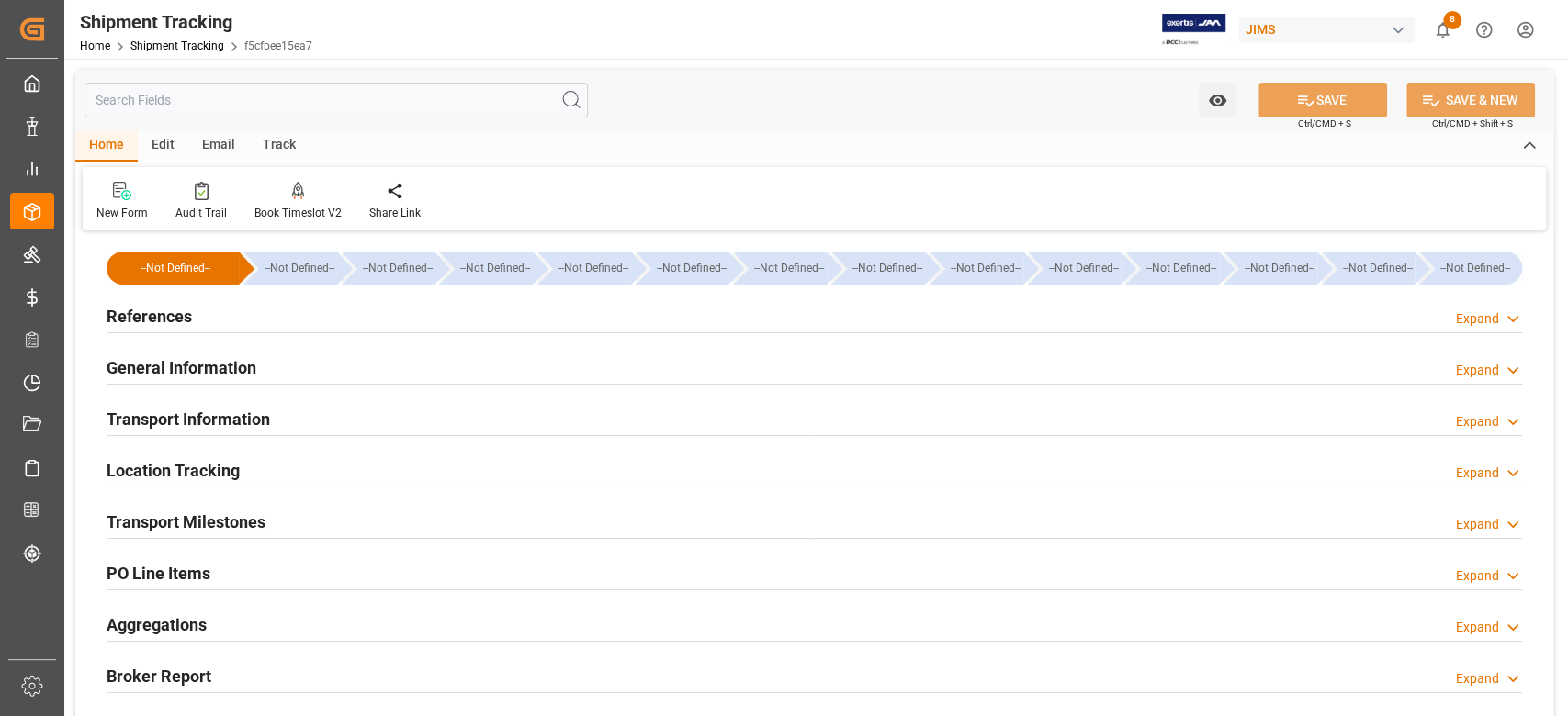
click at [183, 423] on h2 "Transport Information" at bounding box center [188, 419] width 163 height 24
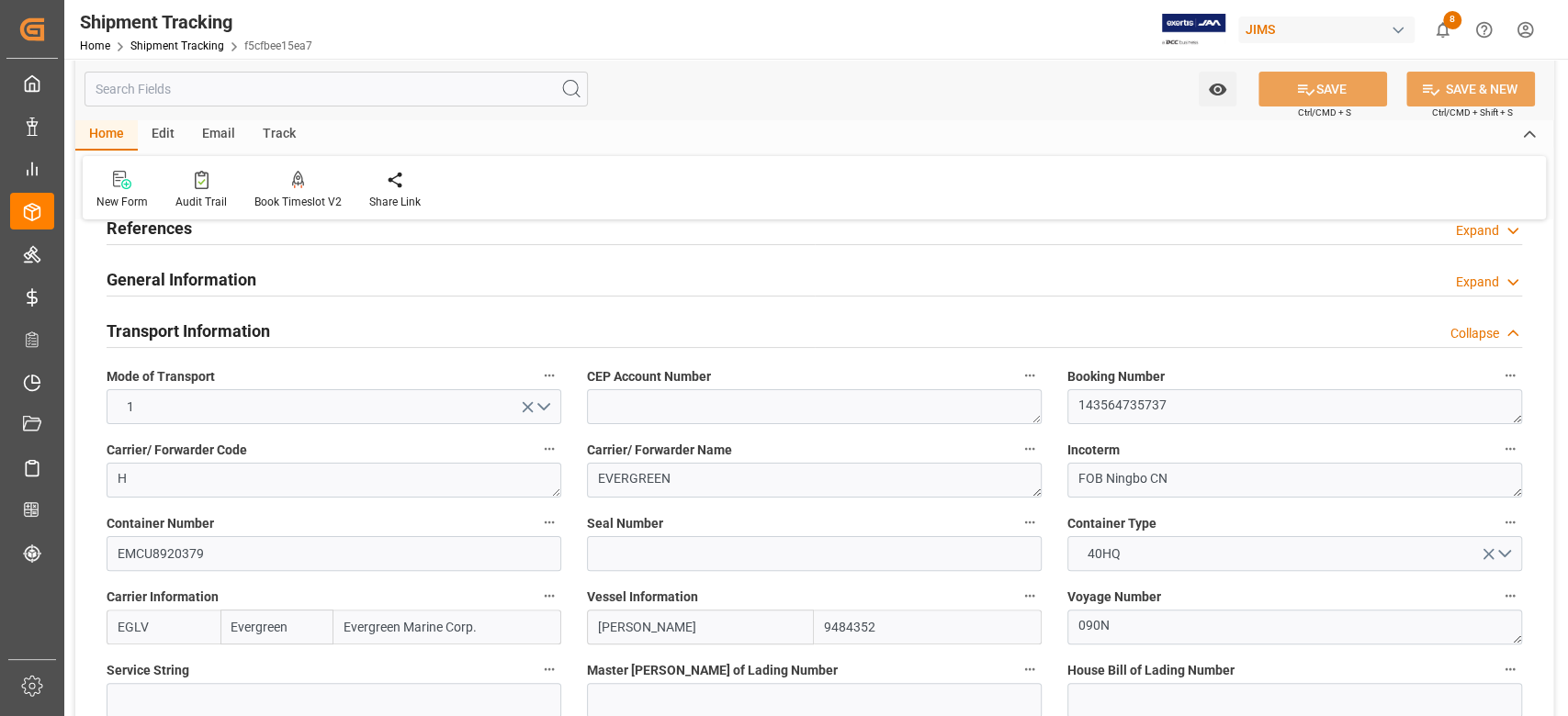
scroll to position [122, 0]
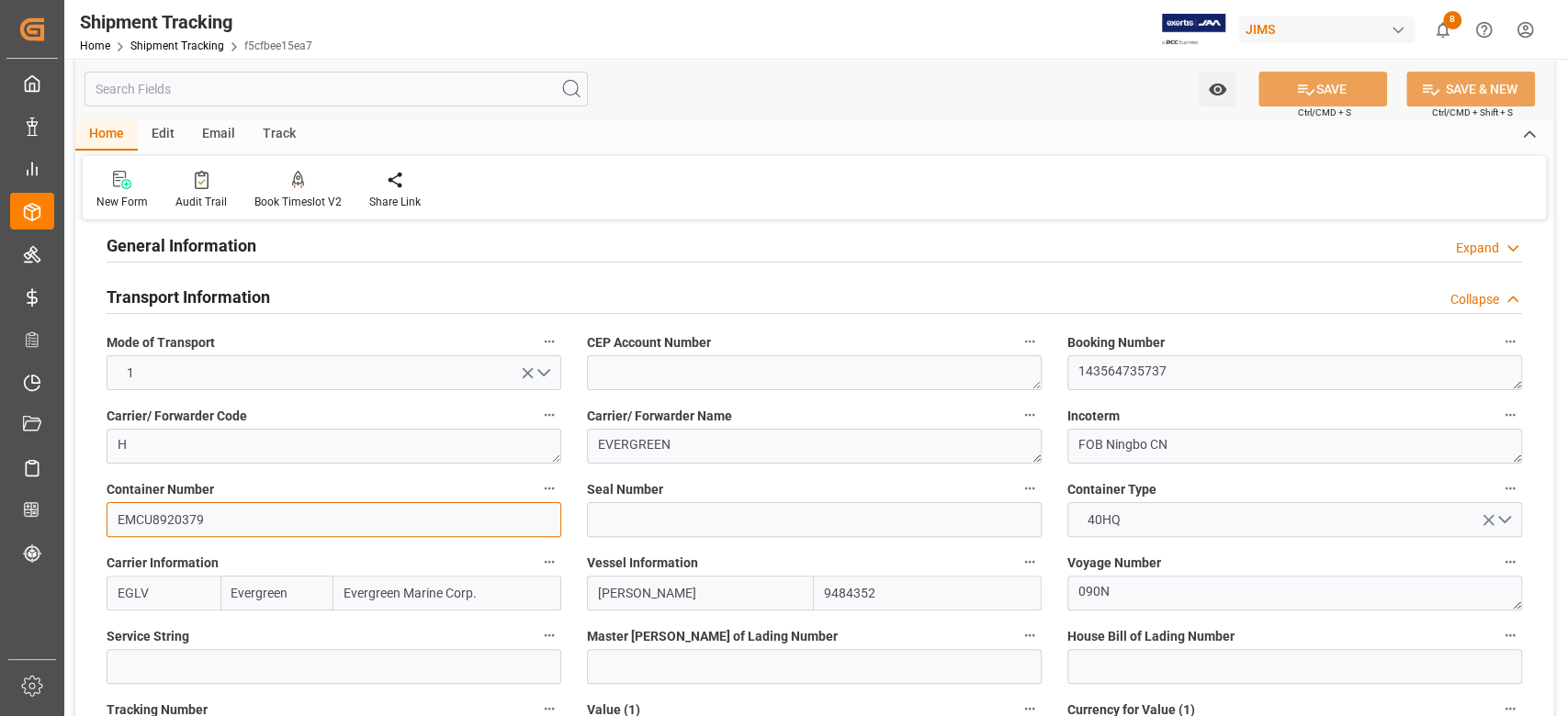
click at [275, 526] on input "EMCU8920379" at bounding box center [334, 519] width 454 height 35
paste input "GSU1289152"
type input "EGSU1289152"
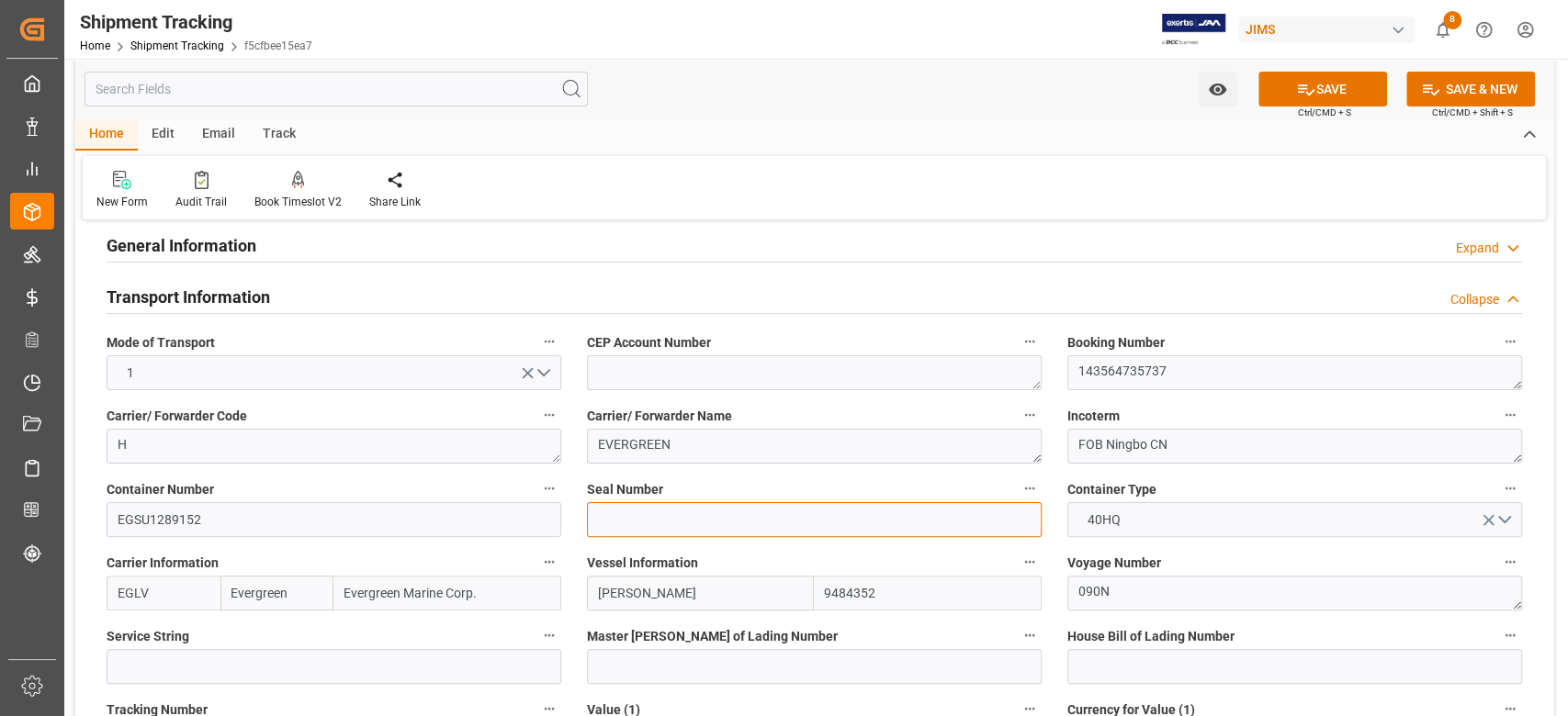
click at [639, 517] on input at bounding box center [814, 519] width 454 height 35
paste input "EMCVZM6794"
type input "EMCVZM6794"
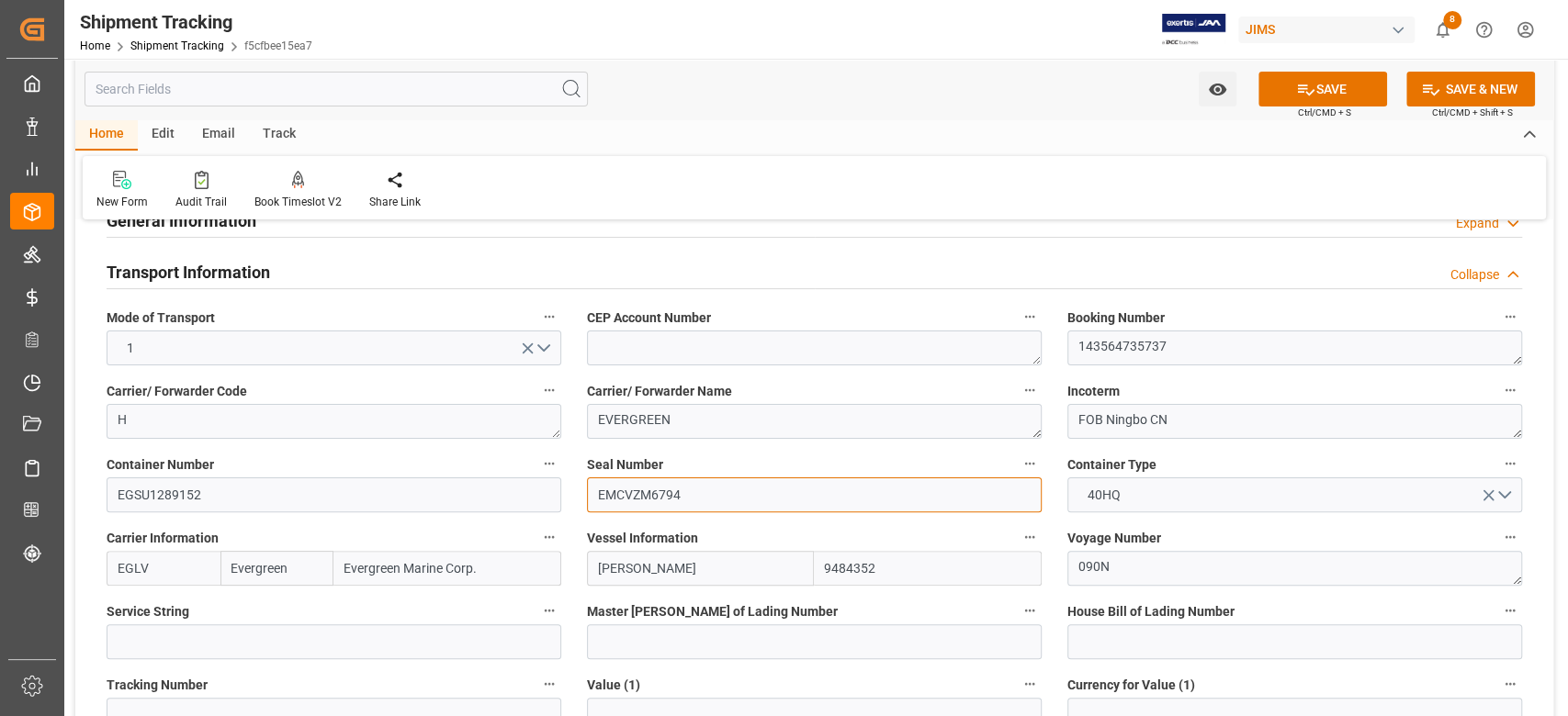
scroll to position [0, 0]
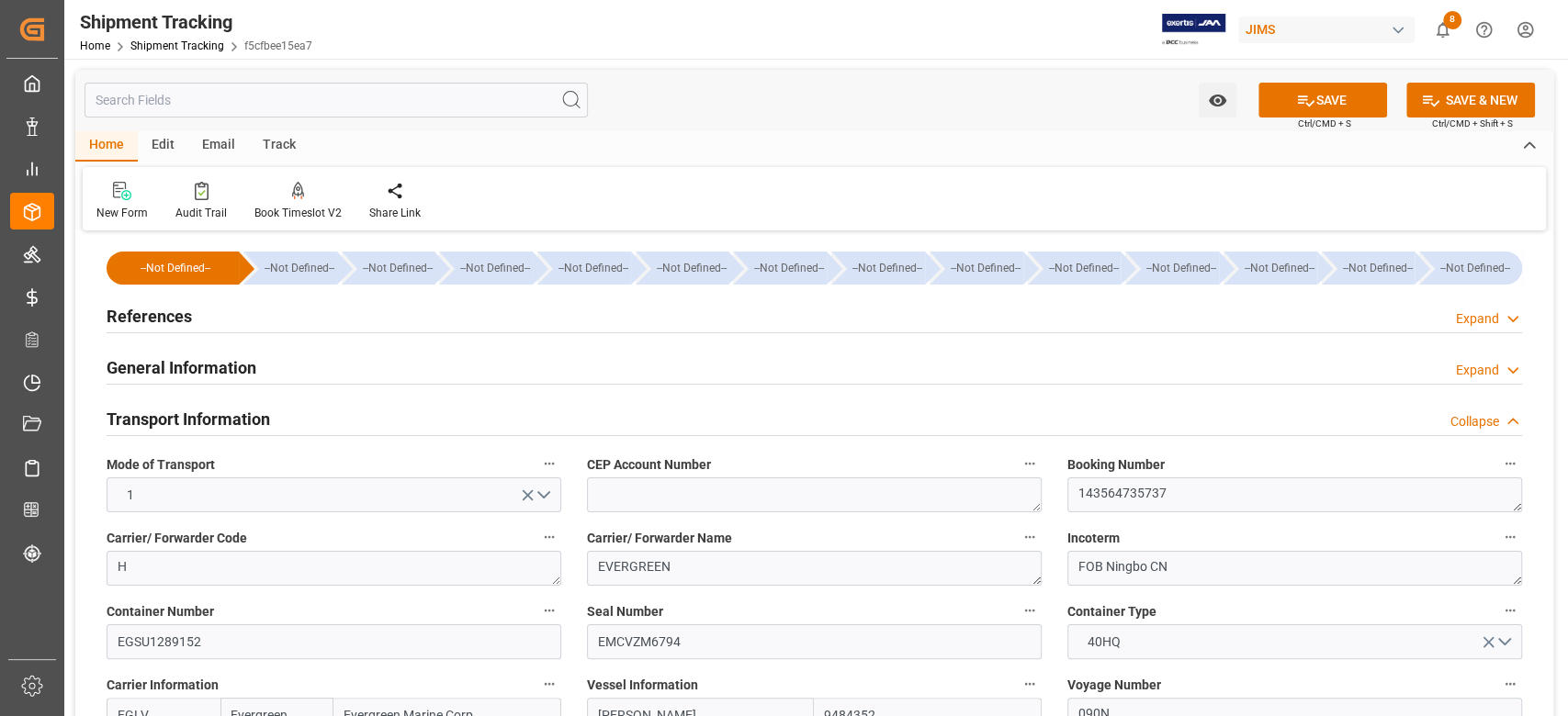
click at [157, 312] on h2 "References" at bounding box center [149, 316] width 85 height 24
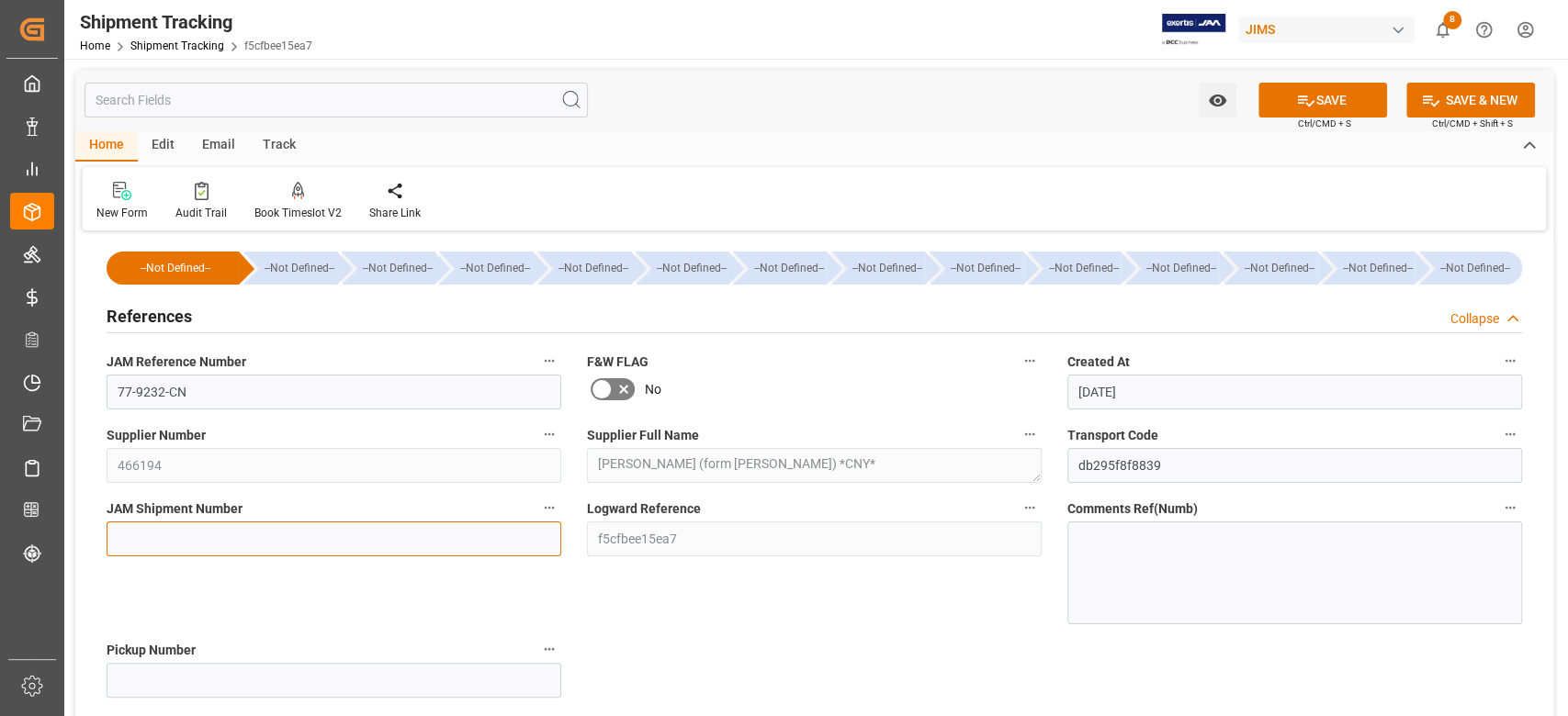
click at [201, 532] on input at bounding box center [334, 539] width 454 height 35
paste input "72992"
type input "72992"
click at [1296, 93] on icon at bounding box center [1306, 101] width 20 height 20
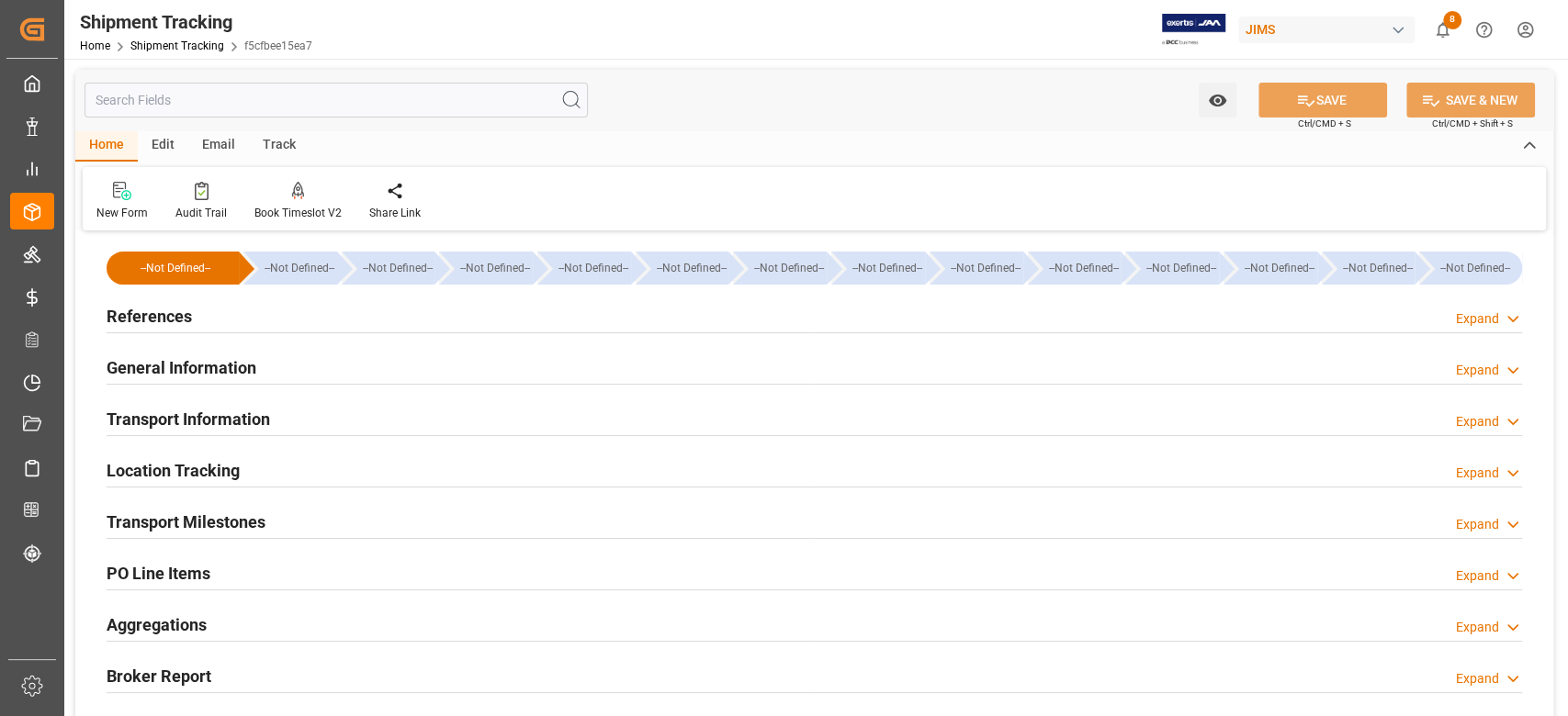
click at [759, 128] on div "Watch Option SAVE Ctrl/CMD + S SAVE & NEW Ctrl/CMD + Shift + S" at bounding box center [814, 100] width 1478 height 61
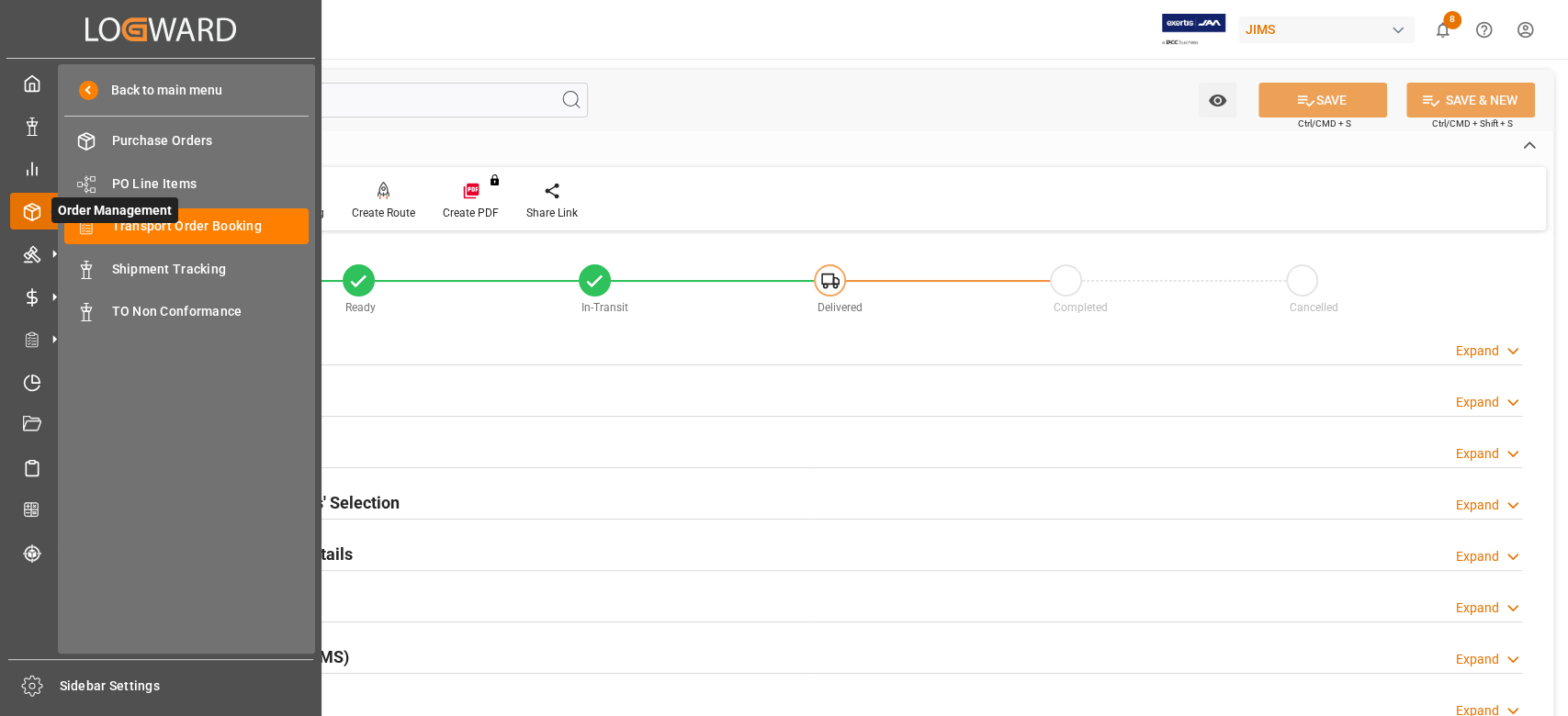
drag, startPoint x: 40, startPoint y: 209, endPoint x: 24, endPoint y: 216, distance: 17.5
click at [24, 216] on icon at bounding box center [32, 211] width 16 height 17
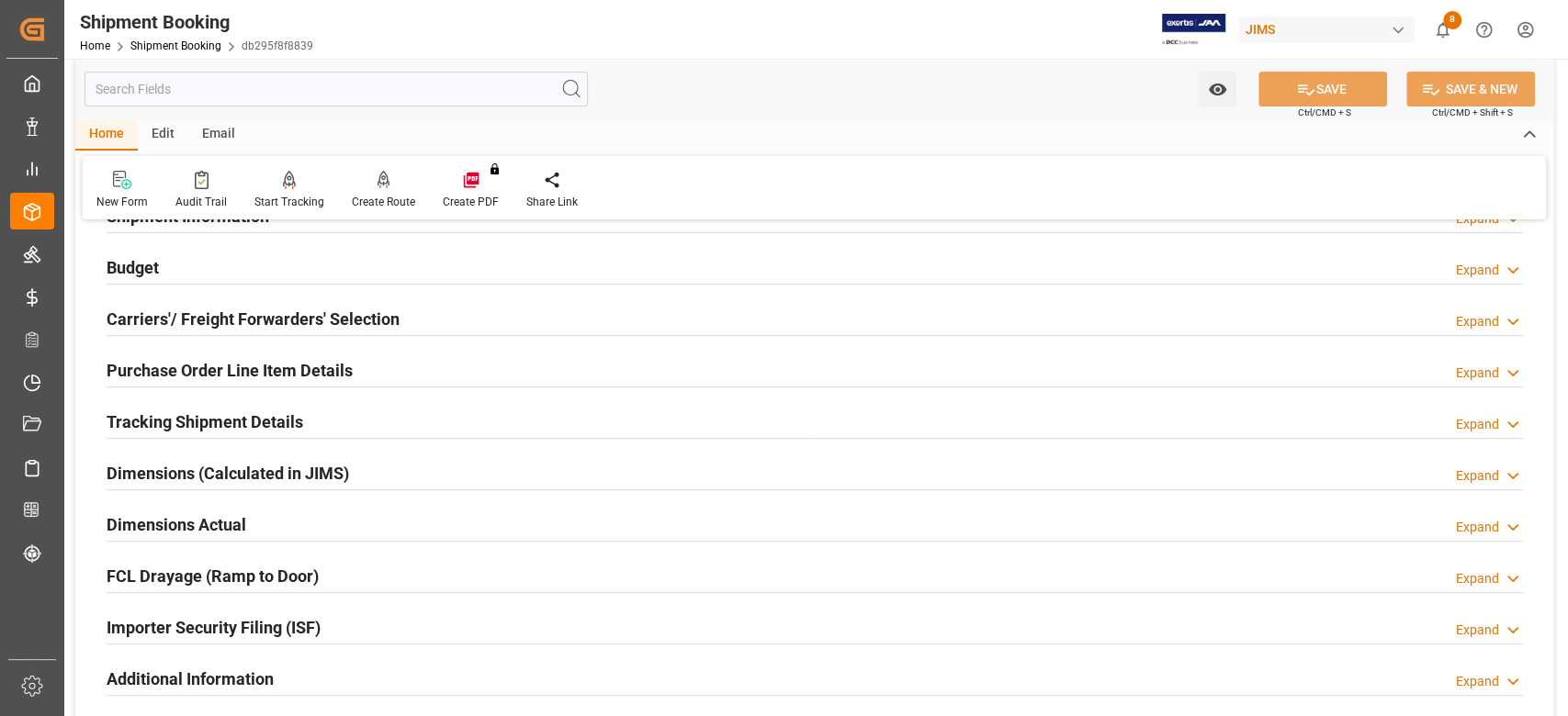
scroll to position [245, 0]
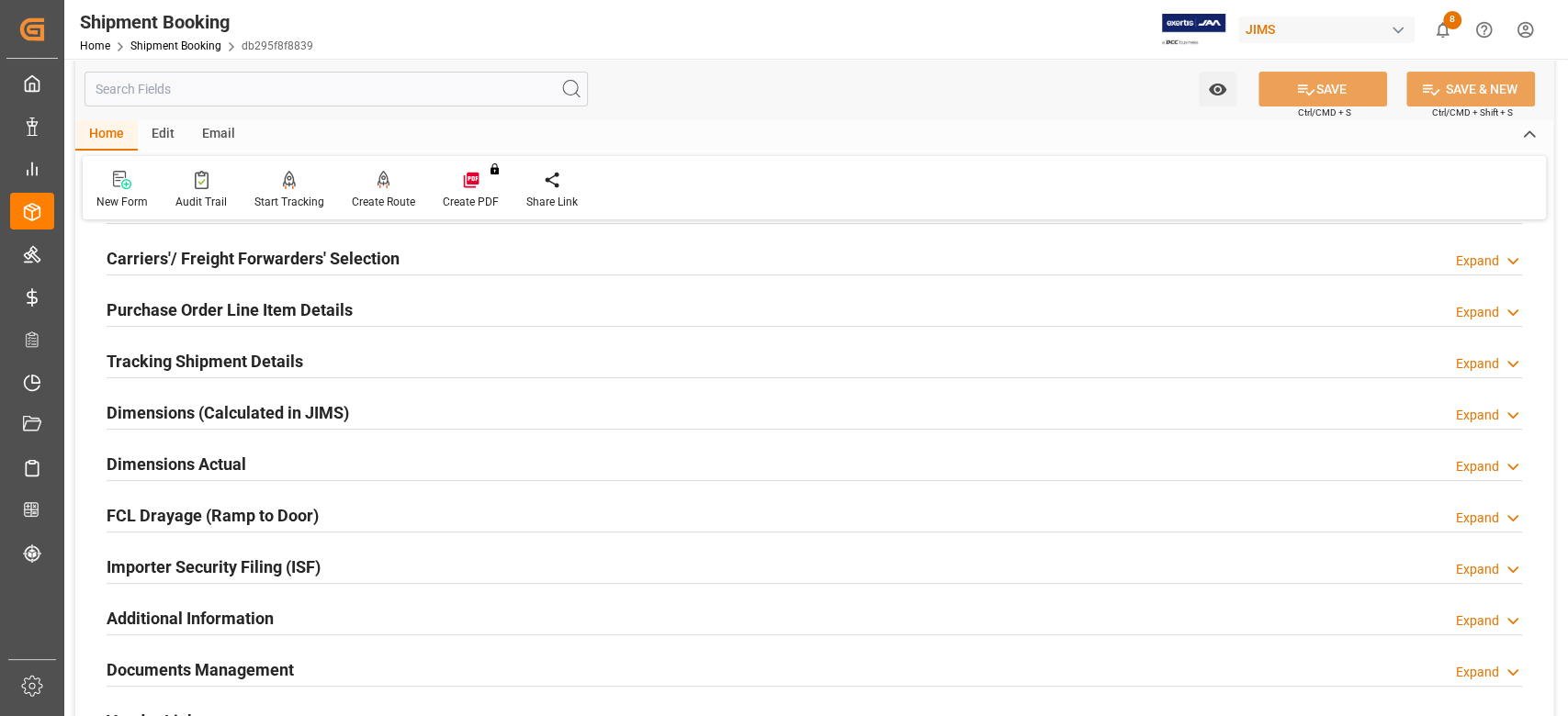
click at [172, 350] on h2 "Tracking Shipment Details" at bounding box center [205, 361] width 197 height 24
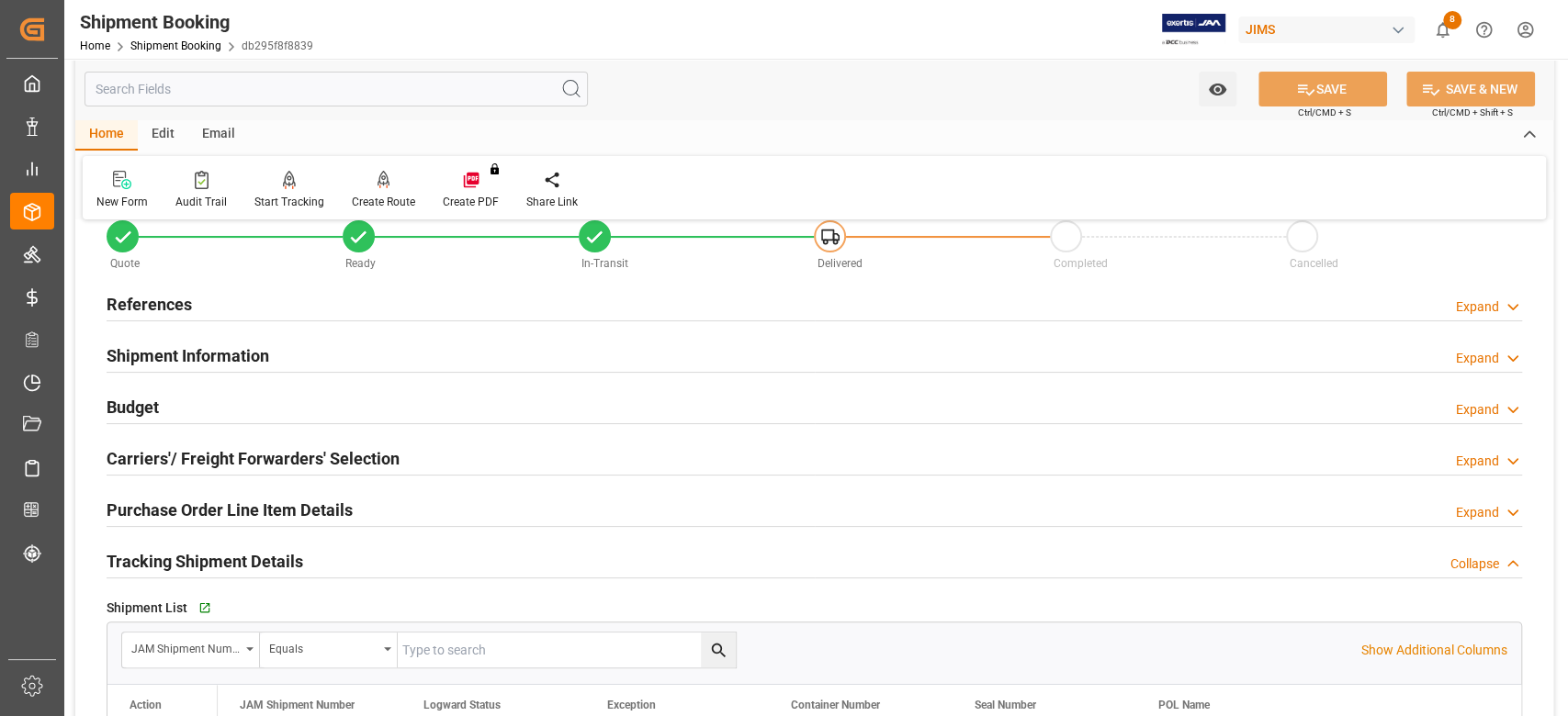
scroll to position [0, 0]
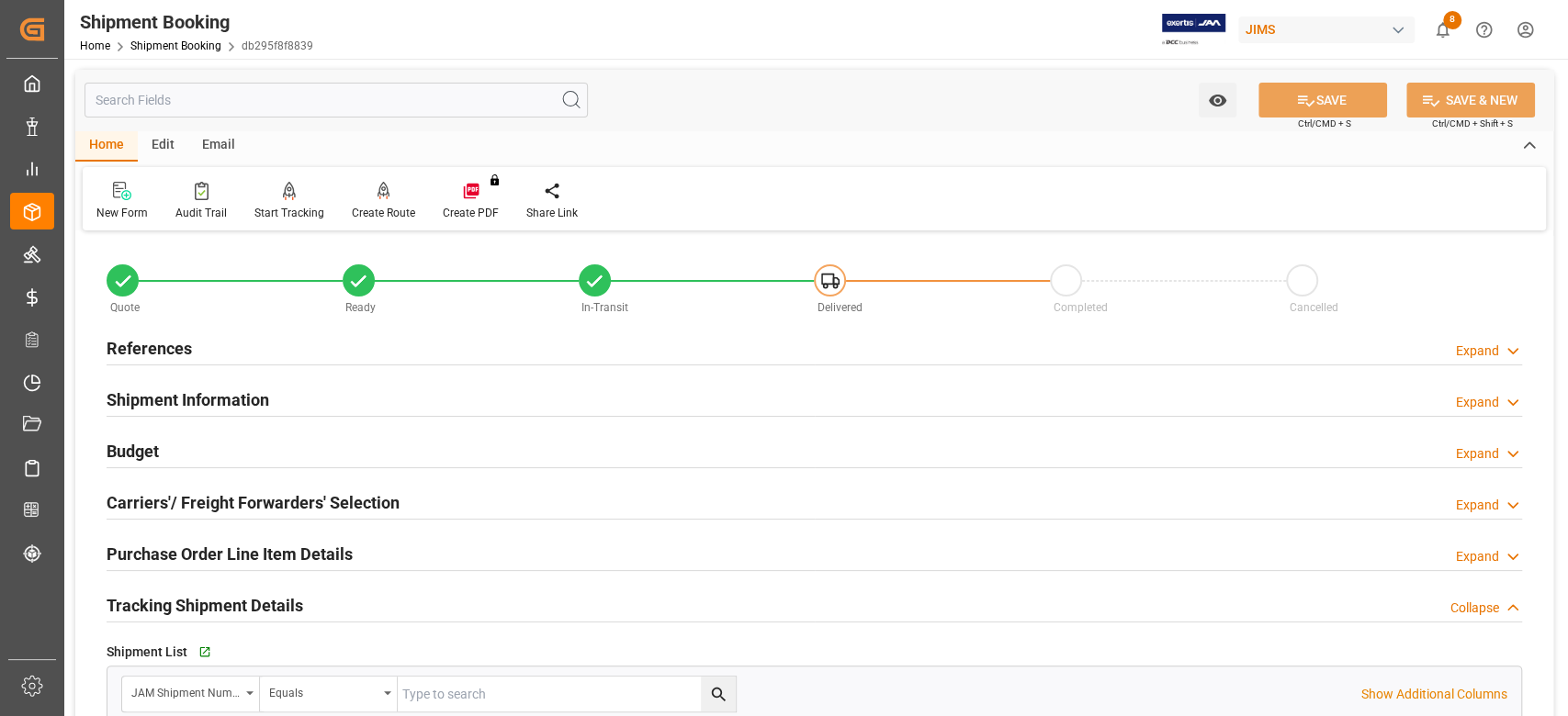
drag, startPoint x: 155, startPoint y: 341, endPoint x: 186, endPoint y: 335, distance: 31.6
click at [155, 341] on h2 "References" at bounding box center [149, 347] width 85 height 24
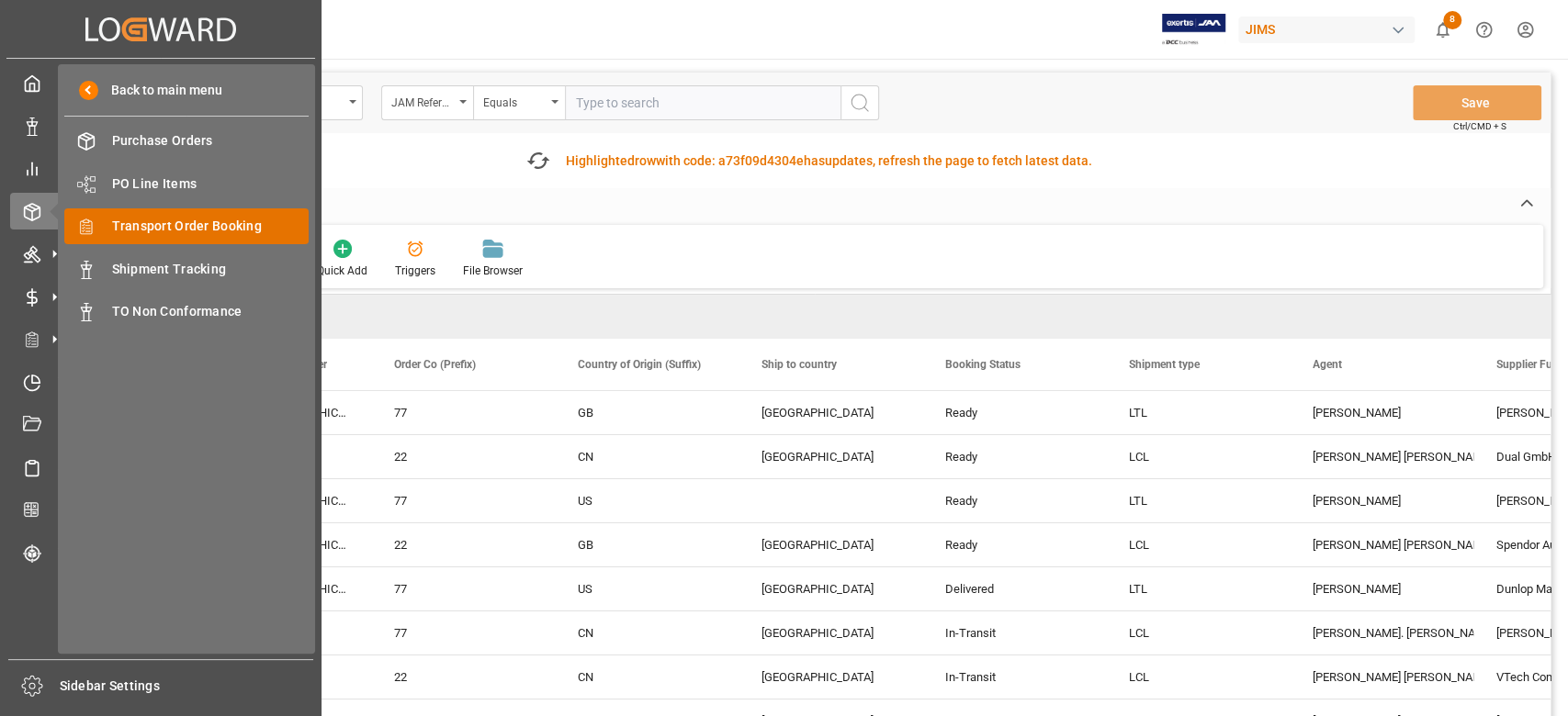
click at [201, 223] on span "Transport Order Booking" at bounding box center [210, 226] width 198 height 20
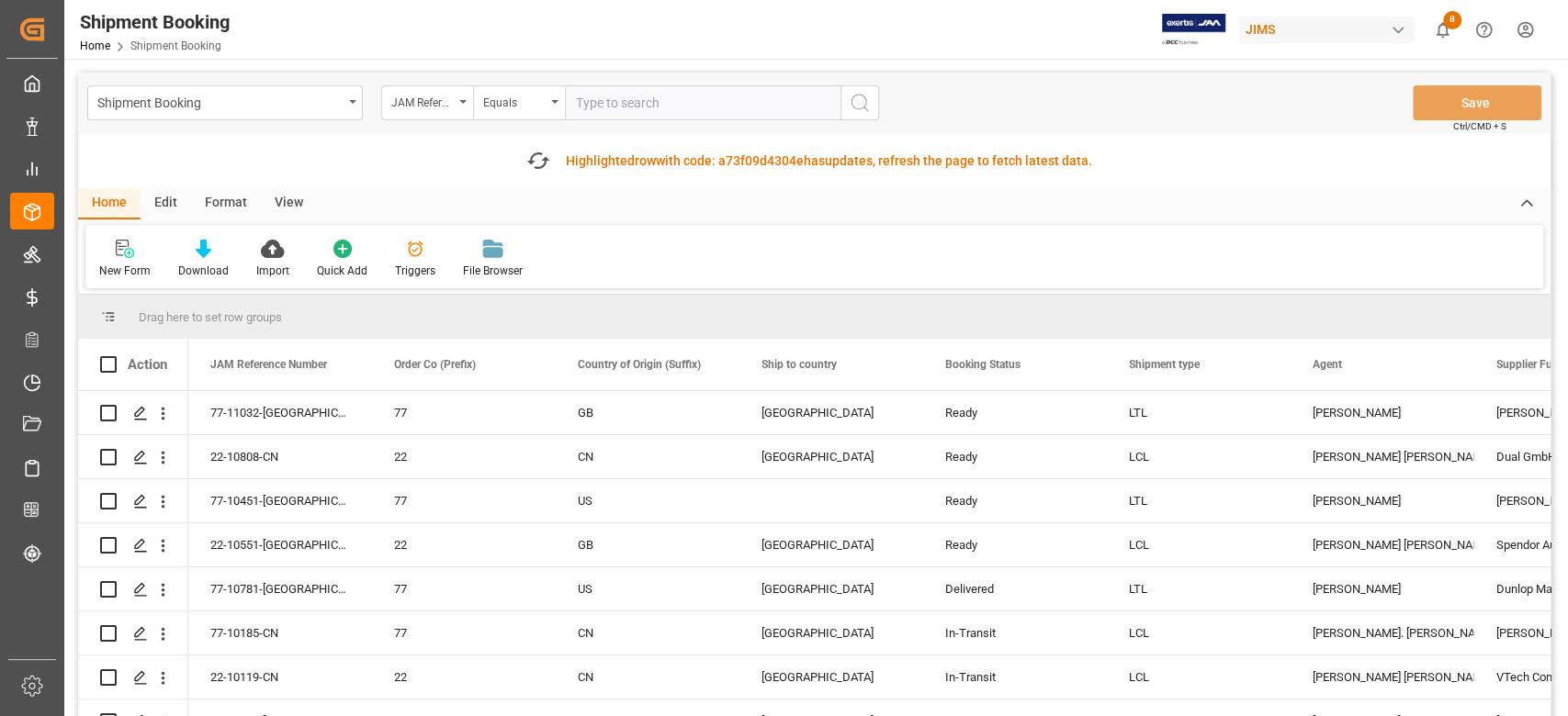
click at [606, 95] on input "text" at bounding box center [703, 103] width 276 height 35
paste input "77-9235-CN"
type input "77-9235-CN"
drag, startPoint x: 864, startPoint y: 106, endPoint x: 960, endPoint y: 191, distance: 128.2
click at [866, 106] on icon "search button" at bounding box center [859, 103] width 23 height 22
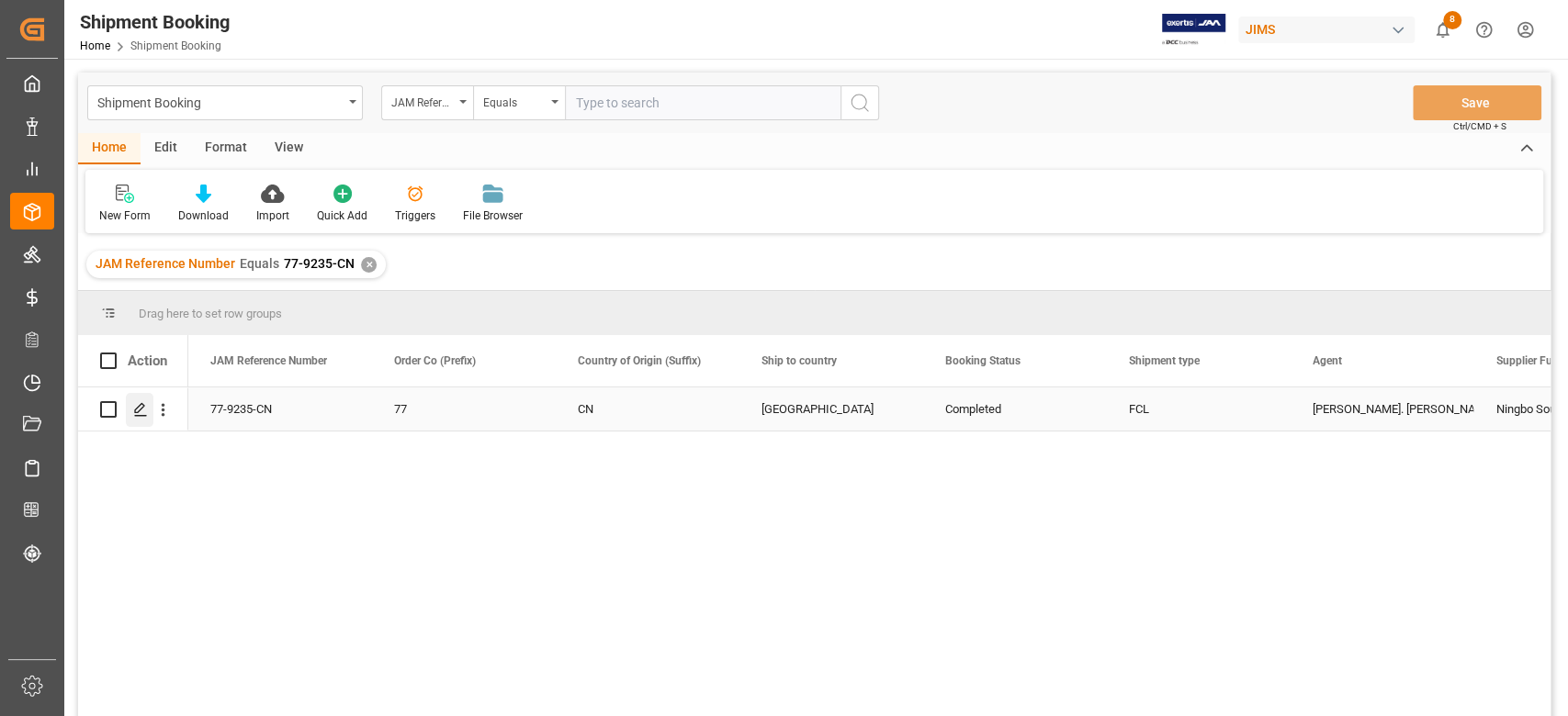
click at [135, 416] on line "Press SPACE to select this row." at bounding box center [140, 416] width 11 height 0
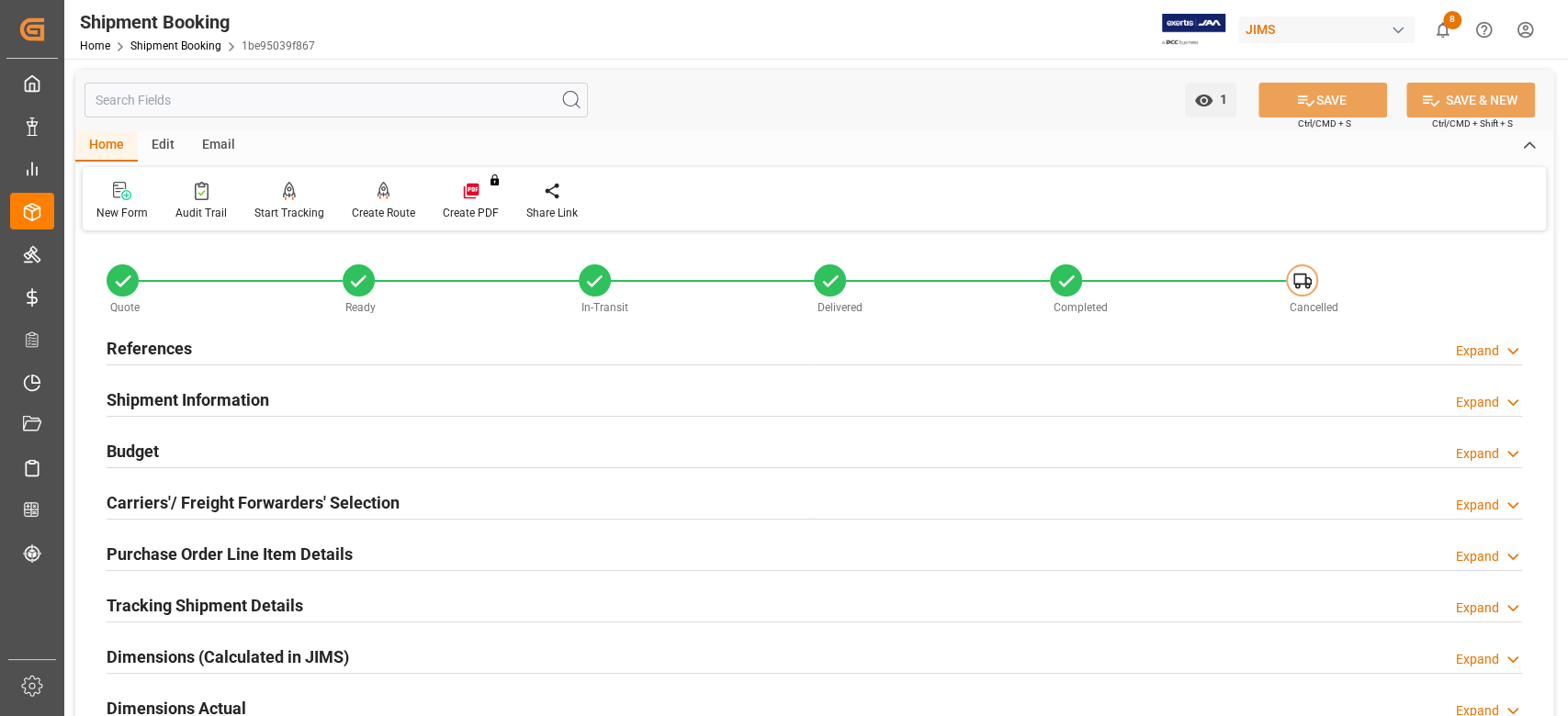
click at [141, 341] on h2 "References" at bounding box center [149, 347] width 85 height 24
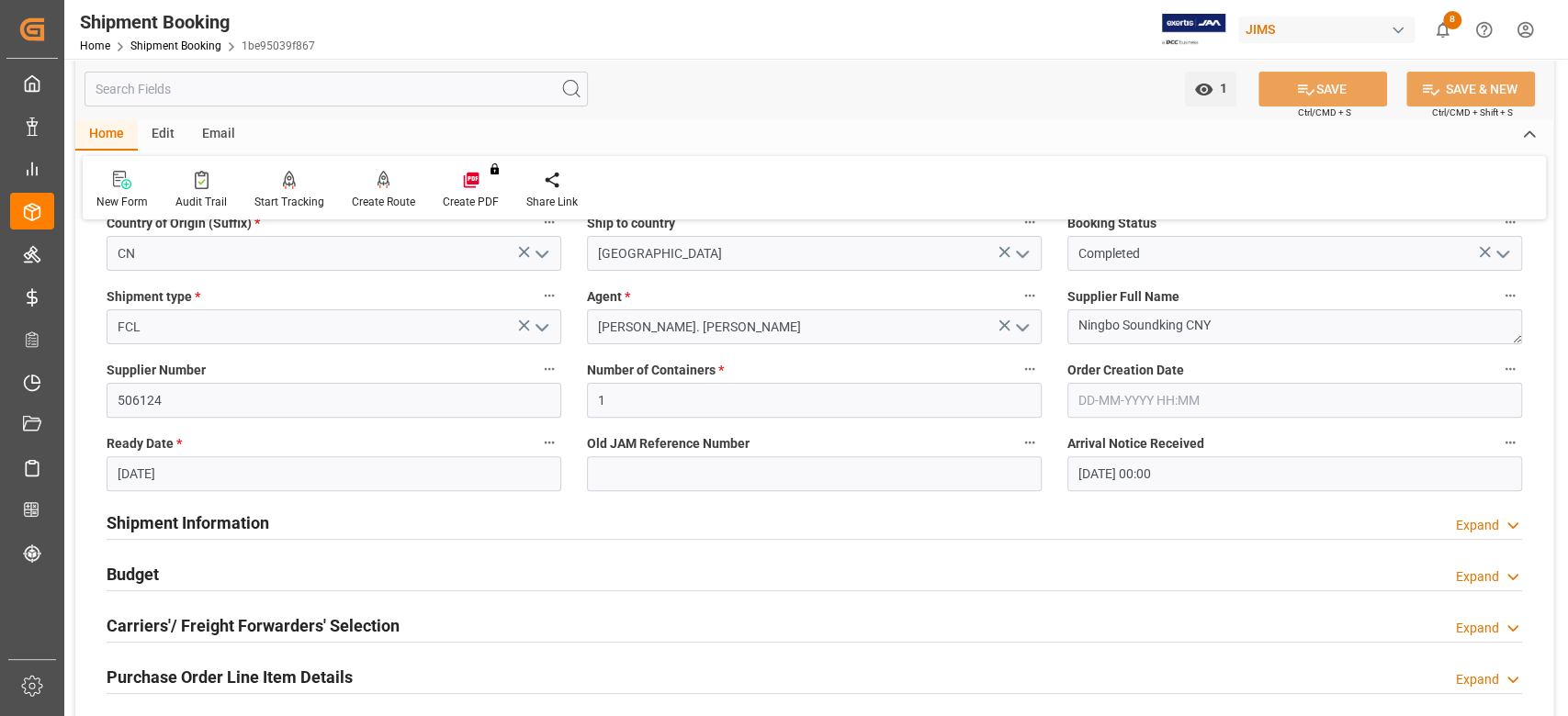
scroll to position [367, 0]
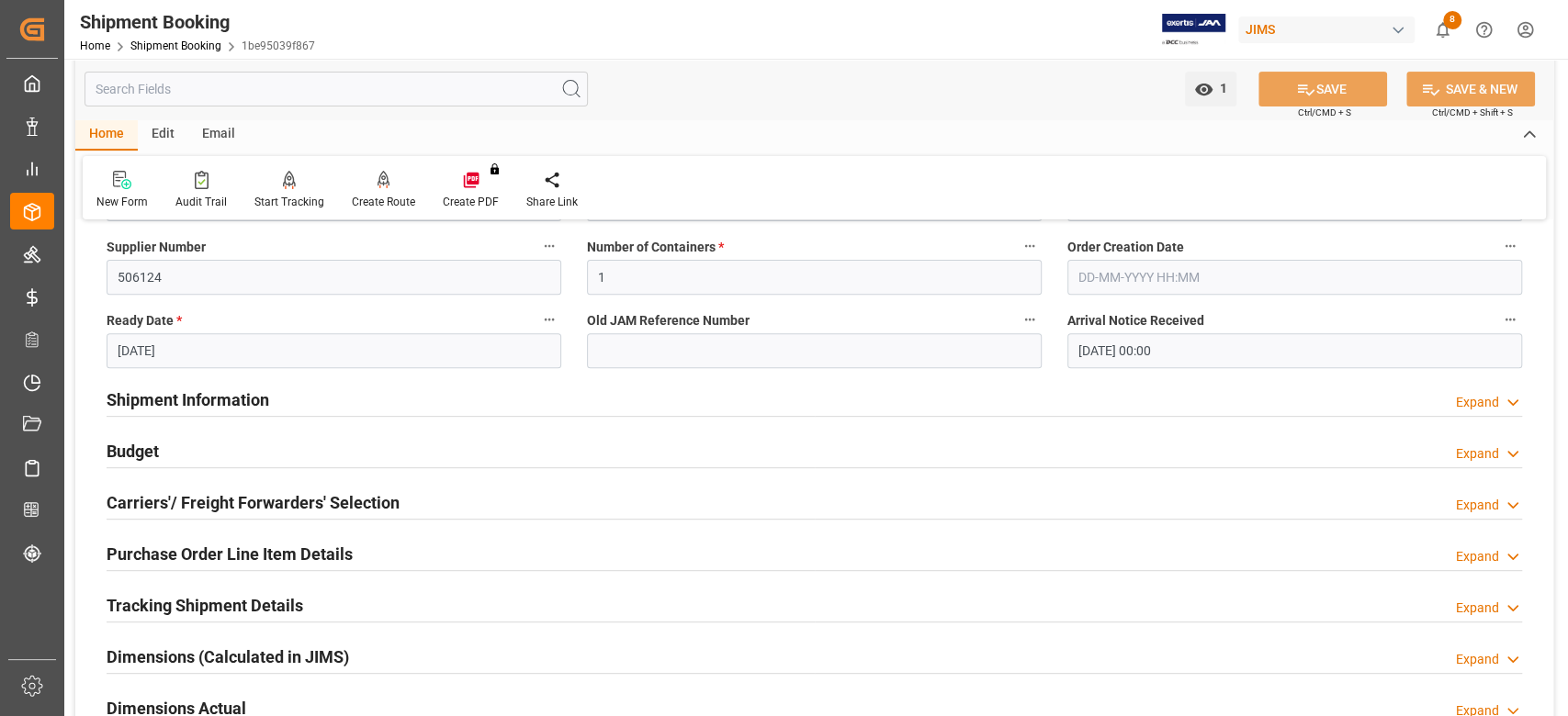
click at [239, 395] on h2 "Shipment Information" at bounding box center [188, 399] width 162 height 24
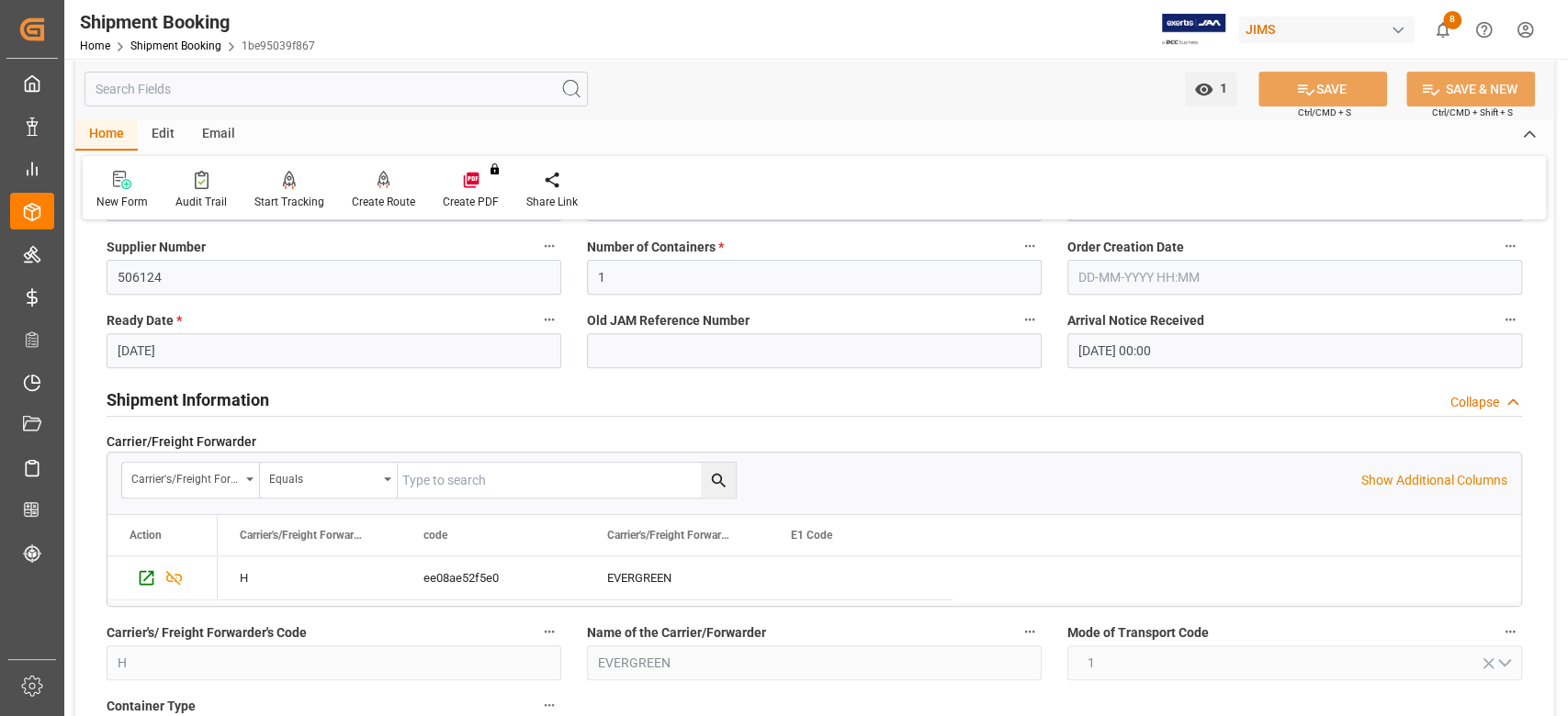
click at [239, 395] on h2 "Shipment Information" at bounding box center [188, 399] width 162 height 24
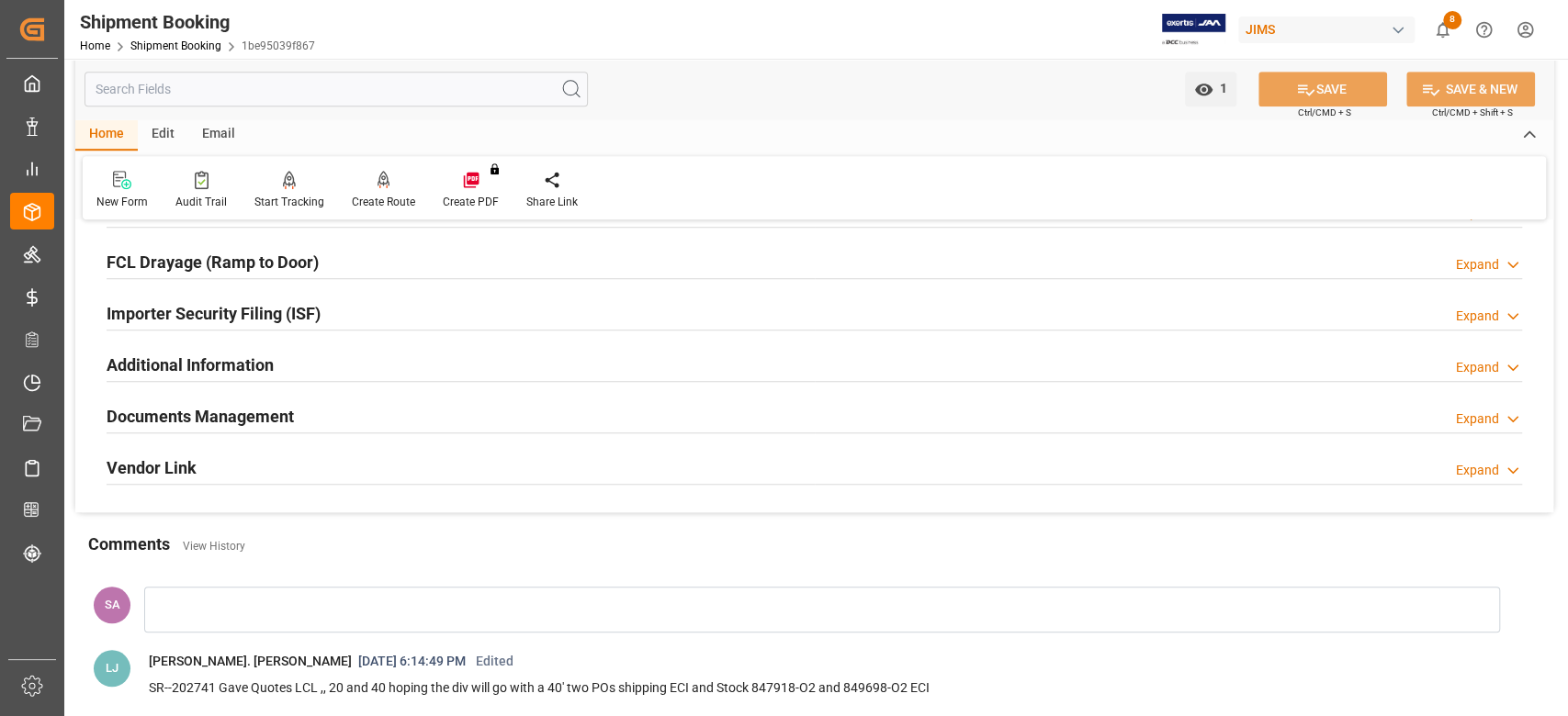
scroll to position [845, 0]
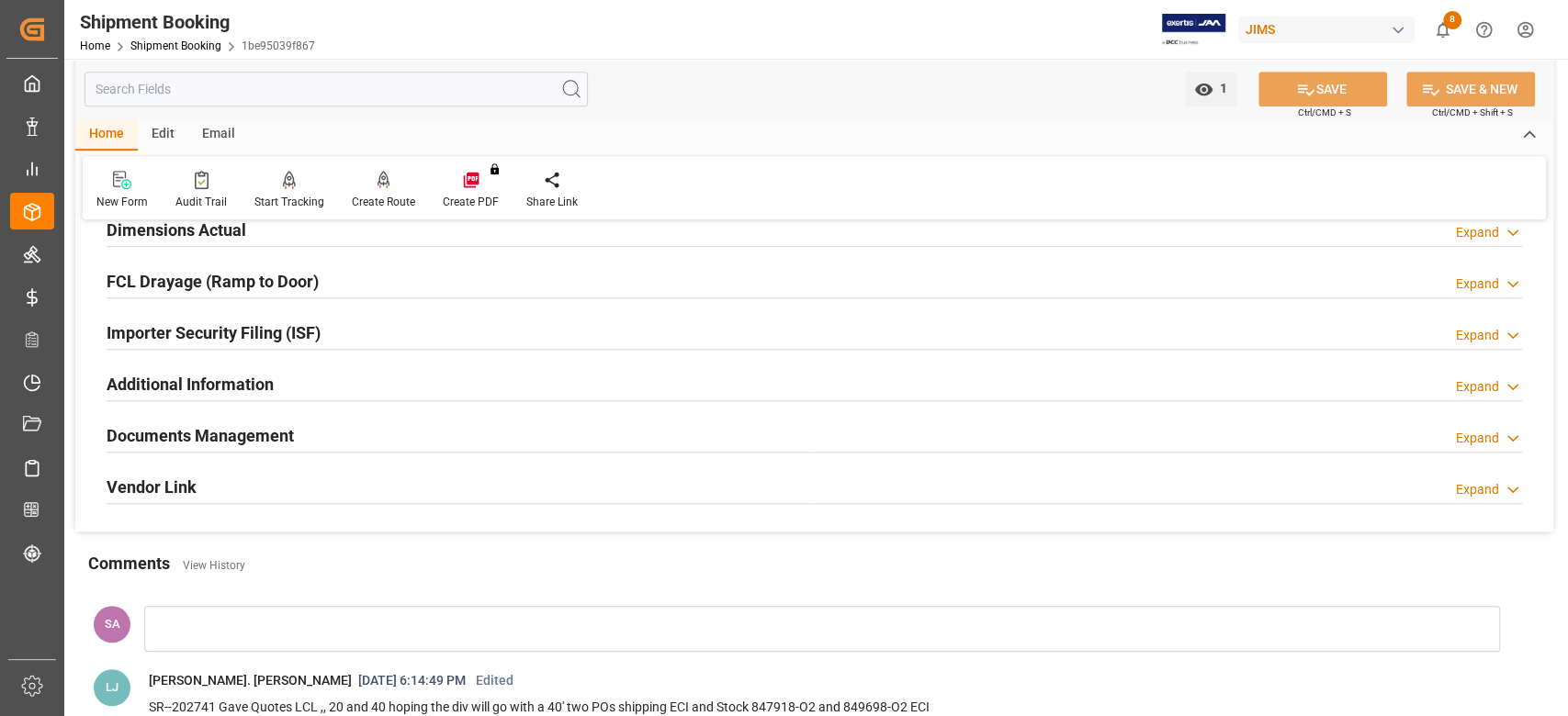
click at [273, 432] on h2 "Documents Management" at bounding box center [200, 435] width 187 height 24
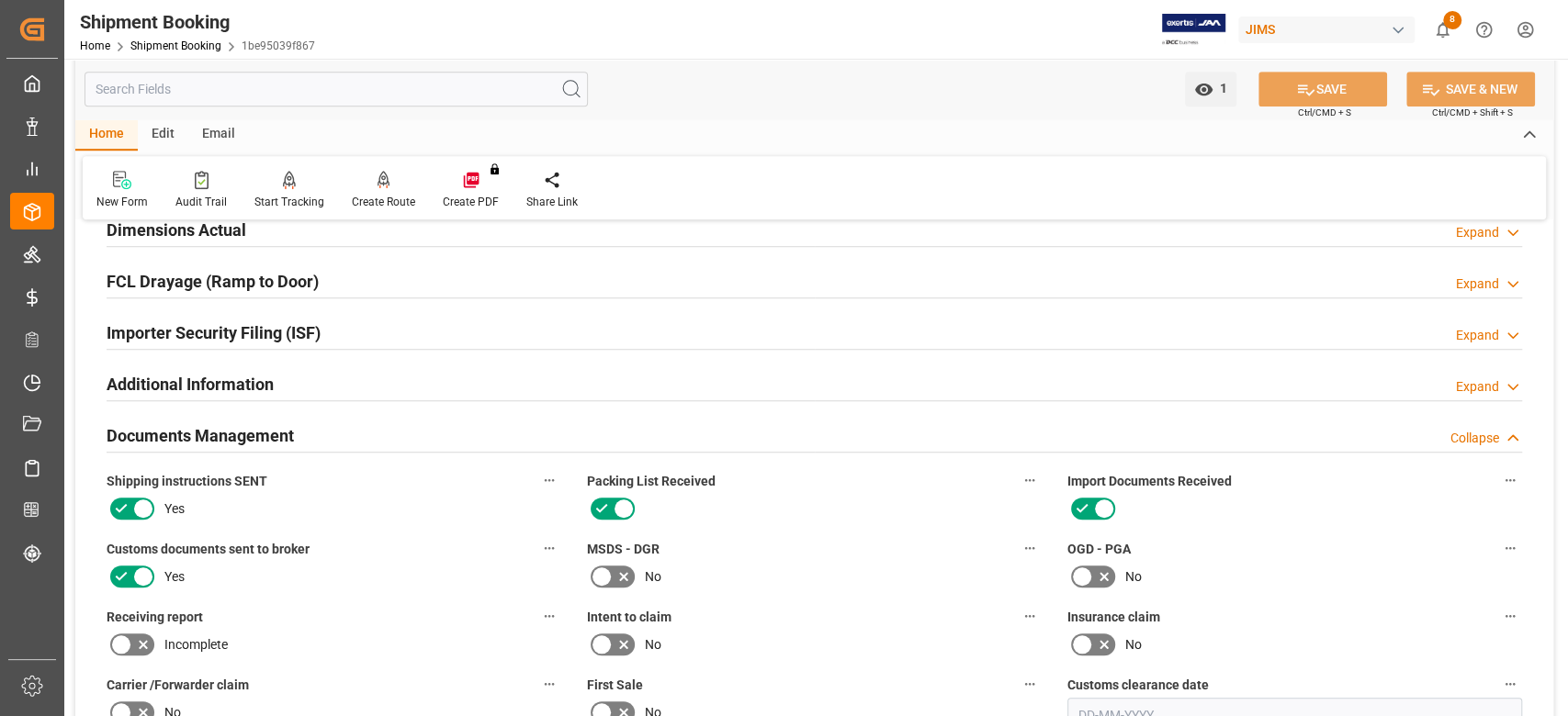
click at [273, 432] on h2 "Documents Management" at bounding box center [200, 435] width 187 height 24
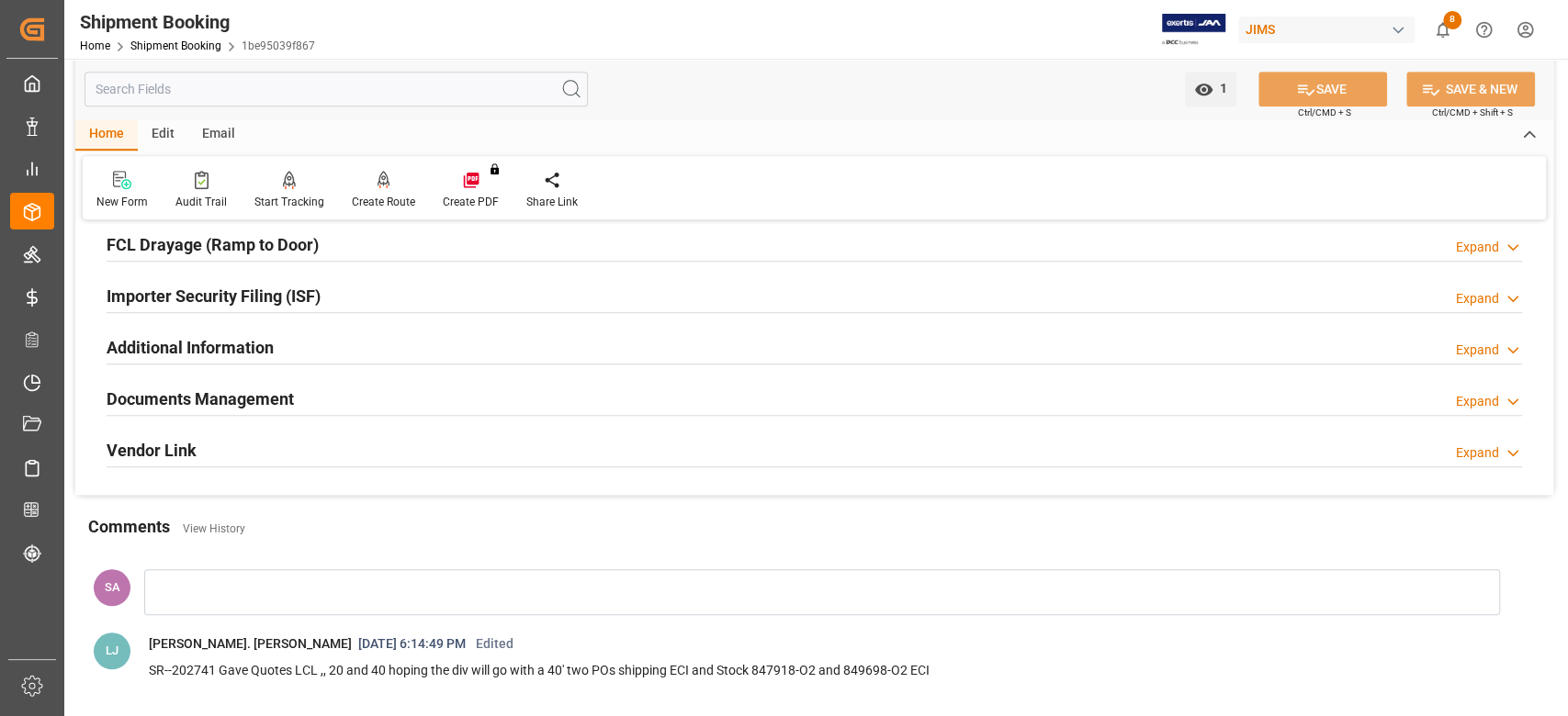
scroll to position [723, 0]
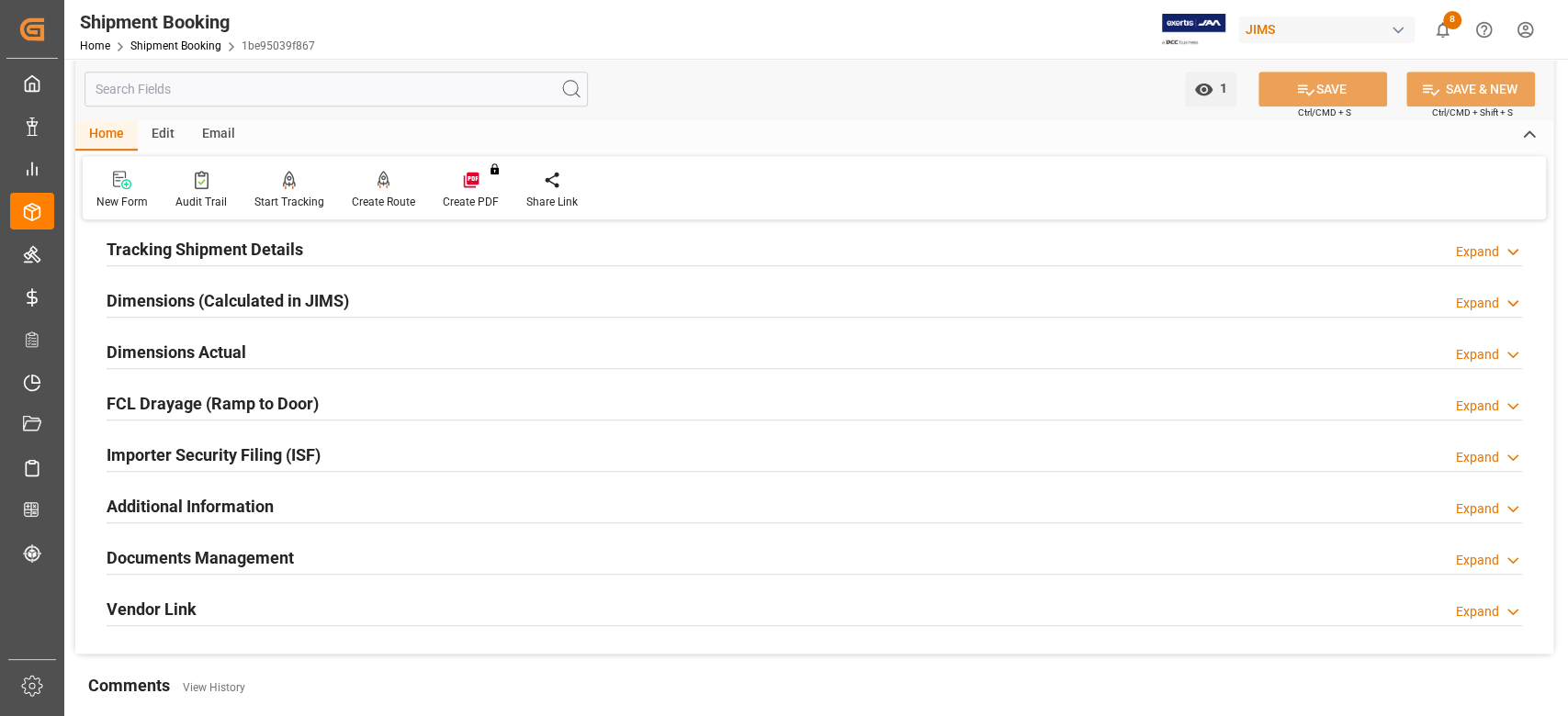
drag, startPoint x: 137, startPoint y: 247, endPoint x: 117, endPoint y: 252, distance: 20.6
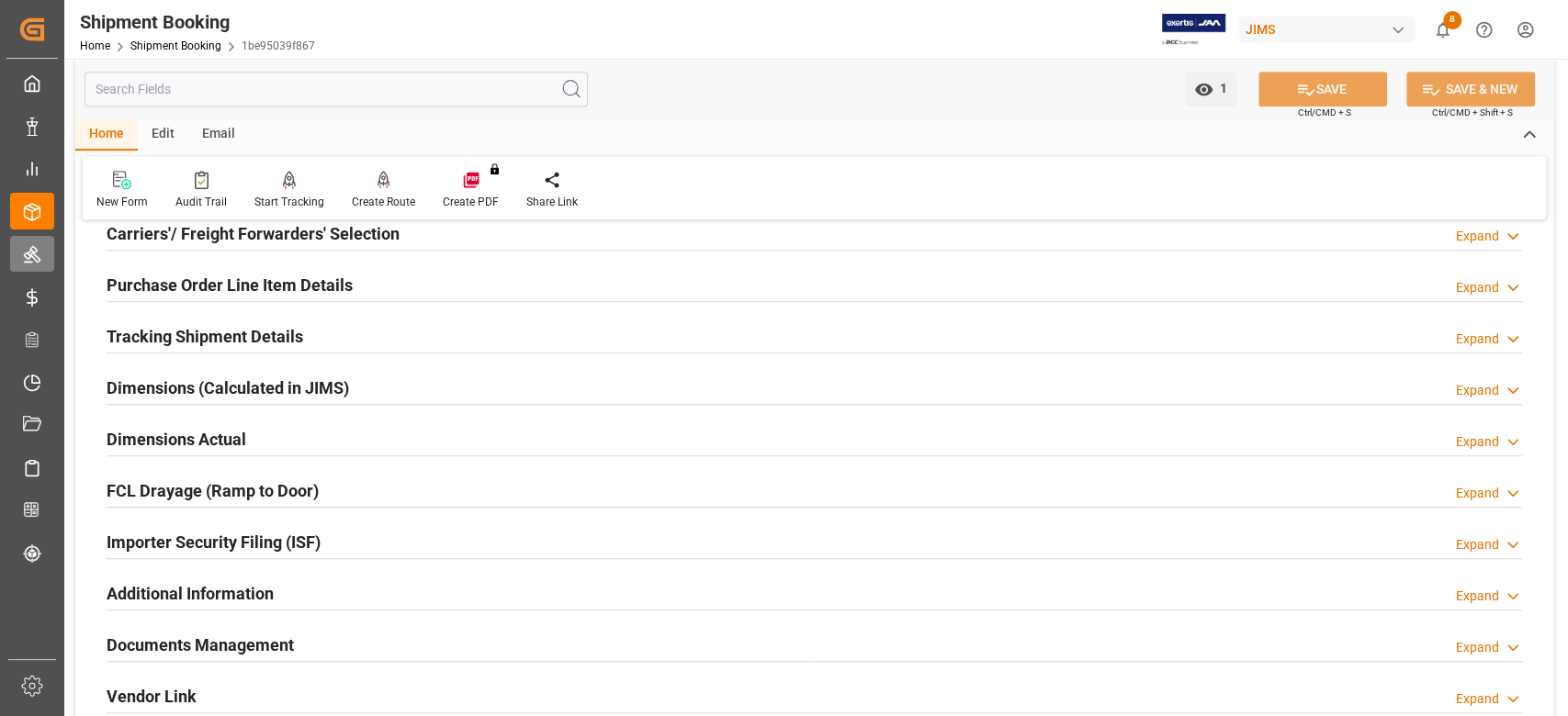
scroll to position [602, 0]
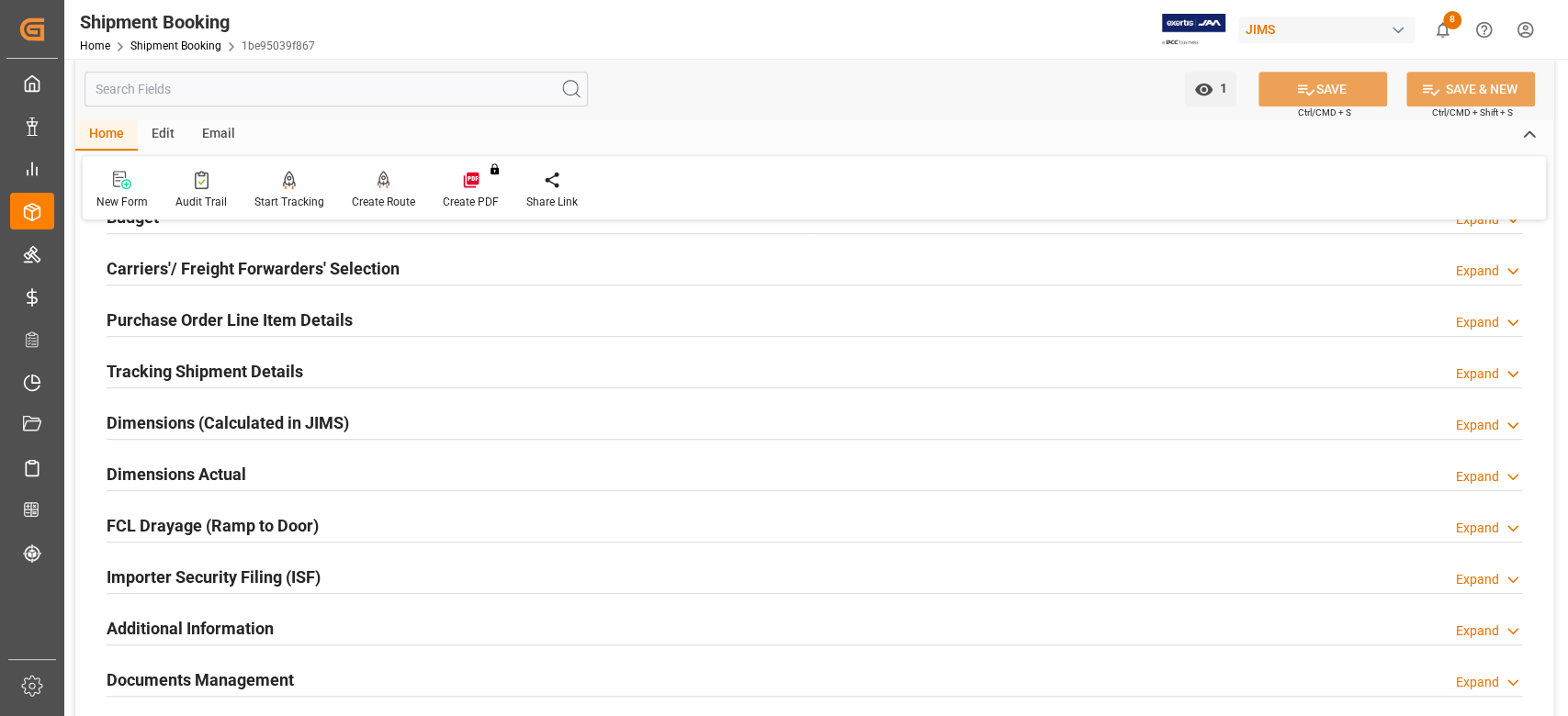
click at [236, 371] on h2 "Tracking Shipment Details" at bounding box center [205, 371] width 197 height 24
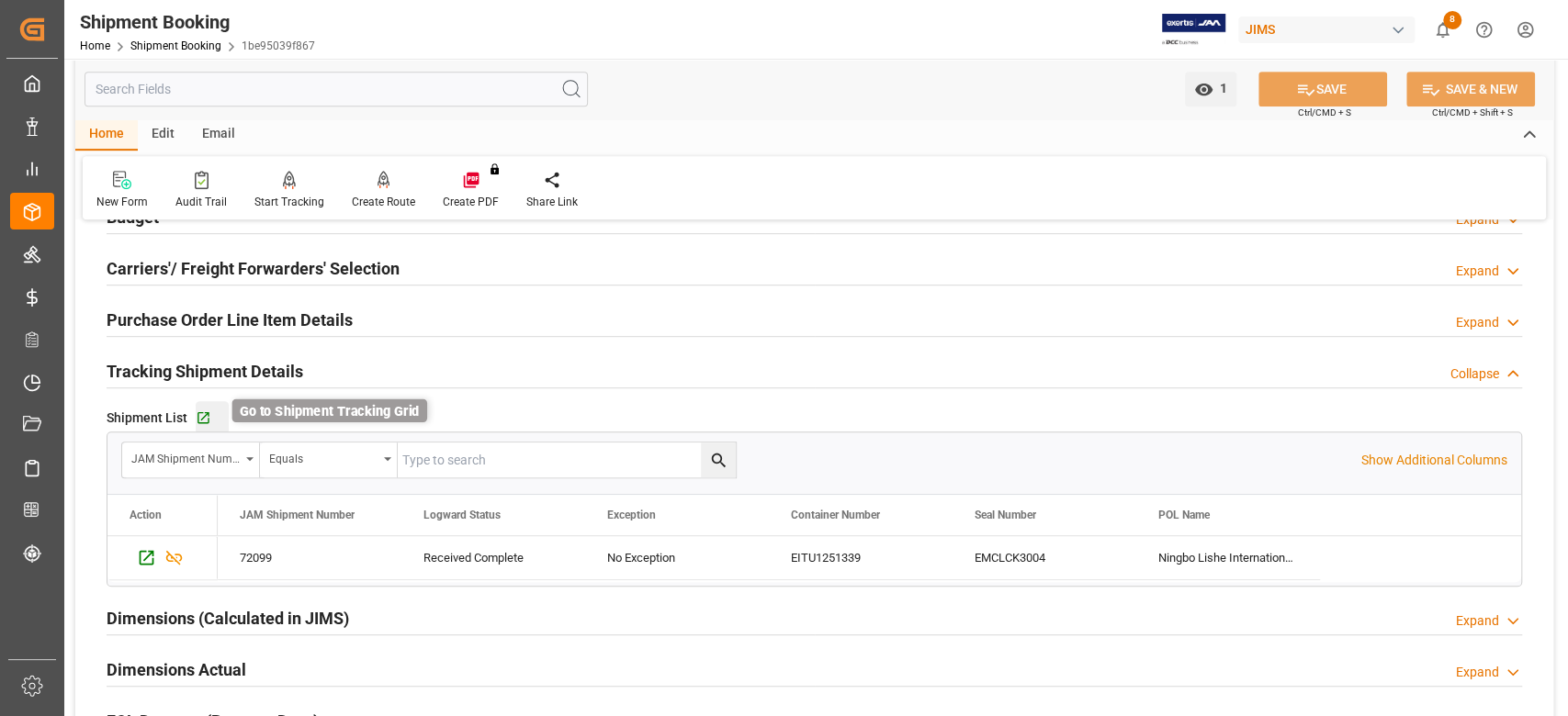
click at [207, 421] on icon "button" at bounding box center [204, 418] width 12 height 12
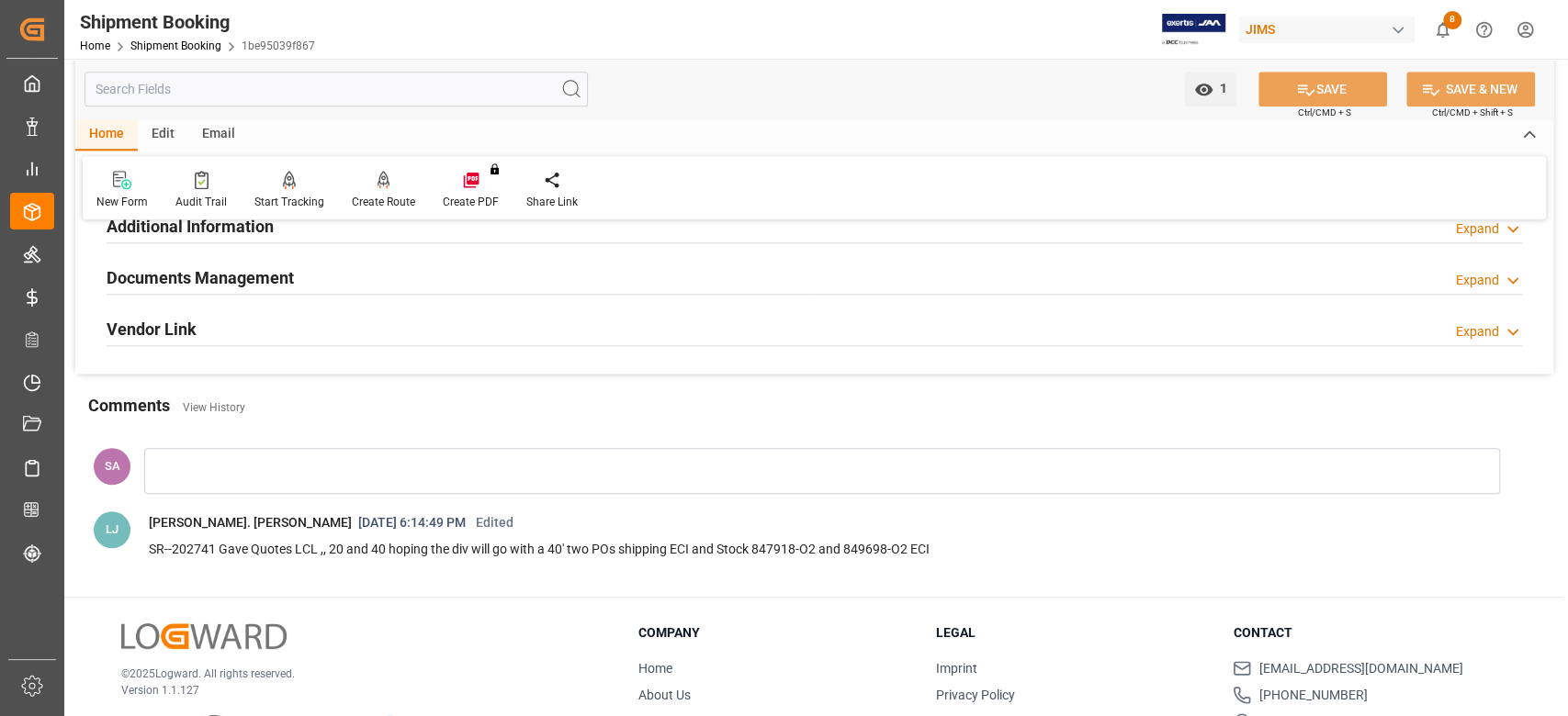
scroll to position [1285, 0]
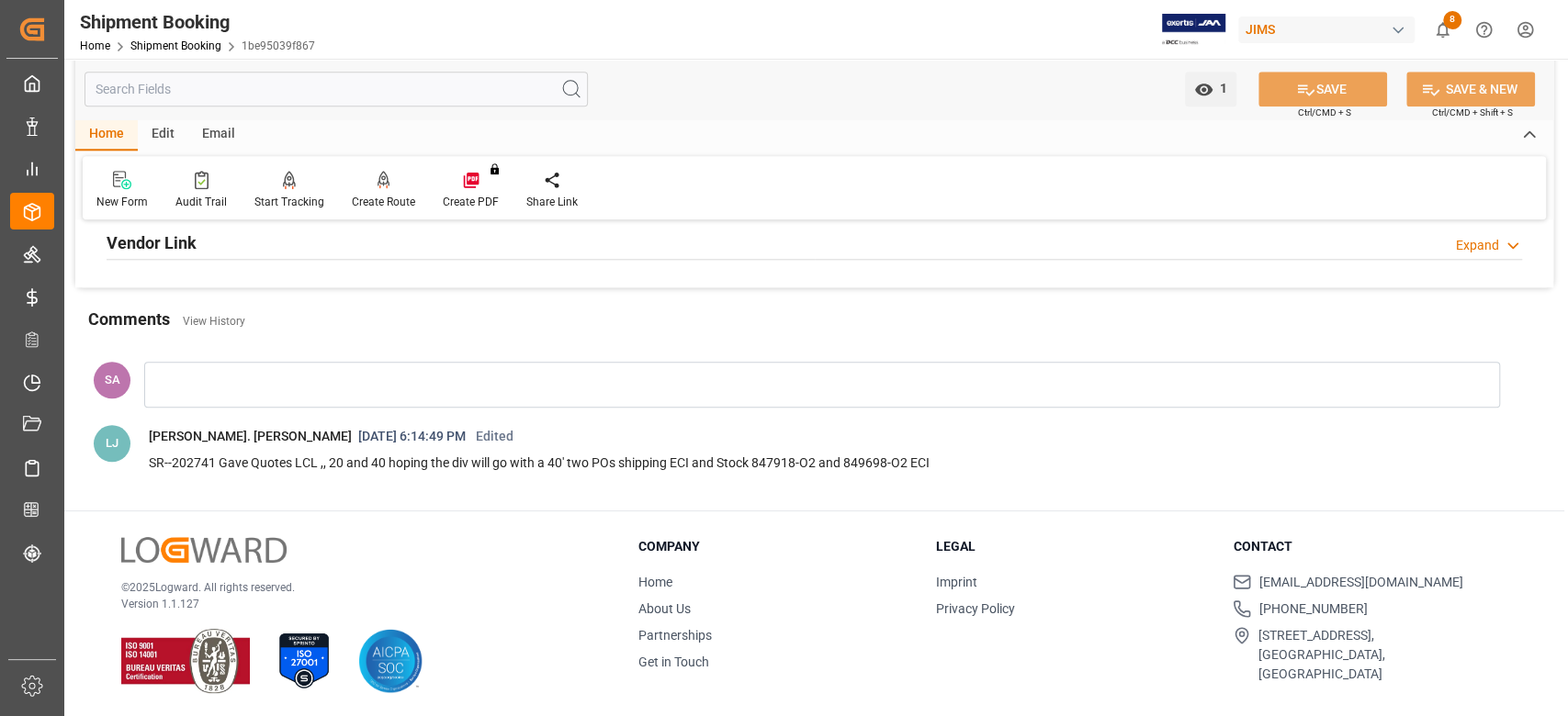
click at [162, 371] on div at bounding box center [821, 384] width 1356 height 46
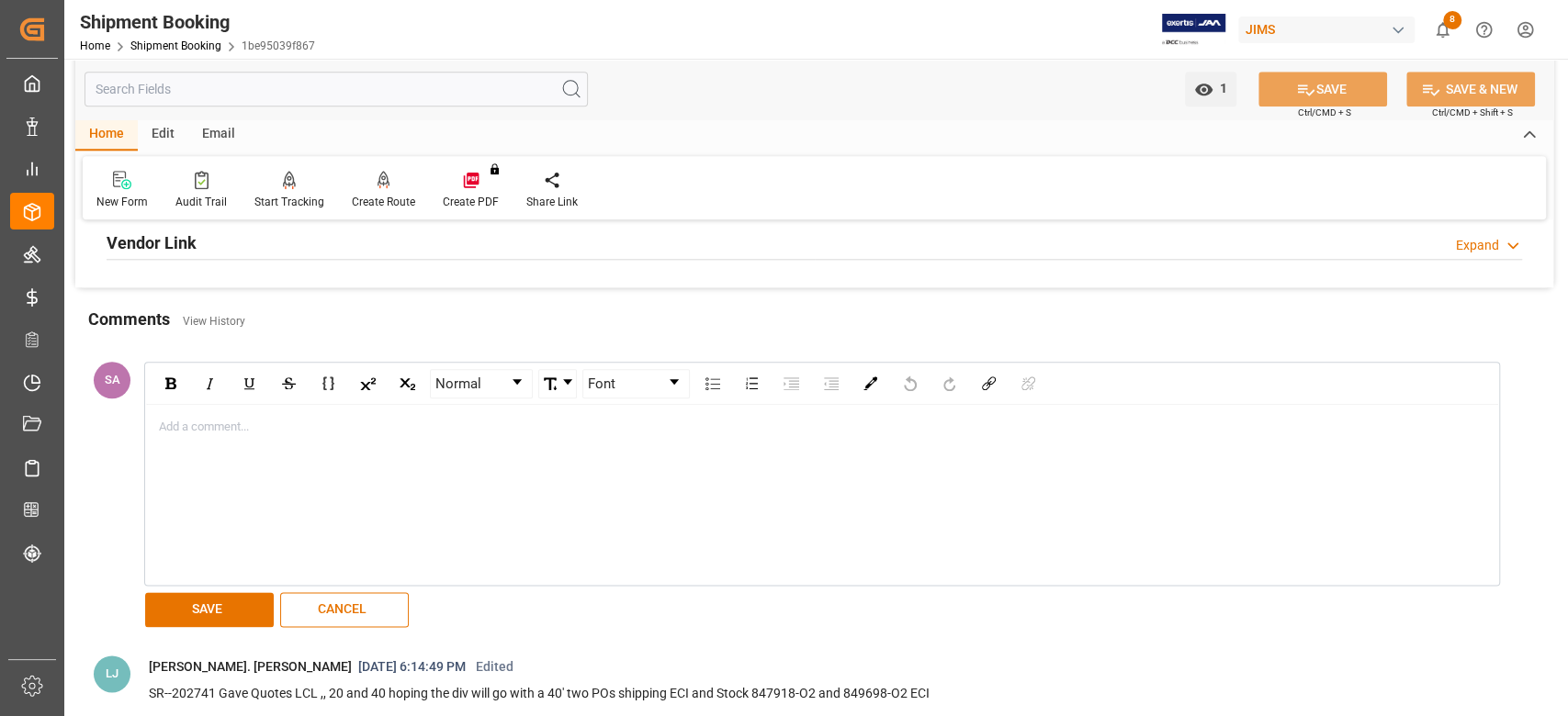
click at [176, 425] on div "rdw-editor" at bounding box center [822, 426] width 1325 height 19
click at [347, 599] on button "CANCEL" at bounding box center [344, 609] width 128 height 35
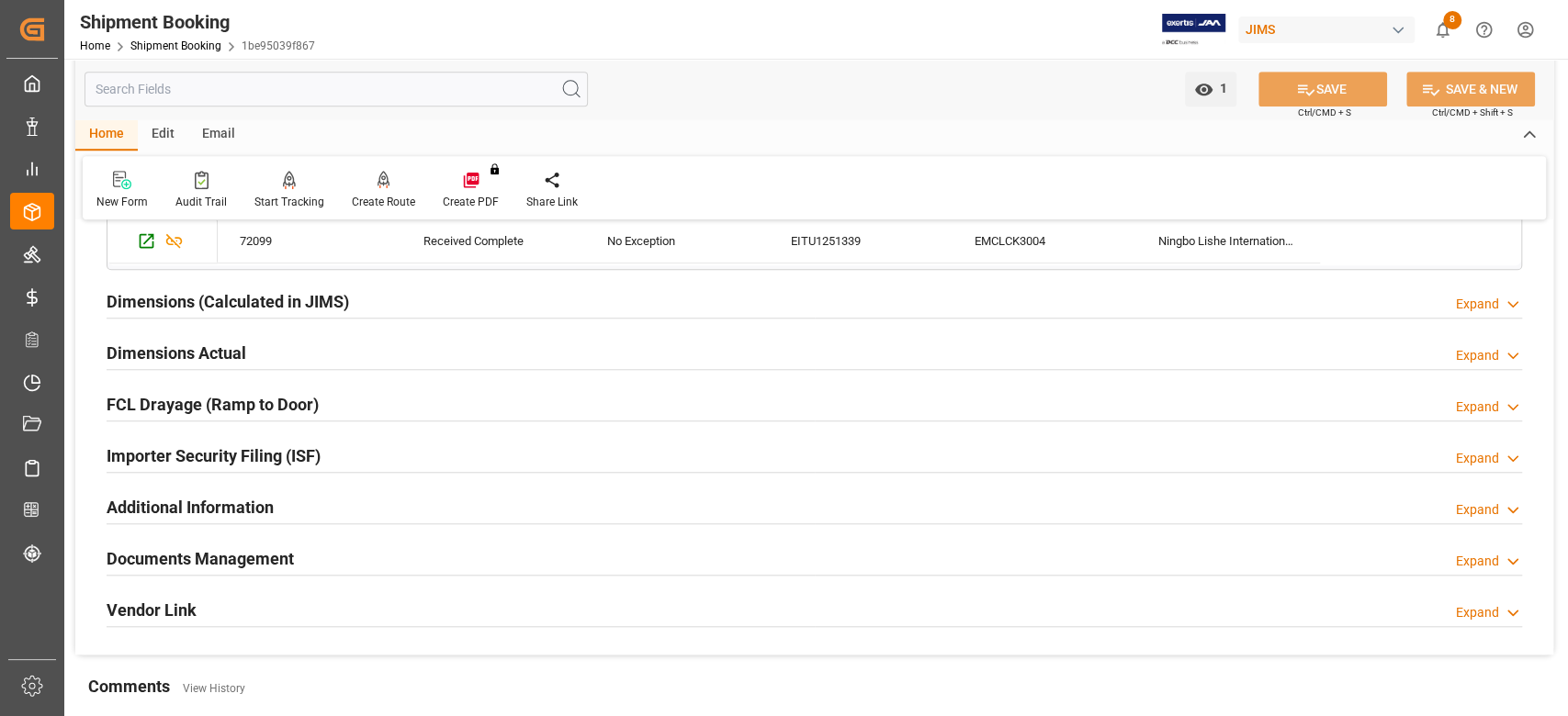
click at [206, 560] on h2 "Documents Management" at bounding box center [200, 558] width 187 height 24
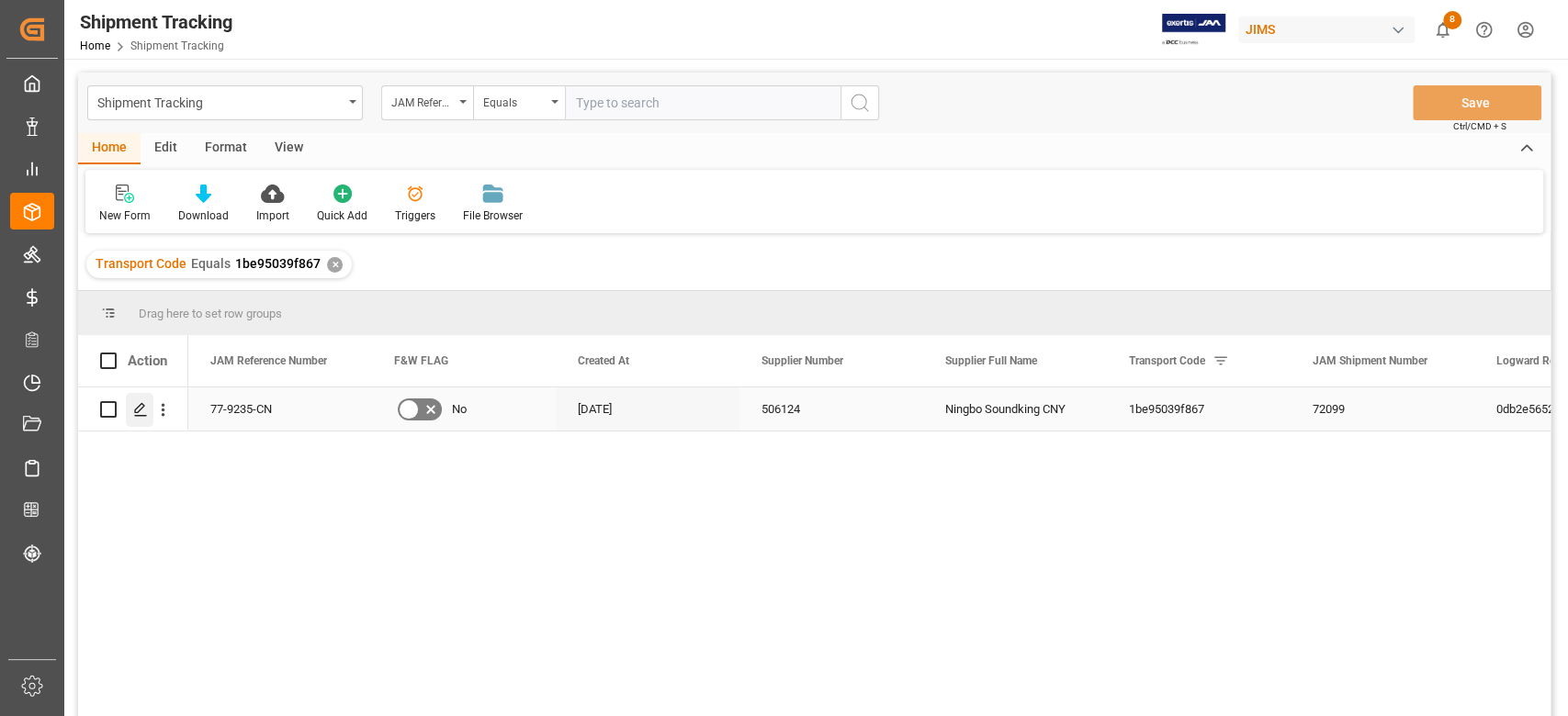
click at [140, 414] on icon "Press SPACE to select this row." at bounding box center [140, 409] width 15 height 15
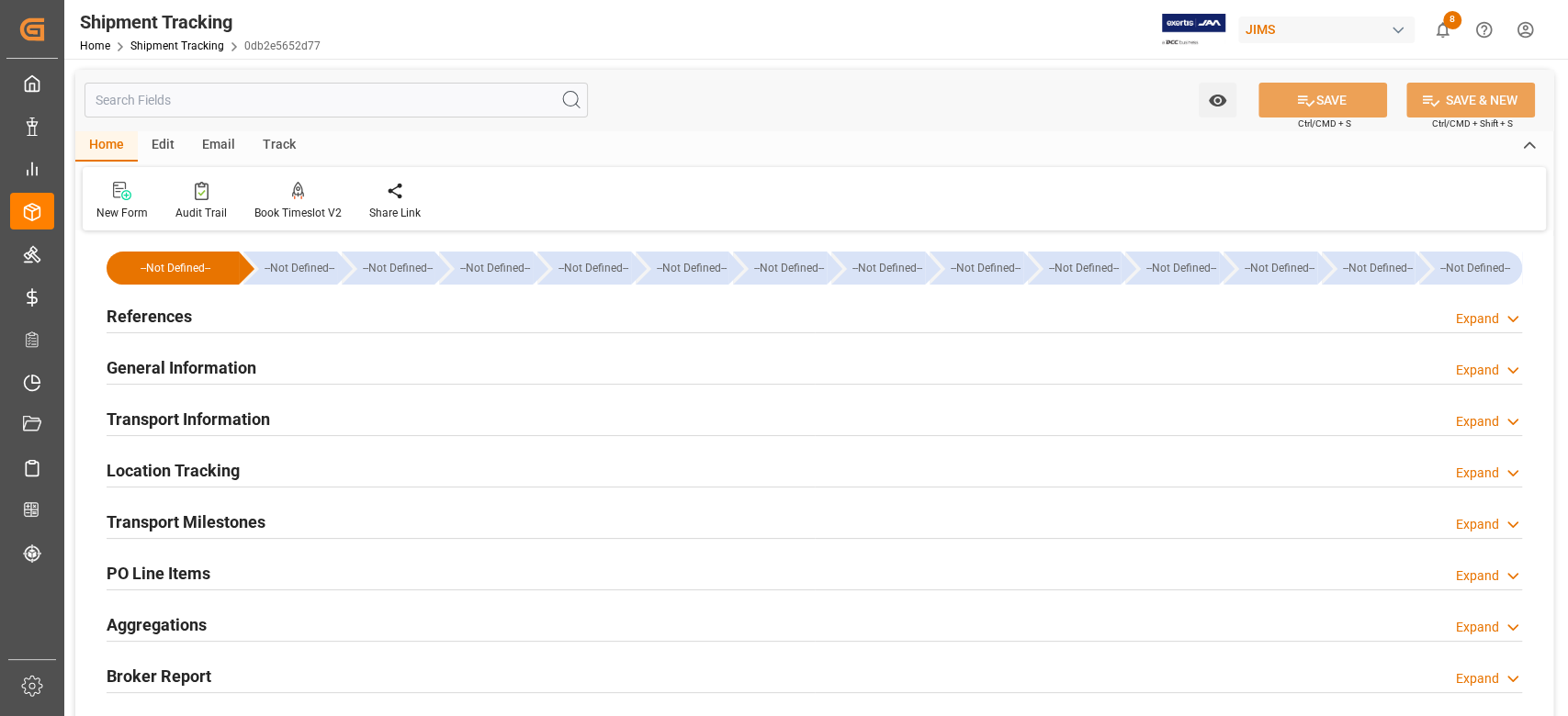
click at [176, 365] on h2 "General Information" at bounding box center [181, 367] width 150 height 24
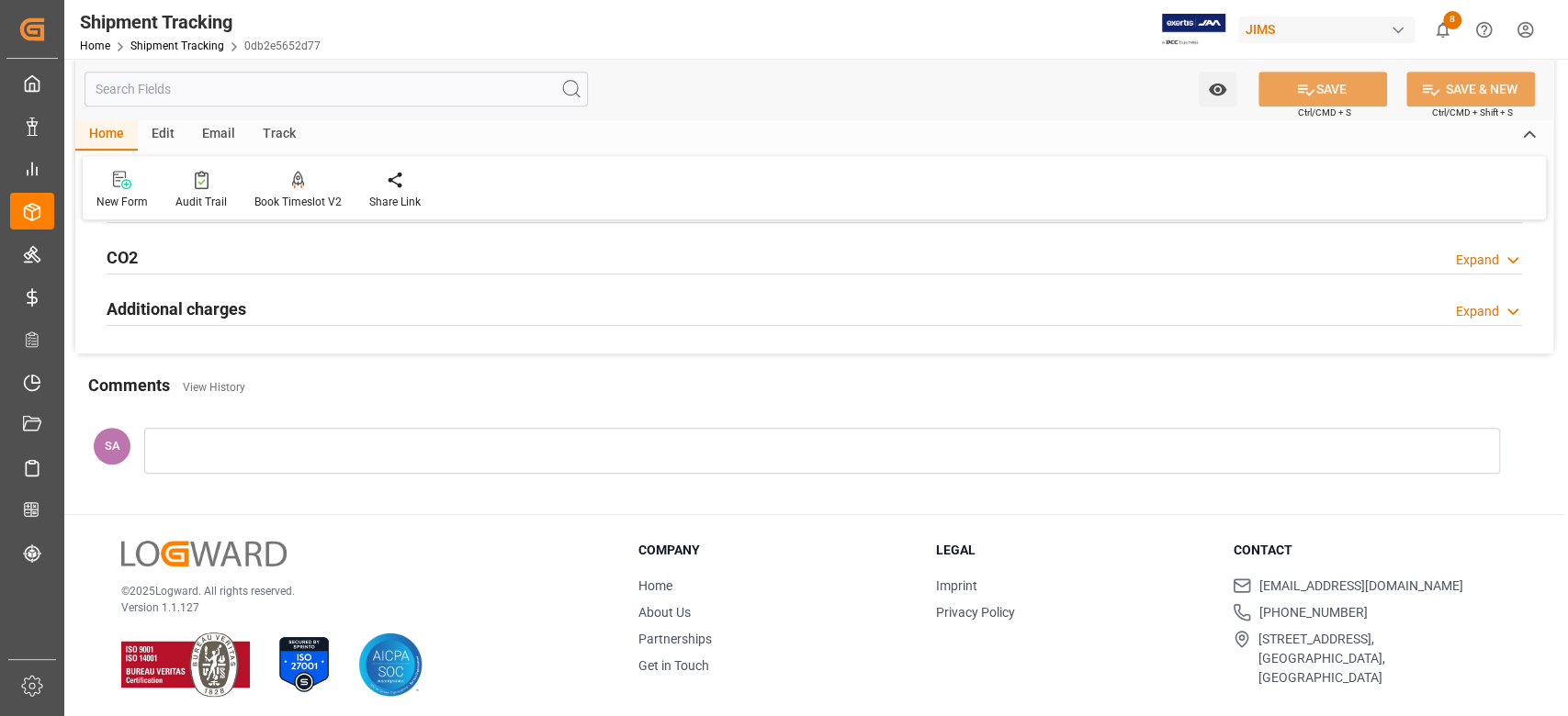
scroll to position [674, 0]
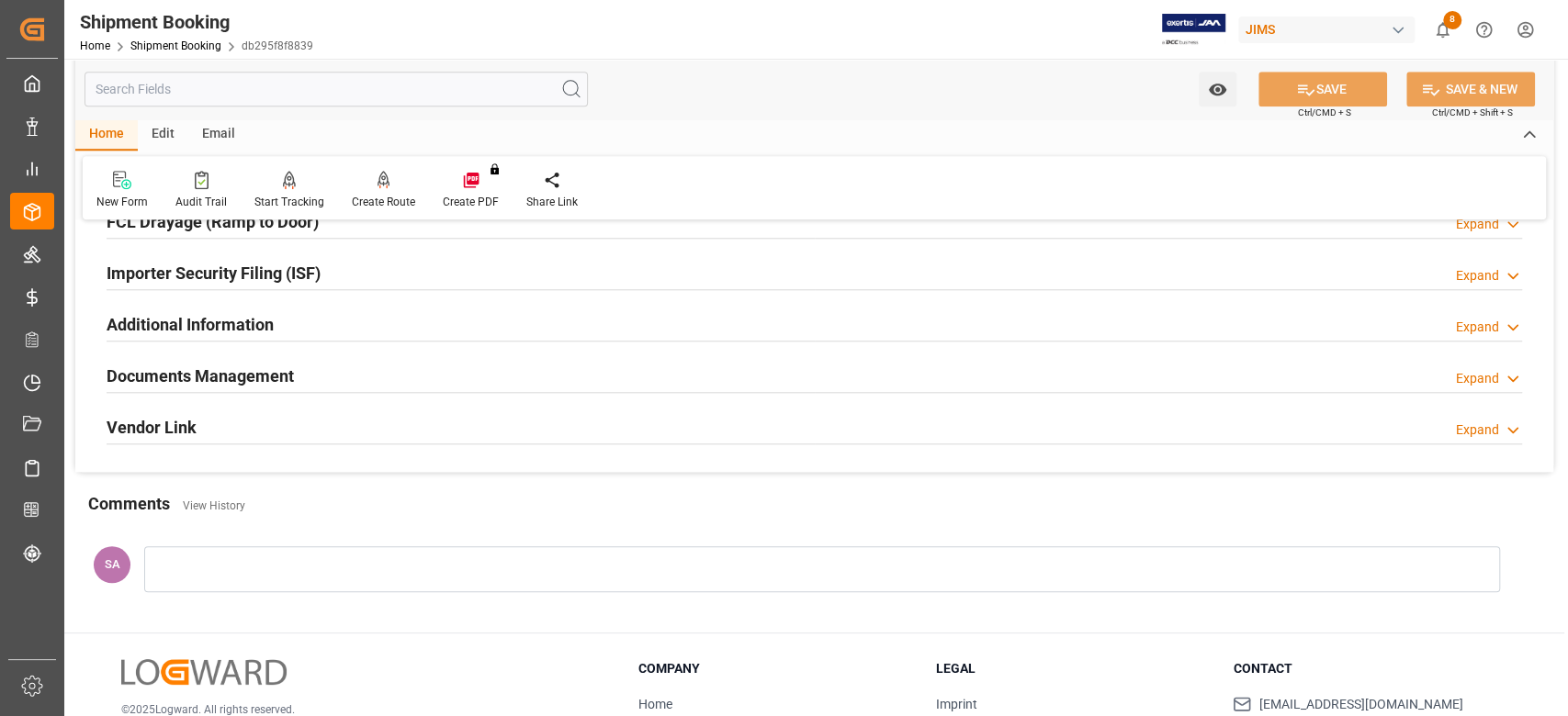
scroll to position [1262, 0]
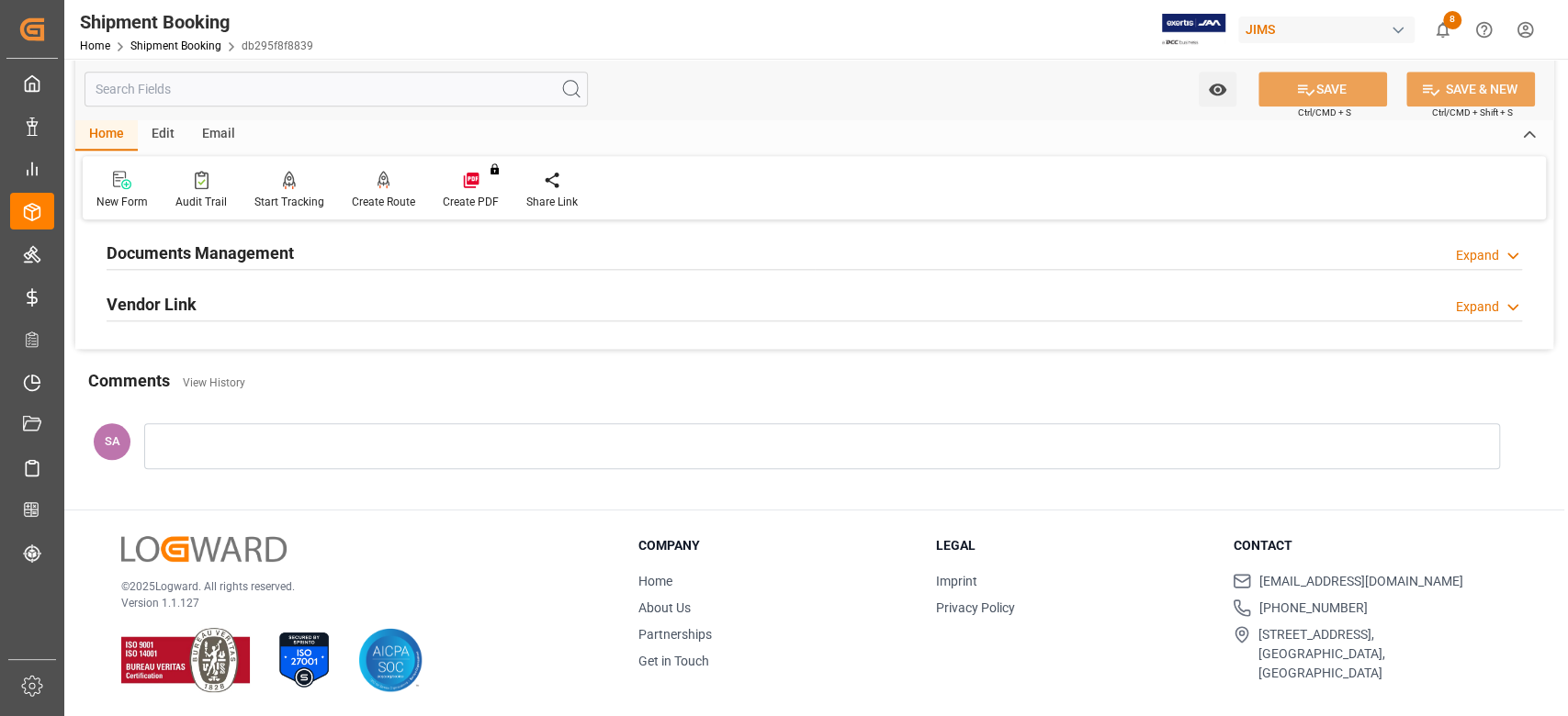
click at [240, 451] on div at bounding box center [821, 446] width 1356 height 46
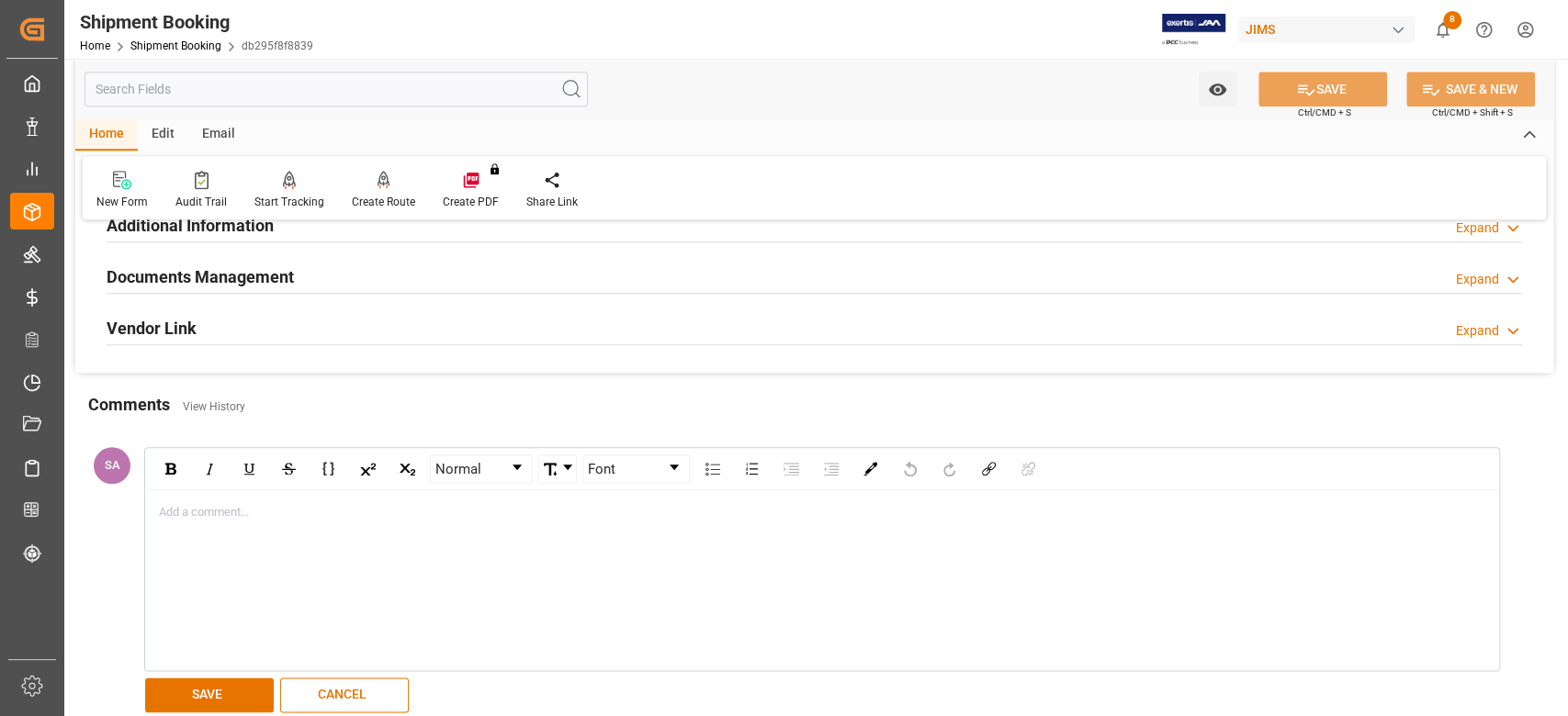
scroll to position [1468, 0]
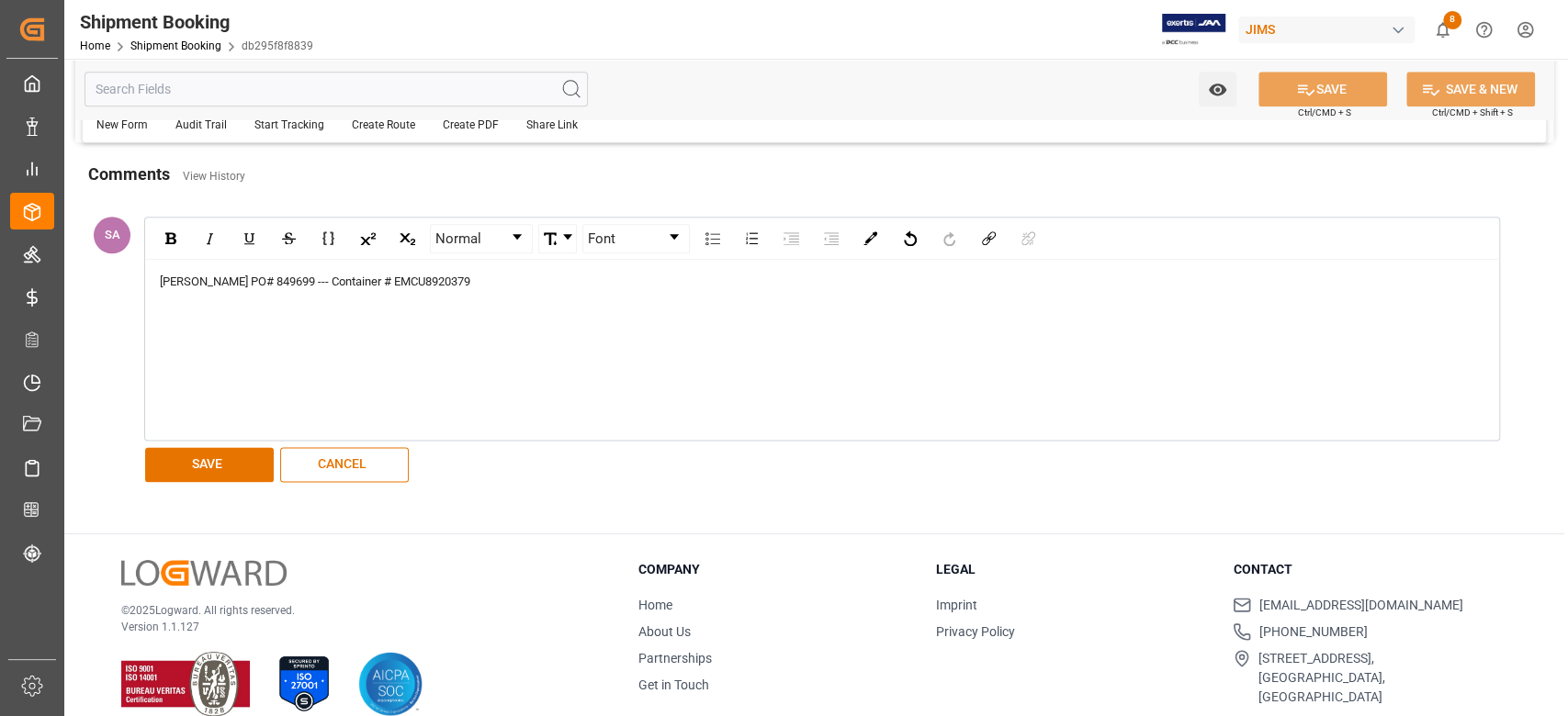
click at [499, 276] on div "[PERSON_NAME] PO# 849699 --- Container # EMCU8920379" at bounding box center [822, 282] width 1325 height 19
click at [553, 273] on div "[PERSON_NAME] PO# 849699 --- Container # EMCU8920379 --- Shipment #" at bounding box center [822, 282] width 1325 height 19
click at [365, 294] on div "Montreal Warehouse PO# 849687" at bounding box center [822, 299] width 1325 height 19
click at [520, 294] on div "Montreal Warehouse PO# 849687 ---- Container # EGSU1289152" at bounding box center [822, 299] width 1325 height 19
click at [433, 311] on div "1 PO Line shared with [PERSON_NAME] Container" at bounding box center [822, 317] width 1325 height 19
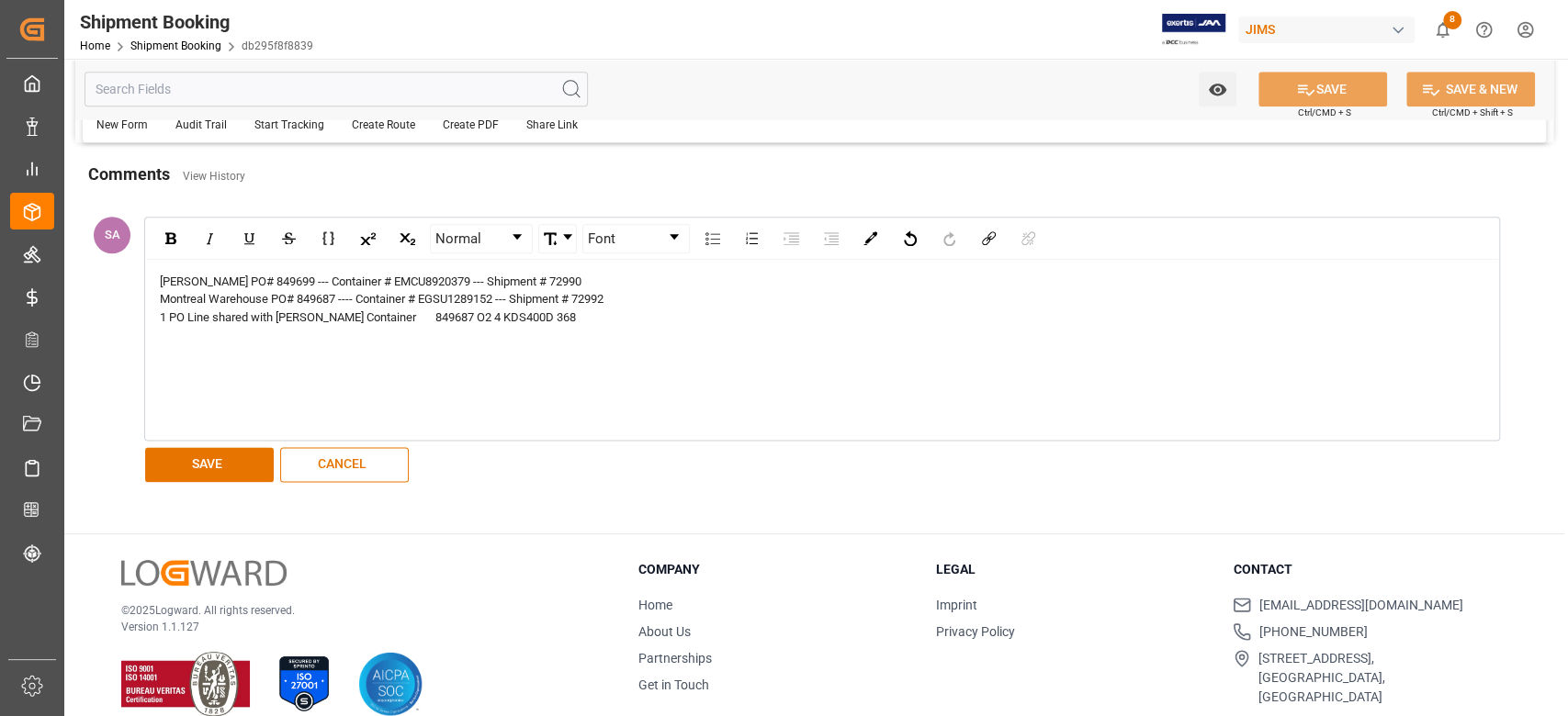
click at [412, 275] on span "[PERSON_NAME] PO# 849699 --- Container # EMCU8920379 --- Shipment # 72990" at bounding box center [370, 282] width 422 height 14
copy span "EMCU8920379"
click at [412, 311] on span "1 PO Line shared with [PERSON_NAME] Container 849687 O2 4 KDS400D 368" at bounding box center [367, 317] width 416 height 14
click at [622, 283] on div "[PERSON_NAME] PO# 849699 --- Container # EMCU8920379 --- Shipment # 72990" at bounding box center [822, 282] width 1325 height 19
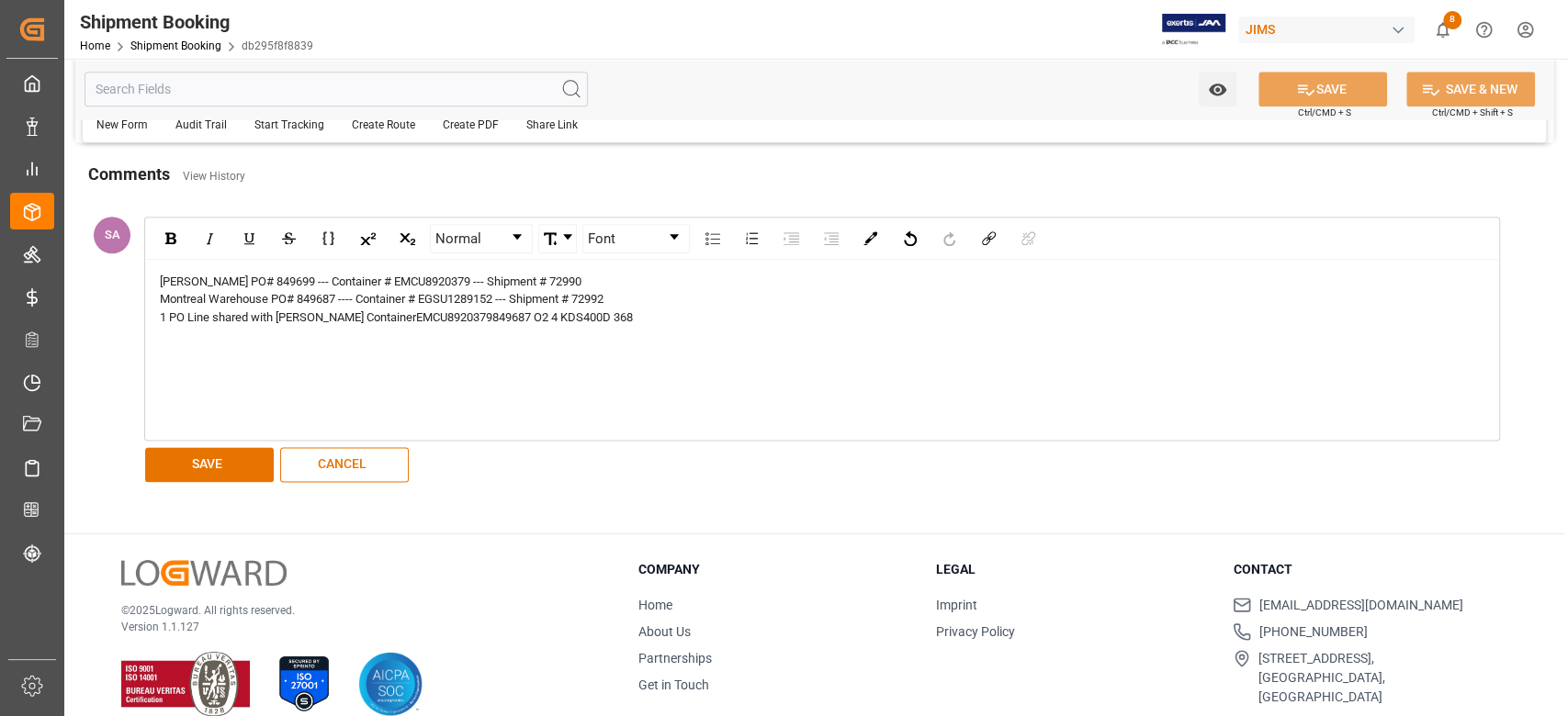
click at [621, 293] on div "Montreal Warehouse PO# 849687 ---- Container # EGSU1289152 --- Shipment # 72992" at bounding box center [822, 299] width 1325 height 19
click at [514, 331] on span "849687 O2 4 KDS400D 368" at bounding box center [563, 335] width 141 height 14
click at [221, 346] on span "PO# 849687 O2 4 KDS400D 368" at bounding box center [243, 353] width 166 height 14
click at [230, 348] on span "PO# 849687 O2 4 KDS400D 368" at bounding box center [243, 353] width 166 height 14
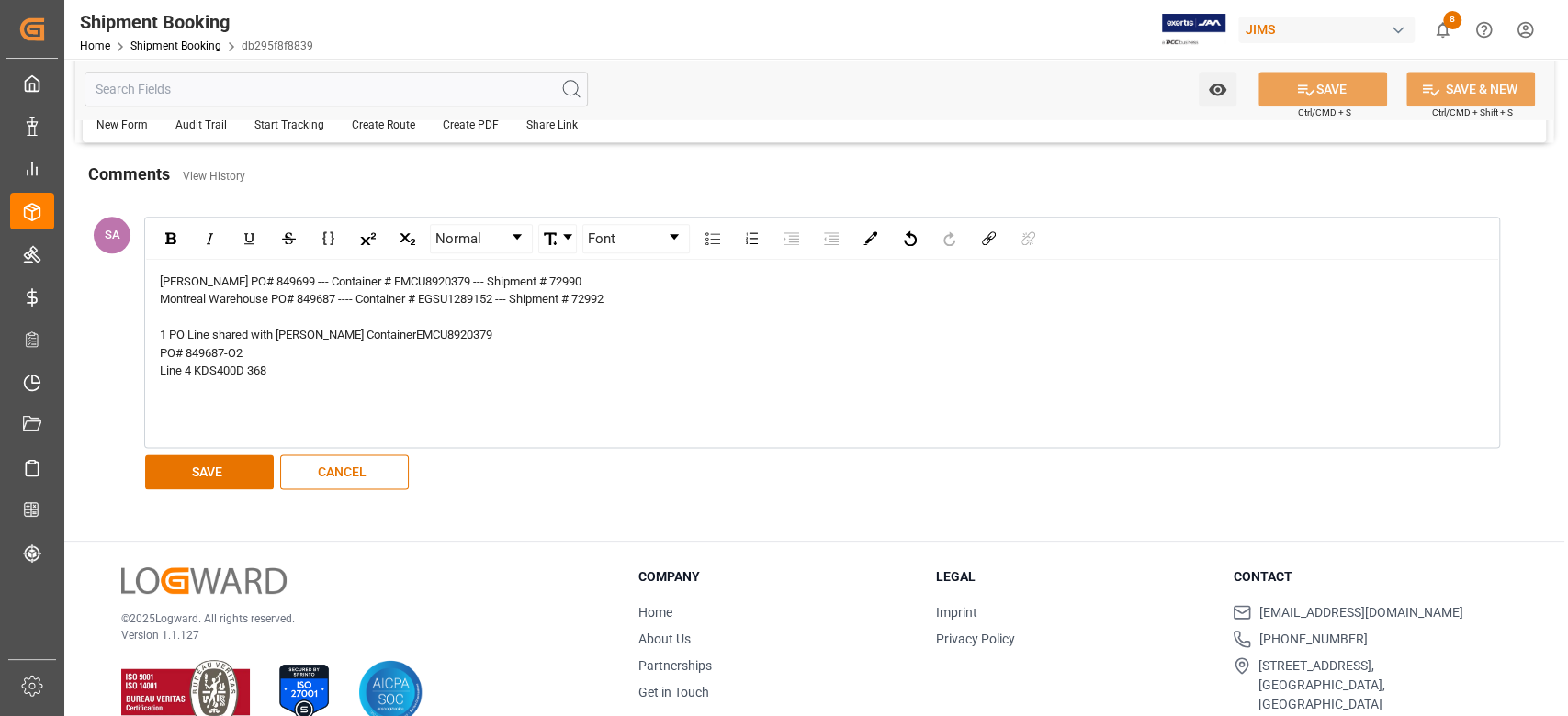
click at [195, 369] on span "Line 4 KDS400D 368" at bounding box center [212, 371] width 107 height 14
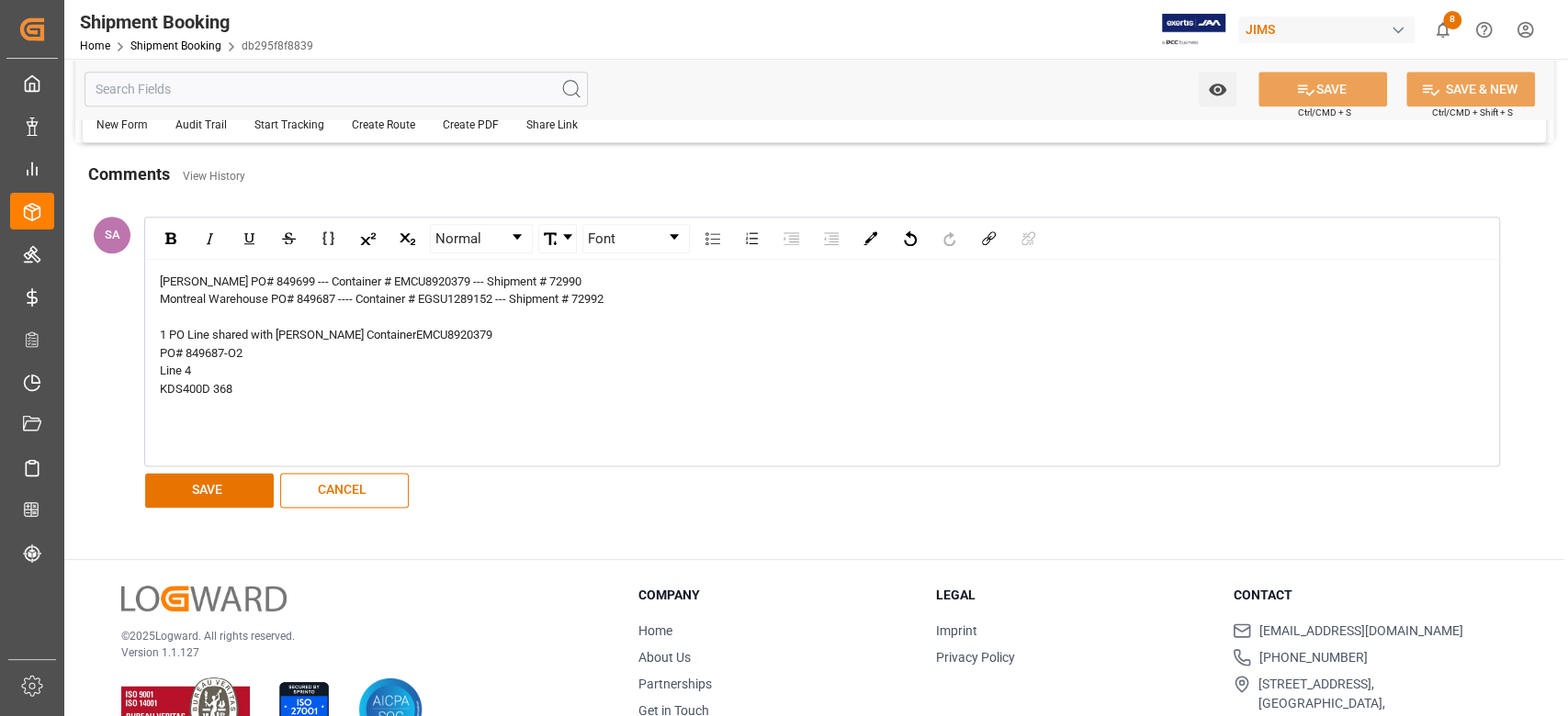
click at [232, 391] on span "KDS400D 368" at bounding box center [196, 388] width 72 height 14
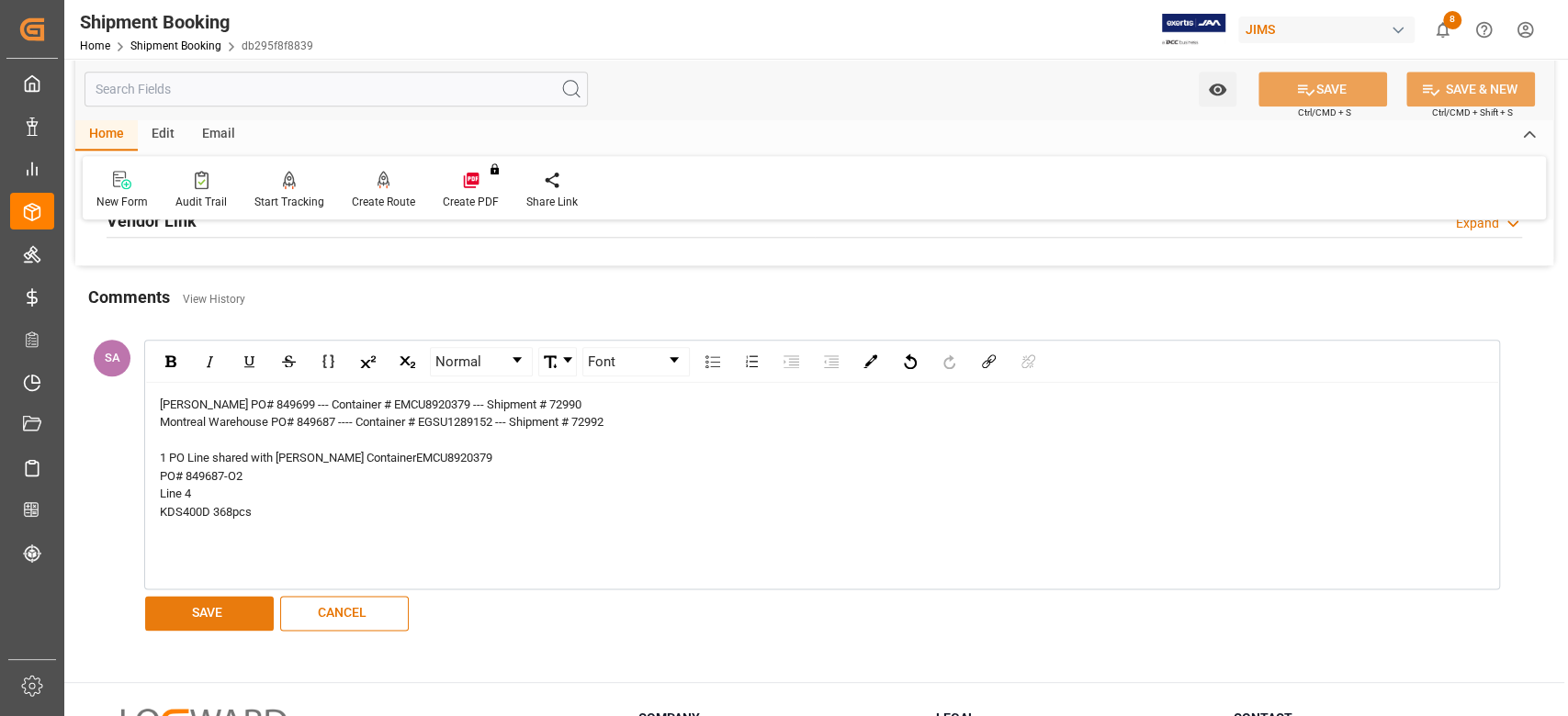
click at [251, 605] on button "SAVE" at bounding box center [208, 613] width 128 height 35
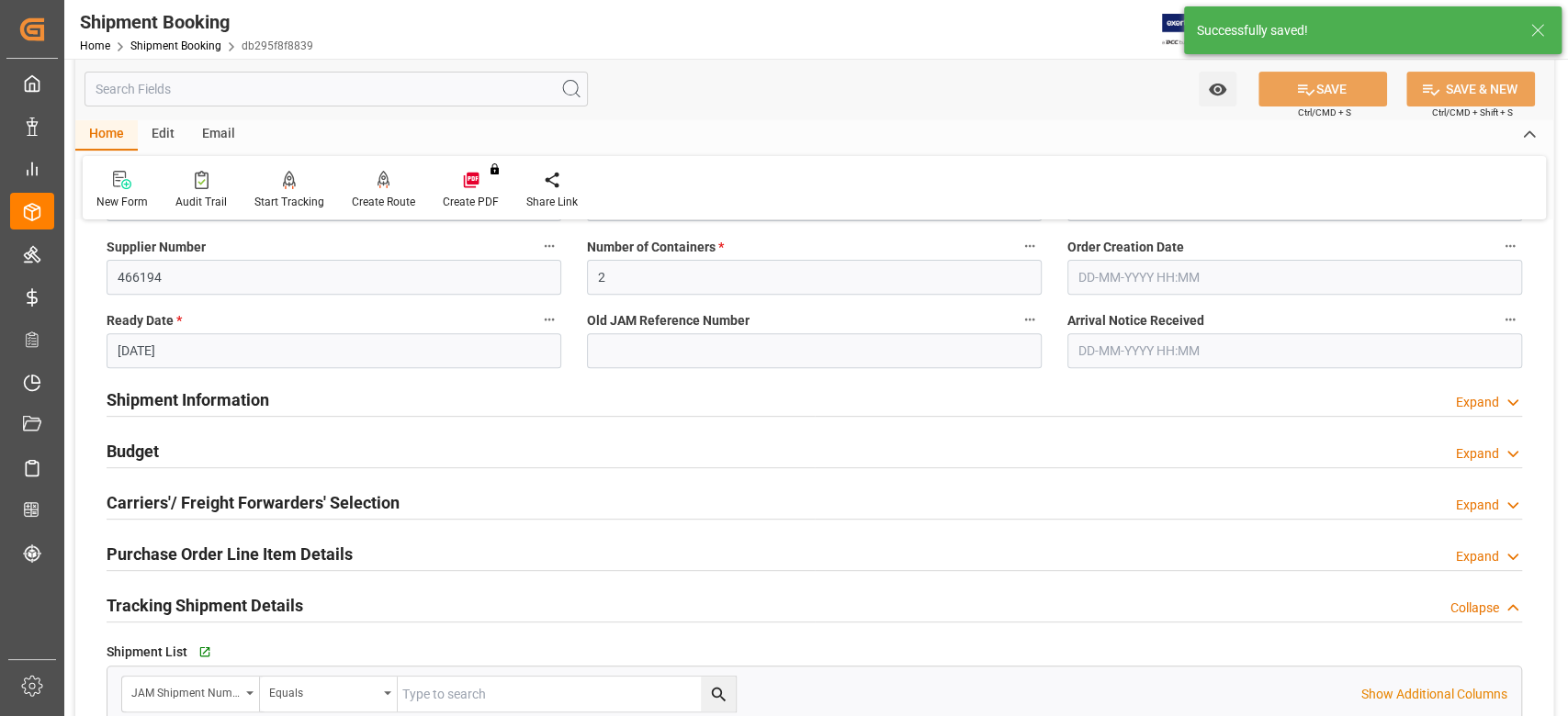
scroll to position [0, 0]
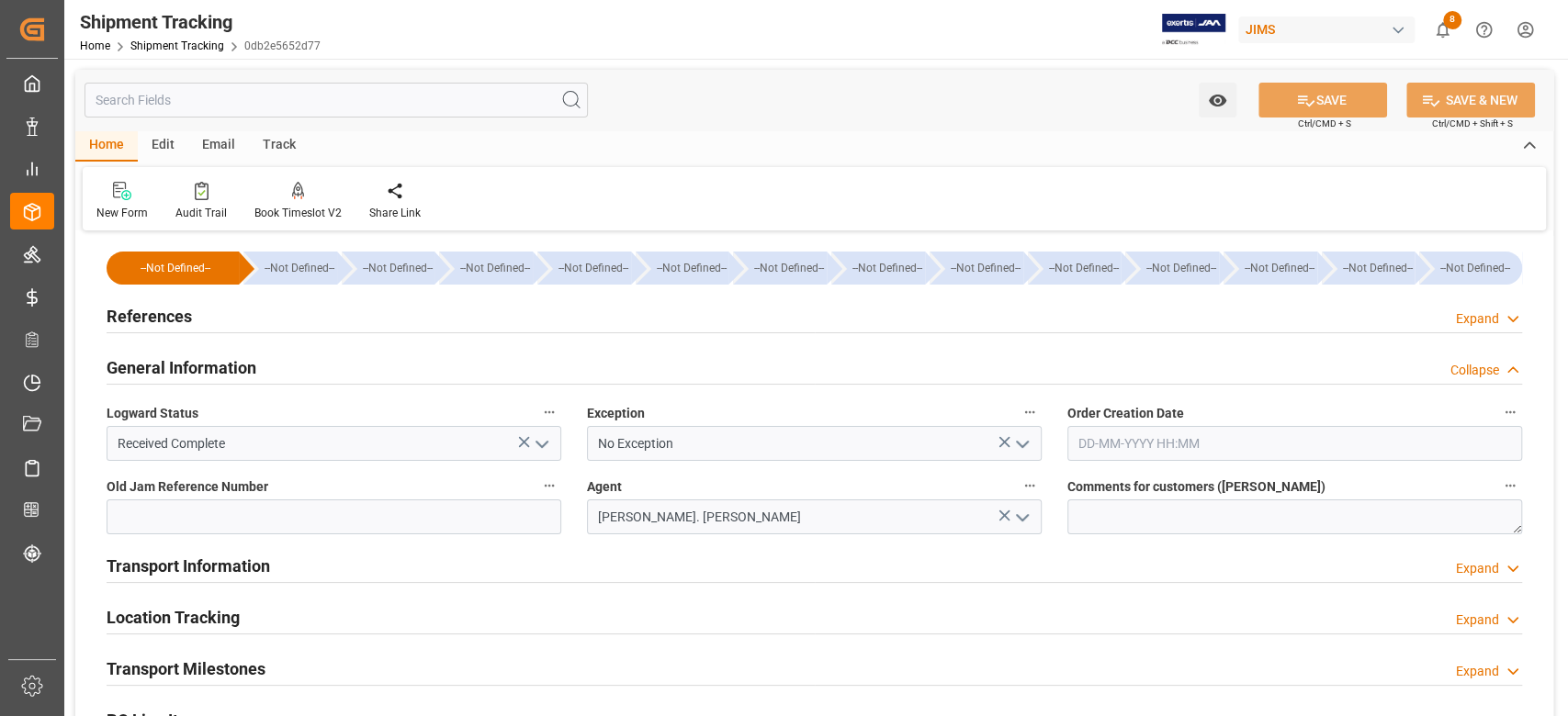
scroll to position [306, 0]
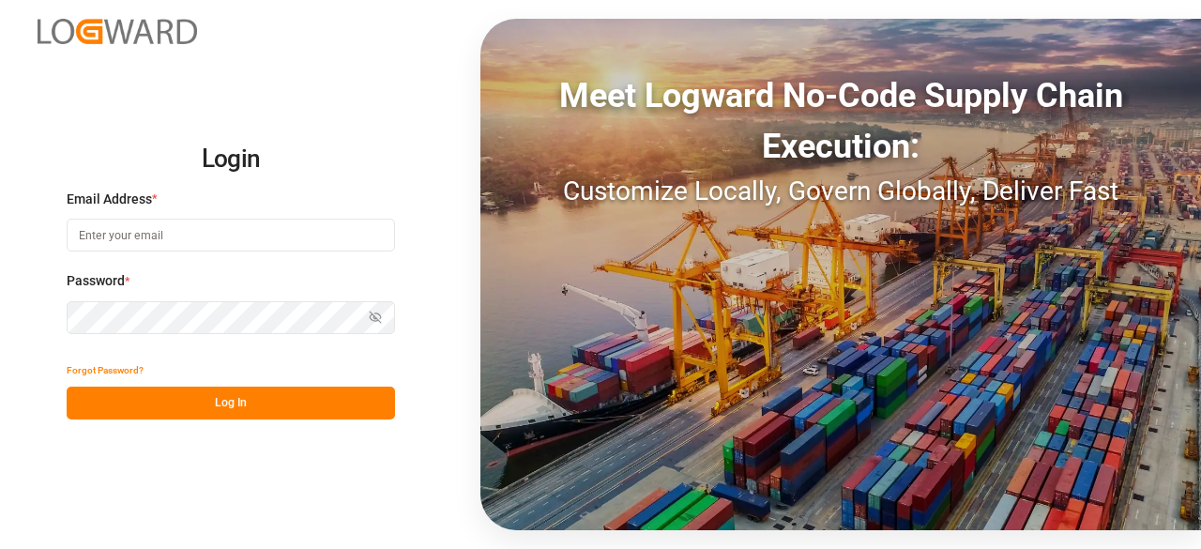
type input "[PERSON_NAME][EMAIL_ADDRESS][PERSON_NAME][DOMAIN_NAME]"
click at [231, 404] on button "Log In" at bounding box center [231, 403] width 328 height 33
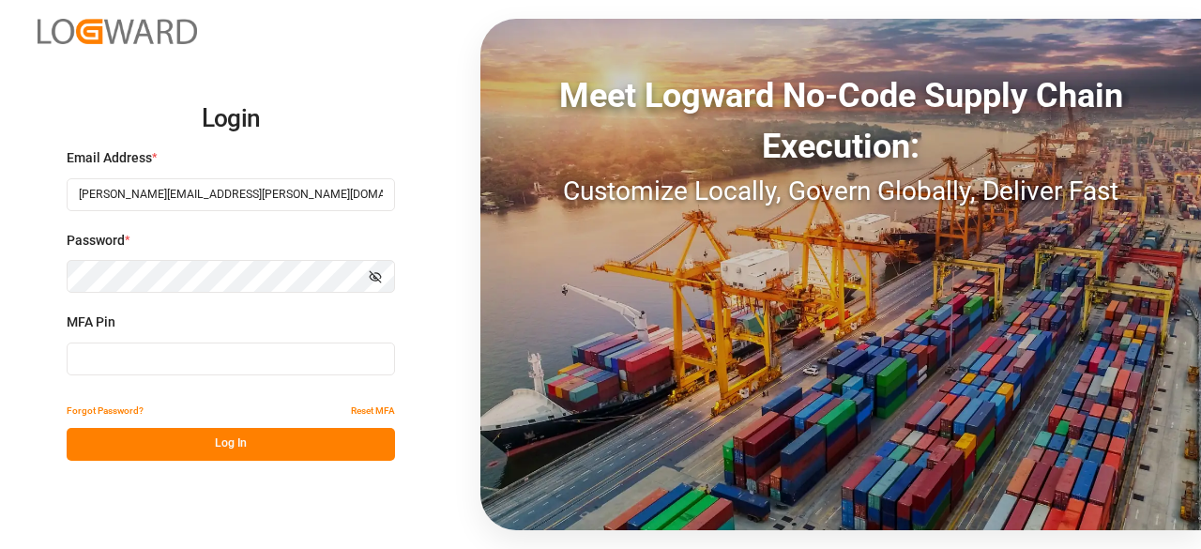
click at [164, 358] on input at bounding box center [231, 358] width 328 height 33
type input "053043"
click at [161, 433] on button "Log In" at bounding box center [231, 444] width 328 height 33
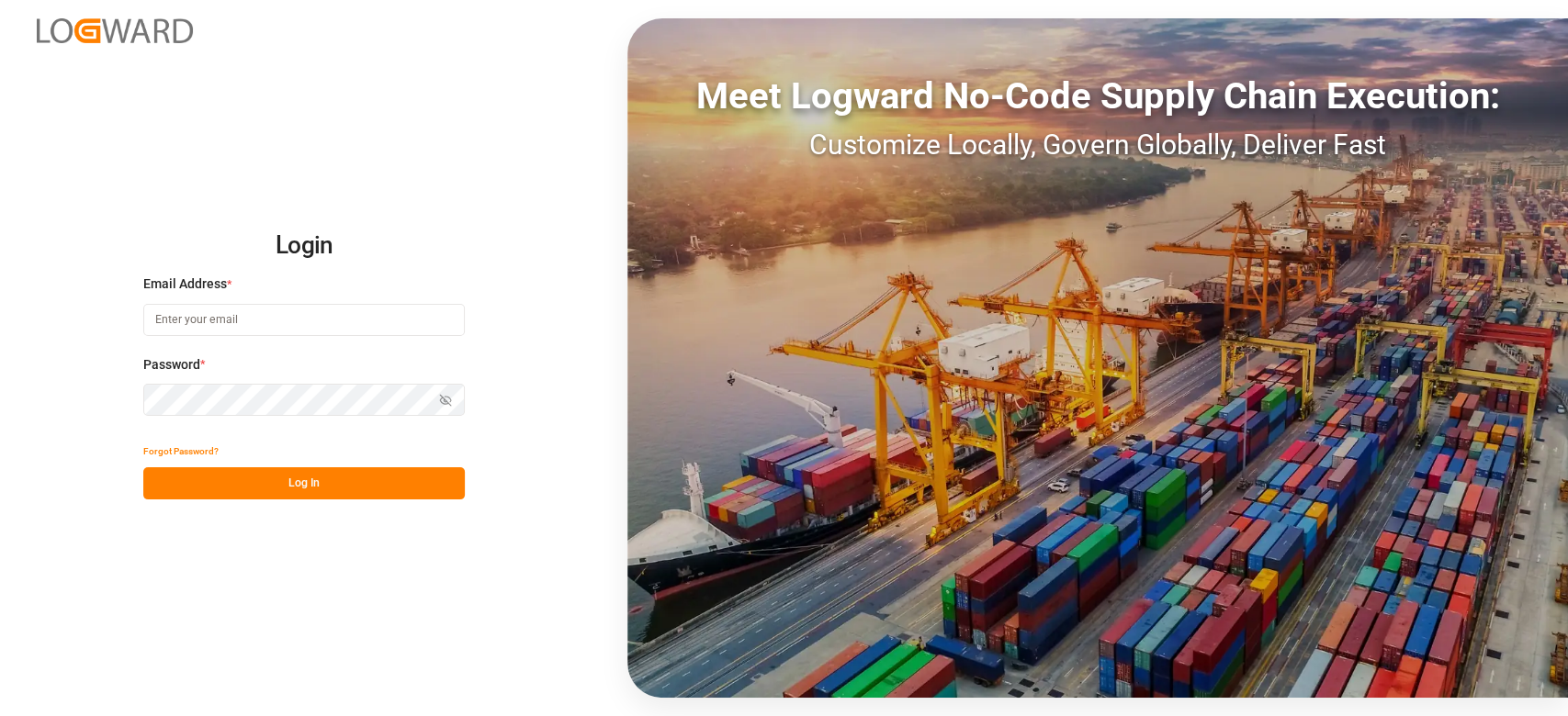
type input "[PERSON_NAME][EMAIL_ADDRESS][PERSON_NAME][DOMAIN_NAME]"
click at [321, 482] on button "Log In" at bounding box center [303, 483] width 321 height 32
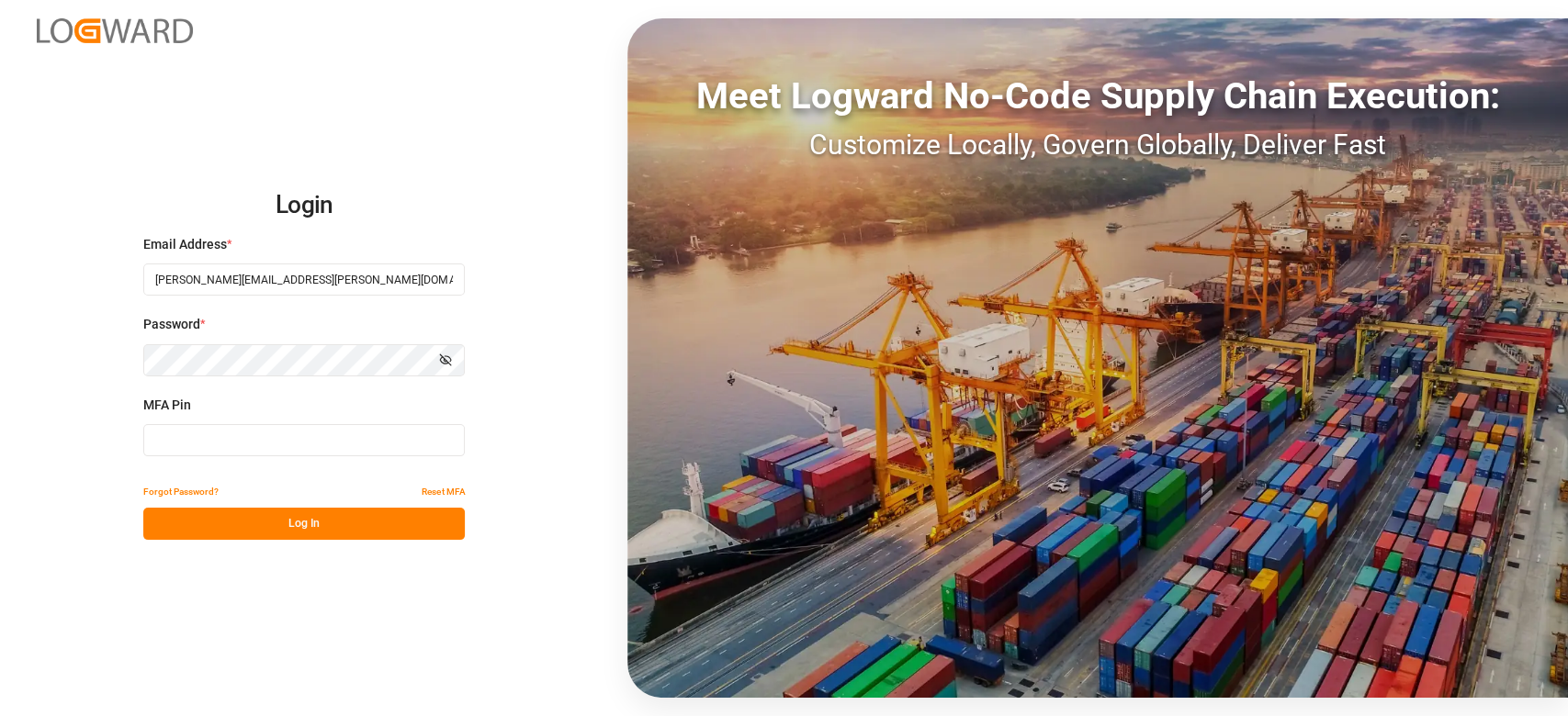
click at [216, 439] on input at bounding box center [303, 440] width 321 height 32
type input "114390"
click at [295, 517] on button "Log In" at bounding box center [303, 523] width 321 height 32
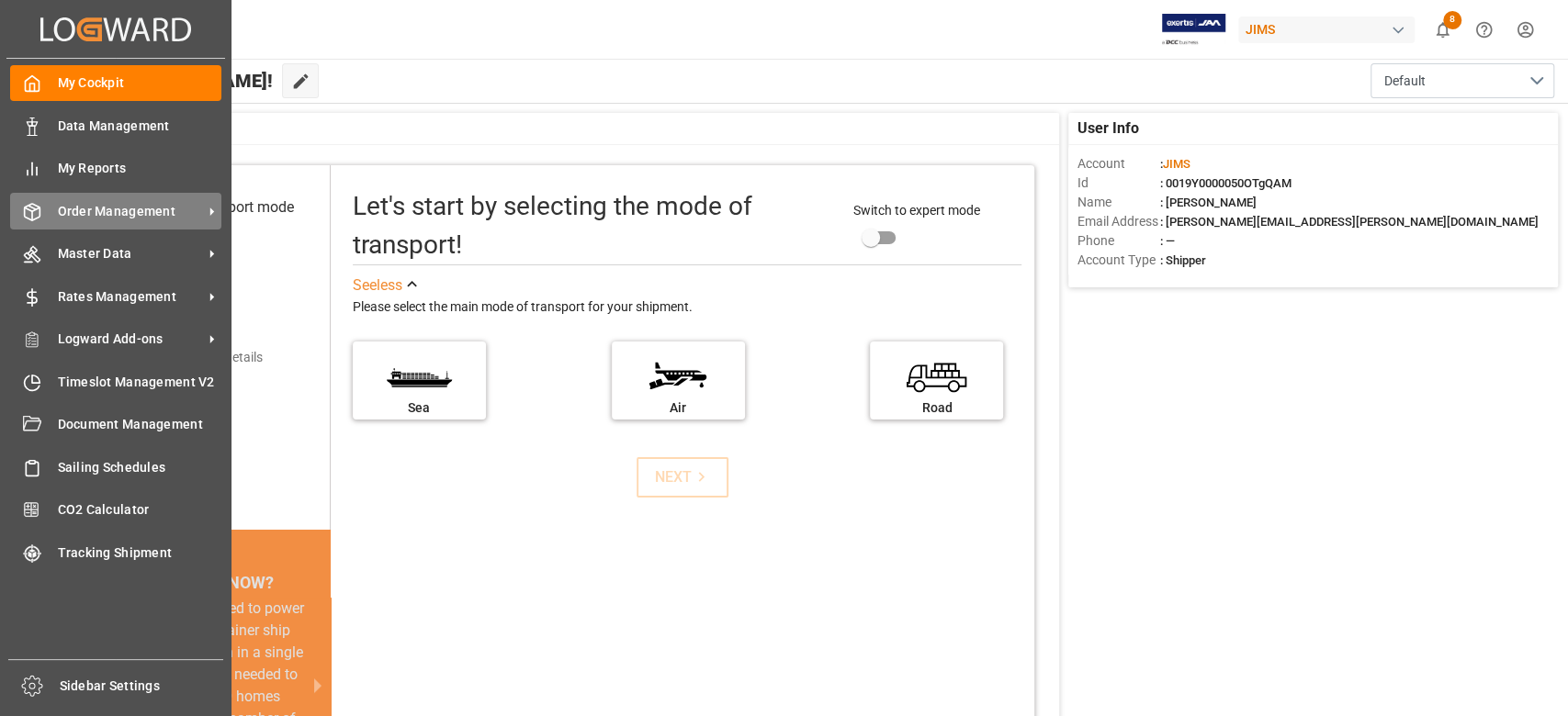
click at [145, 217] on span "Order Management" at bounding box center [130, 211] width 145 height 20
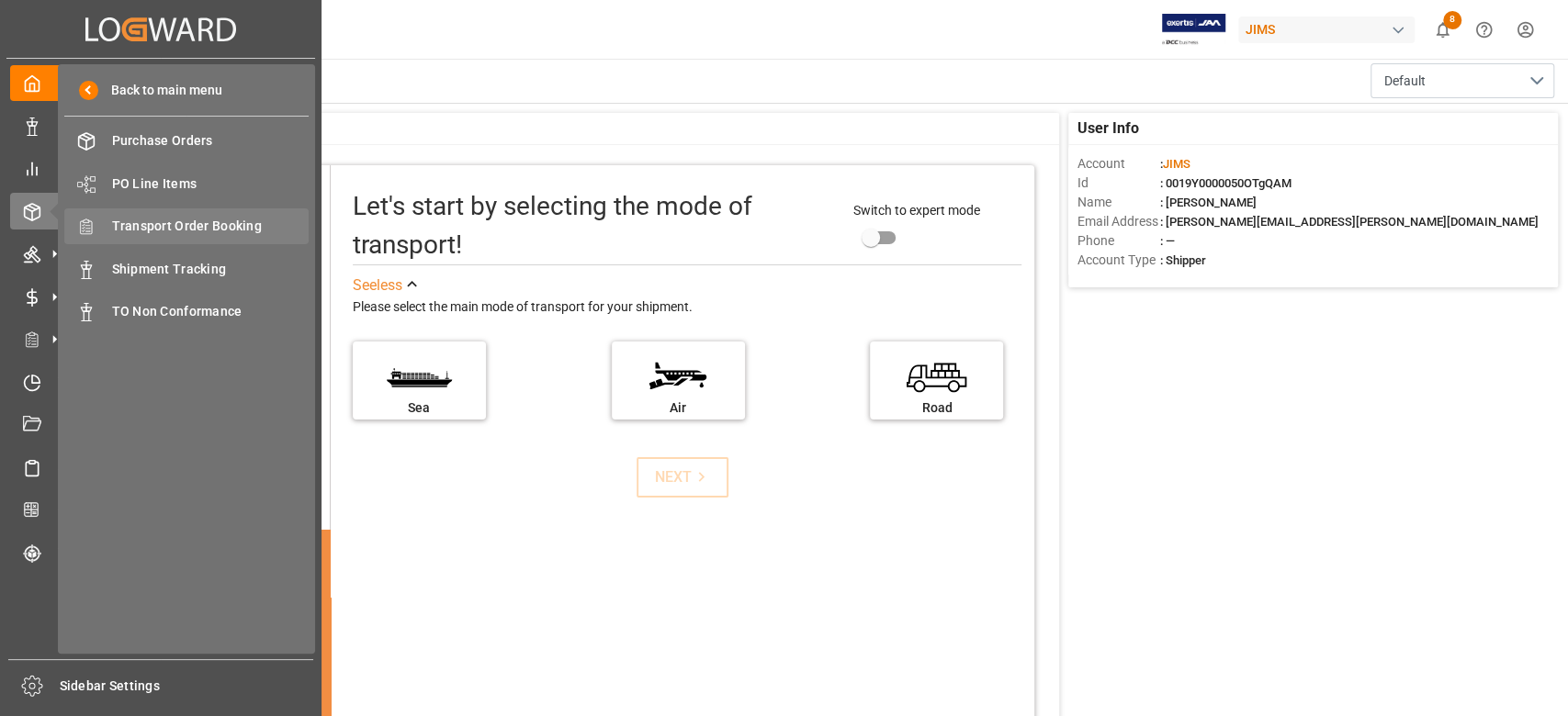
click at [257, 223] on span "Transport Order Booking" at bounding box center [210, 226] width 198 height 20
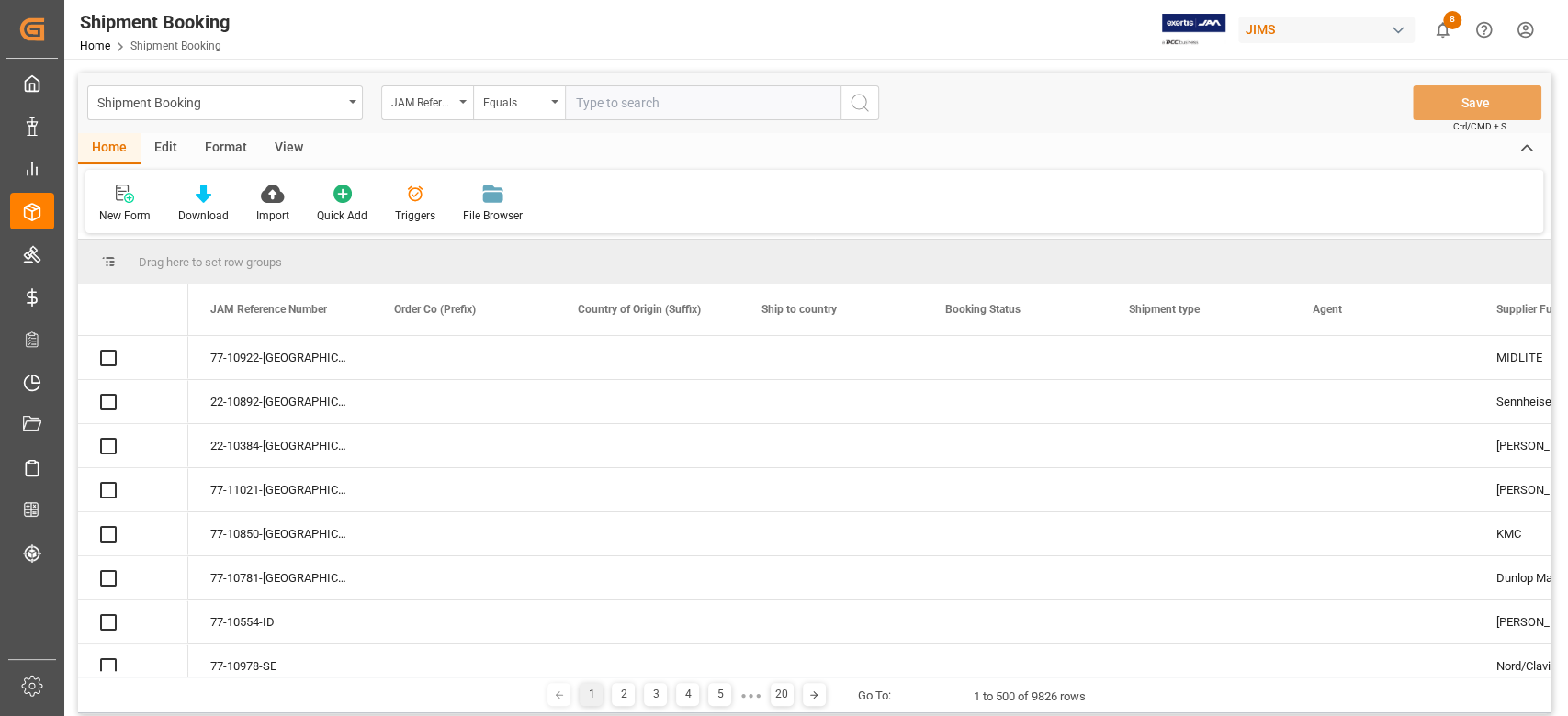
click at [667, 107] on input "text" at bounding box center [703, 103] width 276 height 35
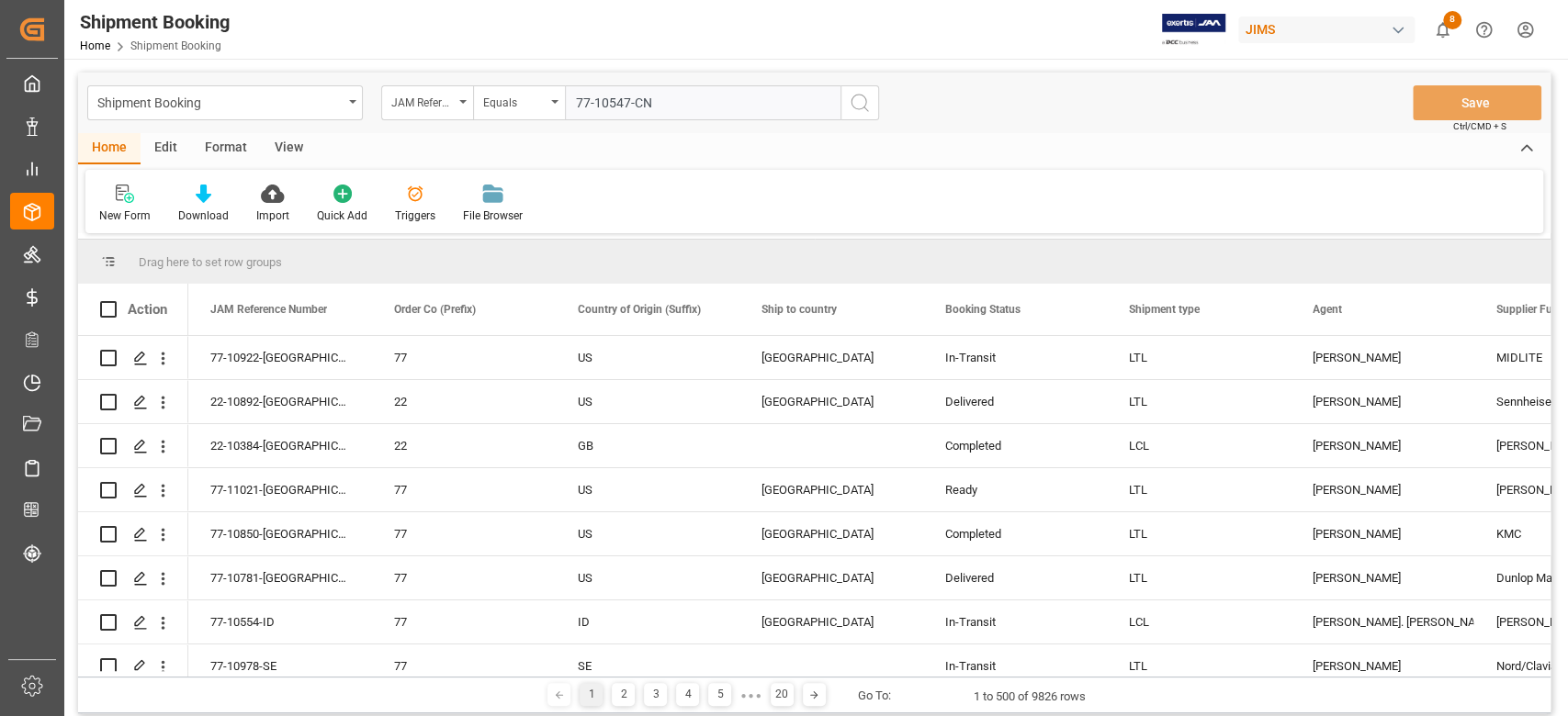
type input "77-10547-CN"
click at [864, 112] on icon "search button" at bounding box center [859, 103] width 23 height 22
